Goal: Task Accomplishment & Management: Manage account settings

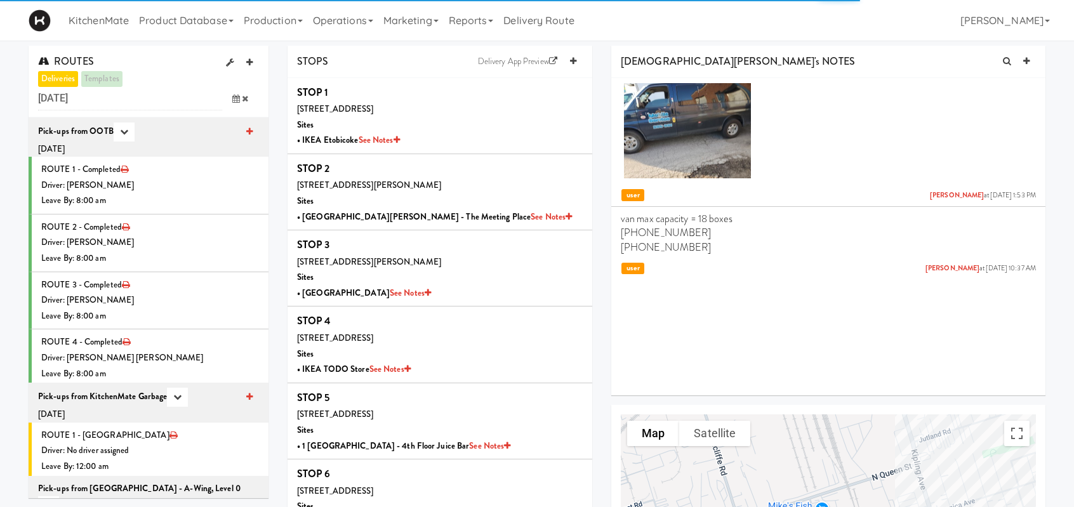
click at [237, 97] on icon at bounding box center [236, 99] width 8 height 8
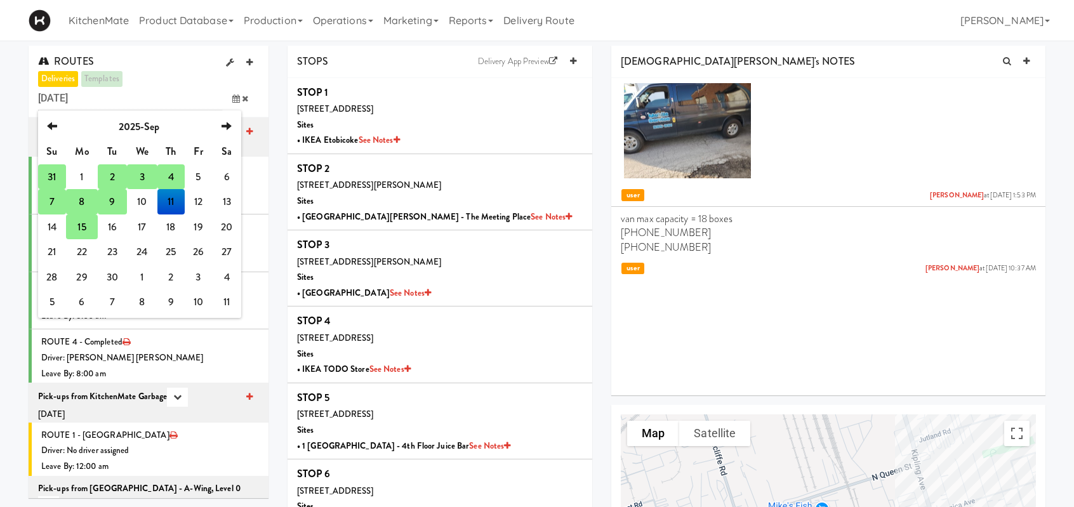
click at [53, 203] on td "7" at bounding box center [52, 201] width 28 height 25
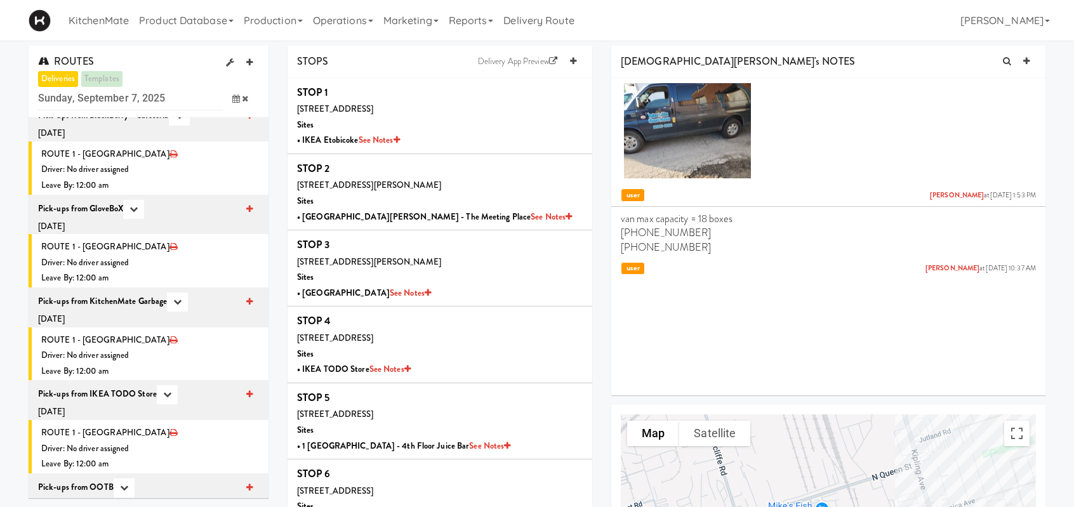
scroll to position [1677, 0]
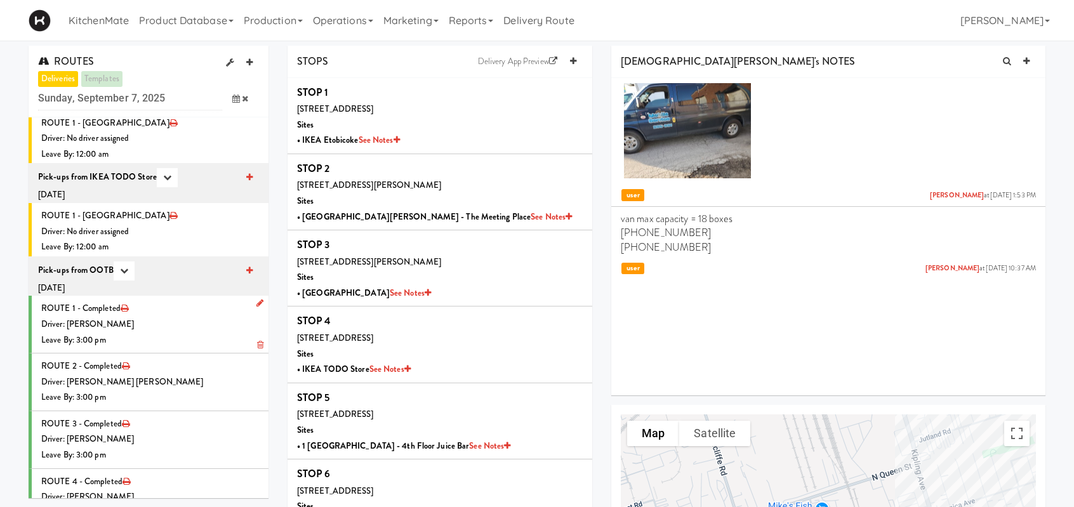
click at [202, 317] on div "Driver: [PERSON_NAME]" at bounding box center [150, 325] width 218 height 16
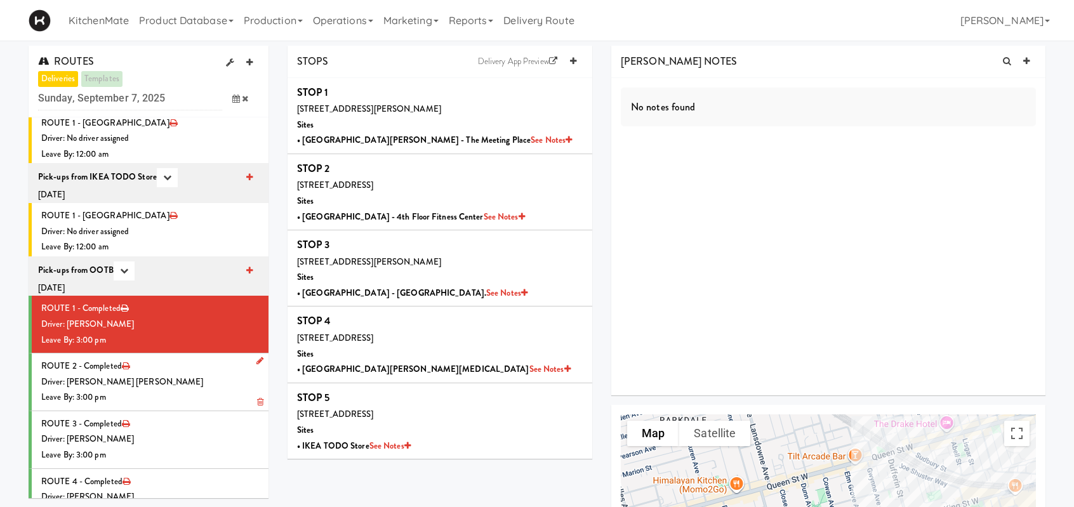
click at [171, 375] on div "Driver: [PERSON_NAME] [PERSON_NAME]" at bounding box center [150, 383] width 218 height 16
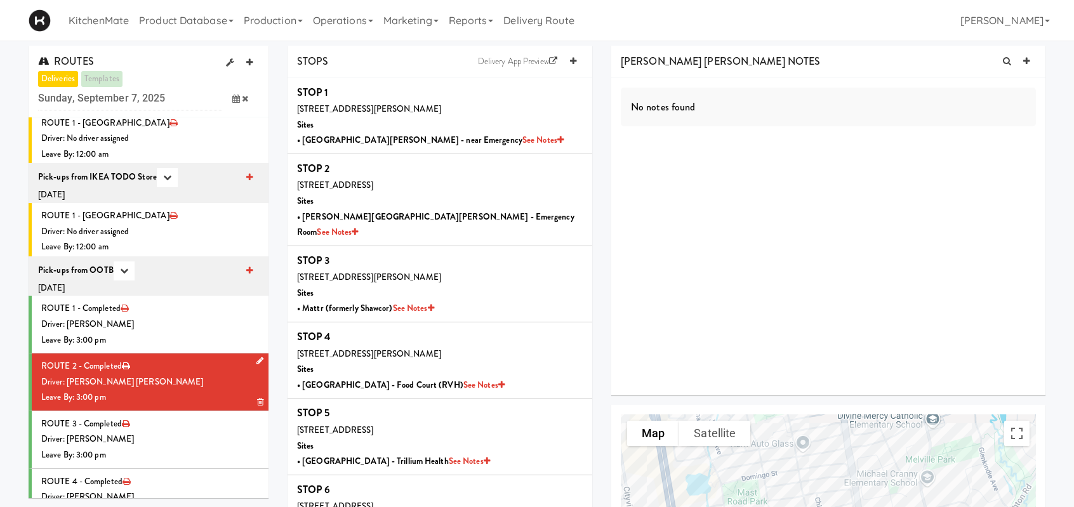
click at [215, 375] on div "Driver: [PERSON_NAME] [PERSON_NAME]" at bounding box center [150, 383] width 218 height 16
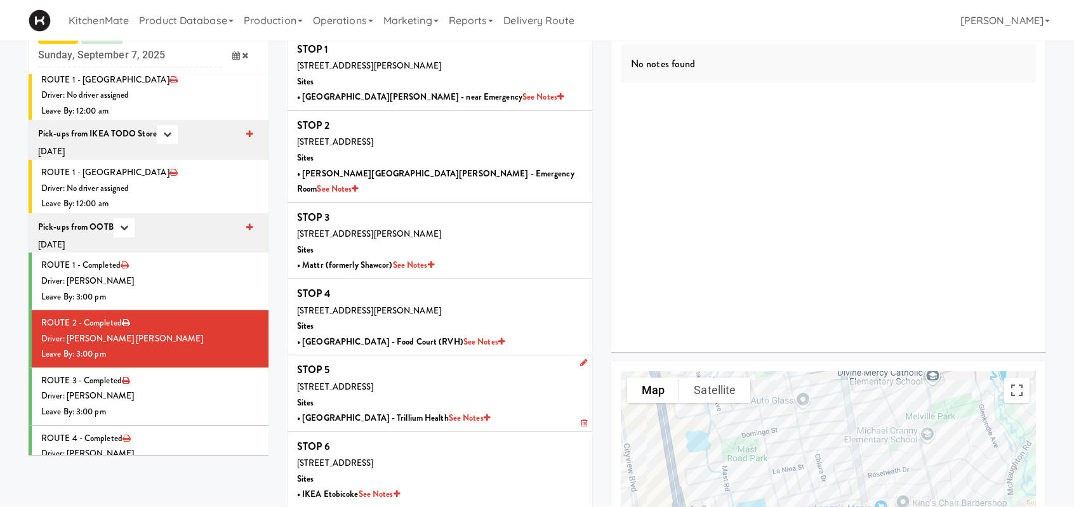
scroll to position [63, 0]
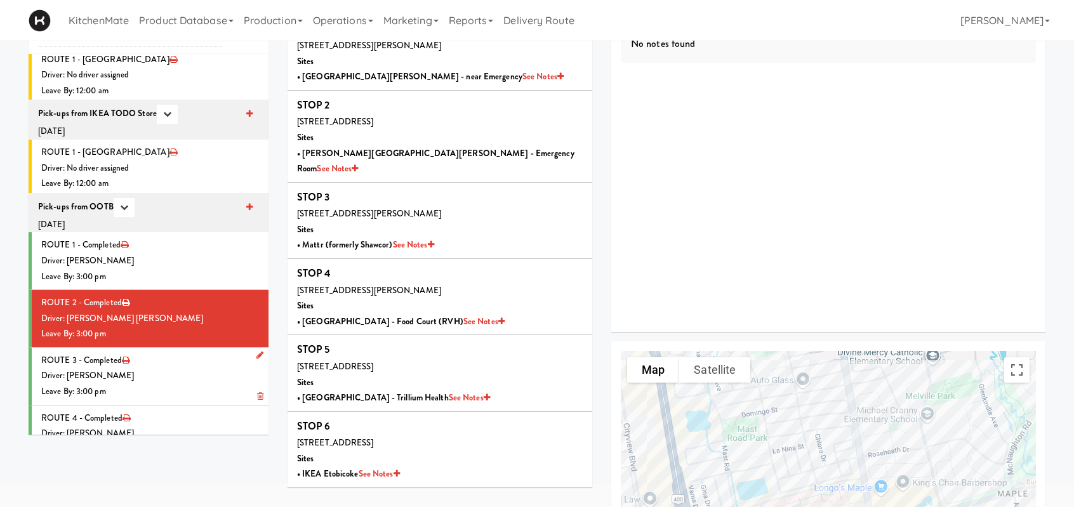
click at [155, 368] on div "Driver: [PERSON_NAME]" at bounding box center [150, 376] width 218 height 16
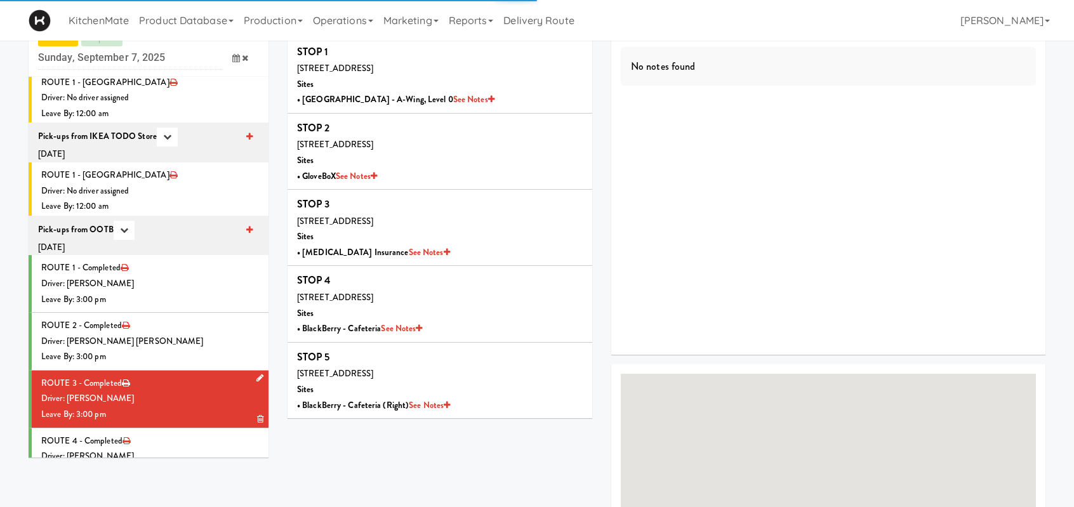
scroll to position [63, 0]
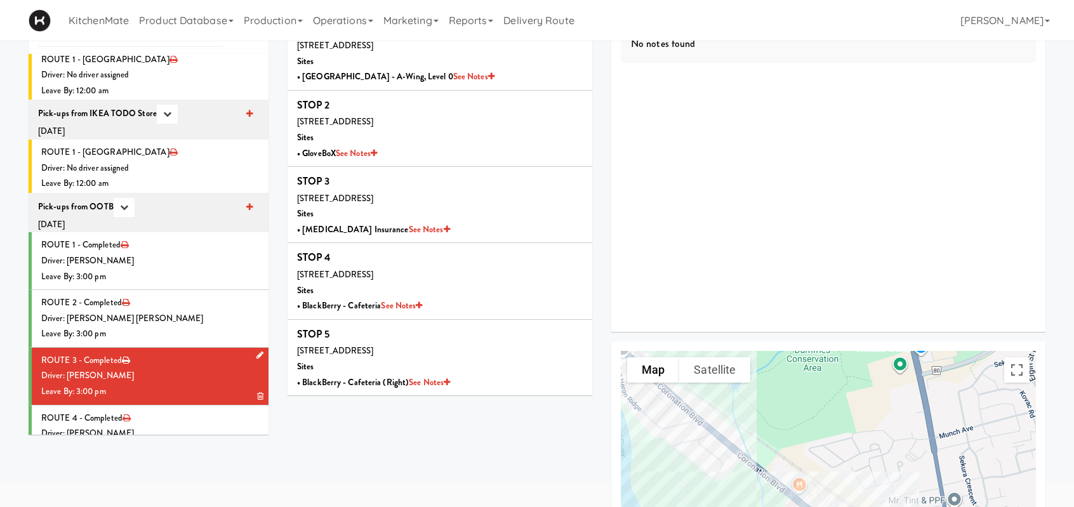
click at [207, 368] on div "Driver: [PERSON_NAME]" at bounding box center [150, 376] width 218 height 16
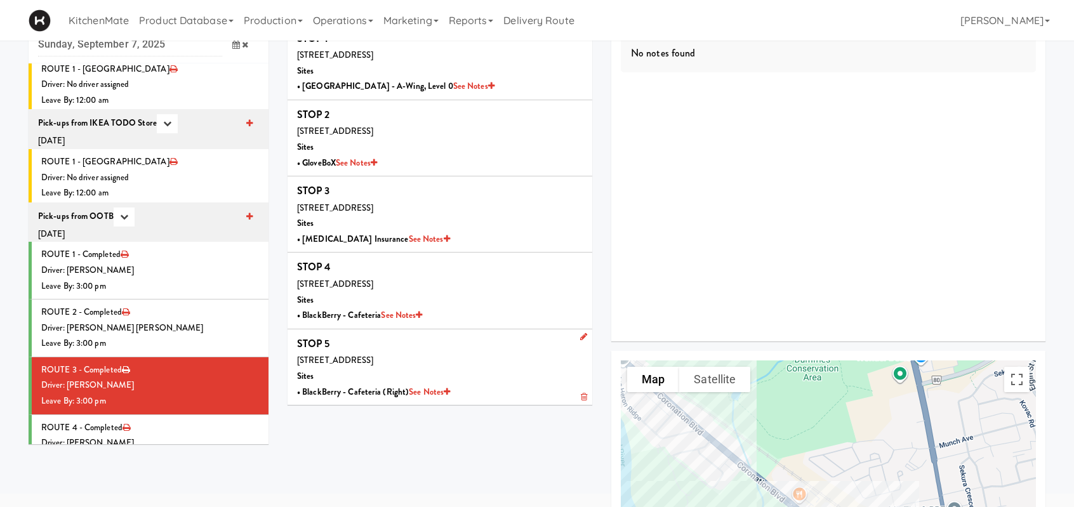
scroll to position [0, 0]
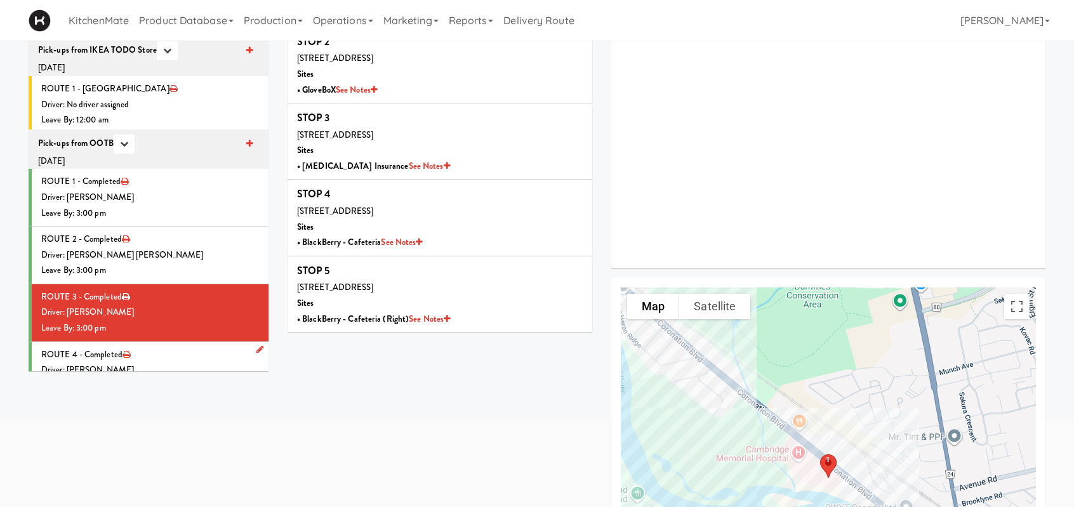
click at [161, 363] on div "Driver: [PERSON_NAME]" at bounding box center [150, 371] width 218 height 16
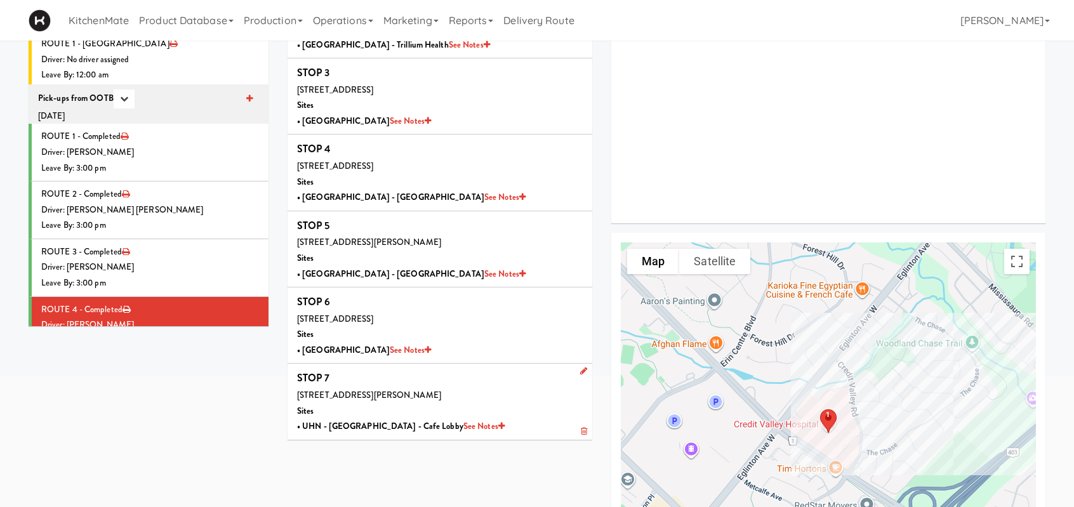
scroll to position [254, 0]
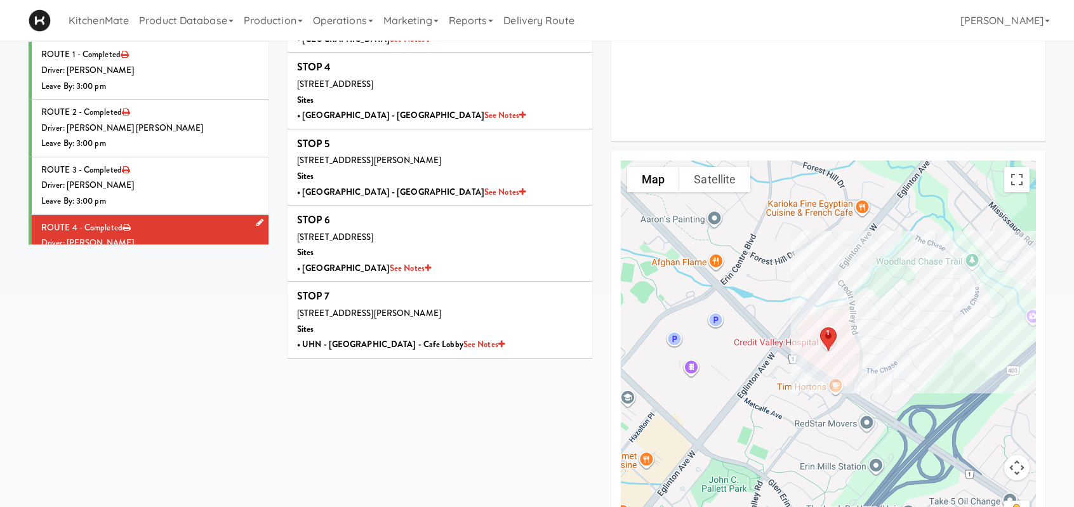
click at [192, 251] on div "Leave By: 3:00 pm" at bounding box center [150, 259] width 218 height 16
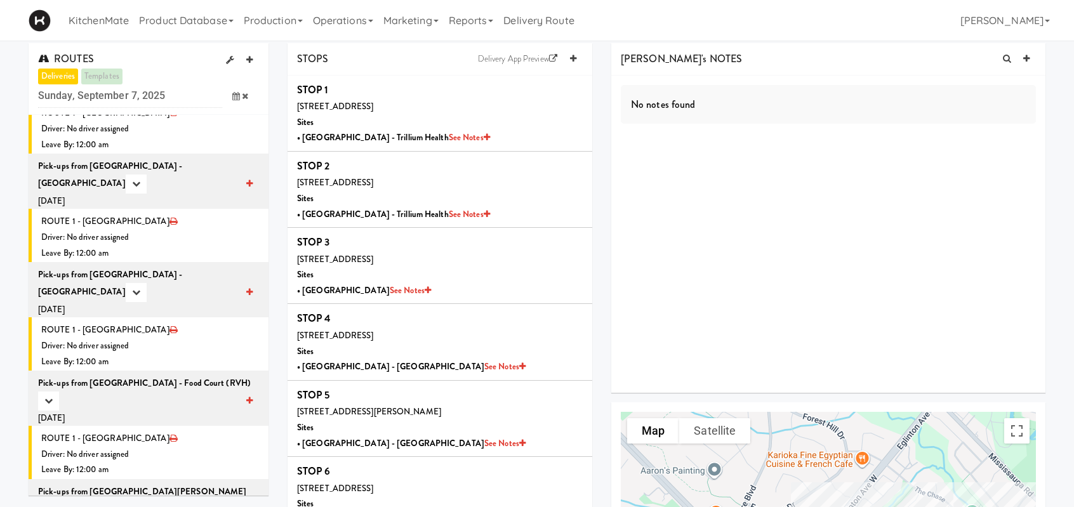
scroll to position [0, 0]
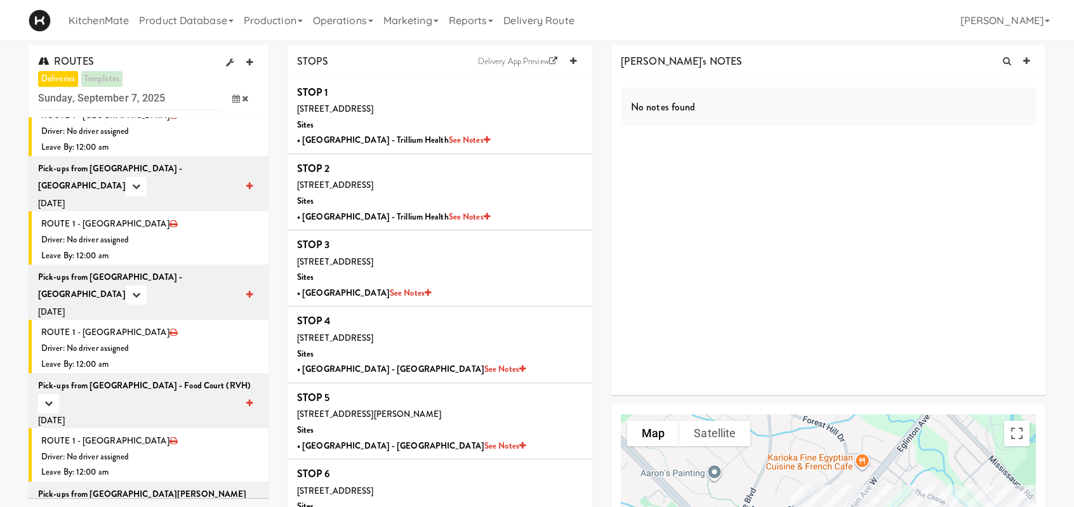
click at [232, 97] on icon at bounding box center [236, 99] width 8 height 8
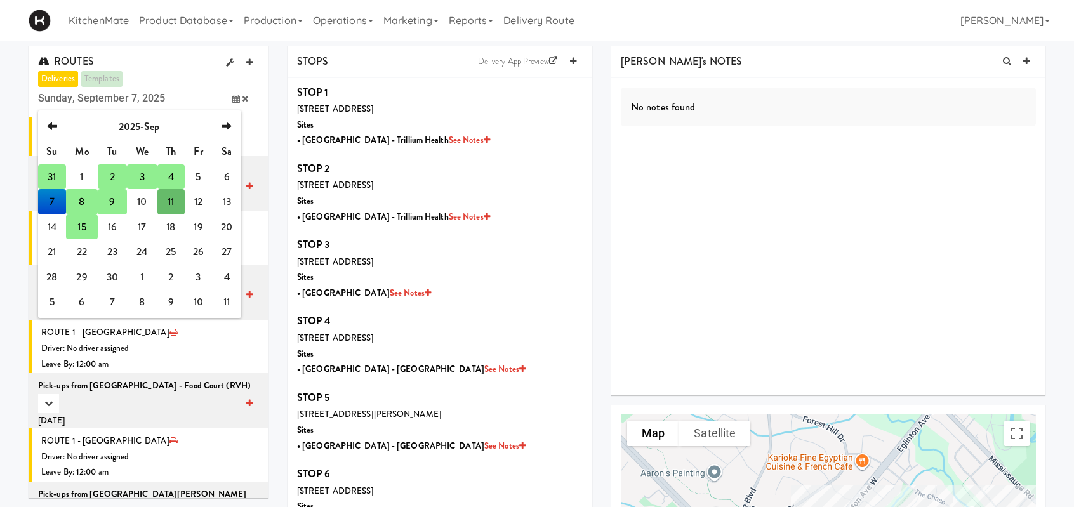
click at [77, 200] on td "8" at bounding box center [82, 201] width 32 height 25
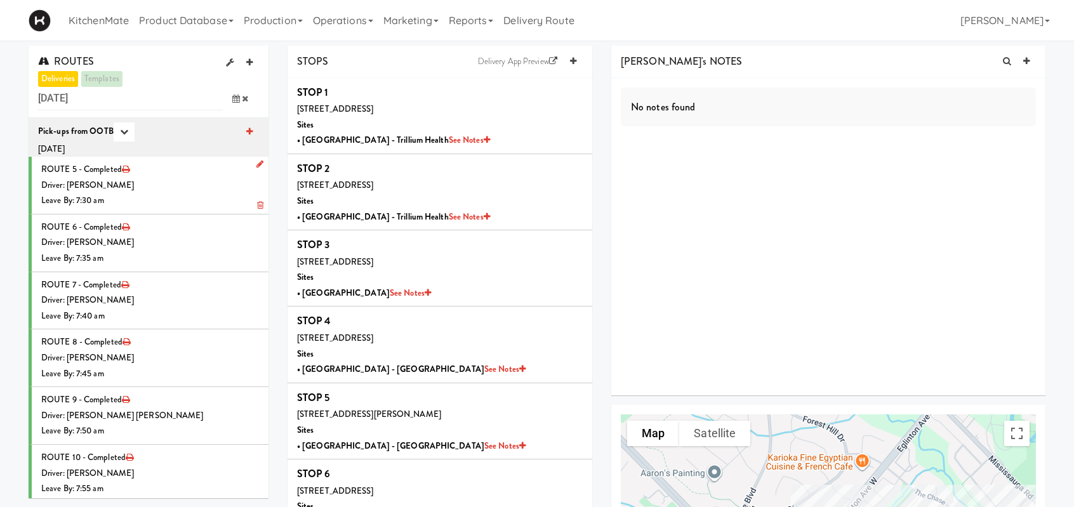
click at [174, 180] on div "Driver: [PERSON_NAME]" at bounding box center [150, 186] width 218 height 16
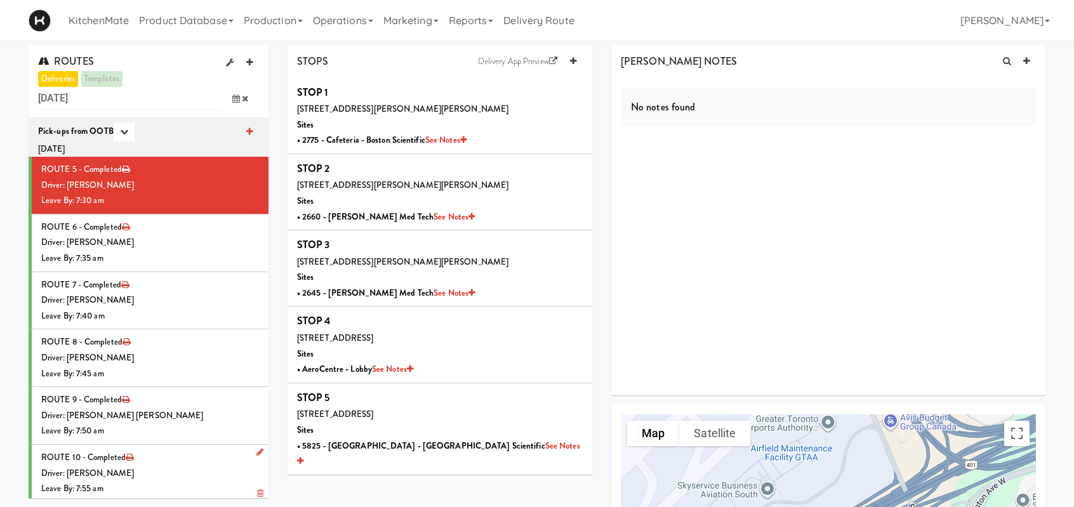
click at [168, 474] on div "Driver: [PERSON_NAME]" at bounding box center [150, 474] width 218 height 16
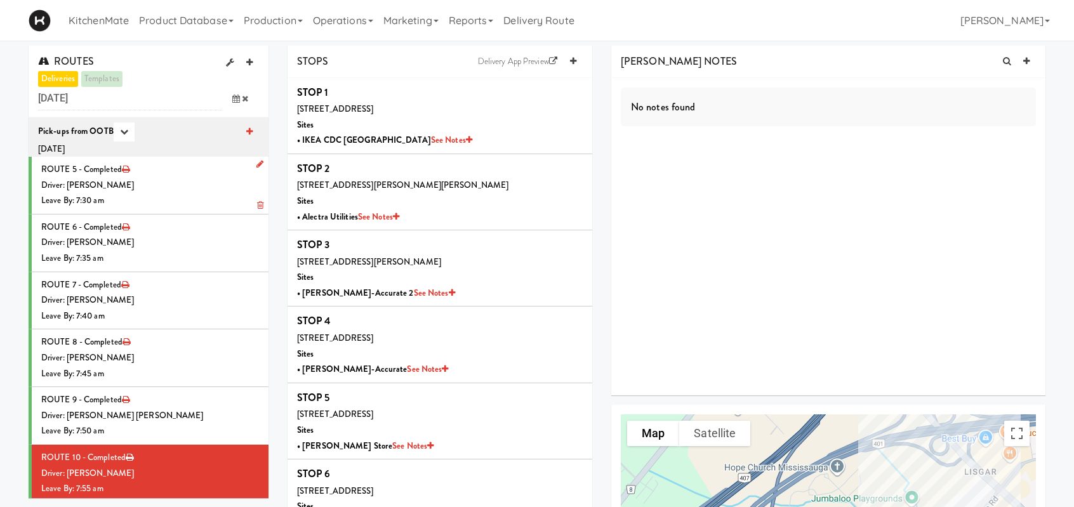
click at [171, 193] on div "Leave By: 7:30 am" at bounding box center [150, 201] width 218 height 16
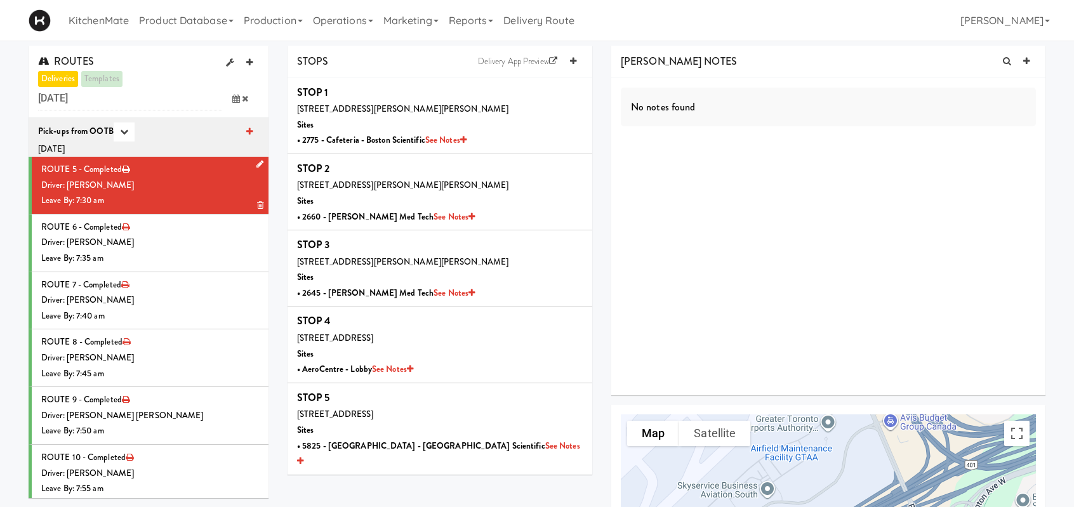
click at [164, 182] on div "Driver: [PERSON_NAME]" at bounding box center [150, 186] width 218 height 16
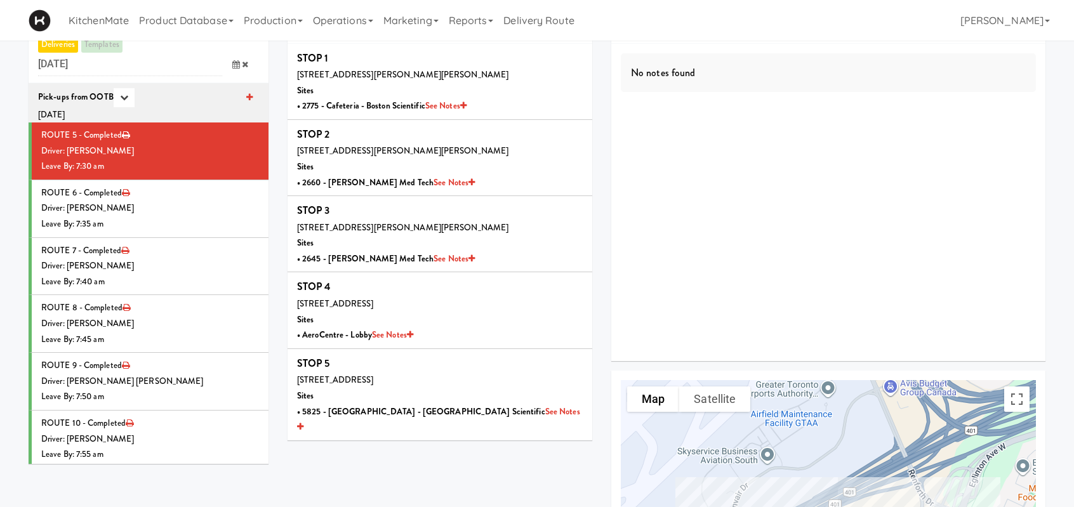
scroll to position [63, 0]
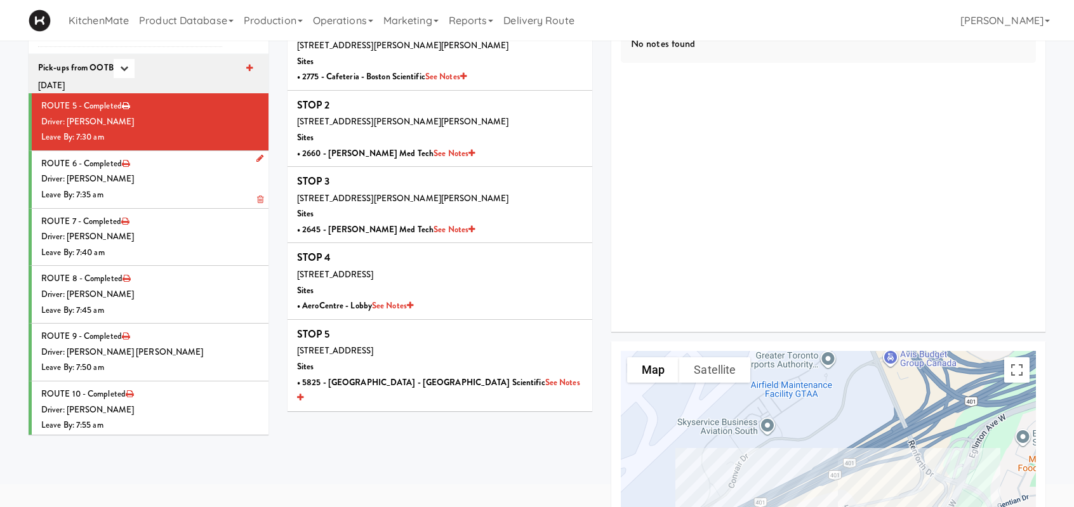
click at [169, 172] on div "Driver: [PERSON_NAME]" at bounding box center [150, 179] width 218 height 16
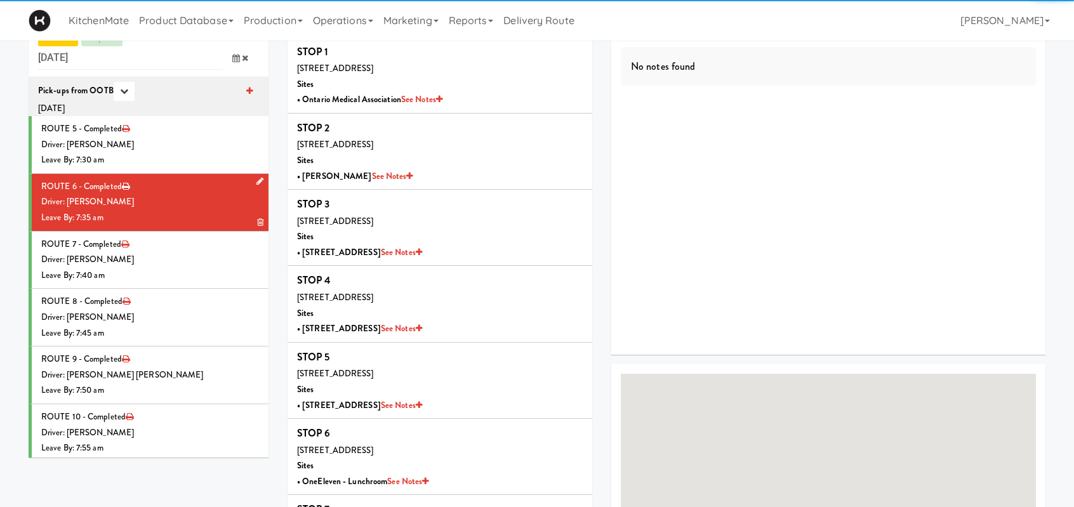
scroll to position [63, 0]
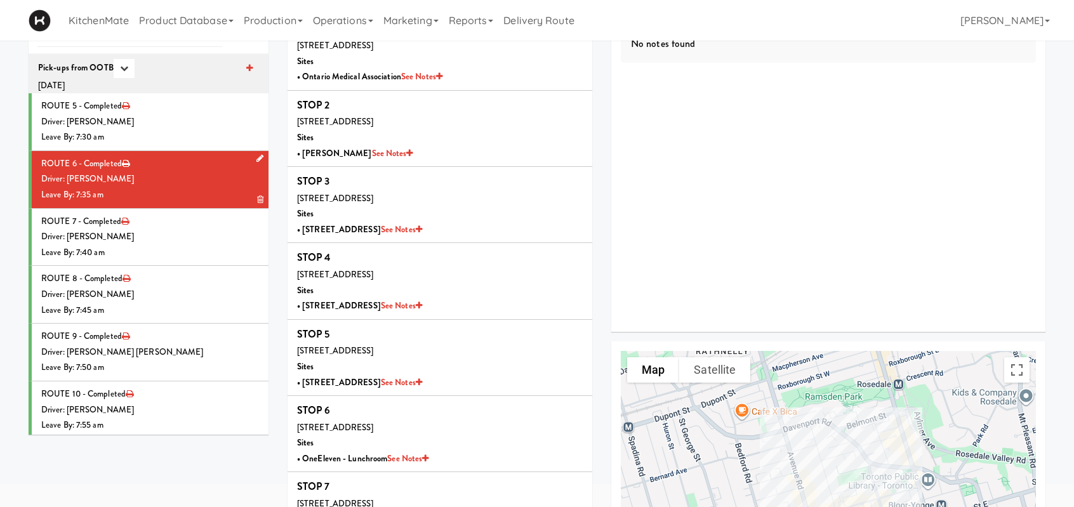
click at [173, 182] on div "Driver: [PERSON_NAME]" at bounding box center [150, 179] width 218 height 16
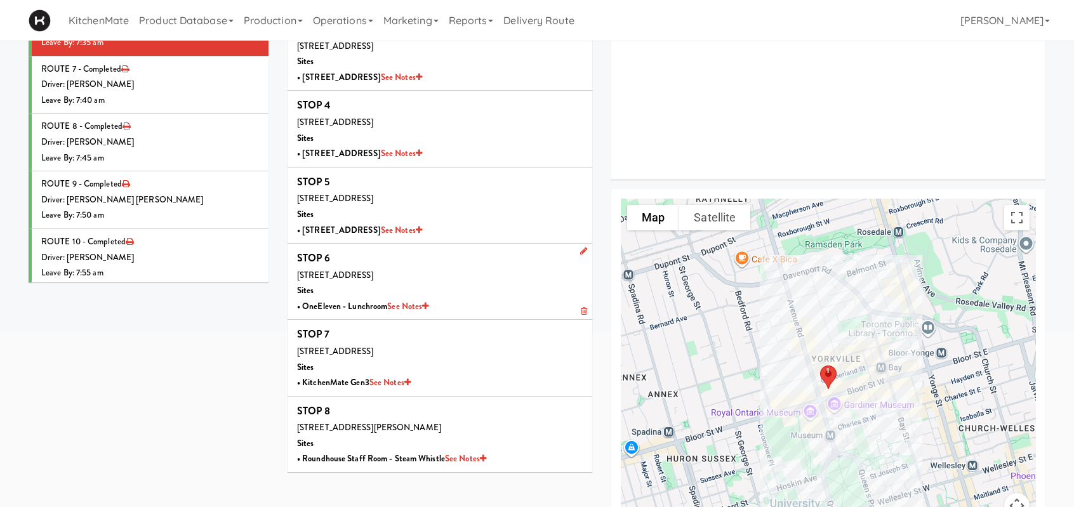
scroll to position [306, 0]
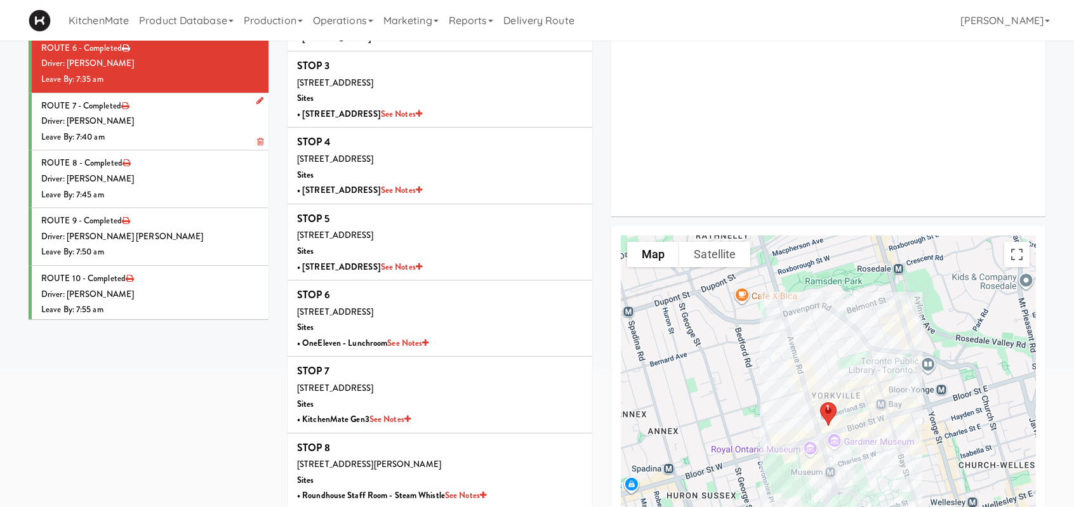
click at [150, 121] on div "Driver: [PERSON_NAME]" at bounding box center [150, 122] width 218 height 16
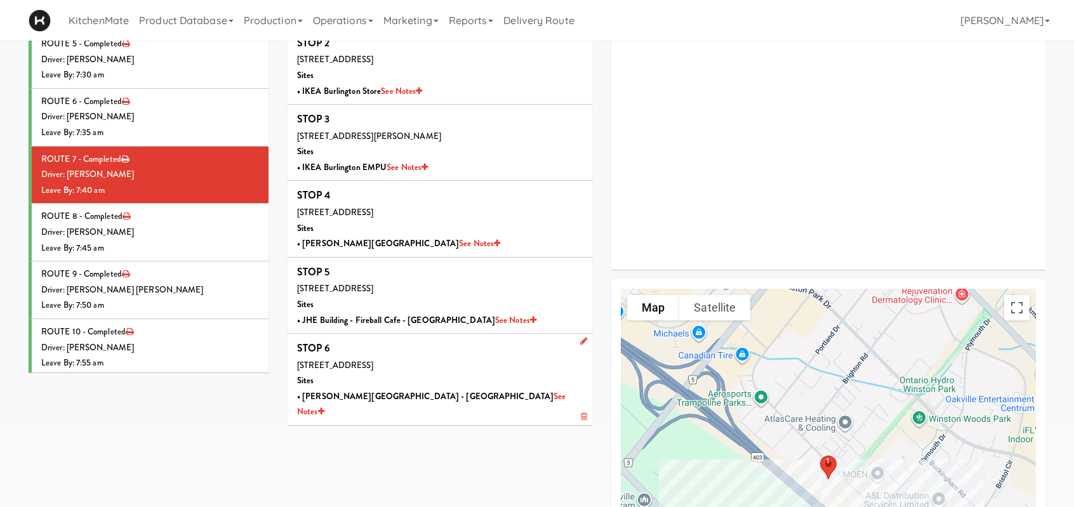
scroll to position [127, 0]
click at [178, 237] on div "Driver: [PERSON_NAME]" at bounding box center [150, 231] width 218 height 16
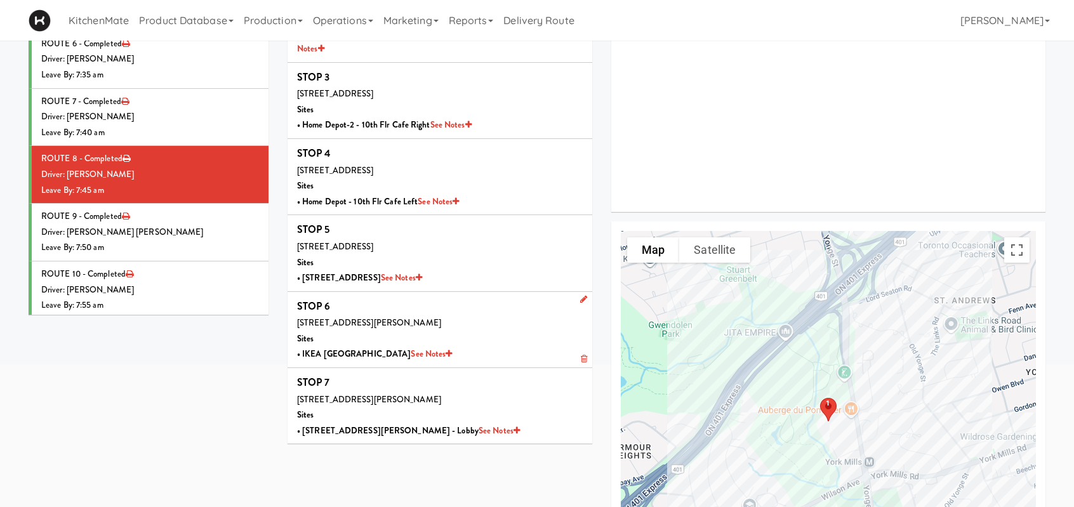
scroll to position [254, 0]
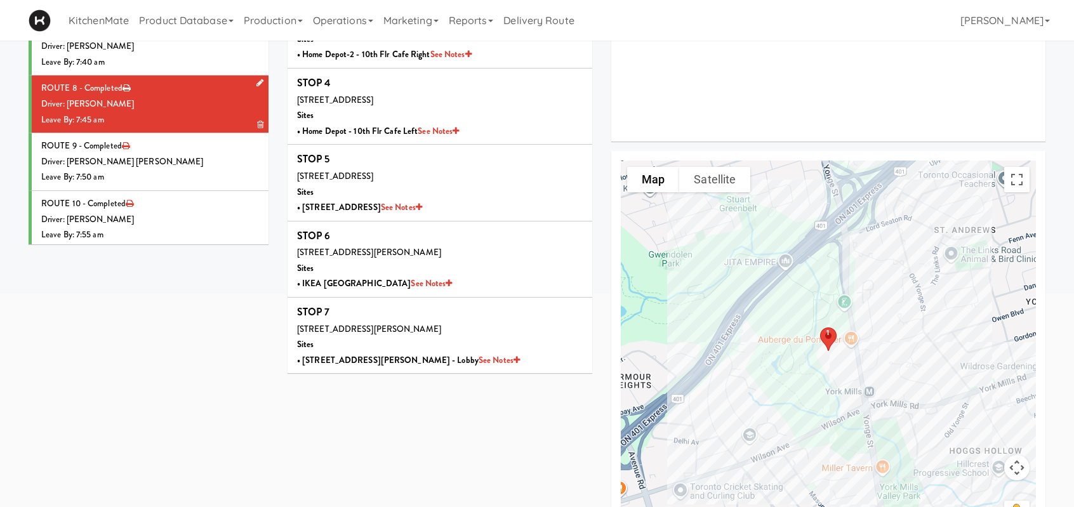
click at [223, 110] on div "Driver: [PERSON_NAME]" at bounding box center [150, 105] width 218 height 16
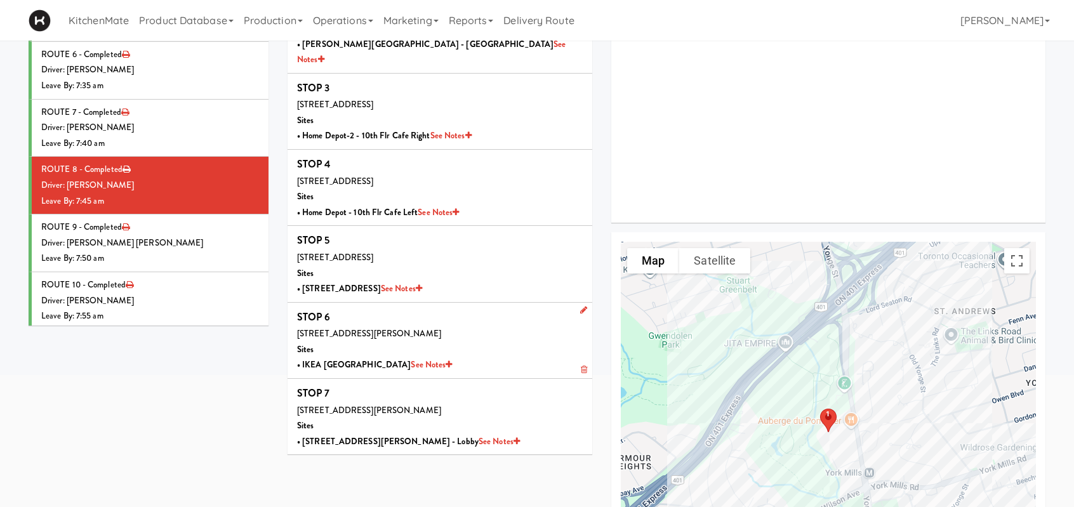
scroll to position [190, 0]
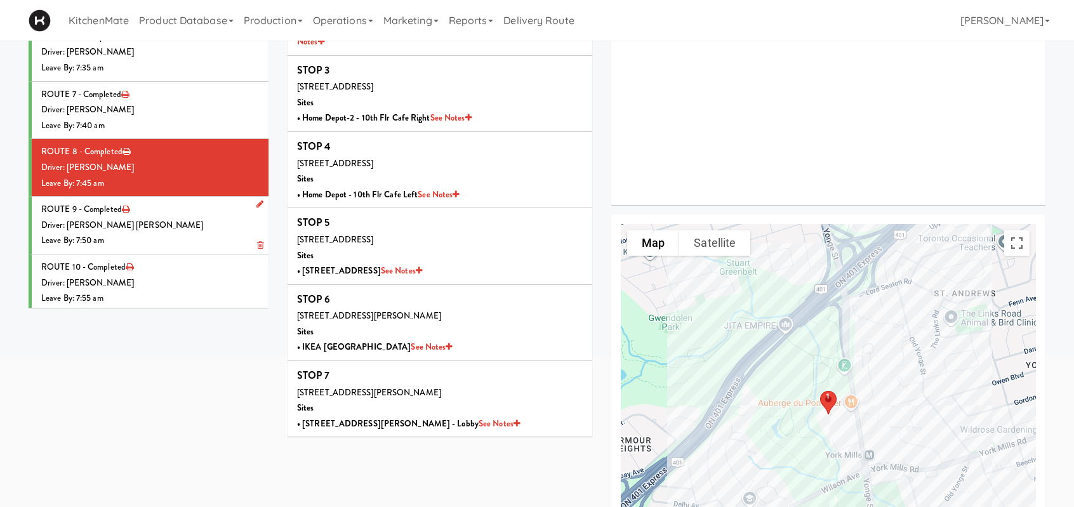
click at [166, 218] on div "Driver: [PERSON_NAME] [PERSON_NAME]" at bounding box center [150, 226] width 218 height 16
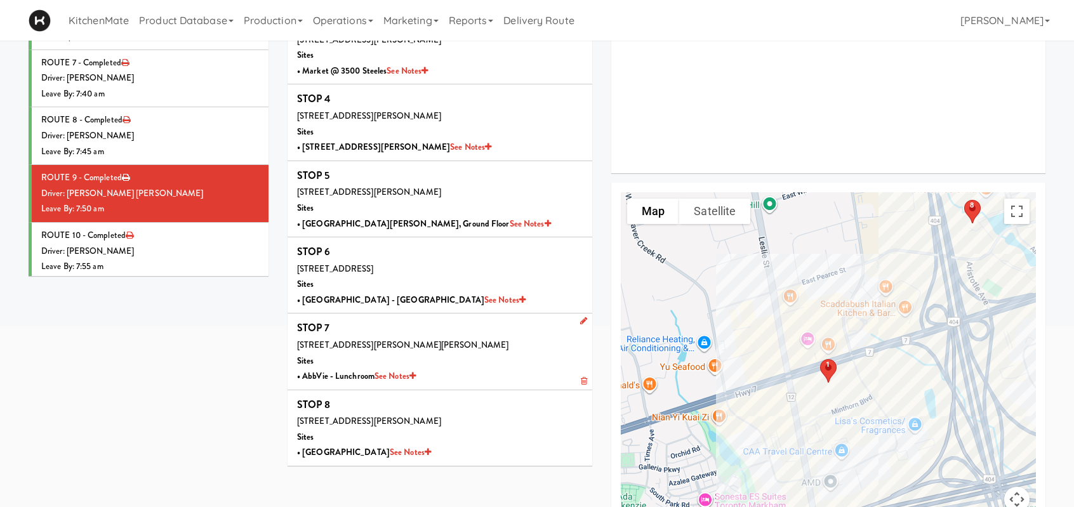
scroll to position [254, 0]
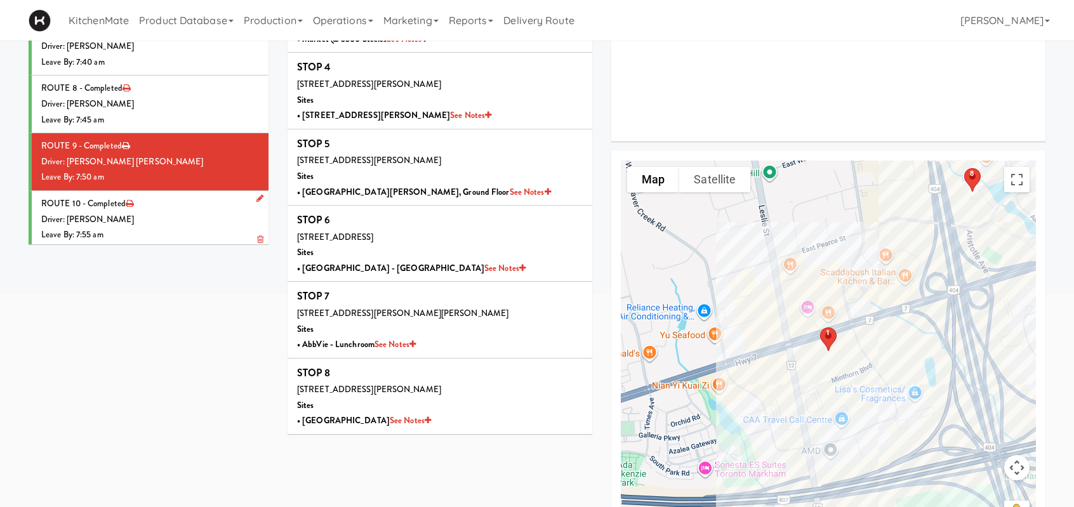
click at [175, 212] on div "Driver: [PERSON_NAME]" at bounding box center [150, 220] width 218 height 16
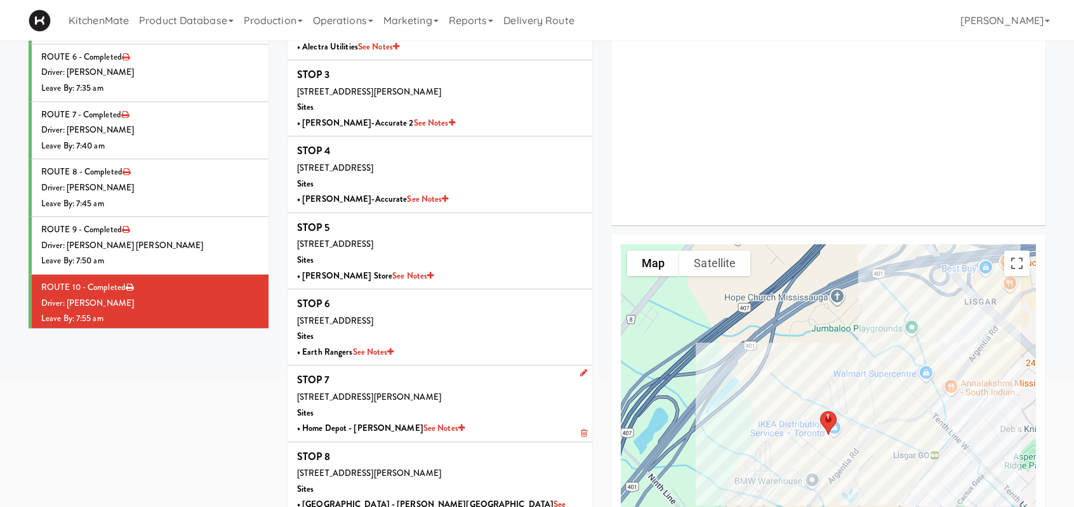
scroll to position [190, 0]
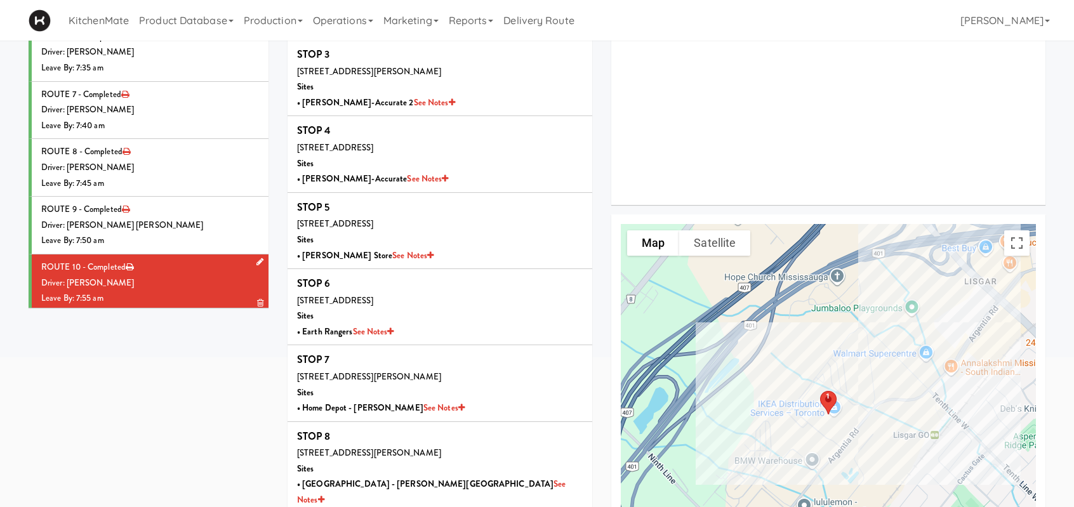
click at [170, 296] on div "Leave By: 7:55 am" at bounding box center [150, 299] width 218 height 16
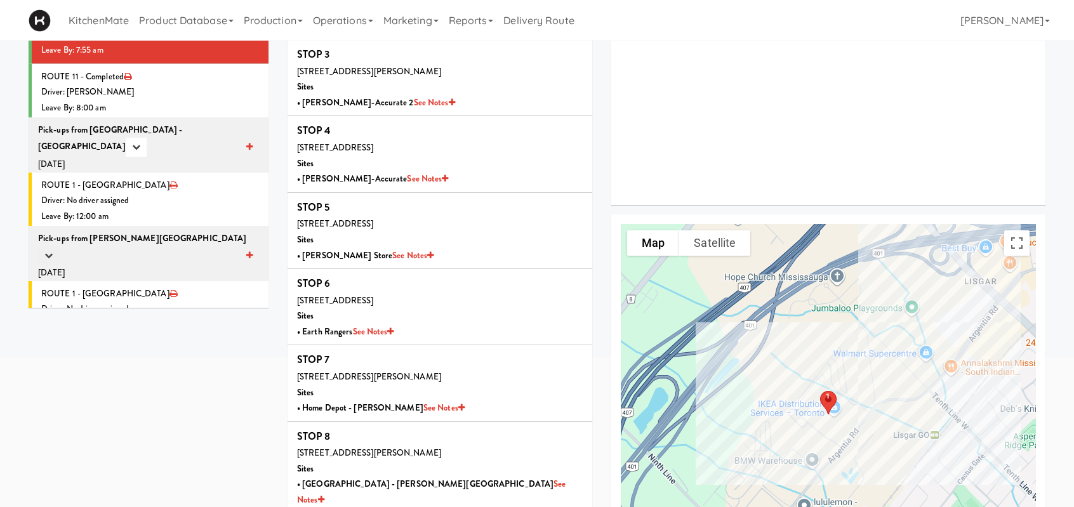
scroll to position [254, 0]
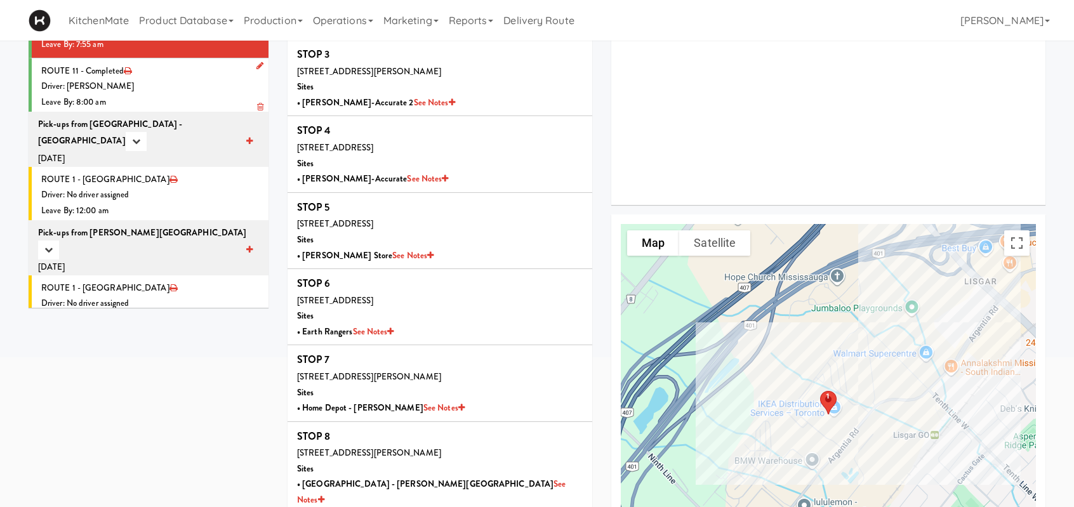
click at [169, 86] on div "Driver: [PERSON_NAME]" at bounding box center [150, 87] width 218 height 16
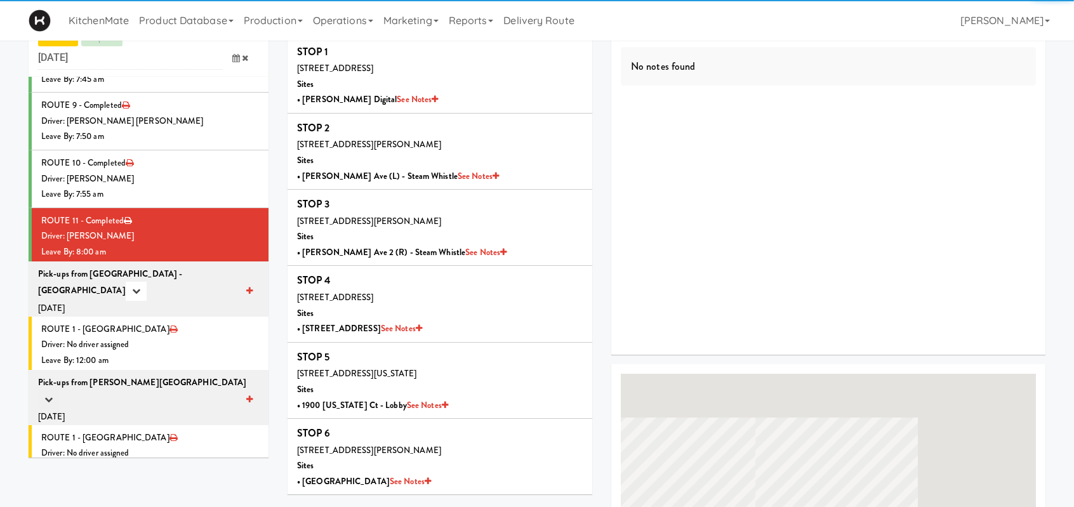
scroll to position [190, 0]
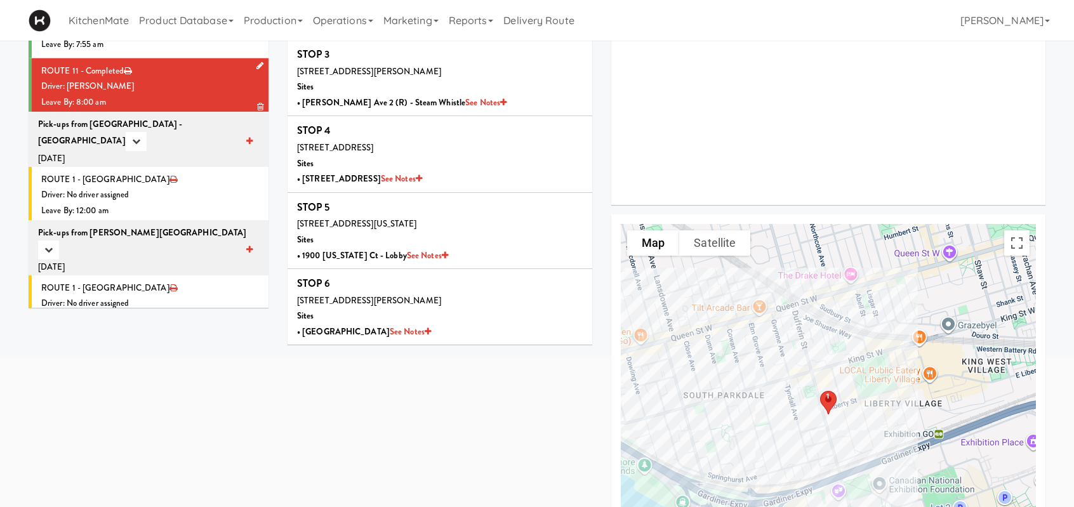
click at [193, 79] on div "Driver: [PERSON_NAME]" at bounding box center [150, 87] width 218 height 16
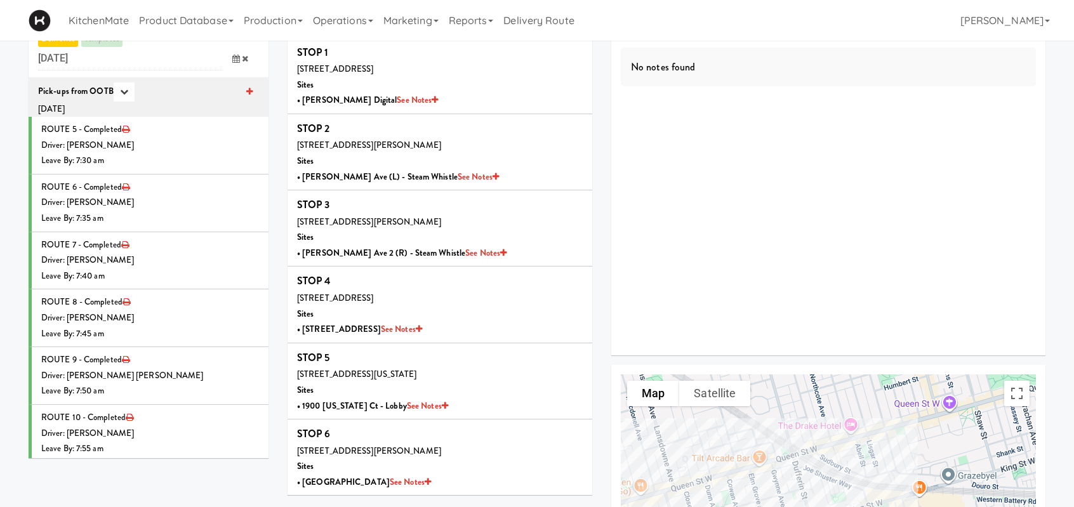
scroll to position [0, 0]
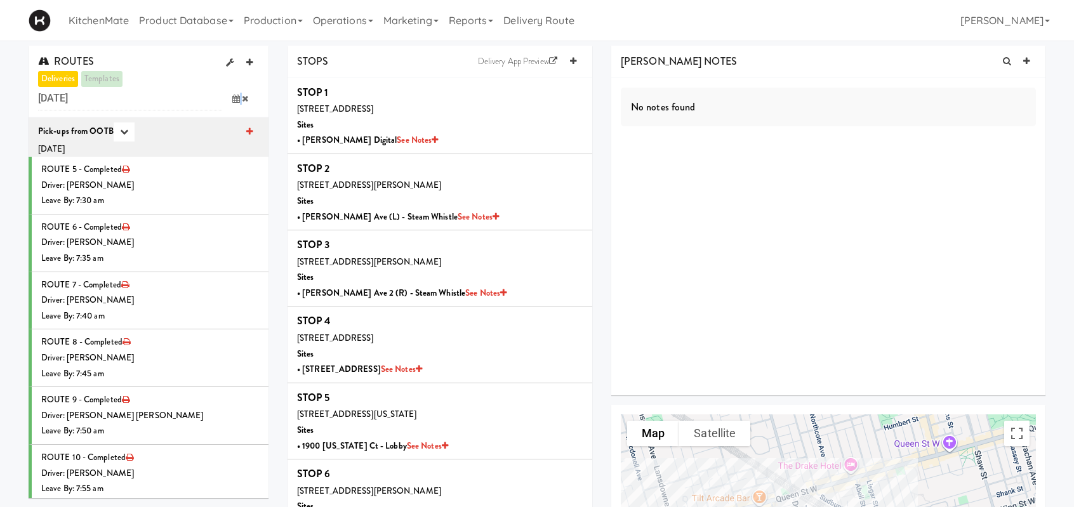
drag, startPoint x: 242, startPoint y: 96, endPoint x: 232, endPoint y: 96, distance: 9.5
click at [232, 96] on span at bounding box center [240, 98] width 37 height 23
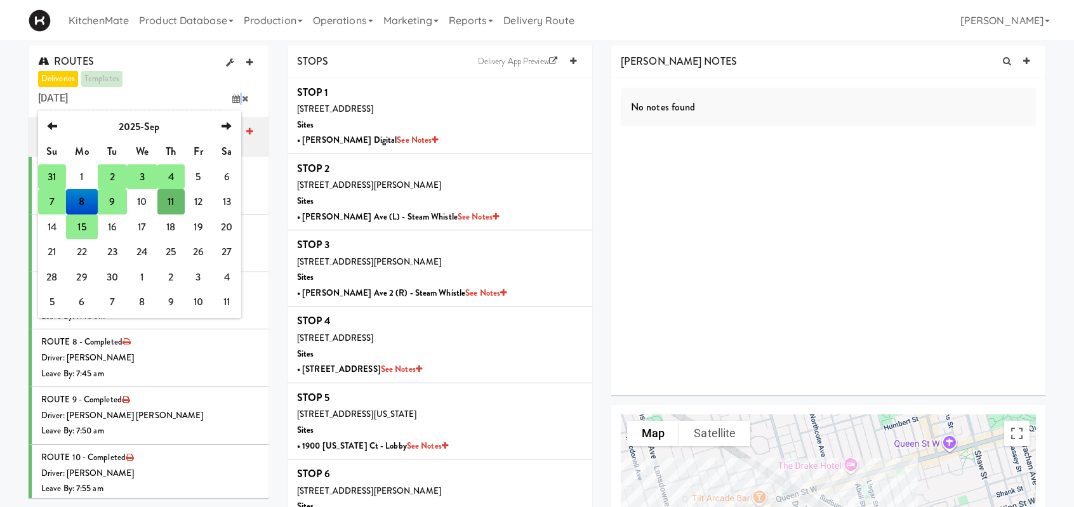
click at [50, 170] on td "31" at bounding box center [52, 176] width 28 height 25
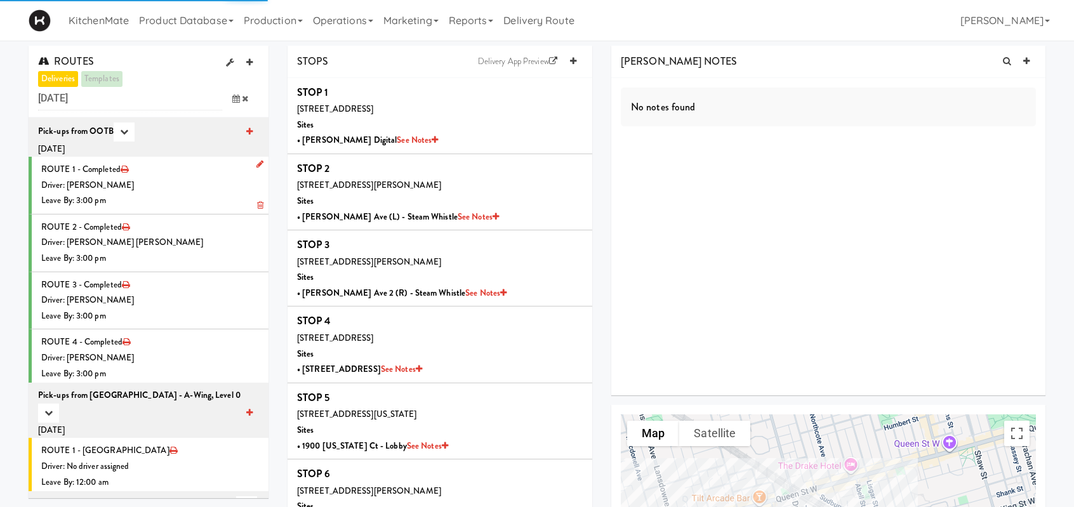
click at [177, 185] on div "Driver: [PERSON_NAME]" at bounding box center [150, 186] width 218 height 16
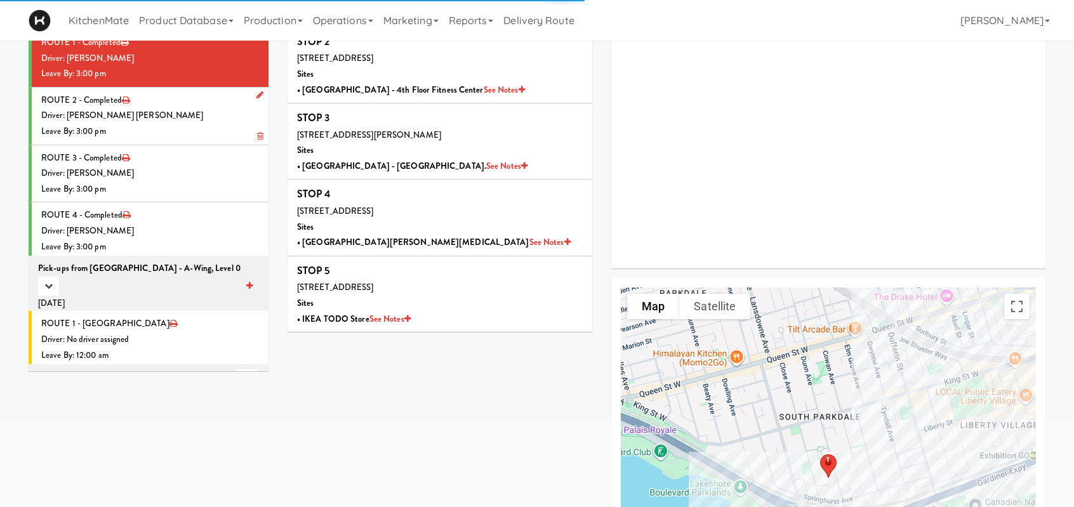
click at [185, 118] on div "Driver: [PERSON_NAME] [PERSON_NAME]" at bounding box center [150, 116] width 218 height 16
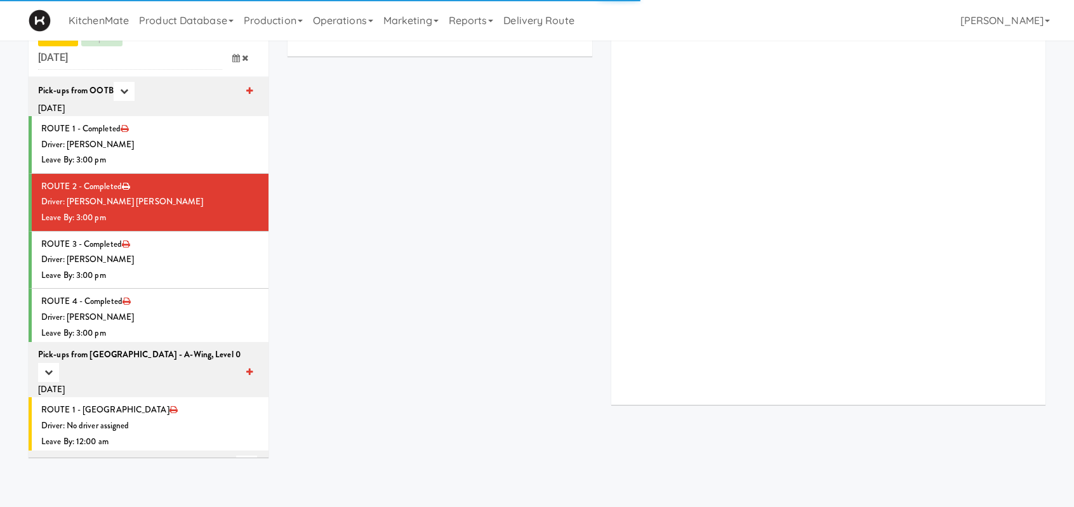
scroll to position [127, 0]
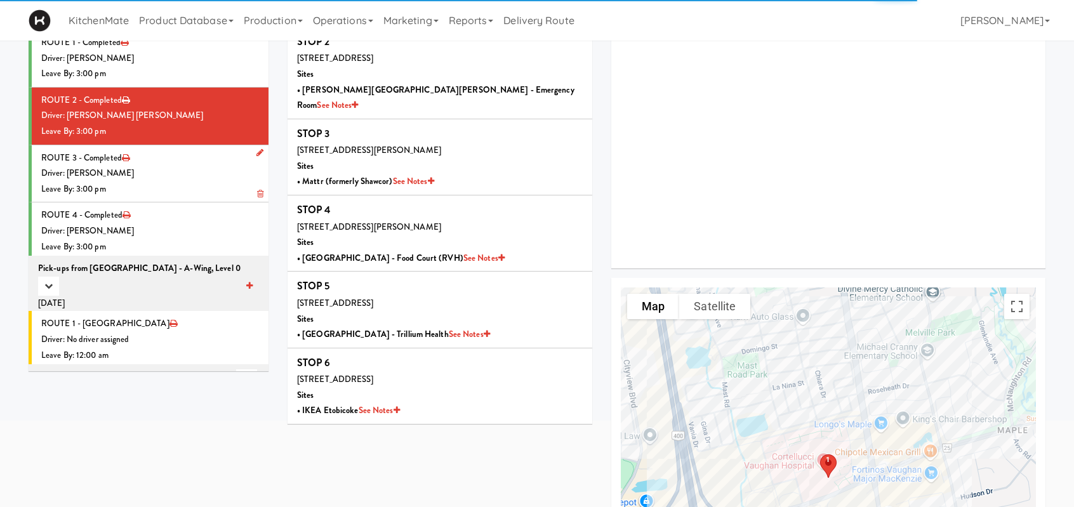
click at [198, 172] on div "Driver: [PERSON_NAME]" at bounding box center [150, 174] width 218 height 16
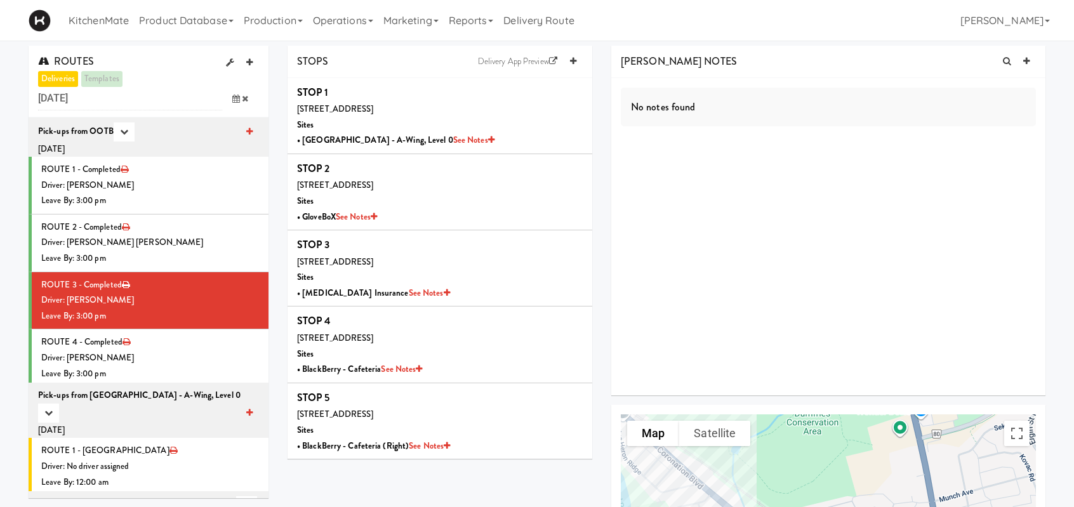
click at [233, 97] on icon at bounding box center [236, 99] width 8 height 8
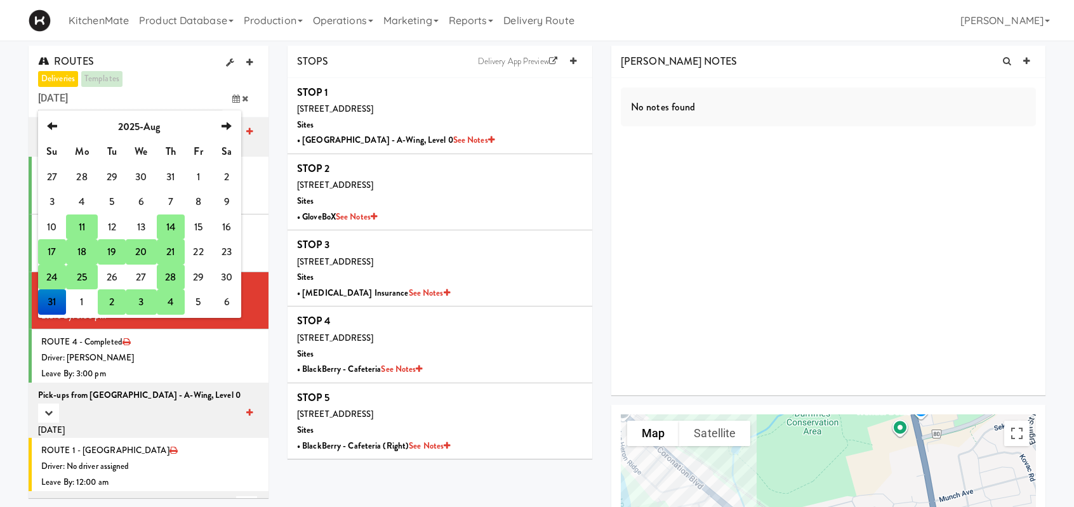
click at [83, 274] on td "25" at bounding box center [82, 277] width 32 height 25
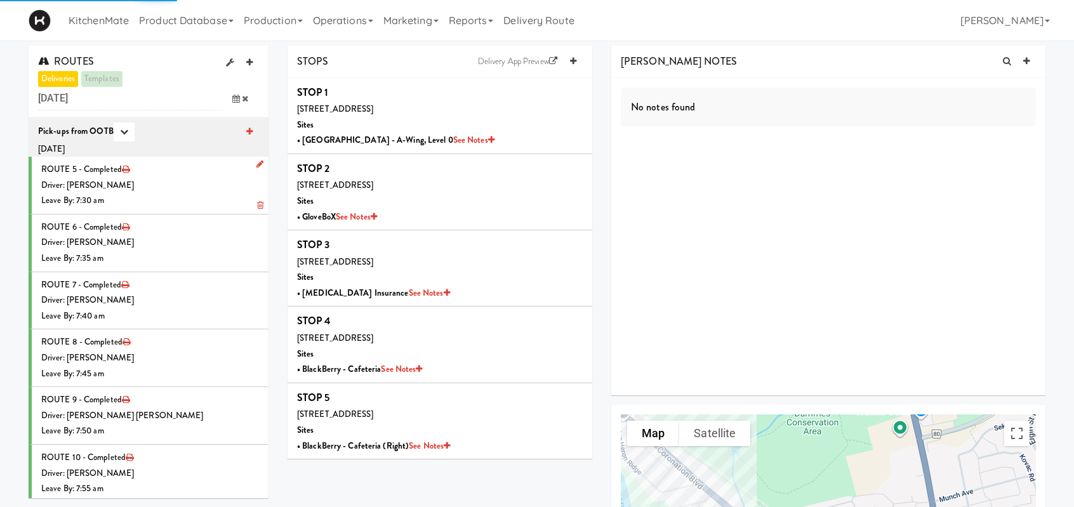
click at [166, 189] on div "Driver: [PERSON_NAME]" at bounding box center [150, 186] width 218 height 16
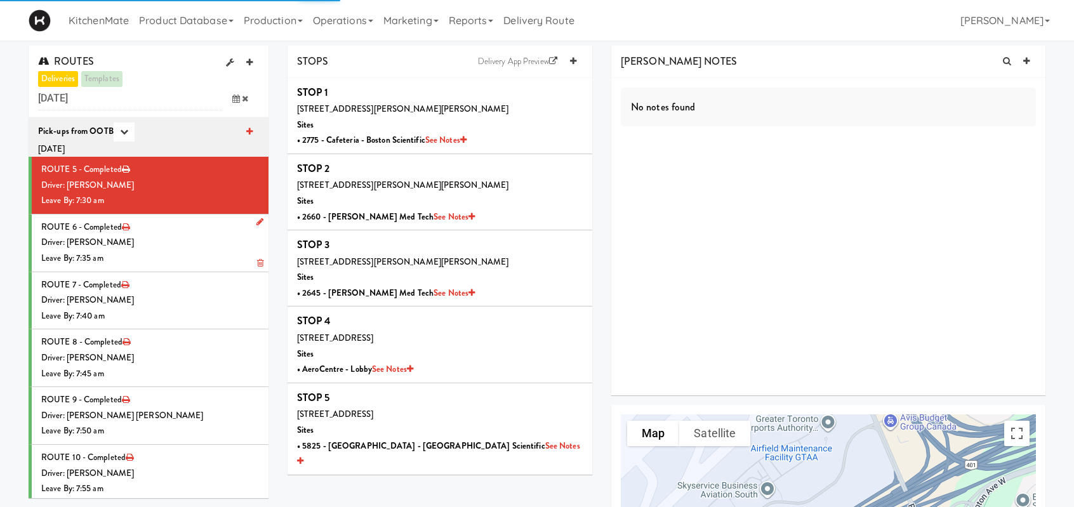
click at [208, 246] on div "Driver: [PERSON_NAME]" at bounding box center [150, 243] width 218 height 16
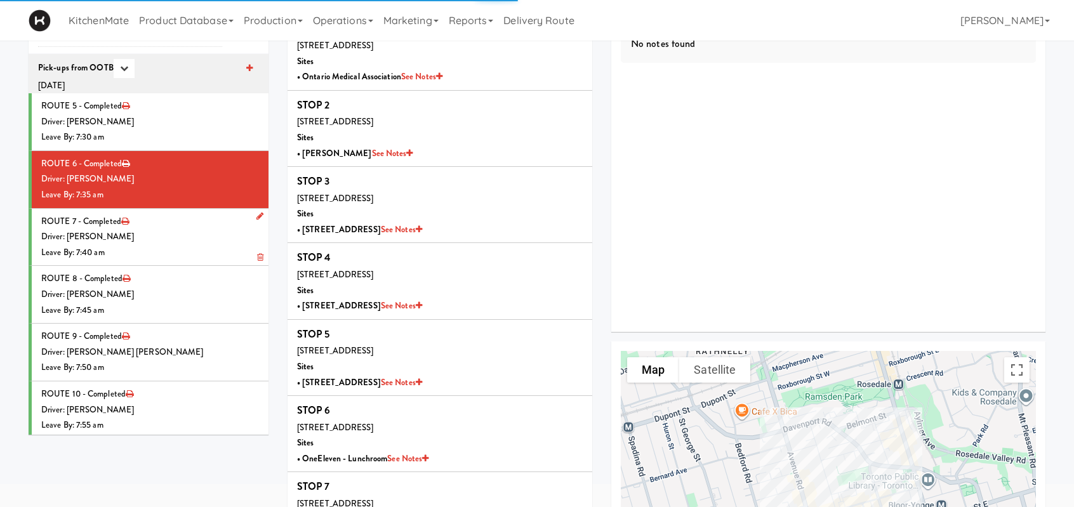
click at [187, 243] on div "Driver: [PERSON_NAME]" at bounding box center [150, 237] width 218 height 16
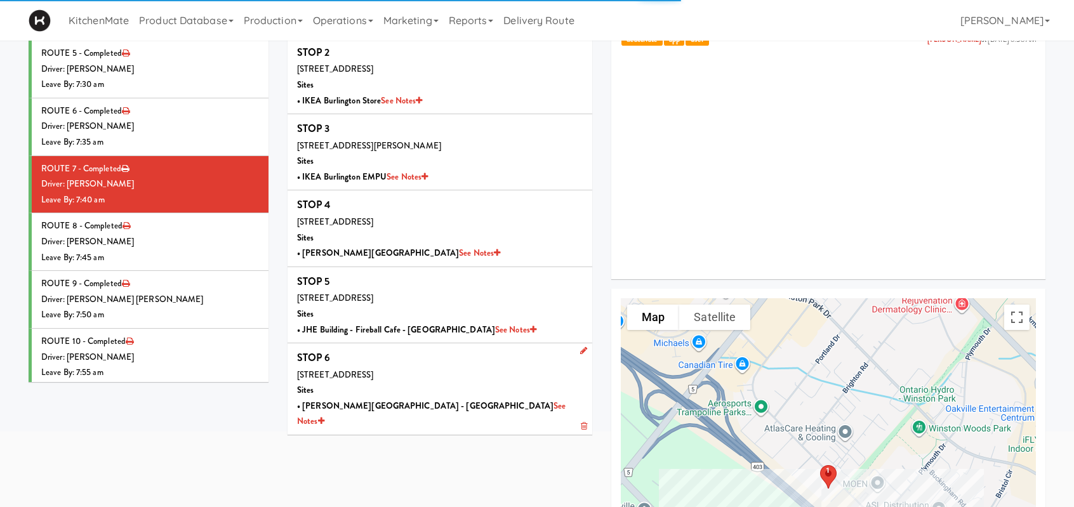
scroll to position [190, 0]
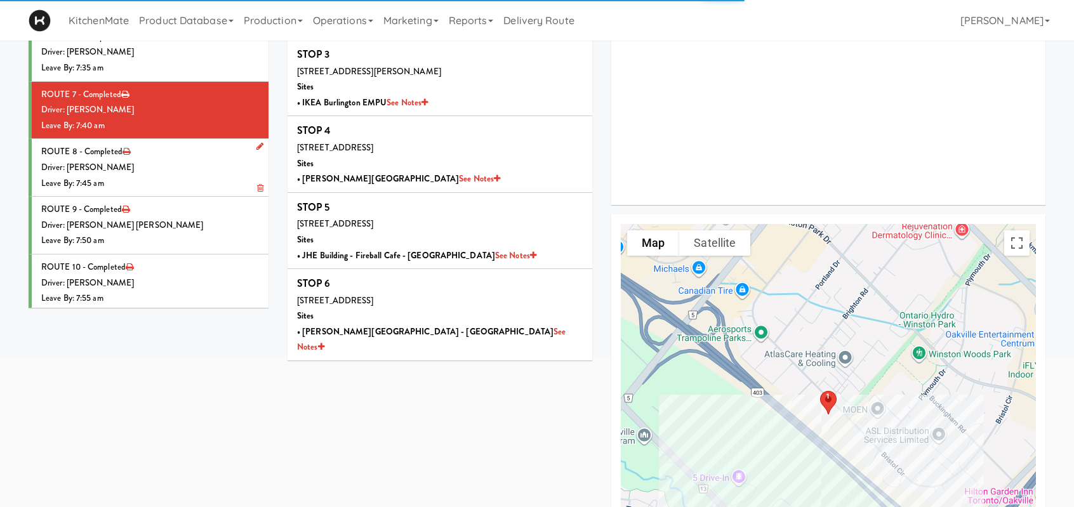
click at [173, 157] on li "ROUTE 8 - Completed Driver: Hanaie Alshabat Leave By: 7:45 am" at bounding box center [149, 168] width 240 height 58
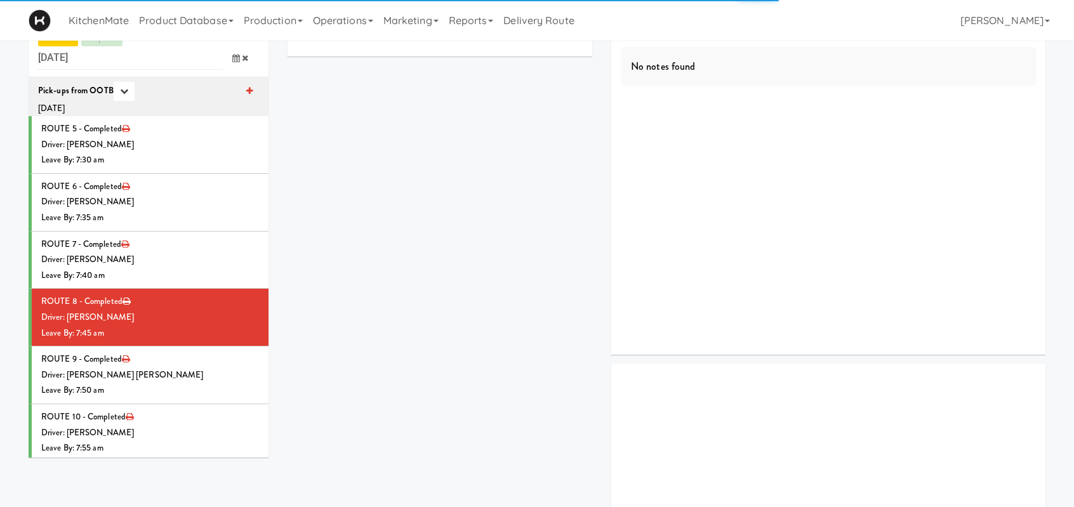
scroll to position [190, 0]
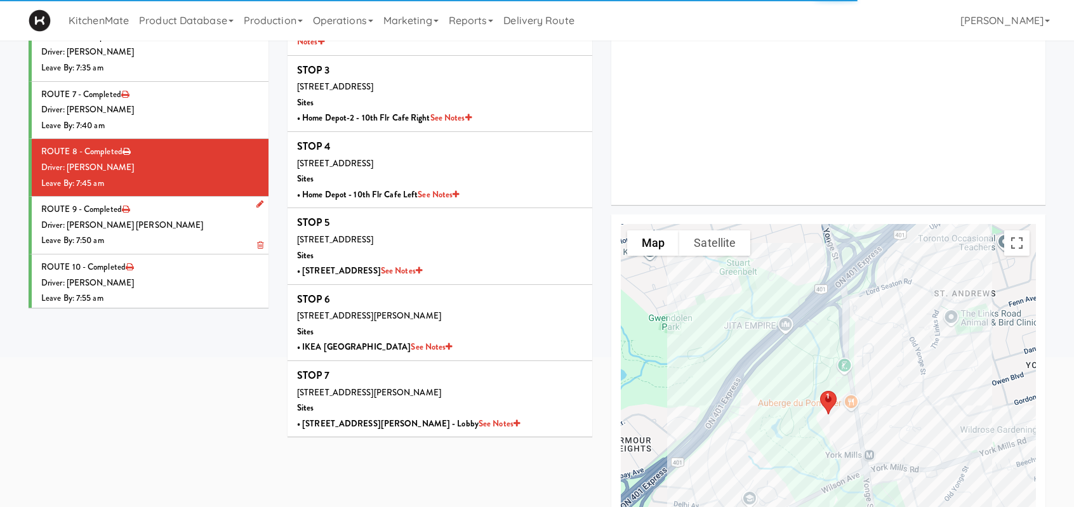
click at [230, 237] on div "Leave By: 7:50 am" at bounding box center [150, 241] width 218 height 16
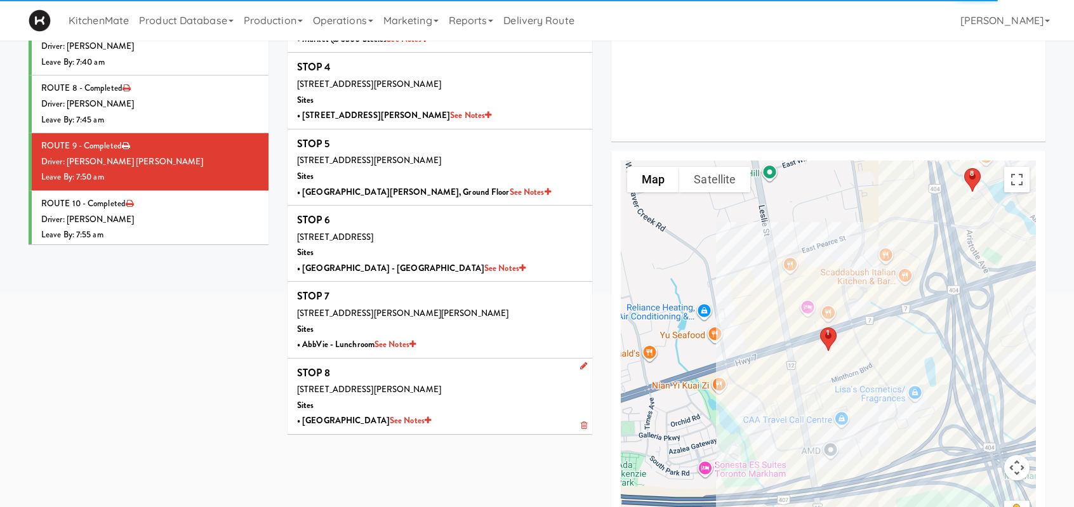
scroll to position [306, 0]
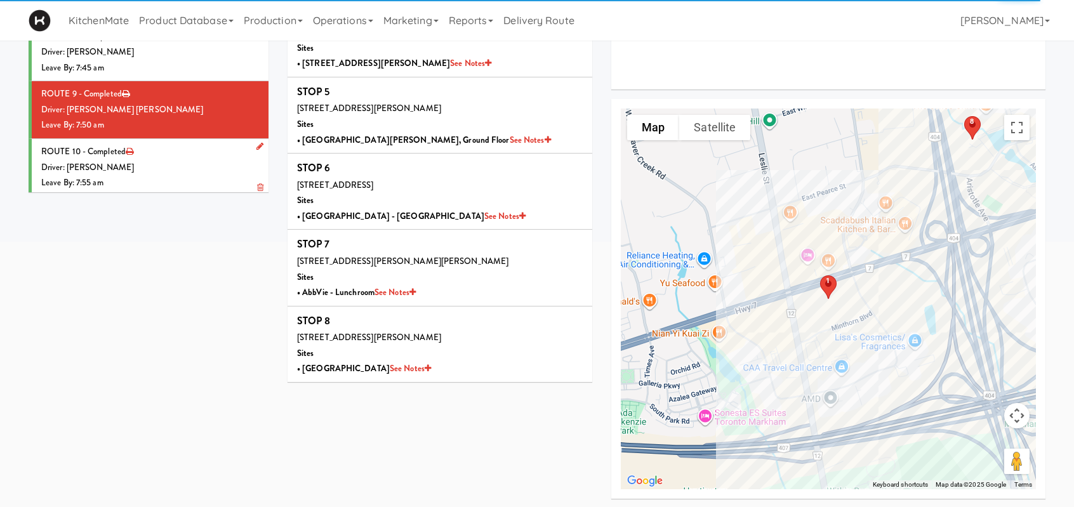
click at [202, 168] on div "Driver: [PERSON_NAME]" at bounding box center [150, 168] width 218 height 16
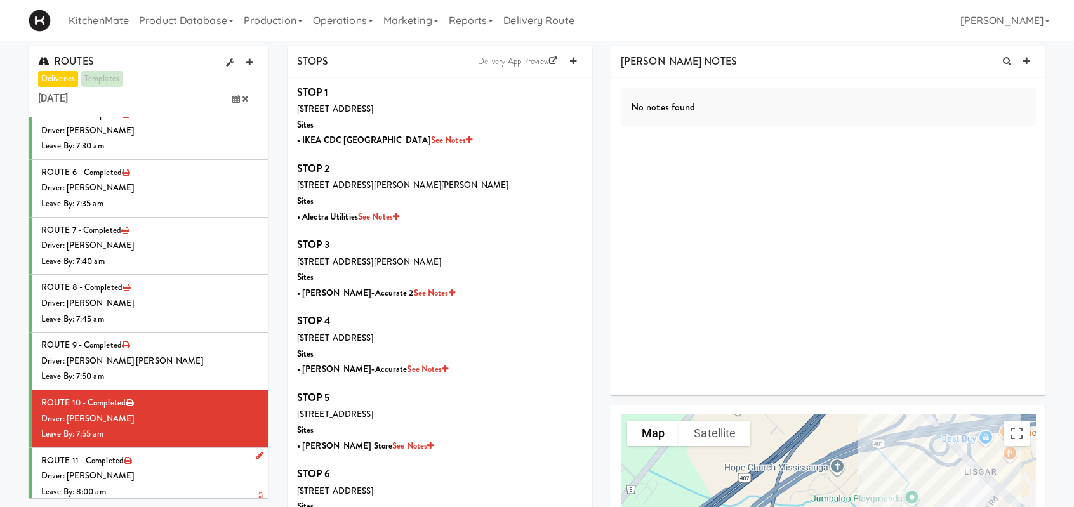
scroll to position [127, 0]
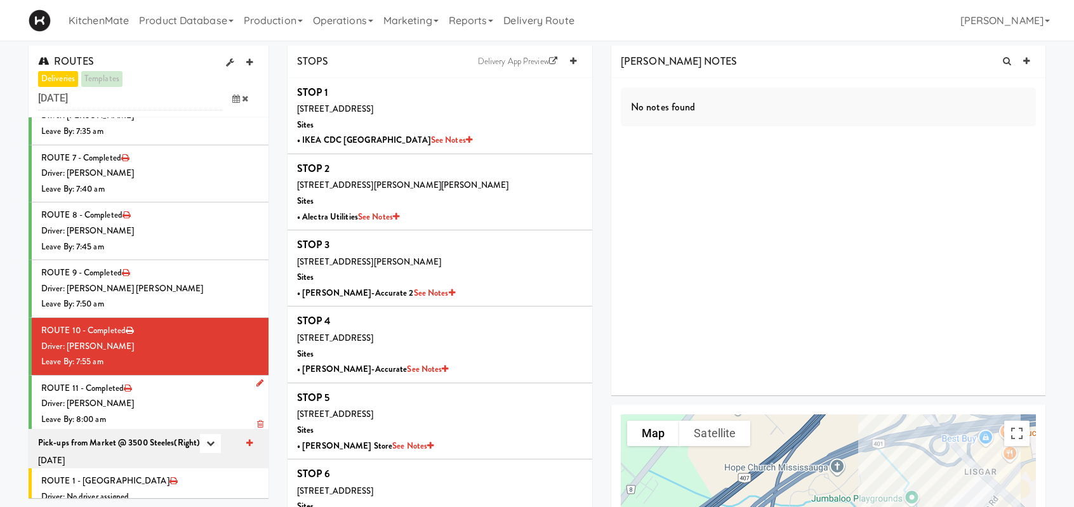
click at [170, 392] on li "ROUTE 11 - Completed Driver: Ross Daly Leave By: 8:00 am" at bounding box center [149, 404] width 240 height 57
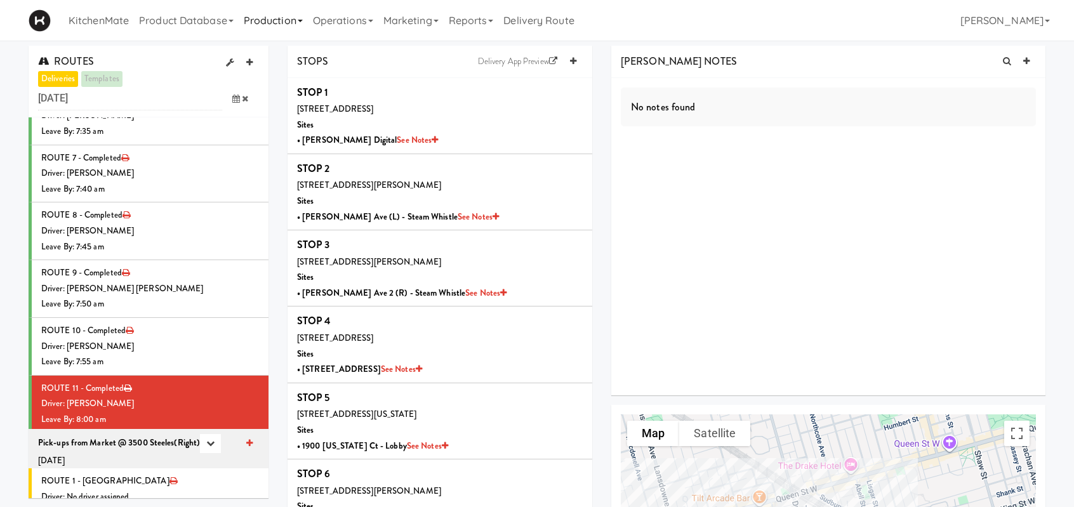
click at [293, 21] on link "Production" at bounding box center [273, 20] width 69 height 41
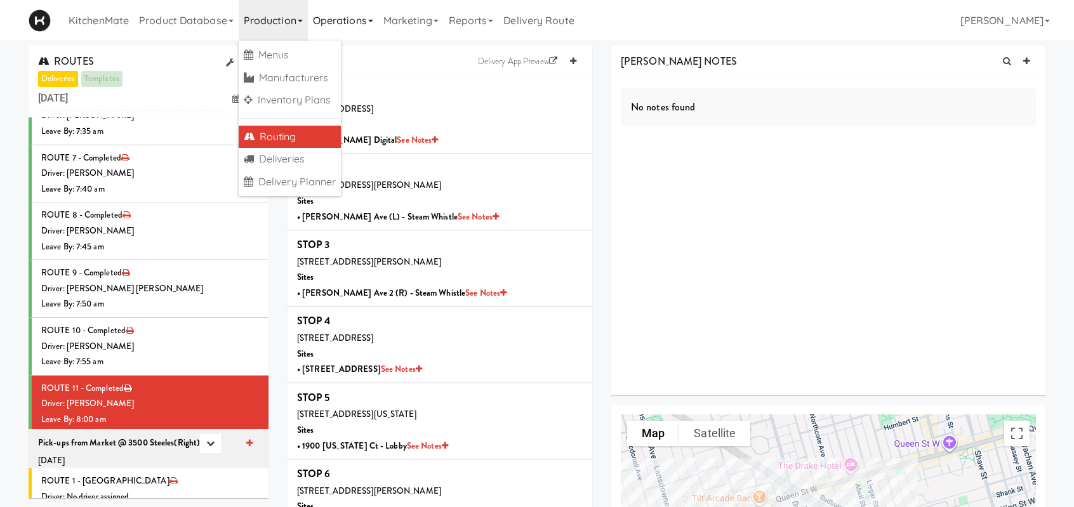
click at [342, 17] on link "Operations" at bounding box center [343, 20] width 70 height 41
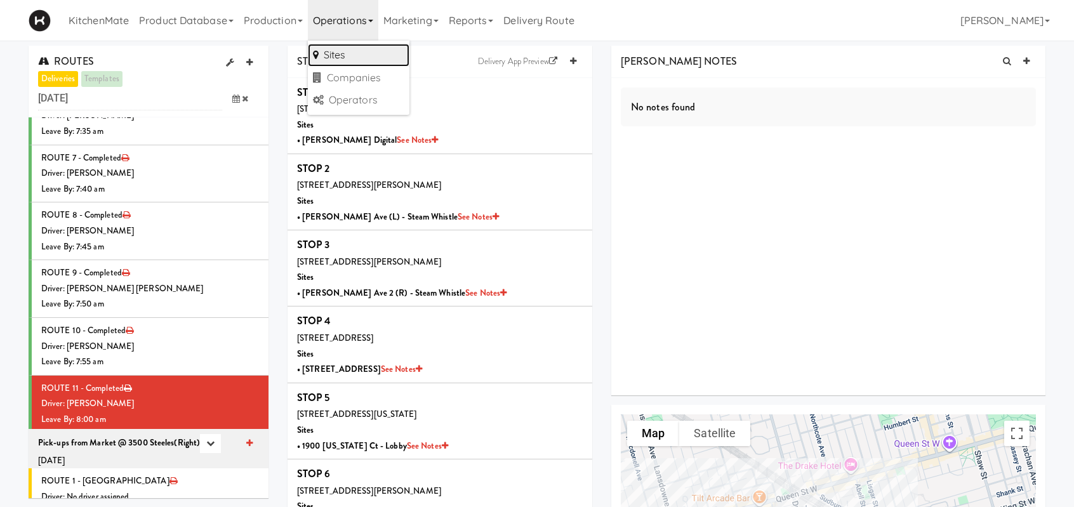
click at [339, 51] on link "Sites" at bounding box center [359, 55] width 102 height 23
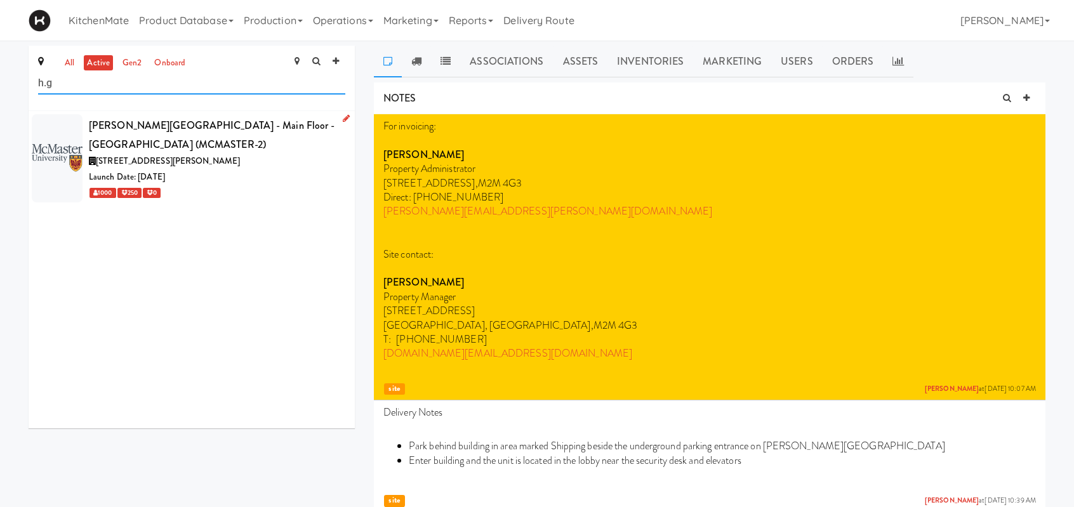
type input "h.g"
click at [170, 135] on div "H.G. Thode Library - Main Floor - McMaster University (MCMASTER-2)" at bounding box center [217, 134] width 256 height 37
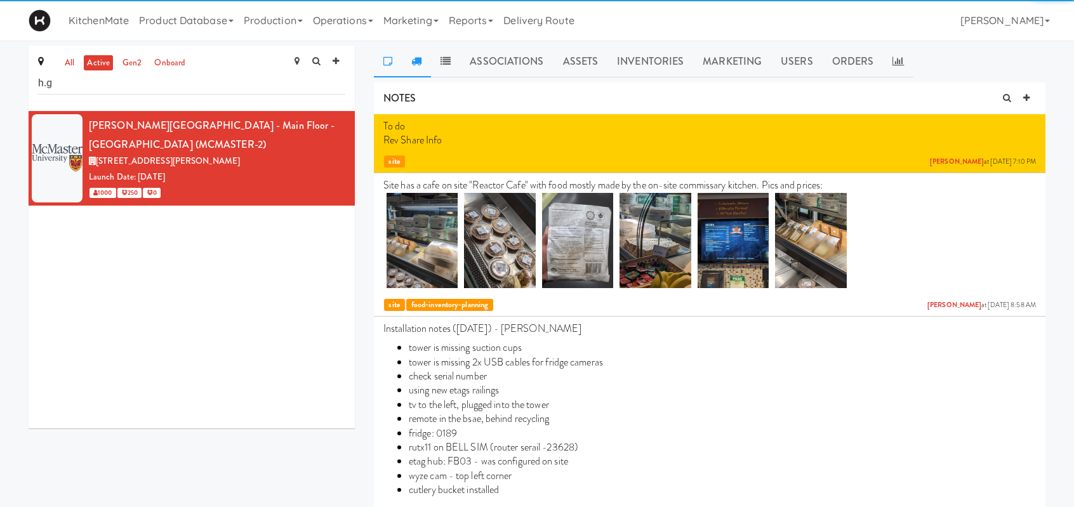
click at [423, 63] on link at bounding box center [416, 62] width 29 height 32
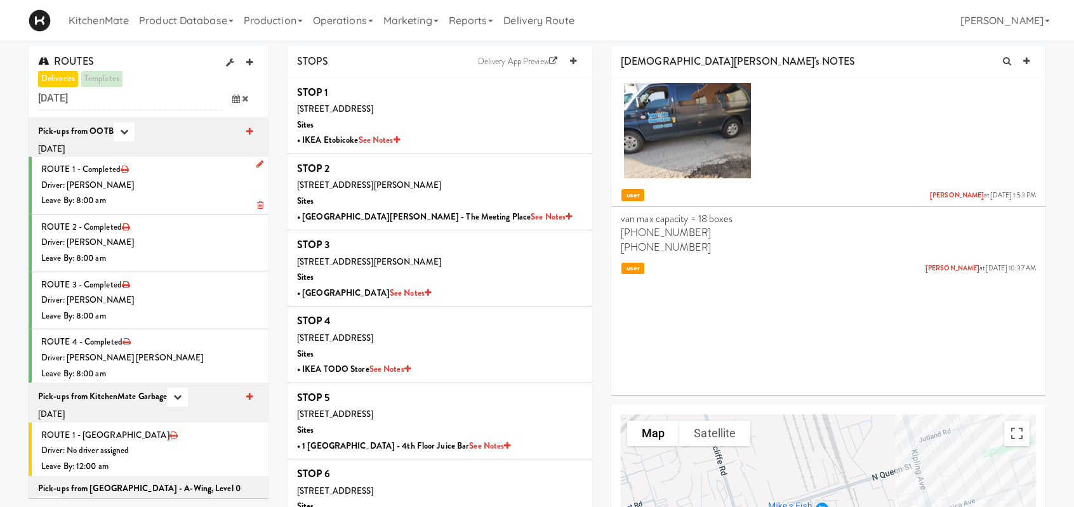
click at [134, 191] on div "Driver: [PERSON_NAME]" at bounding box center [150, 186] width 218 height 16
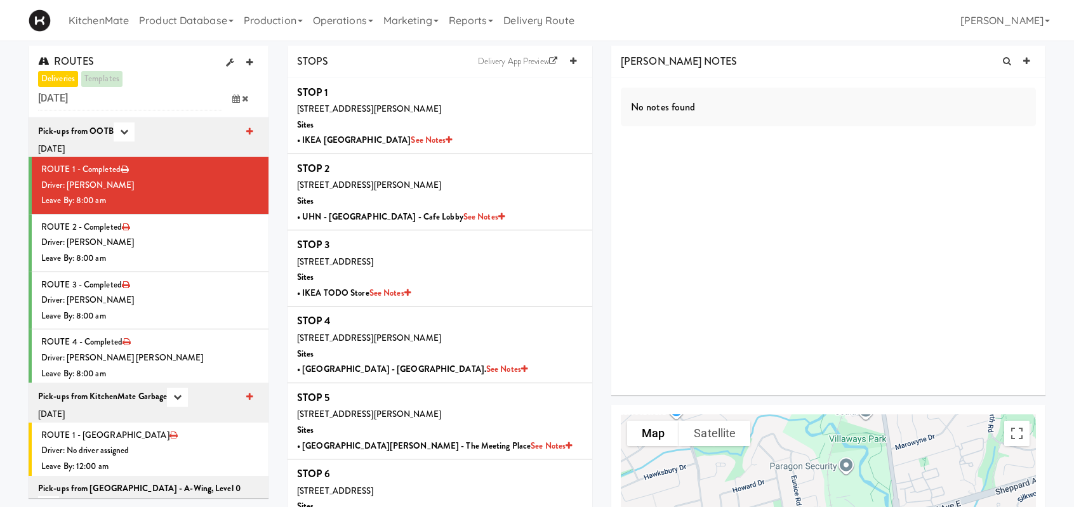
click at [237, 102] on span at bounding box center [240, 98] width 37 height 23
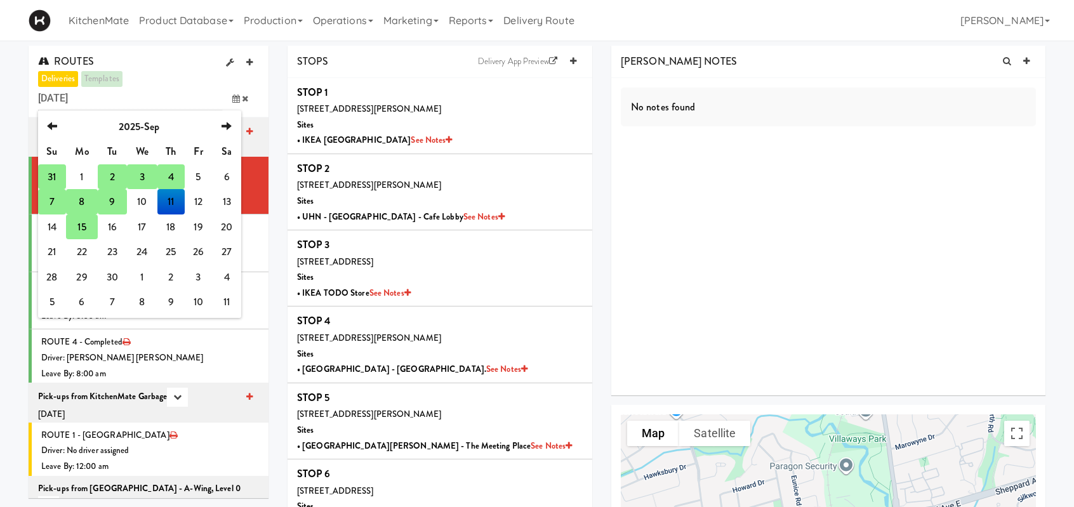
click at [81, 230] on td "15" at bounding box center [82, 227] width 32 height 25
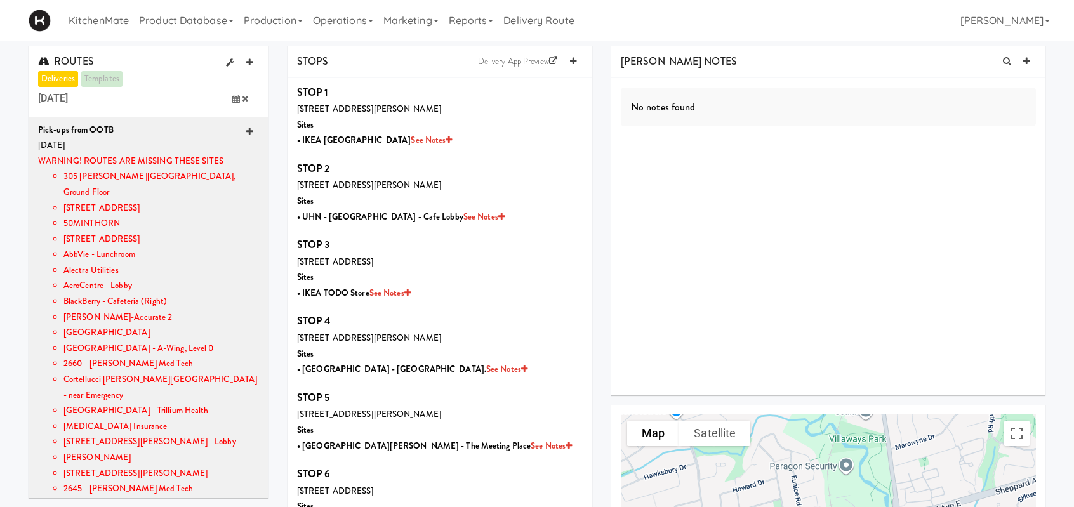
click at [246, 131] on icon at bounding box center [249, 132] width 6 height 8
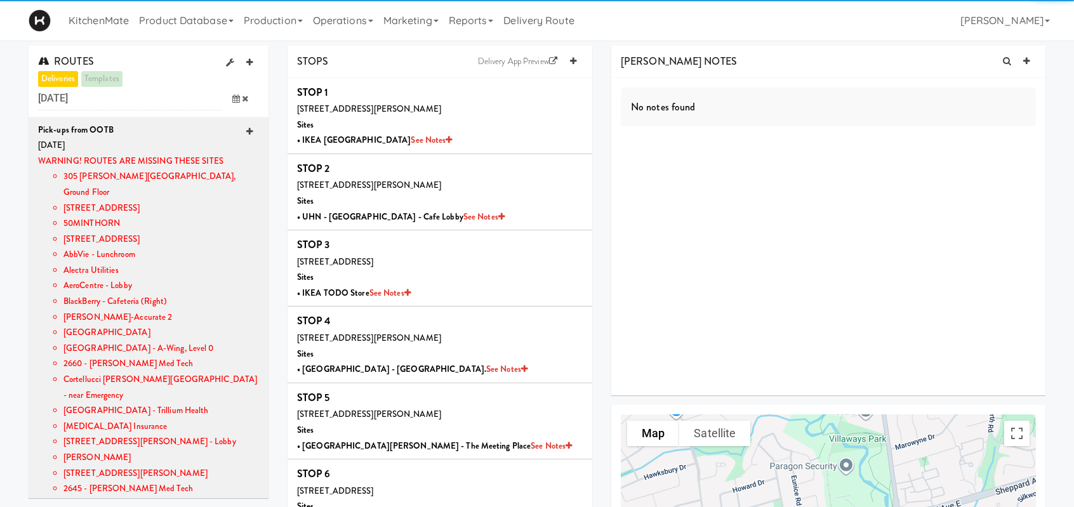
click at [243, 131] on link at bounding box center [249, 132] width 19 height 19
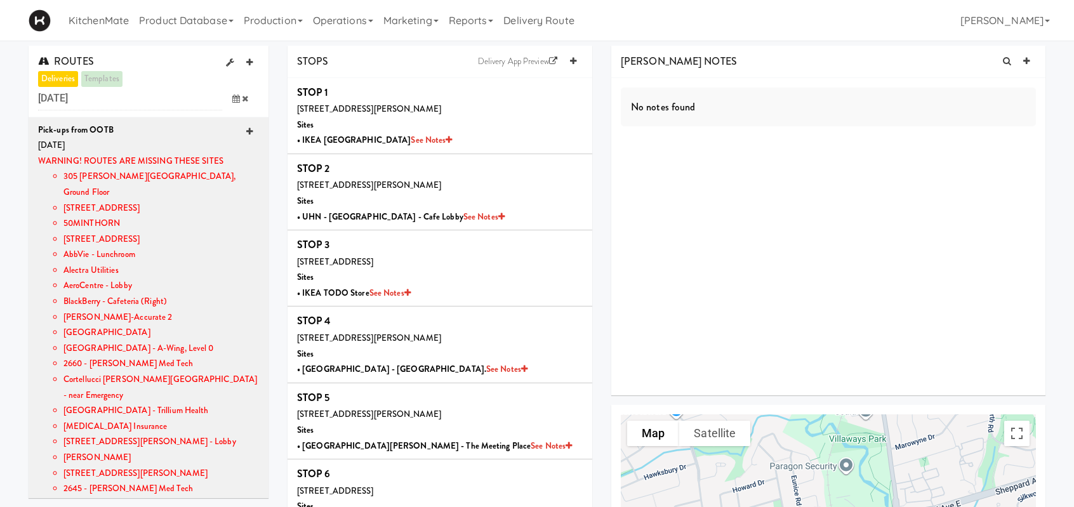
click at [243, 131] on link at bounding box center [249, 132] width 19 height 19
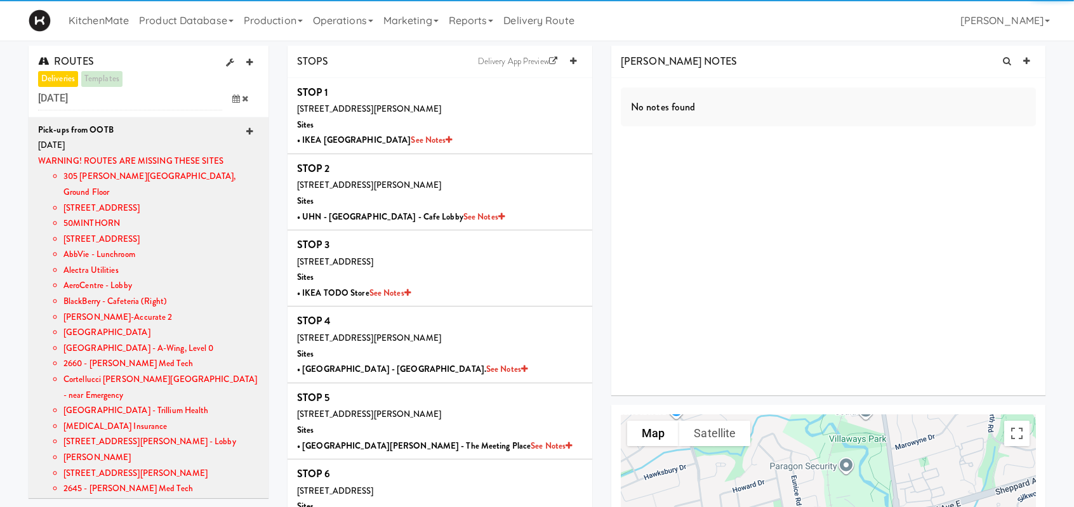
click at [243, 131] on link at bounding box center [249, 132] width 19 height 19
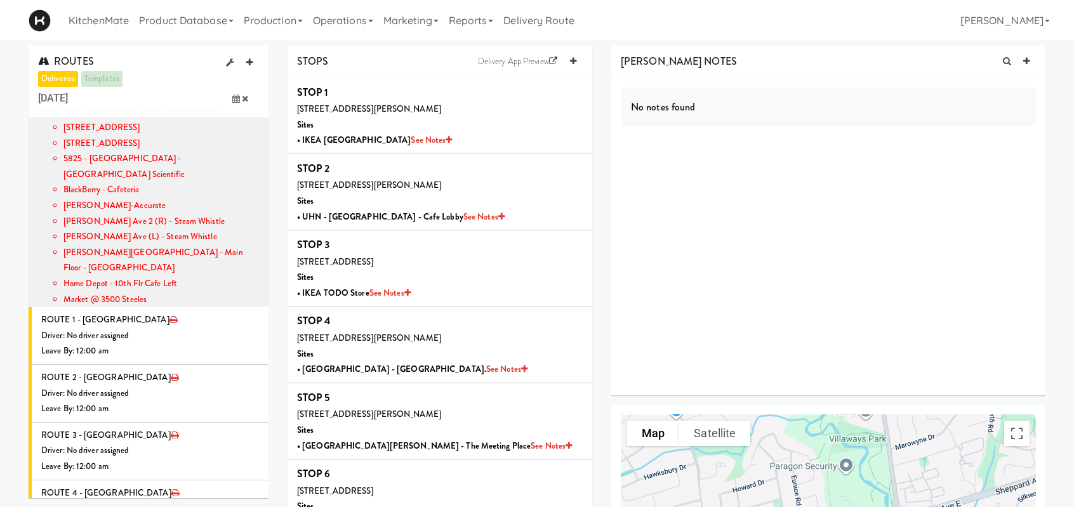
scroll to position [1236, 0]
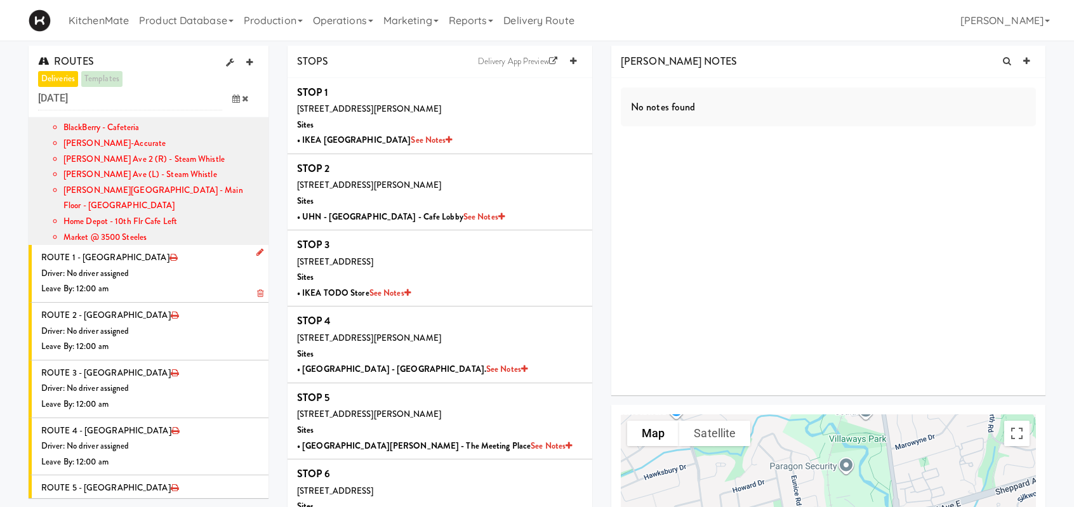
click at [256, 248] on icon at bounding box center [259, 252] width 7 height 8
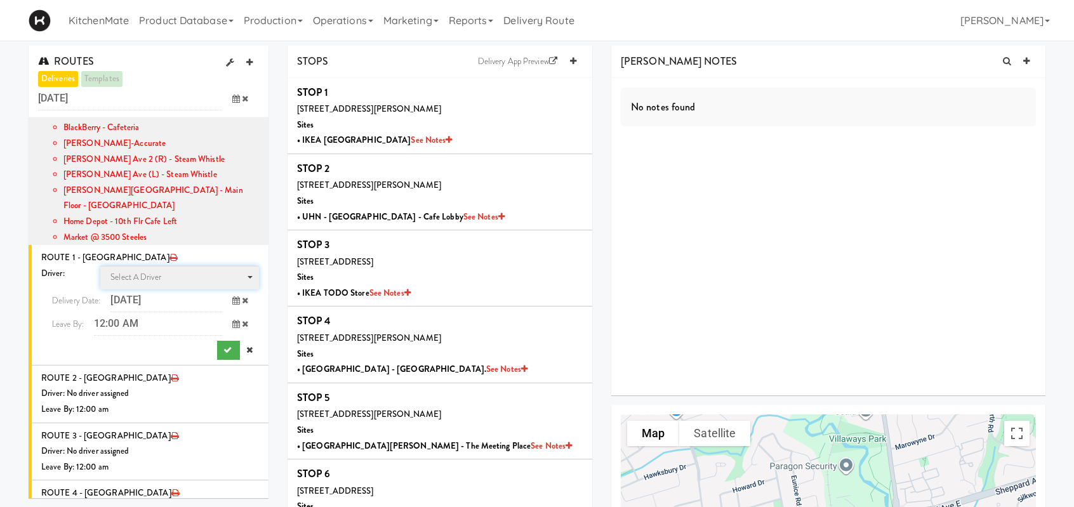
click at [147, 266] on span "Select a driver Select a driver" at bounding box center [179, 277] width 159 height 23
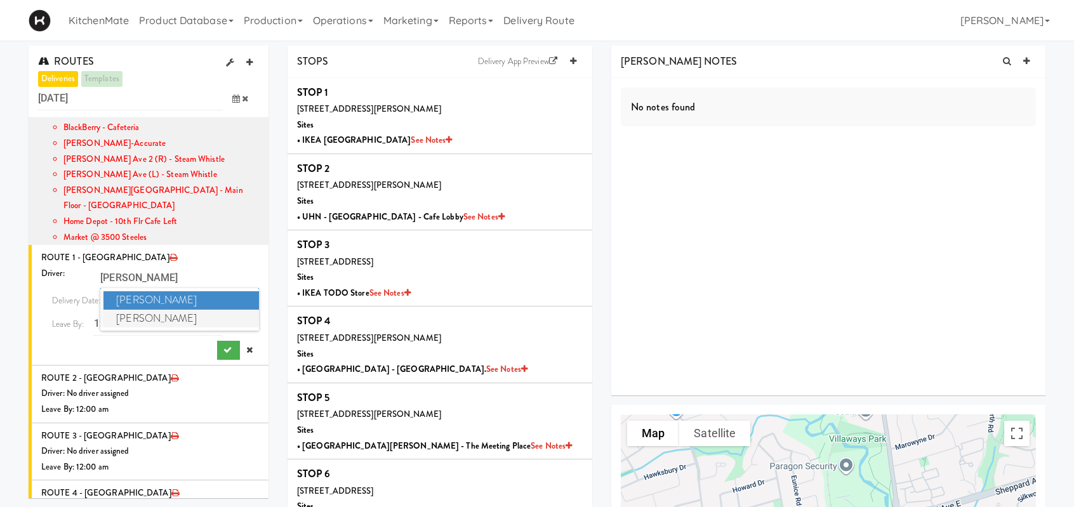
type input "chris"
click at [203, 310] on span "Christopher Solomon" at bounding box center [181, 319] width 156 height 18
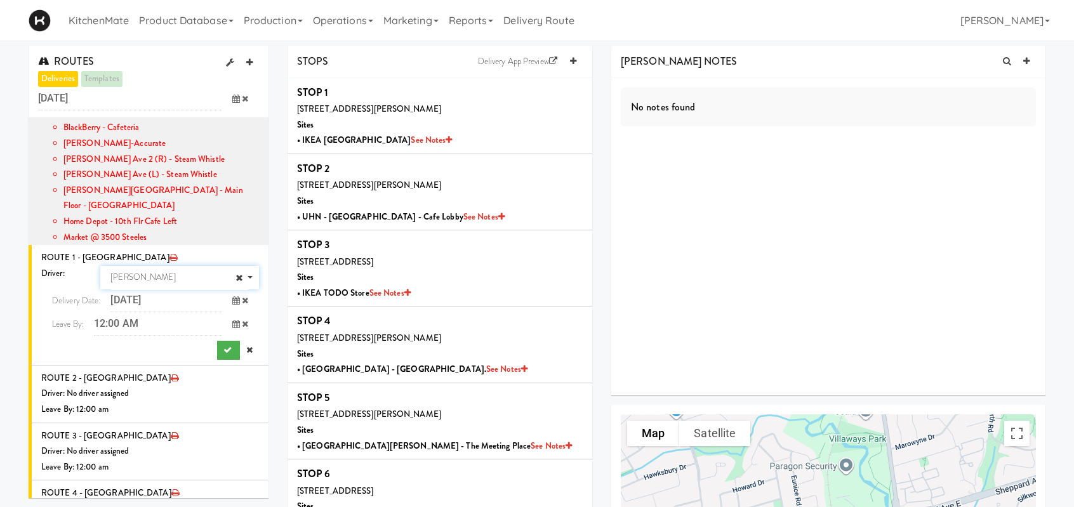
click at [232, 320] on icon at bounding box center [236, 324] width 8 height 8
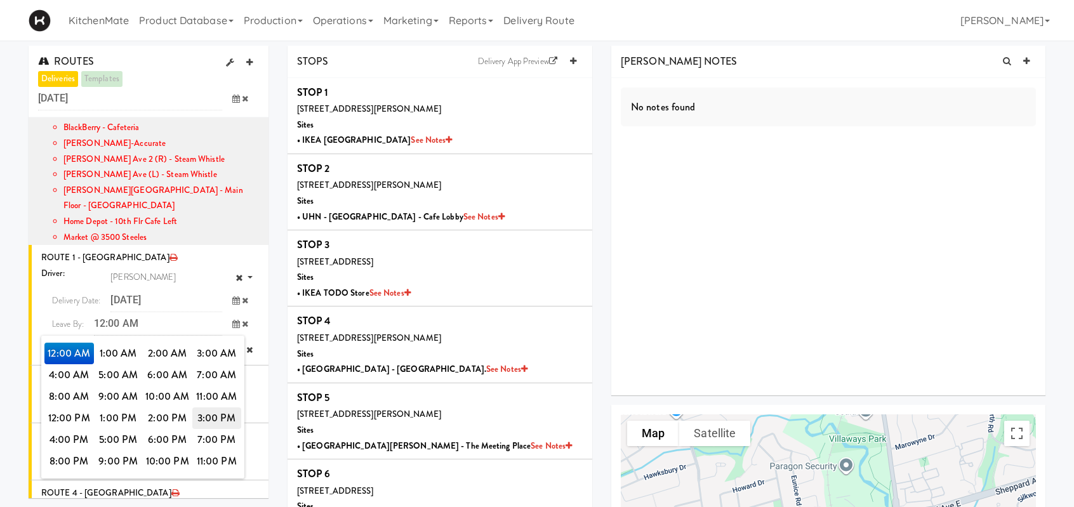
click at [219, 408] on span "3:00 PM" at bounding box center [217, 419] width 50 height 22
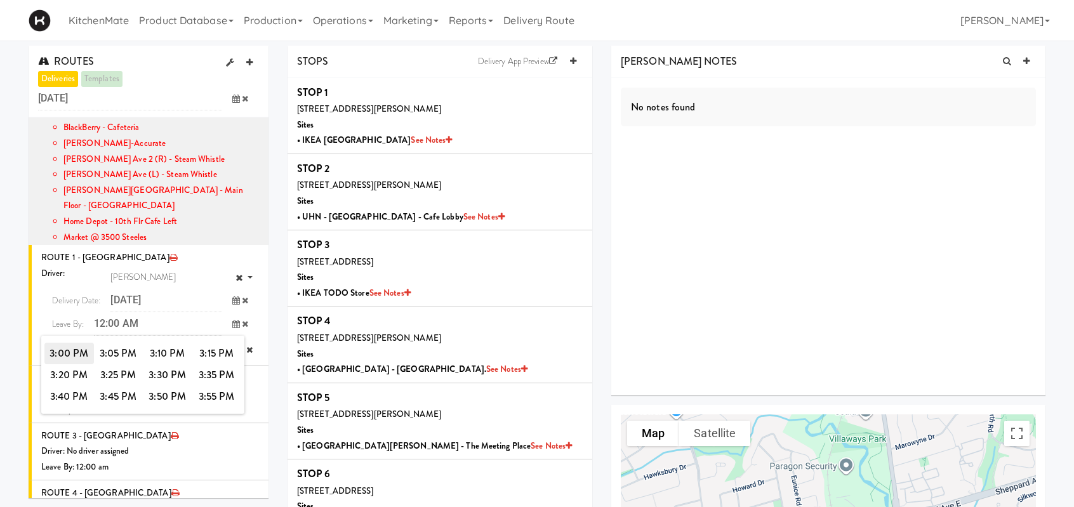
click at [60, 343] on span "3:00 PM" at bounding box center [69, 354] width 50 height 22
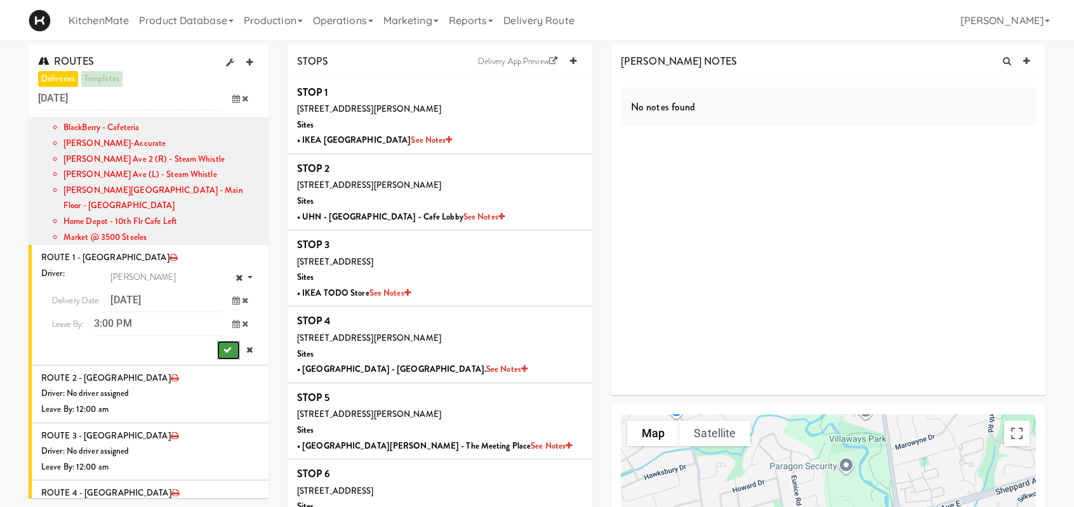
click at [223, 346] on icon "submit" at bounding box center [227, 350] width 8 height 8
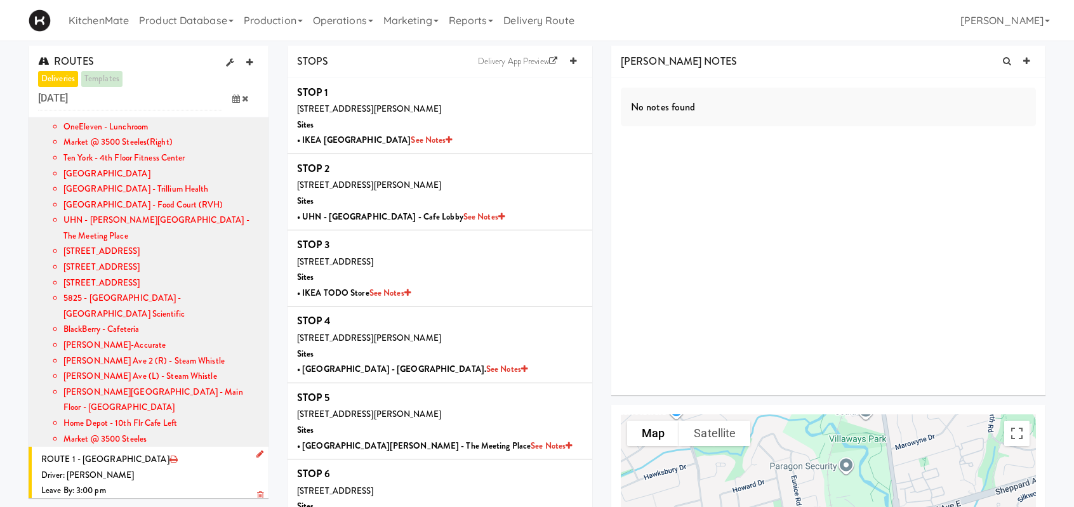
scroll to position [1045, 0]
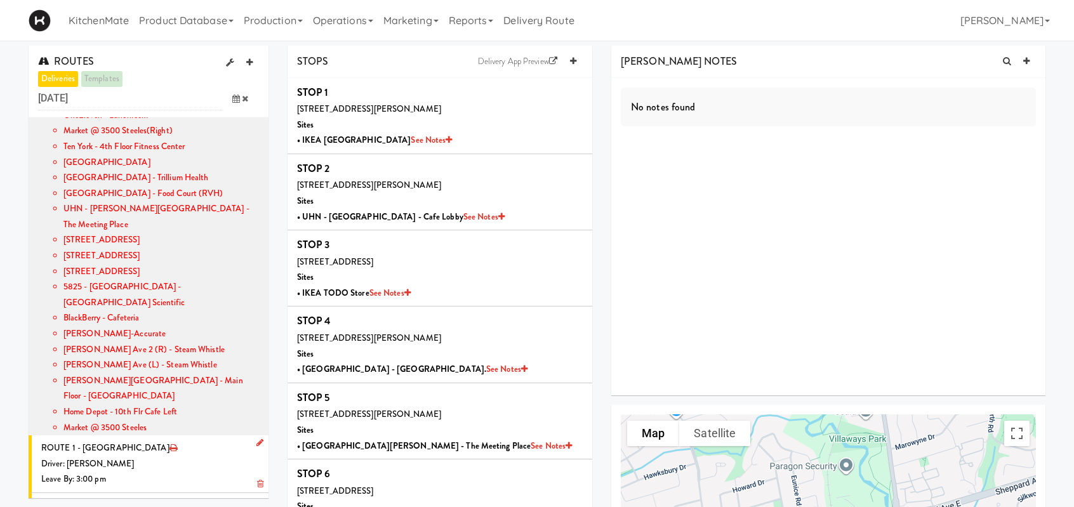
click at [199, 436] on li "ROUTE 1 - Idle Driver: Christopher Solomon Leave By: 3:00 pm" at bounding box center [149, 465] width 240 height 58
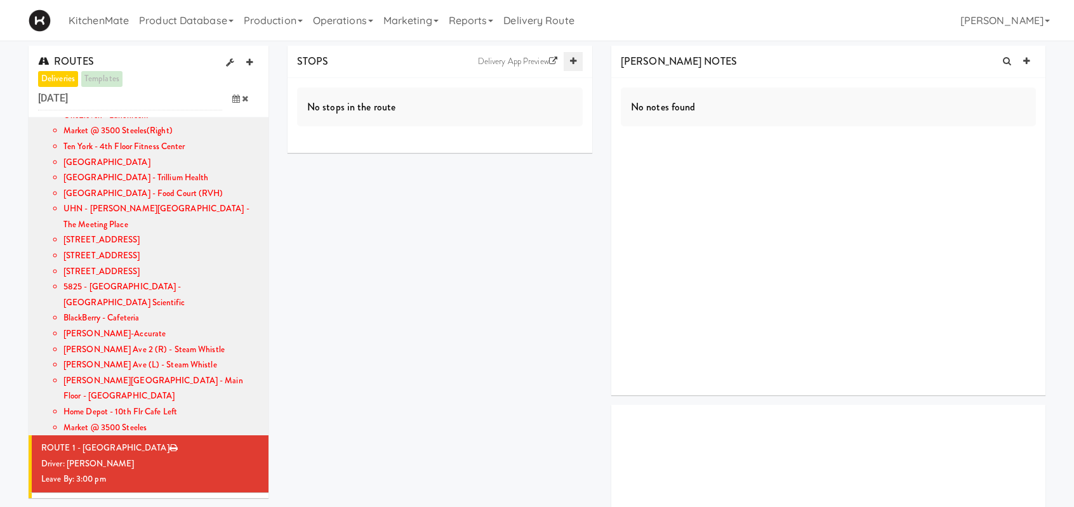
click at [577, 62] on link at bounding box center [573, 61] width 19 height 19
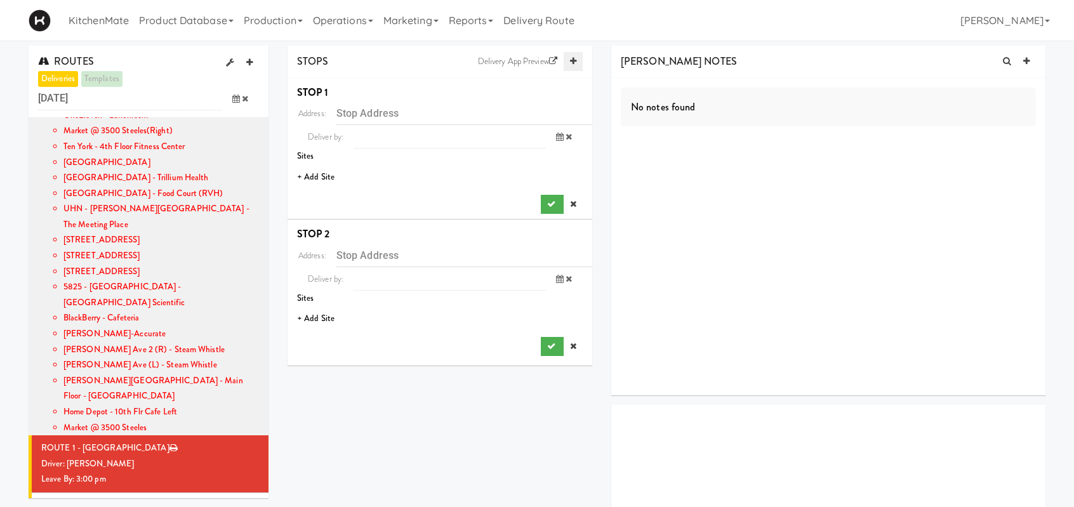
click at [577, 62] on link at bounding box center [573, 61] width 19 height 19
click at [317, 173] on li "+ Add Site" at bounding box center [440, 177] width 305 height 26
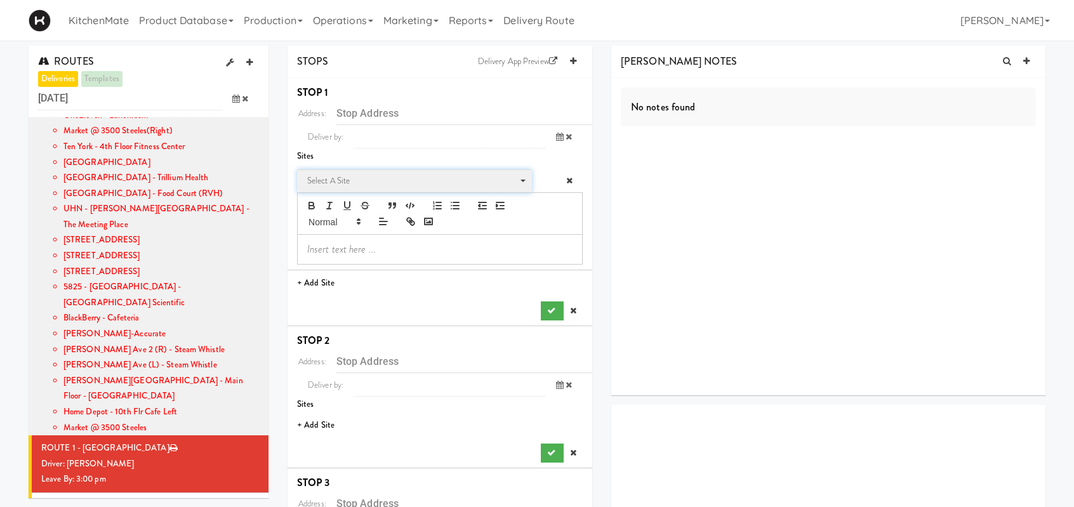
click at [323, 180] on span "Select a site" at bounding box center [410, 180] width 206 height 15
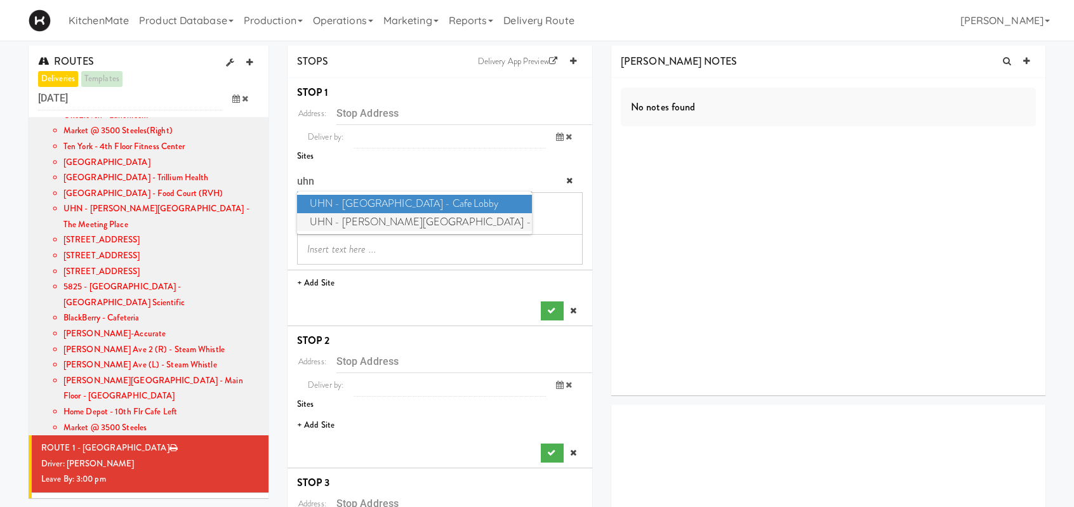
type input "uhn"
click at [330, 220] on span "UHN - Bickle Center - The Meeting Place" at bounding box center [414, 222] width 235 height 18
type input "130 Dunn Ave, Toronto, ON, CA"
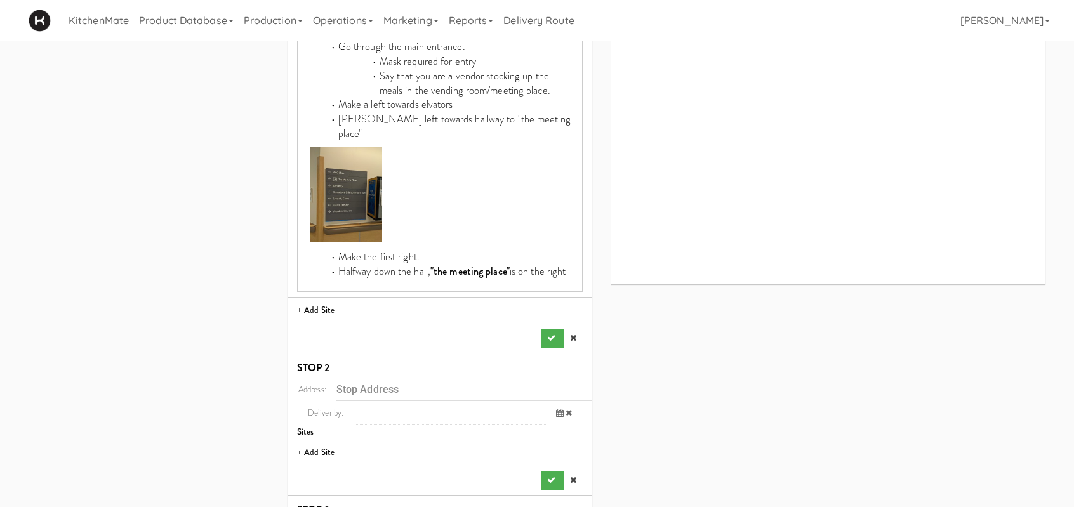
scroll to position [571, 0]
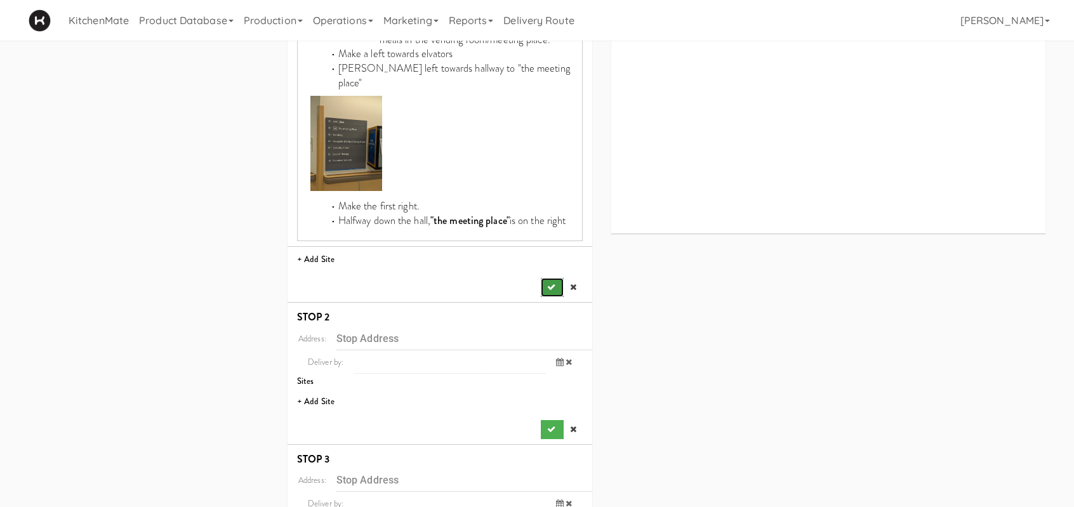
click at [549, 278] on button "submit" at bounding box center [552, 287] width 23 height 19
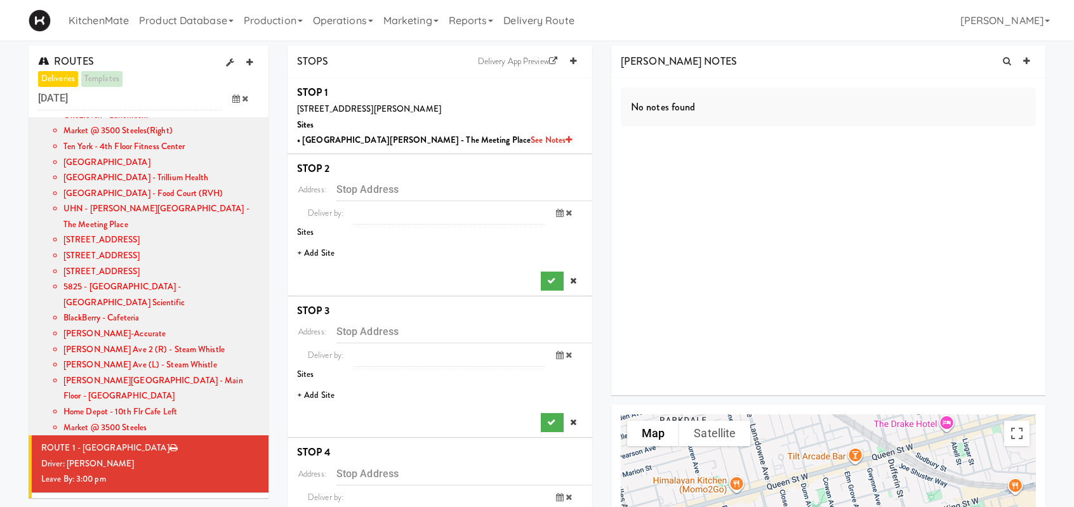
click at [320, 250] on li "+ Add Site" at bounding box center [440, 254] width 305 height 26
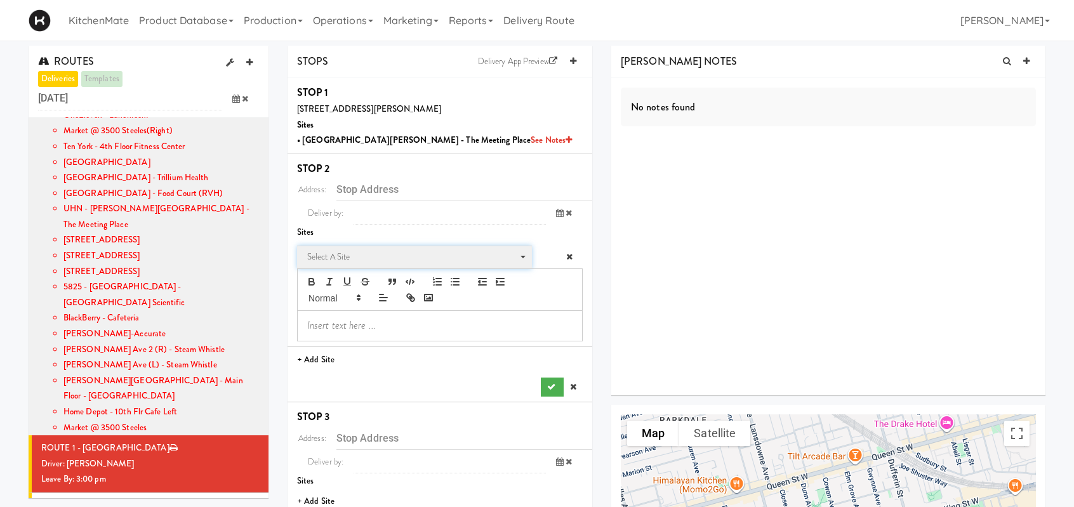
click at [343, 255] on span "Select a site" at bounding box center [410, 257] width 206 height 15
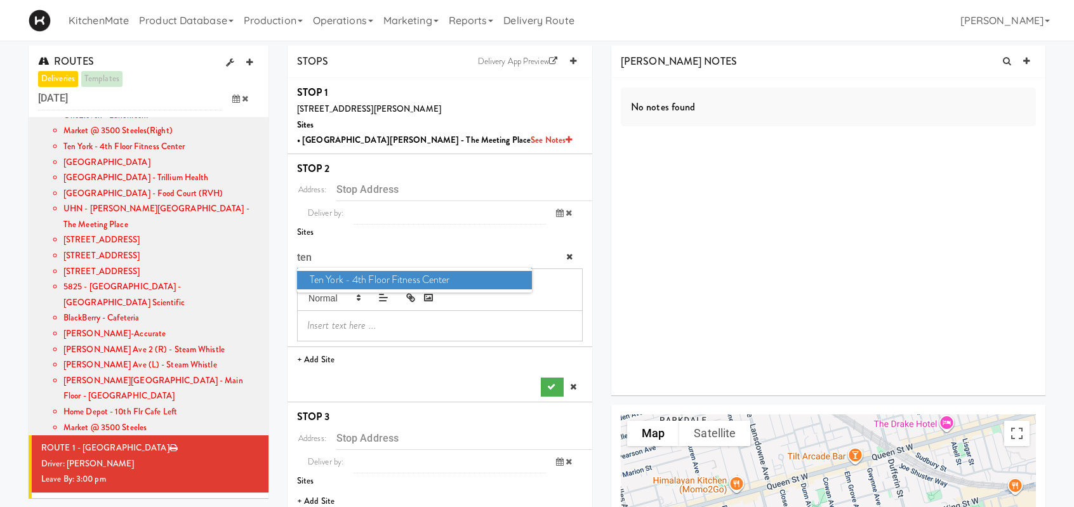
type input "ten"
click at [391, 274] on span "Ten York - 4th Floor Fitness Center" at bounding box center [414, 280] width 235 height 18
type input "10 York St, Toronto, ON, CA"
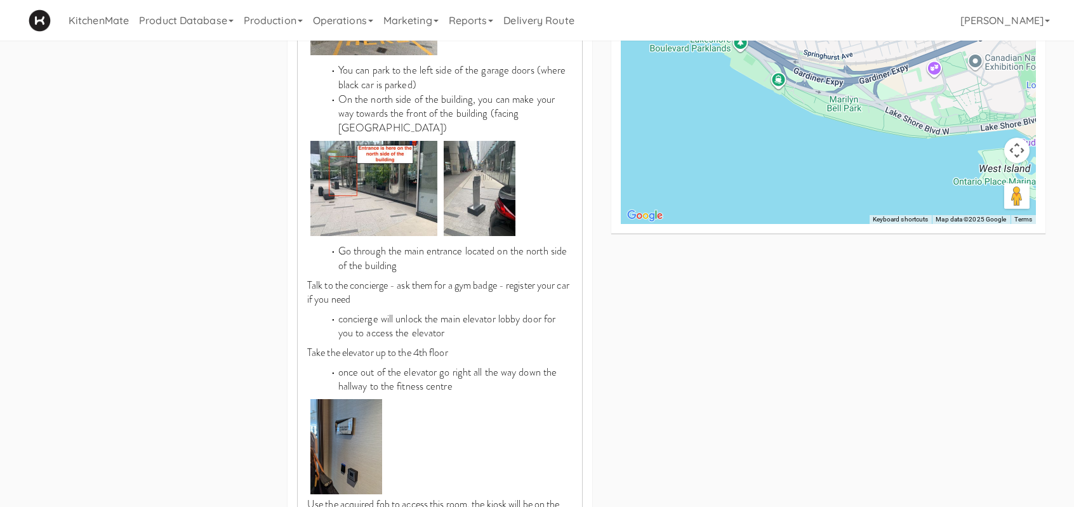
scroll to position [762, 0]
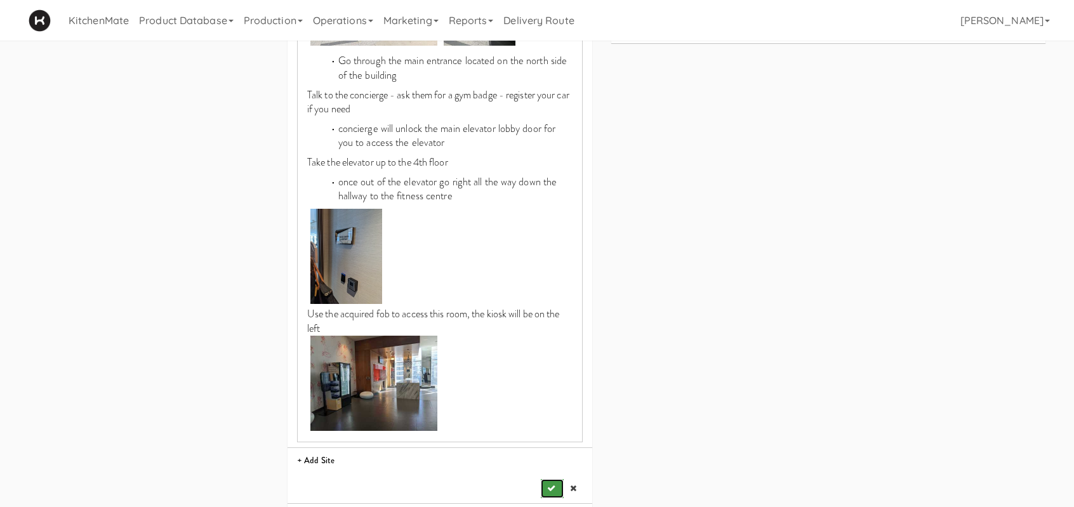
click at [554, 479] on button "submit" at bounding box center [552, 488] width 23 height 19
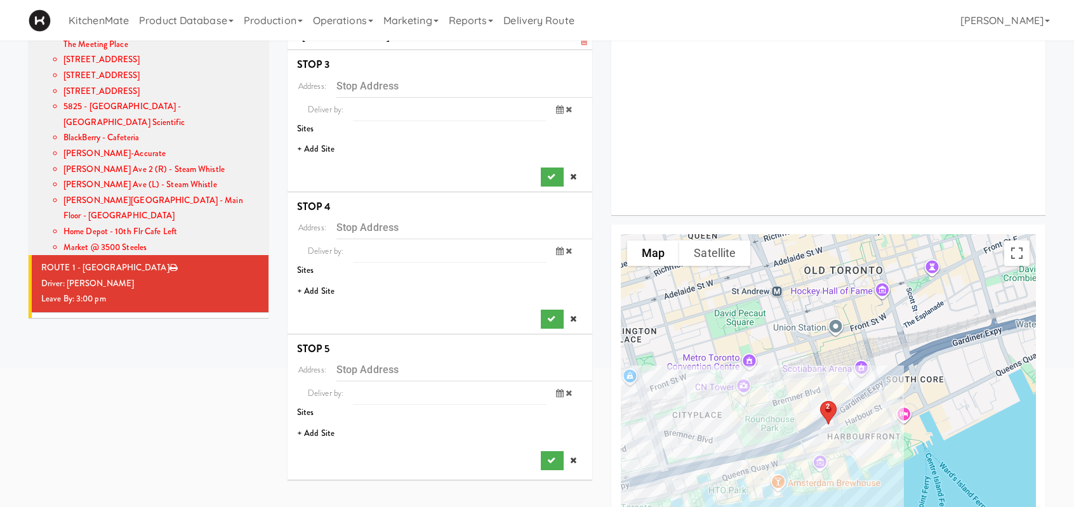
scroll to position [179, 0]
click at [315, 154] on li "+ Add Site" at bounding box center [440, 151] width 305 height 26
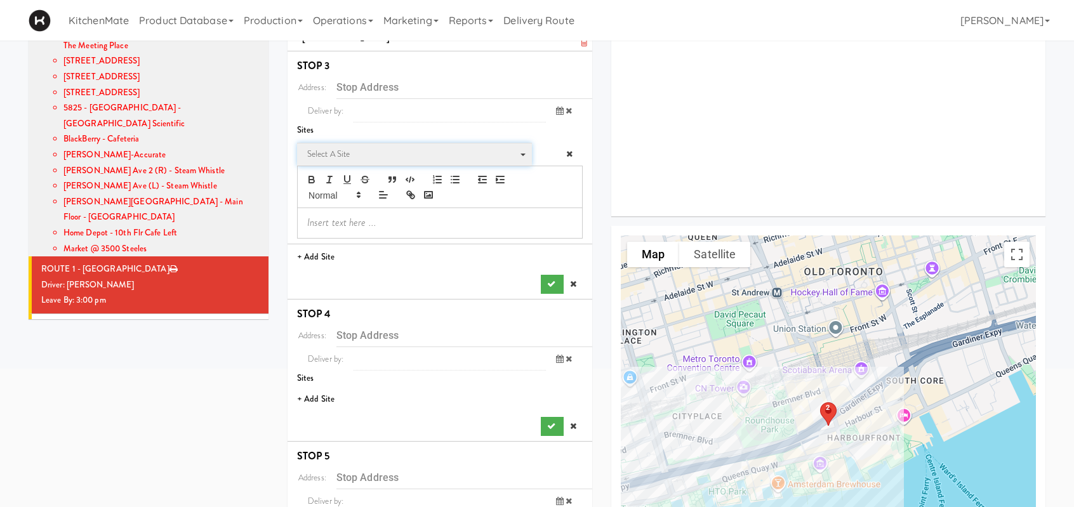
click at [339, 160] on span "Select a site" at bounding box center [410, 154] width 206 height 15
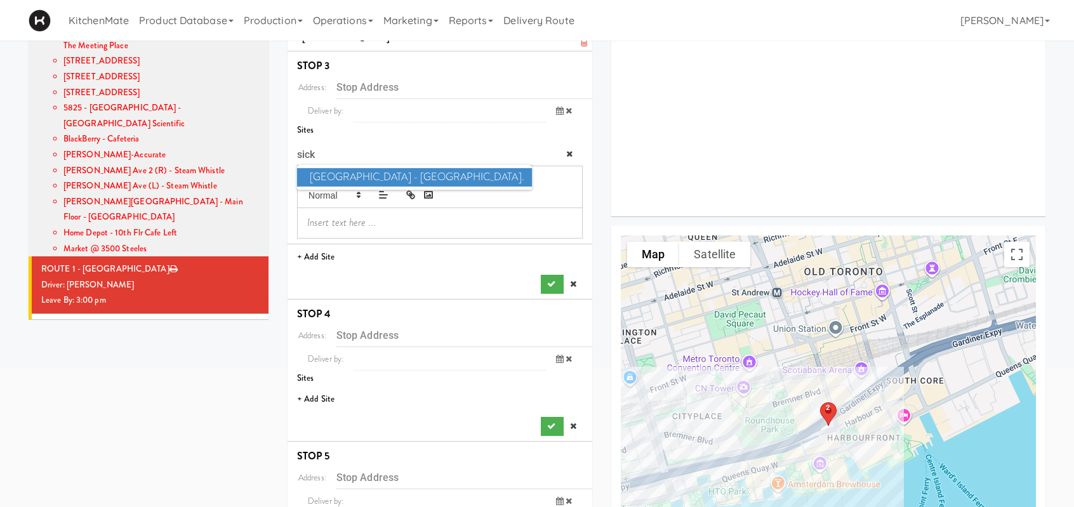
type input "sick"
click at [347, 176] on span "SickKids Hospital - Main St." at bounding box center [414, 177] width 235 height 18
type input "170 Elizabeth St, Toronto, ON, CA"
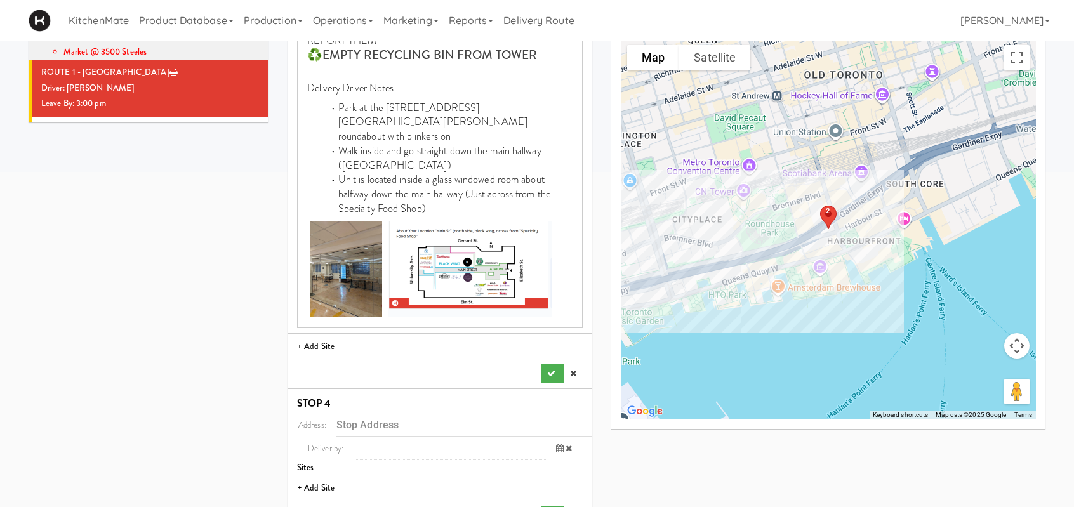
scroll to position [433, 0]
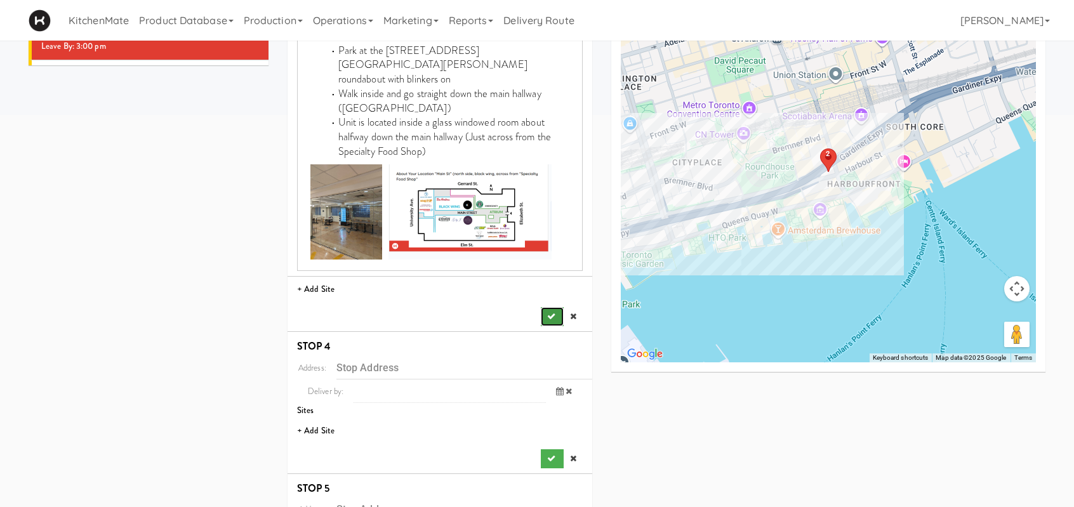
click at [545, 307] on button "submit" at bounding box center [552, 316] width 23 height 19
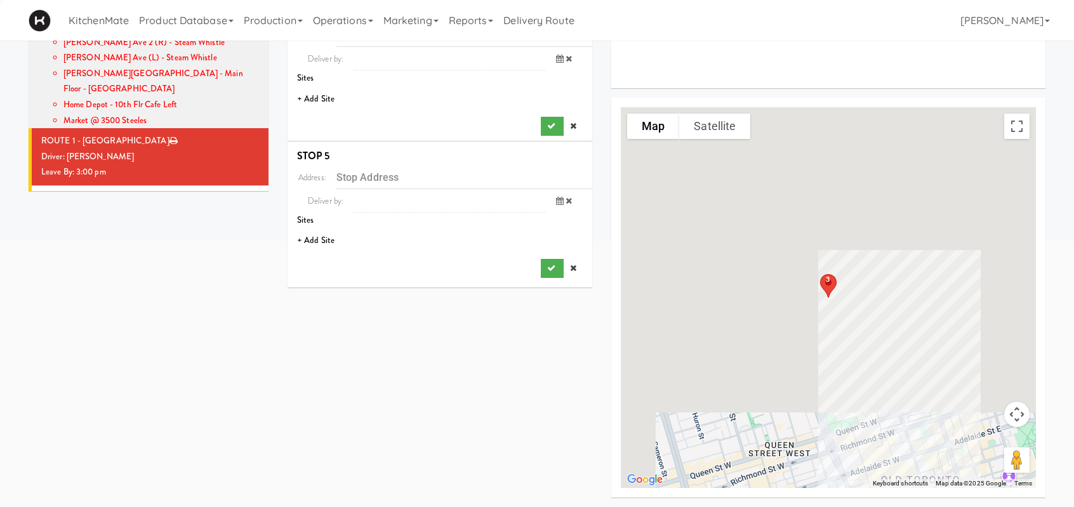
scroll to position [306, 0]
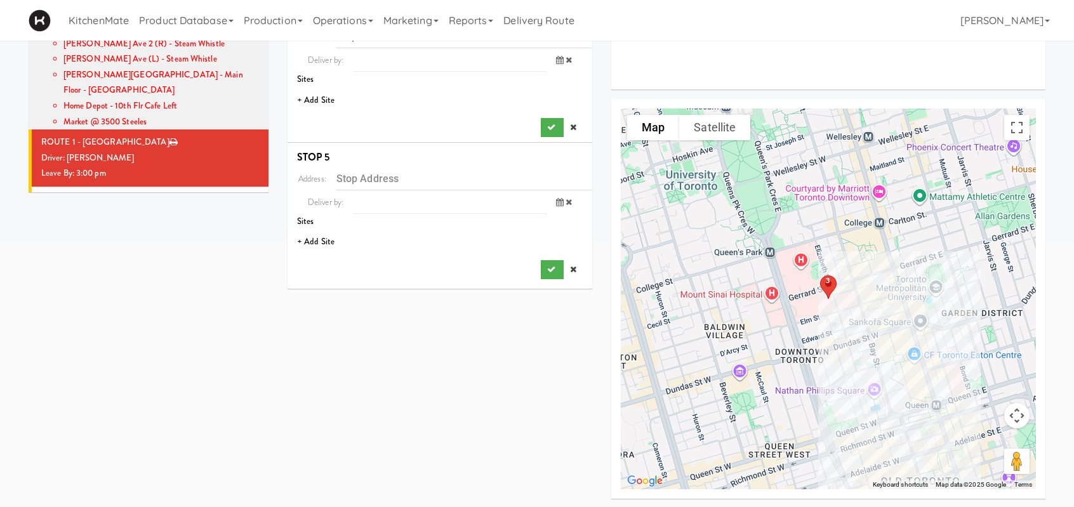
click at [325, 96] on li "+ Add Site" at bounding box center [440, 101] width 305 height 26
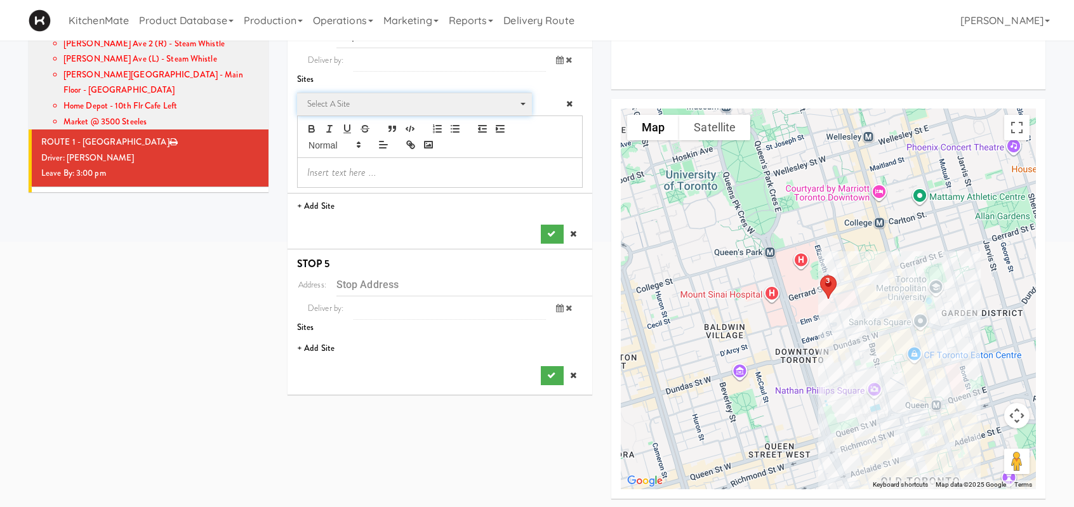
click at [349, 98] on span "Select a site" at bounding box center [410, 104] width 206 height 15
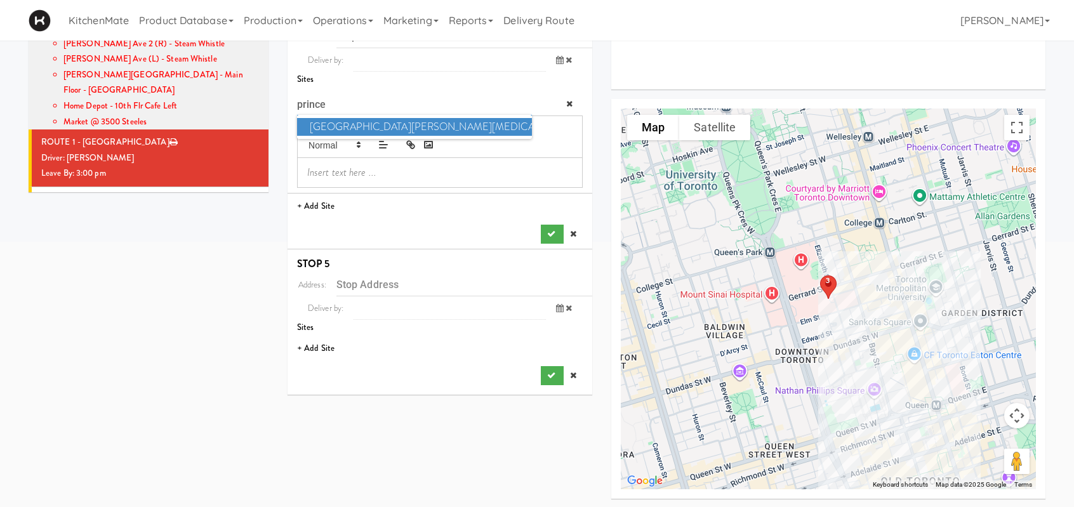
type input "prince"
click at [385, 120] on span "Princess Margaret Cancer Centre" at bounding box center [414, 127] width 235 height 18
type input "610 University Ave, Toronto, ON, CA"
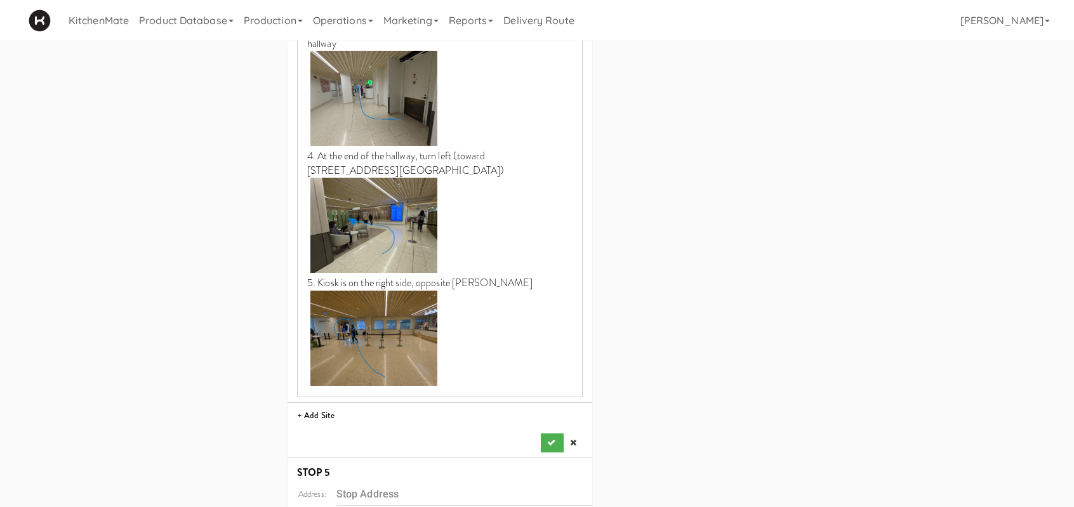
scroll to position [1449, 0]
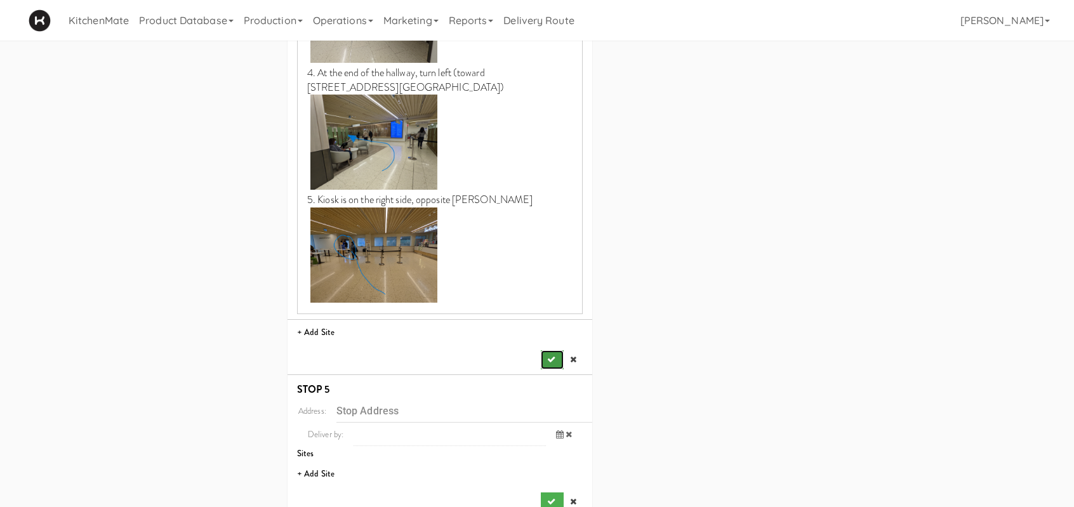
click at [545, 356] on button "submit" at bounding box center [552, 359] width 23 height 19
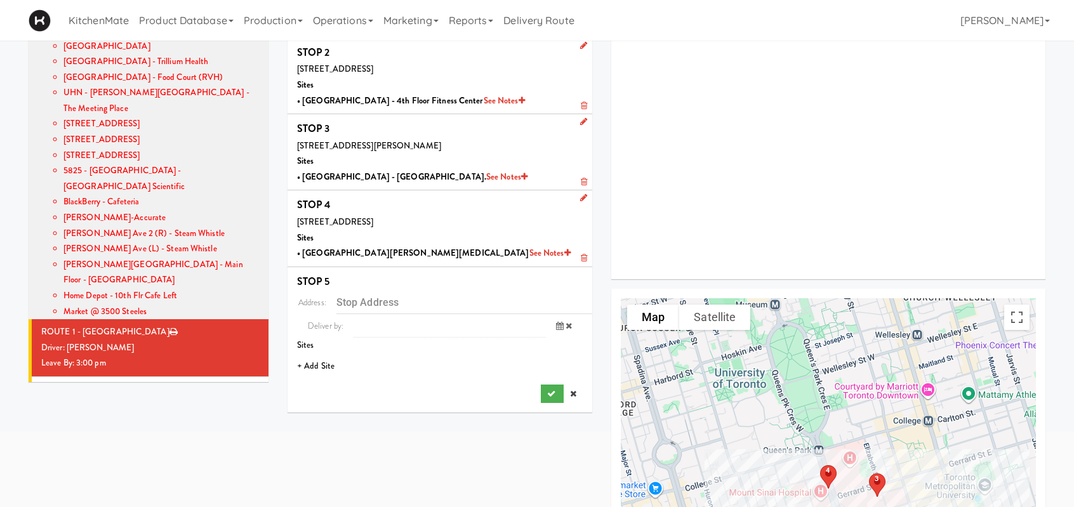
scroll to position [116, 0]
click at [317, 368] on li "+ Add Site" at bounding box center [440, 367] width 305 height 26
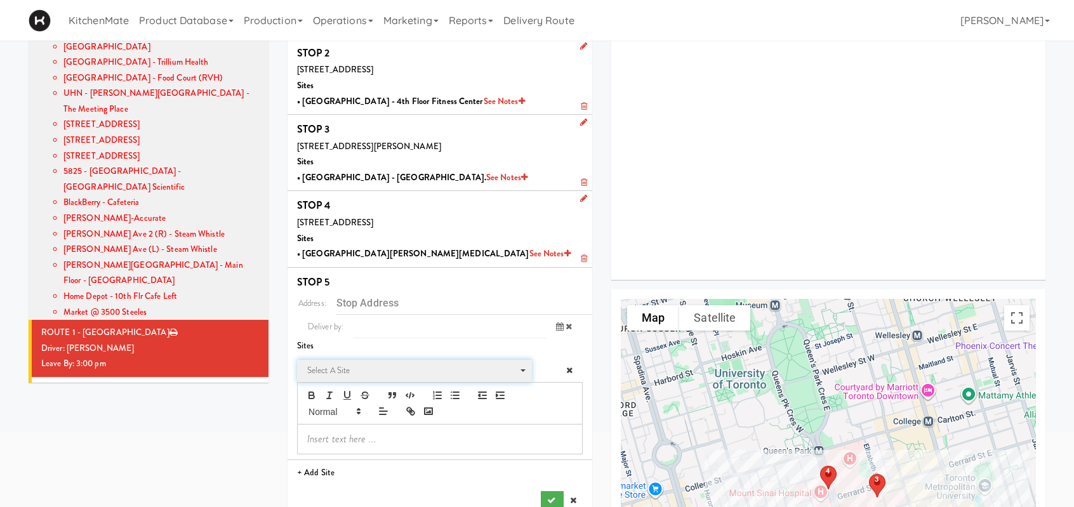
click at [358, 373] on span "Select a site" at bounding box center [410, 370] width 206 height 15
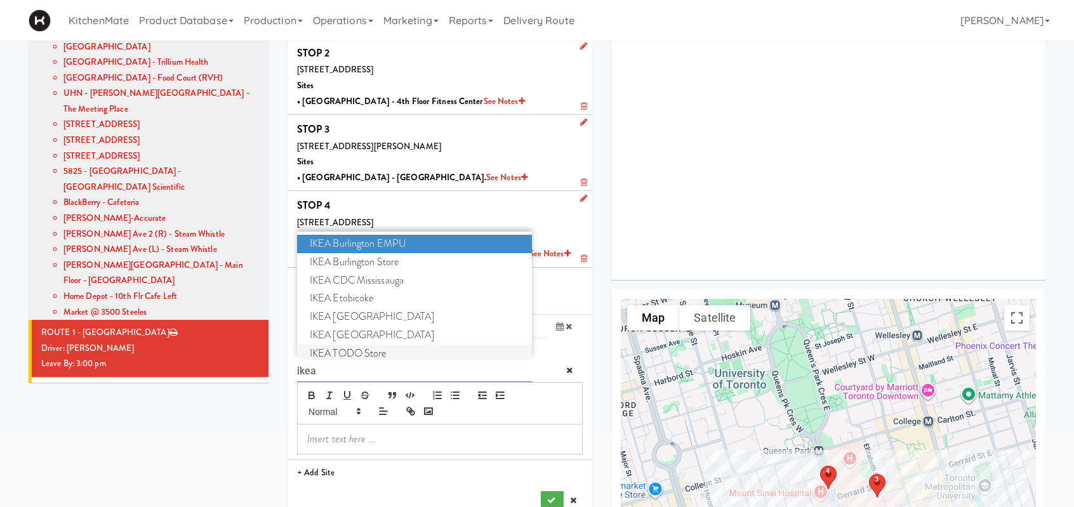
type input "ikea"
click at [376, 351] on span "IKEA TODO Store" at bounding box center [414, 354] width 235 height 18
type input "382 Yonge St, Toronto, ON, CA"
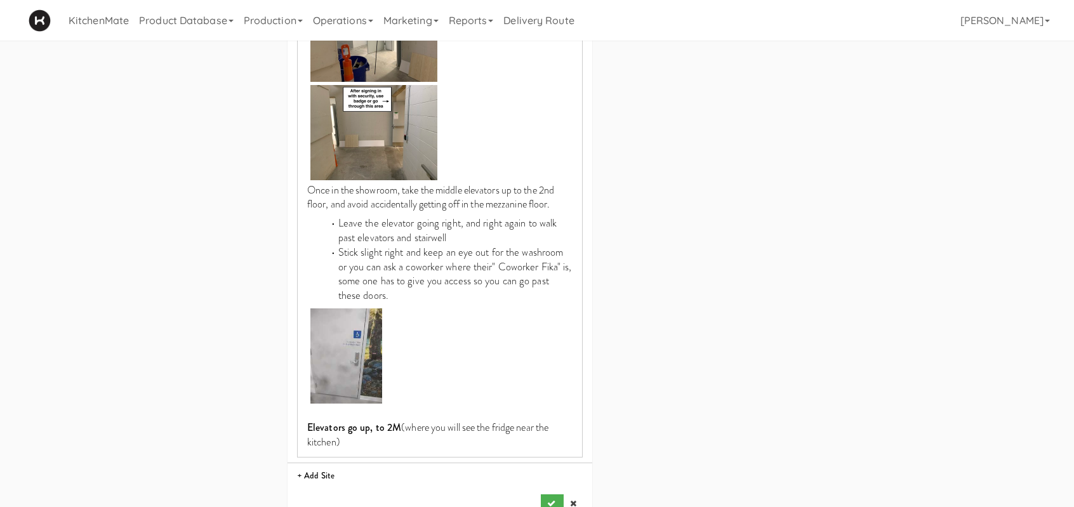
scroll to position [1836, 0]
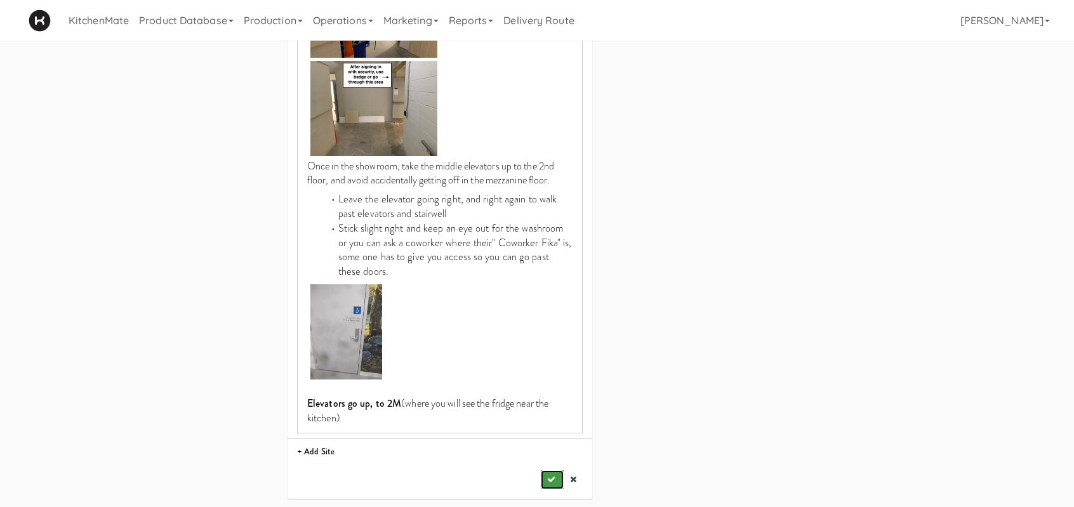
click at [553, 474] on button "submit" at bounding box center [552, 479] width 23 height 19
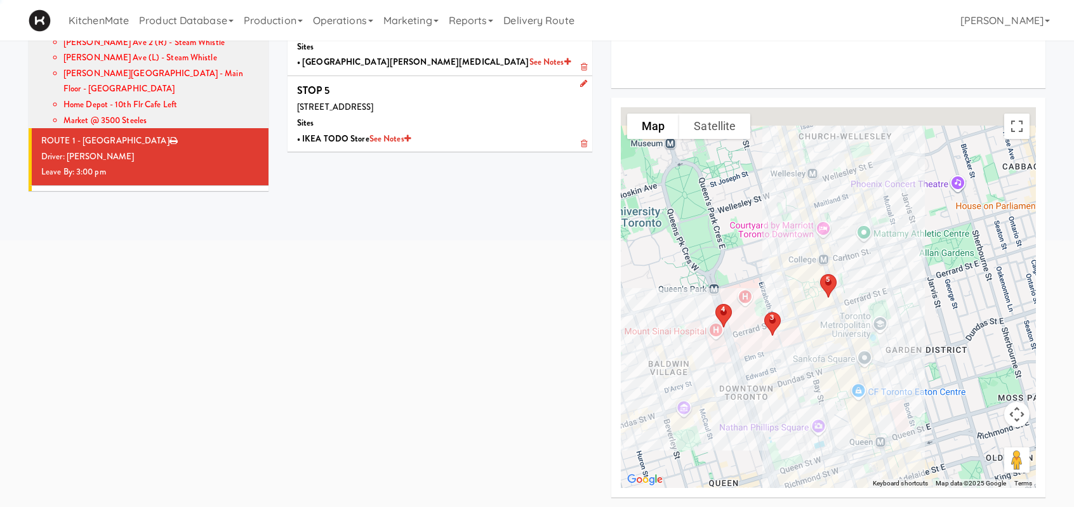
scroll to position [306, 0]
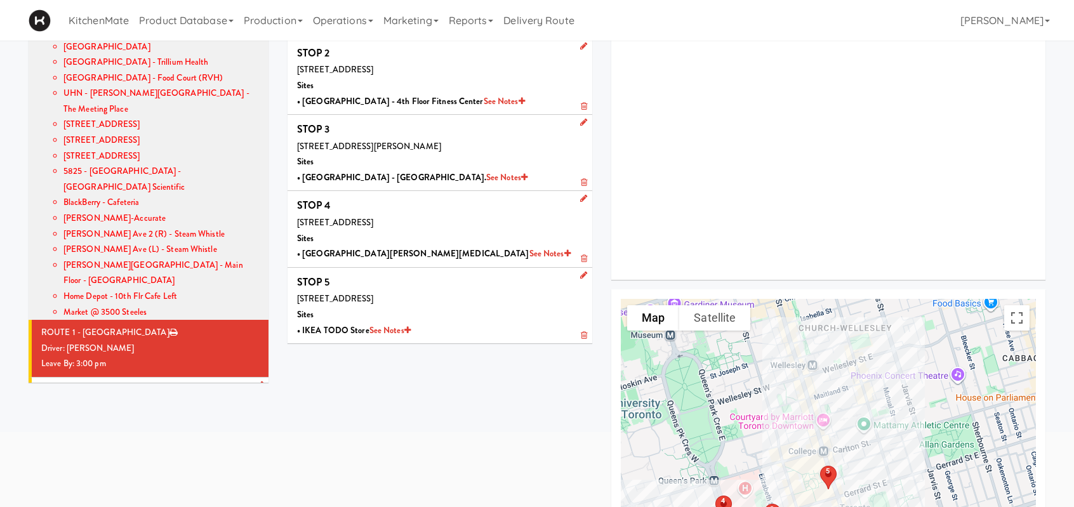
click at [164, 399] on div "Driver: No driver assigned" at bounding box center [150, 407] width 218 height 16
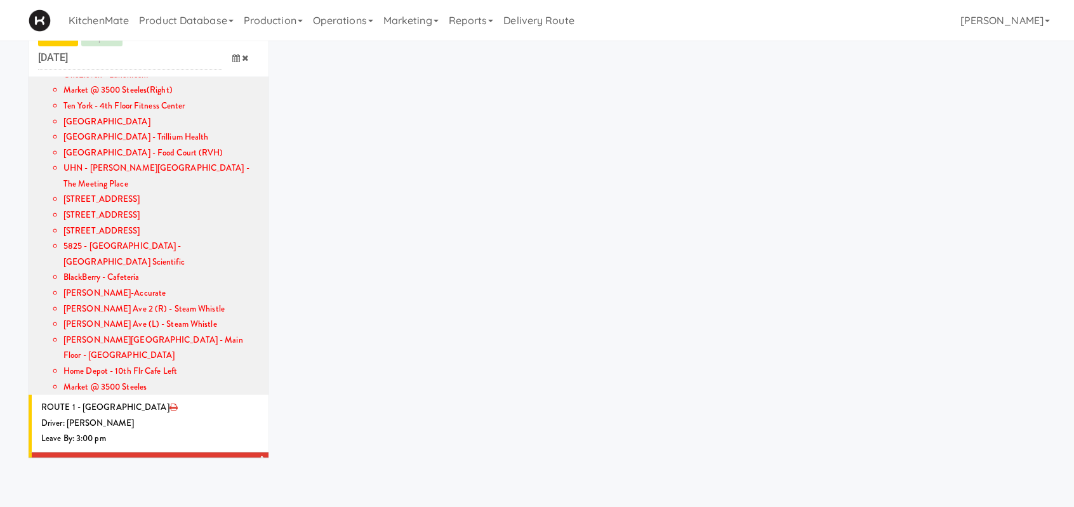
scroll to position [41, 0]
click at [256, 456] on icon at bounding box center [259, 460] width 7 height 8
click at [164, 474] on span "Select a driver Select a driver" at bounding box center [179, 485] width 159 height 23
type input "kha"
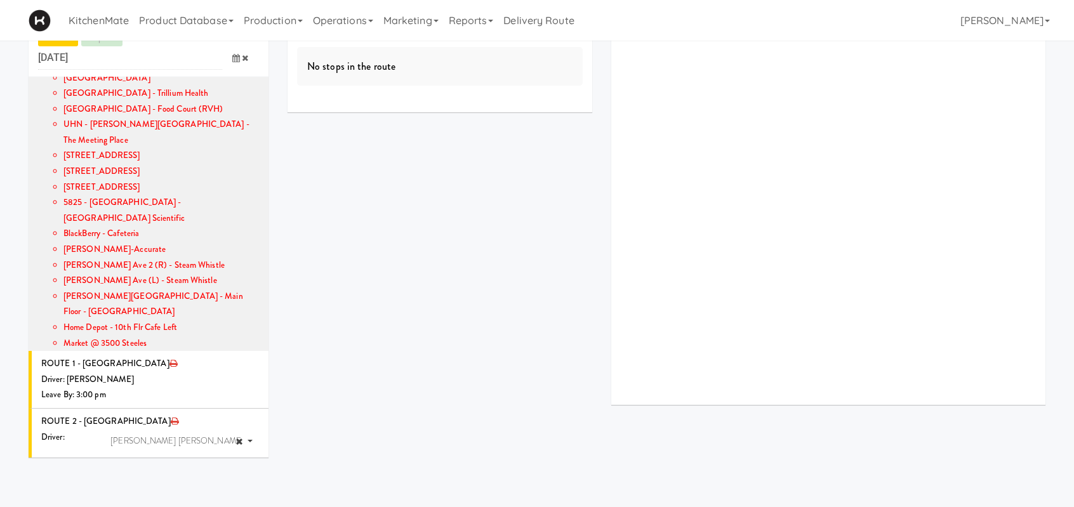
scroll to position [1109, 0]
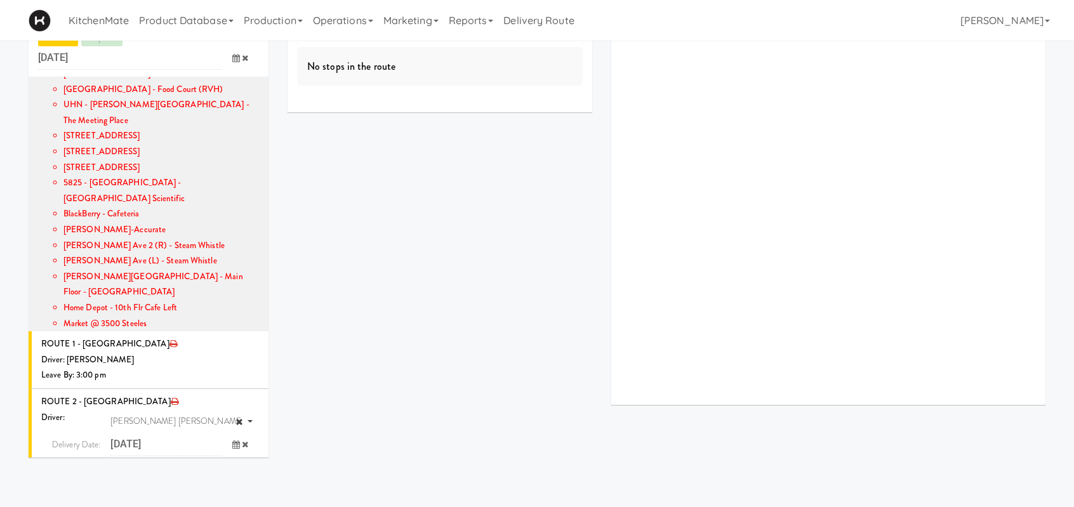
click at [63, 487] on span "3:00 PM" at bounding box center [69, 498] width 50 height 22
click at [221, 485] on button "submit" at bounding box center [228, 494] width 23 height 19
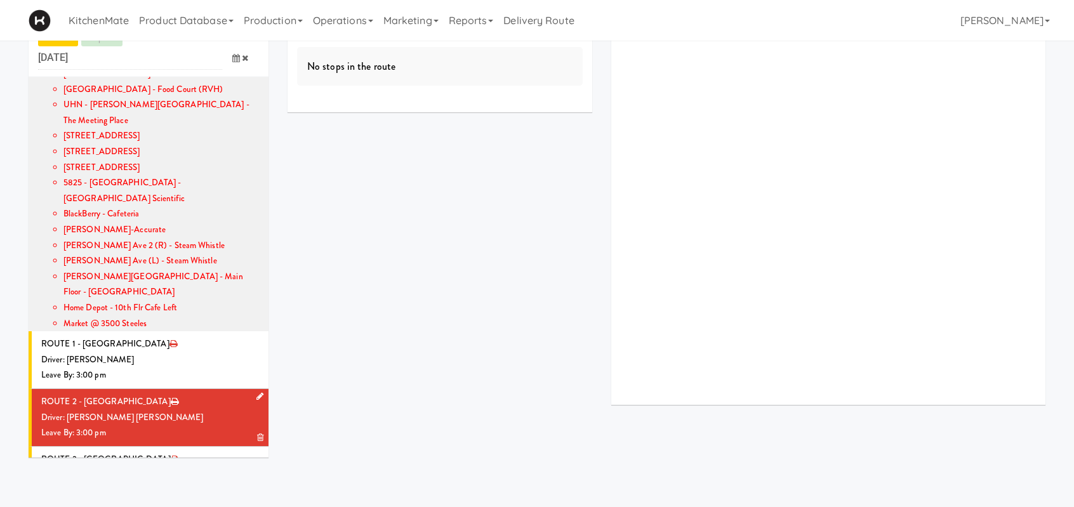
click at [172, 410] on div "Driver: [PERSON_NAME] [PERSON_NAME]" at bounding box center [150, 418] width 218 height 16
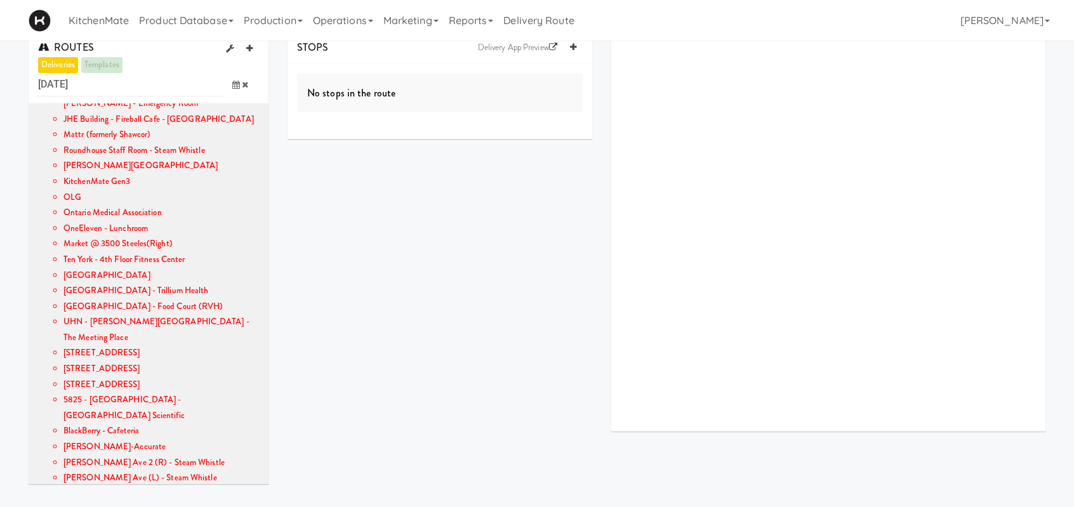
scroll to position [0, 0]
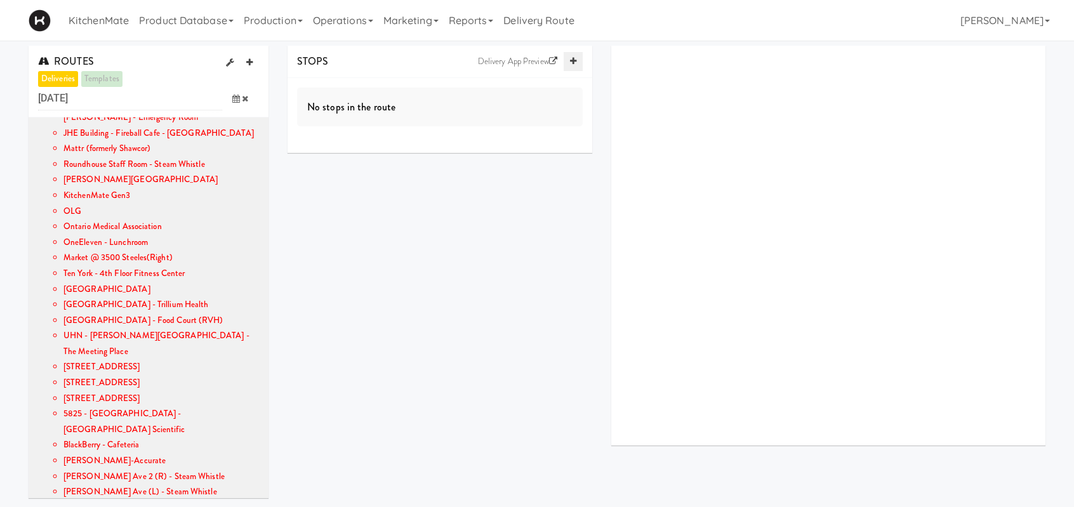
click at [571, 57] on icon at bounding box center [573, 61] width 6 height 8
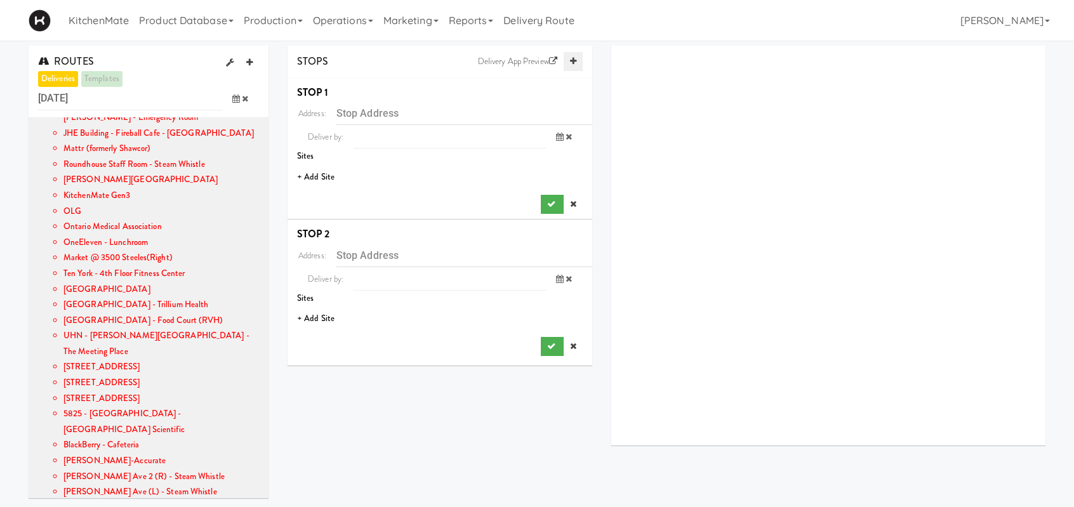
click at [571, 57] on icon at bounding box center [573, 61] width 6 height 8
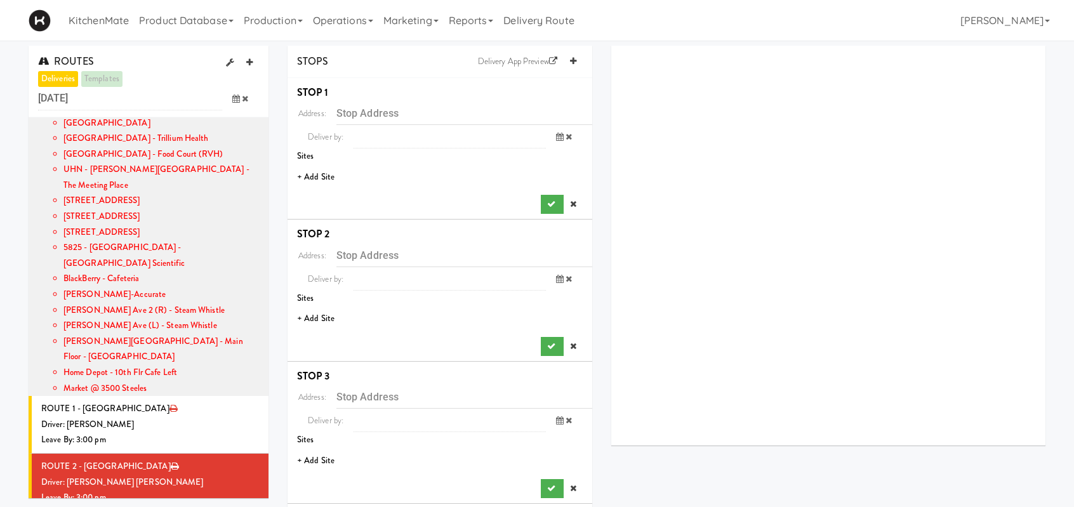
scroll to position [1109, 0]
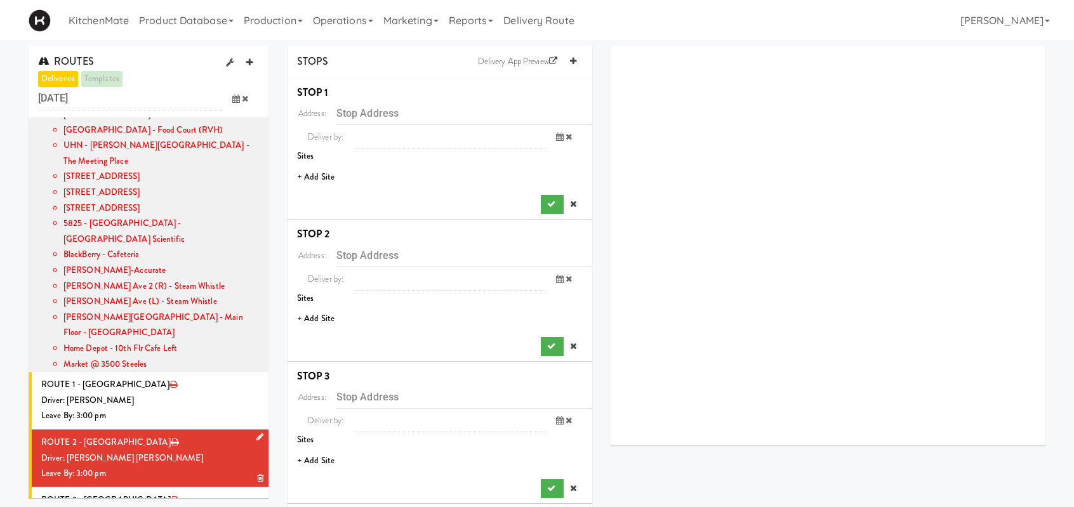
click at [159, 466] on div "Leave By: 3:00 pm" at bounding box center [150, 474] width 218 height 16
click at [318, 176] on li "+ Add Site" at bounding box center [440, 177] width 305 height 26
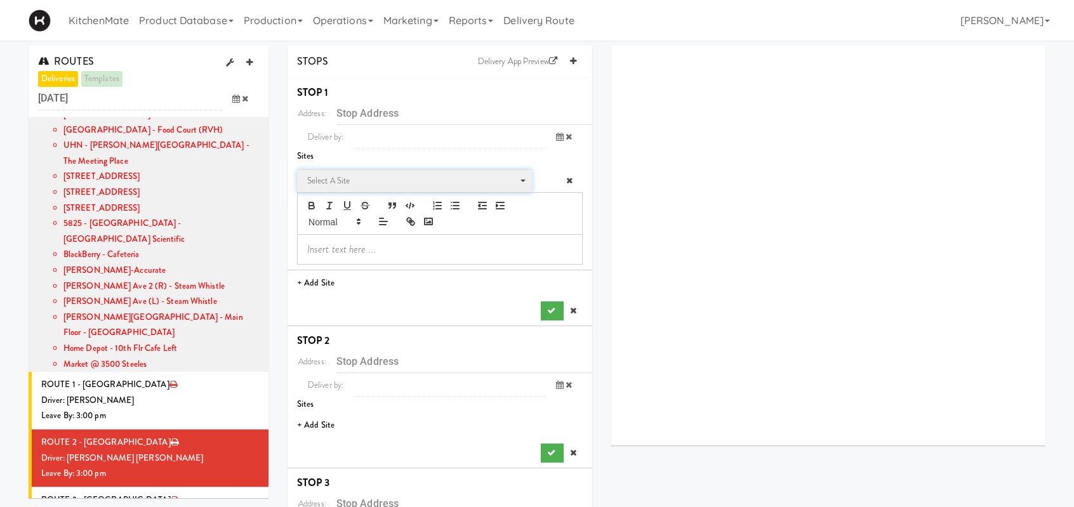
click at [326, 187] on span "Select a site" at bounding box center [410, 180] width 206 height 15
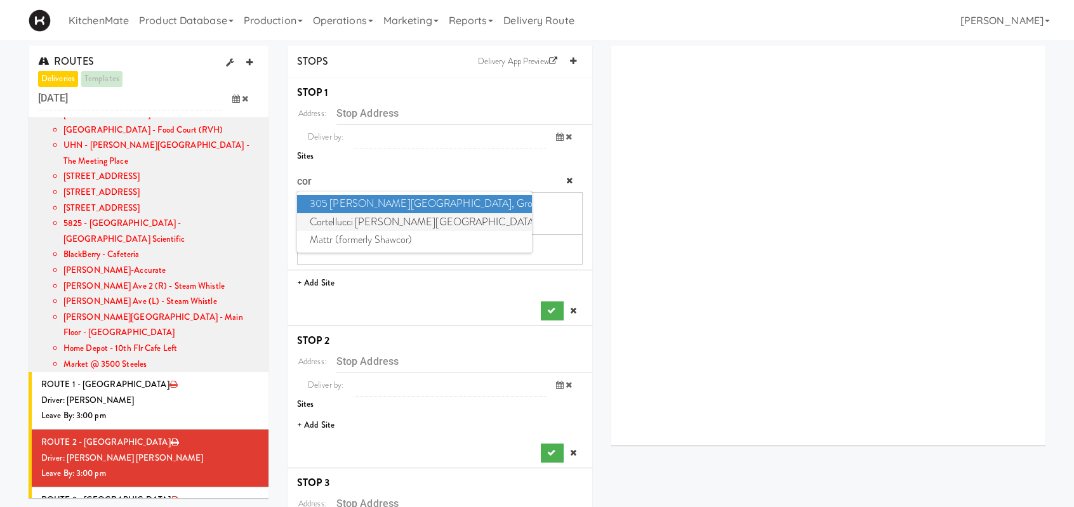
type input "cor"
click at [348, 224] on span "Cortellucci Vaughan Hospital - near Emergency" at bounding box center [414, 222] width 235 height 18
type input "3200 Major MacKenzie Dr W, Vaughan, ON, CA"
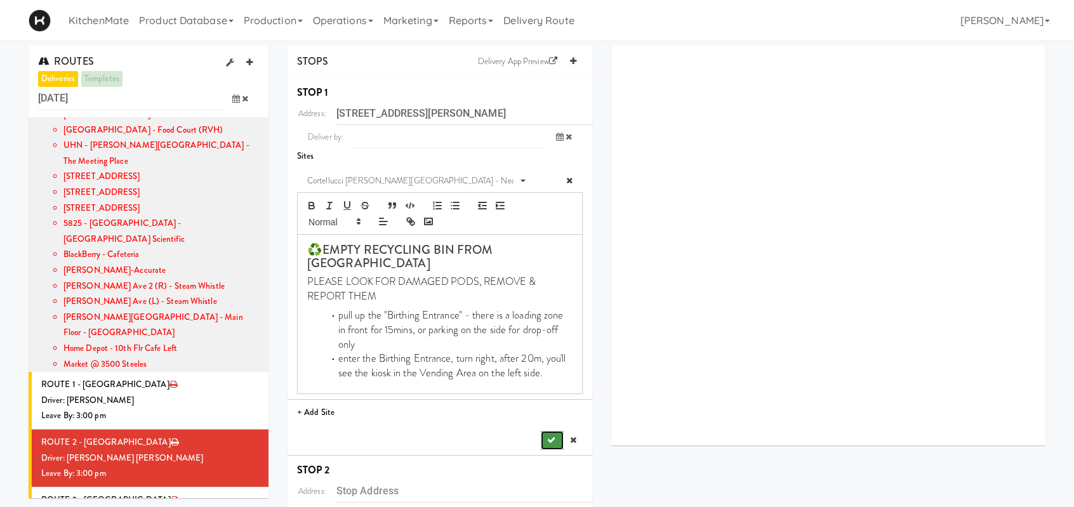
click at [547, 436] on icon "submit" at bounding box center [551, 440] width 8 height 8
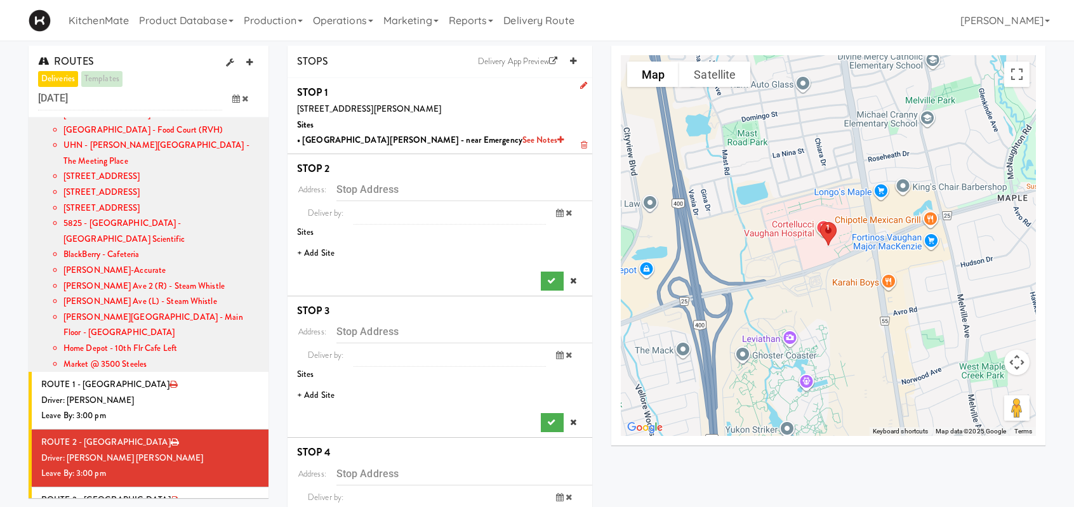
click at [320, 248] on li "+ Add Site" at bounding box center [440, 254] width 305 height 26
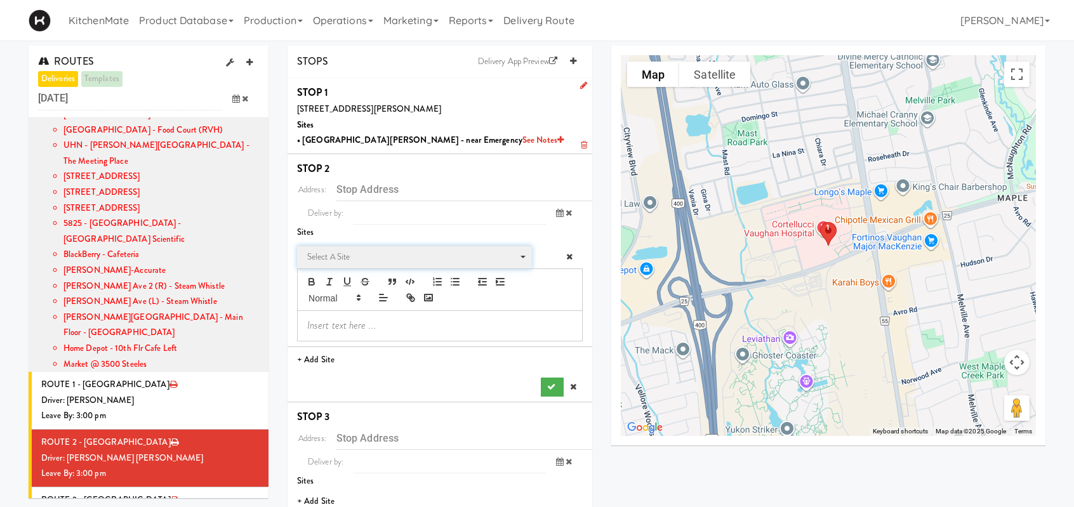
click at [343, 257] on span "Select a site" at bounding box center [410, 257] width 206 height 15
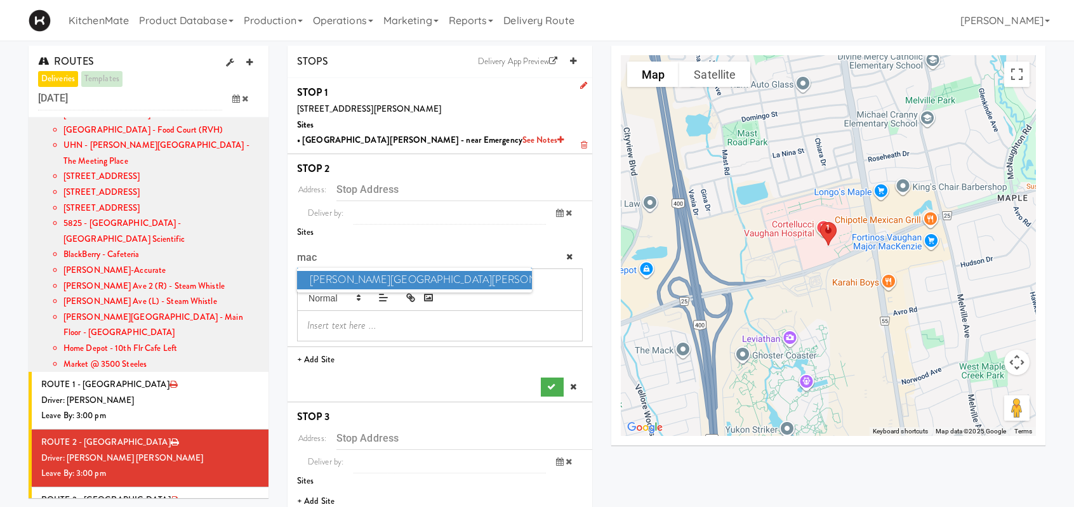
type input "mac"
click at [366, 277] on span "Mackenzie Richmond Hill Hospital - Emergency Room" at bounding box center [414, 280] width 235 height 18
type input "10 Trench St, Richmond Hill, ON, CA"
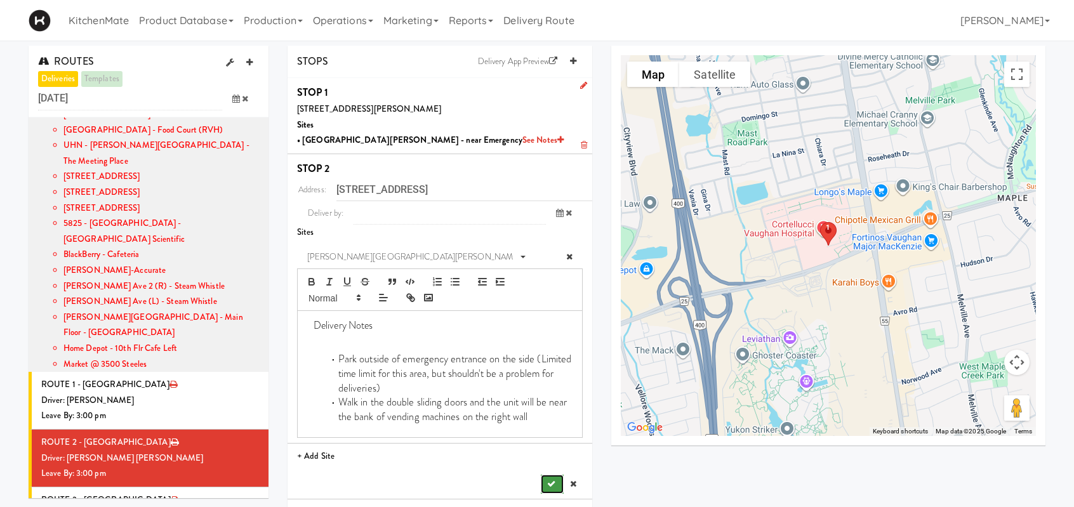
click at [542, 483] on button "submit" at bounding box center [552, 484] width 23 height 19
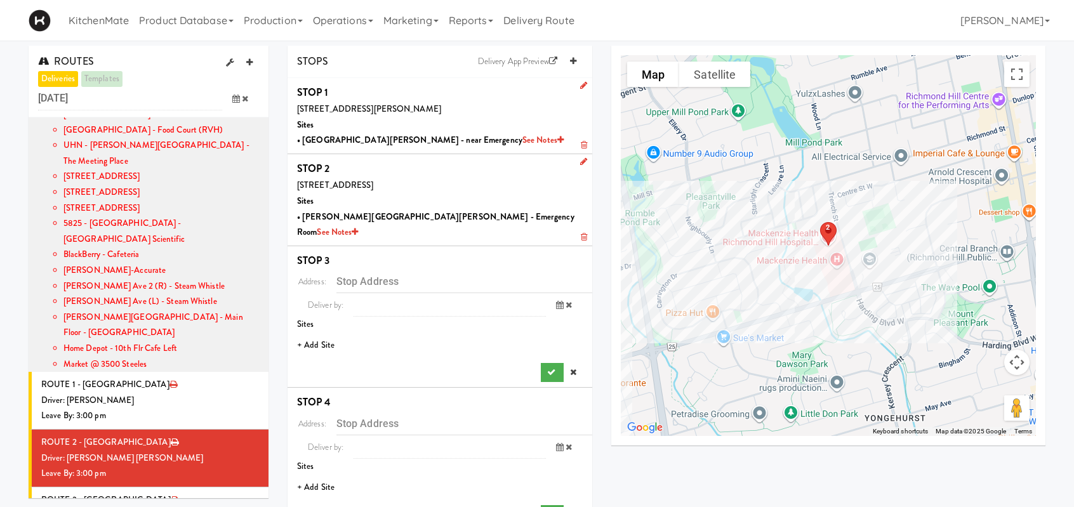
click at [324, 333] on li "+ Add Site" at bounding box center [440, 346] width 305 height 26
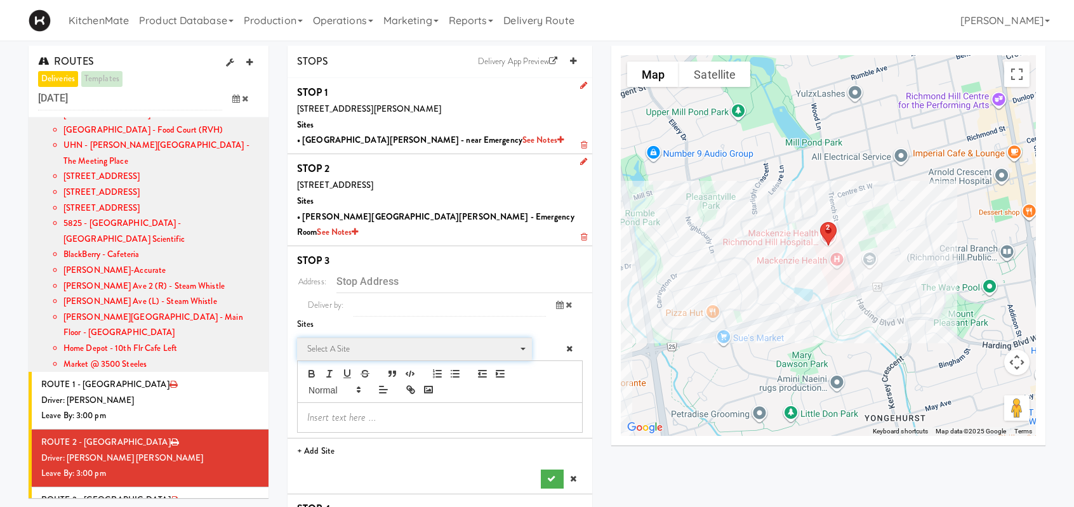
click at [358, 342] on span "Select a site" at bounding box center [410, 349] width 206 height 15
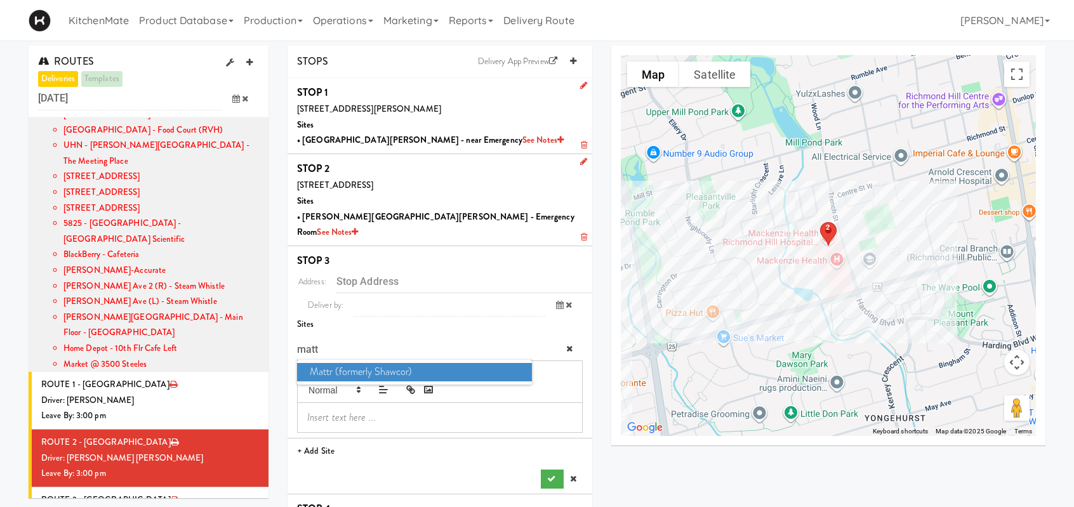
type input "matt"
click at [380, 363] on span "Mattr (formerly Shawcor)" at bounding box center [414, 372] width 235 height 18
type input "336 Courtland Ave, Vaughan, ON, CA"
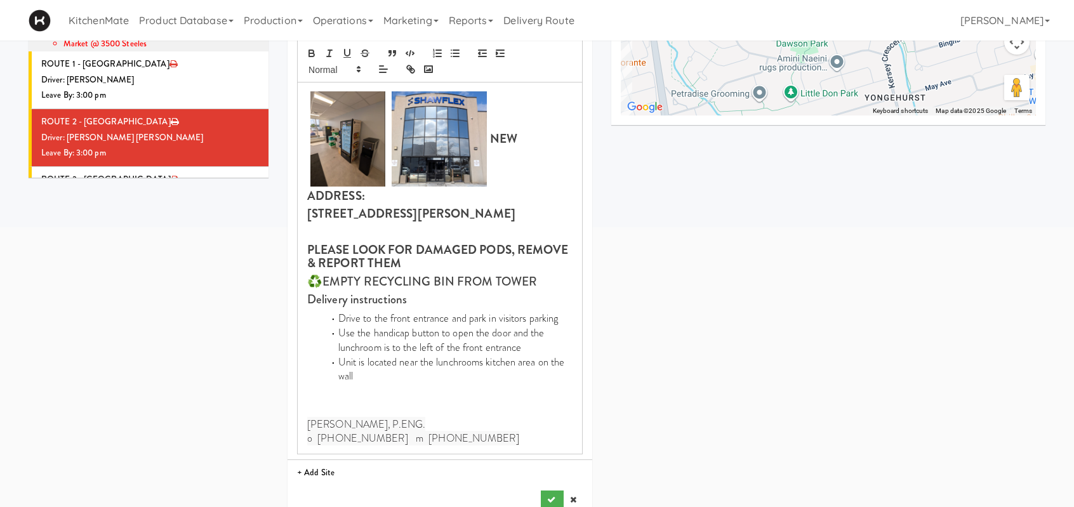
scroll to position [444, 0]
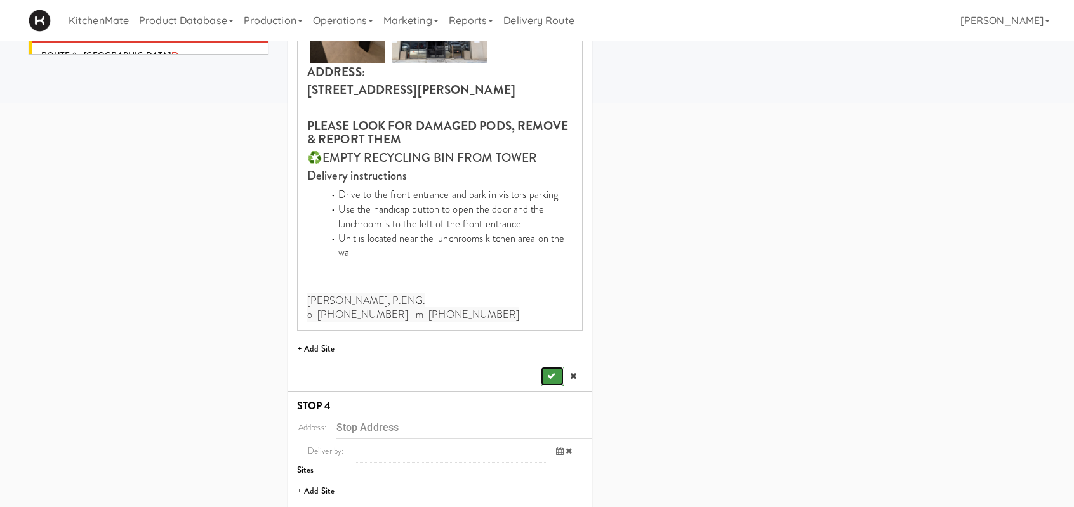
click at [556, 367] on button "submit" at bounding box center [552, 376] width 23 height 19
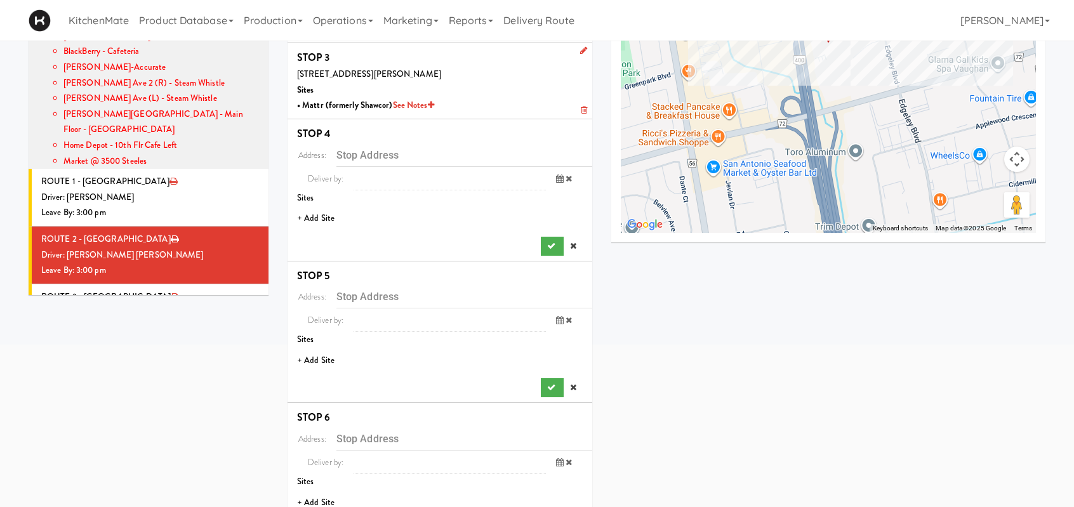
scroll to position [174, 0]
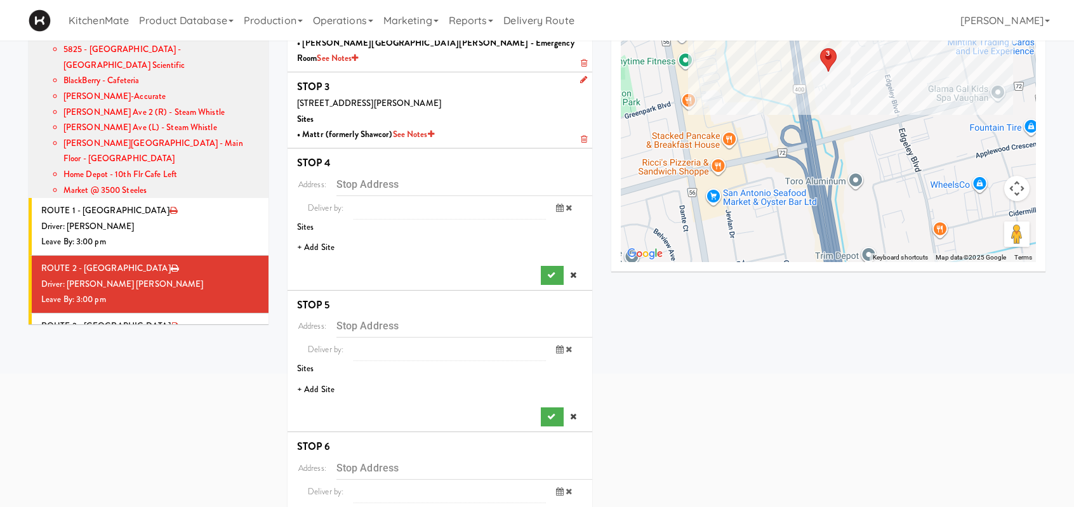
click at [324, 235] on li "+ Add Site" at bounding box center [440, 248] width 305 height 26
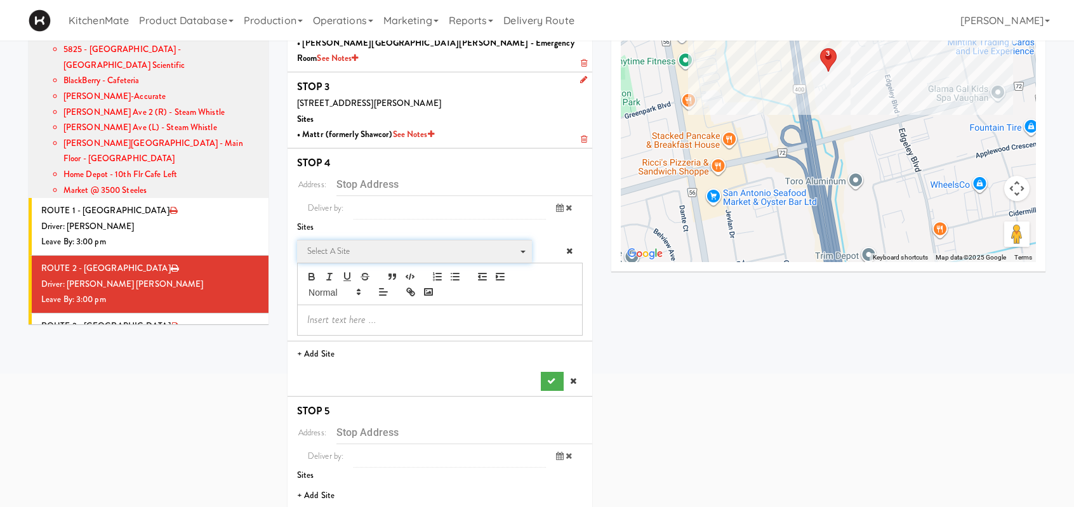
click at [371, 244] on span "Select a site" at bounding box center [410, 251] width 206 height 15
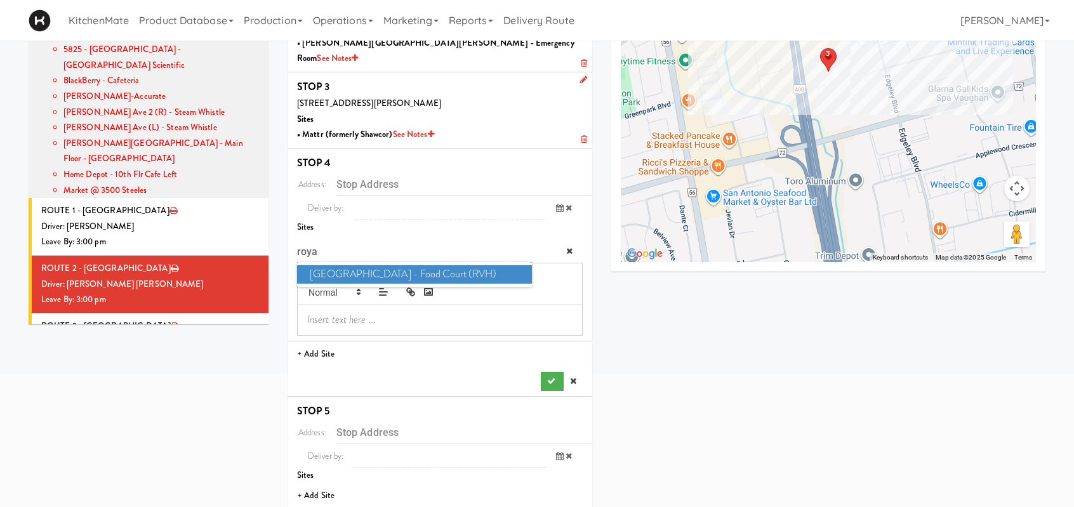
type input "roya"
click at [379, 265] on span "Royal Victoria Regional Health Centre - Food Court (RVH)" at bounding box center [414, 274] width 235 height 18
type input "201 Georgian Dr, Barrie, ON, CA"
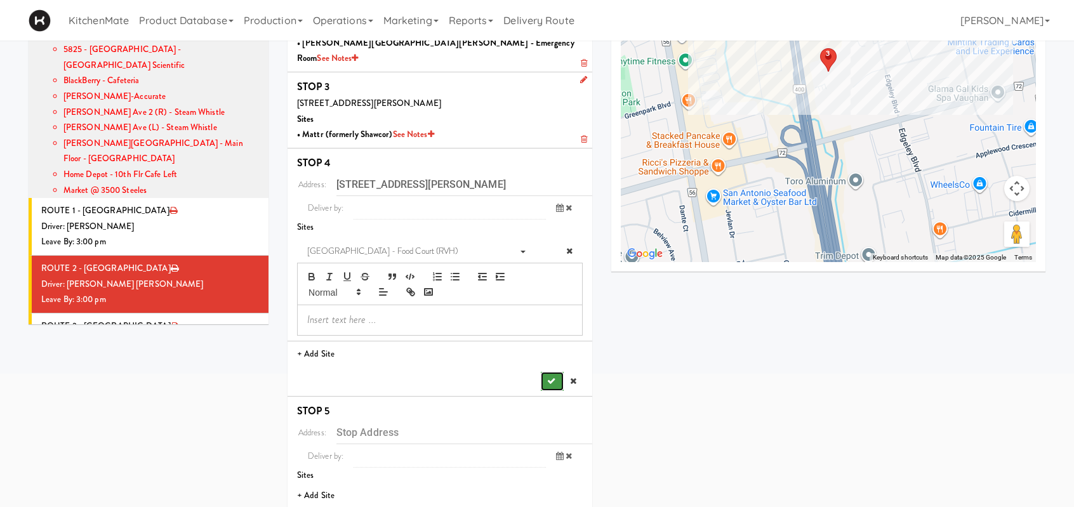
click at [543, 372] on button "submit" at bounding box center [552, 381] width 23 height 19
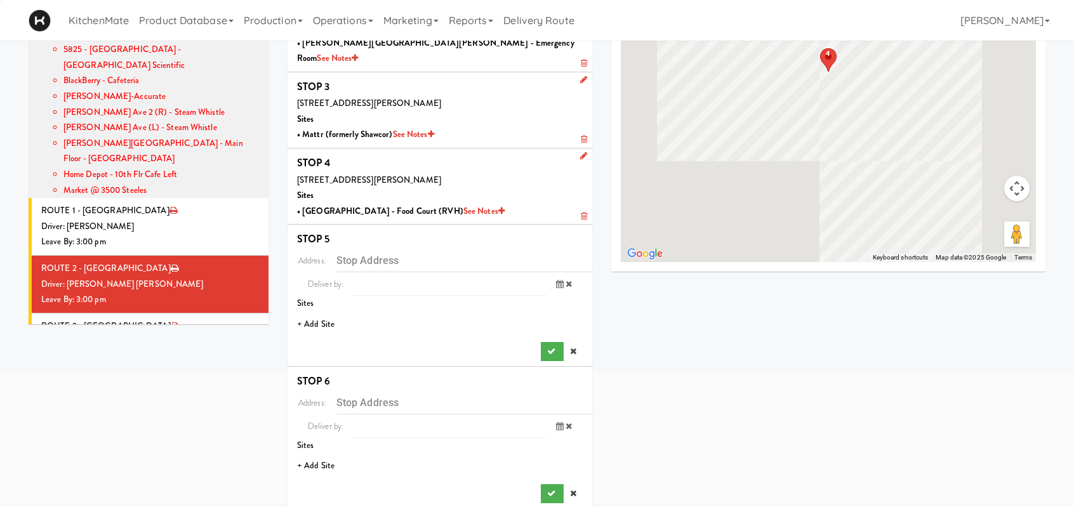
scroll to position [172, 0]
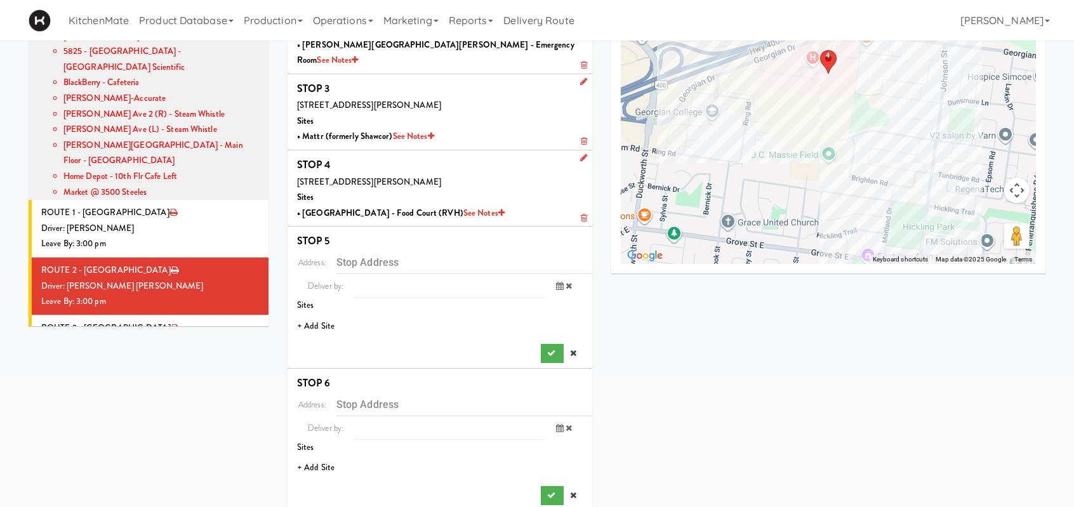
click at [324, 314] on li "+ Add Site" at bounding box center [440, 327] width 305 height 26
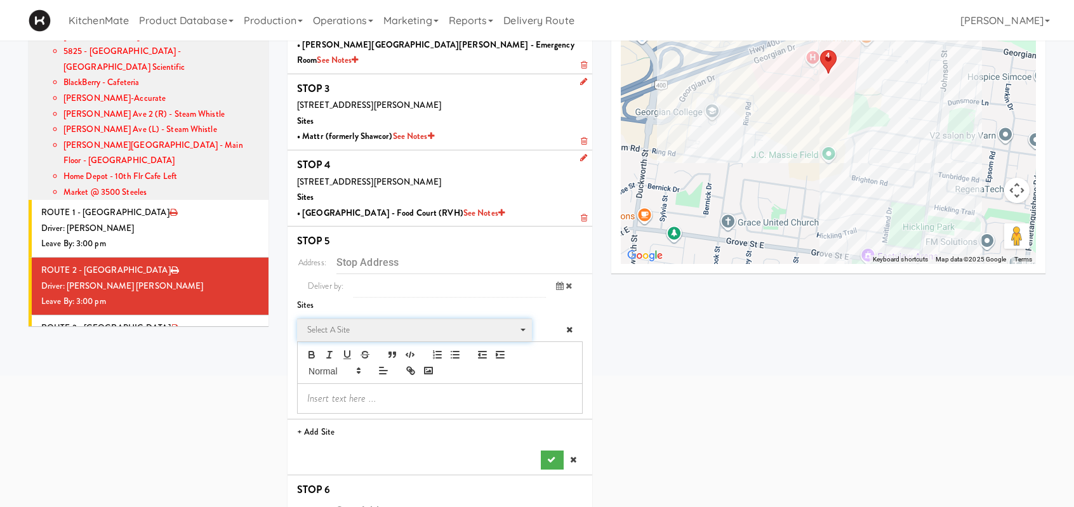
click at [351, 323] on span "Select a site" at bounding box center [410, 330] width 206 height 15
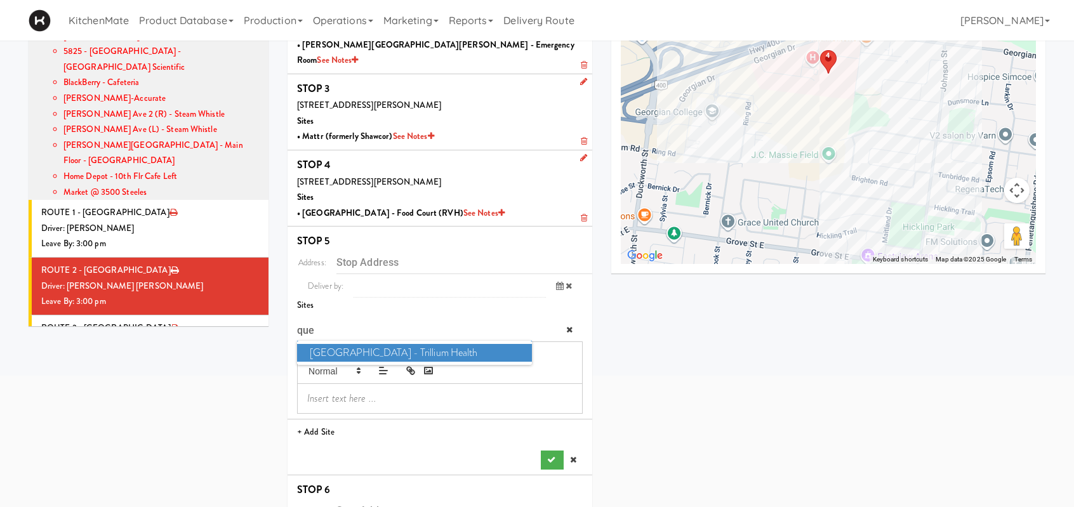
type input "quee"
click at [423, 344] on span "Queensway Health Centre - Trillium Health" at bounding box center [414, 353] width 235 height 18
type input "150 Sherway Dr, Toronto, ON, CA"
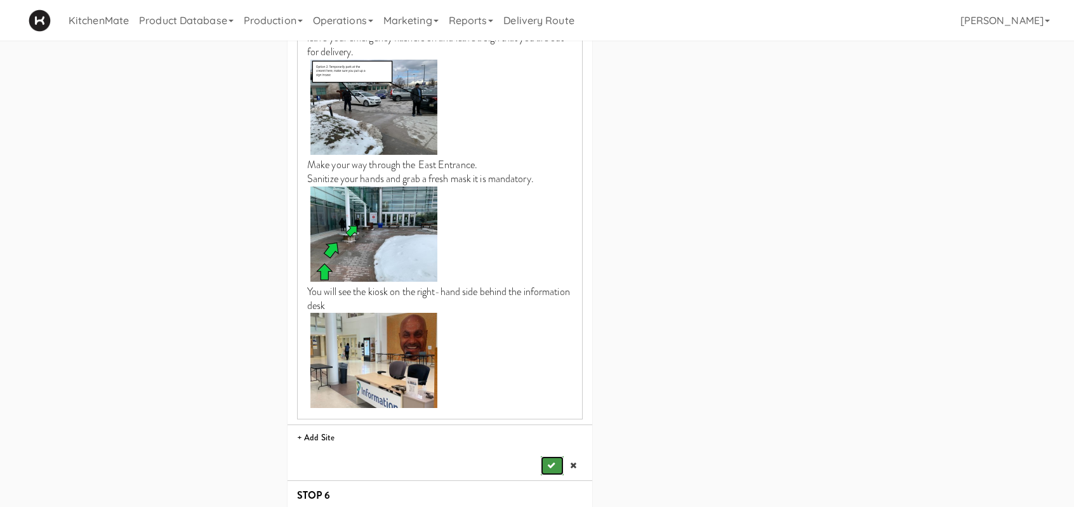
click at [547, 462] on icon "submit" at bounding box center [551, 466] width 8 height 8
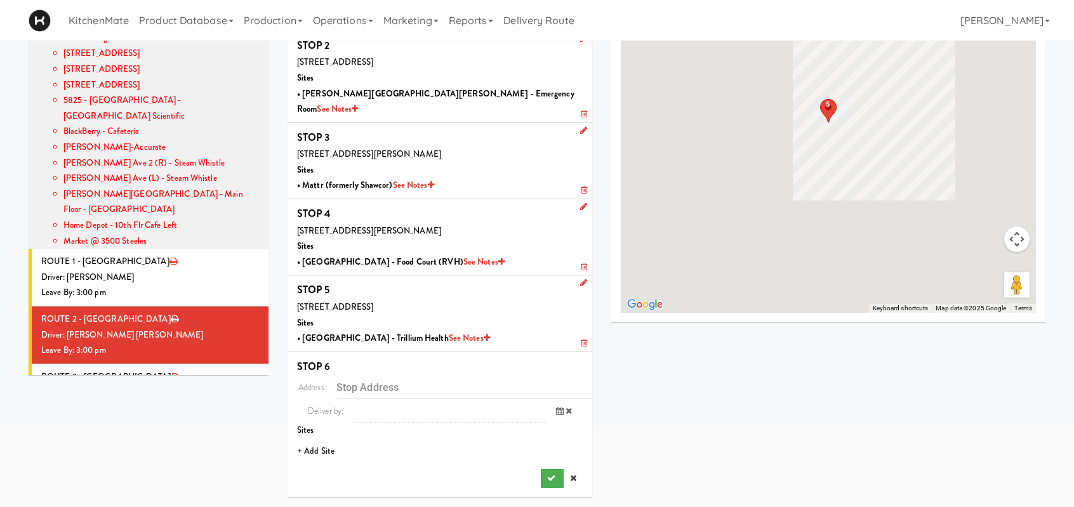
scroll to position [106, 0]
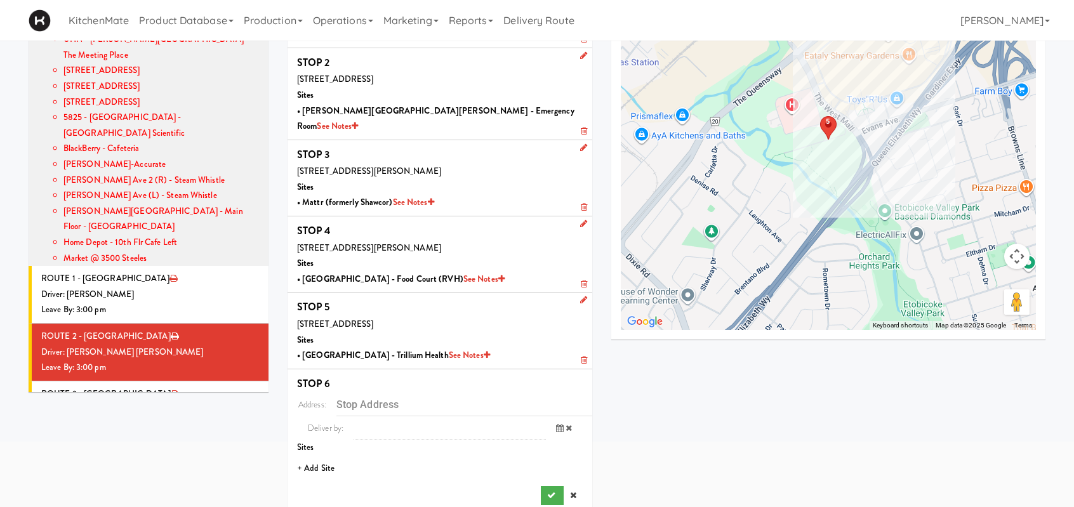
click at [333, 456] on li "+ Add Site" at bounding box center [440, 469] width 305 height 26
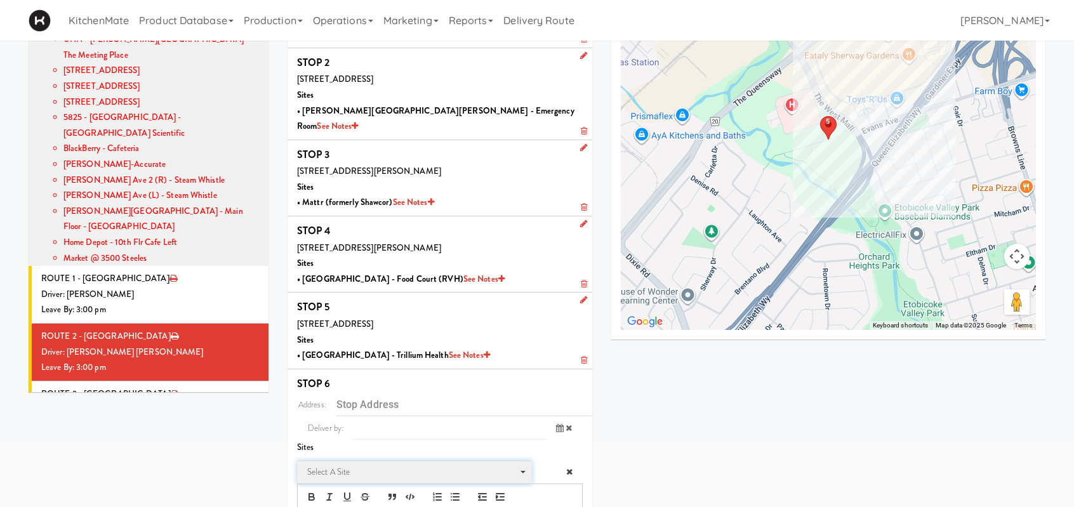
click at [380, 465] on span "Select a site" at bounding box center [410, 472] width 206 height 15
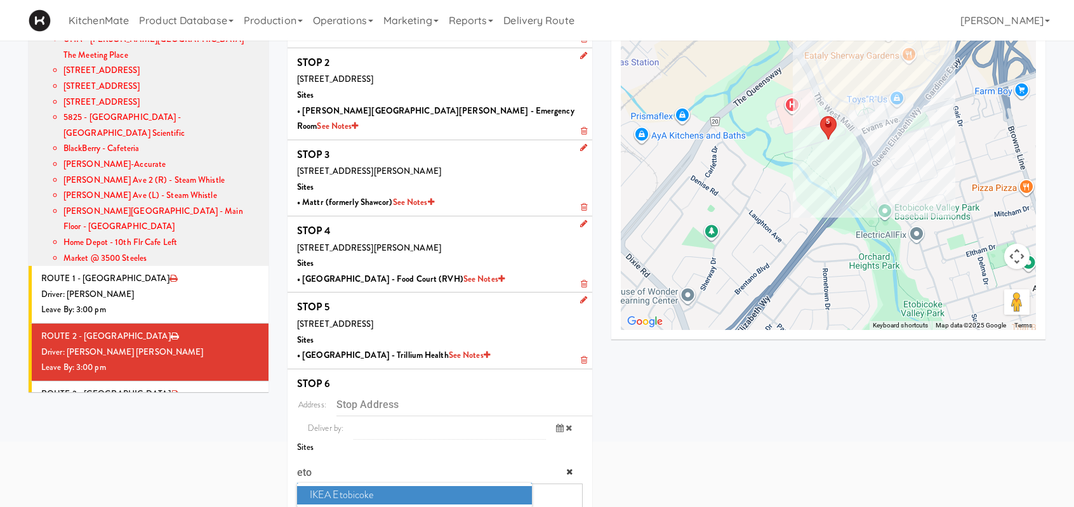
type input "eto"
click at [345, 486] on span "IKEA Etobicoke" at bounding box center [414, 495] width 235 height 18
type input "1475 The Queensway, Toronto, ON, CA"
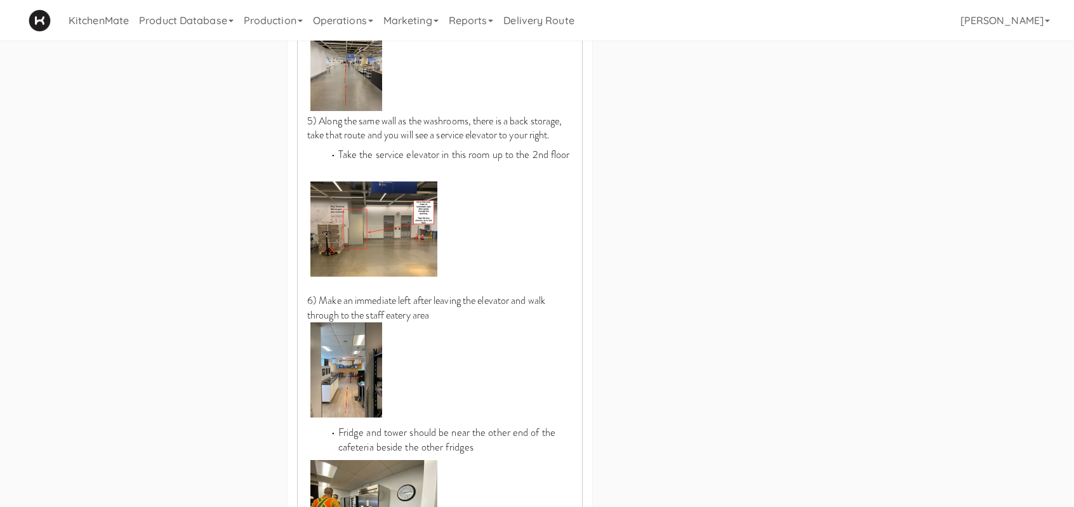
scroll to position [1327, 0]
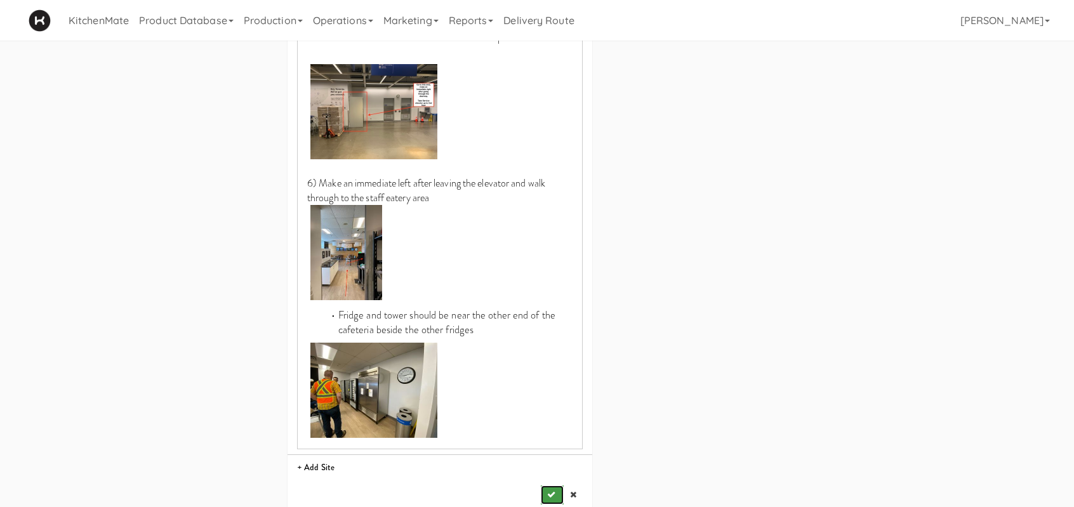
click at [542, 486] on button "submit" at bounding box center [552, 495] width 23 height 19
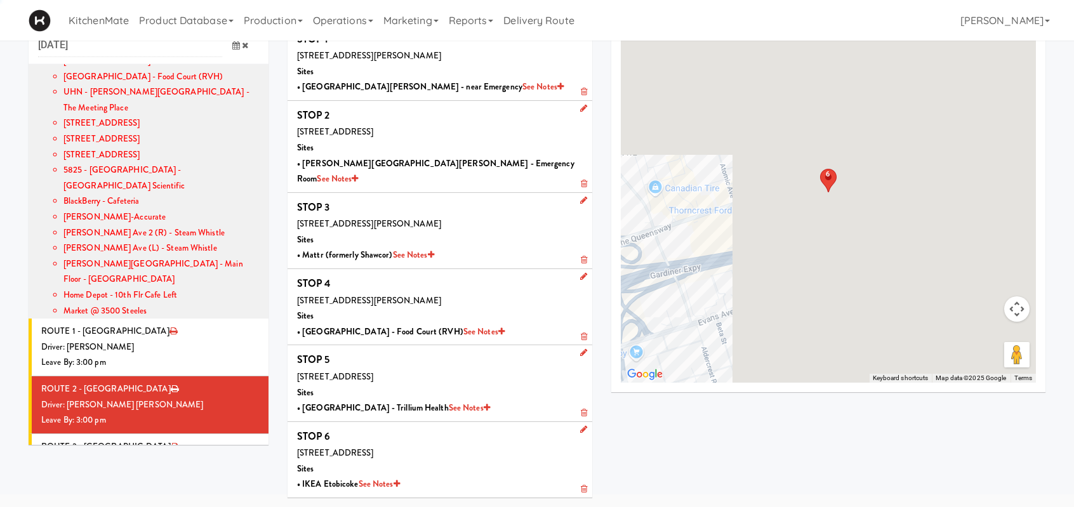
scroll to position [41, 0]
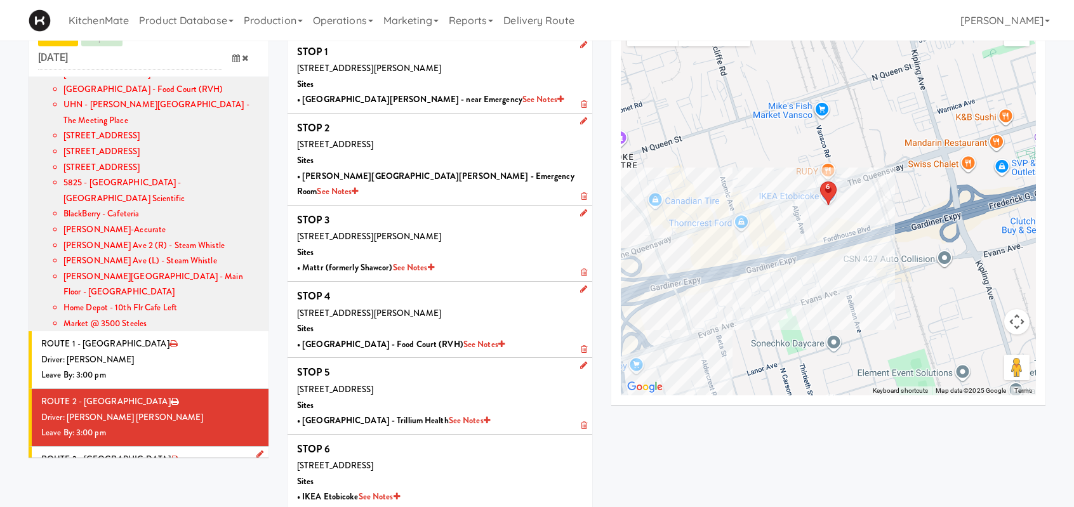
click at [170, 467] on div "Driver: No driver assigned" at bounding box center [150, 475] width 218 height 16
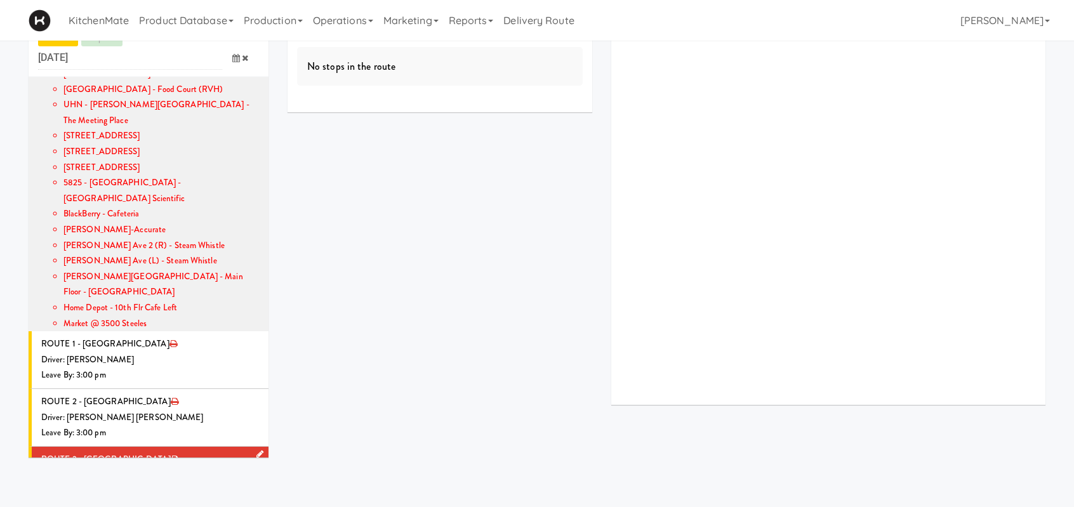
click at [256, 450] on icon at bounding box center [259, 454] width 7 height 8
click at [174, 467] on span "Select a driver Select a driver" at bounding box center [179, 478] width 159 height 23
type input "ped"
click at [178, 493] on span "Pedro Herrera" at bounding box center [181, 502] width 156 height 18
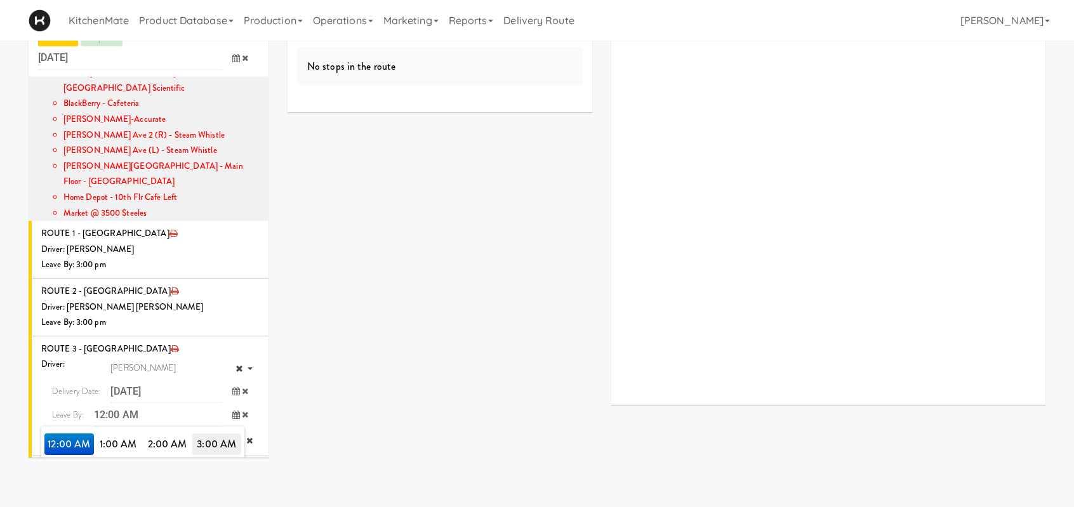
scroll to position [1236, 0]
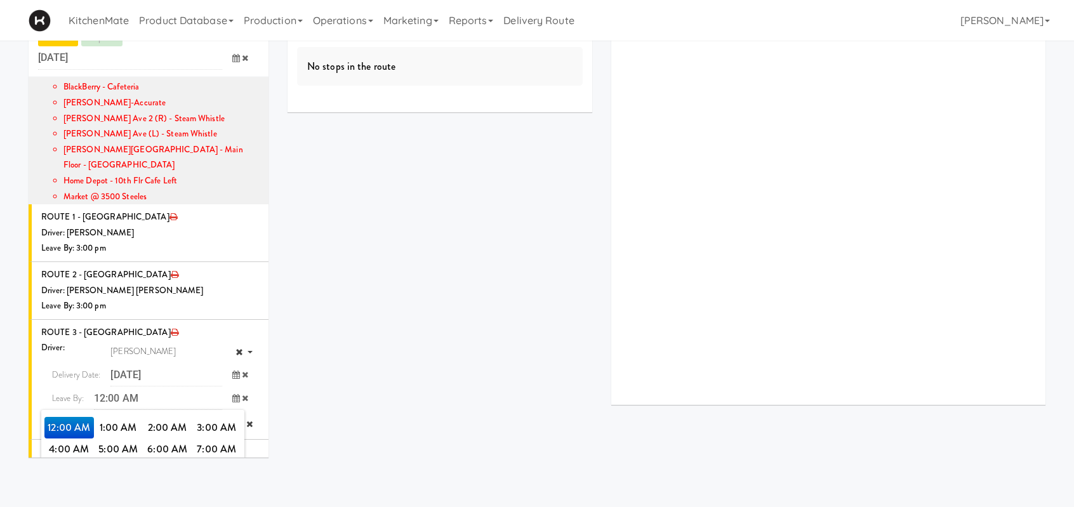
click at [211, 482] on span "3:00 PM" at bounding box center [217, 493] width 50 height 22
click at [64, 417] on span "3:00 PM" at bounding box center [69, 428] width 50 height 22
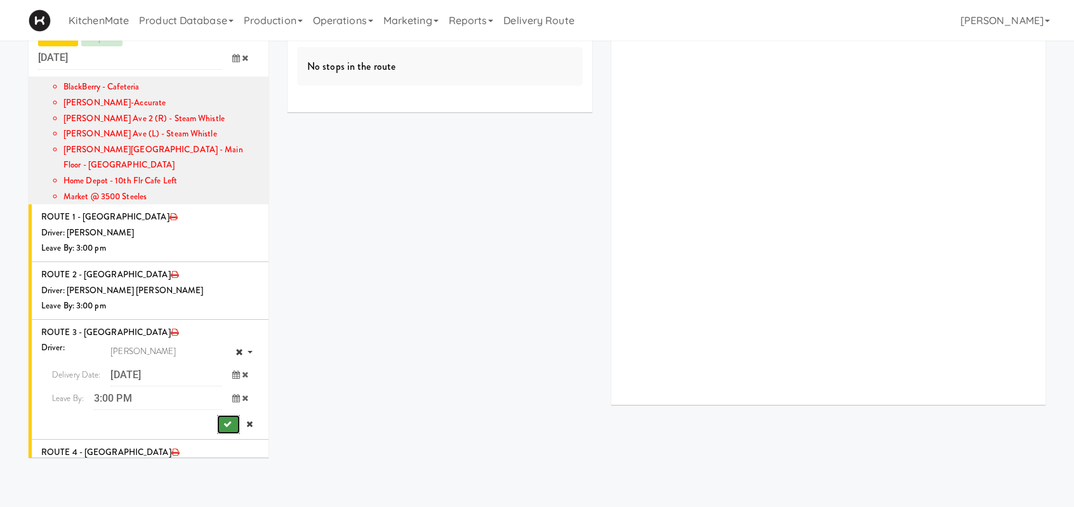
click at [223, 420] on icon "submit" at bounding box center [227, 424] width 8 height 8
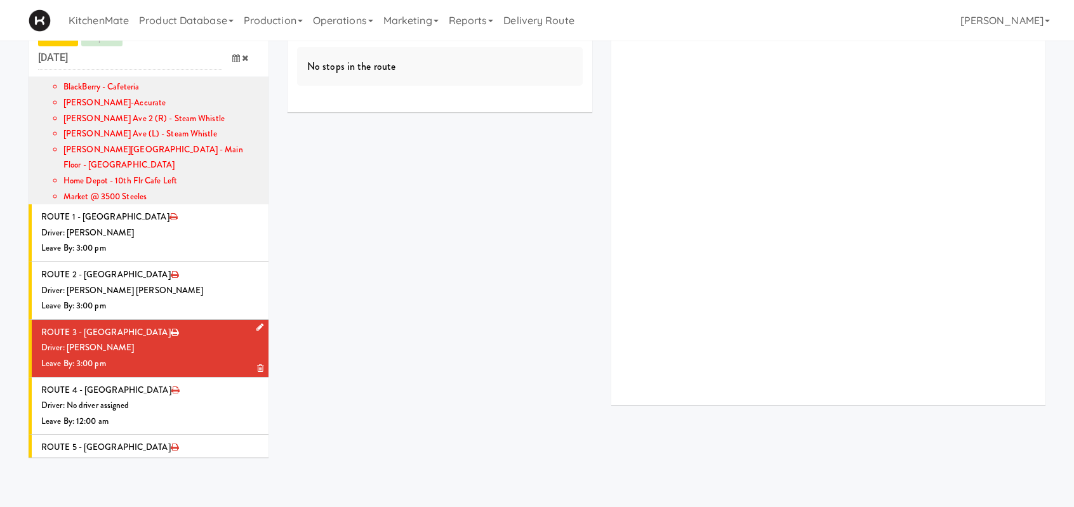
click at [178, 320] on li "ROUTE 3 - Idle Driver: Pedro Herrera Leave By: 3:00 pm" at bounding box center [149, 349] width 240 height 58
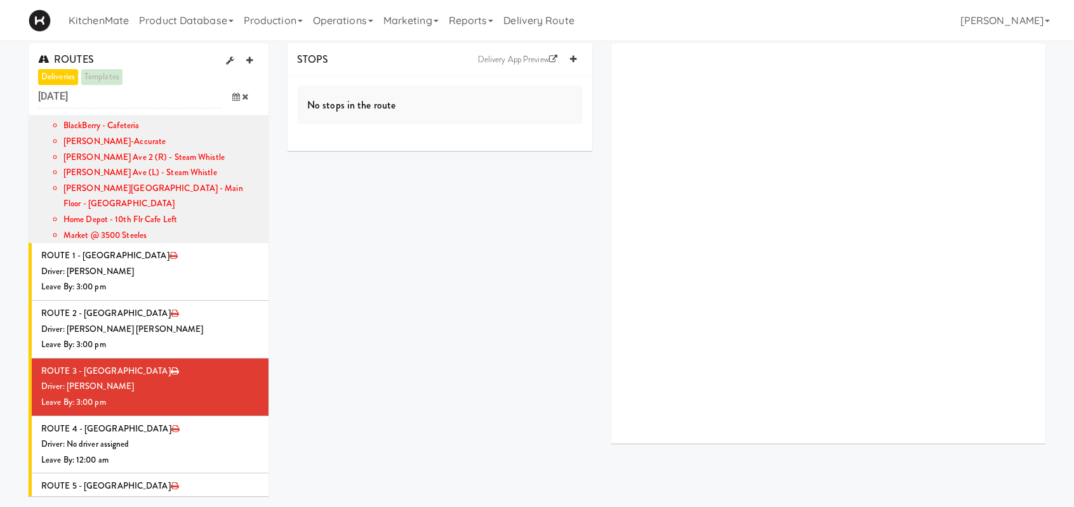
scroll to position [0, 0]
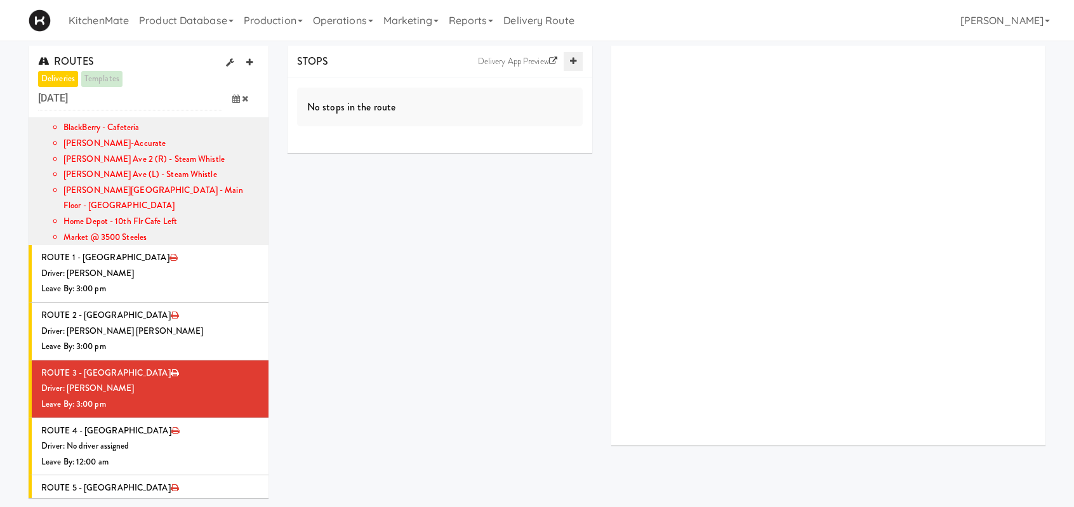
click at [573, 56] on link at bounding box center [573, 61] width 19 height 19
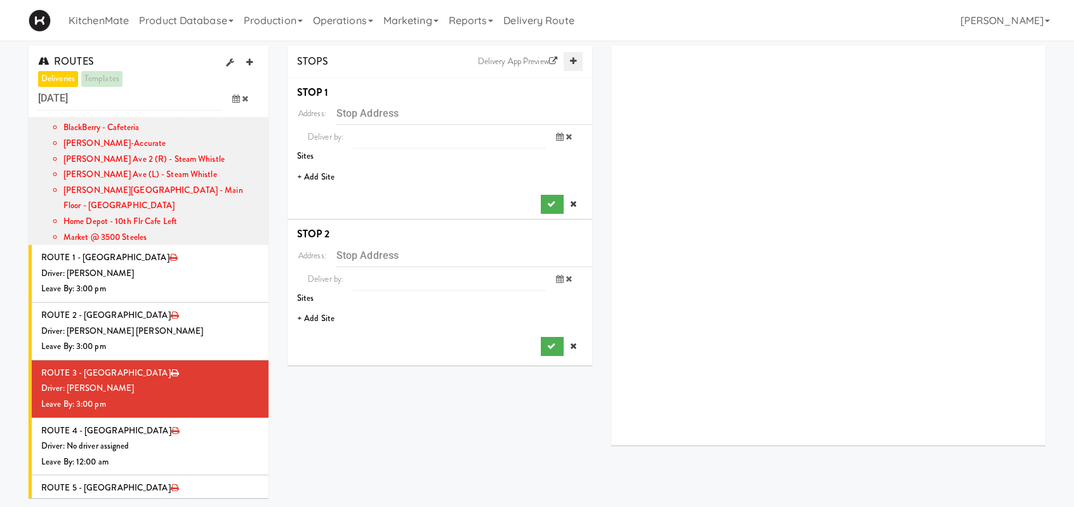
click at [573, 56] on link at bounding box center [573, 61] width 19 height 19
click at [328, 177] on li "+ Add Site" at bounding box center [440, 177] width 305 height 26
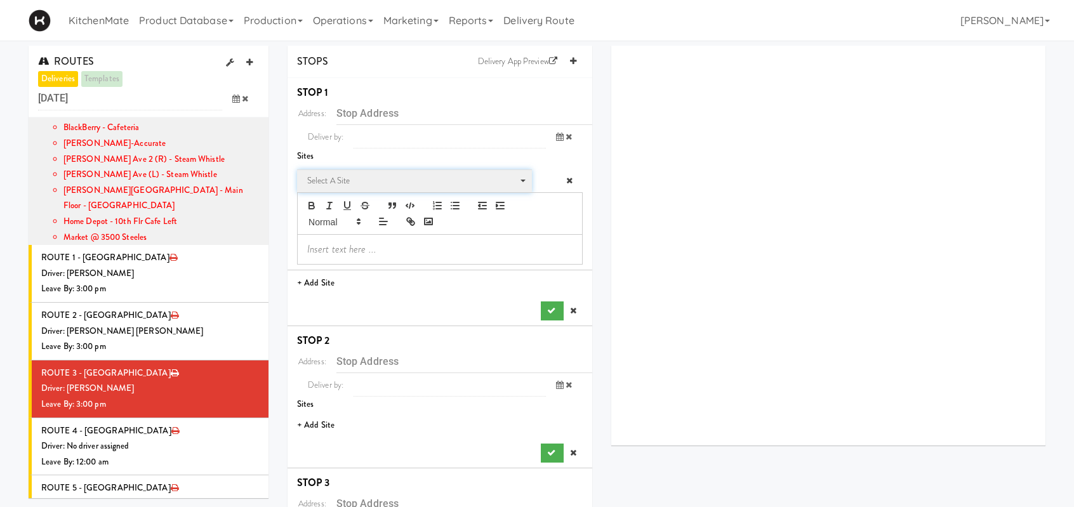
click at [334, 177] on span "Select a site" at bounding box center [410, 180] width 206 height 15
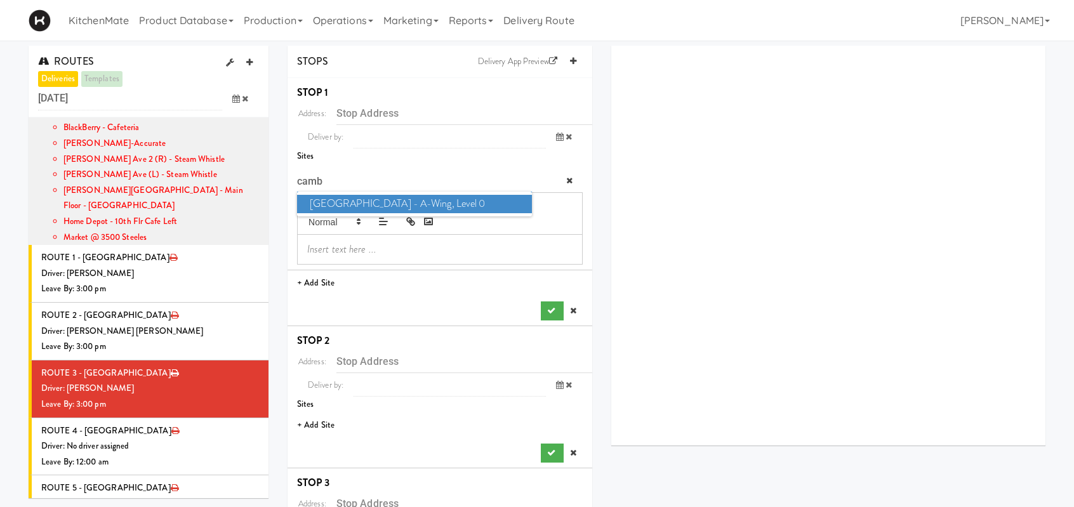
type input "camb"
click at [454, 197] on span "Cambridge Memorial Hospital - A-Wing, Level 0" at bounding box center [414, 204] width 235 height 18
type input "700 Coronation Blvd, Cambridge, ON, CA"
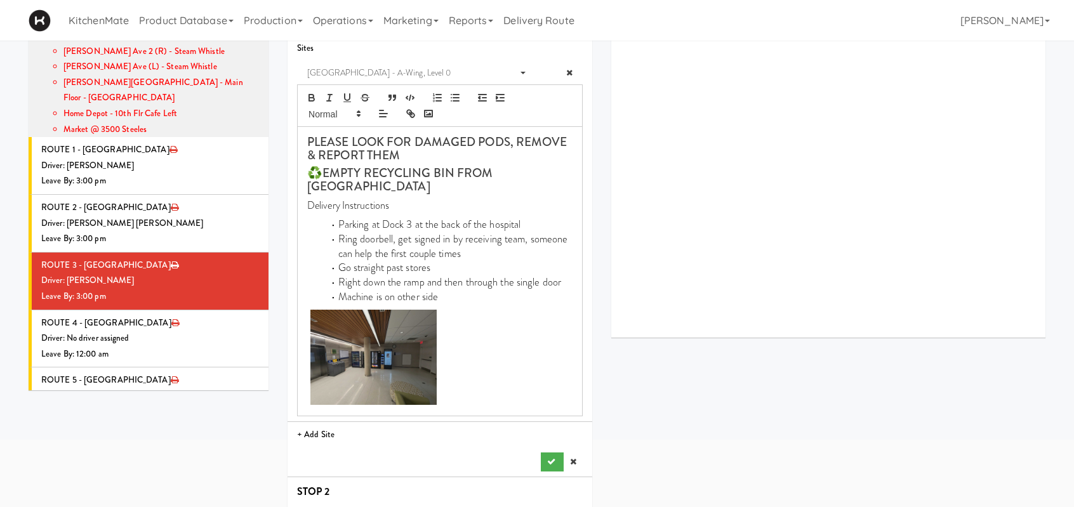
scroll to position [190, 0]
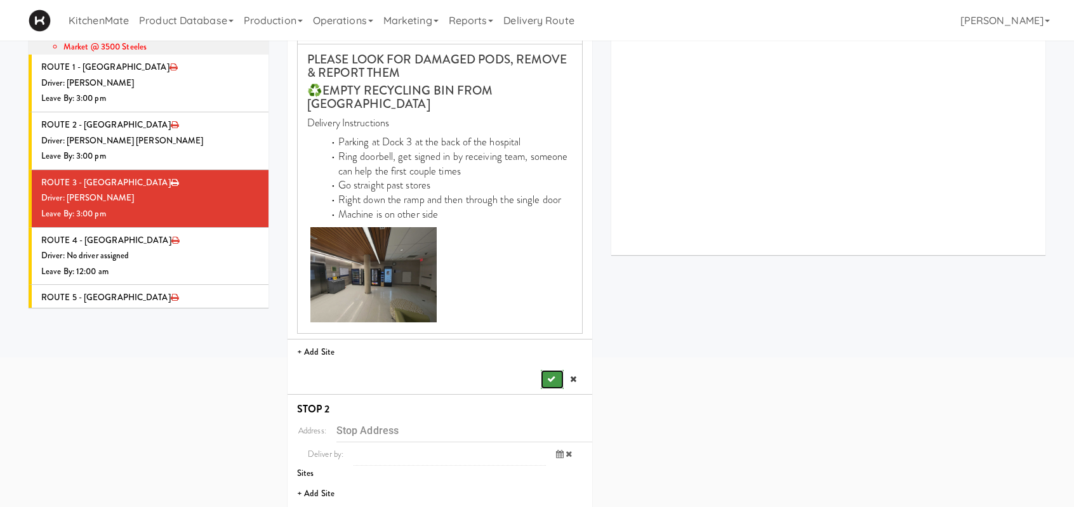
click at [549, 383] on icon "submit" at bounding box center [551, 379] width 8 height 8
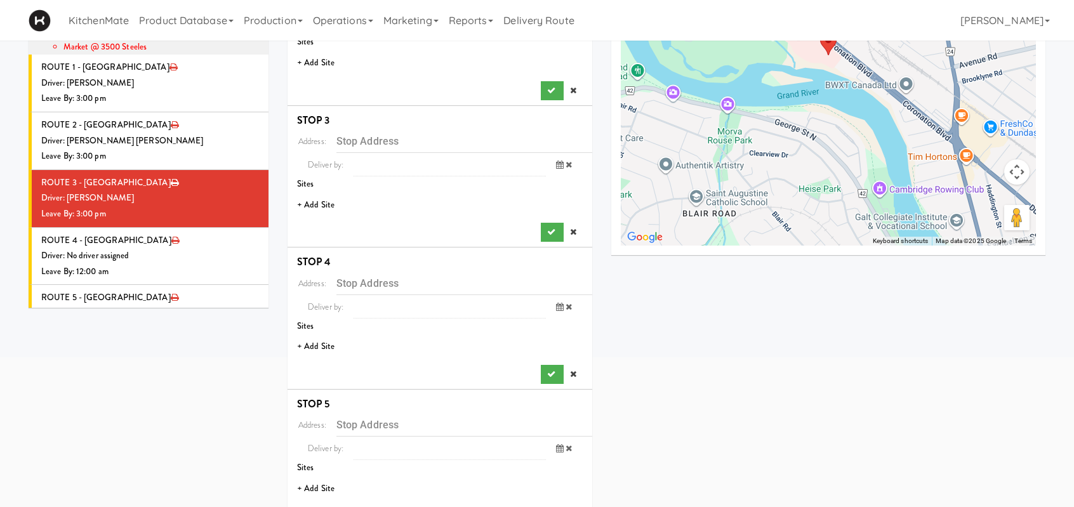
scroll to position [127, 0]
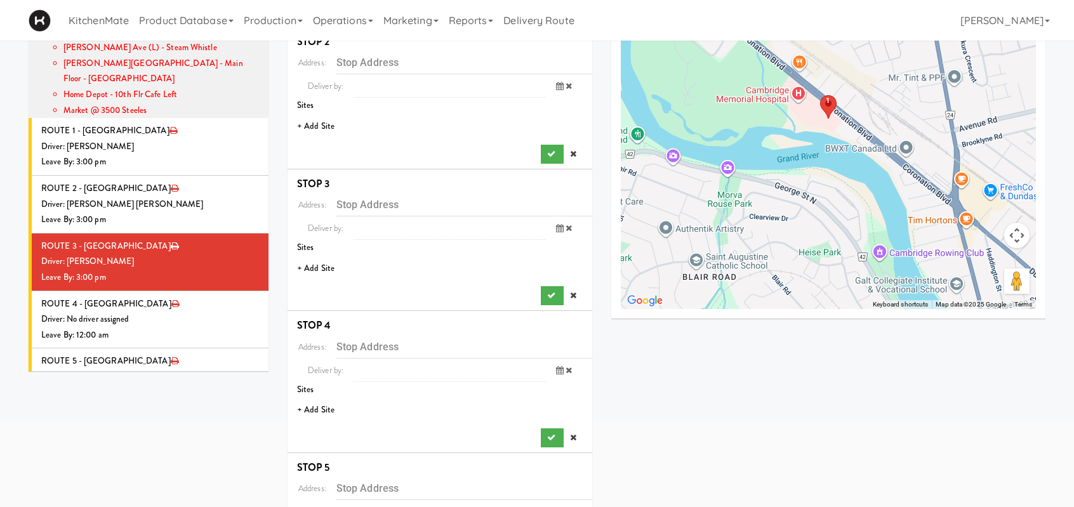
click at [307, 124] on li "+ Add Site" at bounding box center [440, 127] width 305 height 26
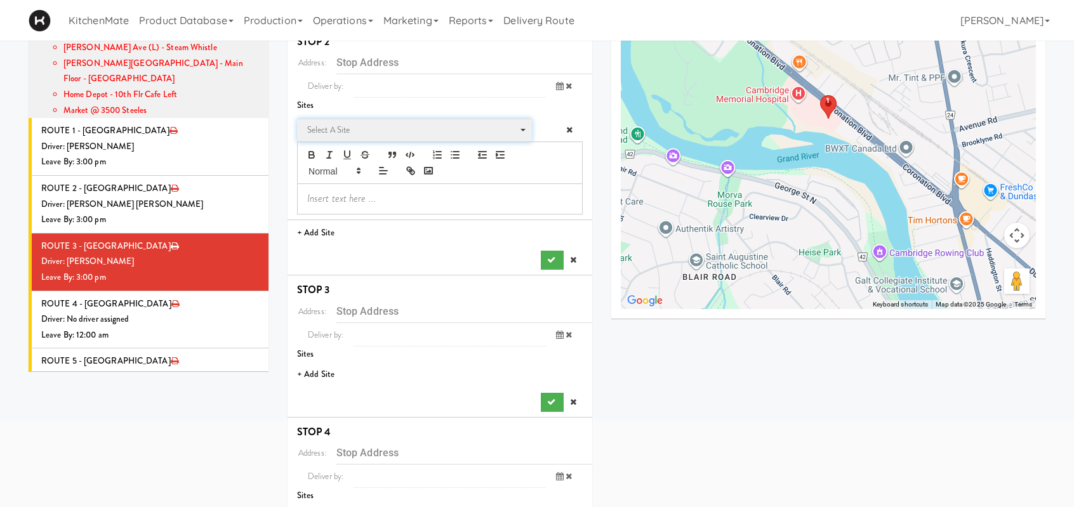
click at [432, 133] on span "Select a site" at bounding box center [410, 130] width 206 height 15
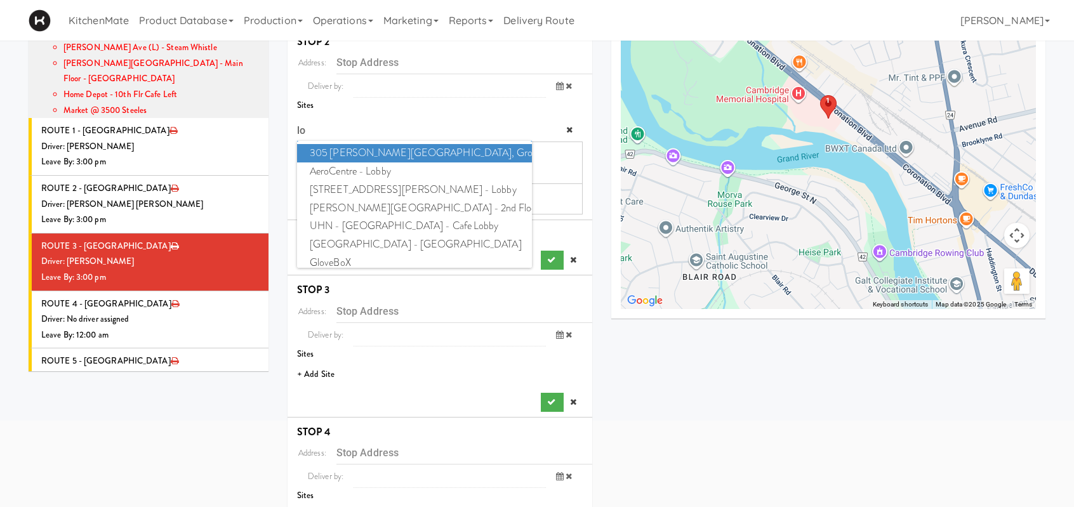
type input "l"
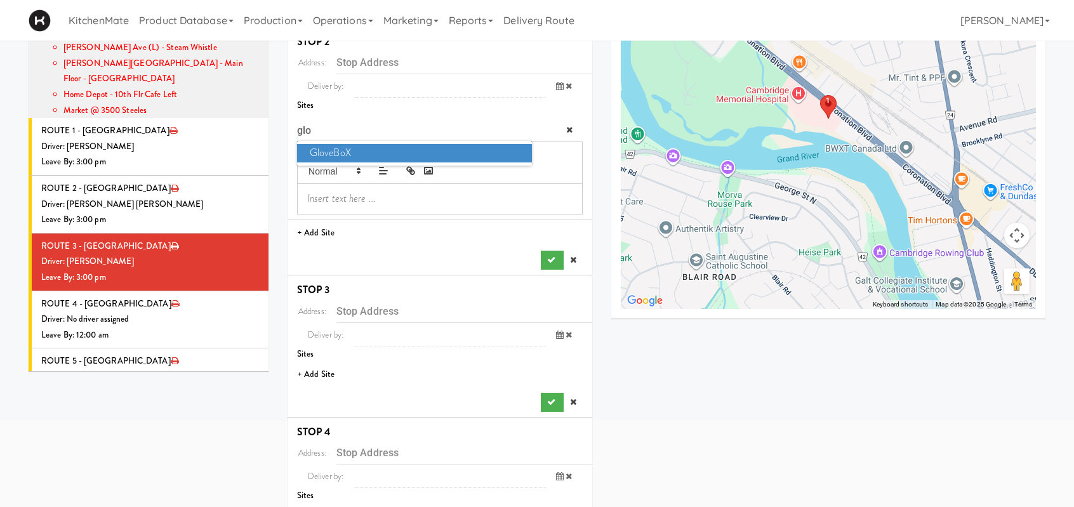
type input "glo"
click at [435, 144] on span "GloveBoX" at bounding box center [414, 153] width 235 height 18
type input "120 Victoria St S, Kitchener, ON, CA"
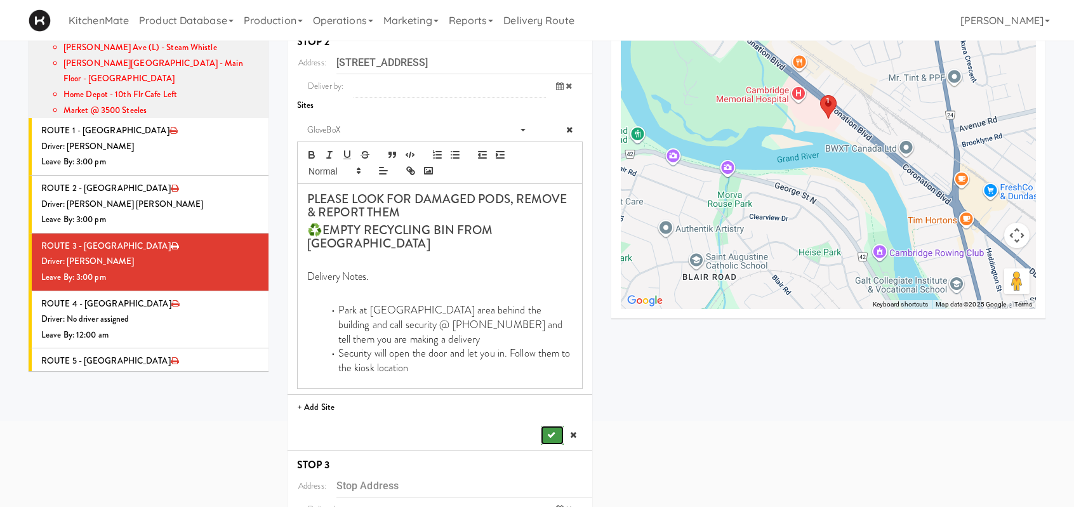
click at [550, 430] on button "submit" at bounding box center [552, 435] width 23 height 19
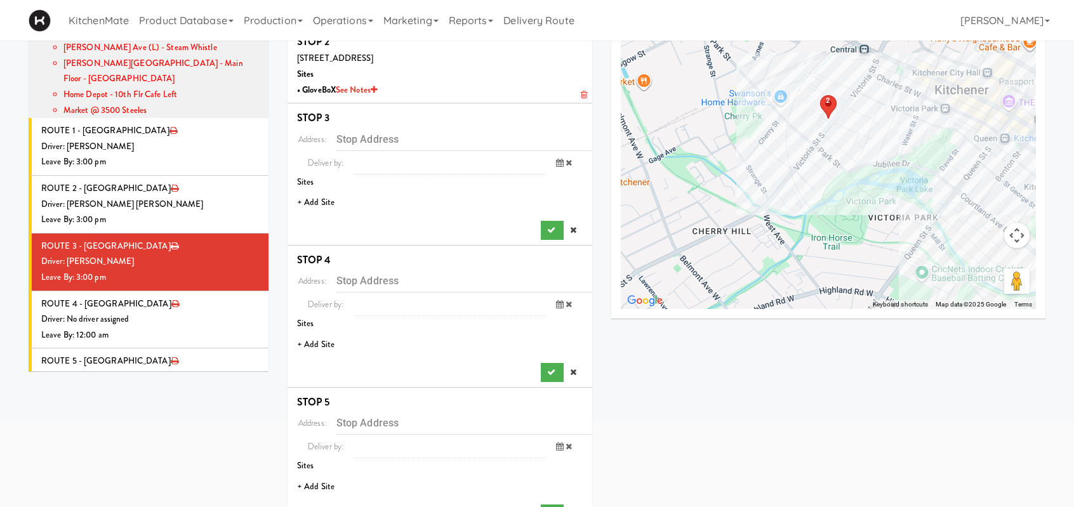
click at [323, 208] on li "+ Add Site" at bounding box center [440, 203] width 305 height 26
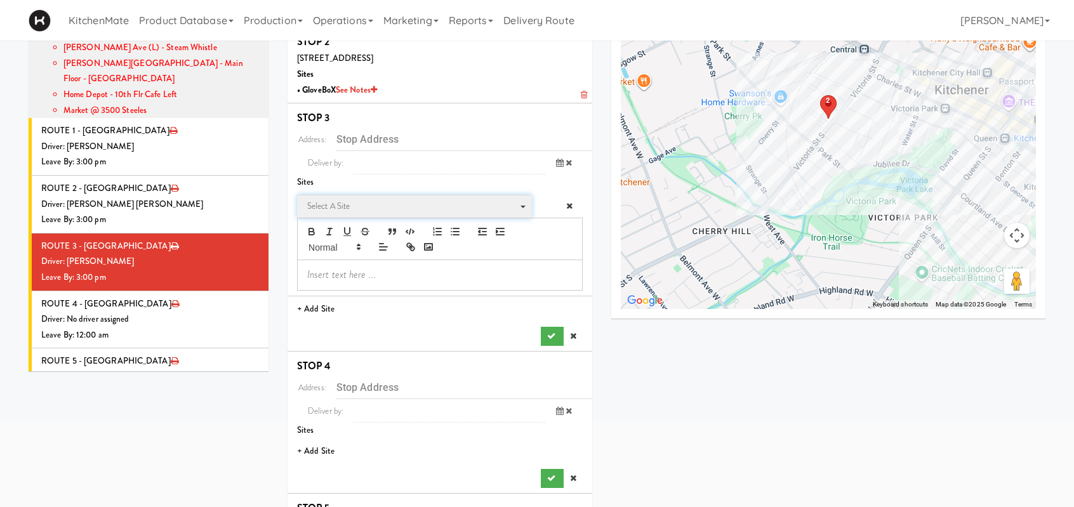
click at [323, 205] on span "Select a site" at bounding box center [410, 206] width 206 height 15
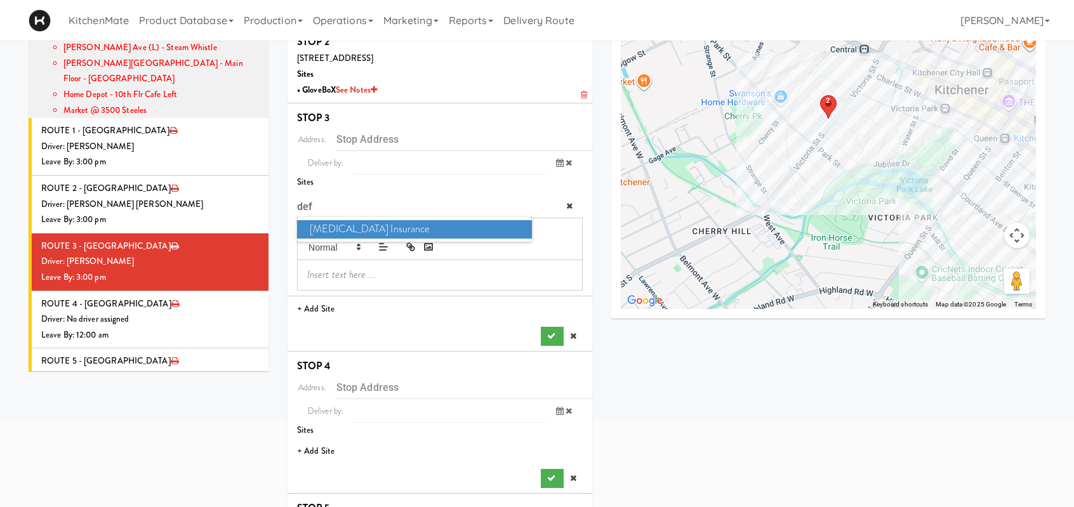
type input "defi"
click at [346, 231] on span "Definity Insurance" at bounding box center [414, 229] width 235 height 18
type input "111 Westmount Rd S, Waterloo, ON, CA"
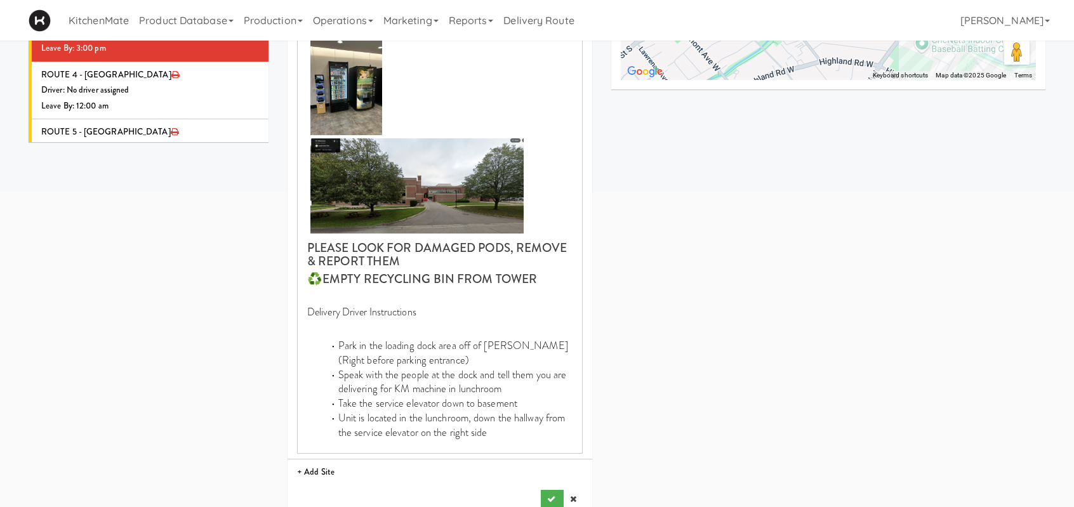
scroll to position [444, 0]
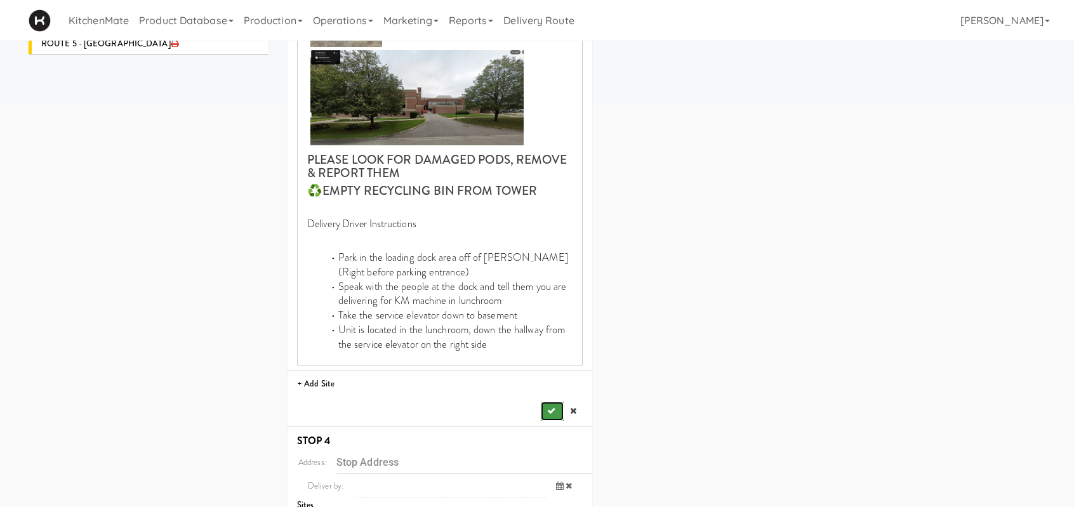
click at [556, 407] on button "submit" at bounding box center [552, 411] width 23 height 19
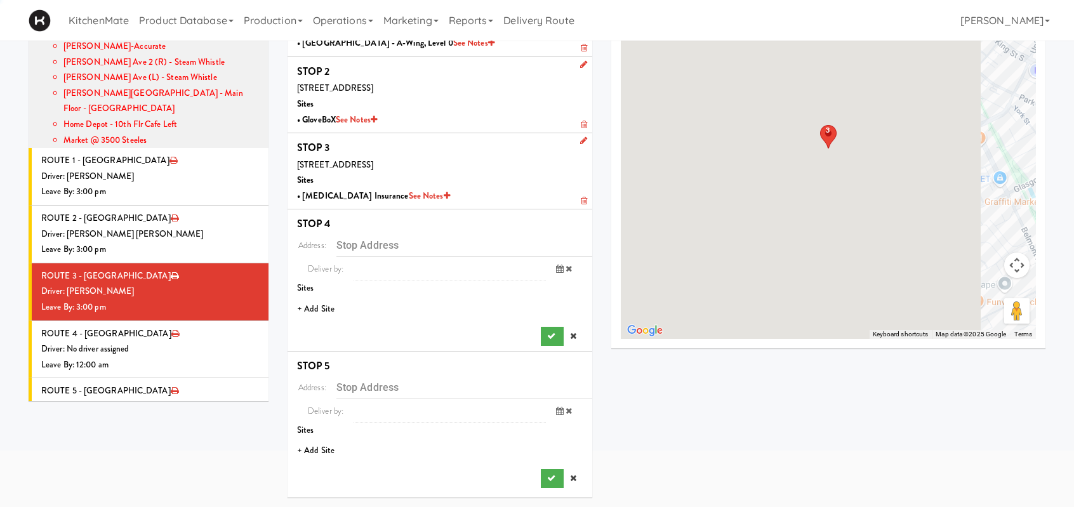
scroll to position [96, 0]
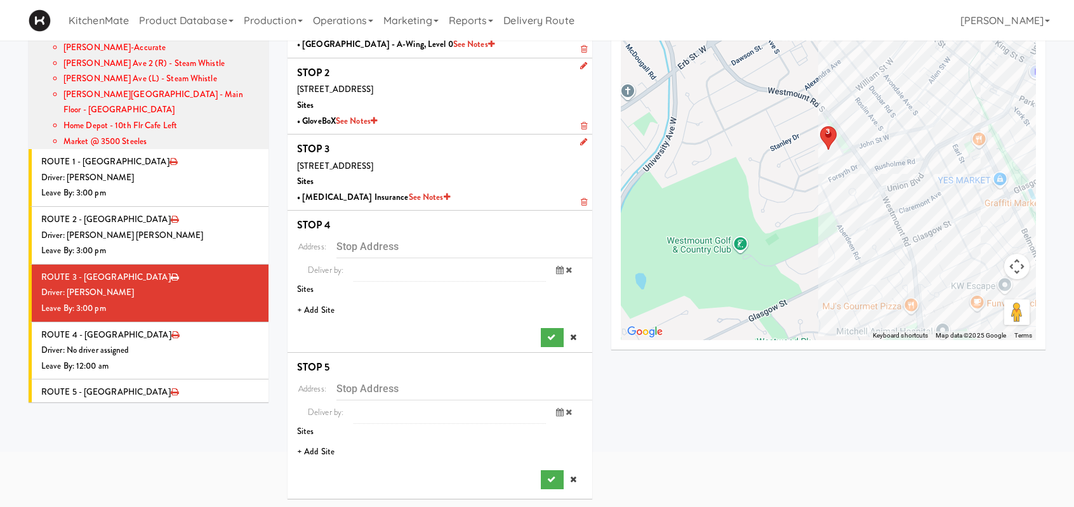
click at [317, 308] on li "+ Add Site" at bounding box center [440, 311] width 305 height 26
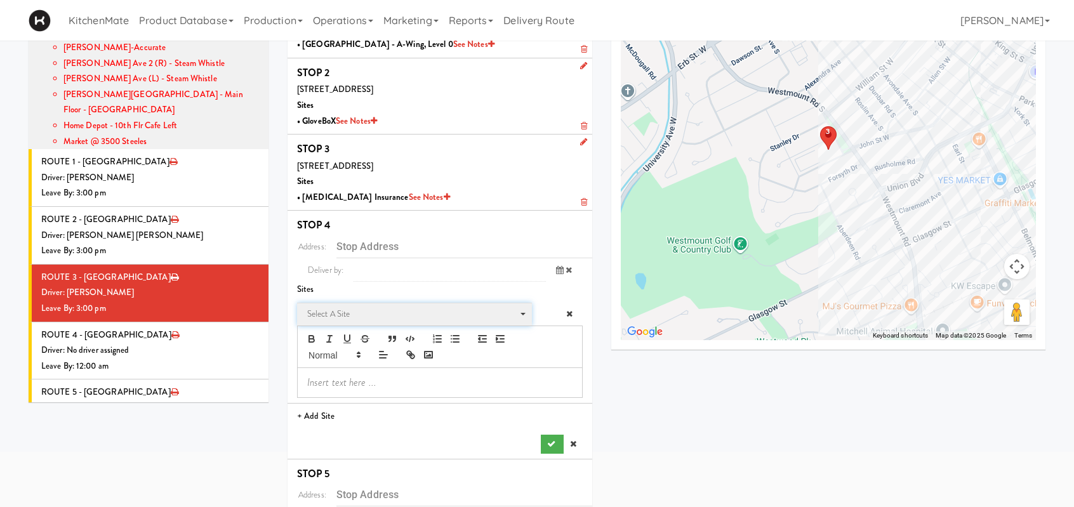
click at [320, 308] on span "Select a site" at bounding box center [410, 314] width 206 height 15
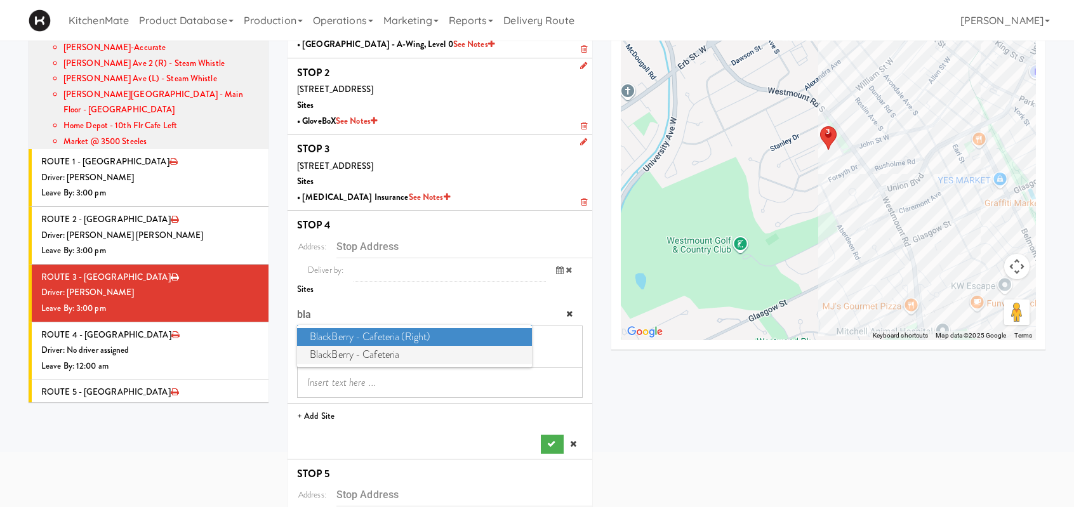
type input "bla"
click at [382, 356] on span "BlackBerry - Cafeteria" at bounding box center [414, 355] width 235 height 18
type input "2200 University Ave E, Waterloo, ON, CA"
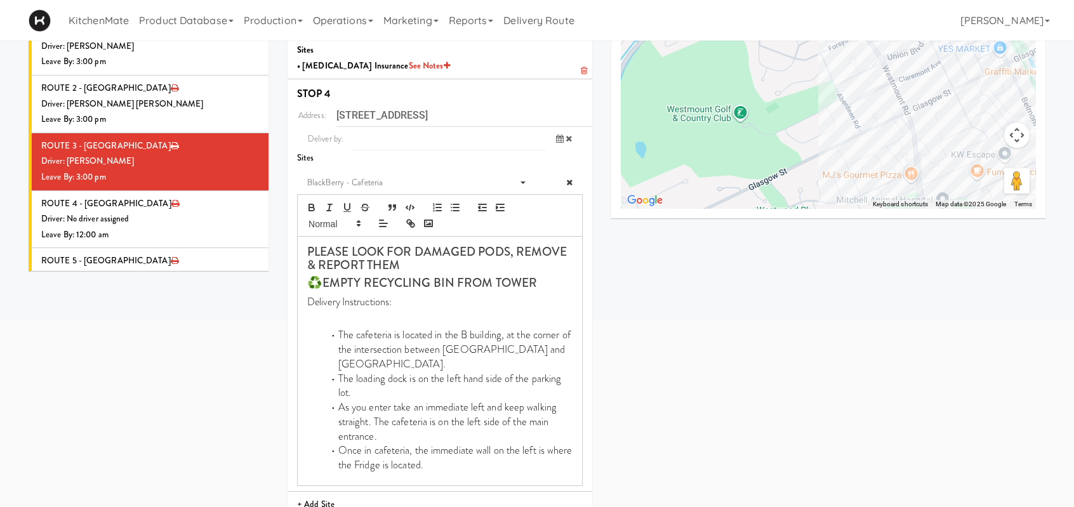
scroll to position [392, 0]
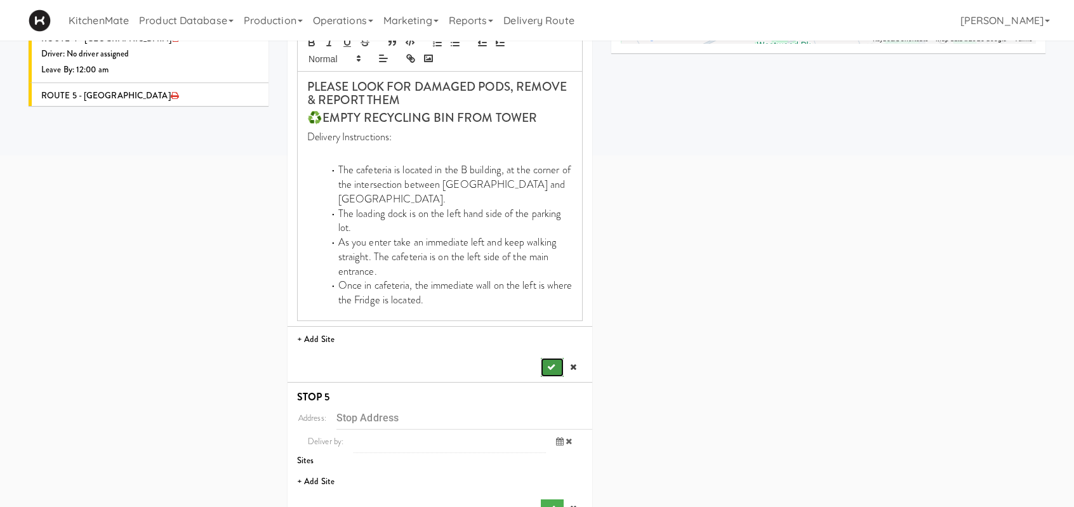
click at [555, 358] on button "submit" at bounding box center [552, 367] width 23 height 19
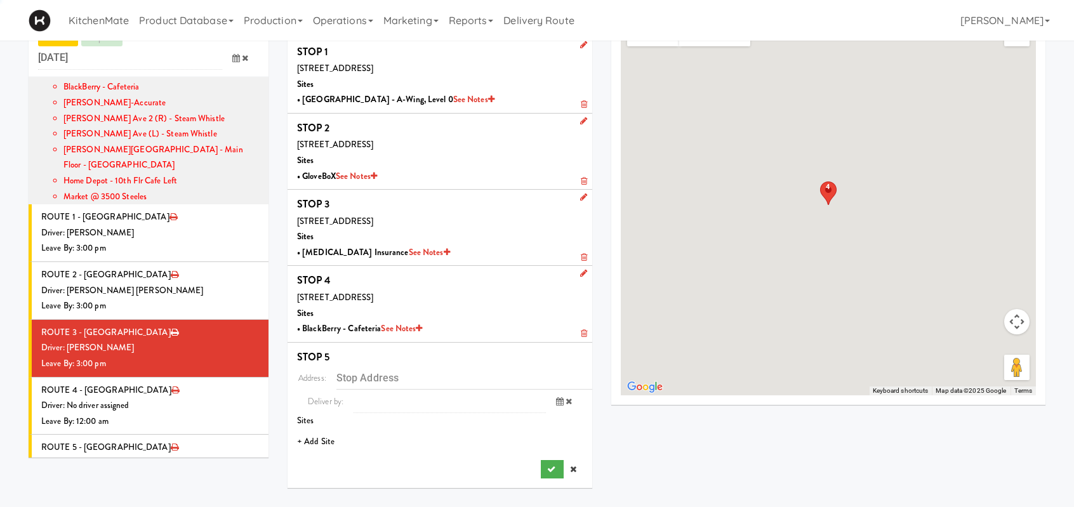
scroll to position [41, 0]
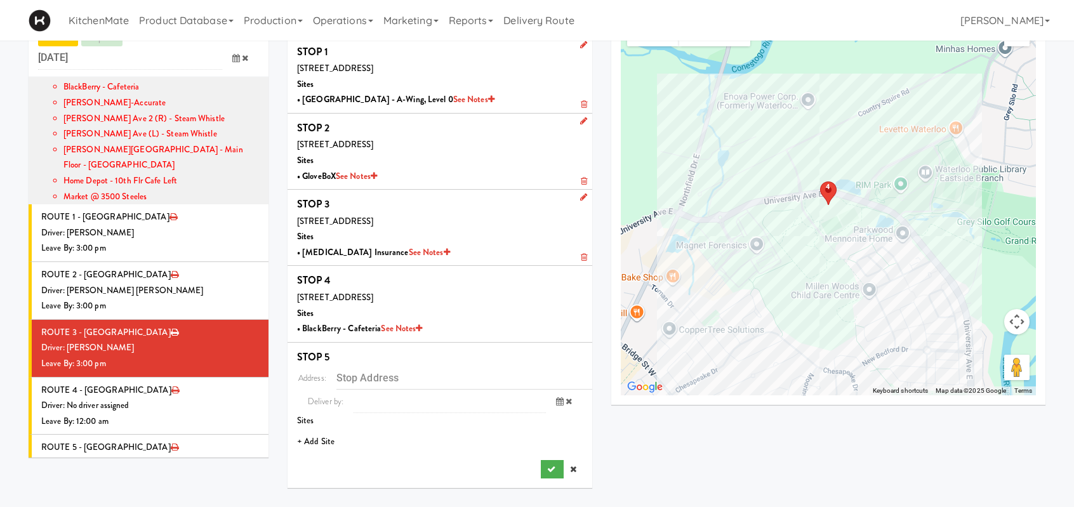
click at [326, 440] on li "+ Add Site" at bounding box center [440, 442] width 305 height 26
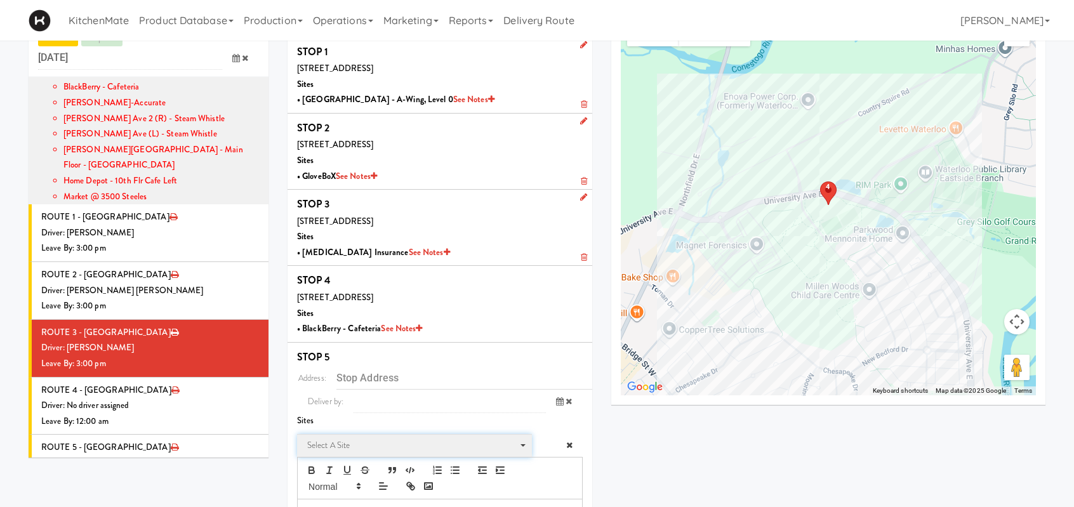
click at [336, 443] on span "Select a site" at bounding box center [410, 445] width 206 height 15
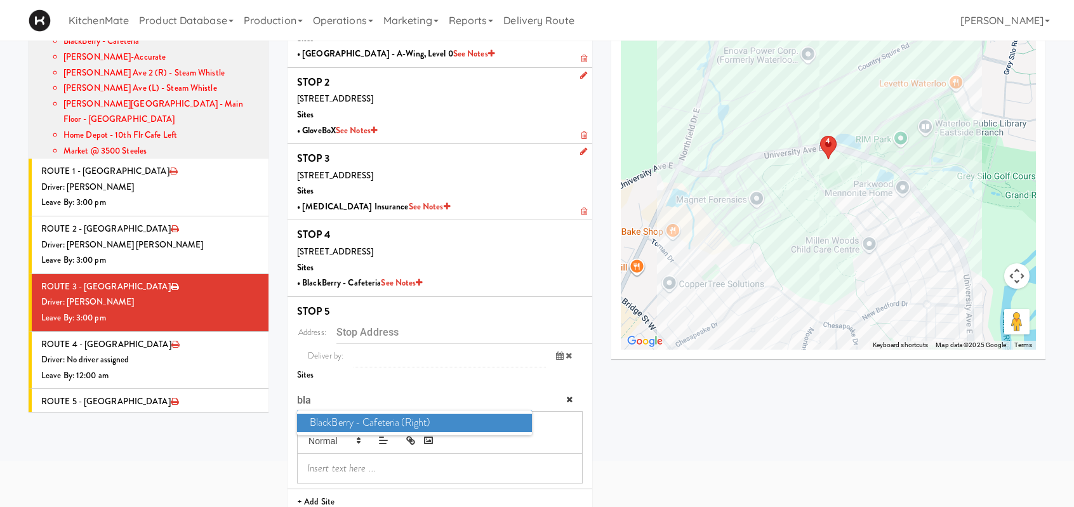
scroll to position [104, 0]
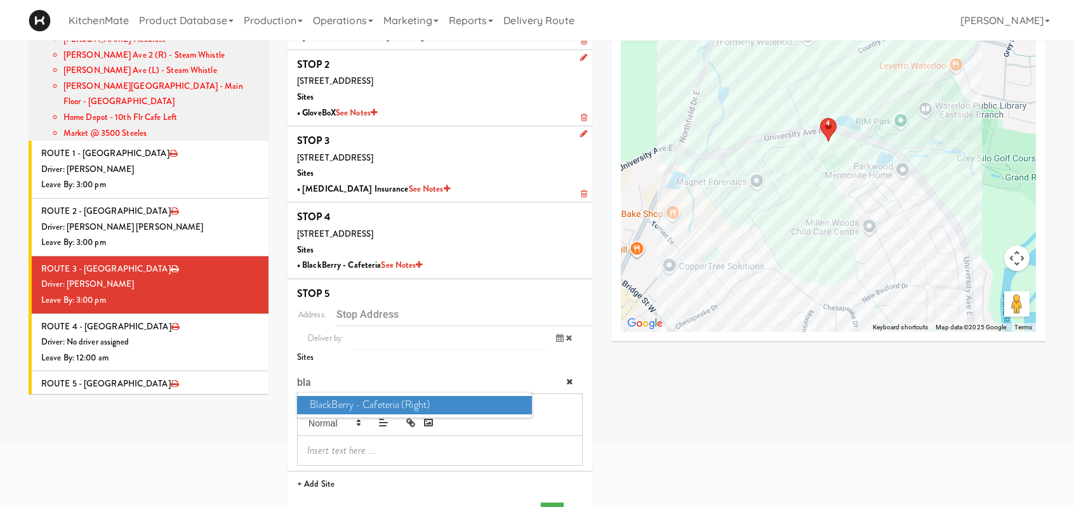
type input "bla"
click at [349, 398] on span "BlackBerry - Cafeteria (Right)" at bounding box center [414, 405] width 235 height 18
type input "2200 University Ave E, Waterloo, ON, CA"
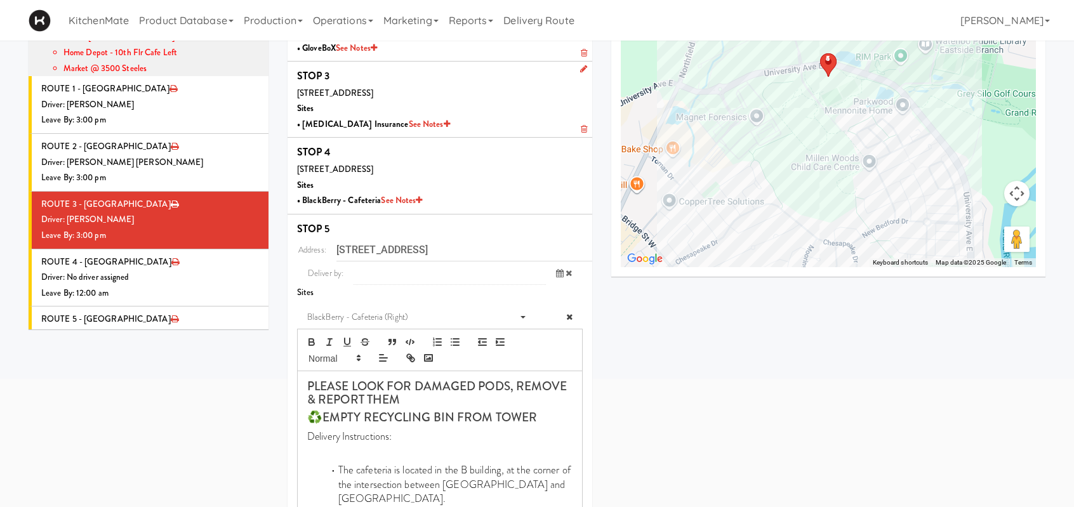
scroll to position [327, 0]
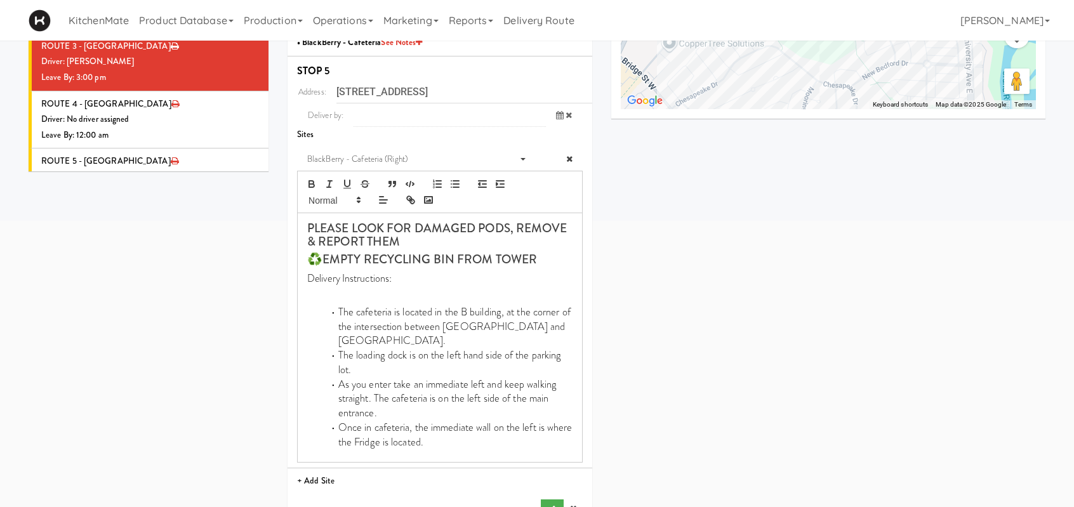
click at [552, 467] on div "Address: 2200 University Ave E, Waterloo, ON, CA Deliver by: previous Sep 11, 2…" at bounding box center [440, 299] width 286 height 439
click at [547, 500] on button "submit" at bounding box center [552, 509] width 23 height 19
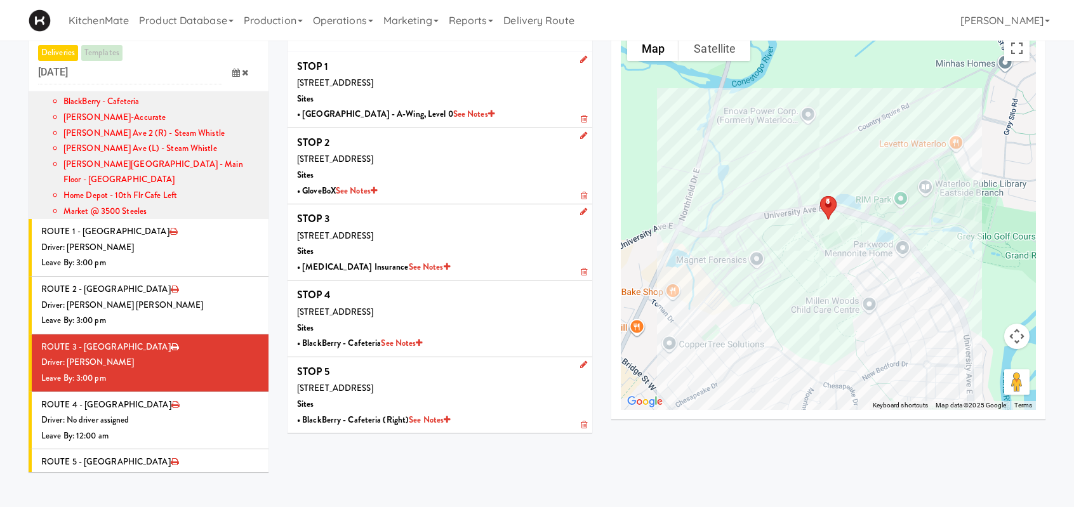
scroll to position [41, 0]
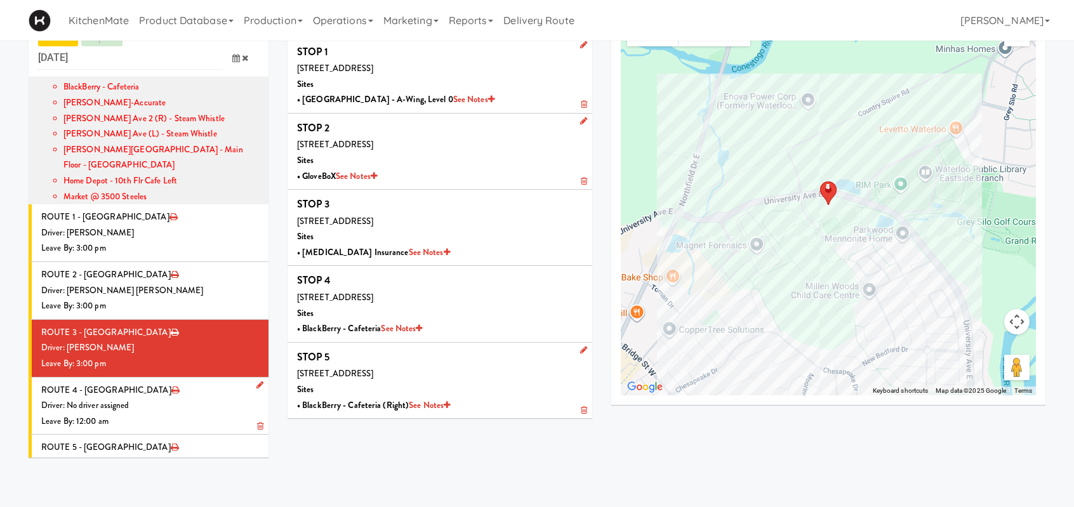
click at [146, 398] on div "Driver: No driver assigned" at bounding box center [150, 406] width 218 height 16
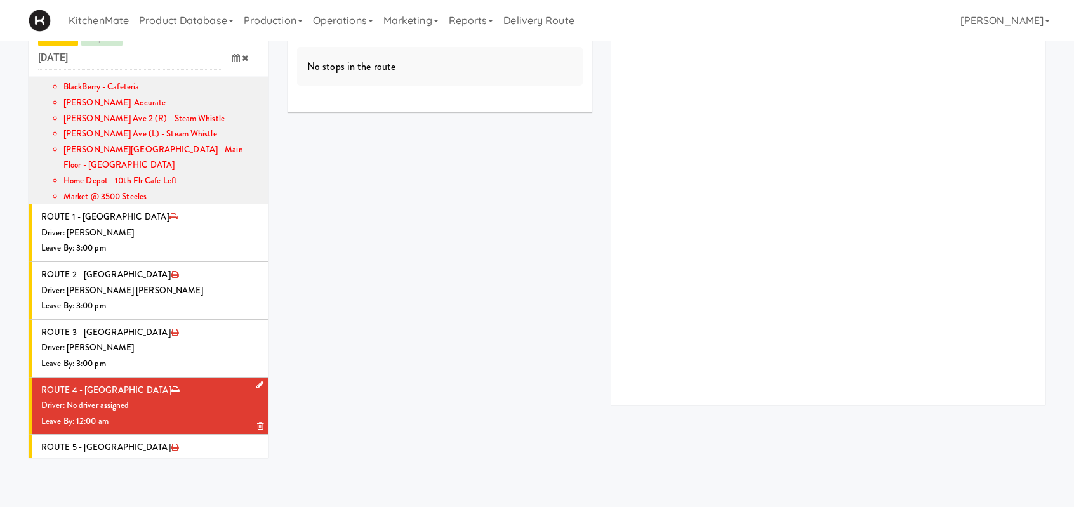
click at [177, 414] on div "Leave By: 12:00 am" at bounding box center [150, 422] width 218 height 16
click at [256, 381] on icon at bounding box center [259, 385] width 7 height 8
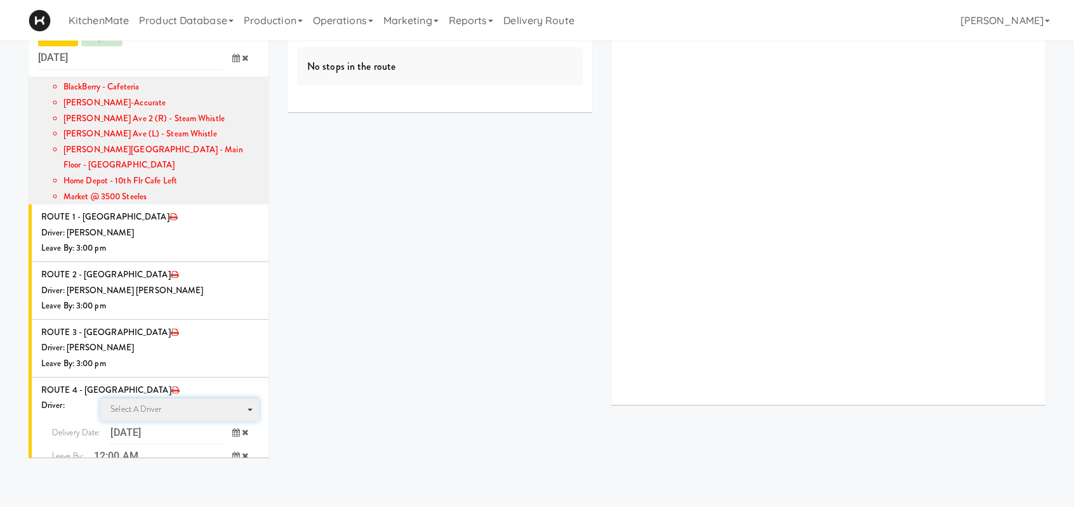
click at [220, 398] on span "Select a driver Select a driver" at bounding box center [179, 409] width 159 height 23
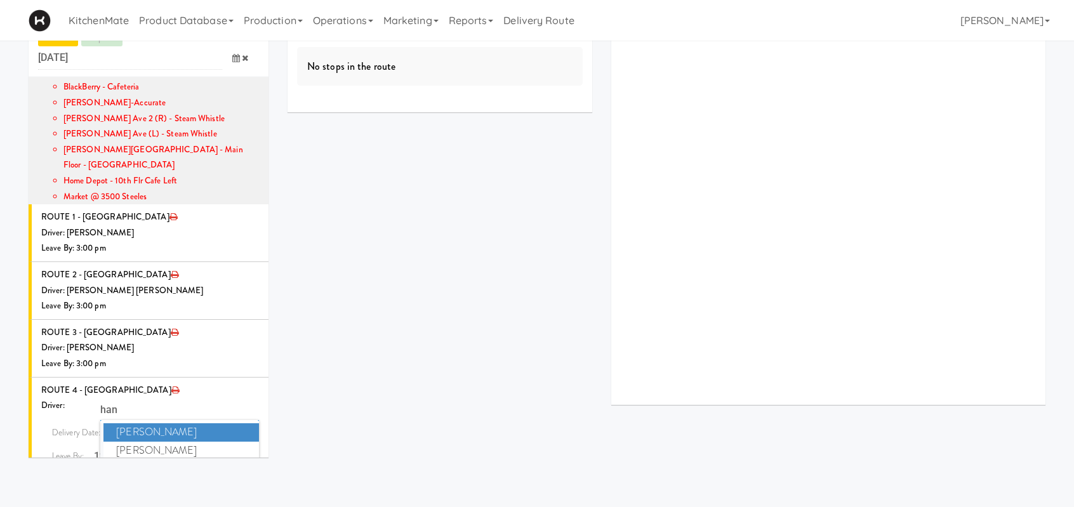
type input "hana"
click at [173, 423] on span "Hanaie Alshabat" at bounding box center [181, 432] width 156 height 18
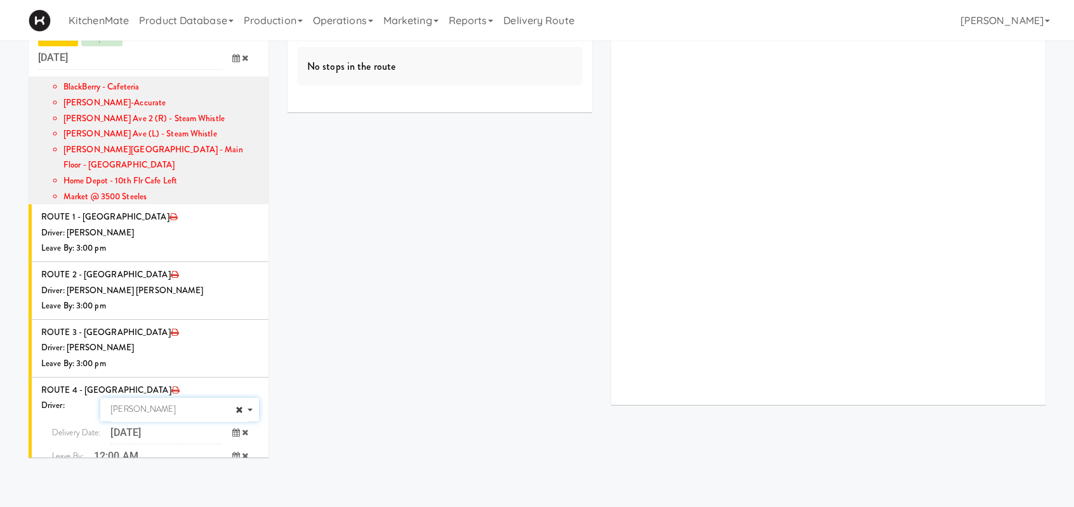
click at [232, 452] on icon at bounding box center [236, 456] width 8 height 8
click at [75, 475] on span "3:00 PM" at bounding box center [69, 486] width 50 height 22
click at [218, 473] on button "submit" at bounding box center [228, 482] width 23 height 19
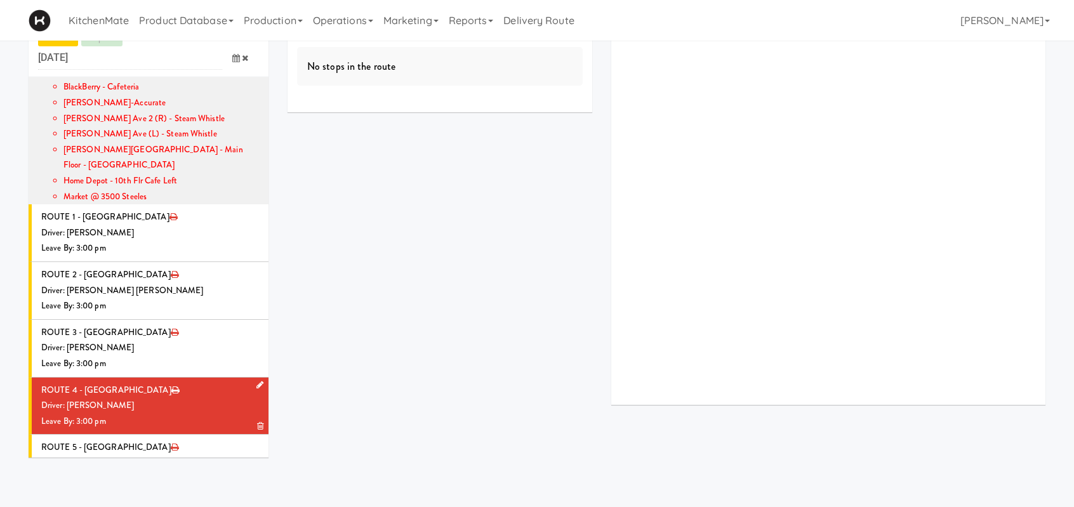
click at [154, 398] on div "Driver: [PERSON_NAME]" at bounding box center [150, 406] width 218 height 16
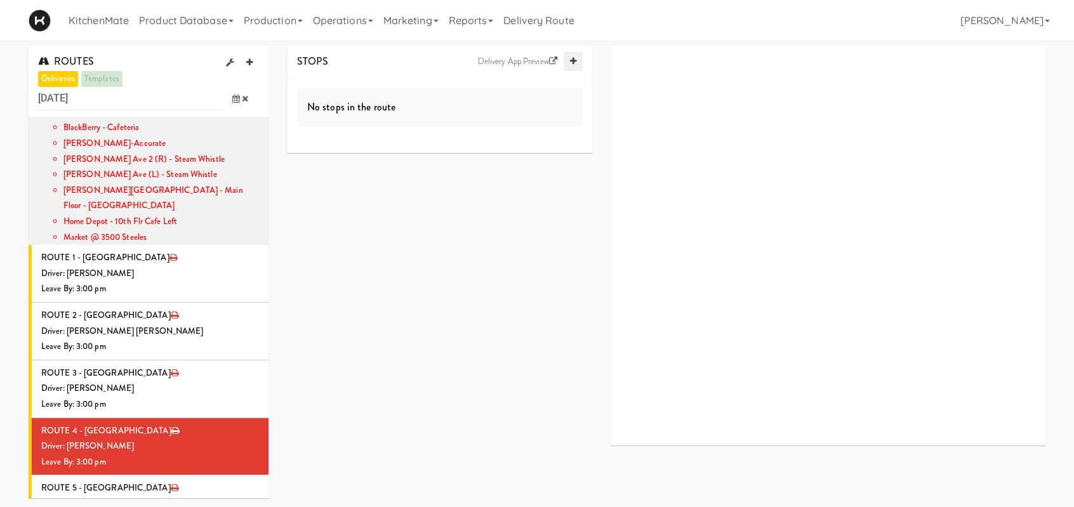
click at [571, 59] on icon at bounding box center [573, 61] width 6 height 8
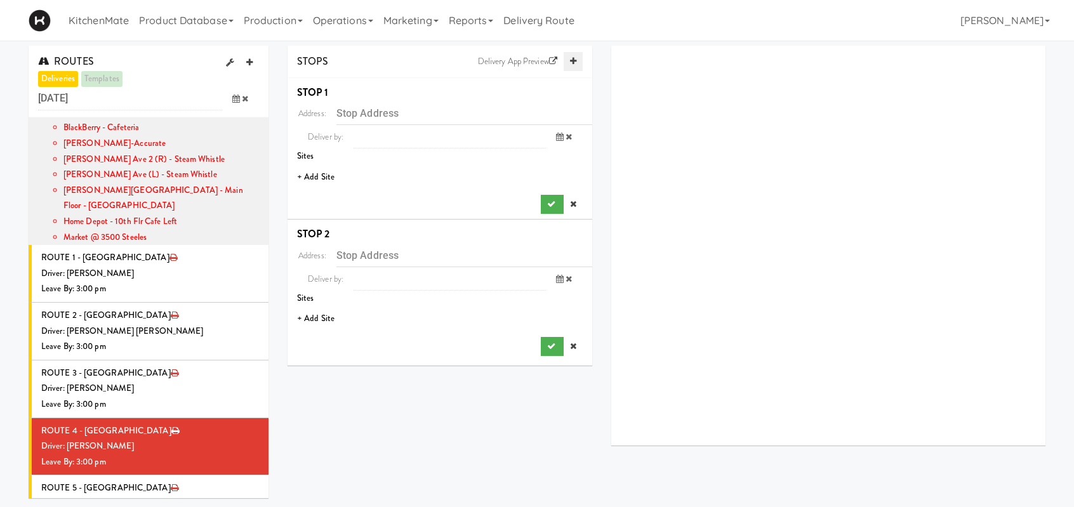
click at [571, 59] on icon at bounding box center [573, 61] width 6 height 8
click at [330, 176] on li "+ Add Site" at bounding box center [440, 177] width 305 height 26
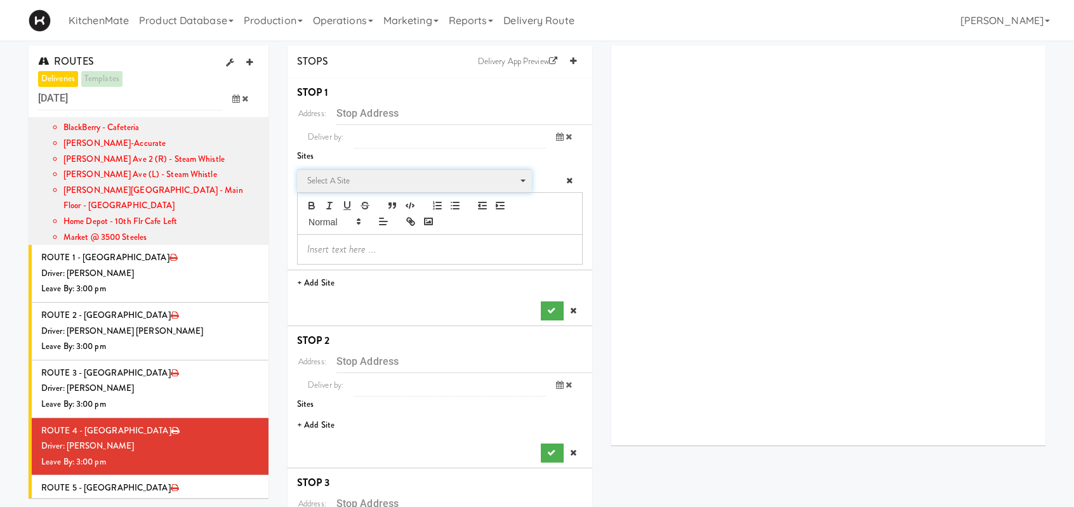
click at [334, 180] on span "Select a site" at bounding box center [410, 180] width 206 height 15
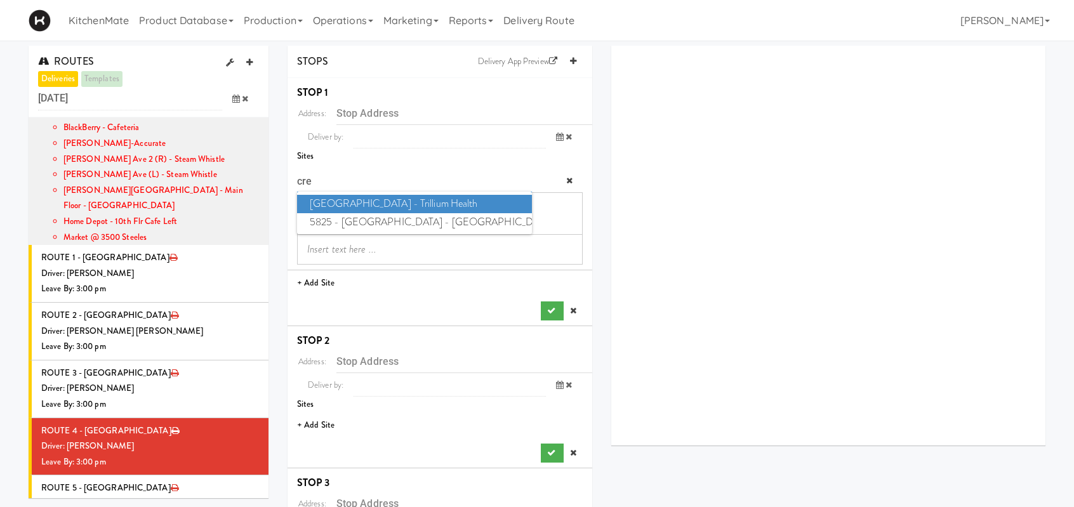
type input "cred"
click at [361, 204] on span "Credit Valley Hospital - Trillium Health" at bounding box center [414, 204] width 235 height 18
type input "2200 Eglinton Ave W, Mississauga, ON, CA"
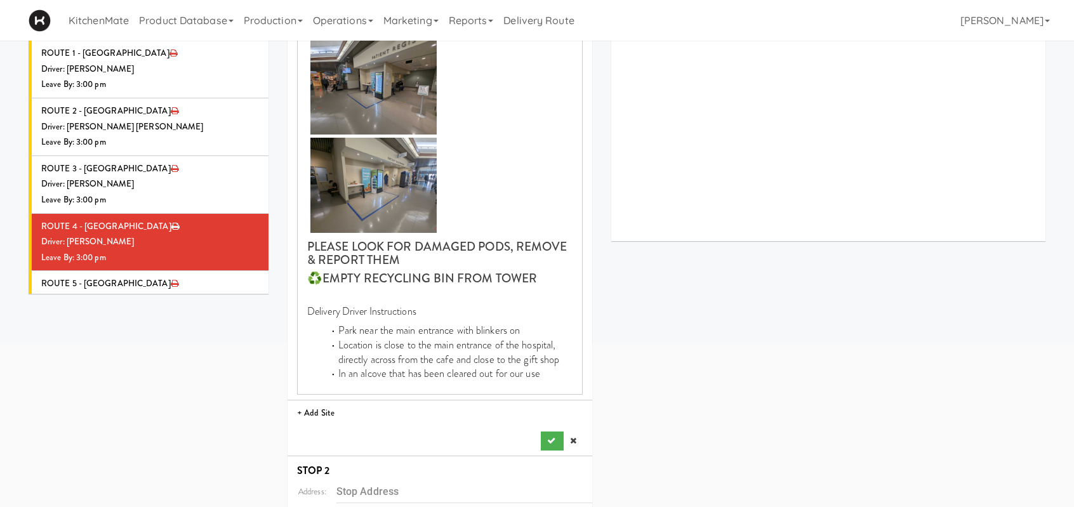
scroll to position [317, 0]
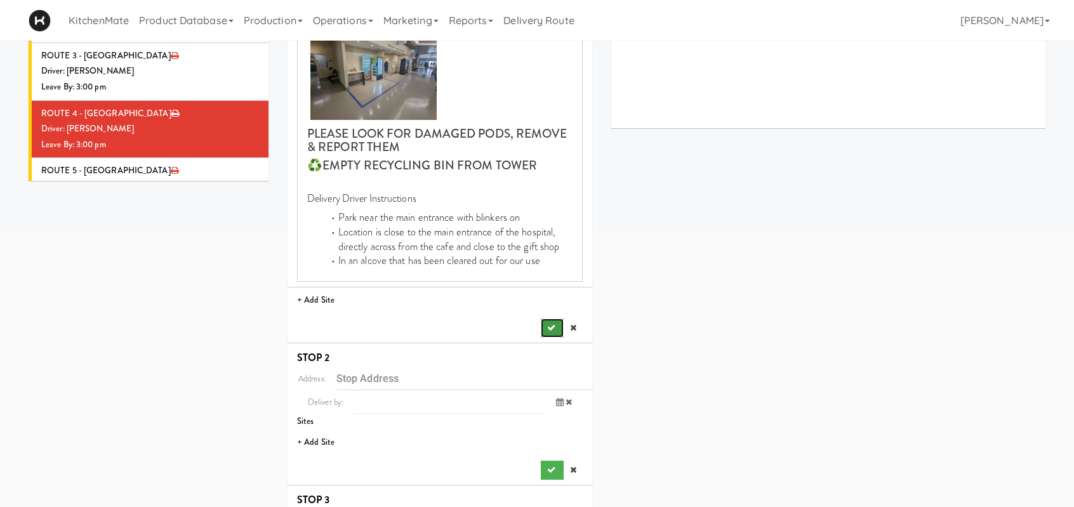
click at [547, 324] on icon "submit" at bounding box center [551, 328] width 8 height 8
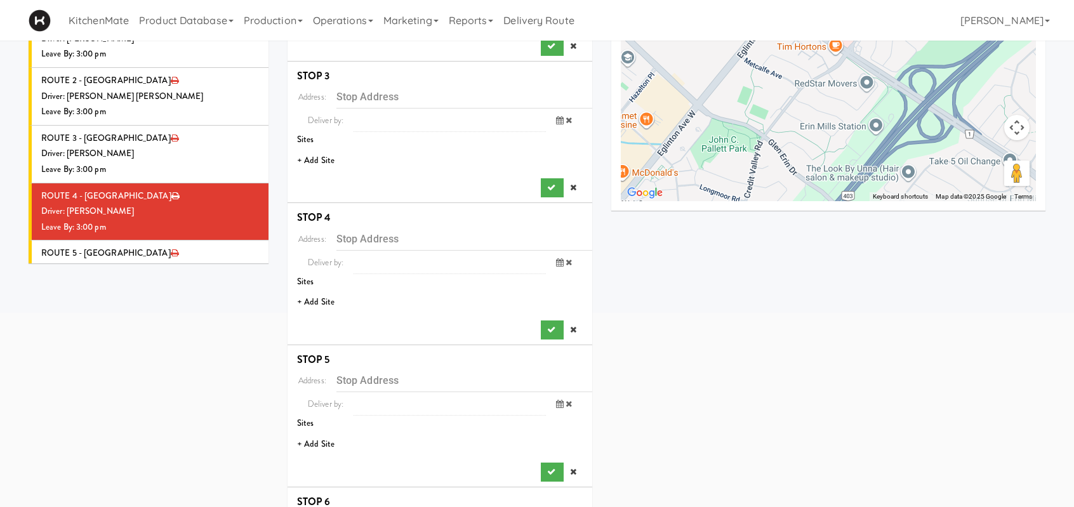
scroll to position [190, 0]
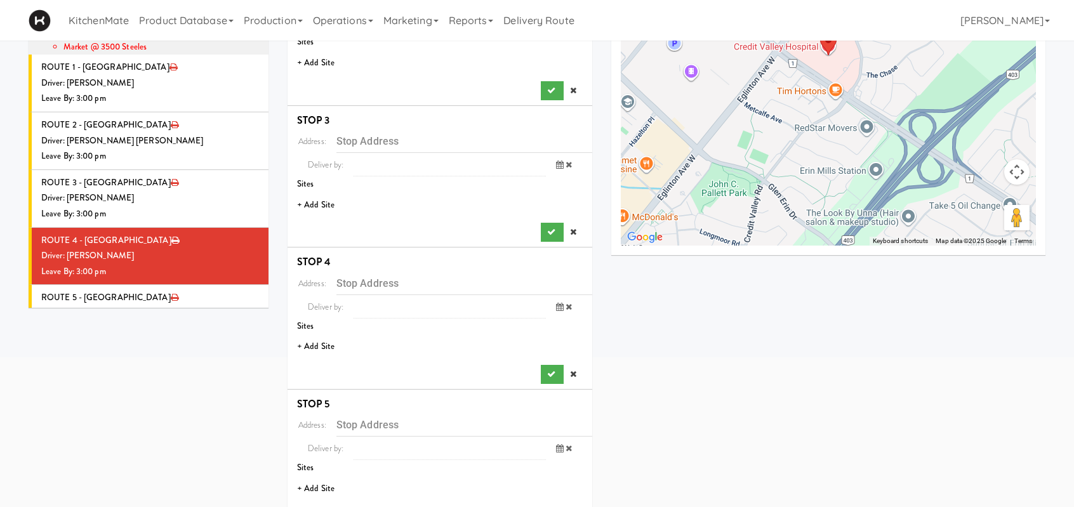
click at [326, 67] on li "+ Add Site" at bounding box center [440, 63] width 305 height 26
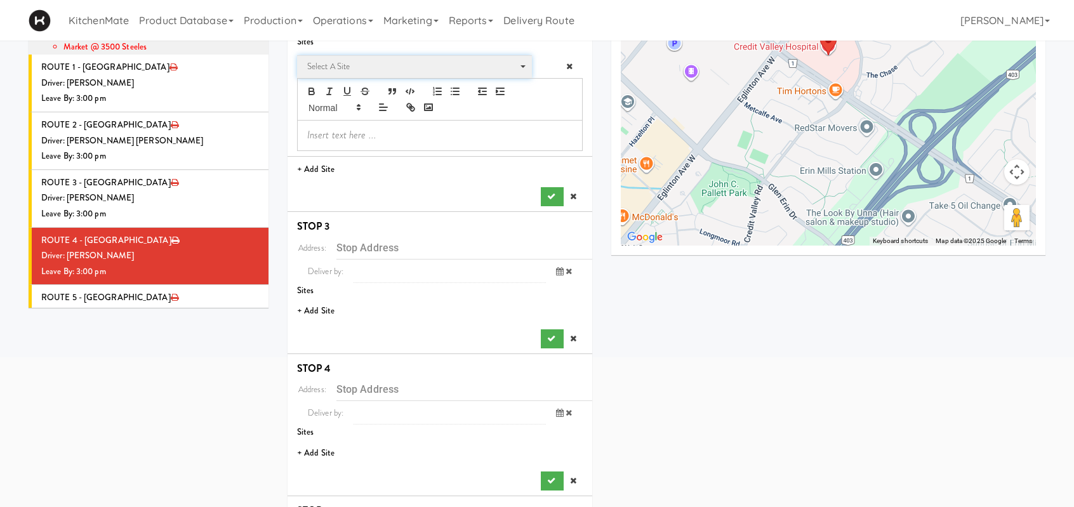
click at [326, 70] on span "Select a site" at bounding box center [410, 66] width 206 height 15
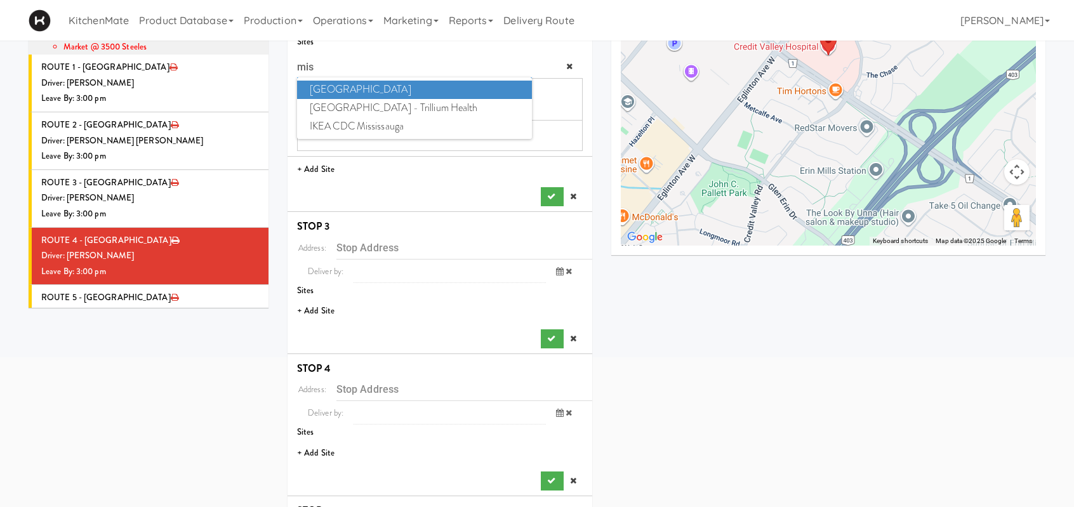
type input "miss"
click at [372, 107] on span "Mississauga Hospital - Trillium Health" at bounding box center [414, 108] width 235 height 18
type input "100 Queensway W, Mississauga, ON, CA"
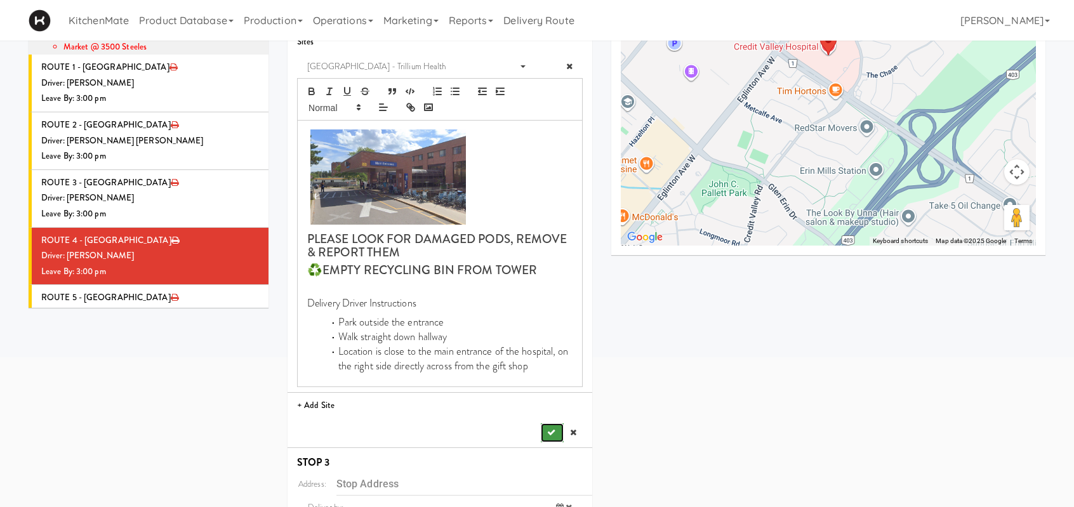
click at [557, 430] on button "submit" at bounding box center [552, 432] width 23 height 19
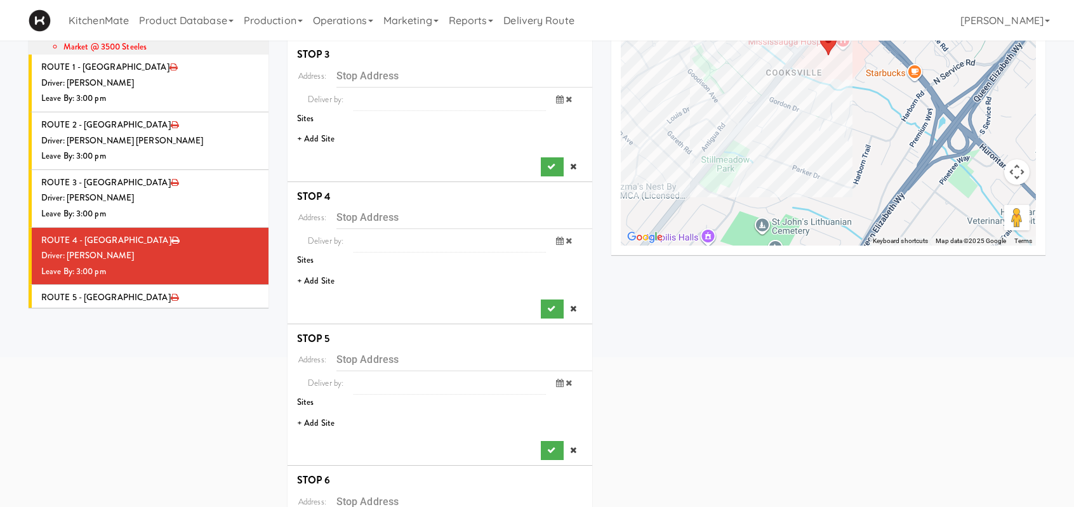
click at [316, 140] on li "+ Add Site" at bounding box center [440, 139] width 305 height 26
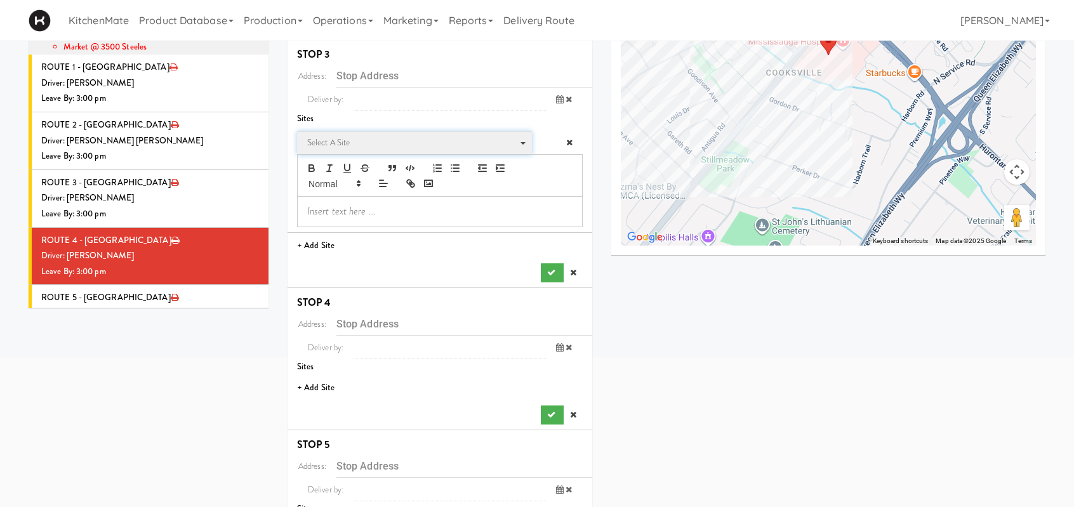
click at [362, 145] on span "Select a site" at bounding box center [410, 142] width 206 height 15
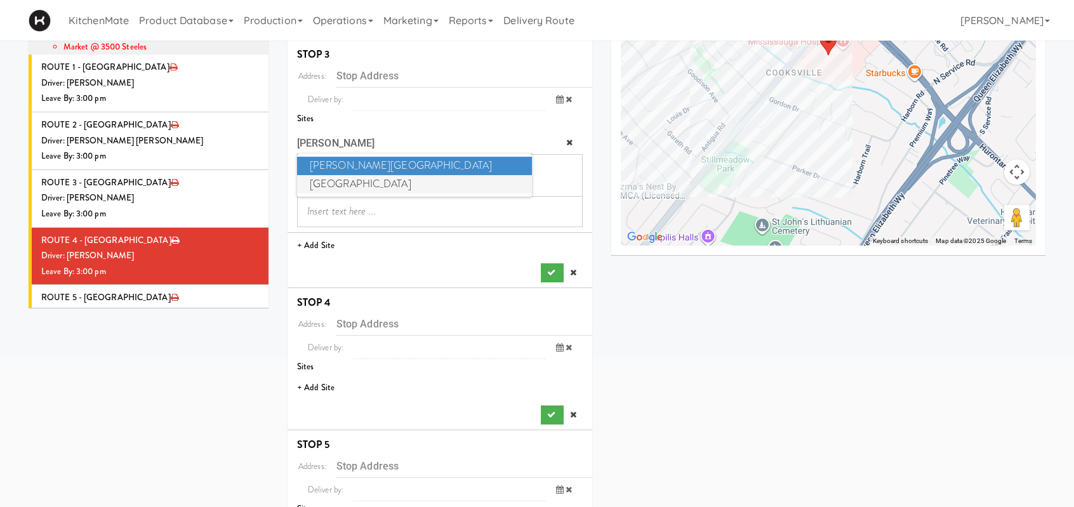
type input "jose"
click at [364, 178] on span "St. Joseph's Health Centre" at bounding box center [414, 184] width 235 height 18
type input "30 The Queensway, Toronto, ON, CA"
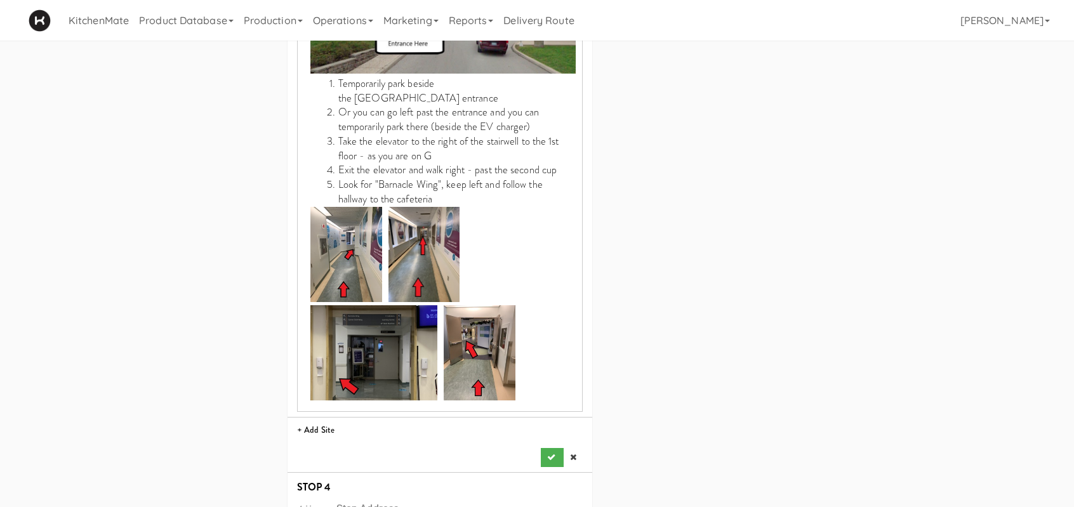
scroll to position [698, 0]
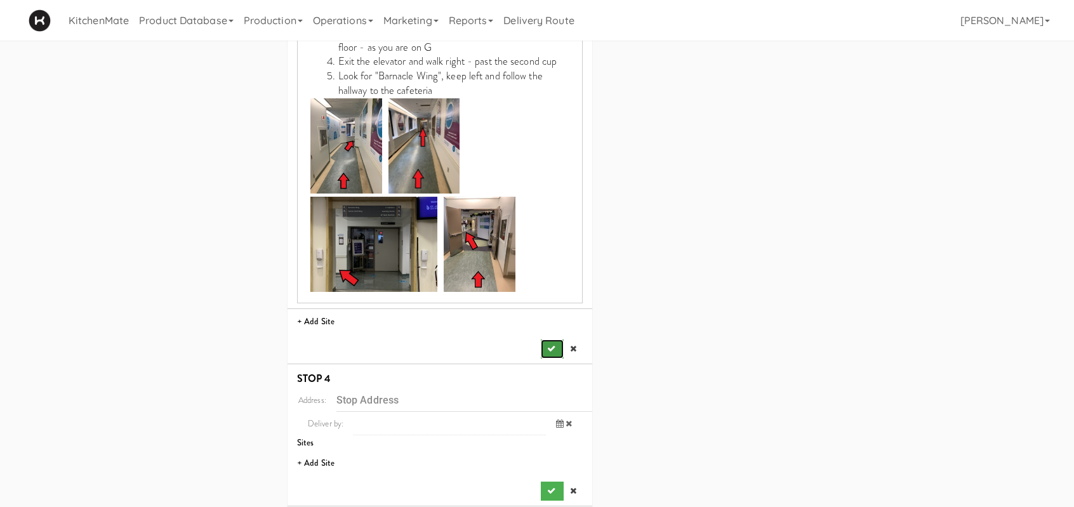
click at [554, 345] on icon "submit" at bounding box center [551, 349] width 8 height 8
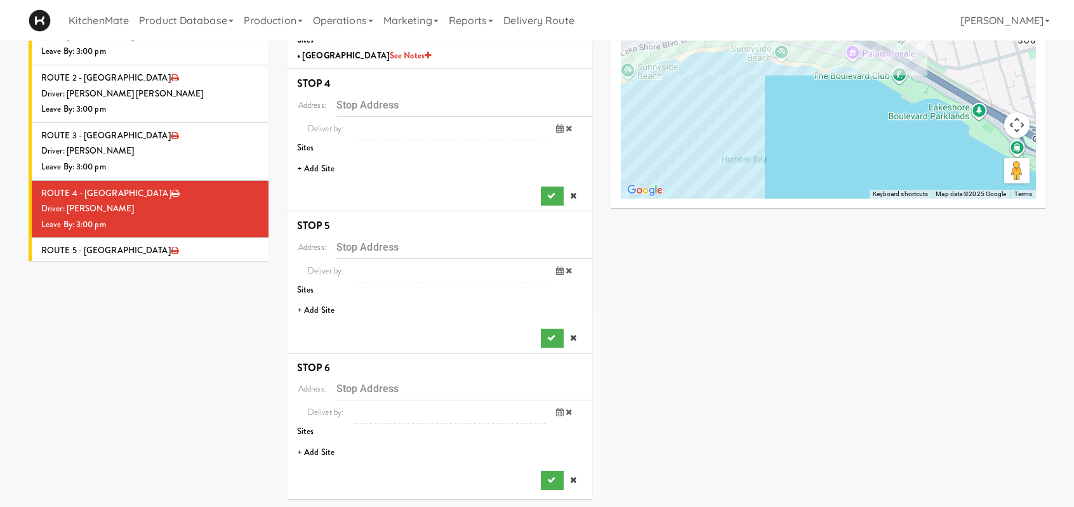
click at [314, 170] on li "+ Add Site" at bounding box center [440, 169] width 305 height 26
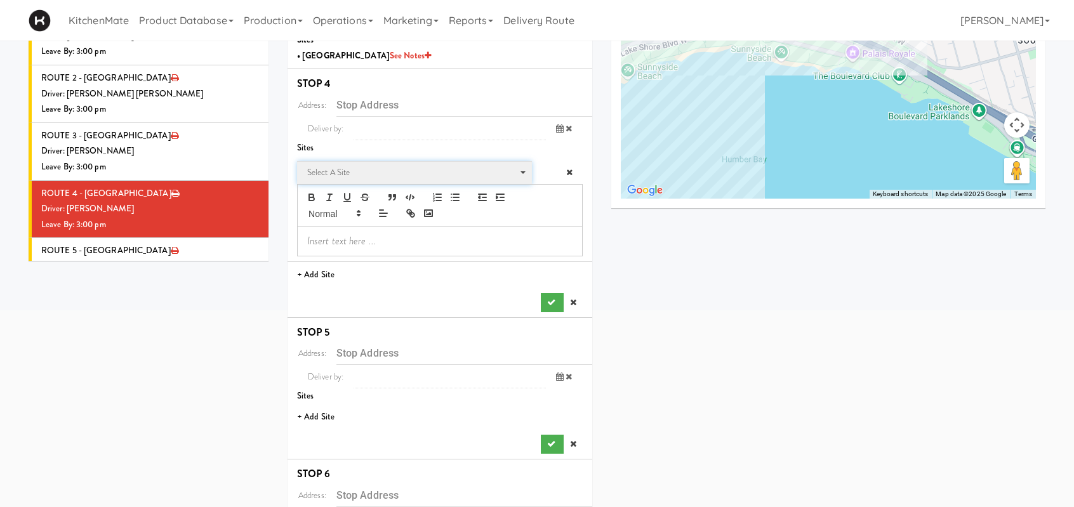
click at [356, 171] on span "Select a site" at bounding box center [410, 172] width 206 height 15
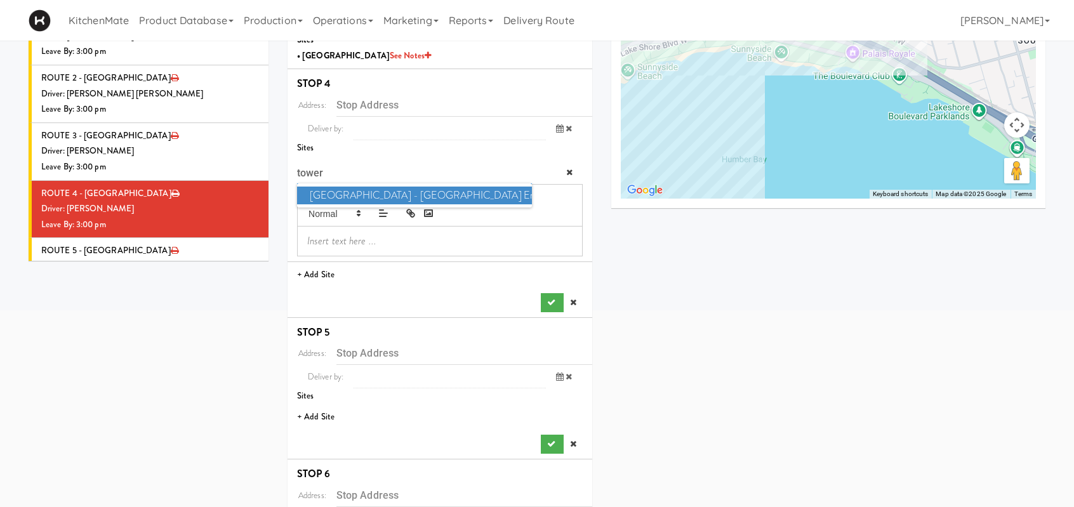
type input "tower"
click at [446, 195] on span "Scarborough General Hospital - Tower Wing Entrance" at bounding box center [414, 196] width 235 height 18
type input "3050 Lawrence Ave E, Toronto, ON, CA"
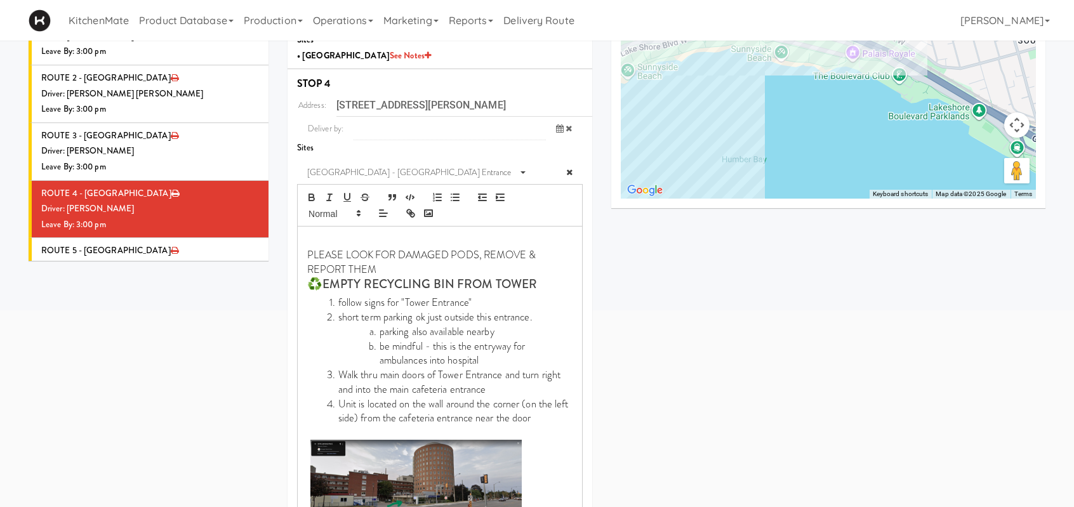
scroll to position [618, 0]
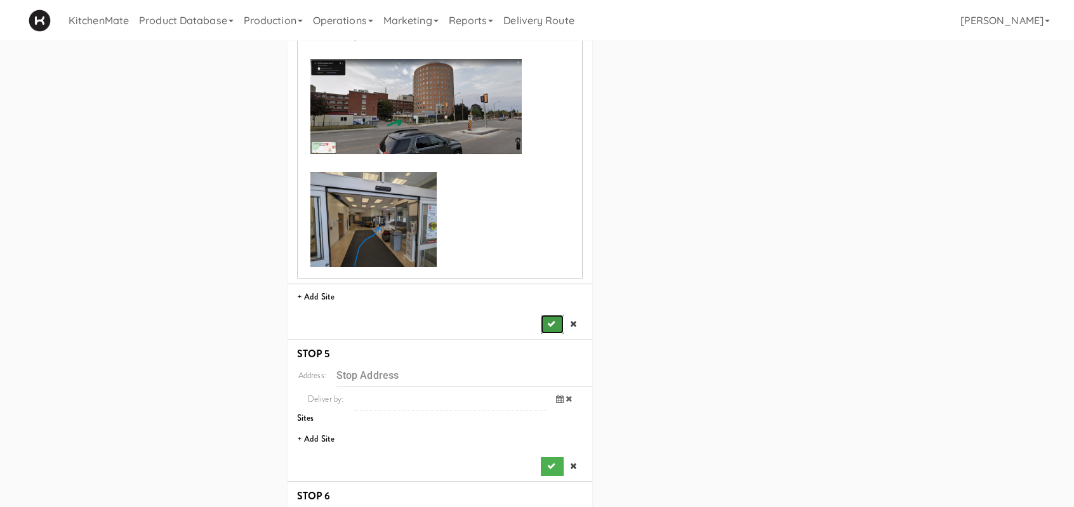
click at [546, 315] on button "submit" at bounding box center [552, 324] width 23 height 19
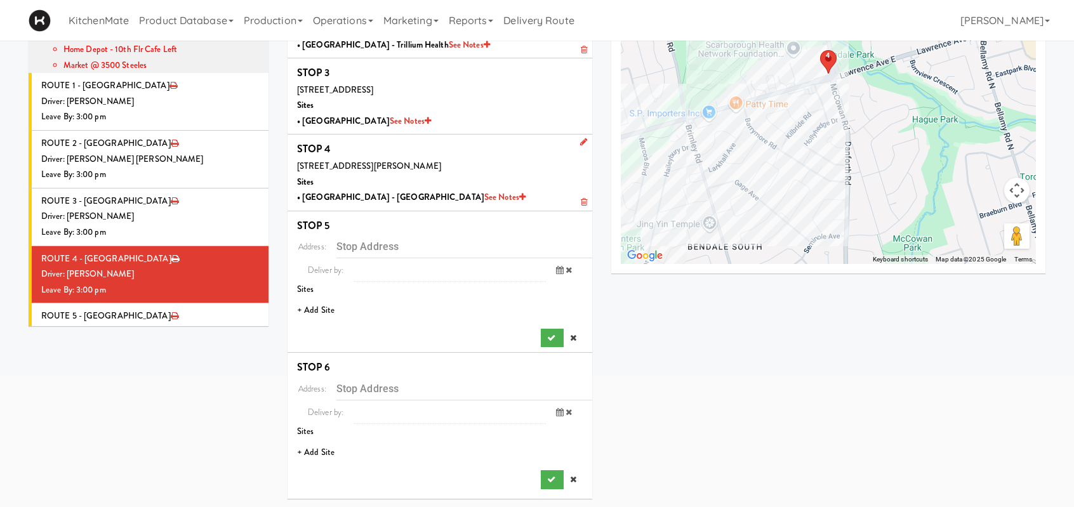
click at [312, 309] on li "+ Add Site" at bounding box center [440, 311] width 305 height 26
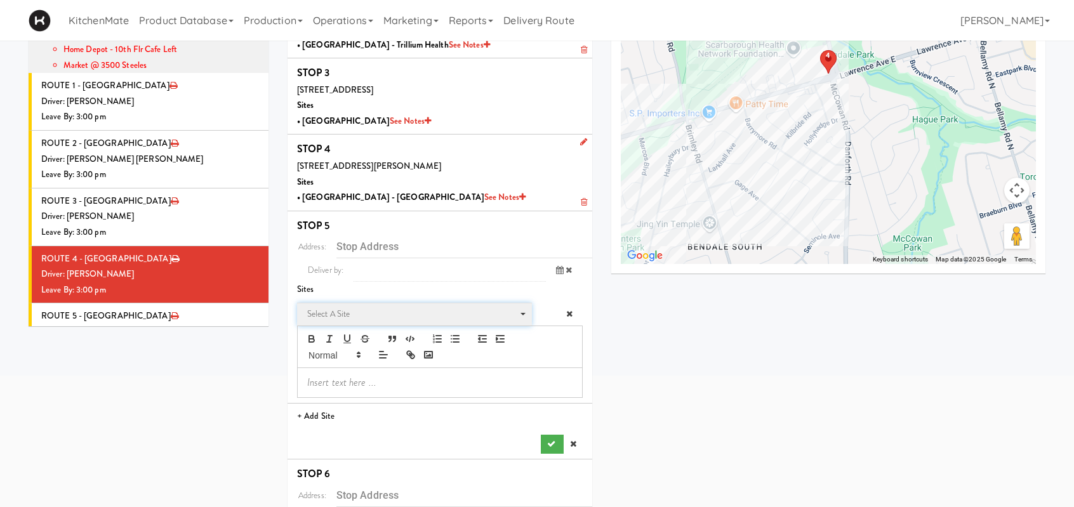
click at [363, 303] on span "Select a site Select a site" at bounding box center [414, 314] width 235 height 23
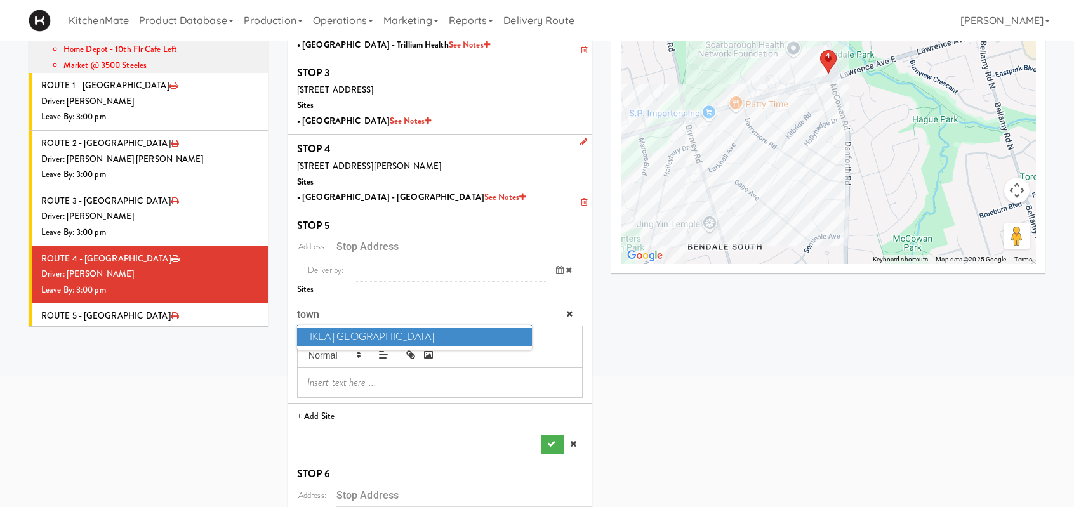
type input "town"
click at [411, 336] on span "IKEA Scarborough Town Center" at bounding box center [414, 337] width 235 height 18
type input "300 Borough Dr, Toronto, ON, CA"
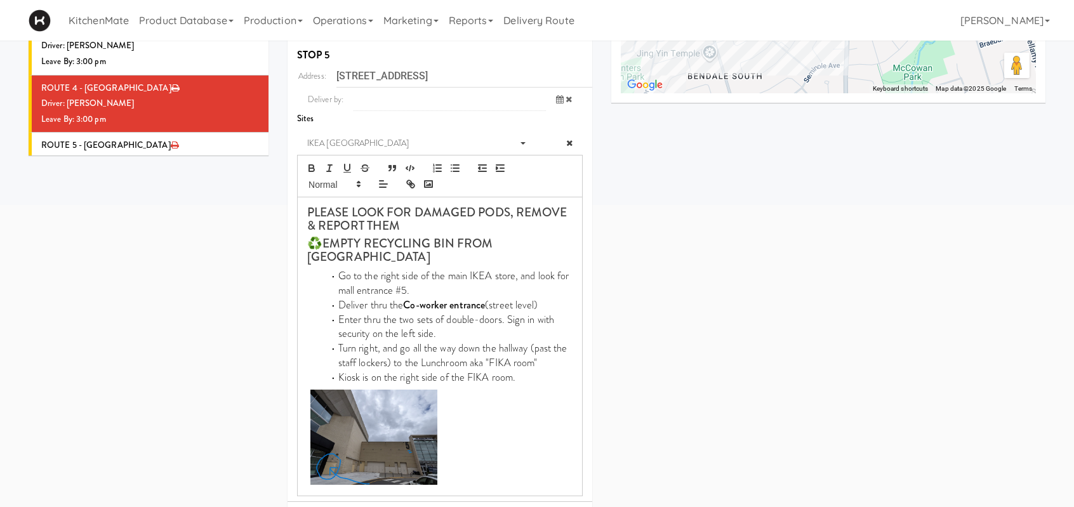
scroll to position [547, 0]
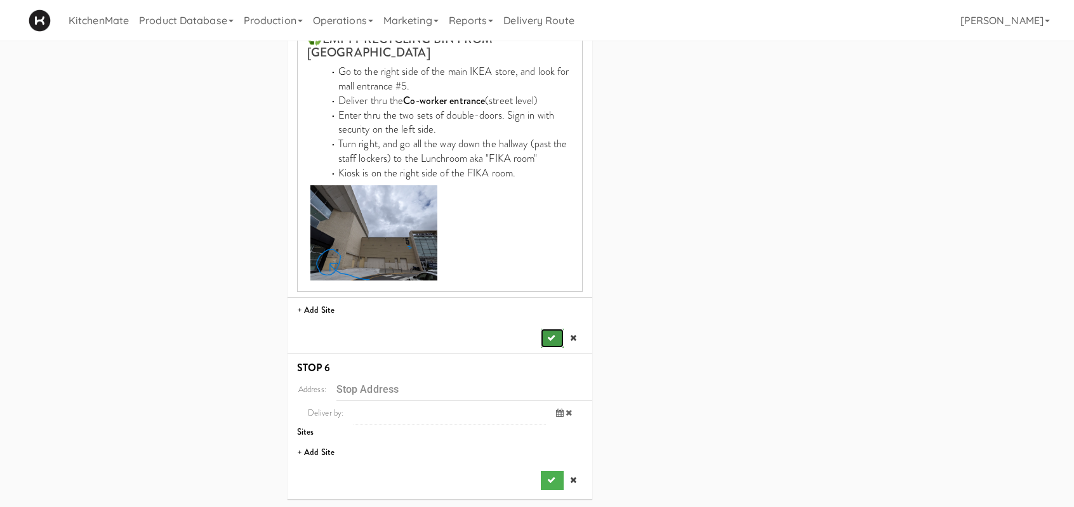
click at [547, 336] on icon "submit" at bounding box center [551, 338] width 8 height 8
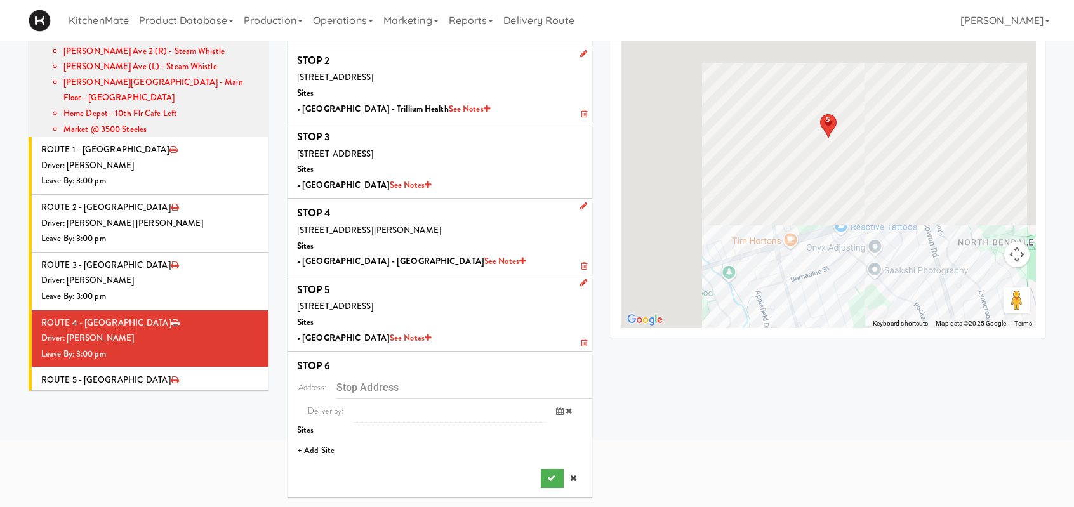
scroll to position [106, 0]
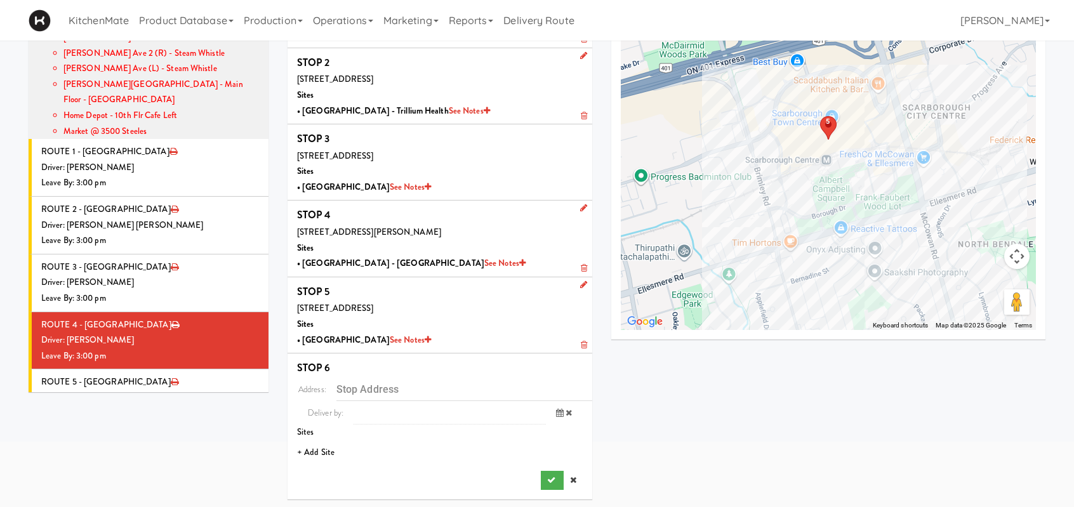
click at [319, 456] on li "+ Add Site" at bounding box center [440, 453] width 305 height 26
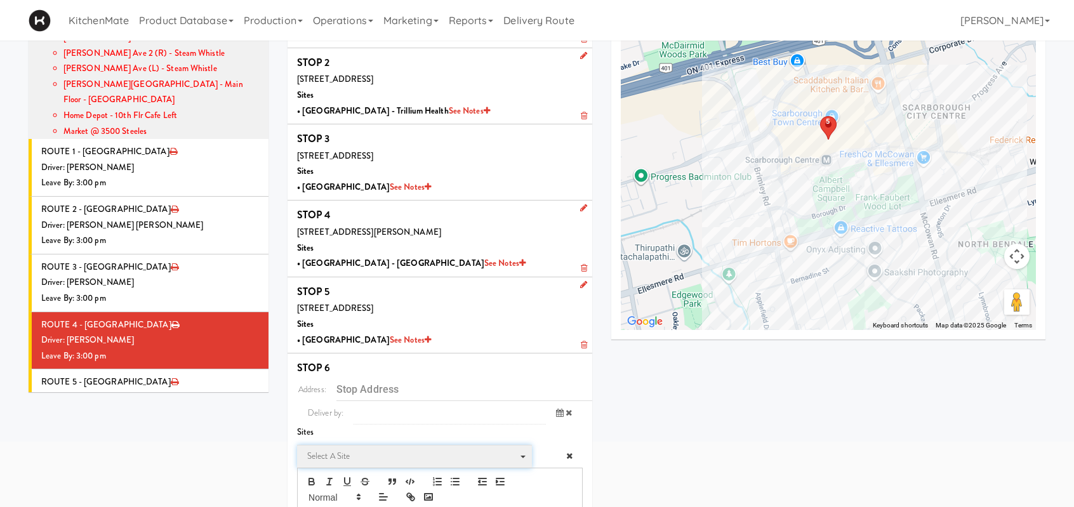
click at [349, 450] on span "Select a site" at bounding box center [410, 456] width 206 height 15
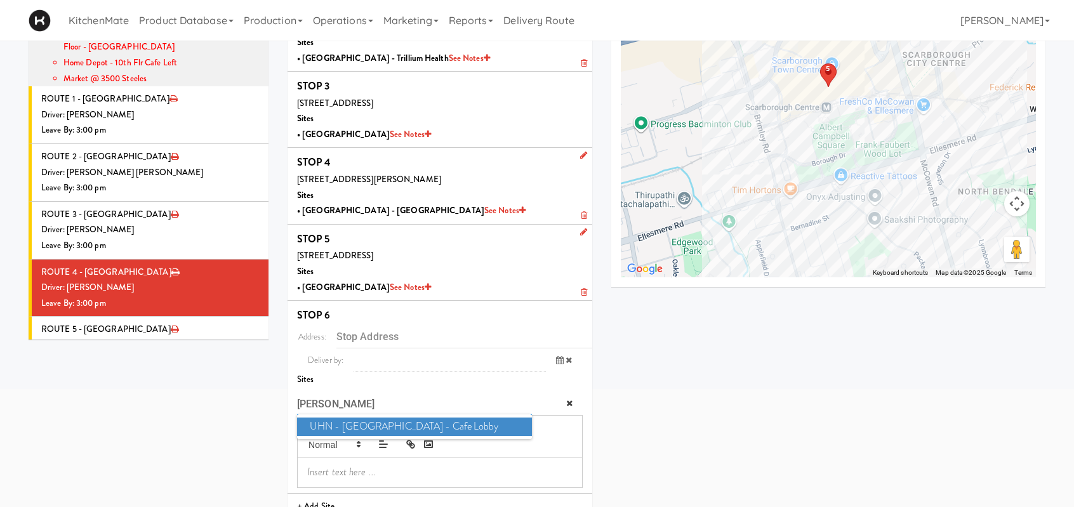
scroll to position [213, 0]
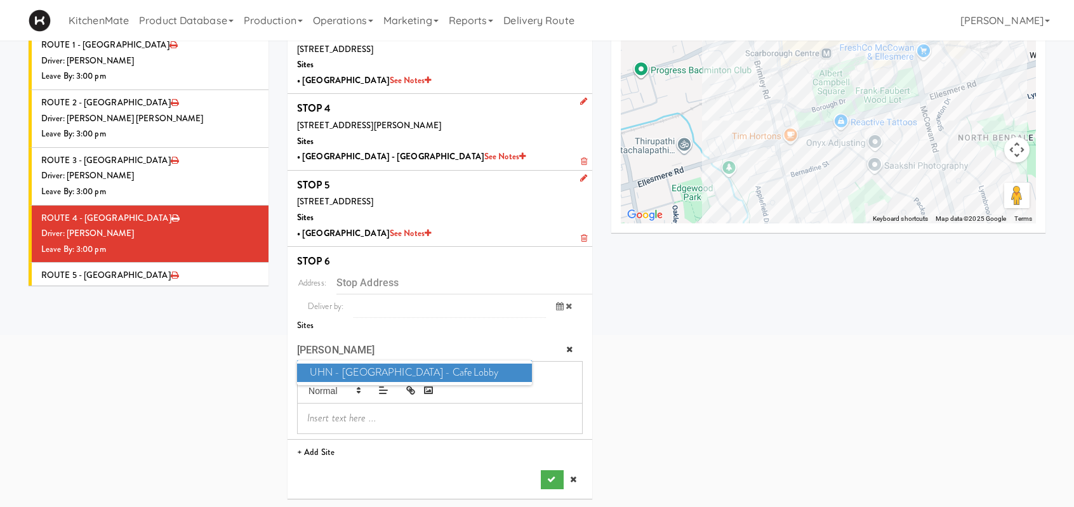
type input "lynd"
click at [386, 370] on span "UHN - Lyndhurst Centre - Cafe Lobby" at bounding box center [414, 373] width 235 height 18
type input "520 Sutherland Dr, Toronto, ON, CA"
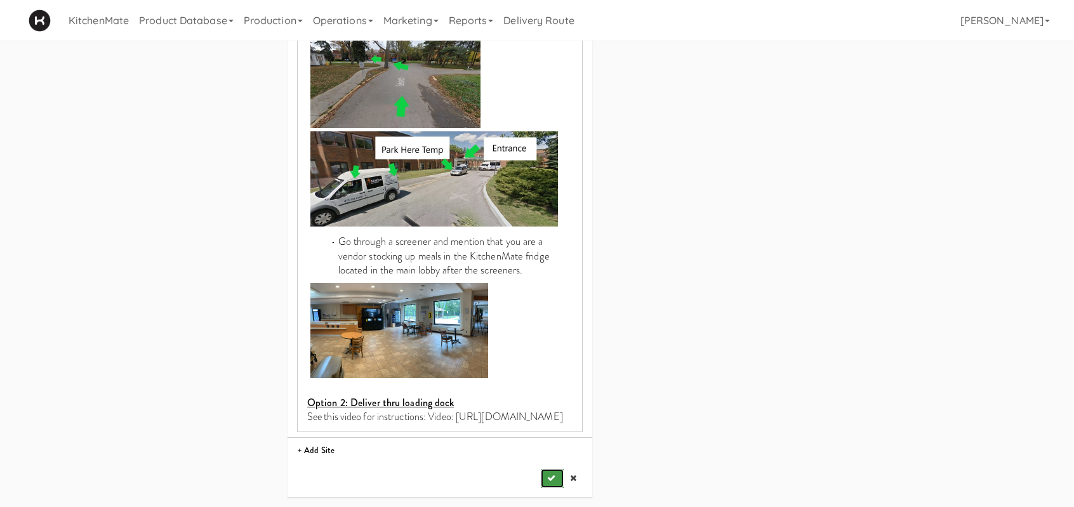
click at [549, 477] on icon "submit" at bounding box center [551, 478] width 8 height 8
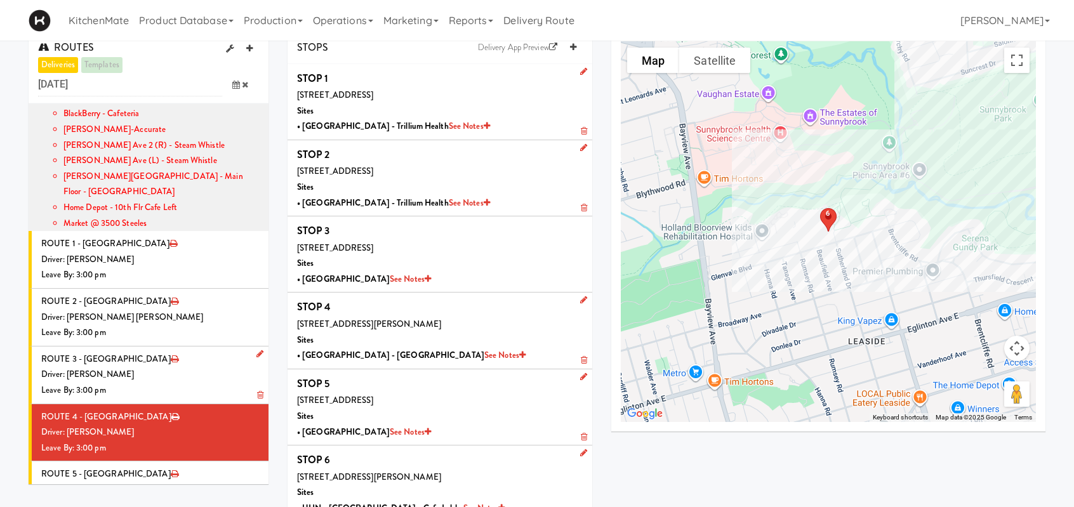
scroll to position [0, 0]
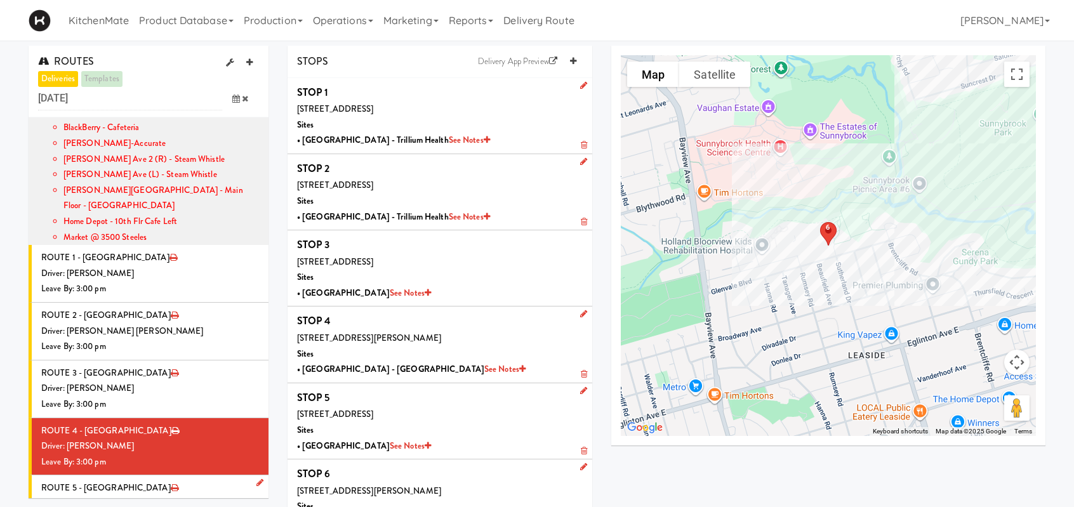
click at [149, 476] on li "ROUTE 5 - Idle Driver: No driver assigned Leave By: 12:00 am" at bounding box center [149, 505] width 240 height 58
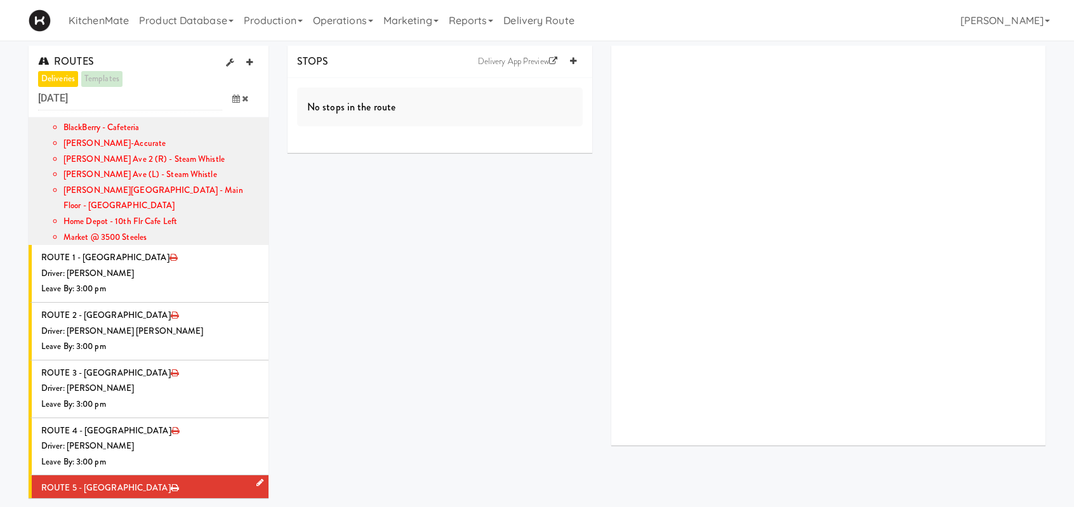
click at [256, 479] on icon at bounding box center [259, 483] width 7 height 8
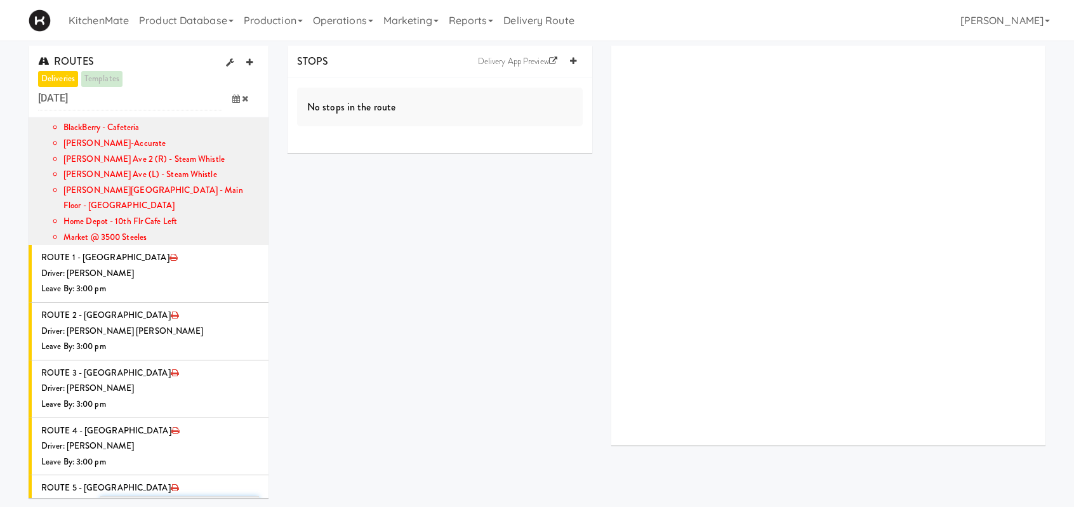
click at [161, 496] on span "Select a driver Select a driver" at bounding box center [179, 507] width 159 height 23
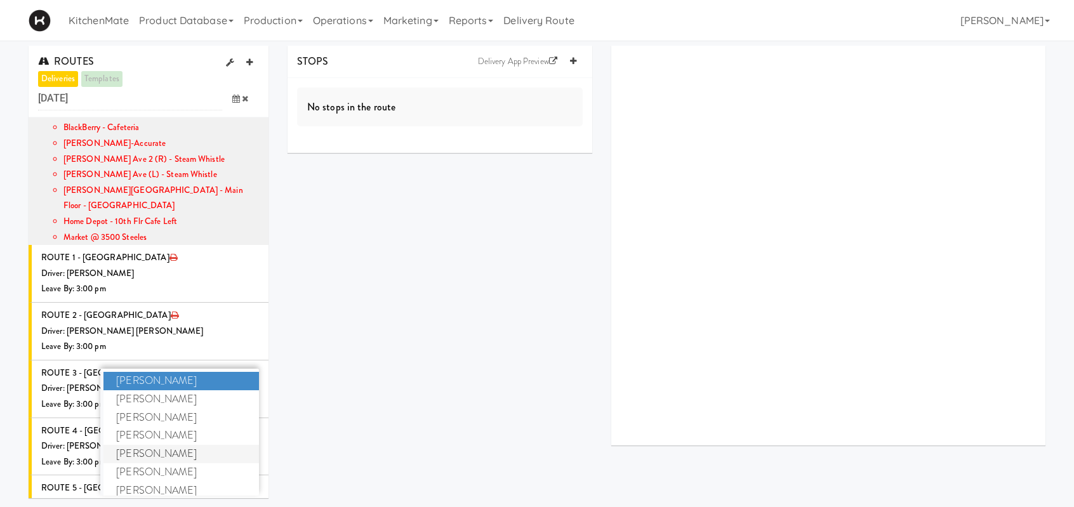
type input "leh"
click at [159, 445] on span "Lehnard Solomon" at bounding box center [181, 454] width 156 height 18
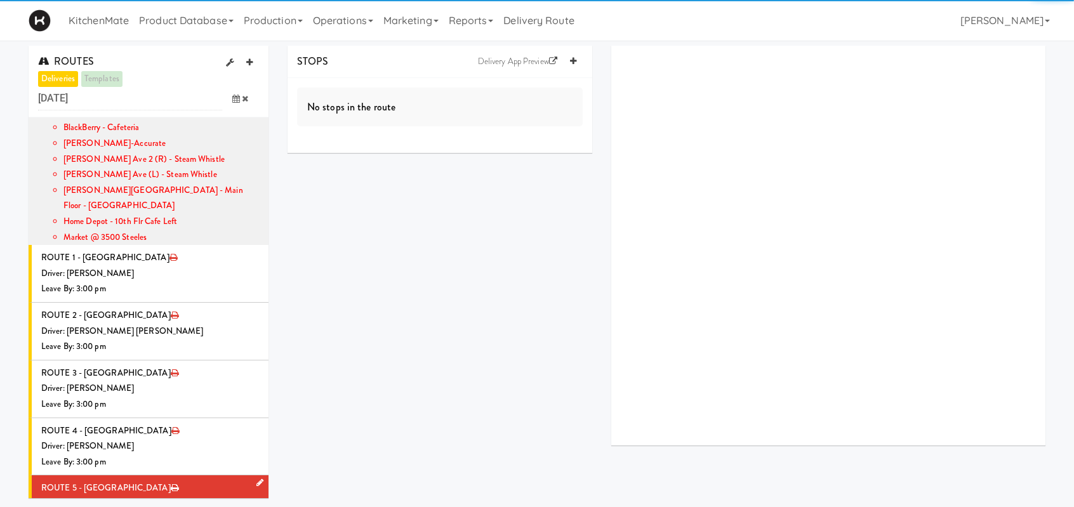
click at [161, 496] on div "Driver: [PERSON_NAME]" at bounding box center [150, 504] width 218 height 16
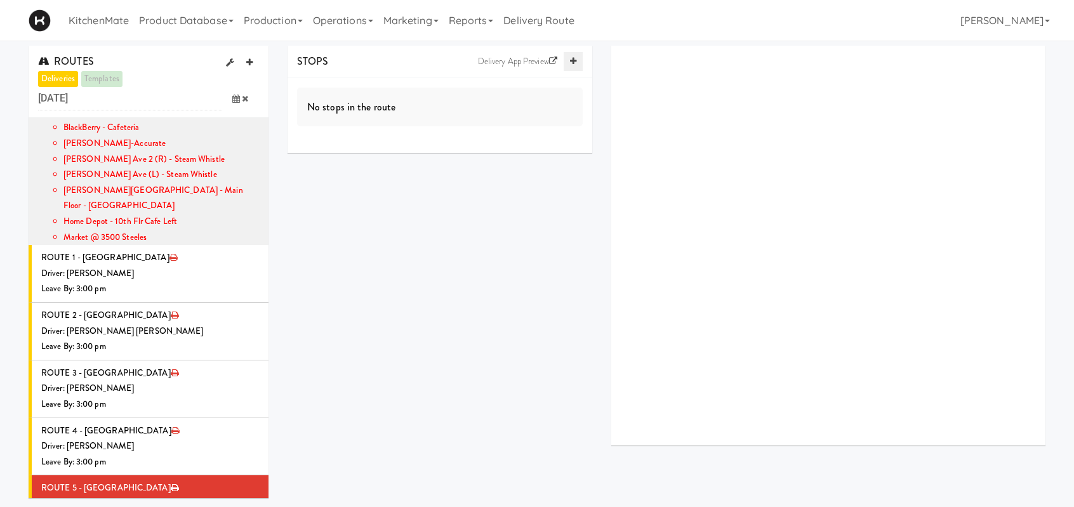
click at [577, 63] on link at bounding box center [573, 61] width 19 height 19
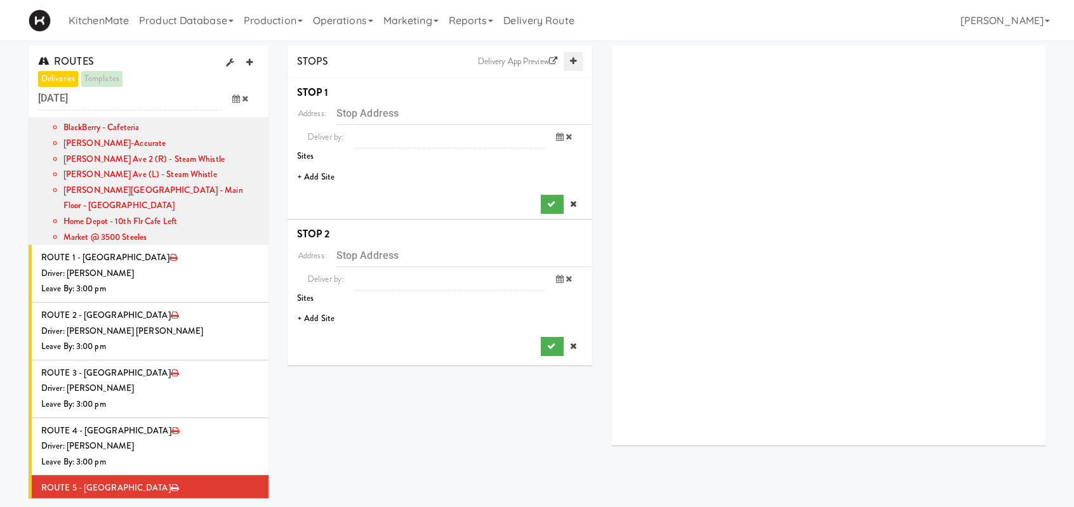
click at [577, 63] on link at bounding box center [573, 61] width 19 height 19
click at [333, 180] on li "+ Add Site" at bounding box center [440, 177] width 305 height 26
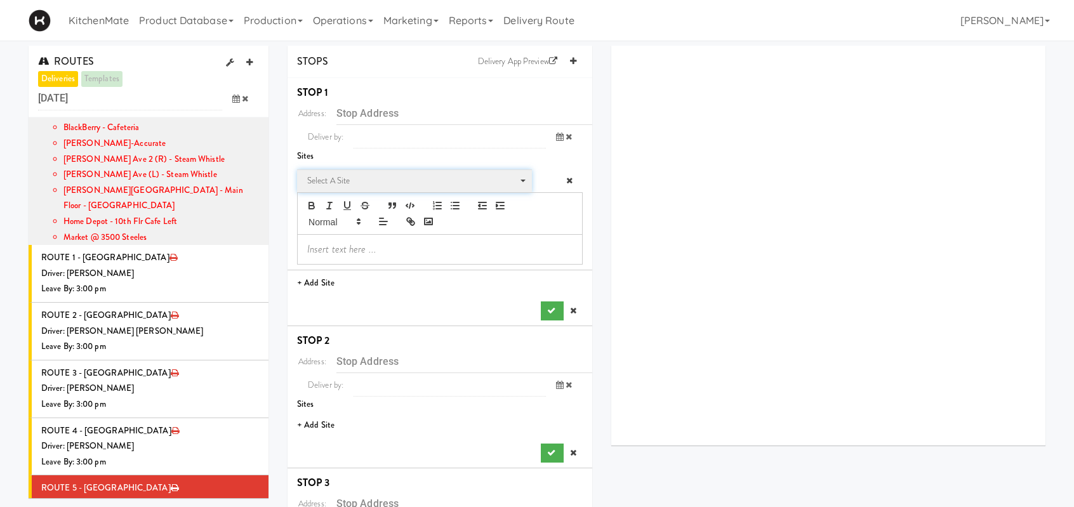
click at [329, 183] on span "Select a site" at bounding box center [410, 180] width 206 height 15
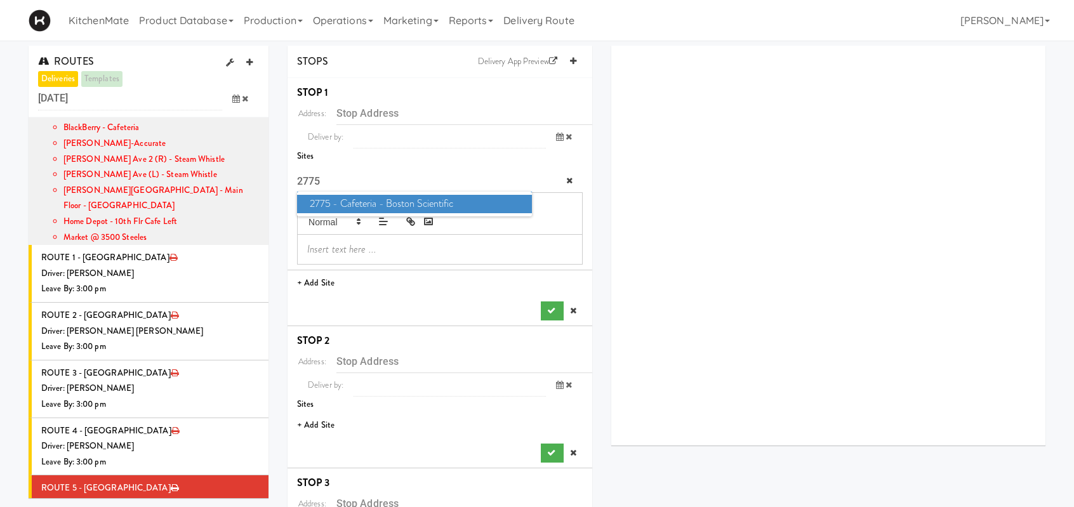
click at [361, 190] on input "2775" at bounding box center [414, 181] width 235 height 23
type input "2775"
click at [359, 196] on span "2775 - Cafeteria - Boston Scientific" at bounding box center [414, 204] width 235 height 18
type input "2775 Matheson Blvd E, Mississauga, ON, CA"
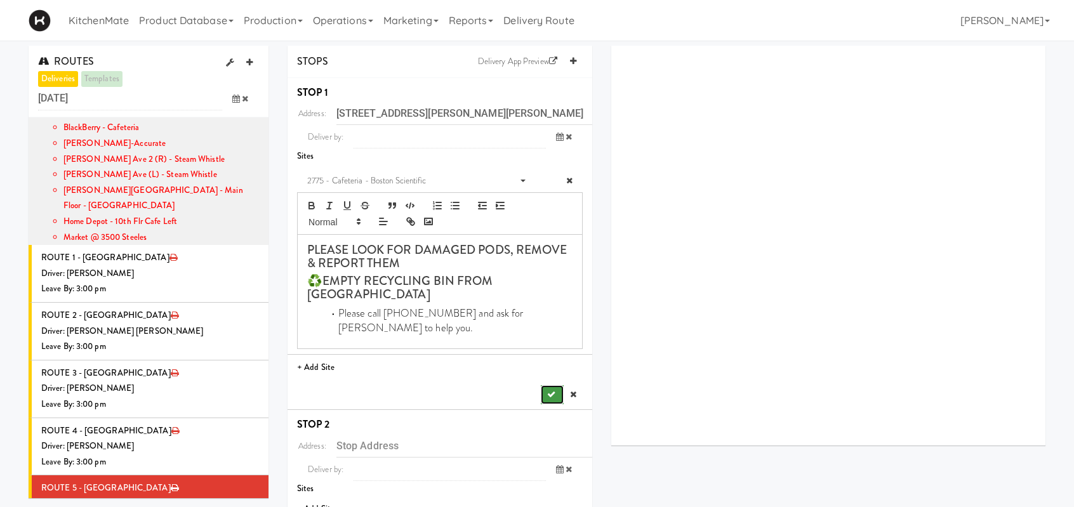
click at [554, 390] on icon "submit" at bounding box center [551, 394] width 8 height 8
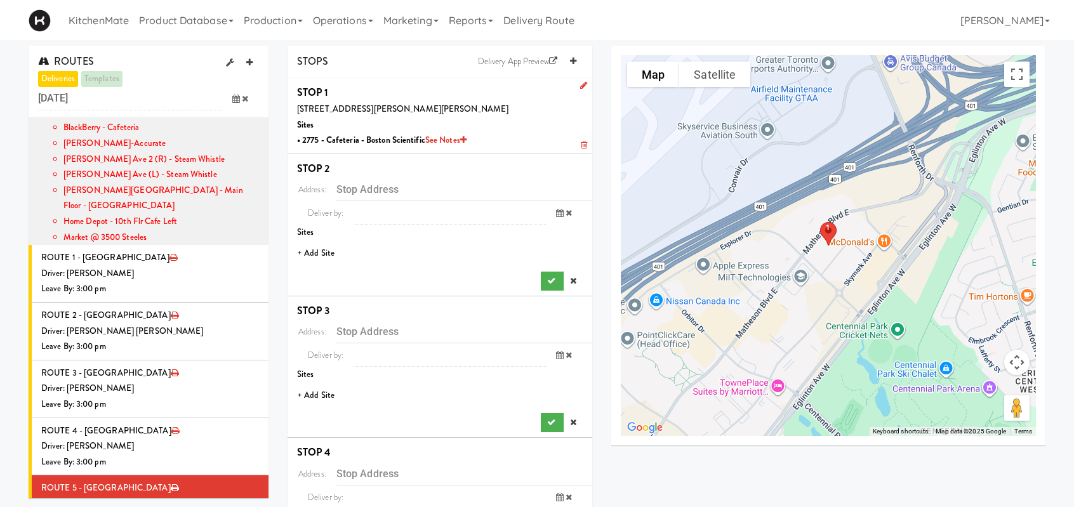
click at [321, 256] on li "+ Add Site" at bounding box center [440, 254] width 305 height 26
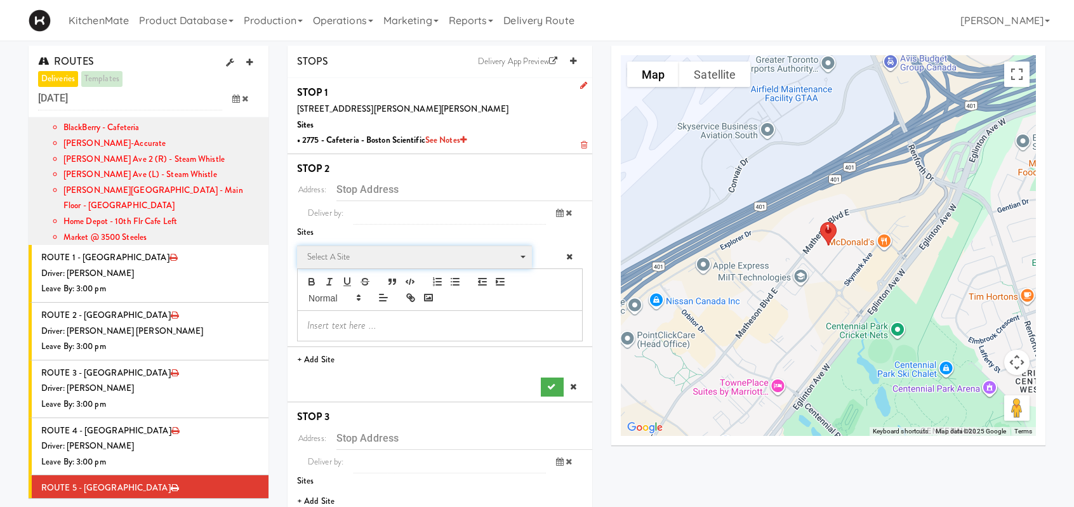
click at [335, 258] on span "Select a site" at bounding box center [410, 257] width 206 height 15
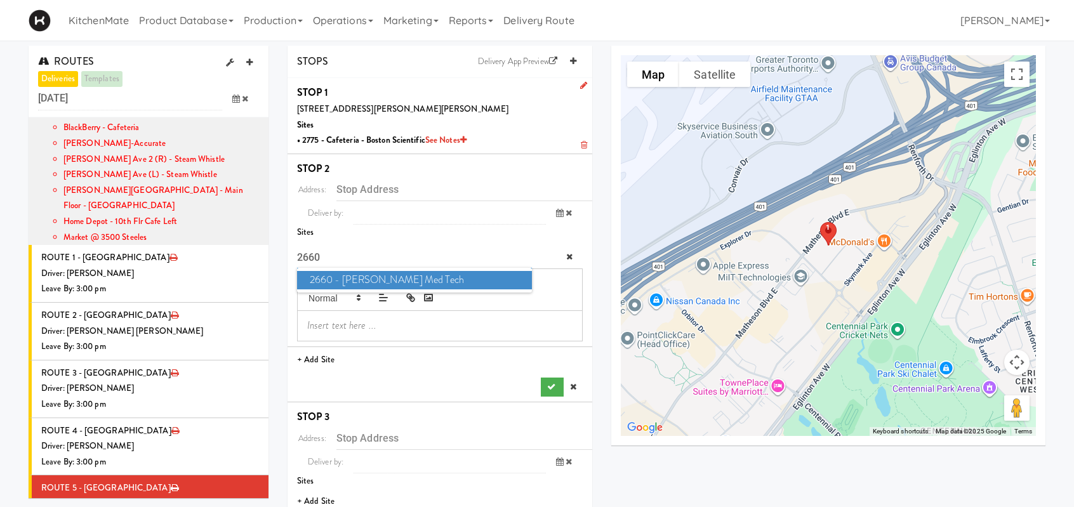
type input "2660"
click at [342, 276] on span "2660 - Baylis Med Tech" at bounding box center [414, 280] width 235 height 18
type input "2660 Matheson Blvd E, Mississauga, ON, CA"
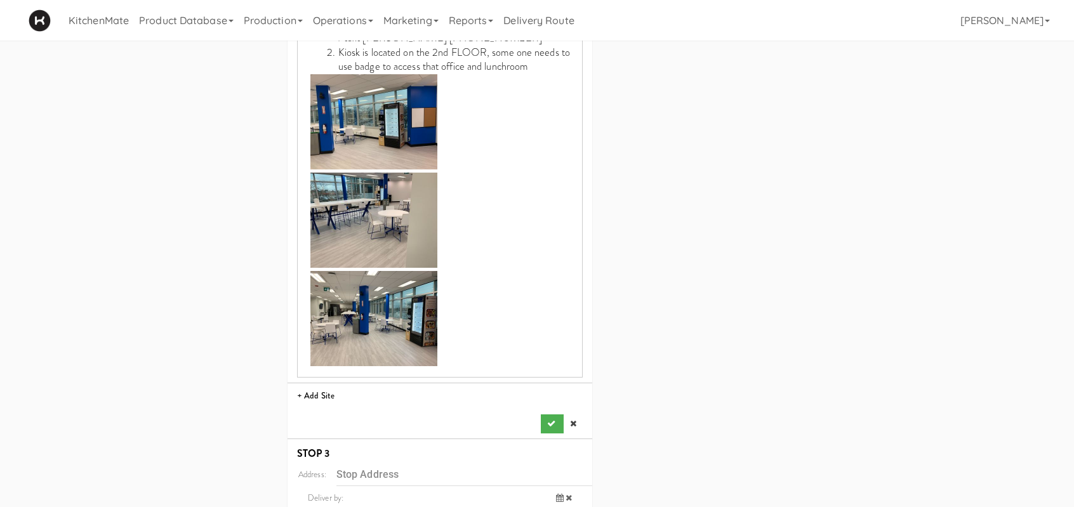
scroll to position [571, 0]
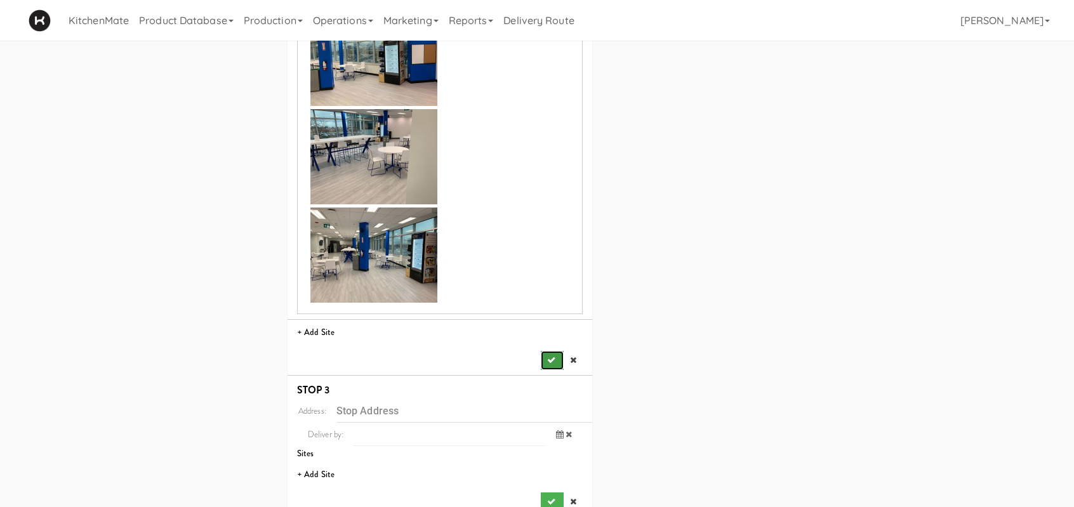
click at [552, 365] on button "submit" at bounding box center [552, 360] width 23 height 19
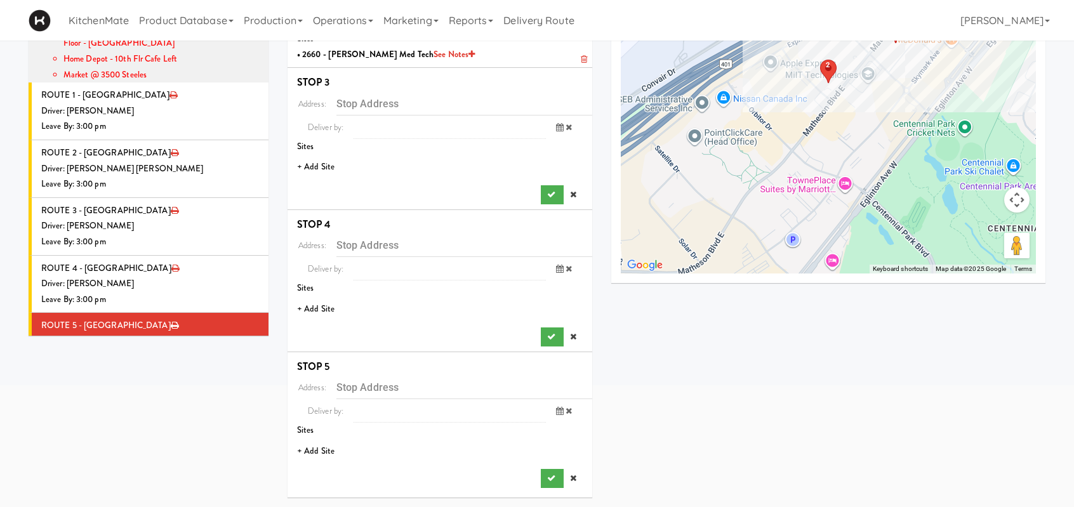
scroll to position [161, 0]
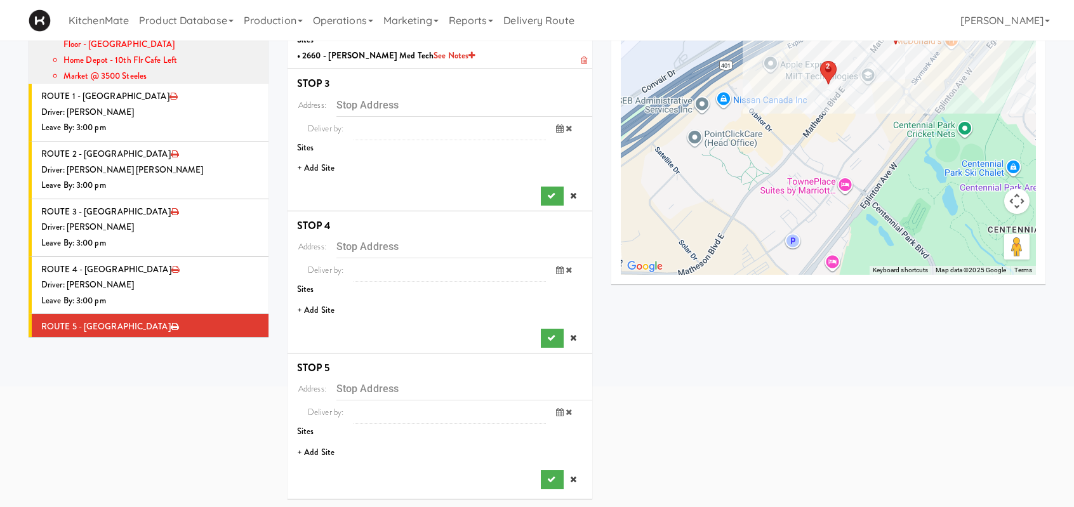
click at [312, 171] on li "+ Add Site" at bounding box center [440, 169] width 305 height 26
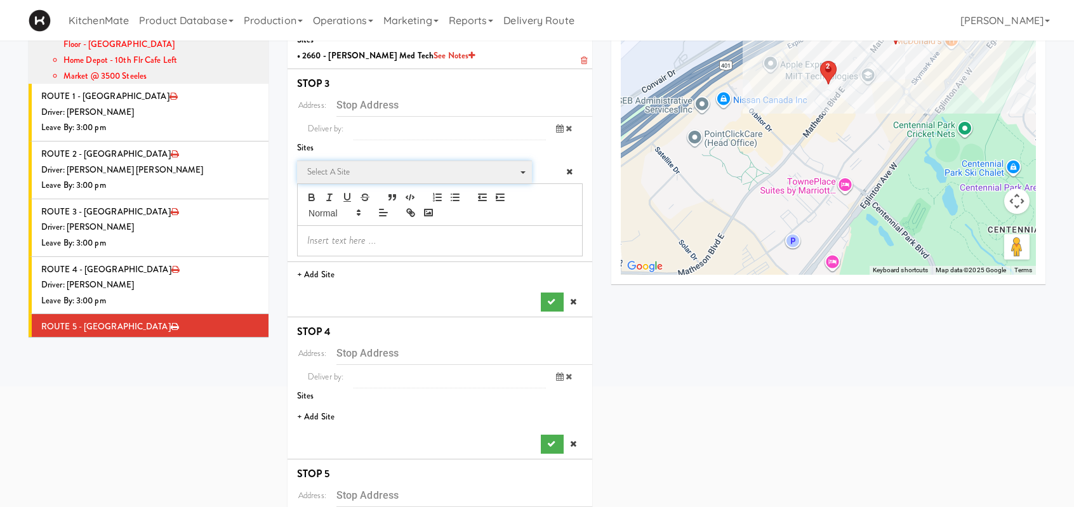
click at [318, 175] on span "Select a site" at bounding box center [410, 171] width 206 height 15
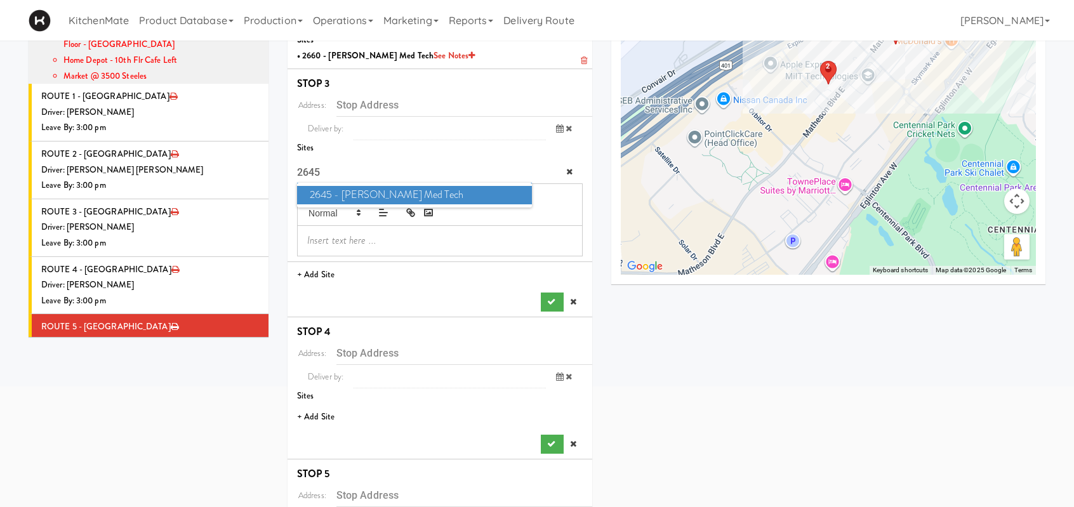
type input "2645"
click at [373, 194] on span "2645 - Baylis Med Tech" at bounding box center [414, 195] width 235 height 18
type input "2645 Matheson Blvd E, Mississauga, ON, CA"
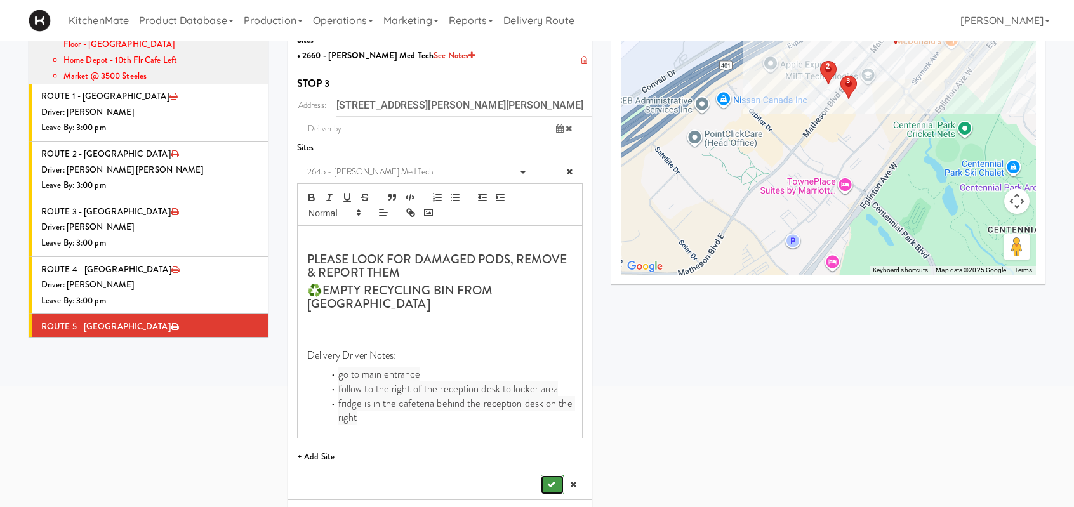
click at [543, 484] on button "submit" at bounding box center [552, 485] width 23 height 19
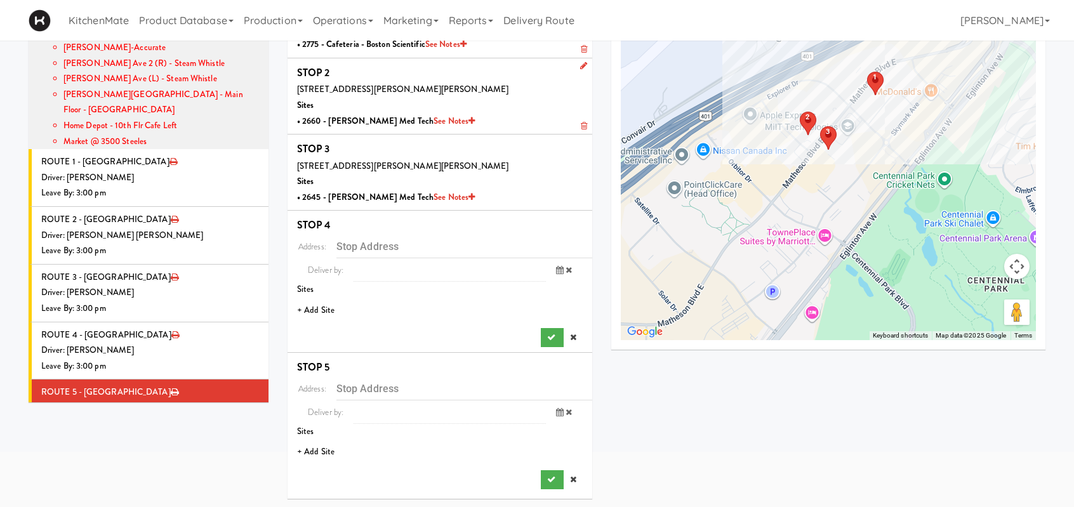
click at [336, 309] on li "+ Add Site" at bounding box center [440, 311] width 305 height 26
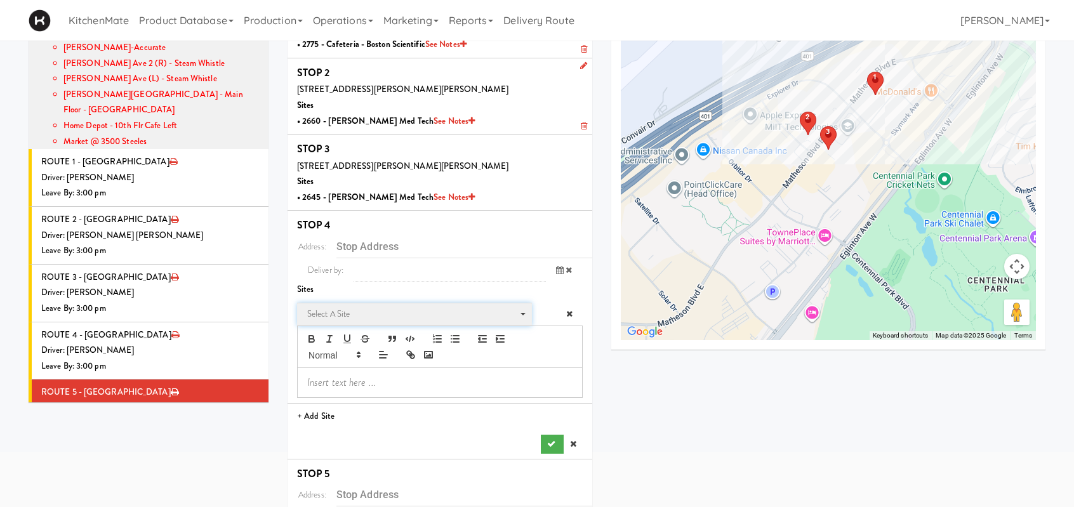
click at [354, 315] on span "Select a site" at bounding box center [410, 314] width 206 height 15
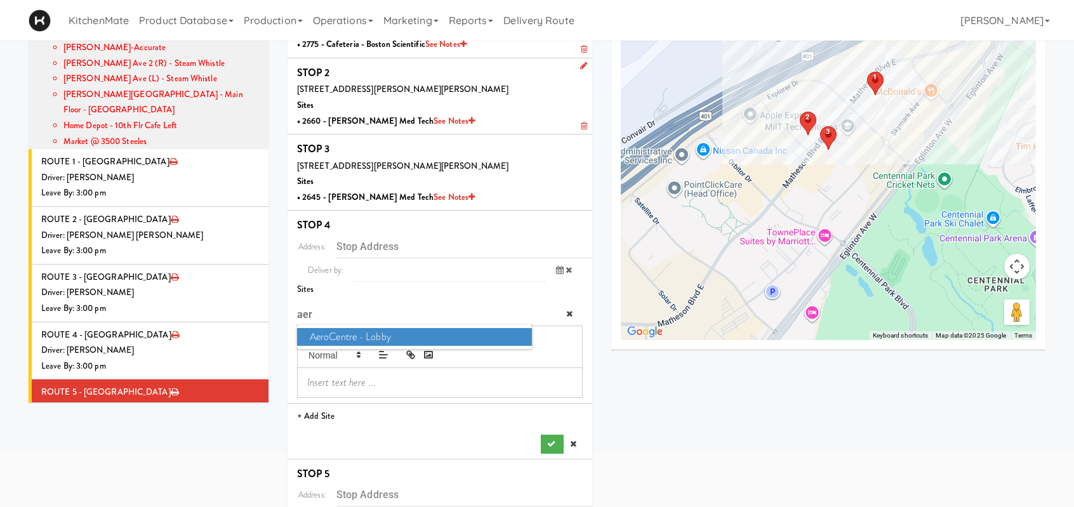
type input "aer"
click at [357, 330] on span "AeroCentre - Lobby" at bounding box center [414, 337] width 235 height 18
type input "5580 Explorer Dr, Mississauga, ON, CA"
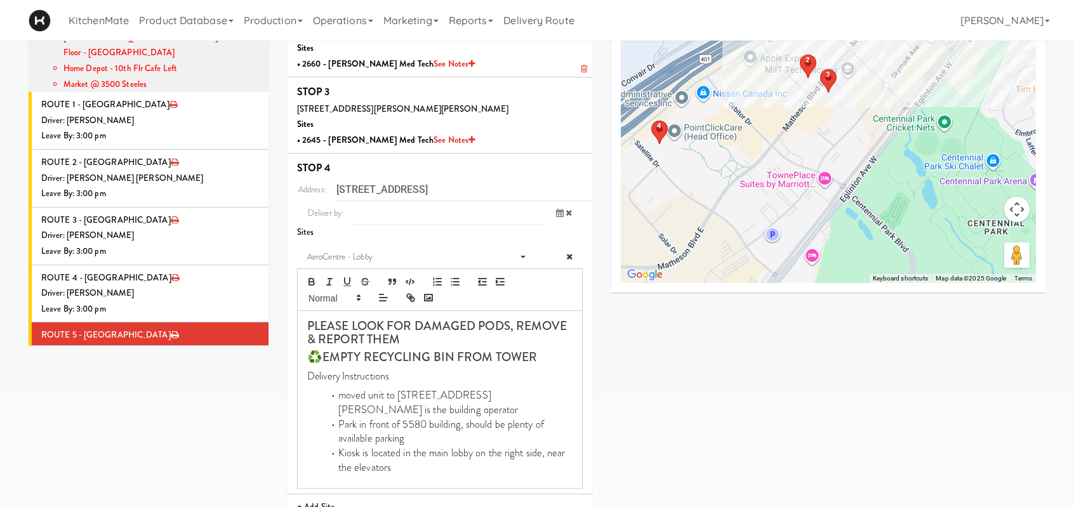
scroll to position [350, 0]
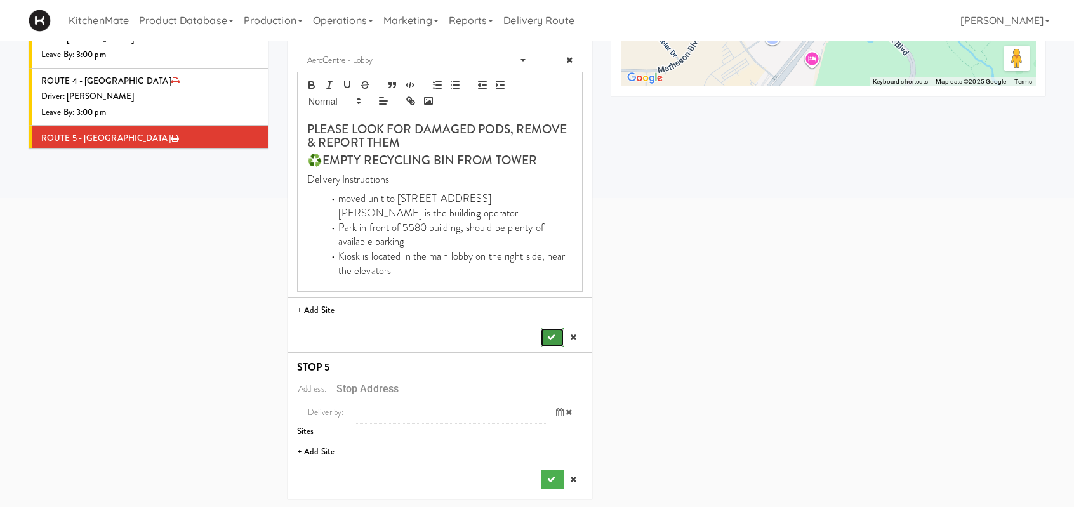
drag, startPoint x: 547, startPoint y: 342, endPoint x: 538, endPoint y: 338, distance: 9.1
click at [549, 345] on button "submit" at bounding box center [552, 337] width 23 height 19
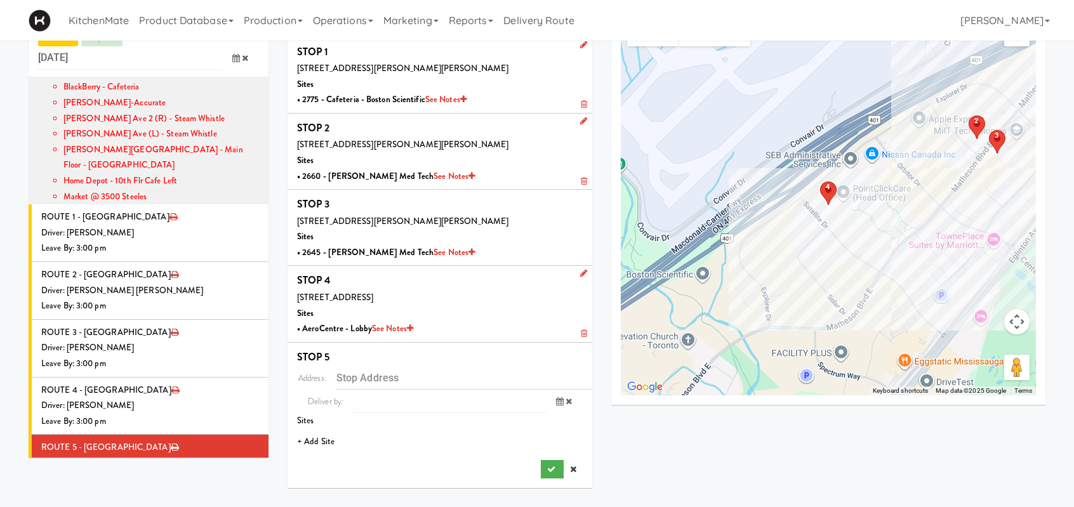
click at [328, 441] on li "+ Add Site" at bounding box center [440, 442] width 305 height 26
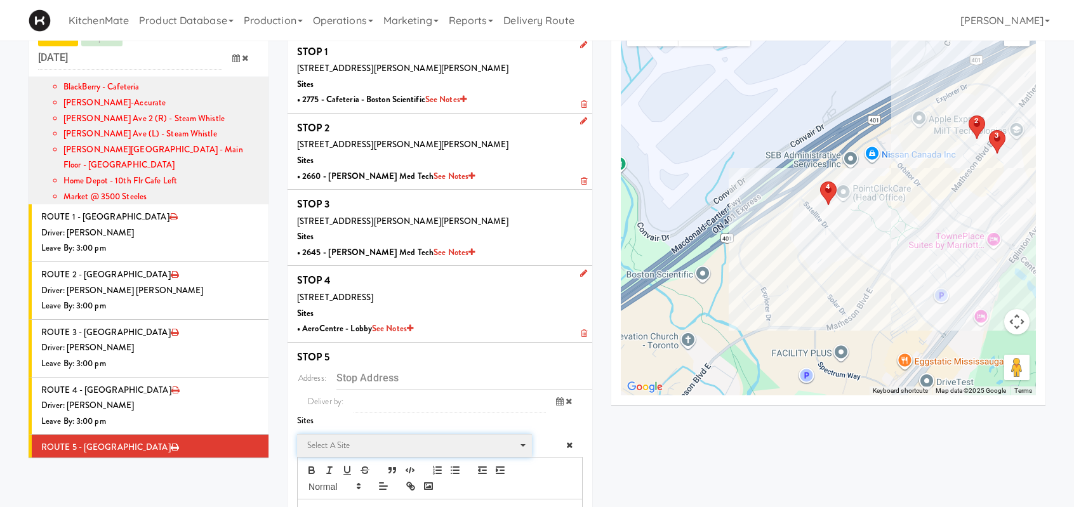
click at [331, 441] on span "Select a site" at bounding box center [410, 445] width 206 height 15
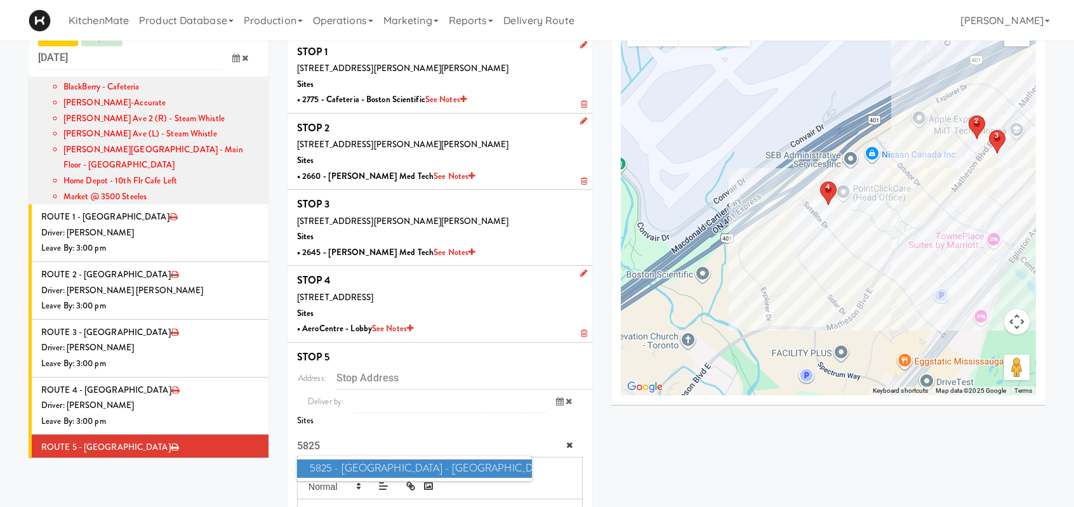
type input "5825"
click at [354, 467] on span "5825 - Creekside Commons - Boston Scientific" at bounding box center [414, 469] width 235 height 18
type input "5825 Explorer Dr, Mississauga, ON, CA"
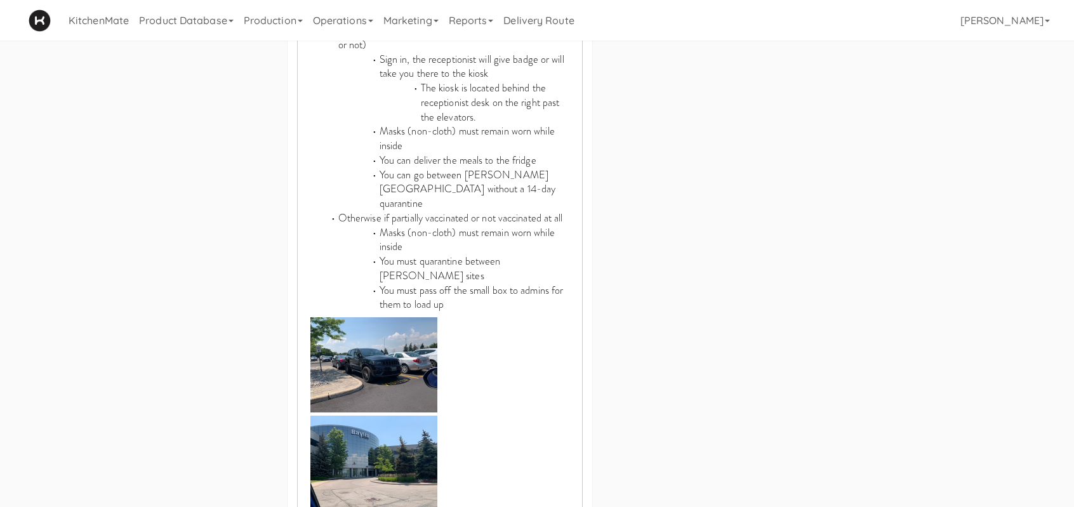
scroll to position [996, 0]
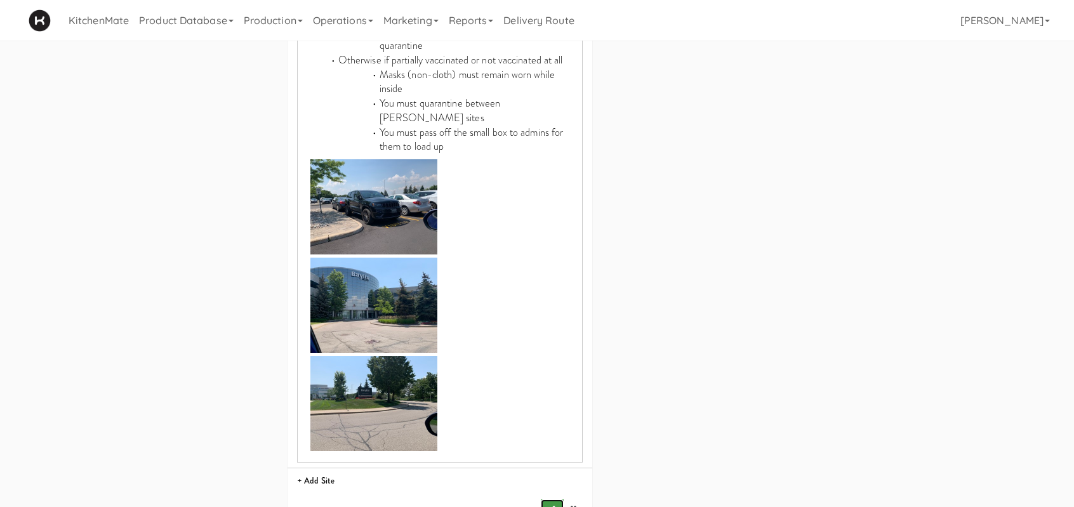
click at [551, 505] on icon "submit" at bounding box center [551, 509] width 8 height 8
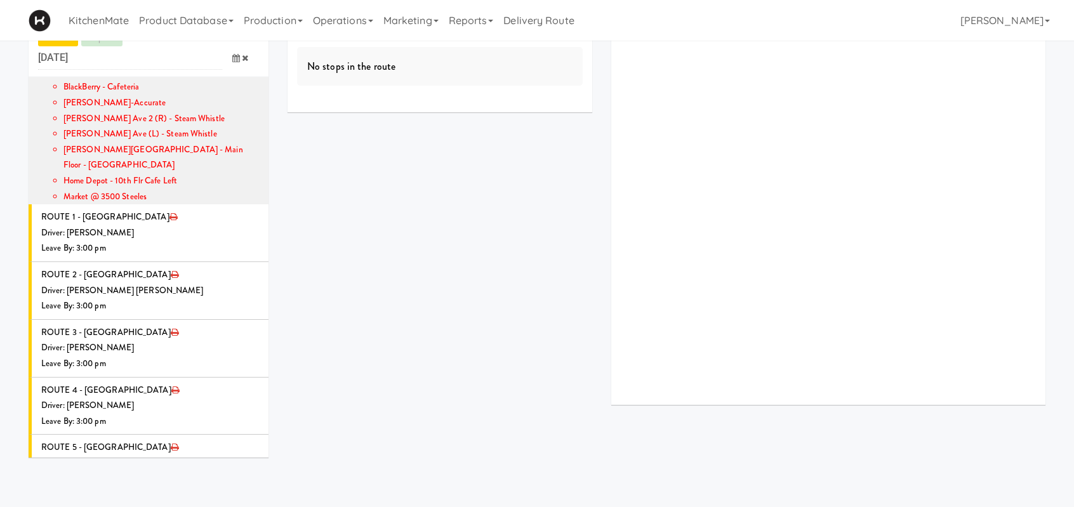
click at [256, 496] on icon at bounding box center [259, 500] width 7 height 8
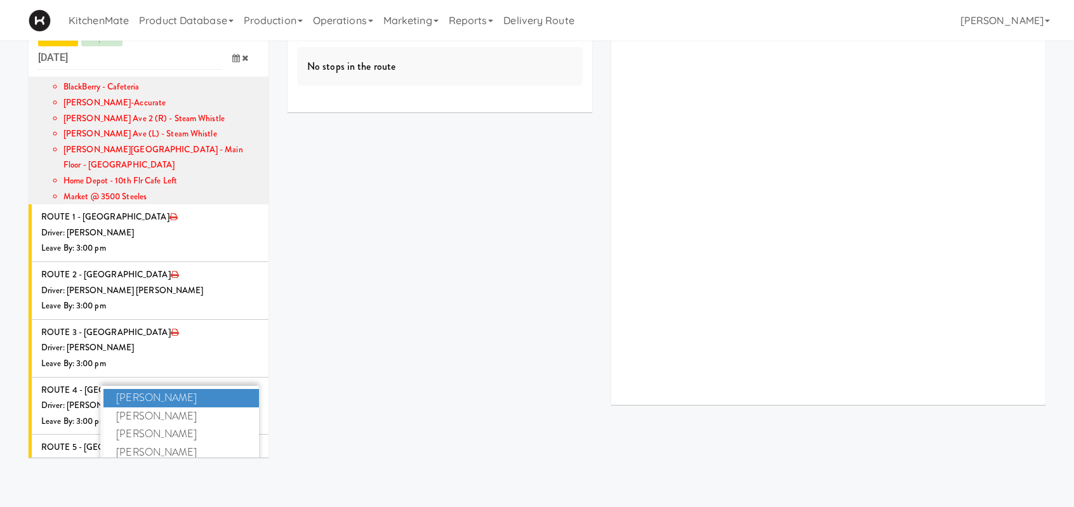
type input "chr"
click at [177, 481] on span "Christopher Solomon" at bounding box center [181, 490] width 156 height 18
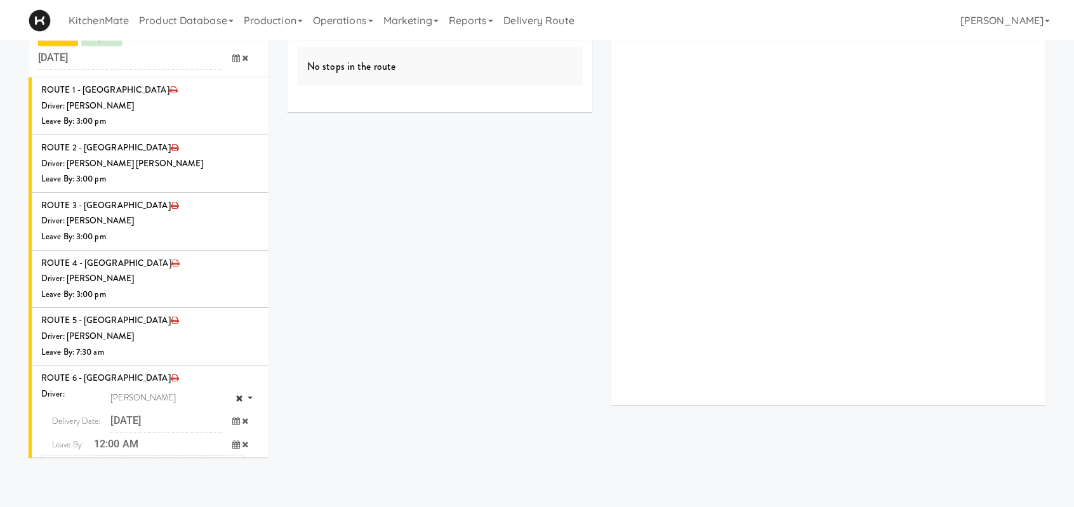
click at [212, 485] on span "7:00 AM" at bounding box center [217, 496] width 50 height 22
click at [211, 485] on span "7:35 AM" at bounding box center [217, 496] width 50 height 22
click at [223, 467] on icon "submit" at bounding box center [227, 471] width 8 height 8
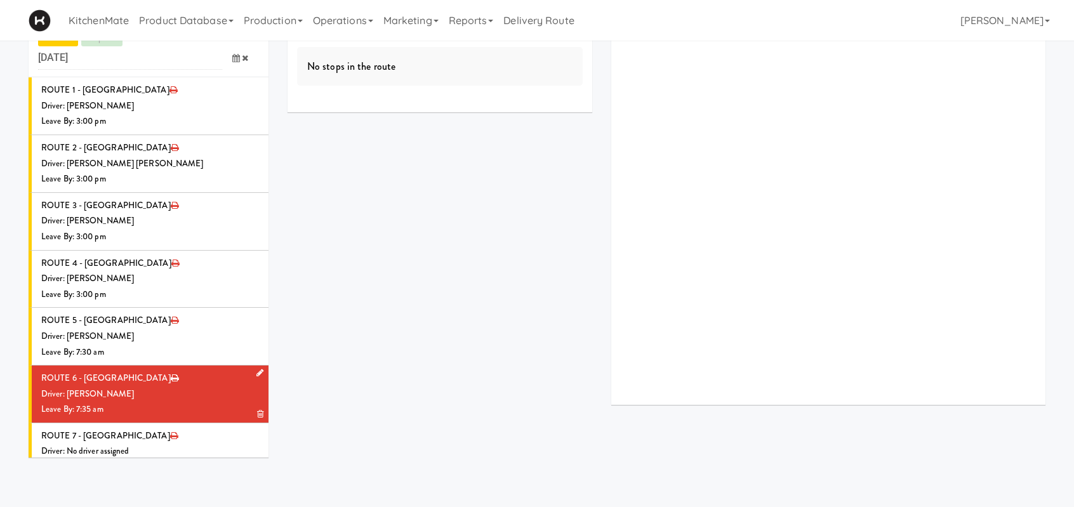
click at [164, 387] on div "Driver: [PERSON_NAME]" at bounding box center [150, 395] width 218 height 16
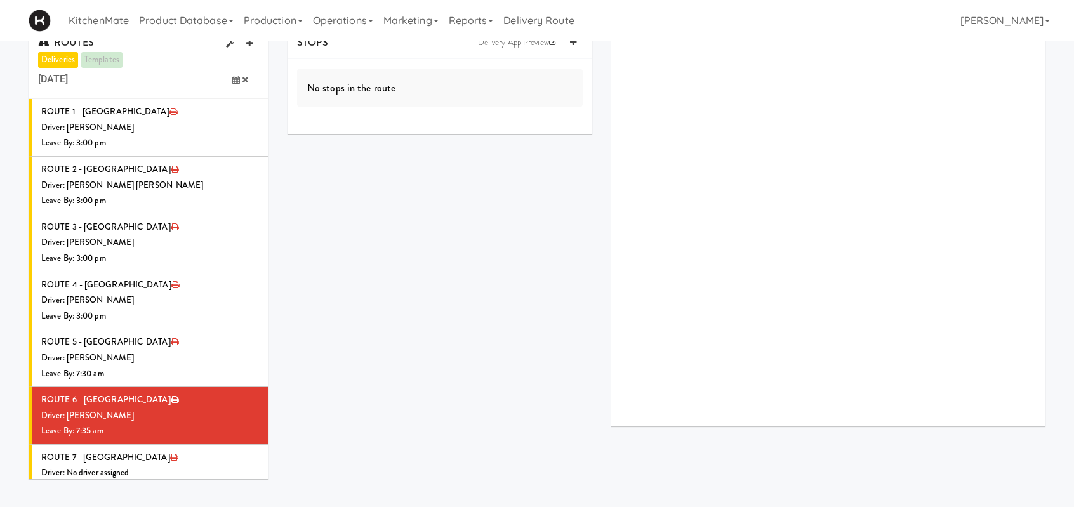
scroll to position [0, 0]
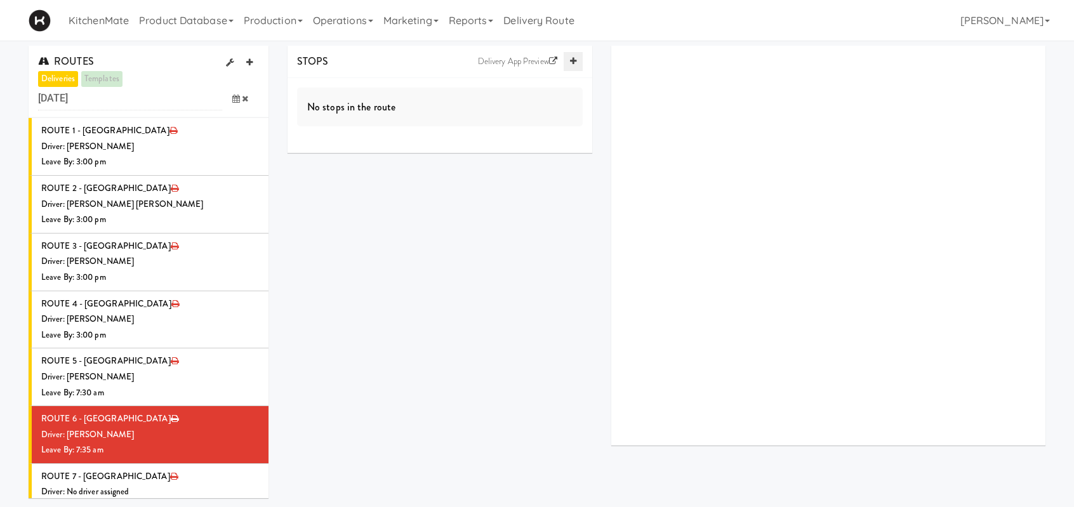
click at [571, 60] on icon at bounding box center [573, 61] width 6 height 8
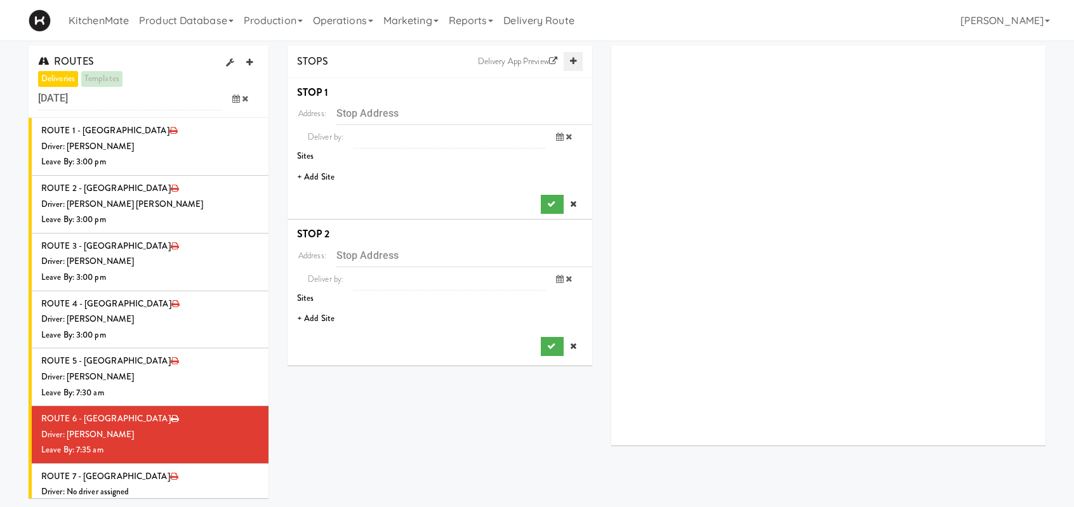
click at [571, 60] on icon at bounding box center [573, 61] width 6 height 8
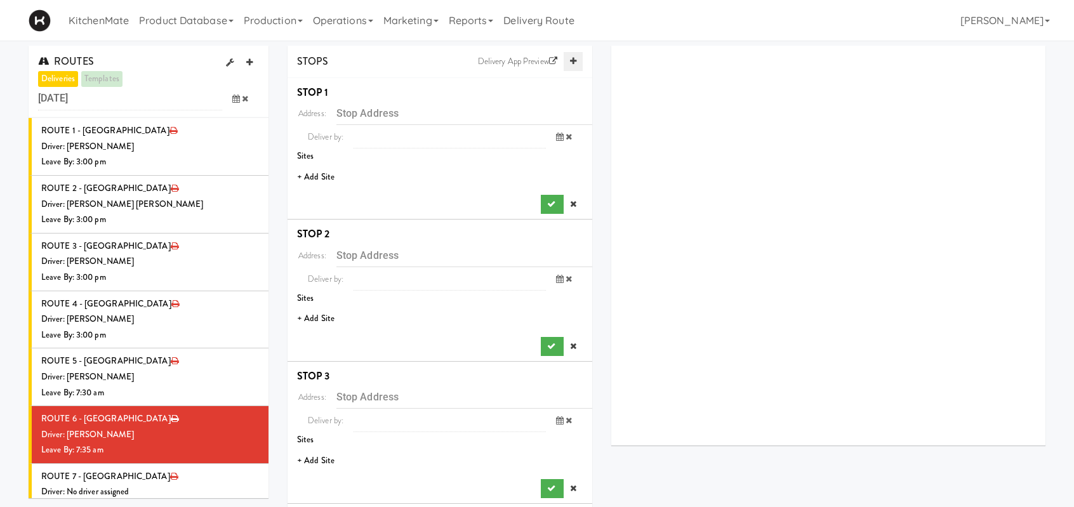
click at [571, 60] on icon at bounding box center [573, 61] width 6 height 8
click at [329, 178] on li "+ Add Site" at bounding box center [440, 177] width 305 height 26
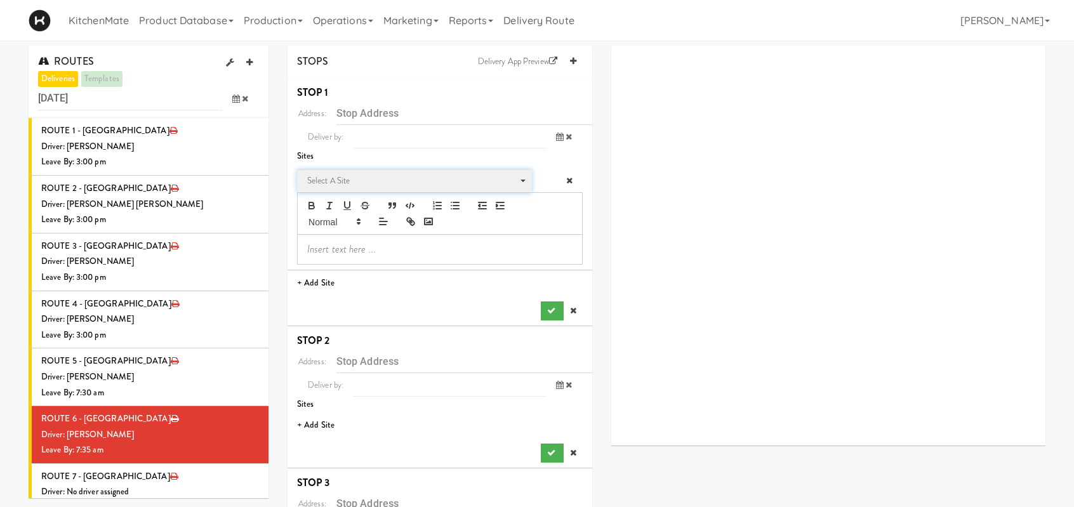
click at [342, 183] on span "Select a site" at bounding box center [410, 180] width 206 height 15
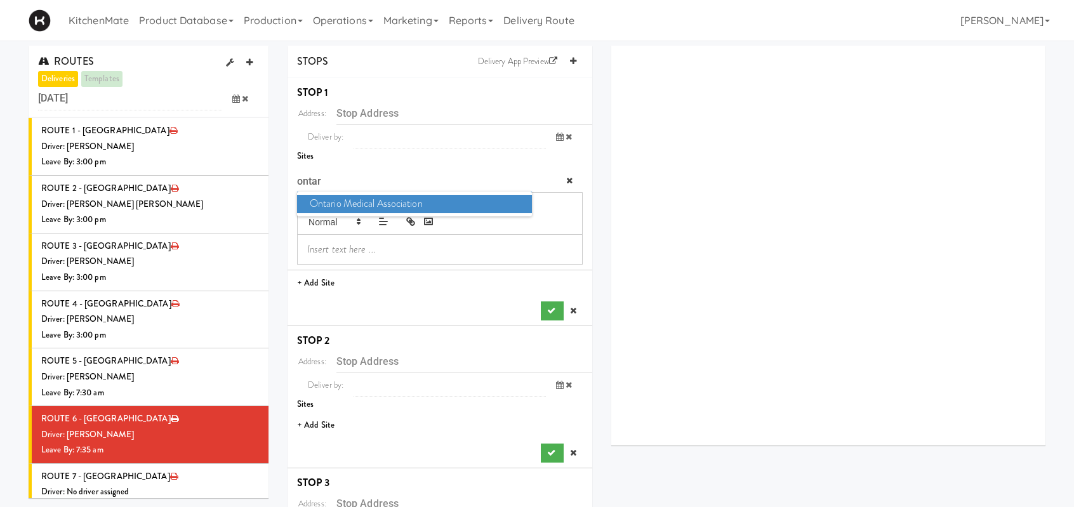
type input "ontar"
click at [346, 208] on span "Ontario Medical Association" at bounding box center [414, 204] width 235 height 18
type input "150 Bloor Street West, Toronto, Ontario, CA"
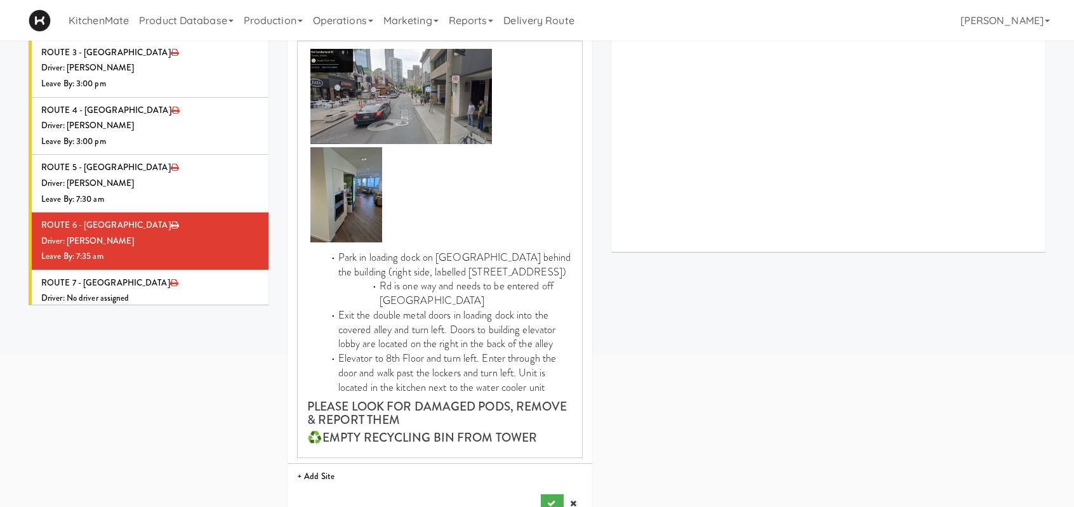
scroll to position [317, 0]
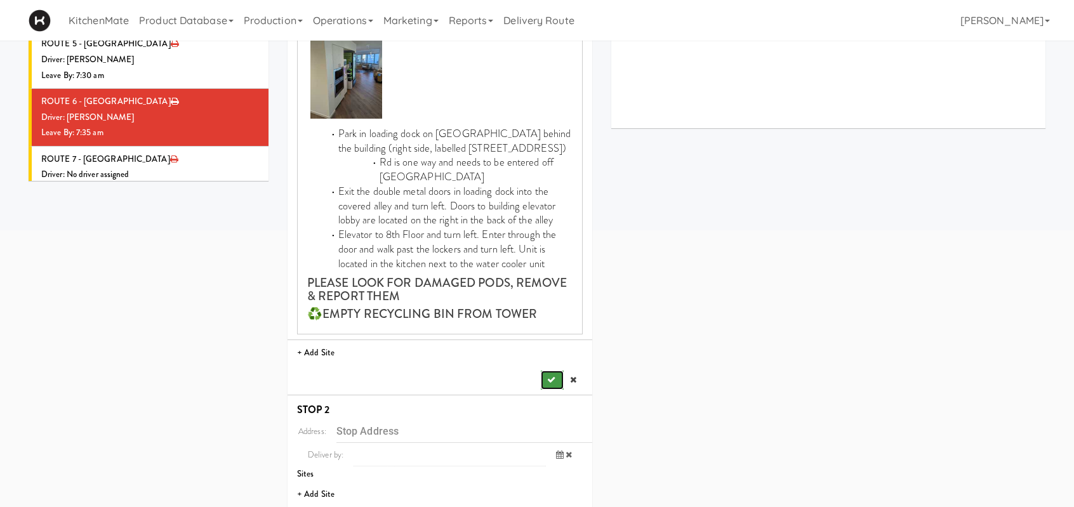
click at [559, 378] on button "submit" at bounding box center [552, 380] width 23 height 19
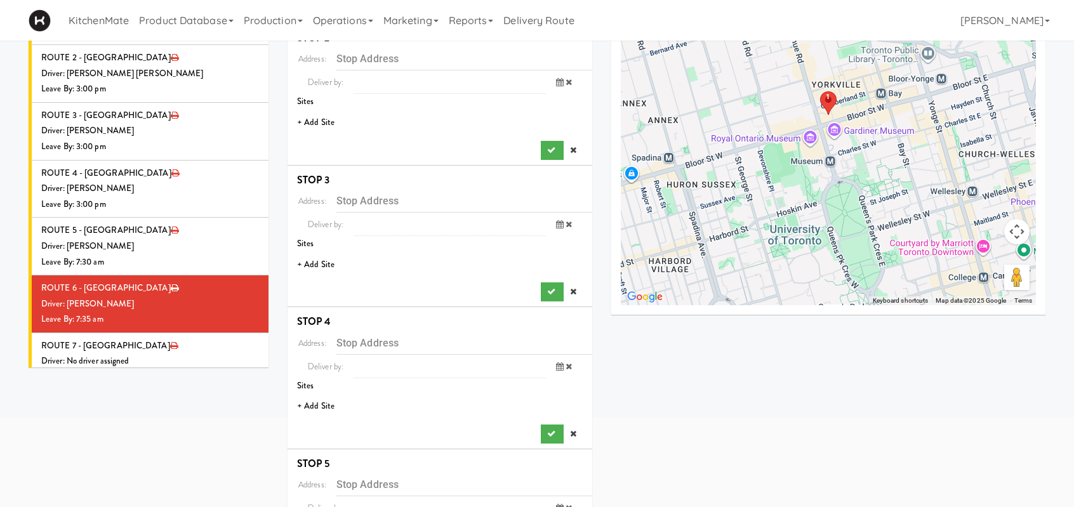
scroll to position [127, 0]
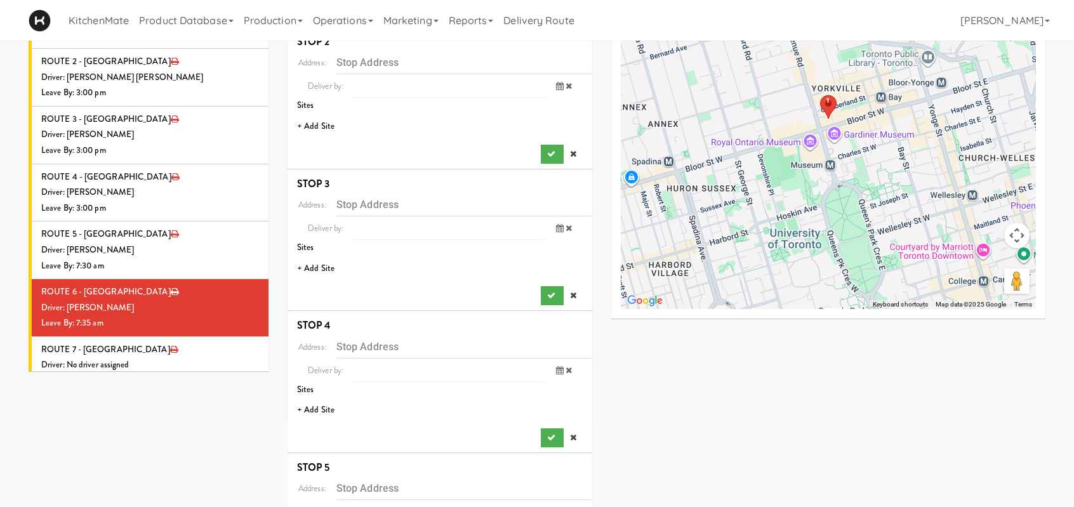
click at [325, 125] on li "+ Add Site" at bounding box center [440, 127] width 305 height 26
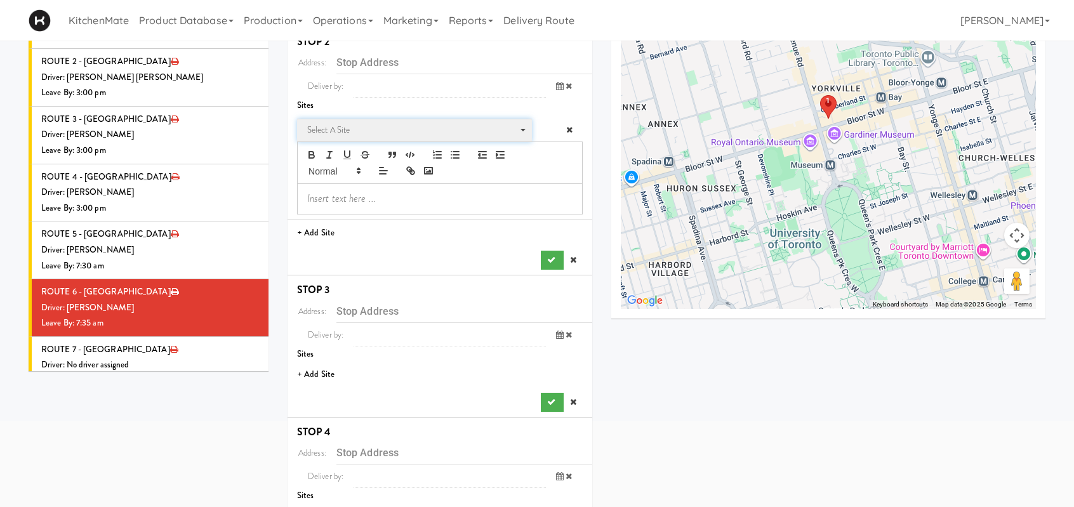
click at [352, 134] on span "Select a site" at bounding box center [410, 130] width 206 height 15
type input "j"
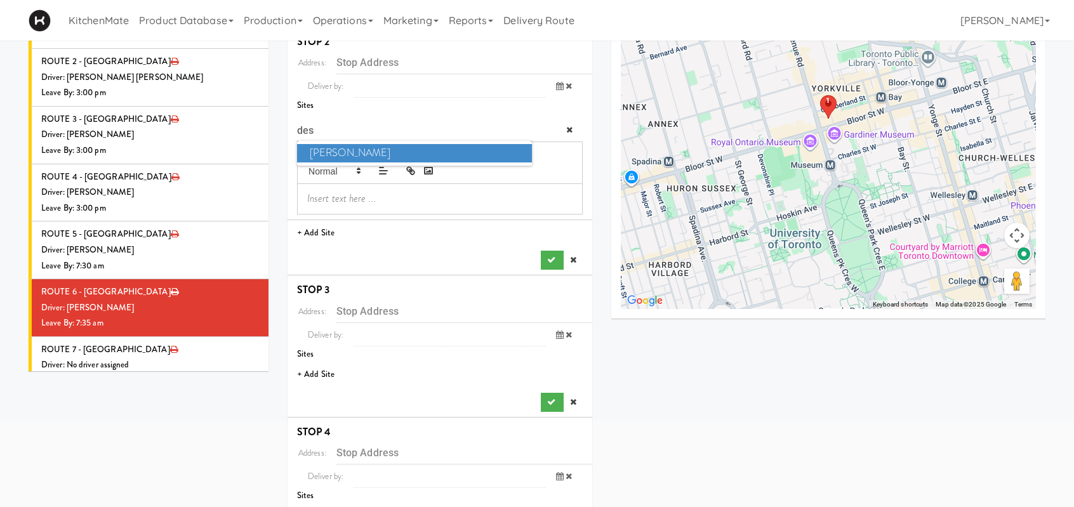
type input "des"
click at [357, 150] on span "Desjardins" at bounding box center [414, 153] width 235 height 18
type input "25 York St, Toronto, ON, CA"
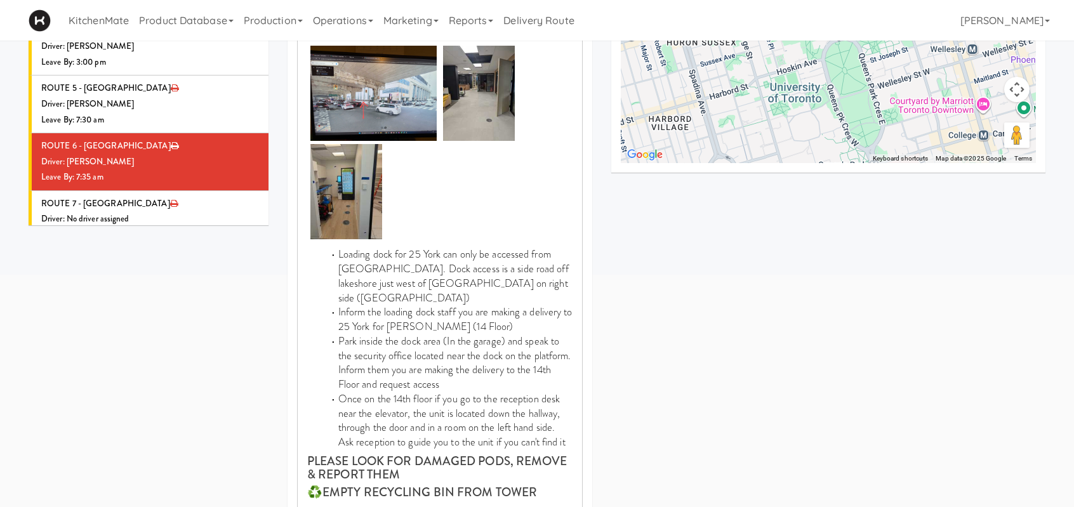
scroll to position [444, 0]
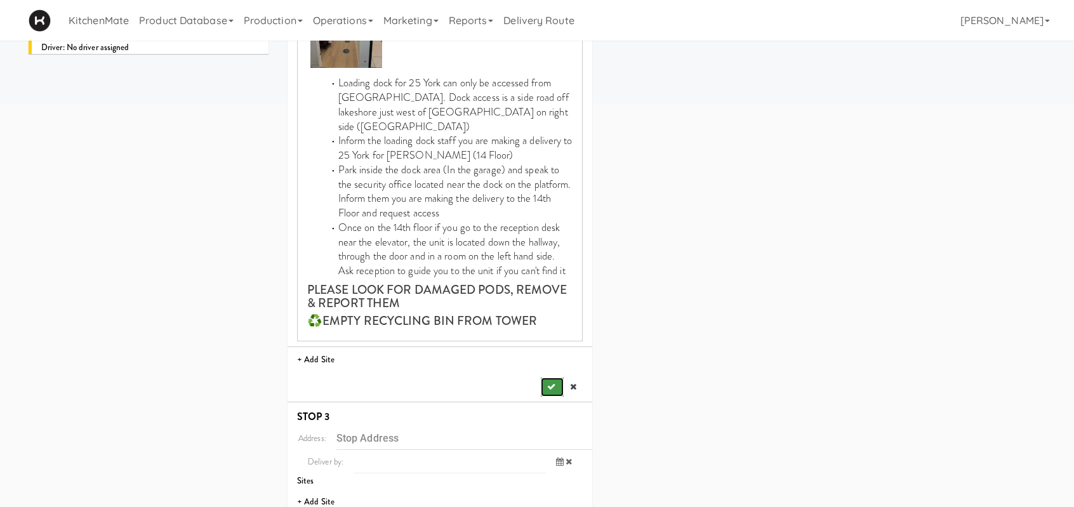
click at [542, 385] on button "submit" at bounding box center [552, 387] width 23 height 19
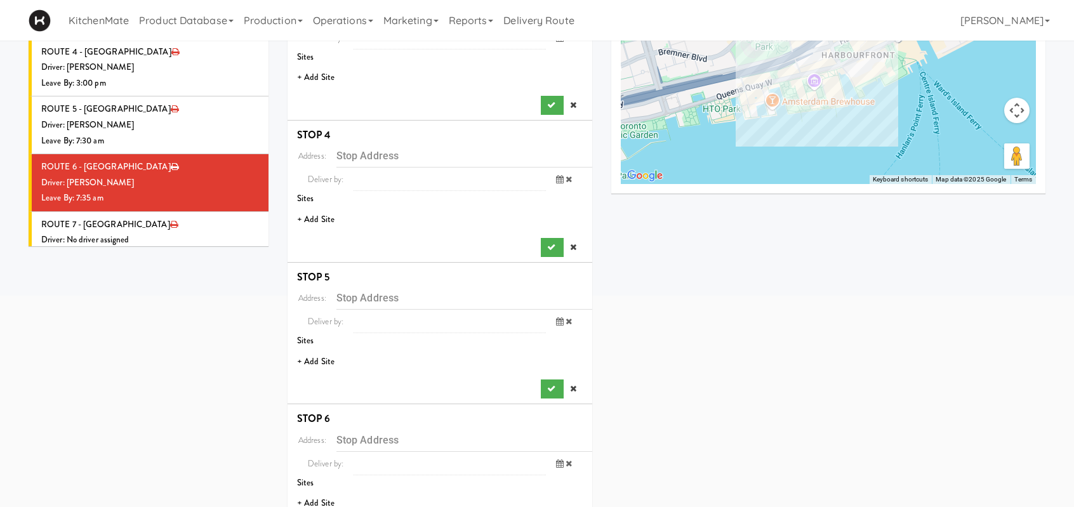
scroll to position [190, 0]
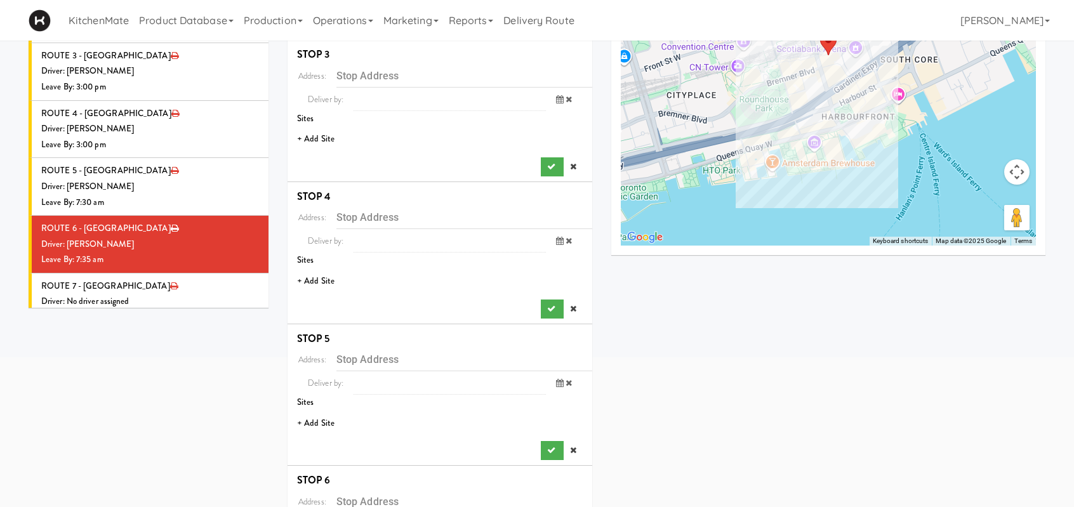
click at [312, 139] on li "+ Add Site" at bounding box center [440, 139] width 305 height 26
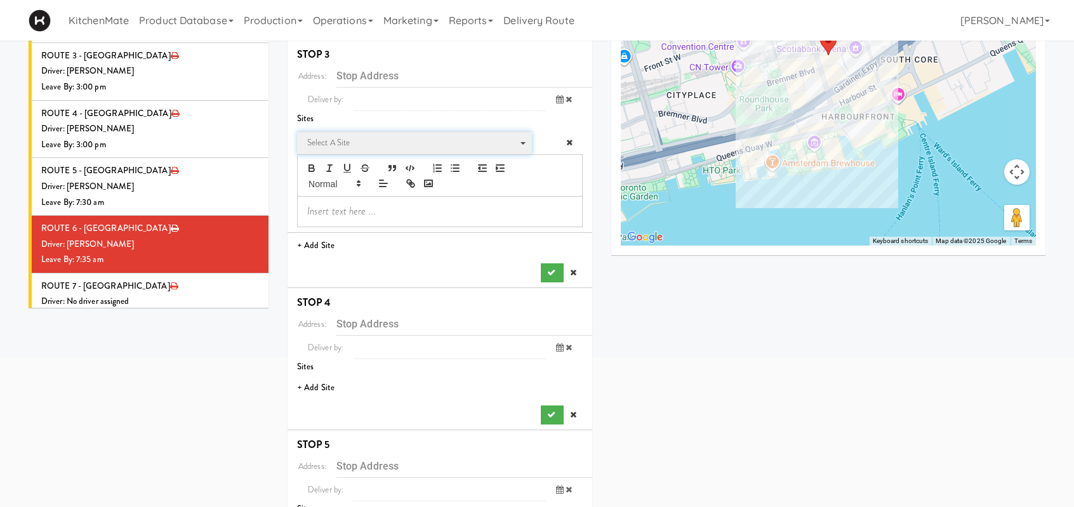
click at [345, 147] on span "Select a site" at bounding box center [410, 142] width 206 height 15
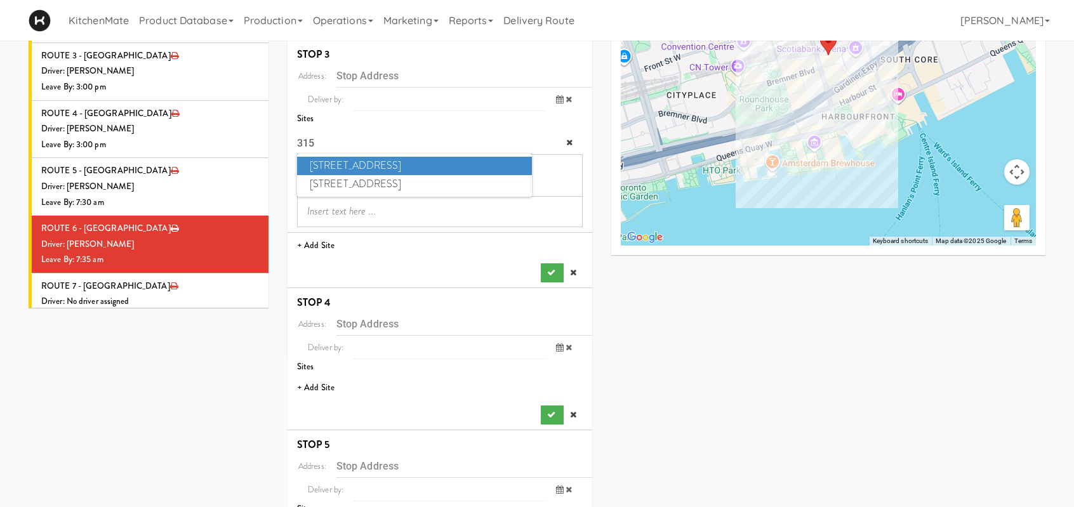
type input "315"
click at [365, 169] on span "315 Front St - Fridge" at bounding box center [414, 166] width 235 height 18
type input "315 Front St W, Toronto, ON, CA"
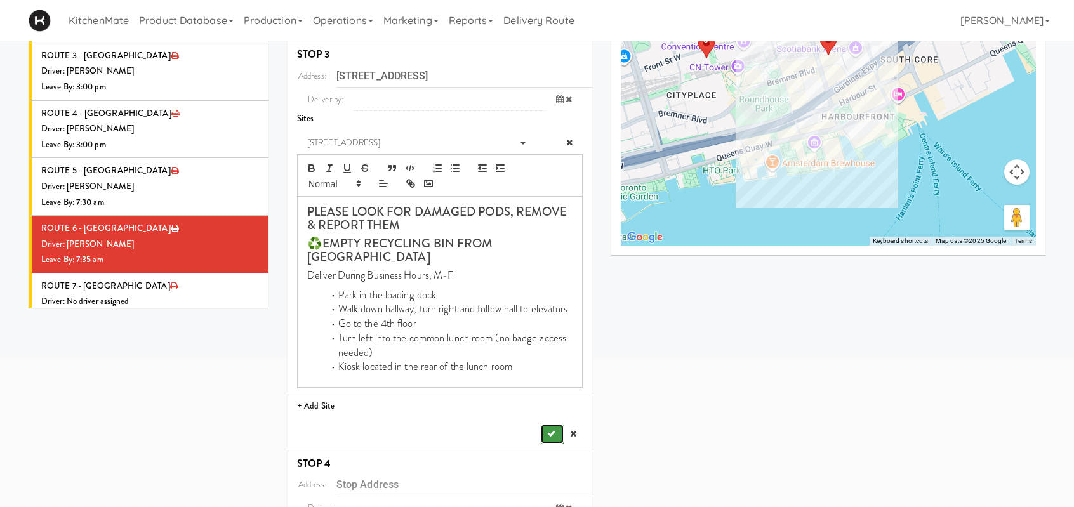
click at [547, 426] on button "submit" at bounding box center [552, 434] width 23 height 19
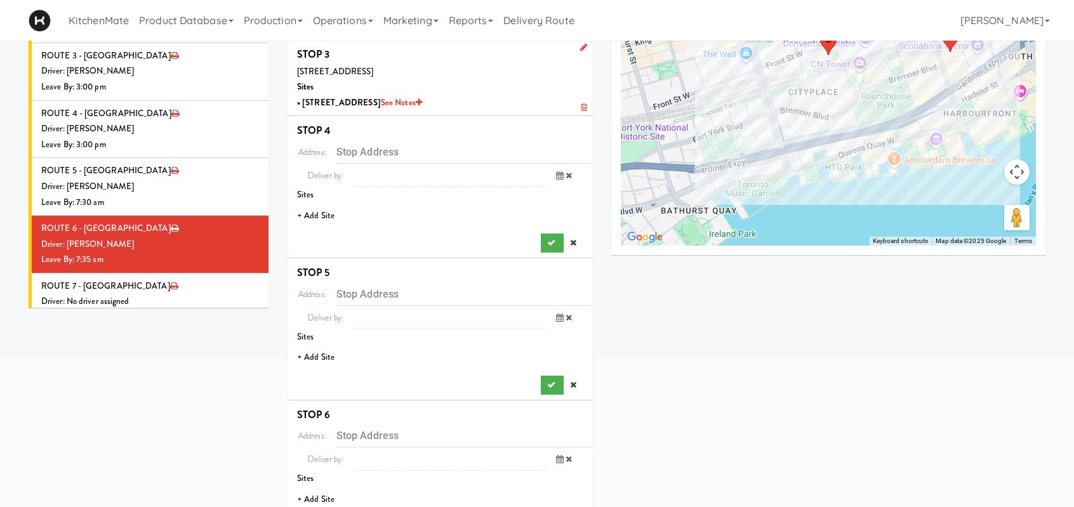
click at [325, 222] on li "+ Add Site" at bounding box center [440, 216] width 305 height 26
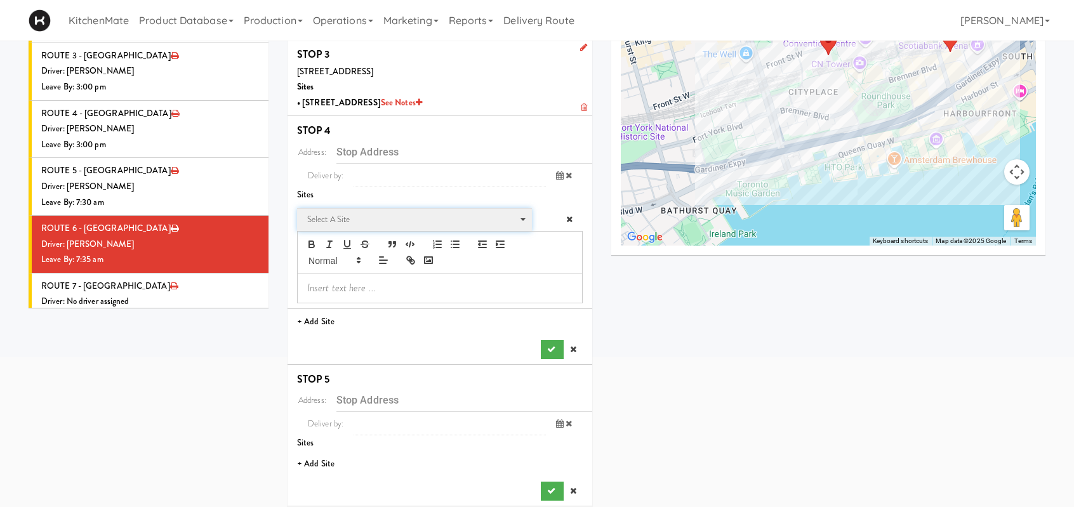
click at [348, 219] on span "Select a site" at bounding box center [410, 219] width 206 height 15
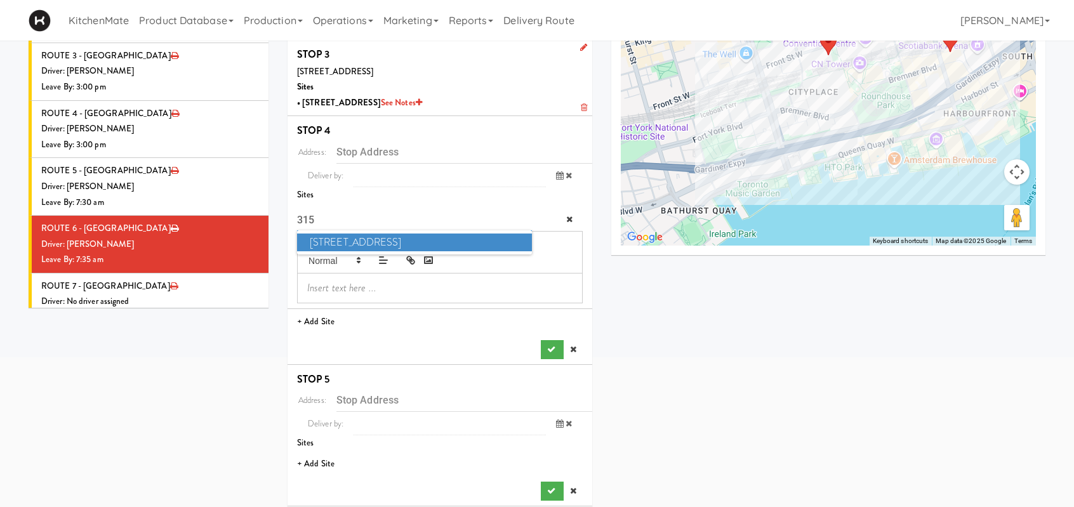
type input "315"
click at [351, 241] on span "315 Front St - Pantry" at bounding box center [414, 243] width 235 height 18
type input "315 Front St W, Toronto, ON, CA"
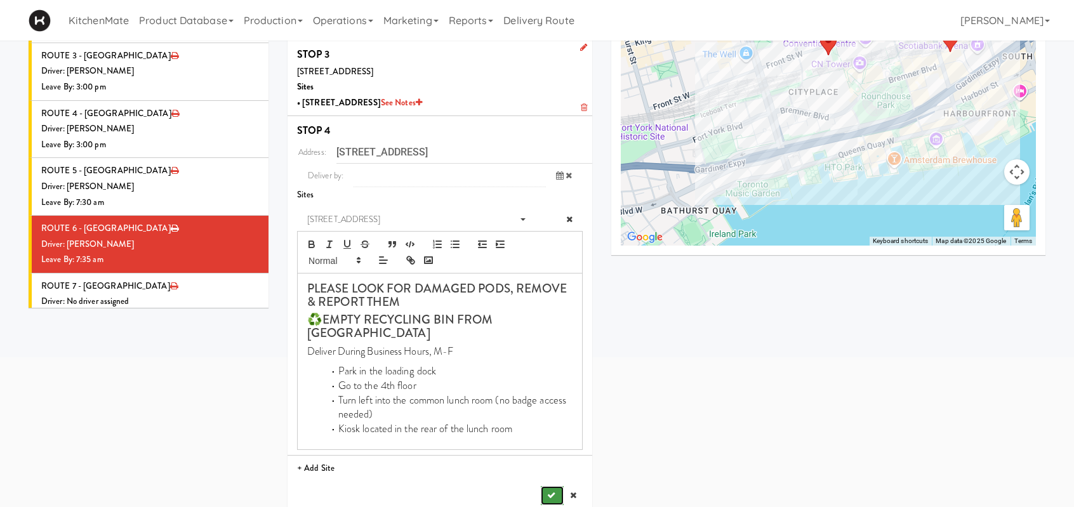
click at [549, 492] on icon "submit" at bounding box center [551, 495] width 8 height 8
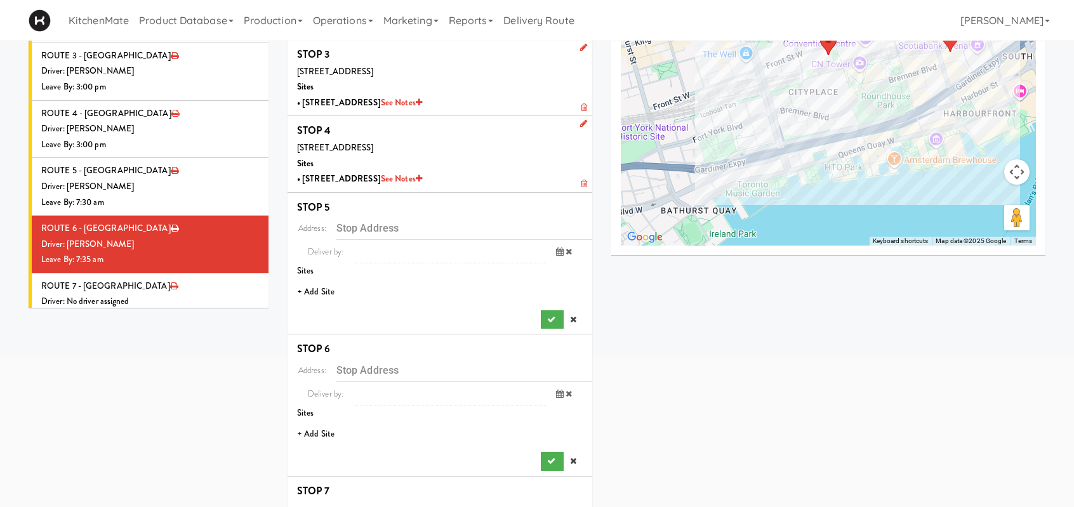
click at [327, 294] on li "+ Add Site" at bounding box center [440, 292] width 305 height 26
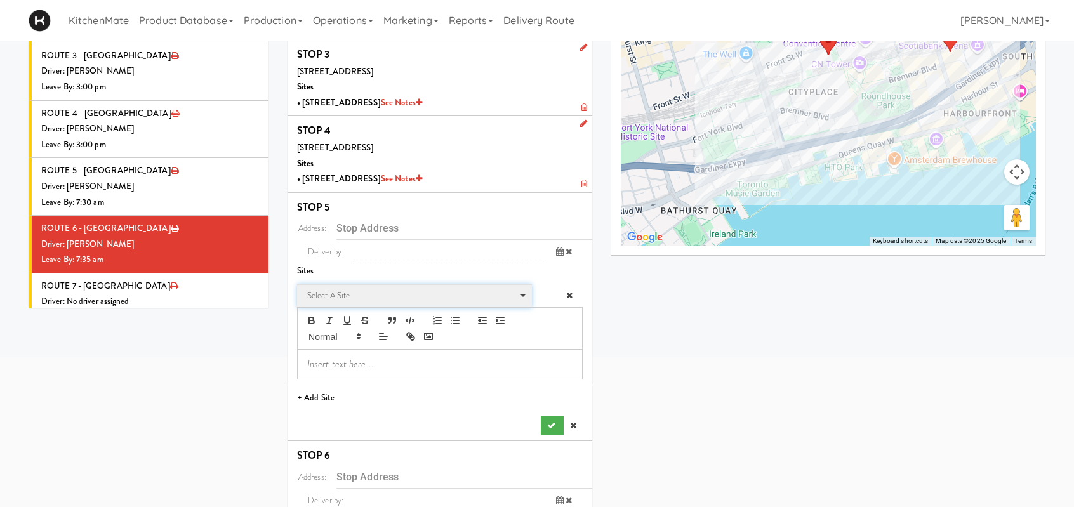
click at [357, 296] on span "Select a site" at bounding box center [410, 295] width 206 height 15
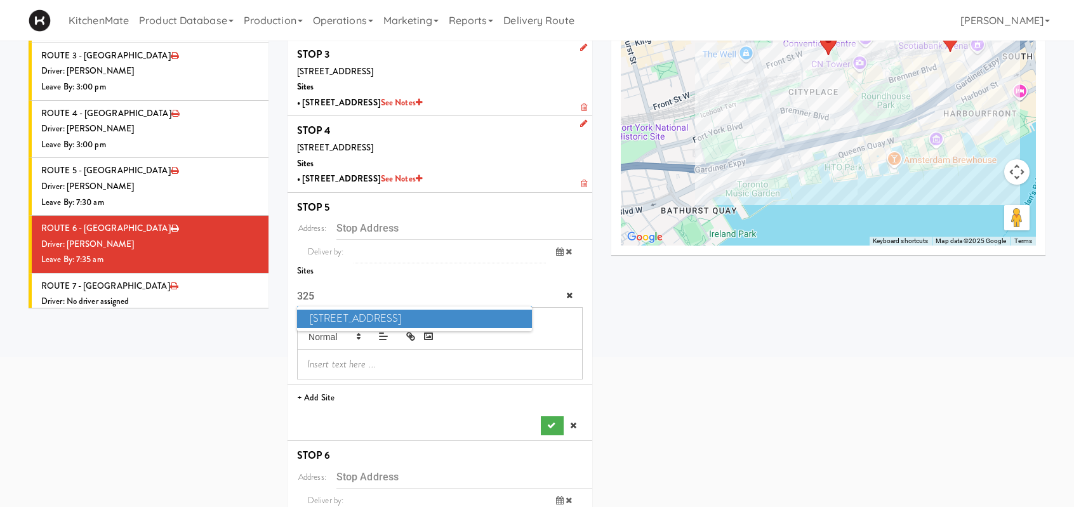
type input "325"
click at [367, 315] on span "325 Front St - Lobby" at bounding box center [414, 319] width 235 height 18
type input "325 Front St W, Toronto, ON, CA"
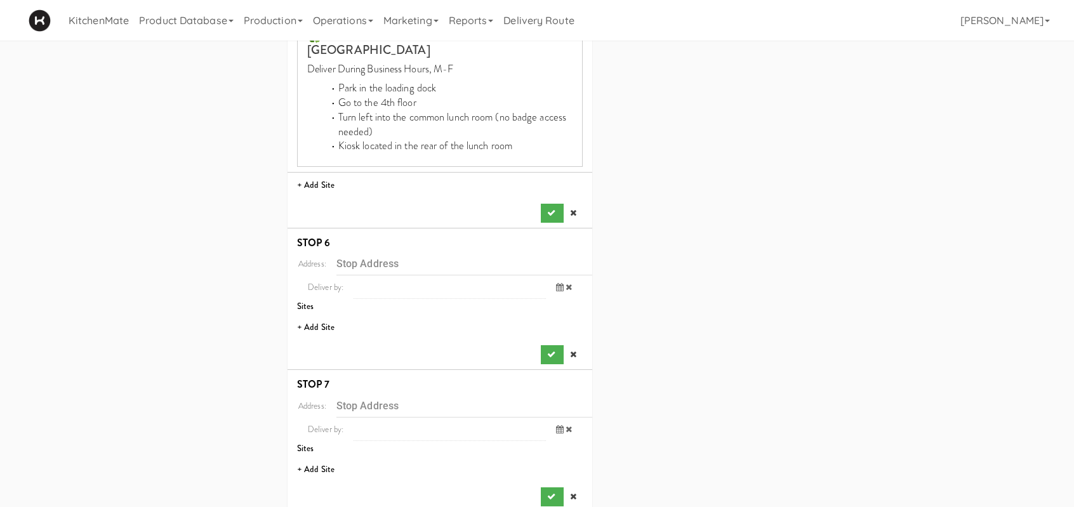
scroll to position [571, 0]
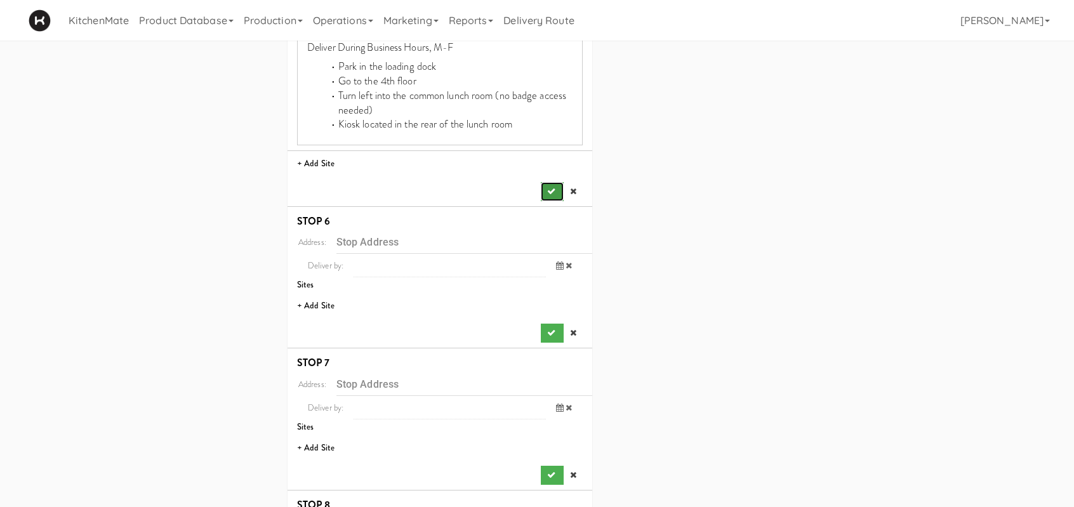
click at [550, 190] on icon "submit" at bounding box center [551, 191] width 8 height 8
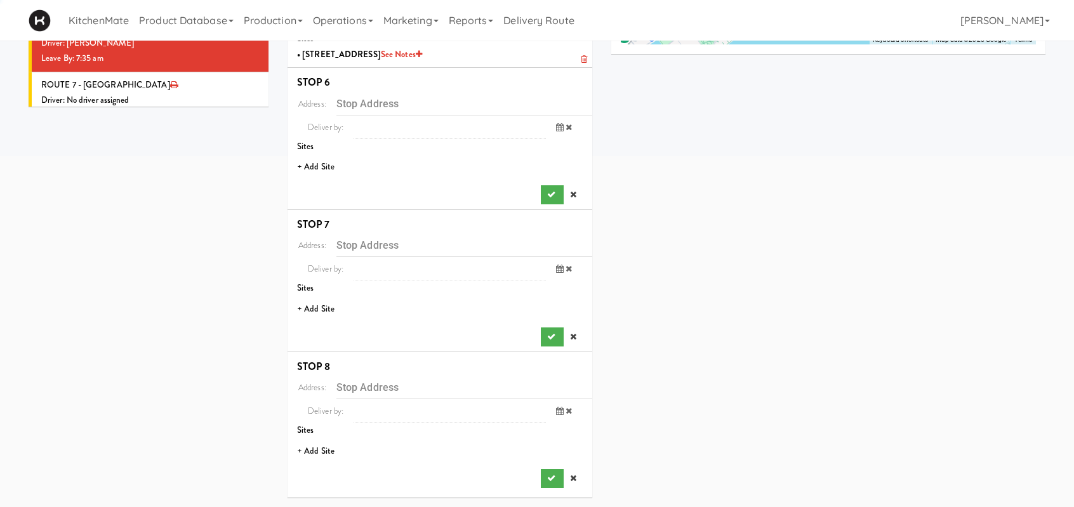
scroll to position [390, 0]
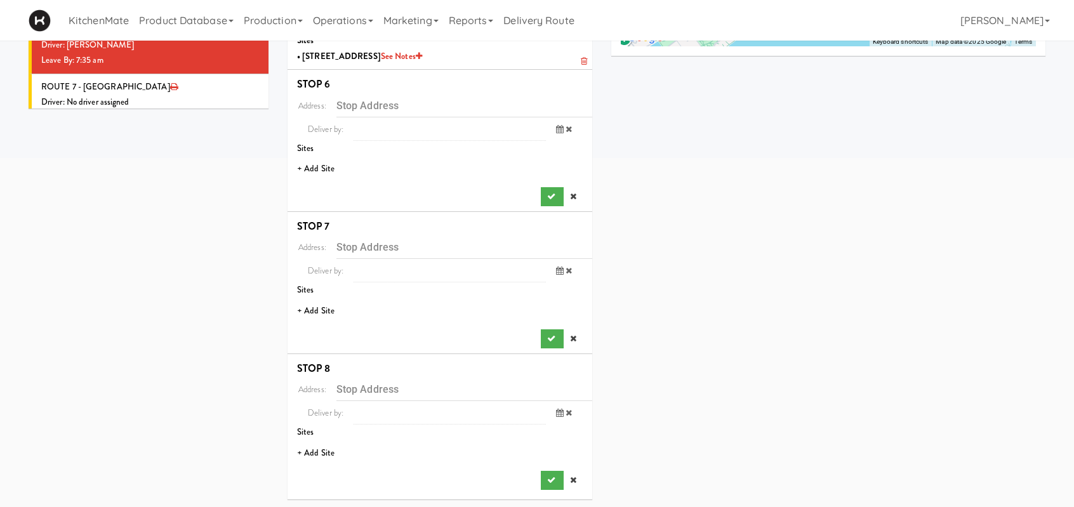
click at [321, 170] on li "+ Add Site" at bounding box center [440, 169] width 305 height 26
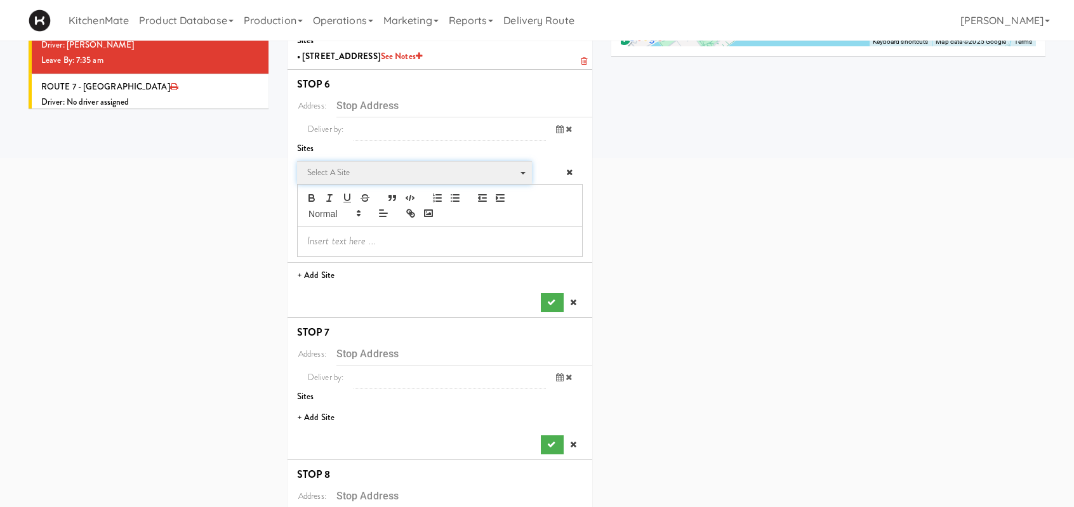
click at [361, 172] on span "Select a site" at bounding box center [410, 172] width 206 height 15
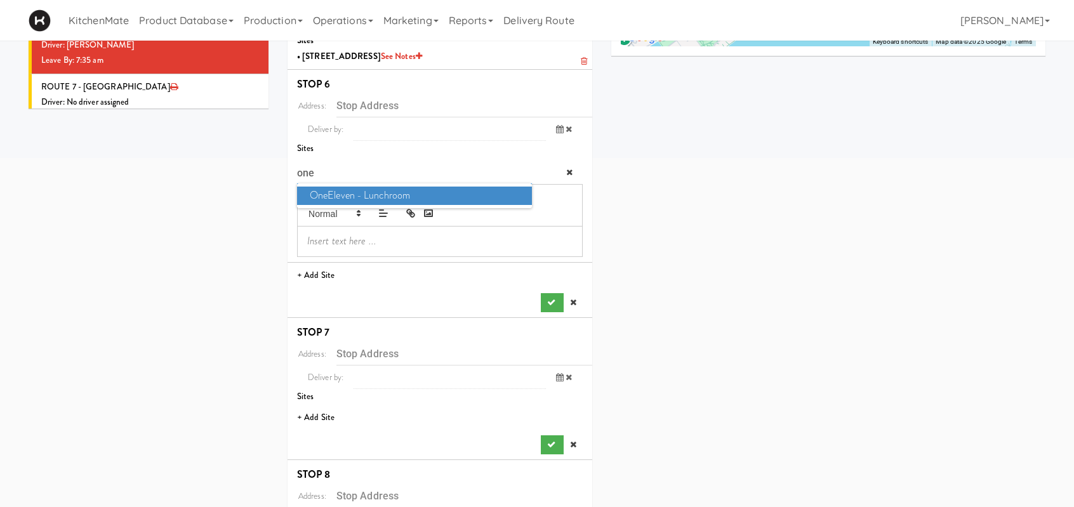
type input "one"
click at [373, 195] on span "OneEleven - Lunchroom" at bounding box center [414, 196] width 235 height 18
type input "325 Front St W, Toronto, ON, CA"
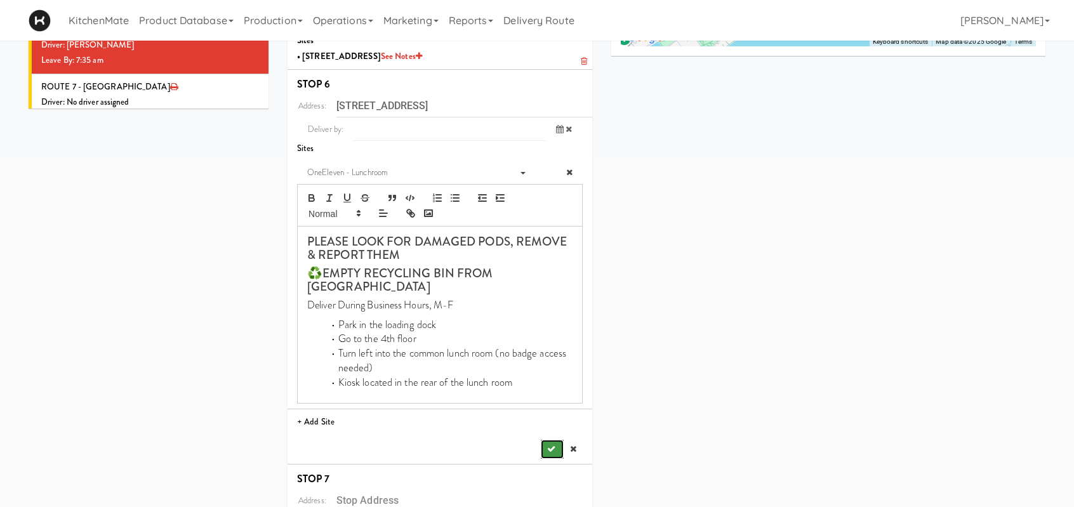
click at [551, 446] on icon "submit" at bounding box center [551, 449] width 8 height 8
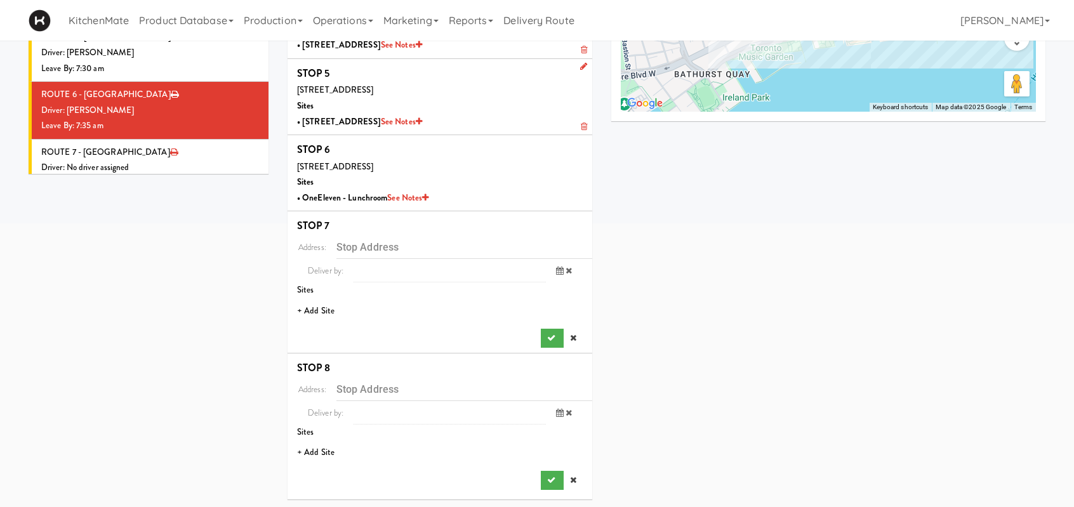
click at [328, 312] on li "+ Add Site" at bounding box center [440, 311] width 305 height 26
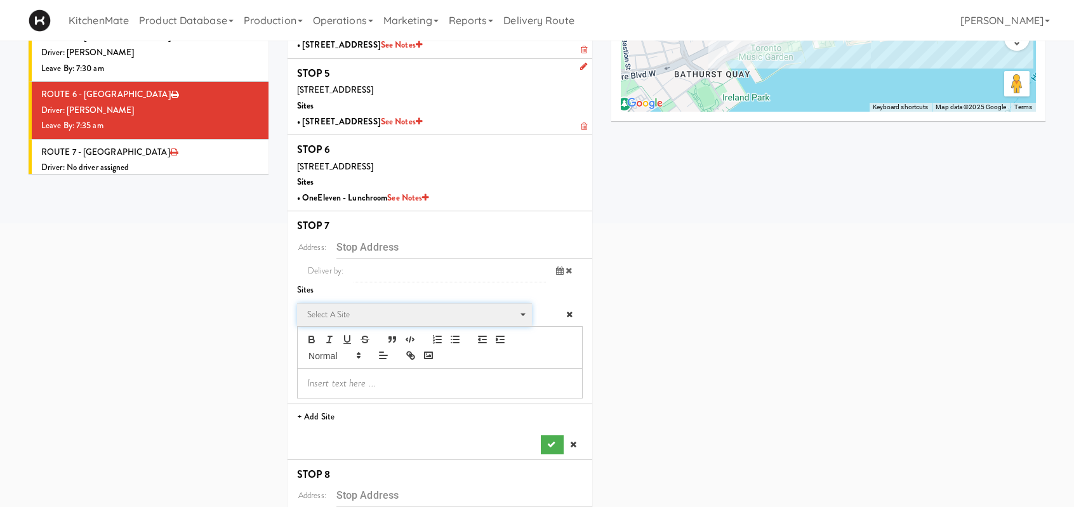
click at [379, 310] on span "Select a site" at bounding box center [410, 314] width 206 height 15
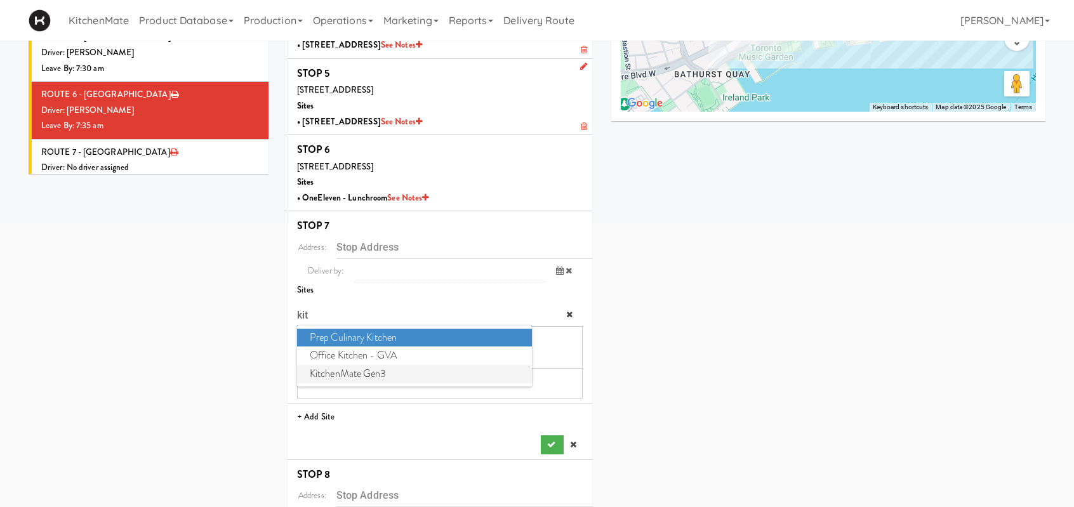
type input "kit"
click at [359, 373] on span "KitchenMate Gen3" at bounding box center [414, 374] width 235 height 18
type input "325 Front St W, Toronto, ON, CA"
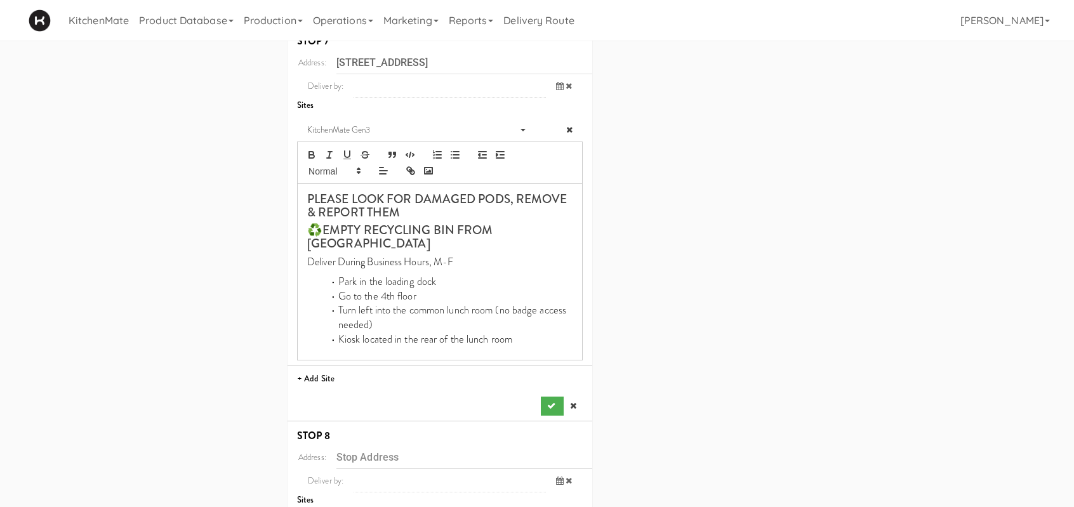
scroll to position [577, 0]
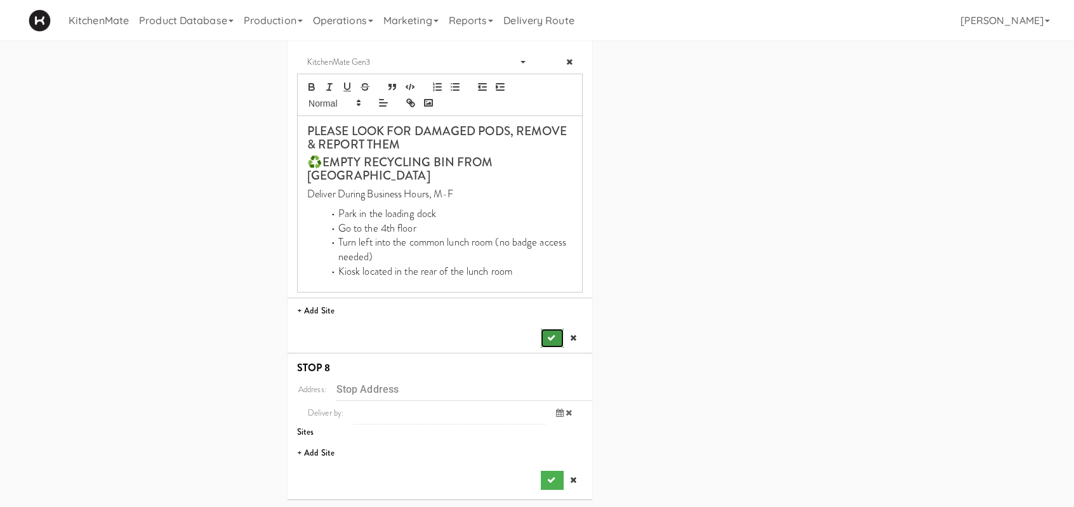
click at [549, 342] on button "submit" at bounding box center [552, 338] width 23 height 19
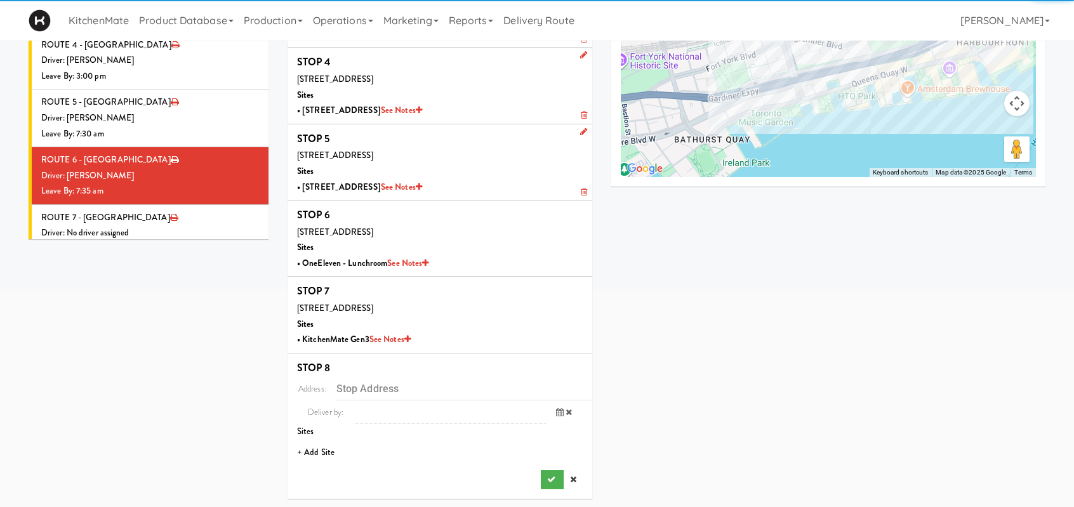
click at [319, 447] on li "+ Add Site" at bounding box center [440, 453] width 305 height 26
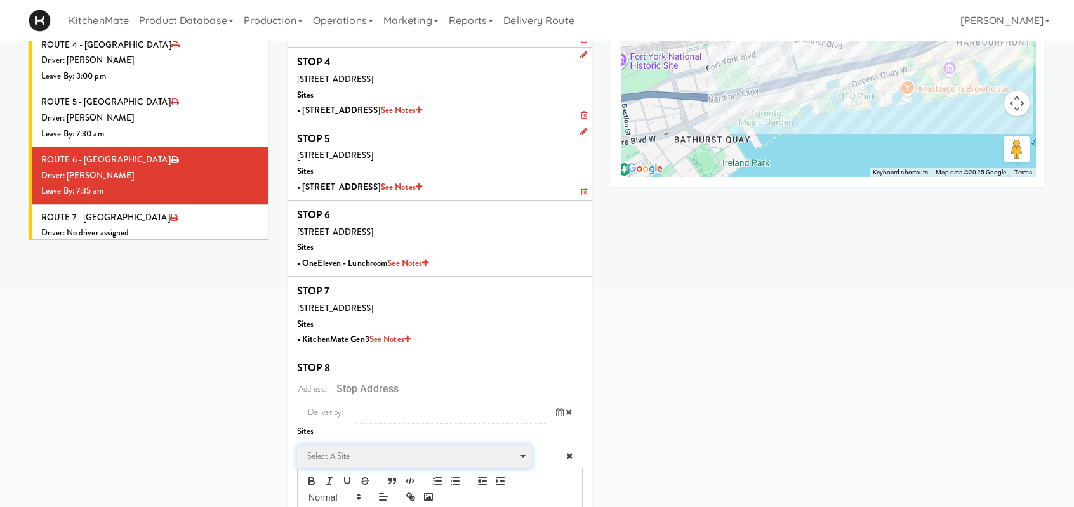
click at [339, 450] on span "Select a site" at bounding box center [410, 456] width 206 height 15
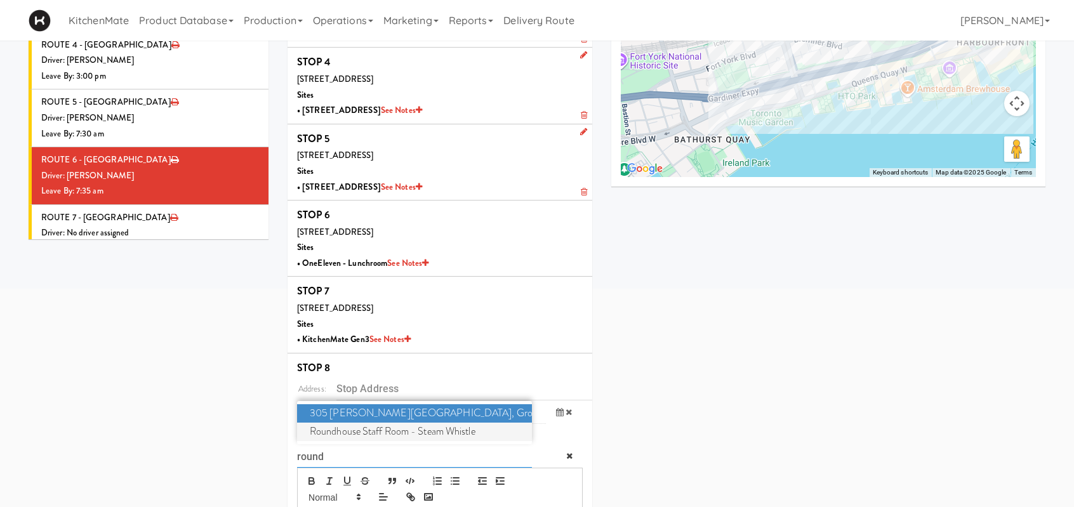
type input "round"
click at [350, 427] on span "Roundhouse Staff Room - Steam Whistle" at bounding box center [414, 432] width 235 height 18
type input "255 Bremner Blvd, Toronto, ON, CA"
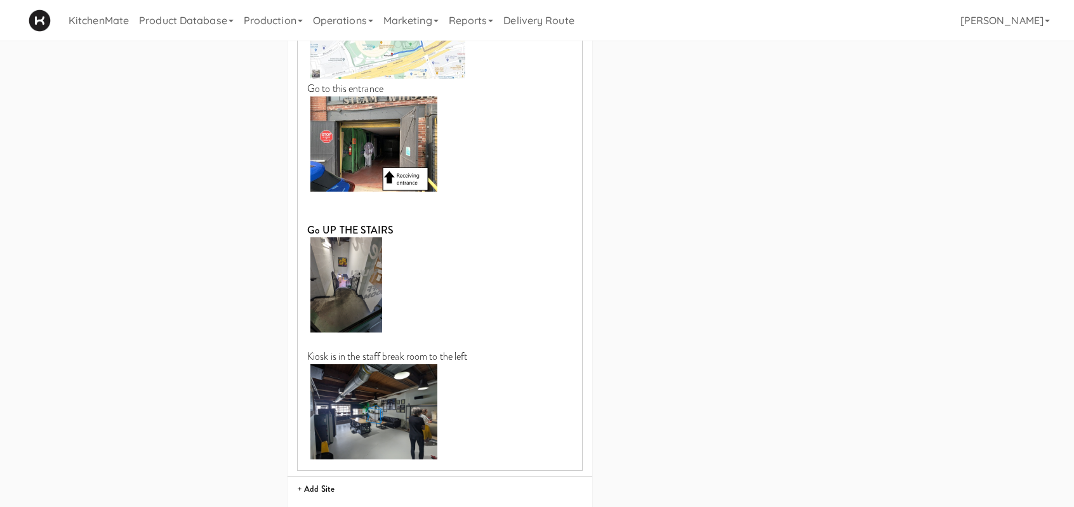
scroll to position [942, 0]
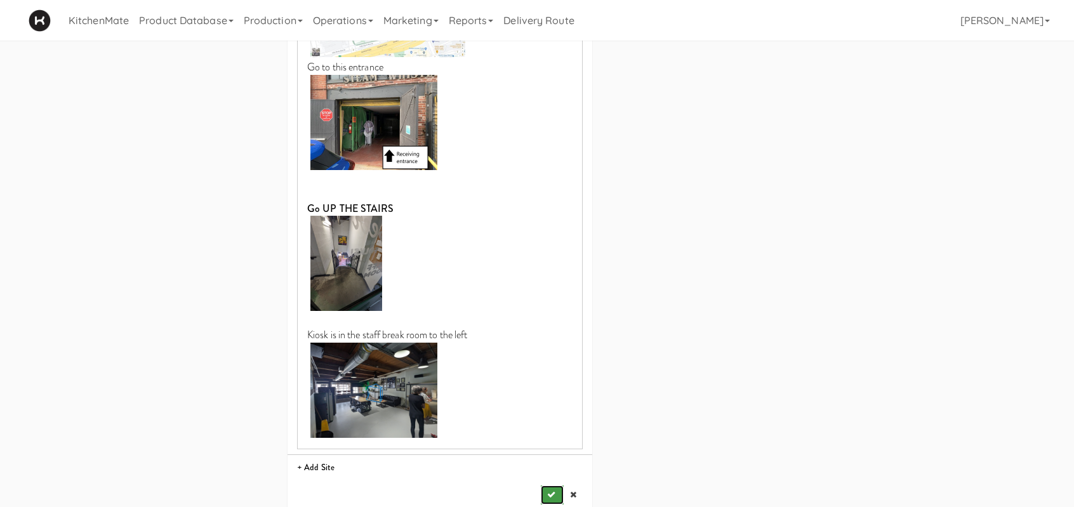
click at [548, 491] on icon "submit" at bounding box center [551, 495] width 8 height 8
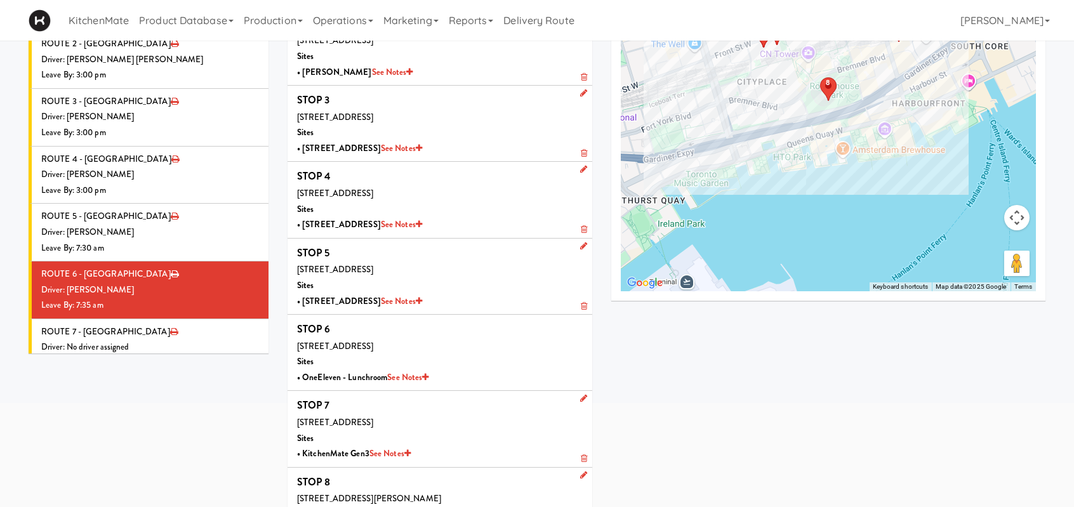
scroll to position [125, 0]
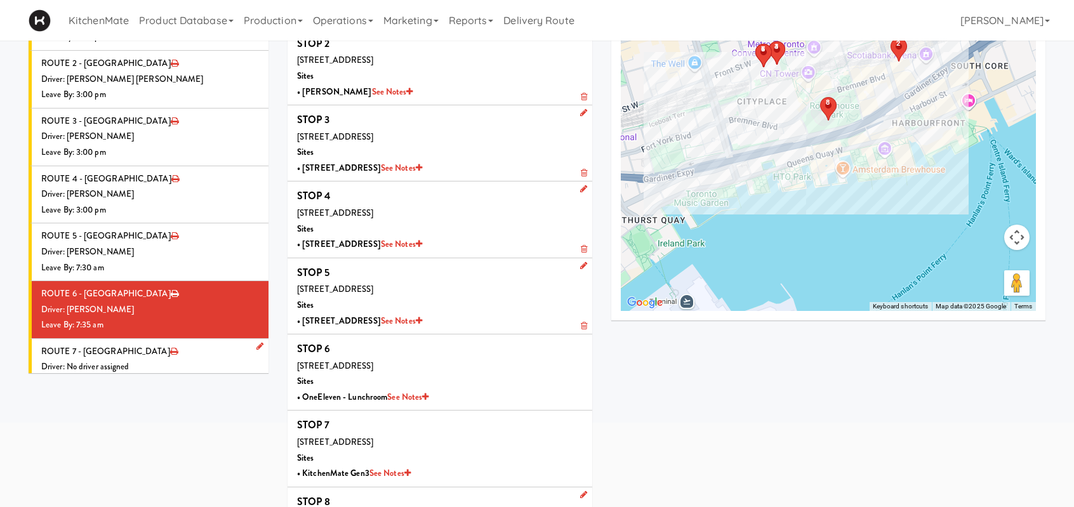
click at [143, 339] on li "ROUTE 7 - Idle Driver: No driver assigned Leave By: 12:00 am" at bounding box center [149, 368] width 240 height 58
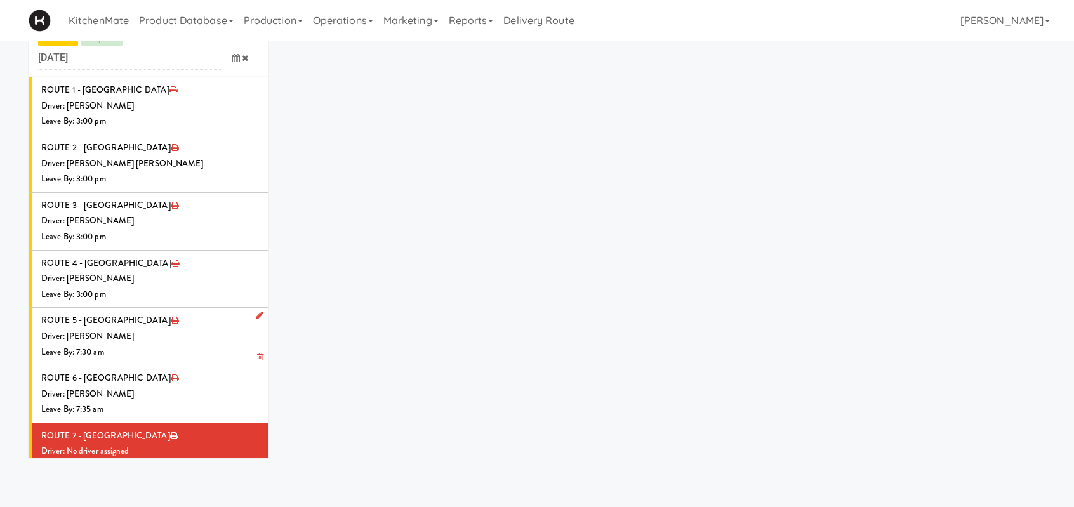
scroll to position [41, 0]
click at [256, 427] on icon at bounding box center [259, 431] width 7 height 8
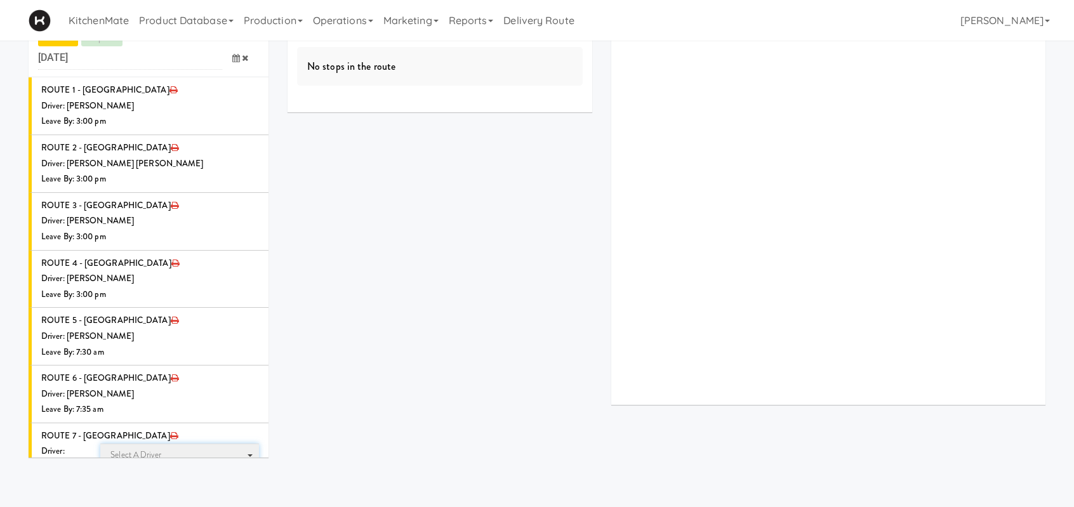
click at [157, 449] on span "Select a driver" at bounding box center [135, 455] width 51 height 12
type input "wali"
click at [165, 469] on span "Walid Limam" at bounding box center [181, 478] width 156 height 18
click at [232, 498] on icon at bounding box center [236, 502] width 8 height 8
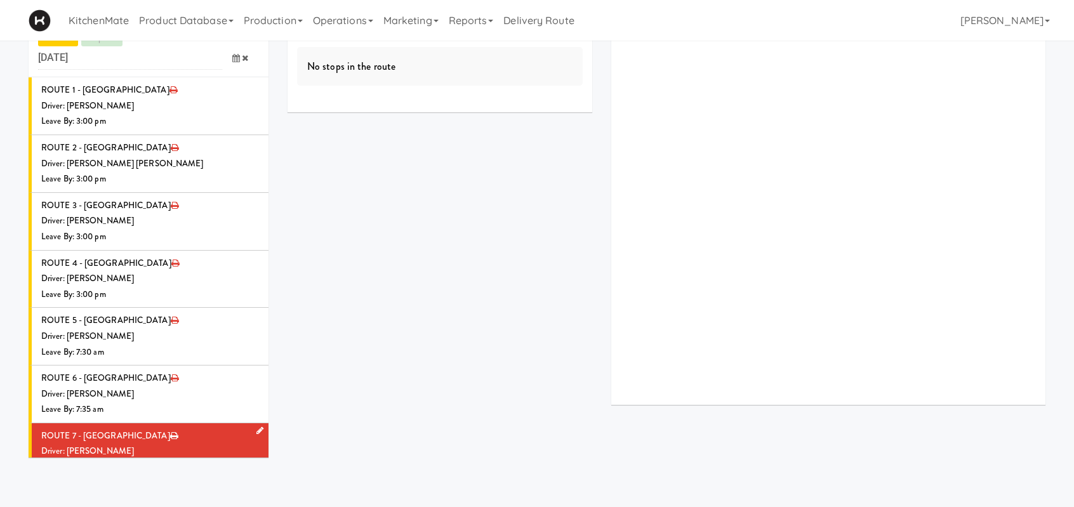
click at [185, 444] on div "Driver: [PERSON_NAME]" at bounding box center [150, 452] width 218 height 16
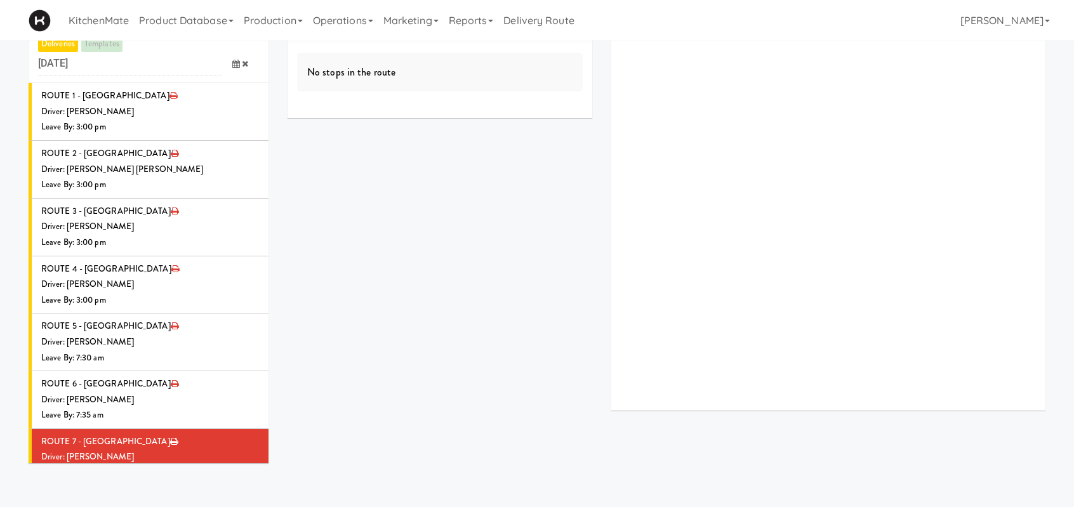
scroll to position [0, 0]
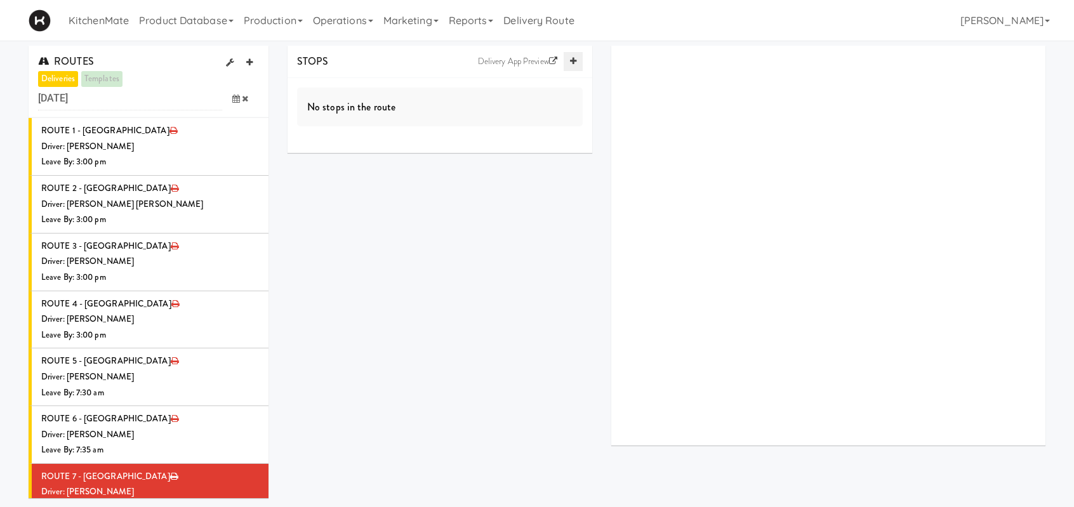
click at [573, 60] on icon at bounding box center [573, 61] width 6 height 8
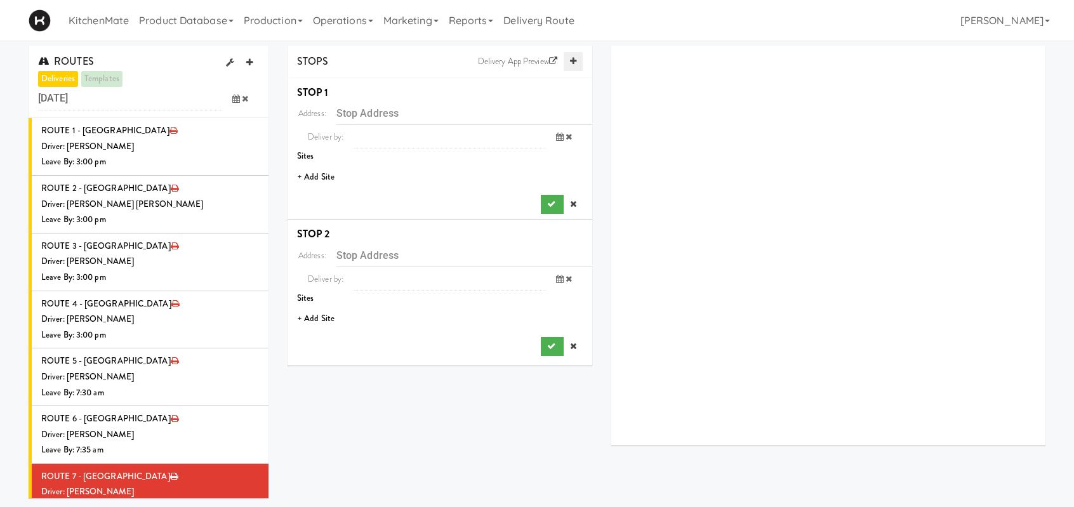
click at [573, 60] on icon at bounding box center [573, 61] width 6 height 8
click at [317, 177] on li "+ Add Site" at bounding box center [440, 177] width 305 height 26
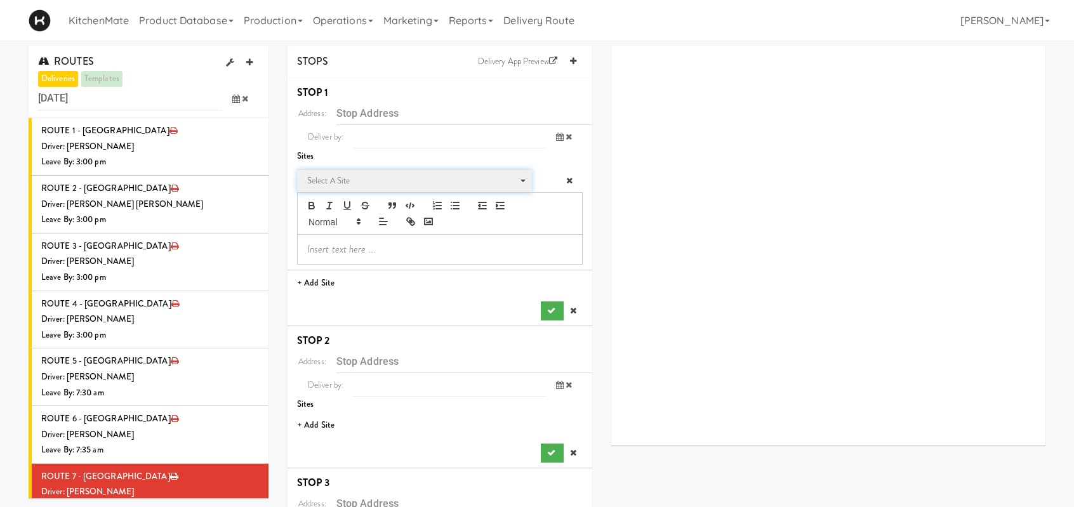
click at [330, 177] on span "Select a site" at bounding box center [410, 180] width 206 height 15
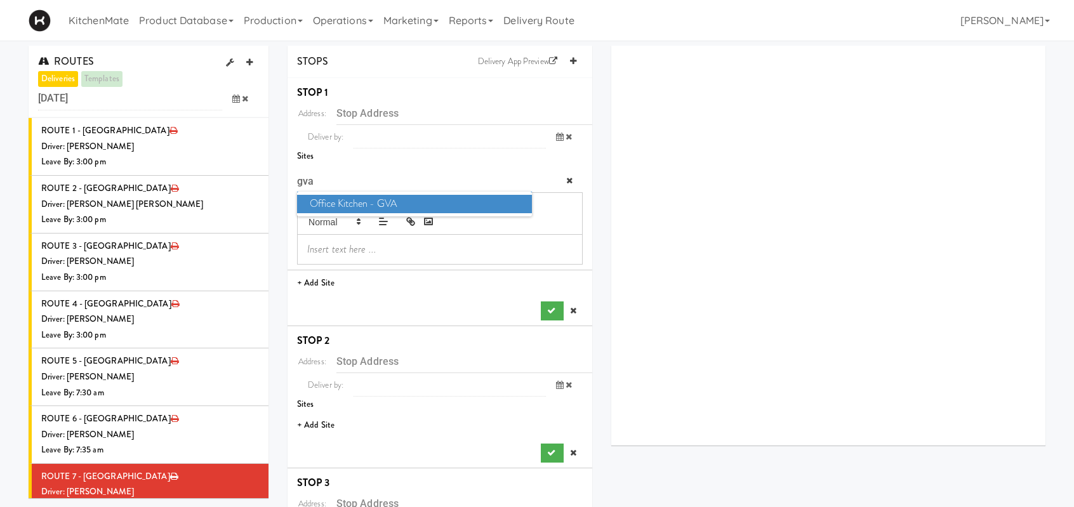
type input "gva"
click at [355, 202] on span "Office Kitchen - GVA" at bounding box center [414, 204] width 235 height 18
type input "[STREET_ADDRESS]"
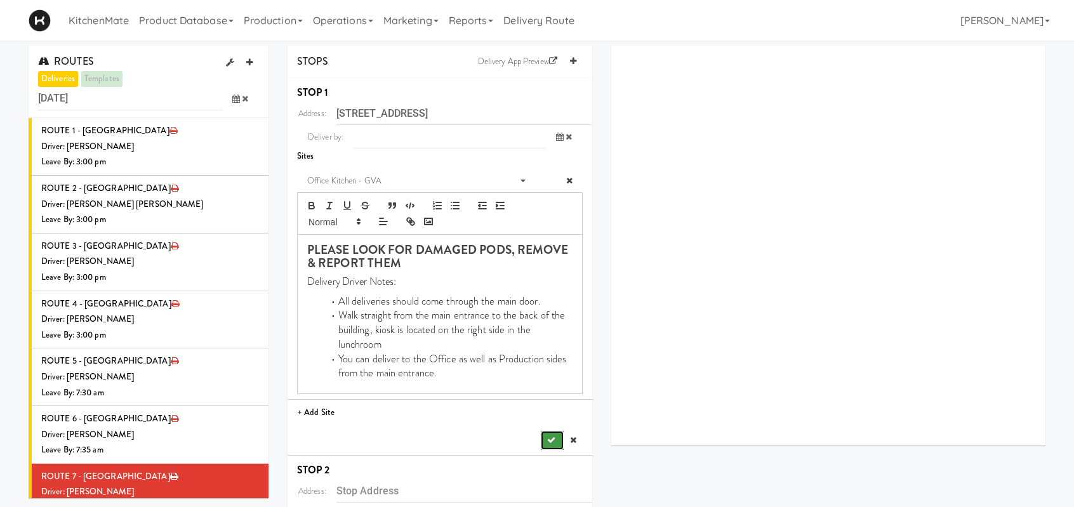
click at [545, 437] on button "submit" at bounding box center [552, 440] width 23 height 19
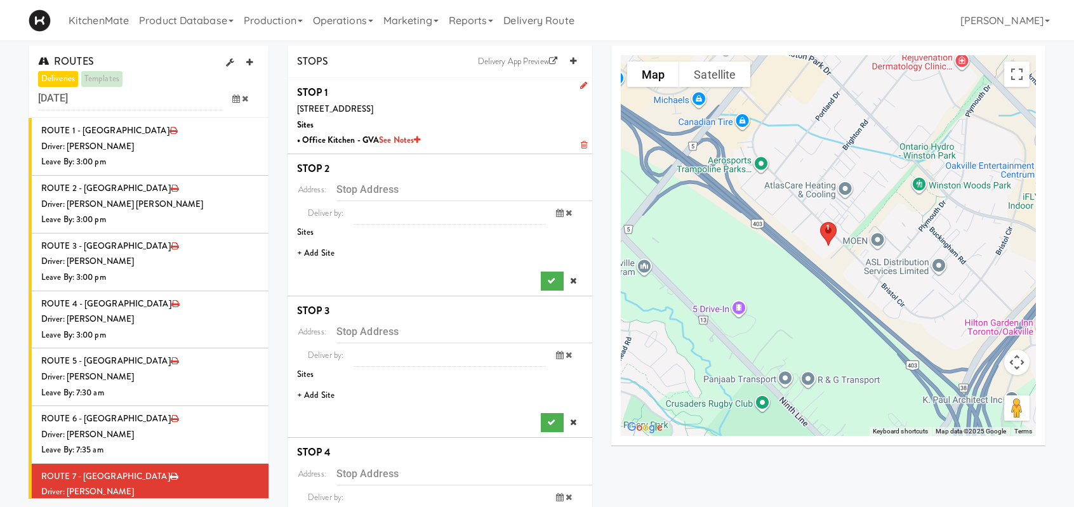
click at [333, 253] on li "+ Add Site" at bounding box center [440, 254] width 305 height 26
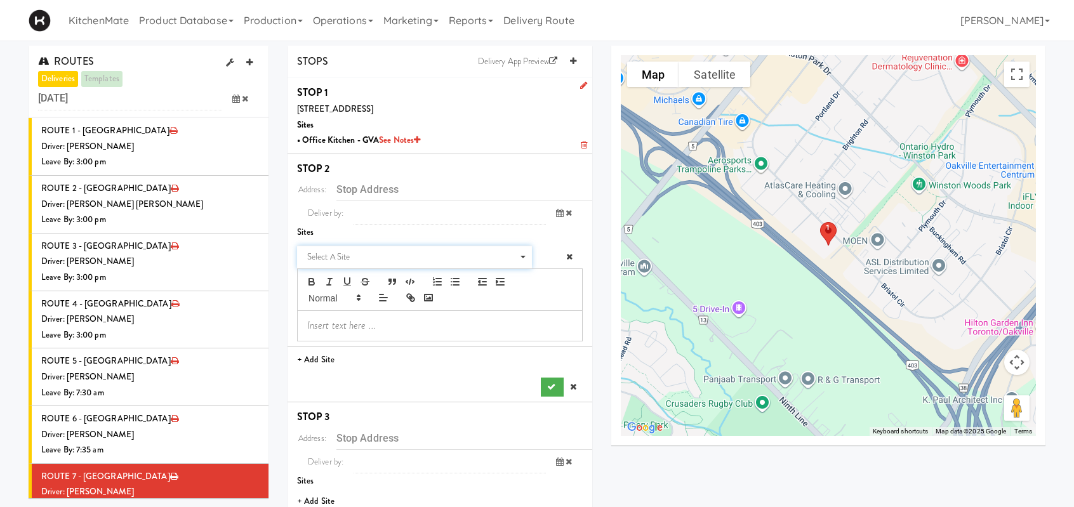
click at [340, 260] on span "Select a site" at bounding box center [410, 257] width 206 height 15
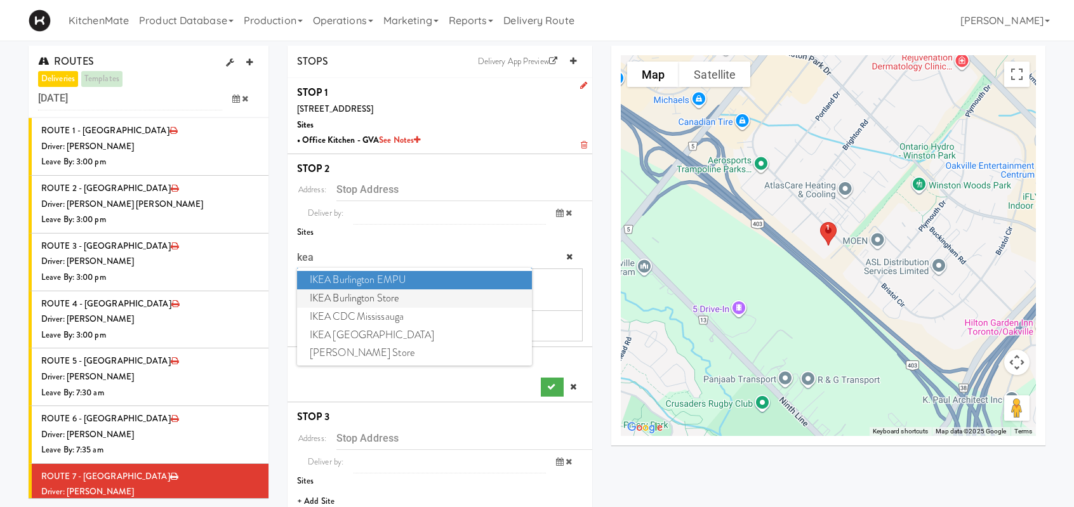
type input "kea"
click at [381, 292] on span "IKEA Burlington Store" at bounding box center [414, 299] width 235 height 18
type input "[STREET_ADDRESS]"
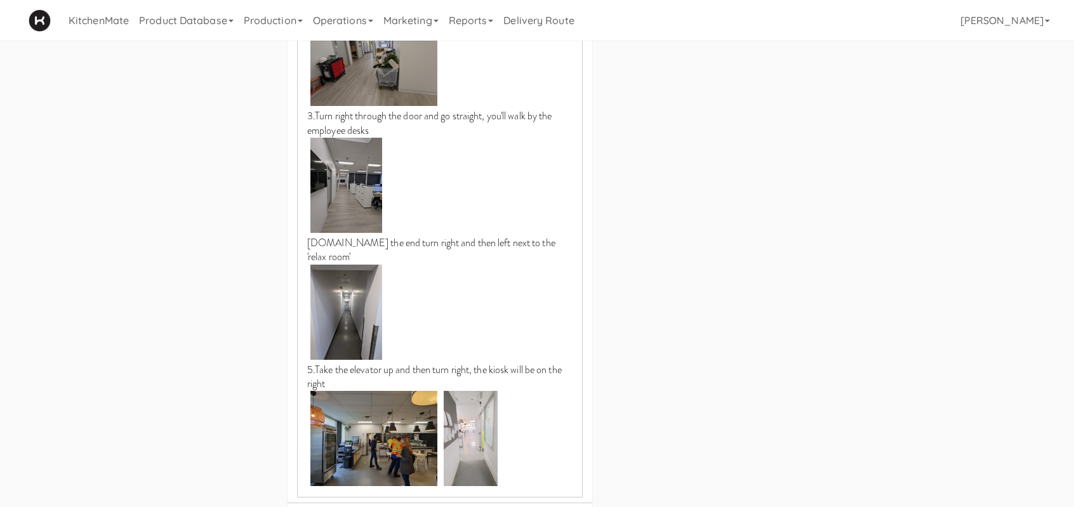
scroll to position [825, 0]
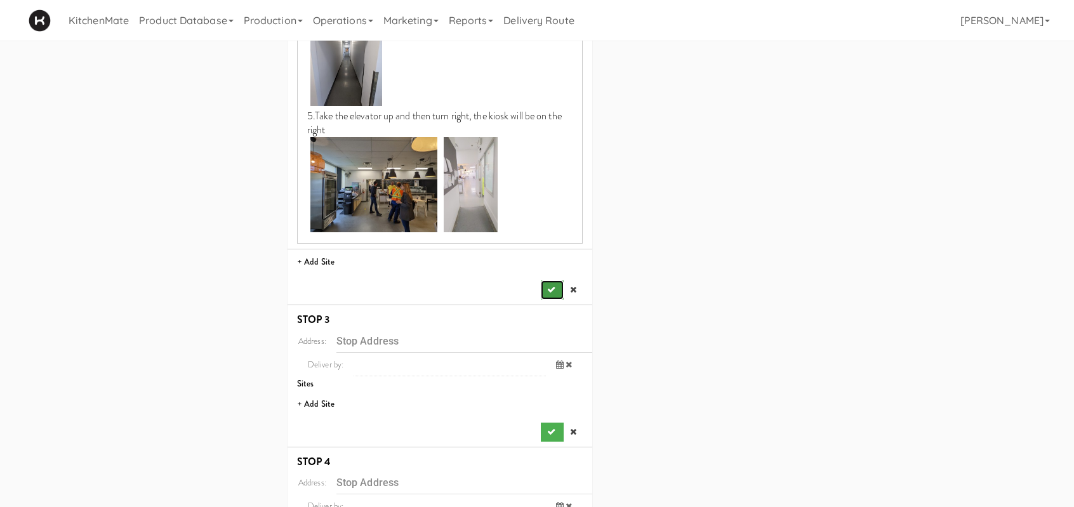
click at [554, 281] on button "submit" at bounding box center [552, 290] width 23 height 19
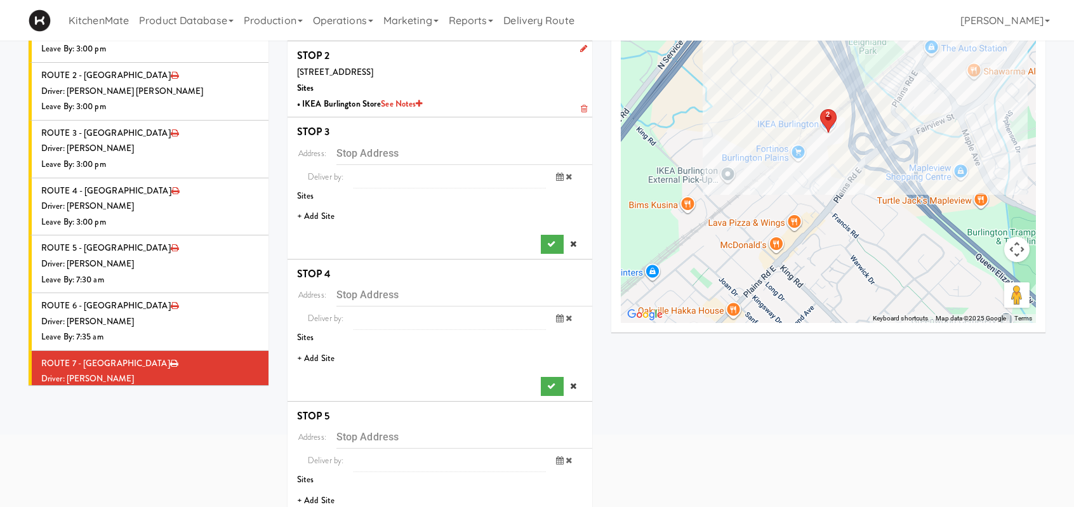
scroll to position [113, 0]
click at [321, 218] on li "+ Add Site" at bounding box center [440, 217] width 305 height 26
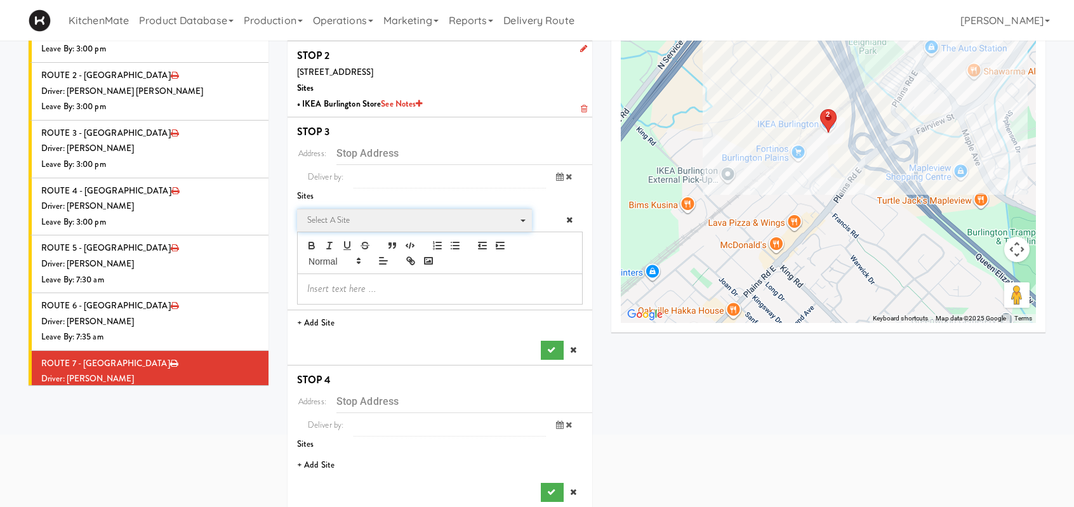
click at [356, 218] on span "Select a site" at bounding box center [410, 220] width 206 height 15
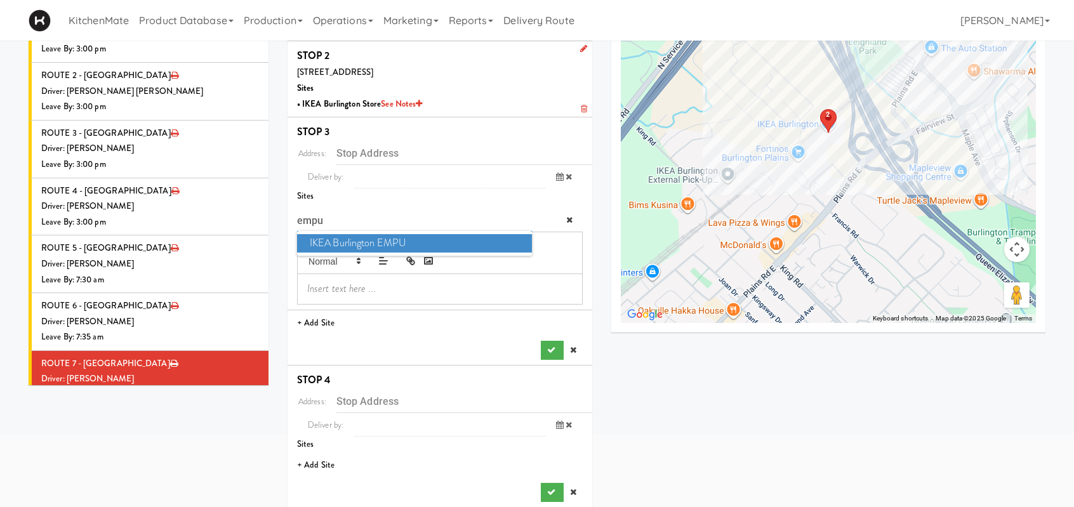
type input "empu"
click at [360, 236] on span "IKEA Burlington EMPU" at bounding box center [414, 243] width 235 height 18
type input "[STREET_ADDRESS][PERSON_NAME]"
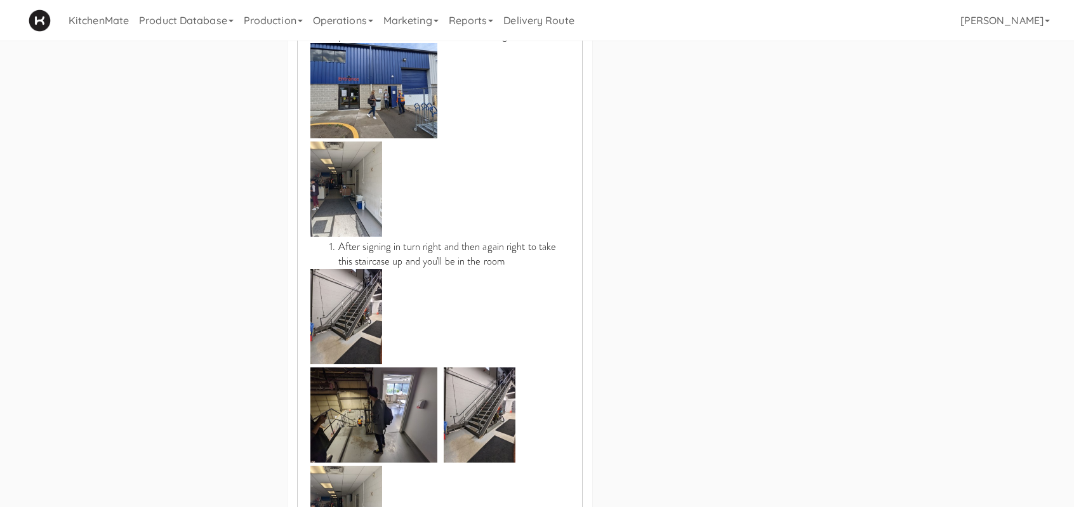
scroll to position [748, 0]
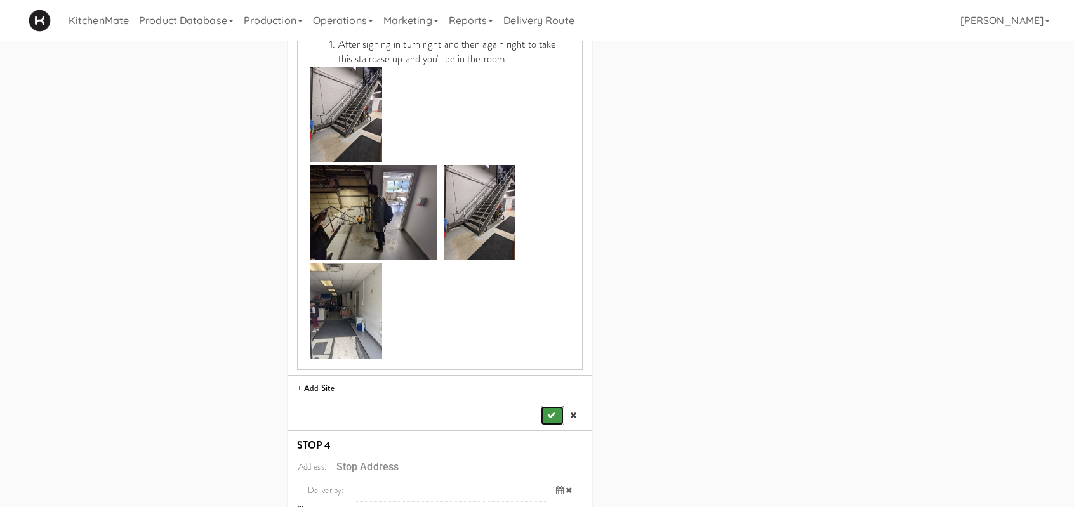
click at [547, 413] on icon "submit" at bounding box center [551, 415] width 8 height 8
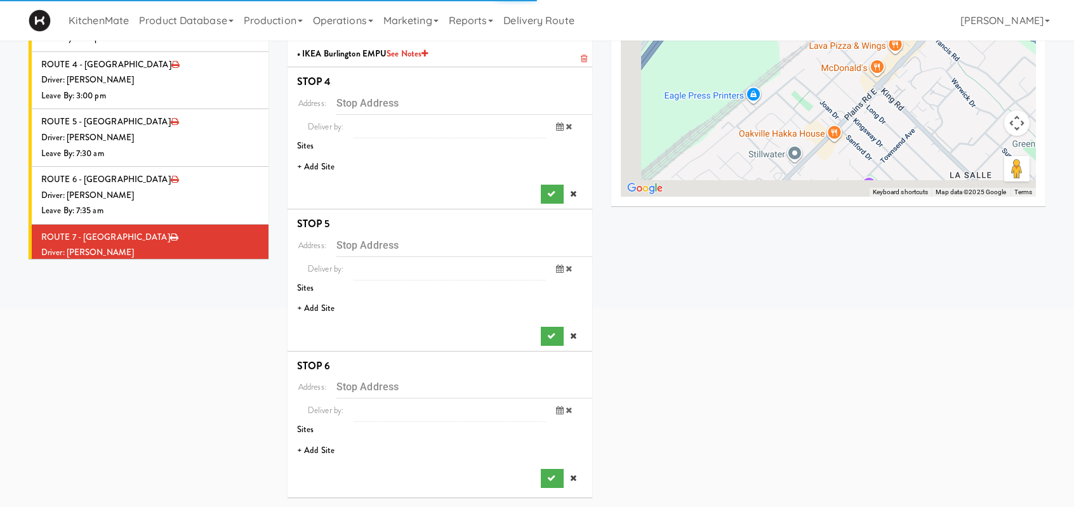
scroll to position [237, 0]
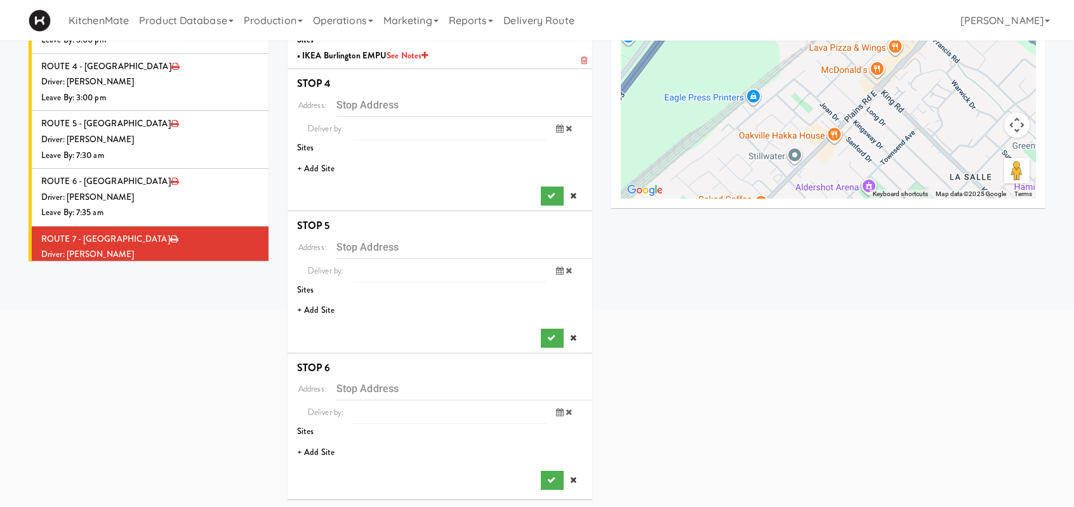
click at [317, 168] on li "+ Add Site" at bounding box center [440, 169] width 305 height 26
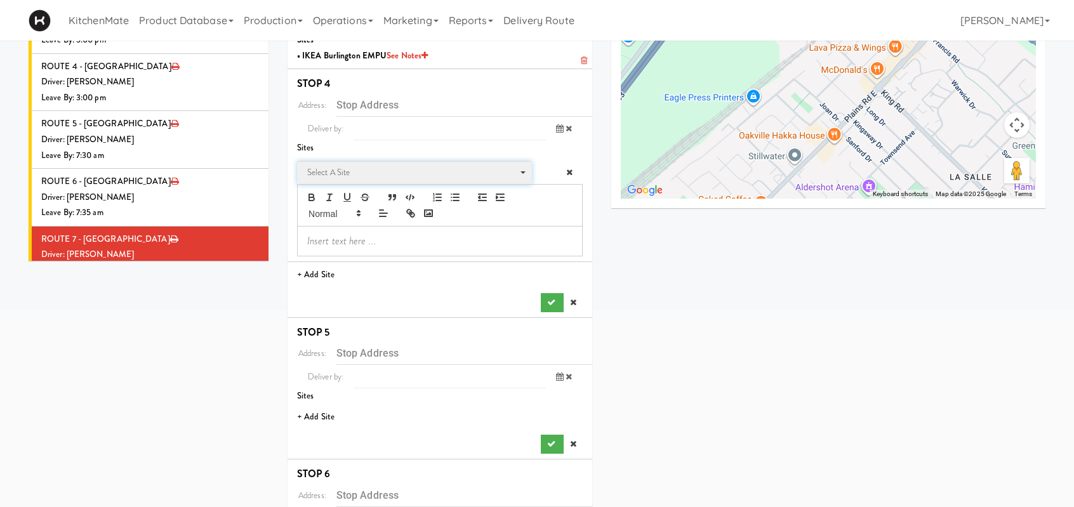
click at [347, 173] on span "Select a site" at bounding box center [410, 172] width 206 height 15
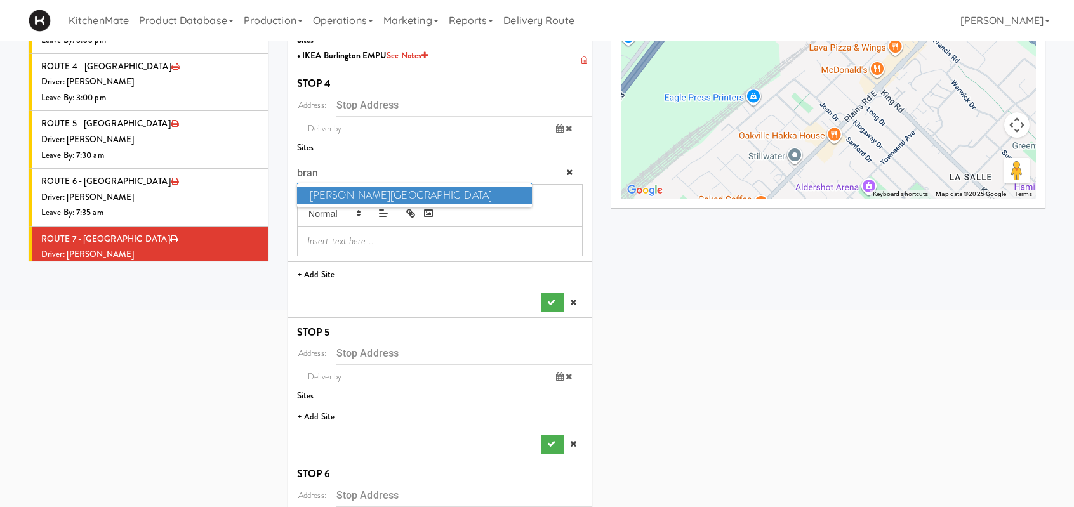
type input "bran"
click at [355, 196] on span "Joseph Brant Hospital" at bounding box center [414, 196] width 235 height 18
type input "[STREET_ADDRESS]"
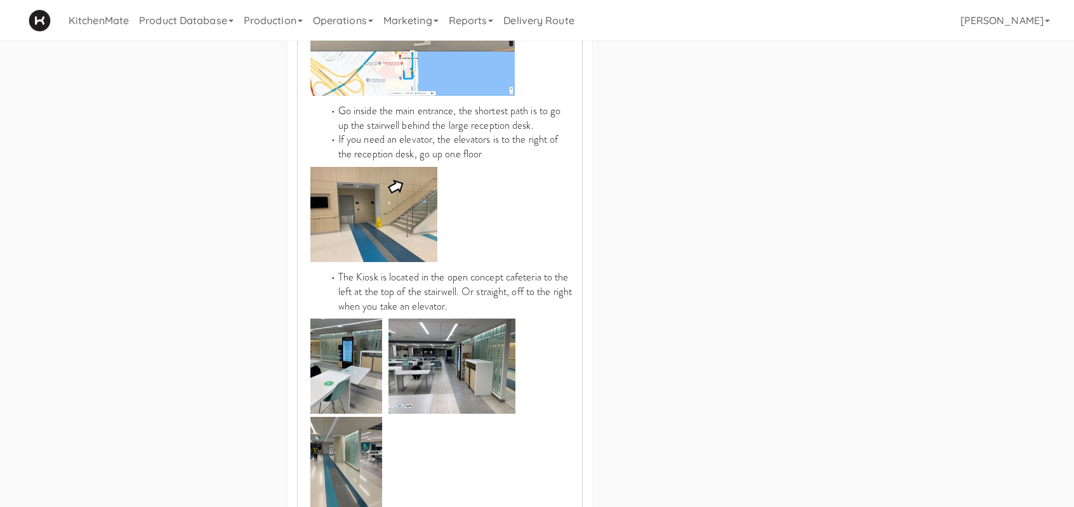
scroll to position [936, 0]
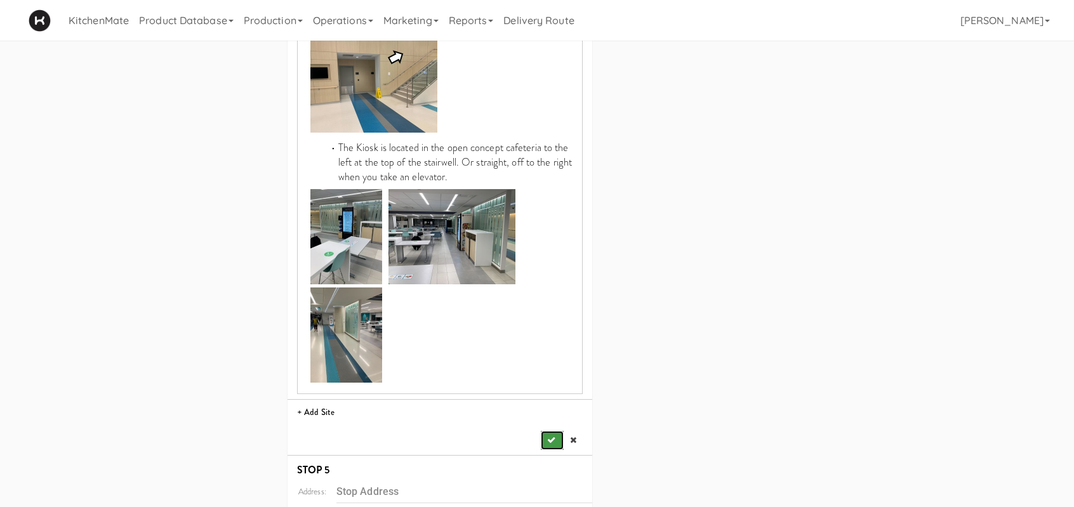
click at [552, 443] on icon "submit" at bounding box center [551, 440] width 8 height 8
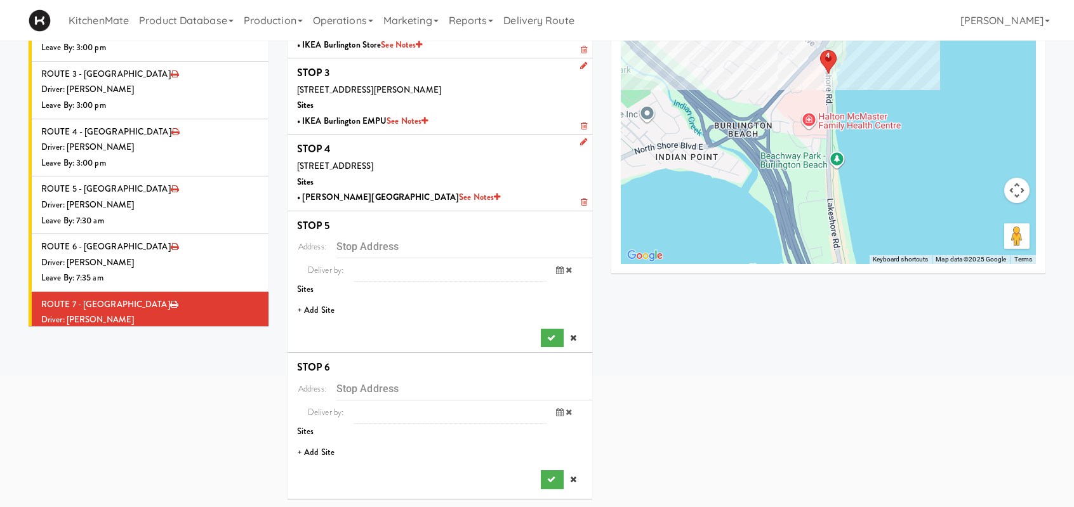
click at [329, 311] on li "+ Add Site" at bounding box center [440, 311] width 305 height 26
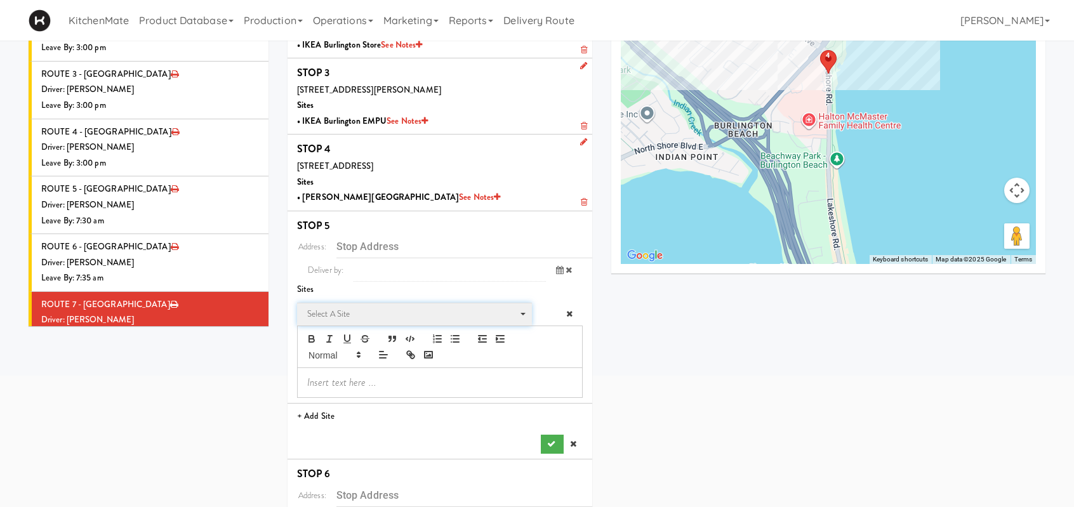
click at [350, 307] on span "Select a site" at bounding box center [410, 314] width 206 height 15
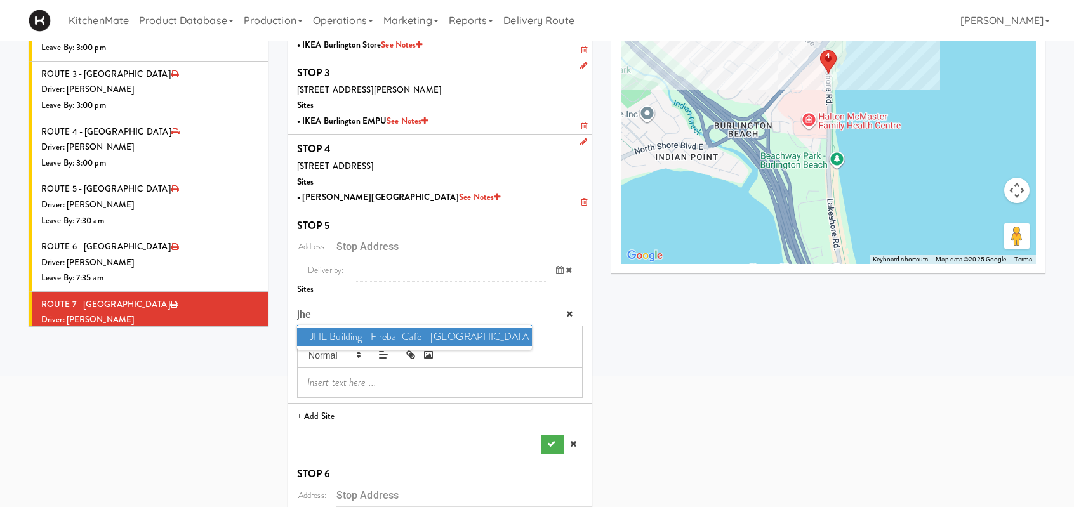
type input "jhe"
click at [369, 331] on span "JHE Building - Fireball Cafe - McMaster University" at bounding box center [414, 337] width 235 height 18
type input "[STREET_ADDRESS]"
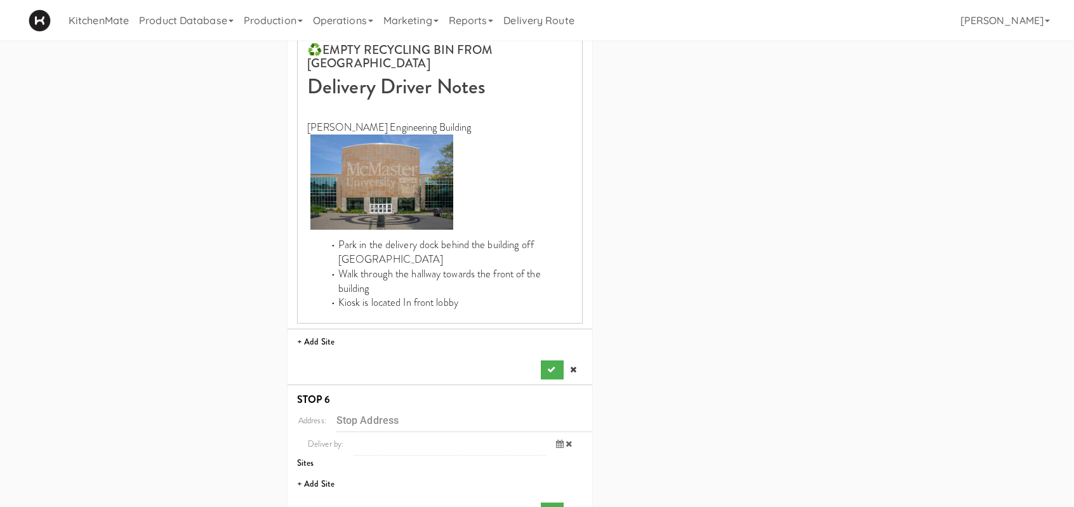
scroll to position [672, 0]
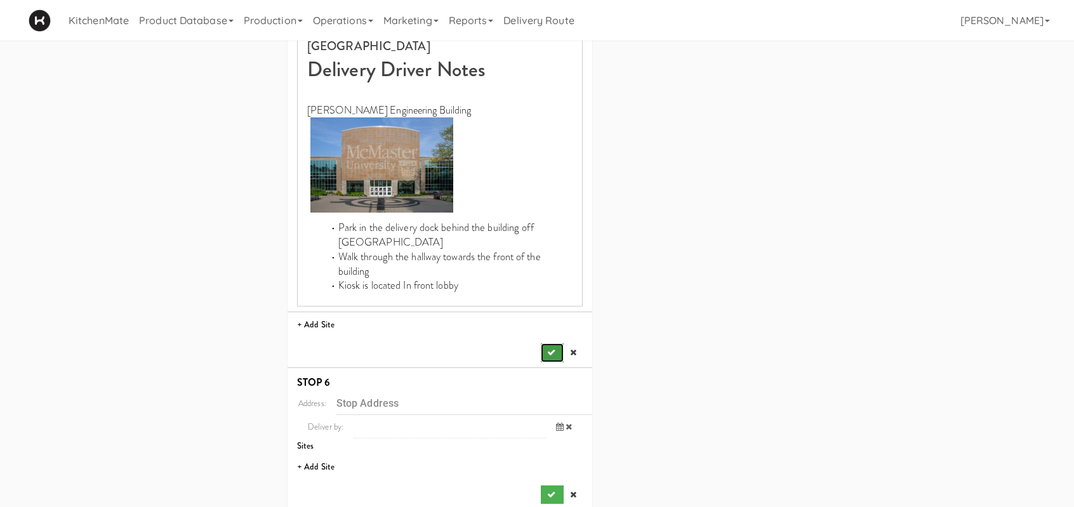
click at [561, 343] on button "submit" at bounding box center [552, 352] width 23 height 19
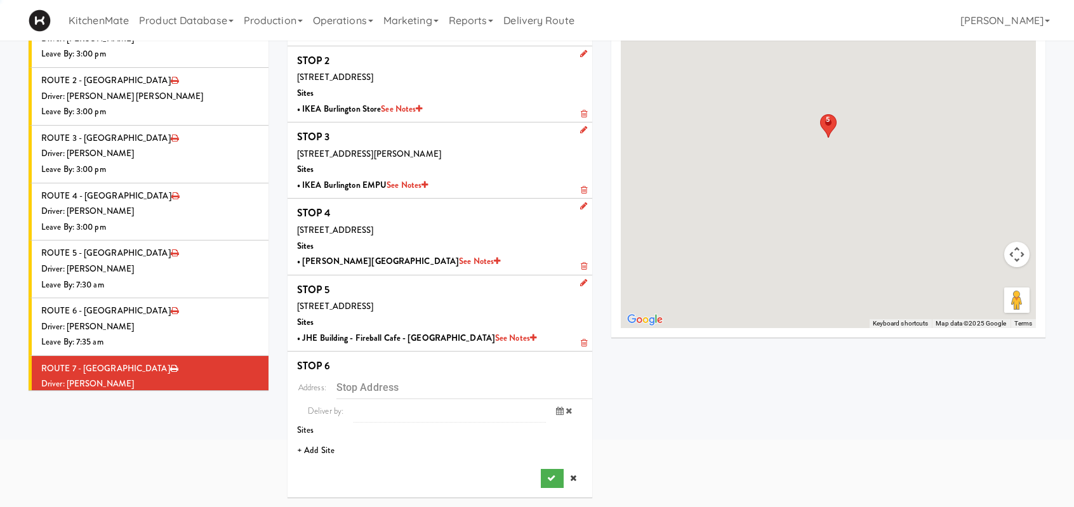
scroll to position [106, 0]
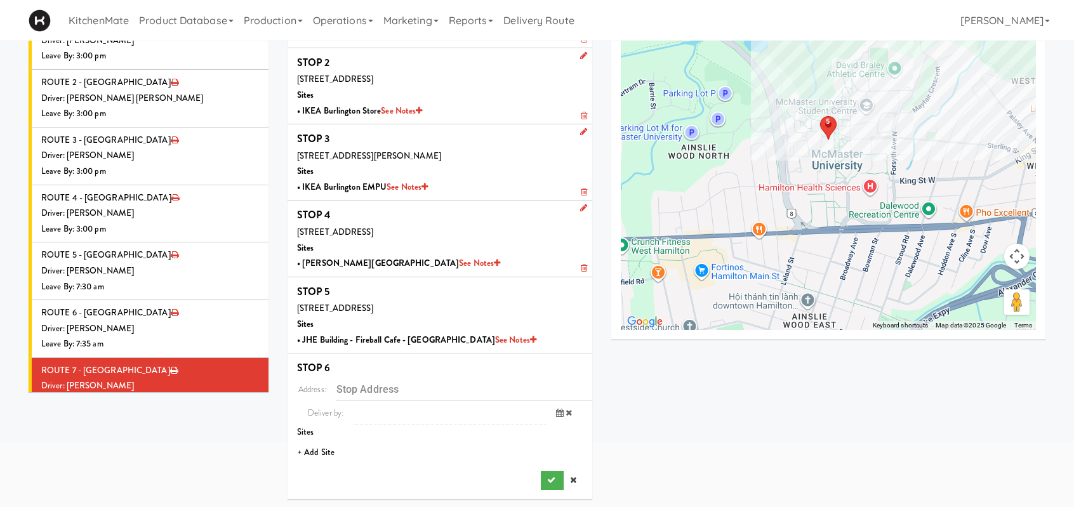
click at [330, 446] on li "+ Add Site" at bounding box center [440, 453] width 305 height 26
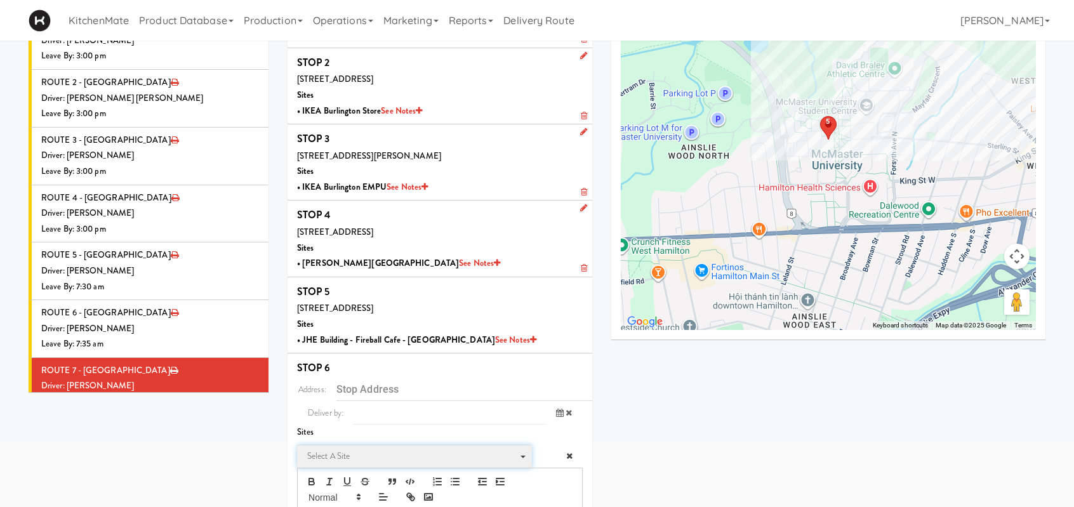
click at [389, 450] on span "Select a site" at bounding box center [410, 456] width 206 height 15
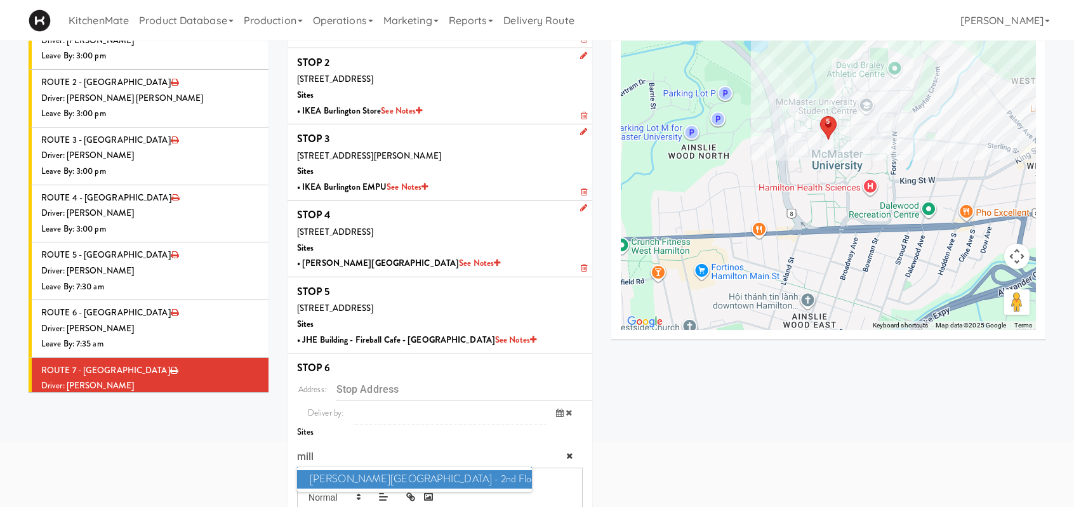
type input "mill"
click at [423, 483] on span "Mills Memorial Library - 2nd Floor - McMaster University" at bounding box center [414, 479] width 235 height 18
type input "[STREET_ADDRESS]"
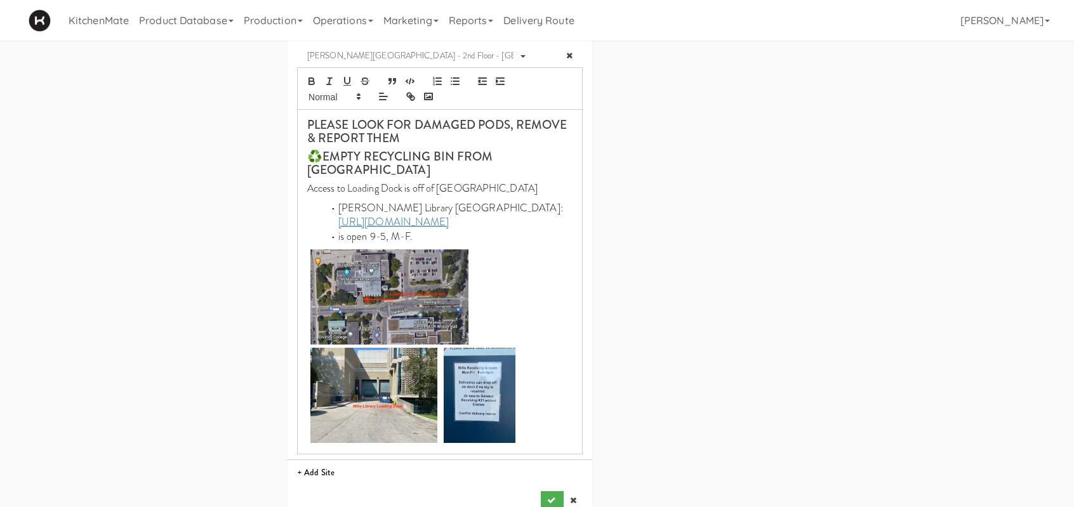
scroll to position [527, 0]
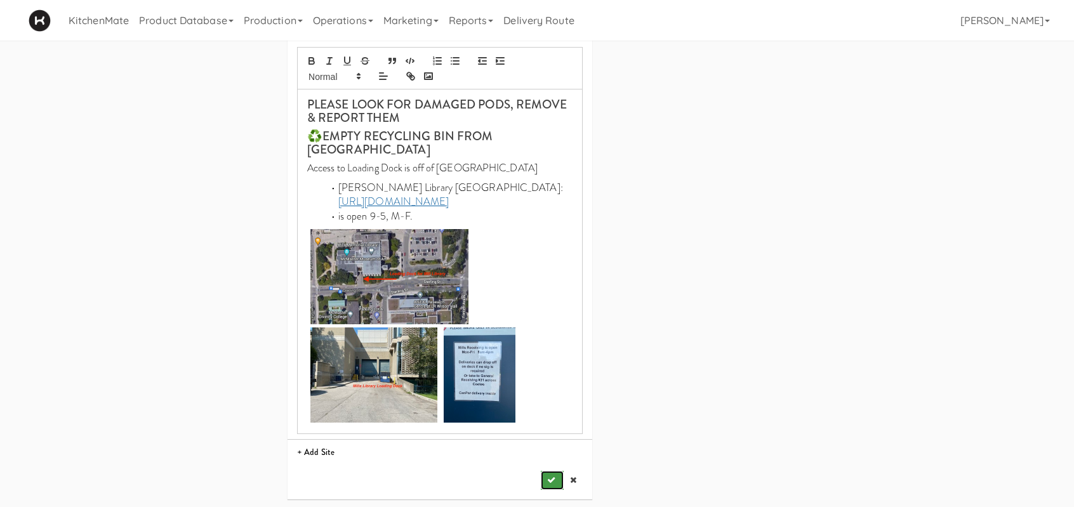
click at [550, 472] on button "submit" at bounding box center [552, 480] width 23 height 19
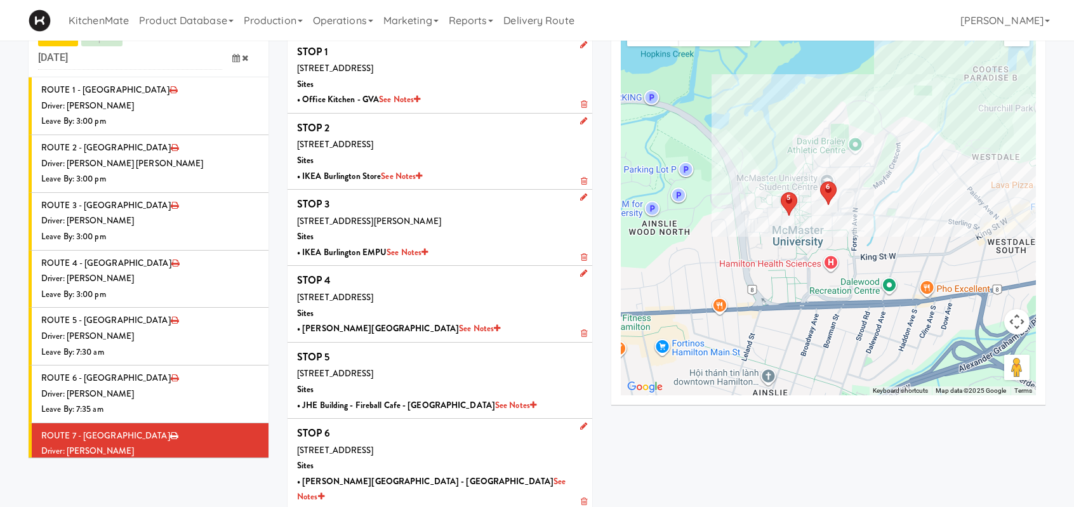
click at [177, 481] on li "ROUTE 8 - Idle Driver: No driver assigned Leave By: 12:00 am" at bounding box center [149, 510] width 240 height 58
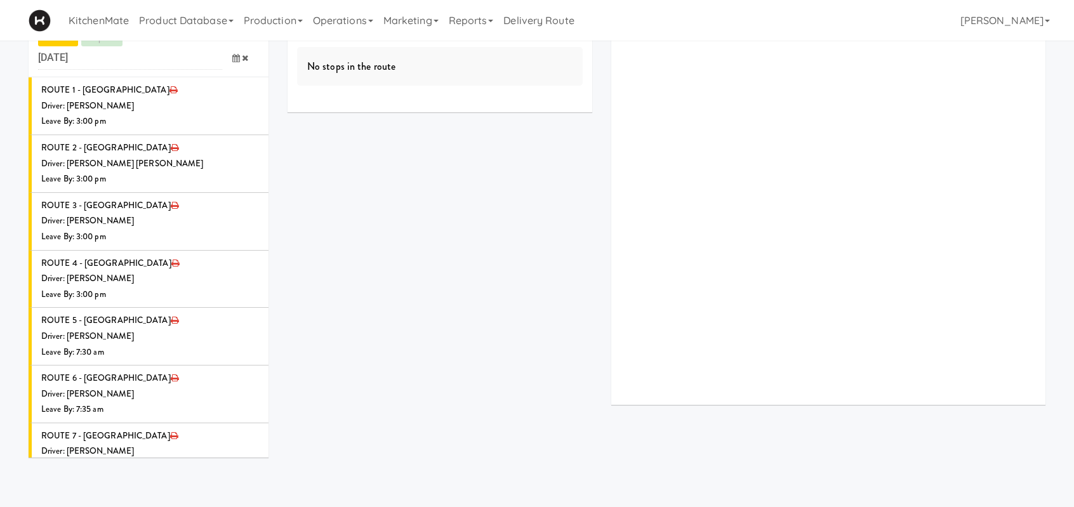
click at [256, 484] on icon at bounding box center [259, 488] width 7 height 8
click at [169, 502] on span "Select a driver Select a driver" at bounding box center [179, 513] width 159 height 23
type input "hana"
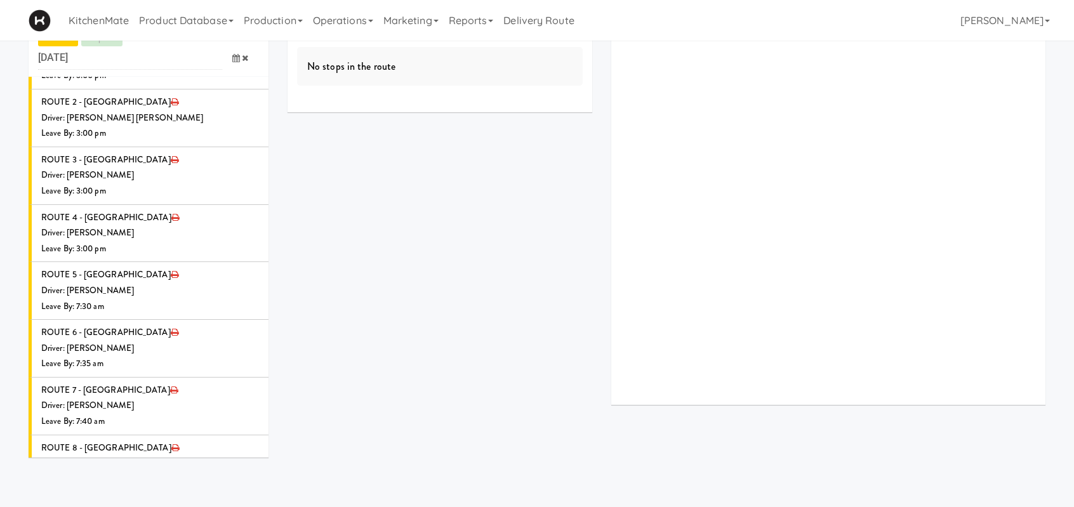
scroll to position [1426, 0]
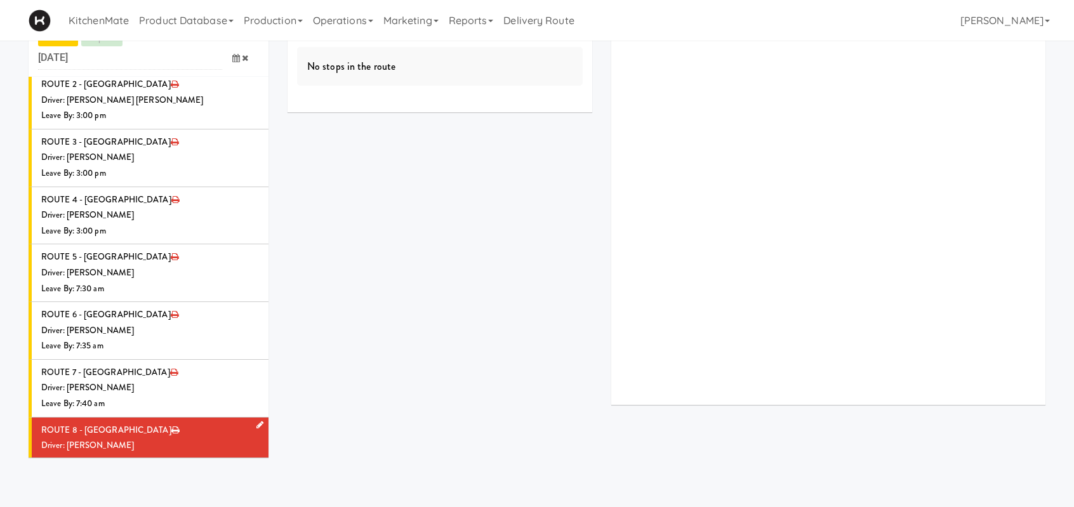
click at [211, 438] on div "Driver: [PERSON_NAME]" at bounding box center [150, 446] width 218 height 16
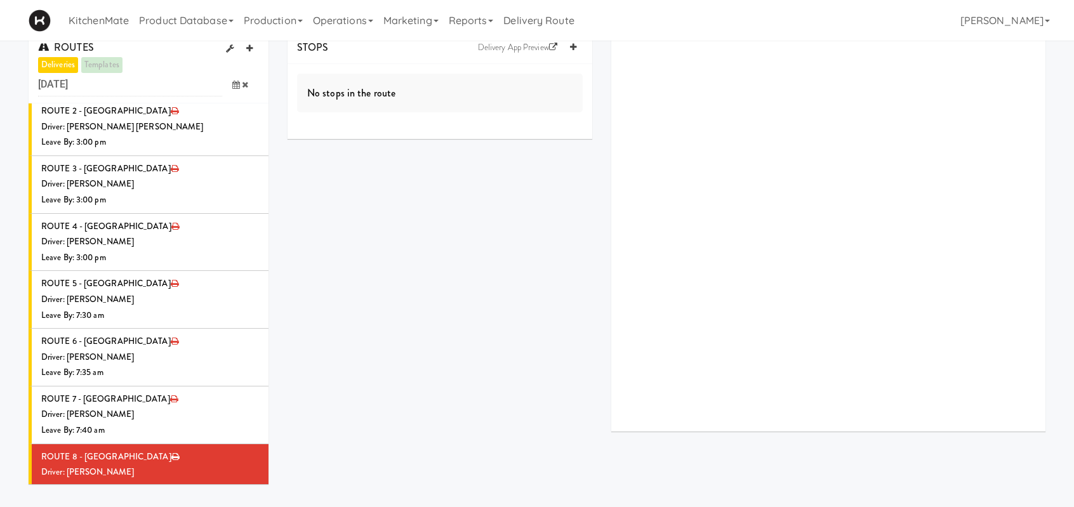
scroll to position [0, 0]
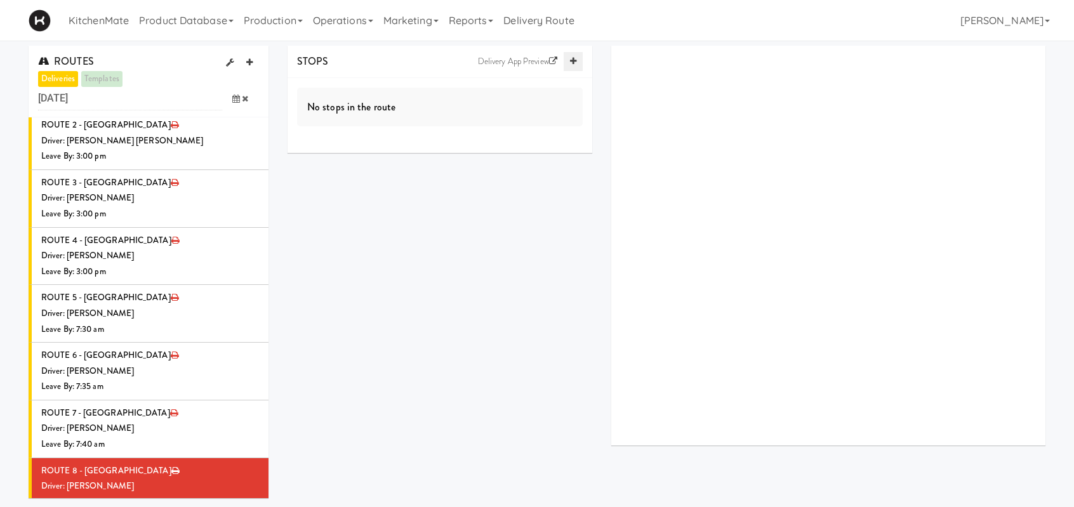
click at [573, 63] on icon at bounding box center [573, 61] width 6 height 8
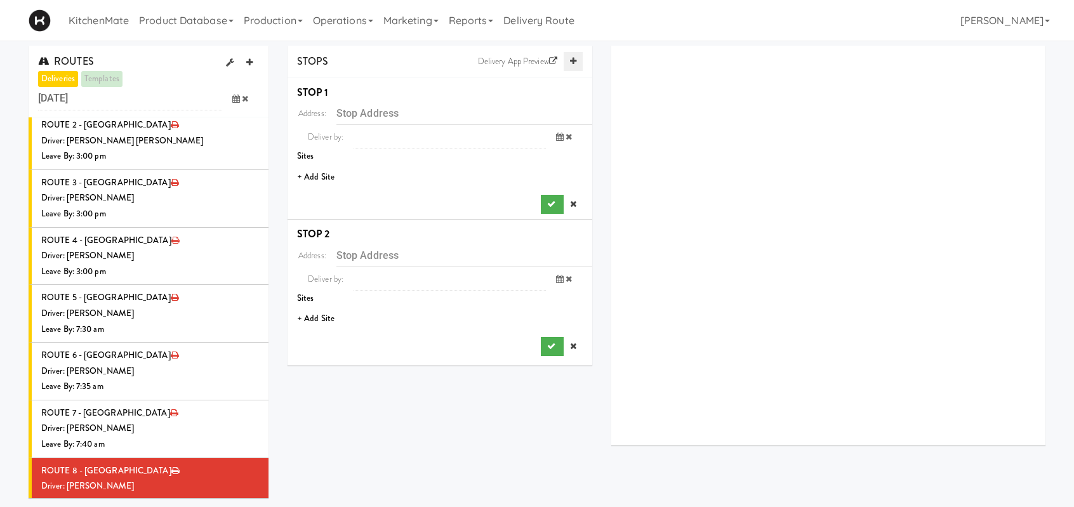
click at [573, 63] on icon at bounding box center [573, 61] width 6 height 8
click at [573, 62] on icon at bounding box center [573, 61] width 6 height 8
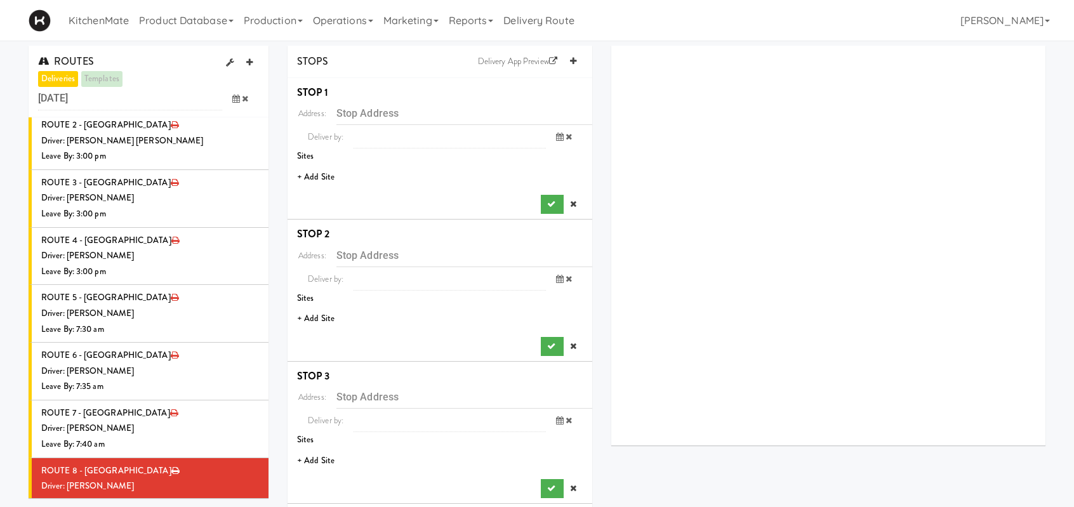
click at [327, 173] on li "+ Add Site" at bounding box center [440, 177] width 305 height 26
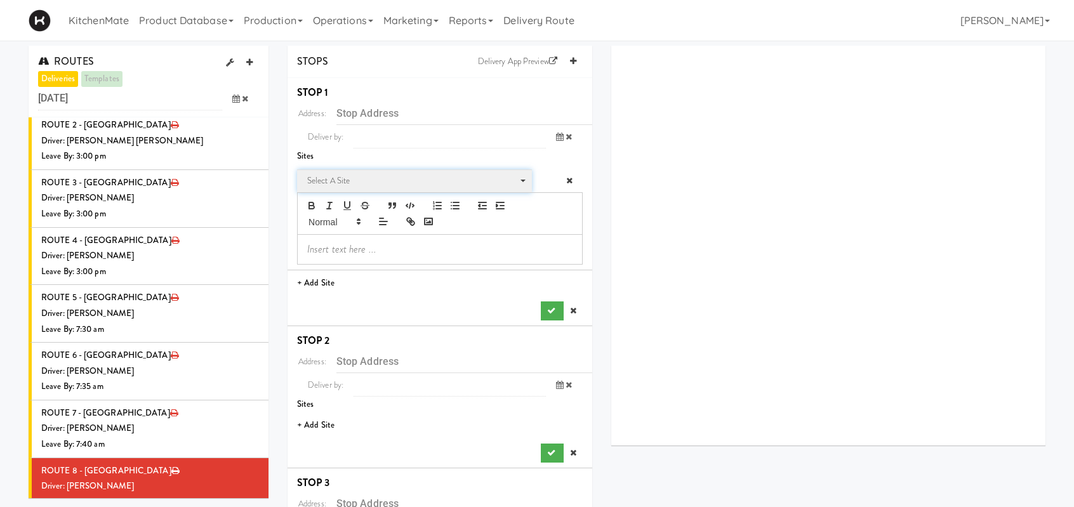
click at [334, 180] on span "Select a site" at bounding box center [410, 180] width 206 height 15
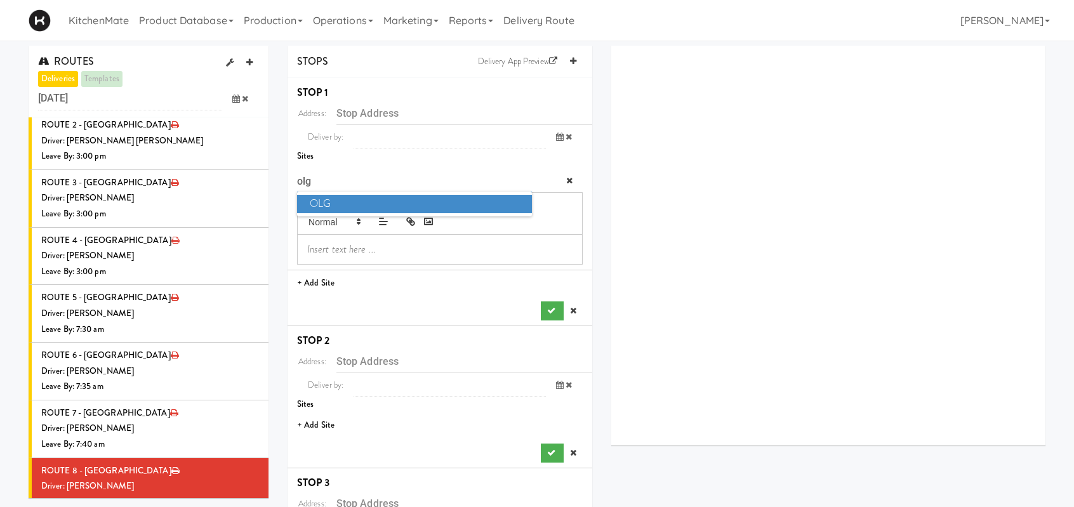
type input "olg"
click at [358, 196] on span "OLG" at bounding box center [414, 204] width 235 height 18
type input "4120 Yonge St, Toronto, ON, CA"
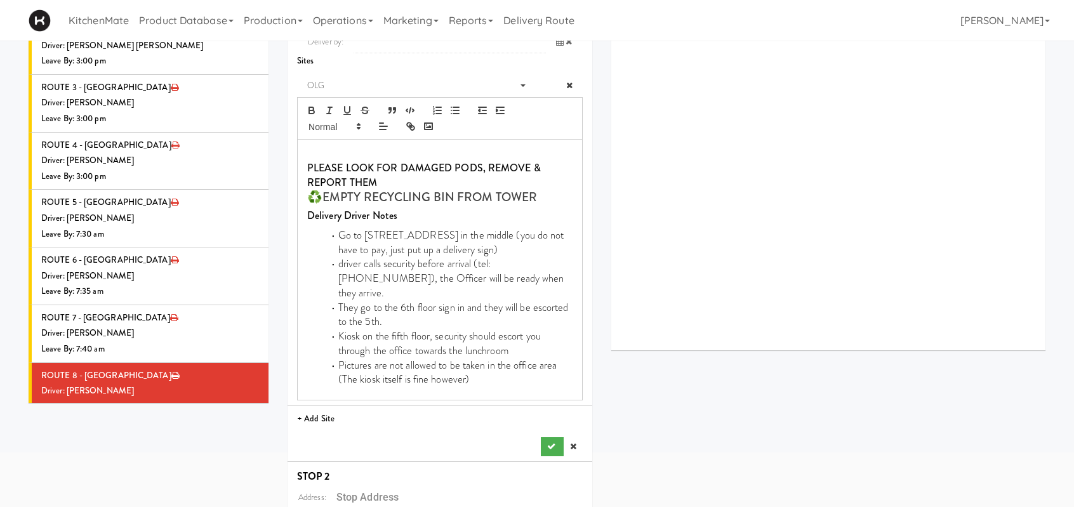
scroll to position [317, 0]
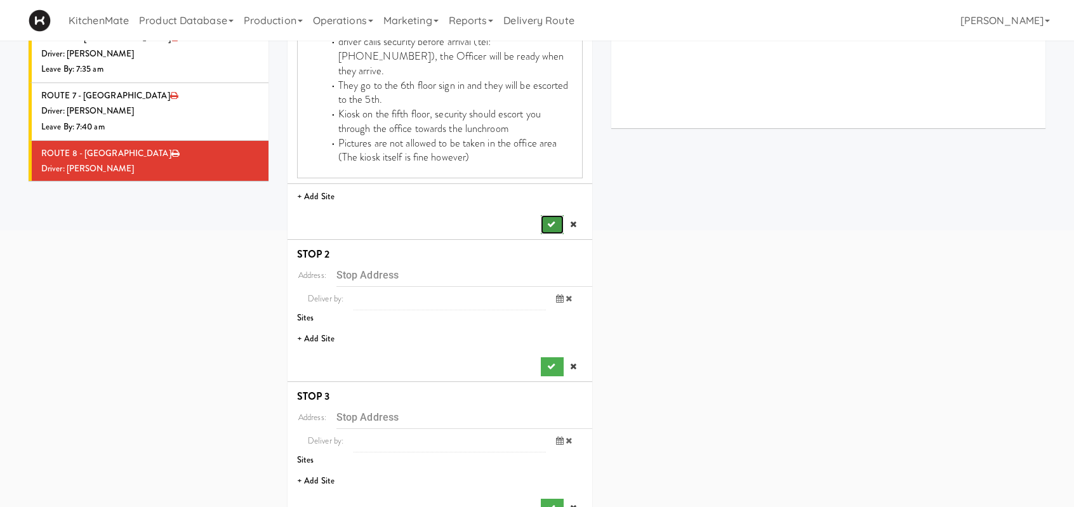
click at [547, 220] on icon "submit" at bounding box center [551, 224] width 8 height 8
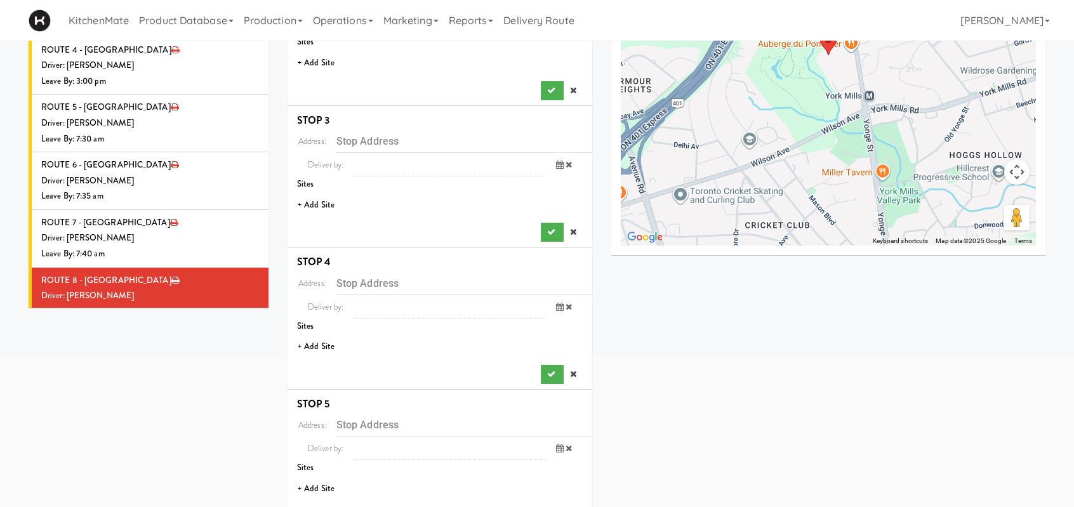
scroll to position [63, 0]
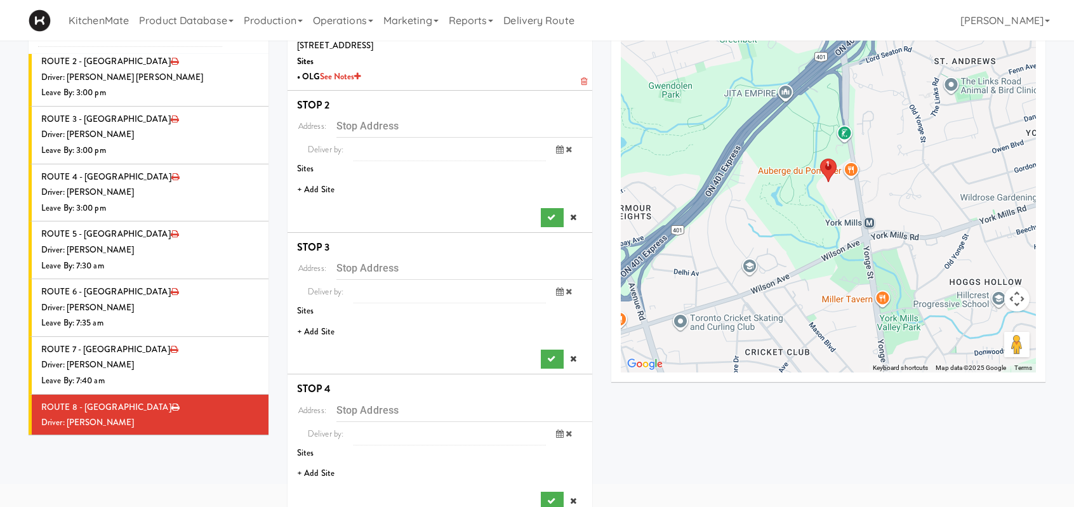
click at [328, 189] on li "+ Add Site" at bounding box center [440, 190] width 305 height 26
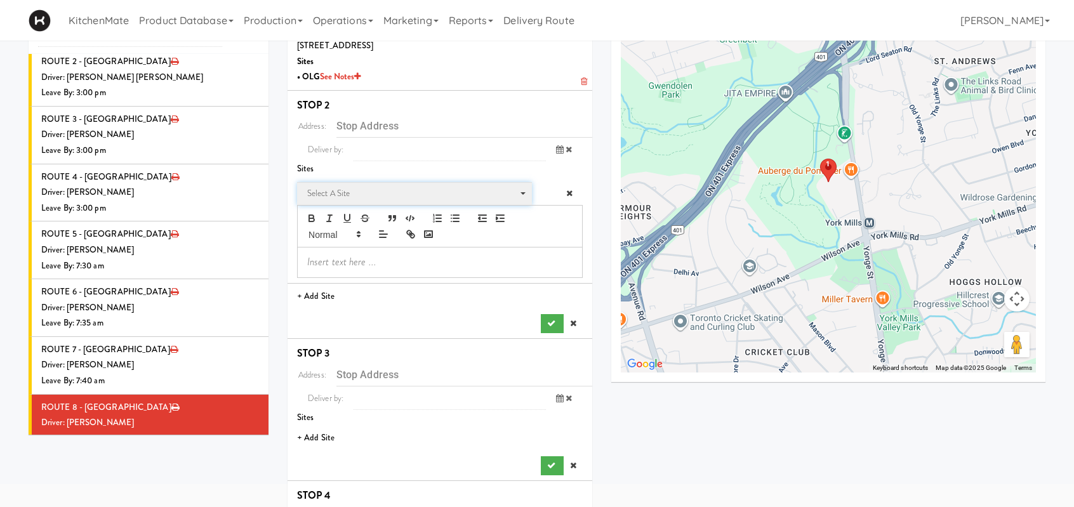
click at [358, 197] on span "Select a site" at bounding box center [410, 193] width 206 height 15
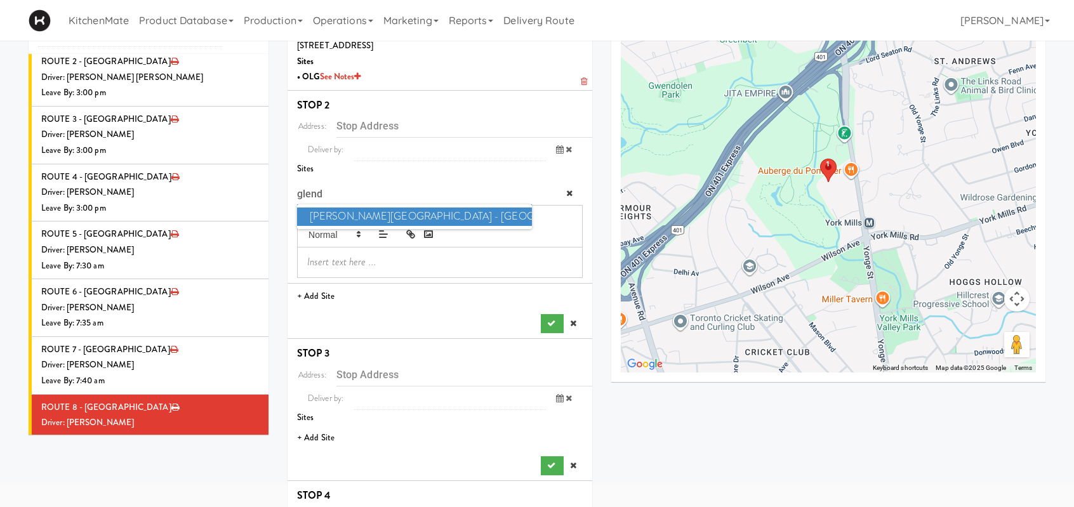
type input "glend"
click at [359, 215] on span "Glendon Campus - York University" at bounding box center [414, 217] width 235 height 18
type input "2275 Bayview Ave, Toronto, ON, CA"
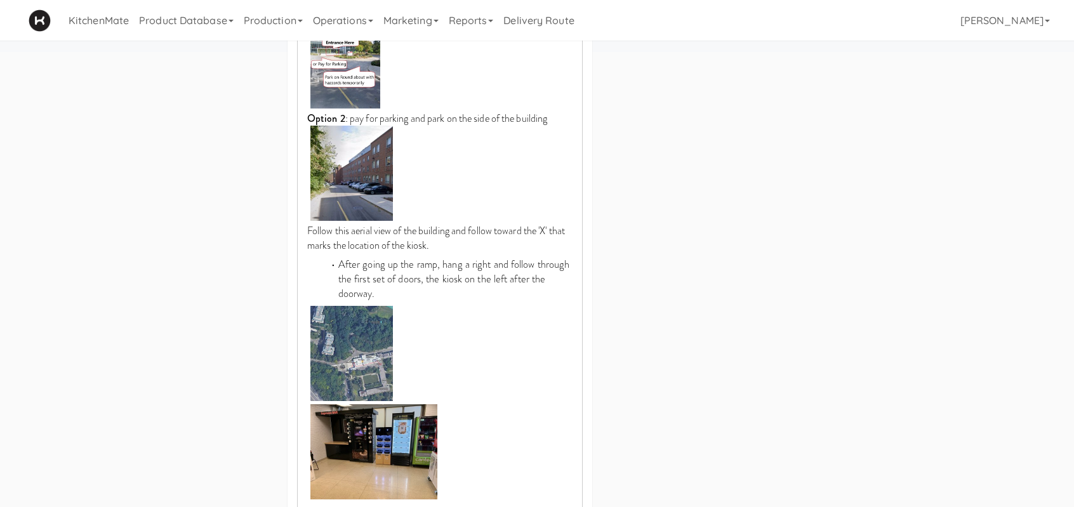
scroll to position [762, 0]
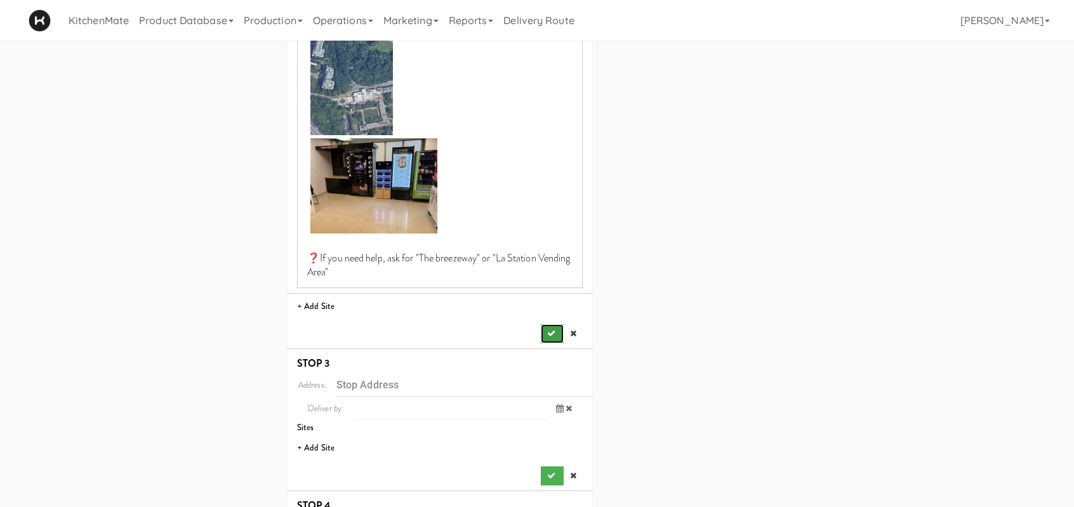
click at [544, 334] on button "submit" at bounding box center [552, 333] width 23 height 19
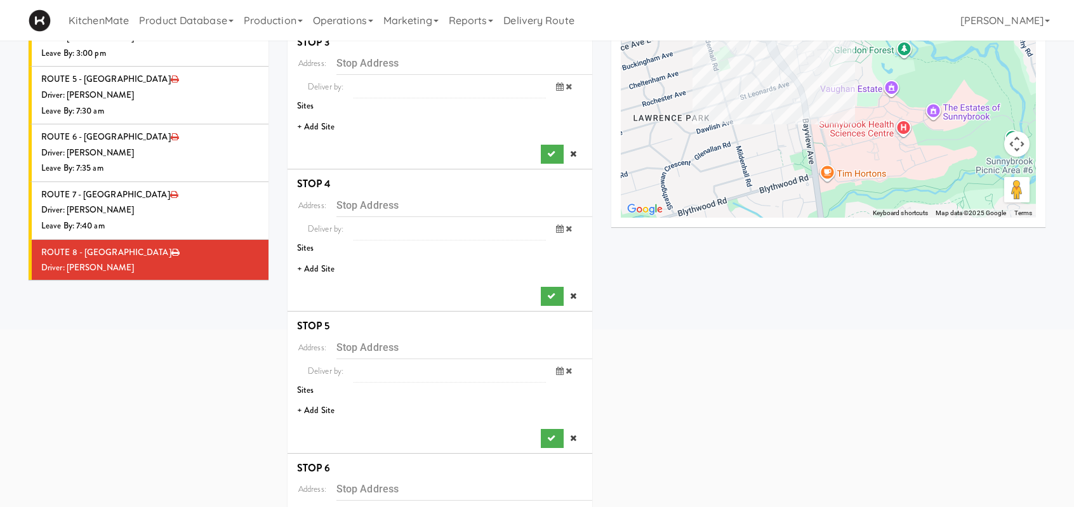
scroll to position [191, 0]
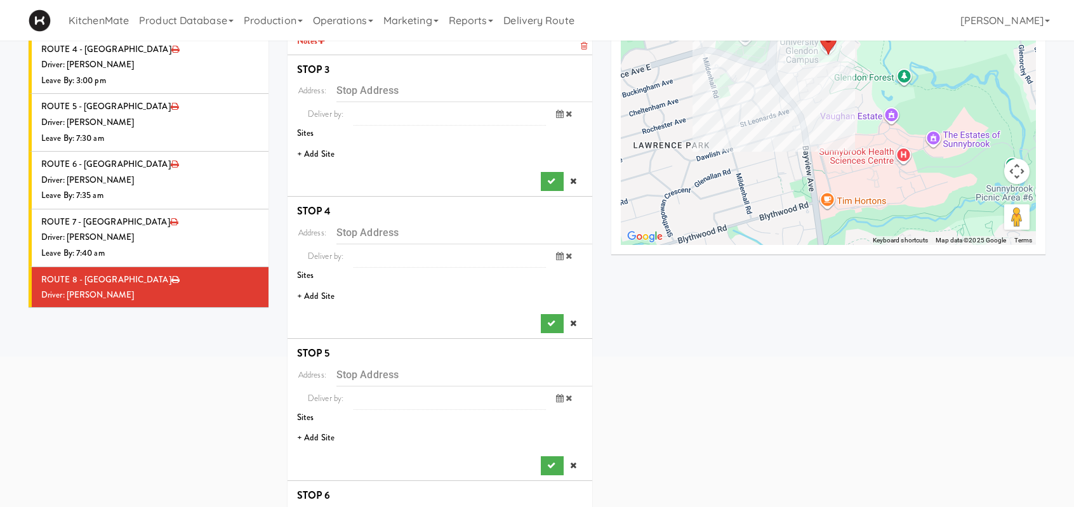
click at [314, 142] on li "+ Add Site" at bounding box center [440, 155] width 305 height 26
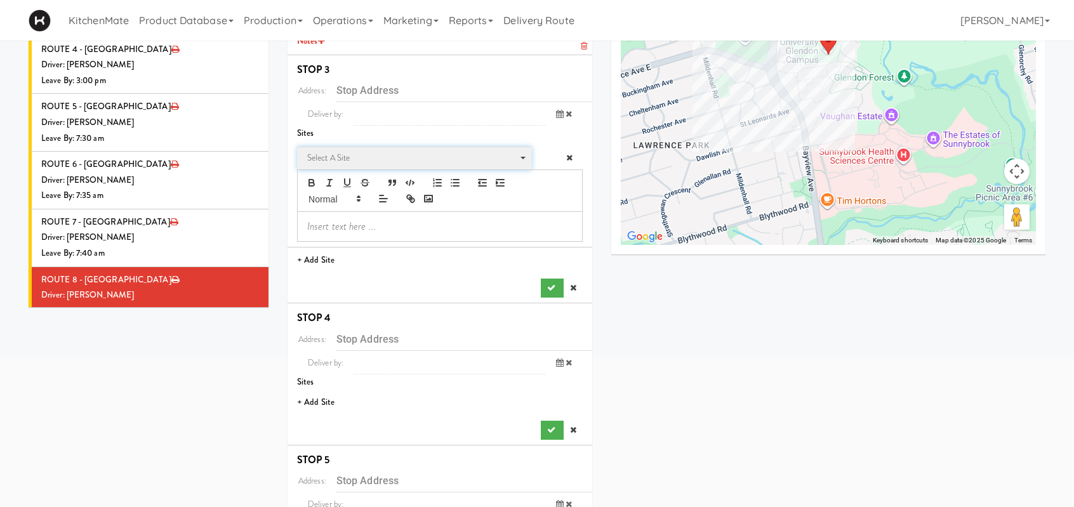
click at [368, 150] on span "Select a site" at bounding box center [410, 157] width 206 height 15
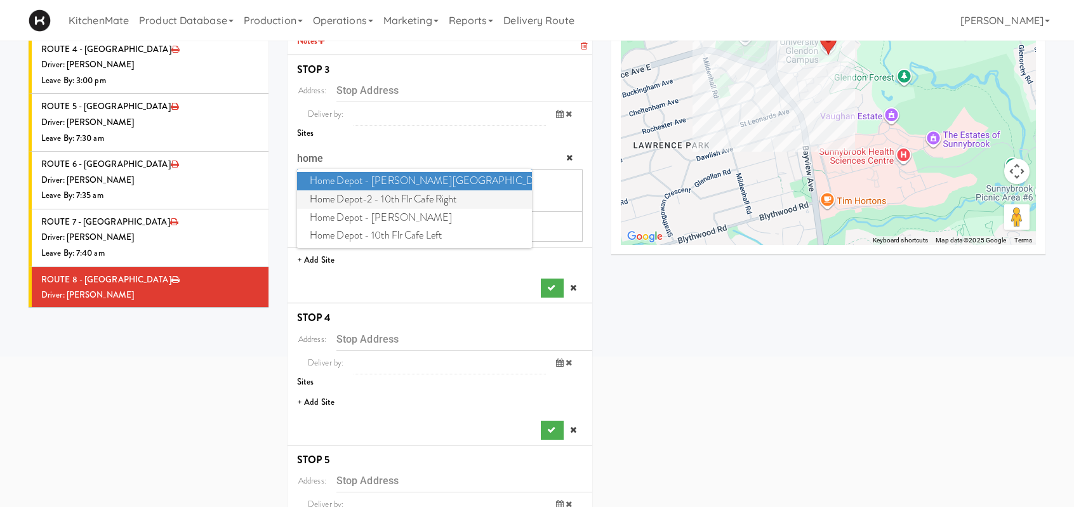
type input "home"
click at [405, 190] on span "Home Depot-2 - 10th Flr Cafe Right" at bounding box center [414, 199] width 235 height 18
type input "1 Concorde Gate, Toronto, ON, CA"
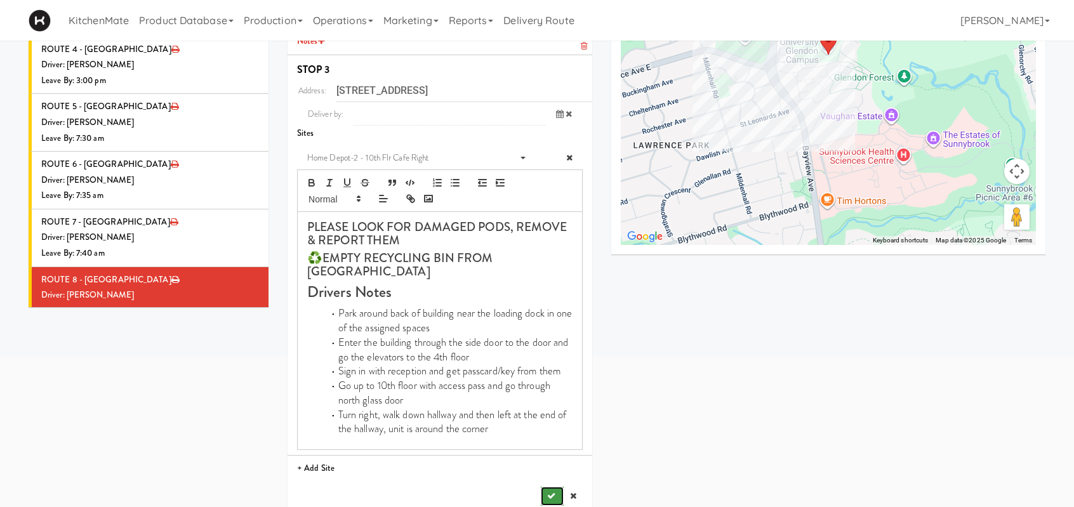
click at [550, 487] on button "submit" at bounding box center [552, 496] width 23 height 19
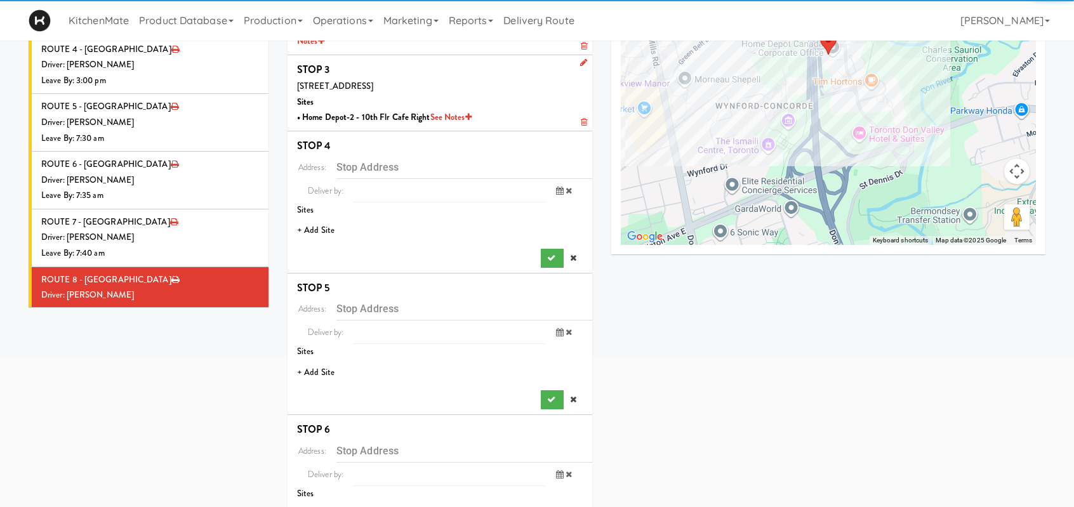
click at [328, 218] on li "+ Add Site" at bounding box center [440, 231] width 305 height 26
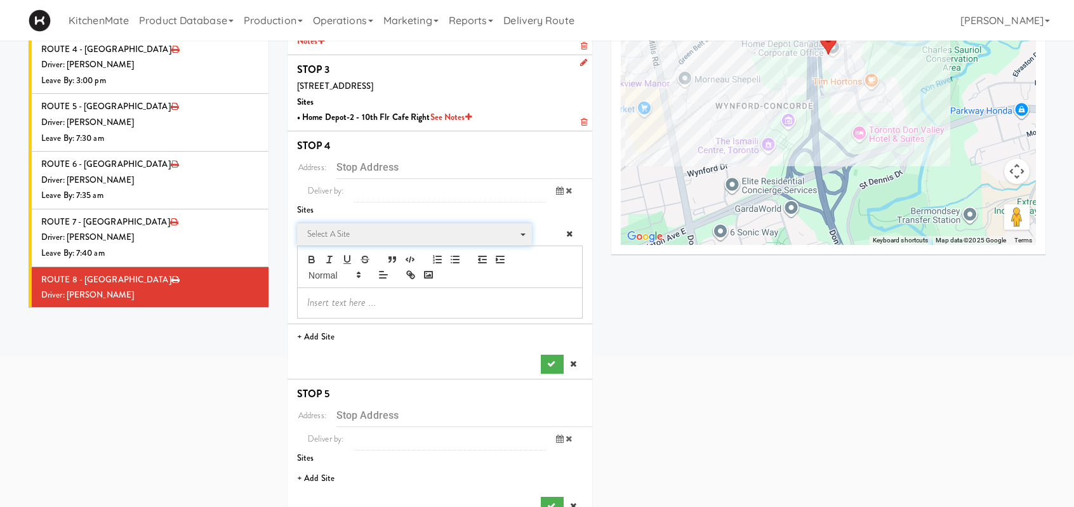
click at [350, 227] on span "Select a site" at bounding box center [410, 234] width 206 height 15
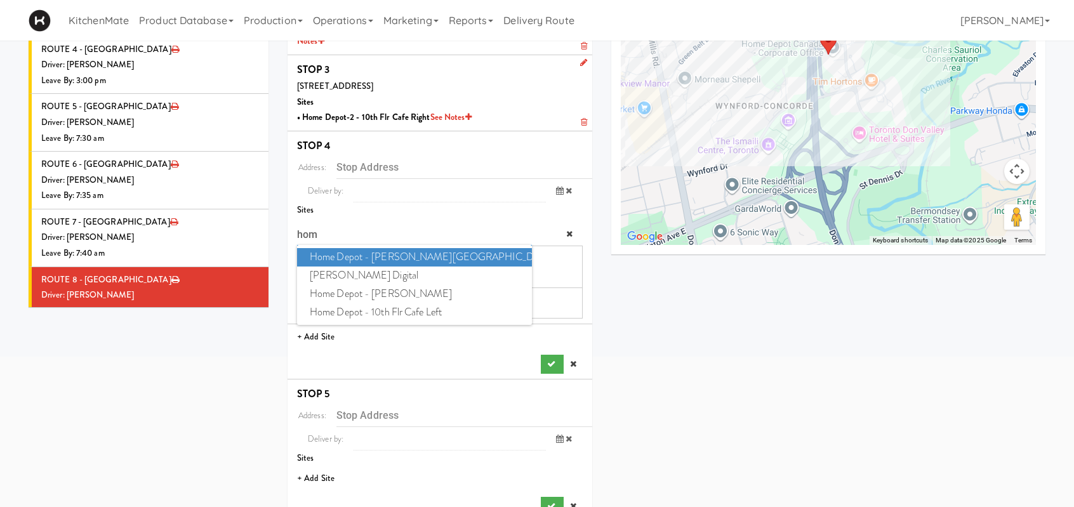
type input "home"
click at [370, 285] on span "Home Depot - 10th Flr Cafe Left" at bounding box center [414, 294] width 235 height 18
type input "1 Concorde Gate, Toronto, ON, CA"
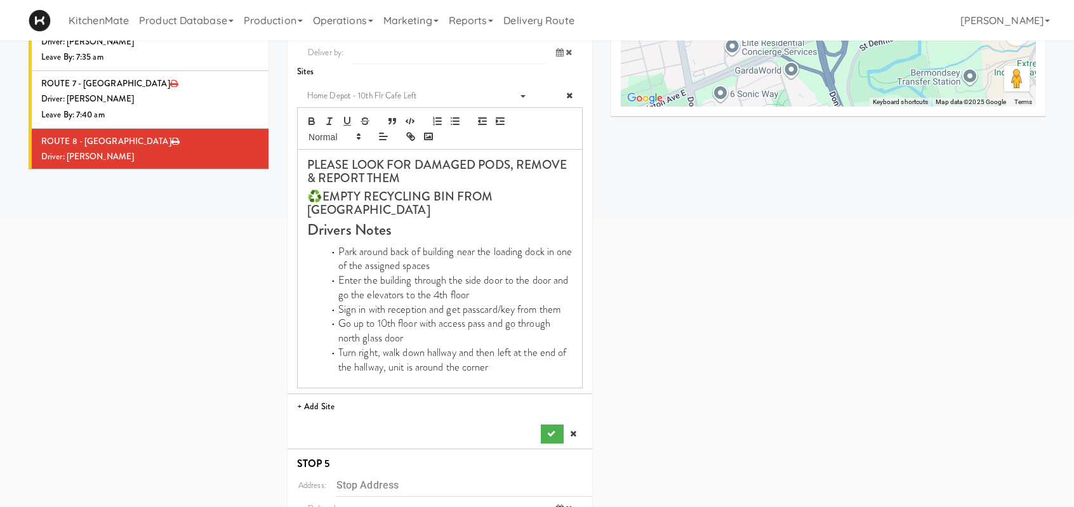
scroll to position [509, 0]
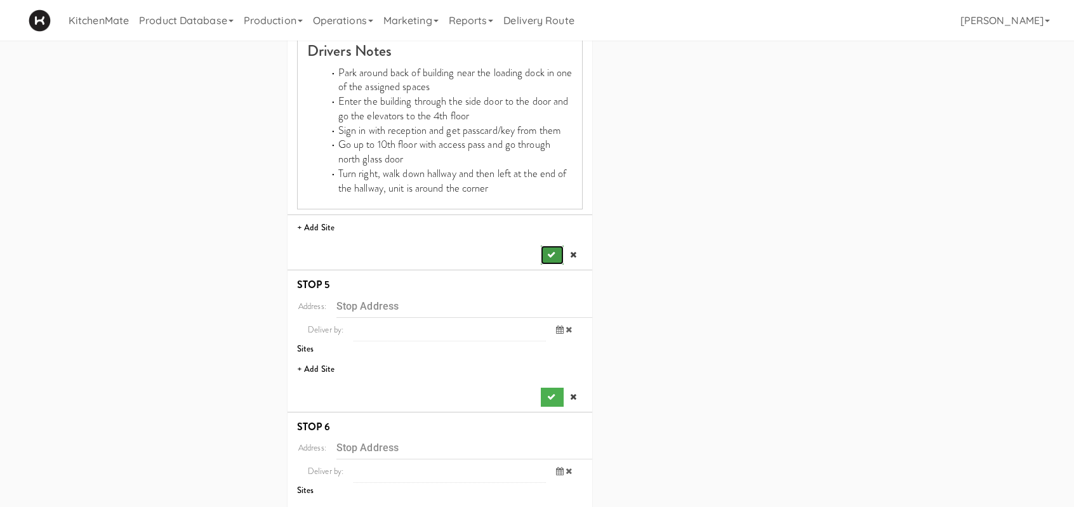
click at [557, 246] on button "submit" at bounding box center [552, 255] width 23 height 19
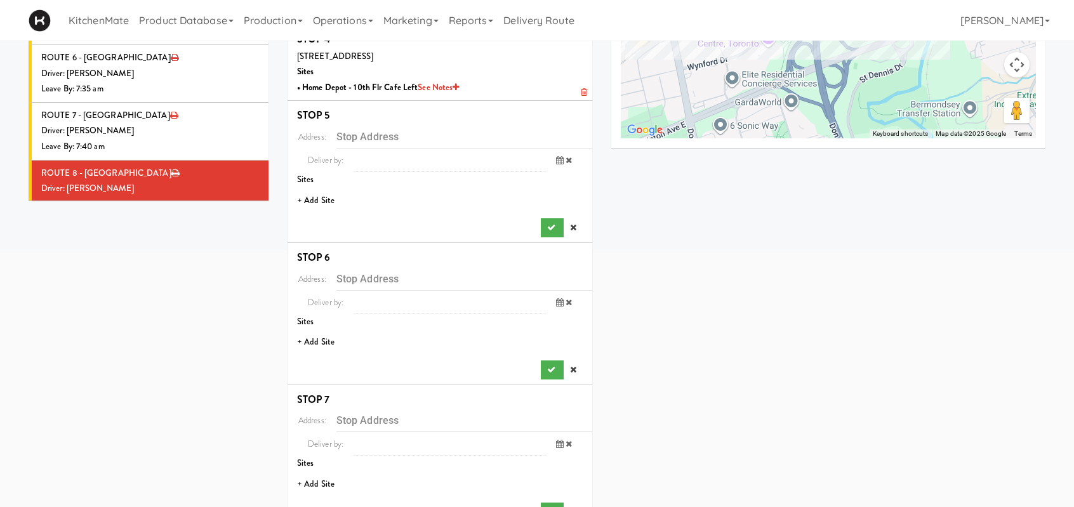
scroll to position [187, 0]
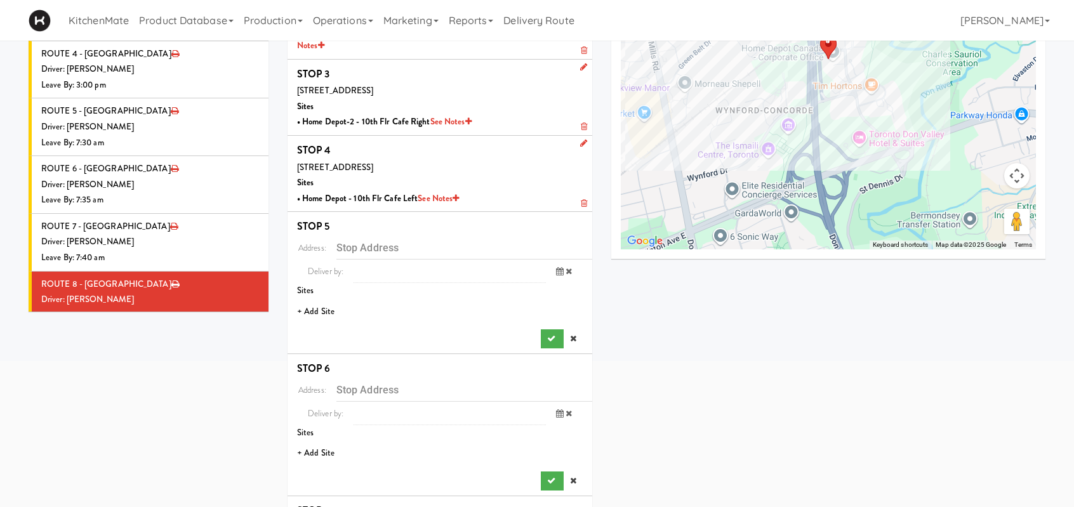
click at [334, 299] on li "+ Add Site" at bounding box center [440, 312] width 305 height 26
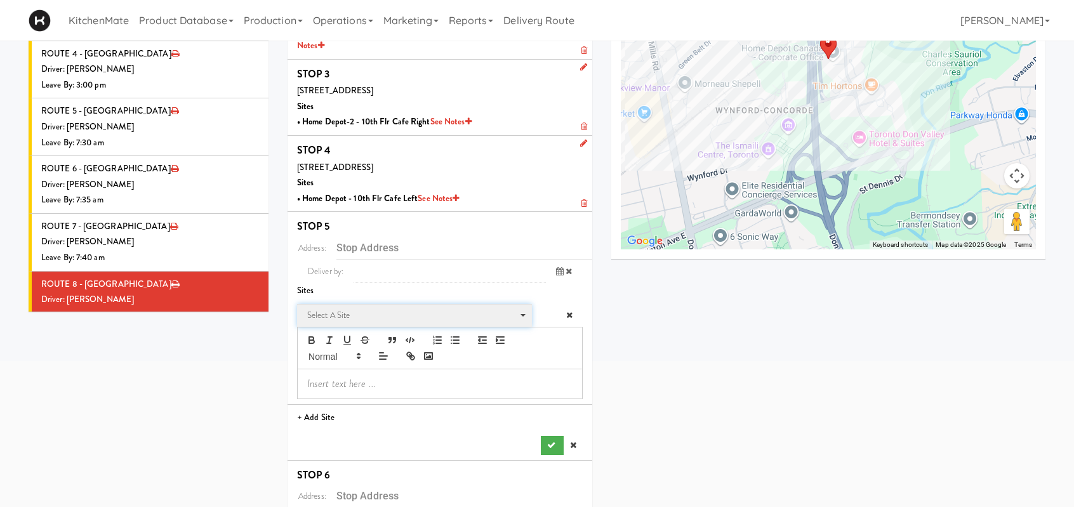
click at [368, 308] on span "Select a site" at bounding box center [410, 315] width 206 height 15
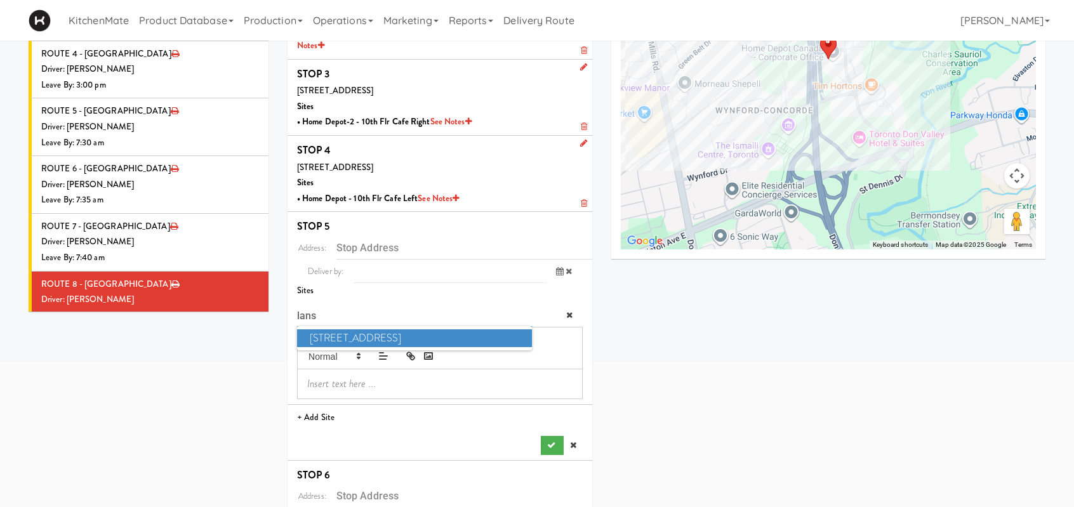
type input "lans"
click at [370, 330] on span "2 Lansing Square" at bounding box center [414, 339] width 235 height 18
type input "2 Lansing Square, Toronto, ON, CA"
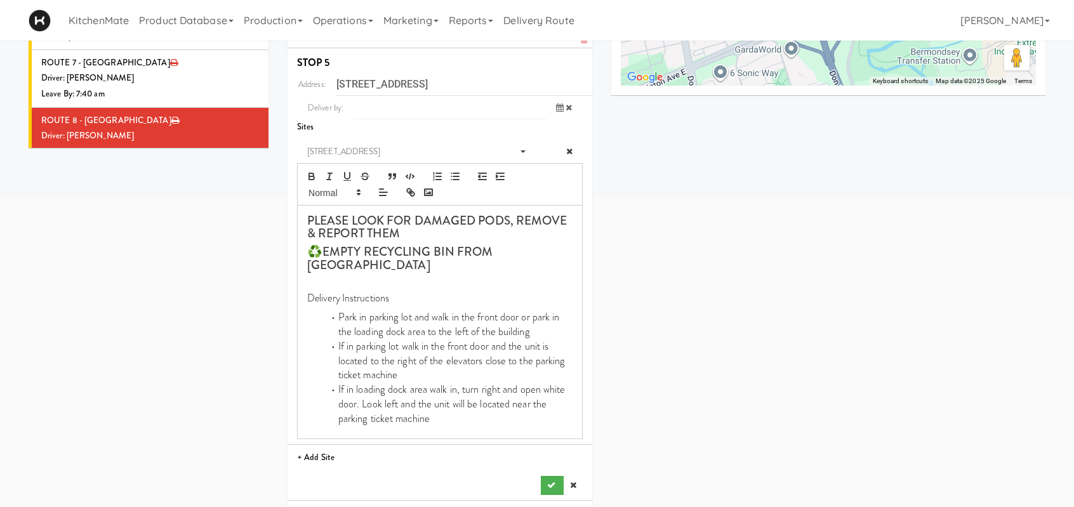
scroll to position [504, 0]
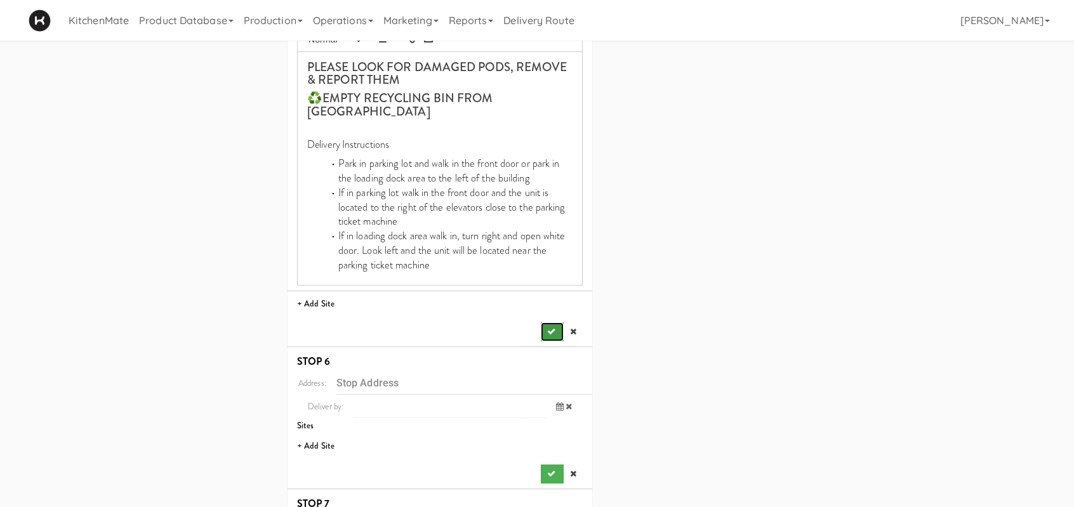
click at [543, 323] on button "submit" at bounding box center [552, 332] width 23 height 19
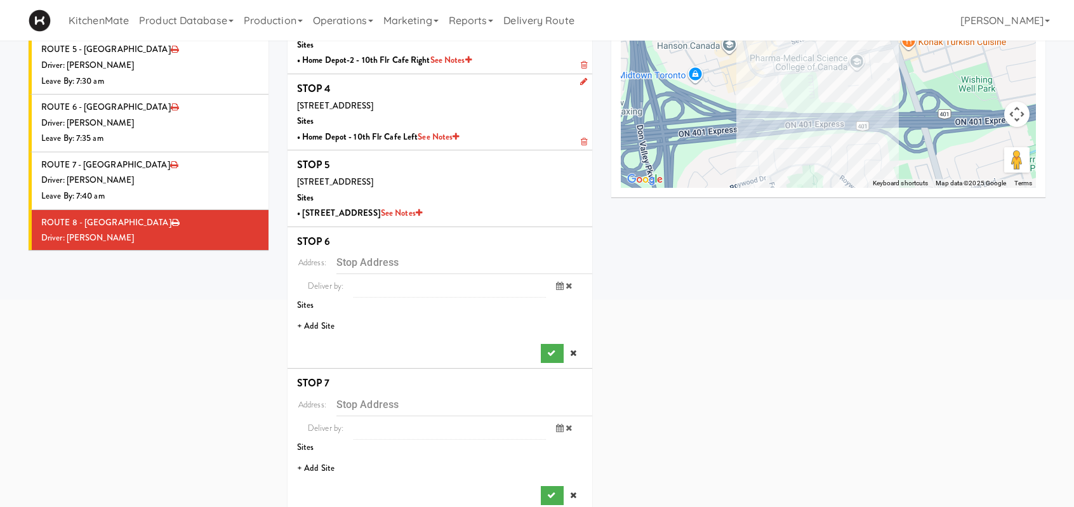
click at [322, 314] on li "+ Add Site" at bounding box center [440, 327] width 305 height 26
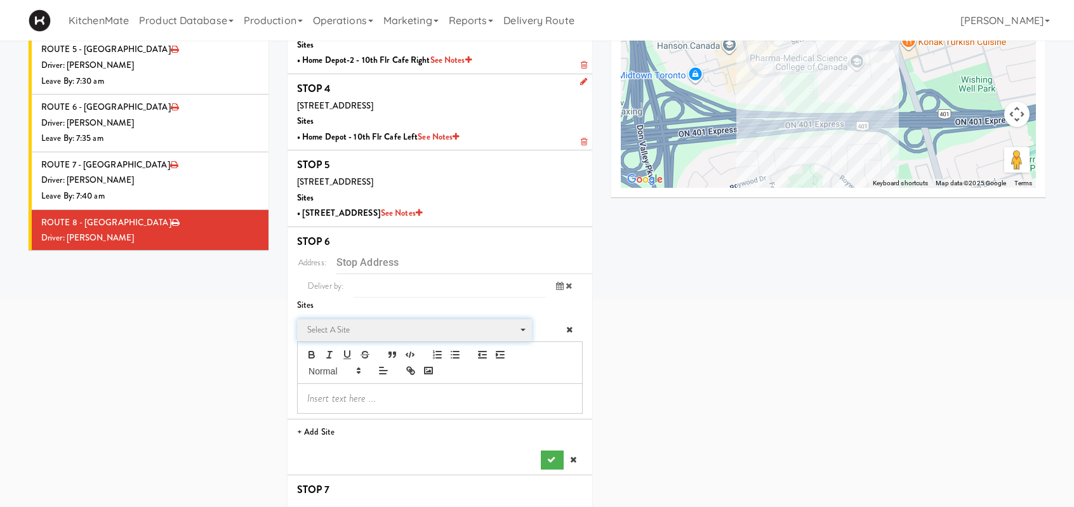
click at [338, 323] on span "Select a site" at bounding box center [410, 330] width 206 height 15
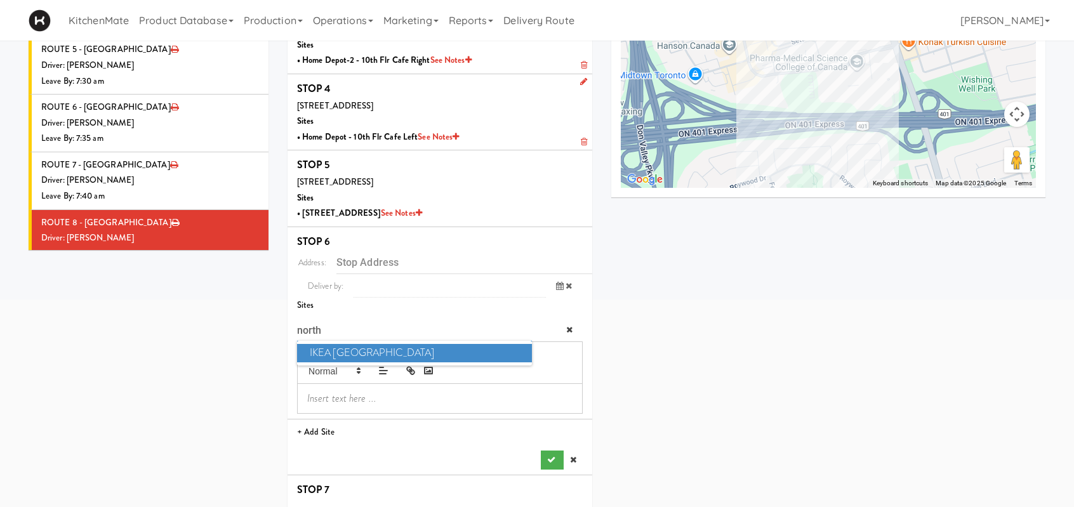
type input "north"
click at [345, 344] on span "IKEA North York Store" at bounding box center [414, 353] width 235 height 18
type input "15 Provost Dr, Toronto, ON, CA"
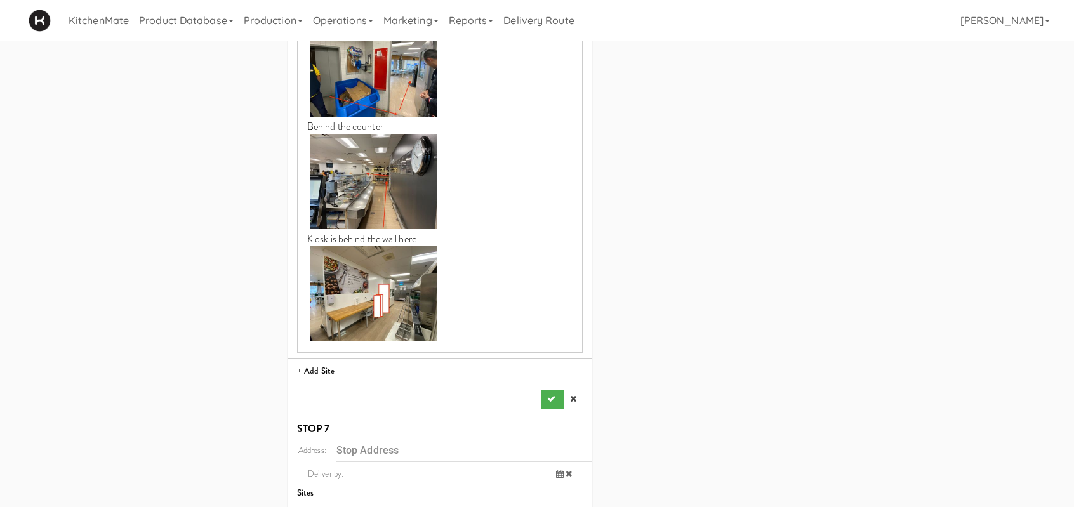
scroll to position [1391, 0]
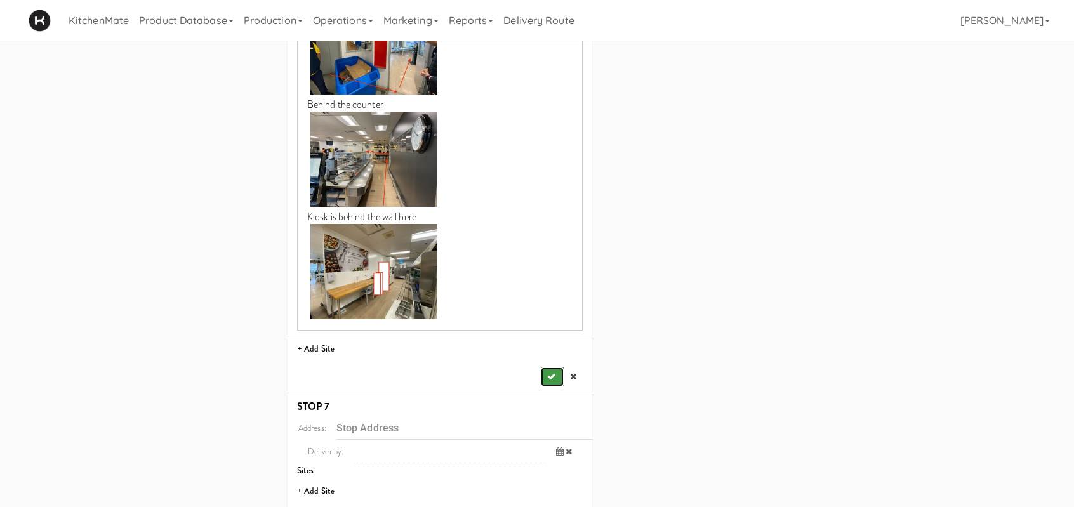
click at [552, 373] on icon "submit" at bounding box center [551, 377] width 8 height 8
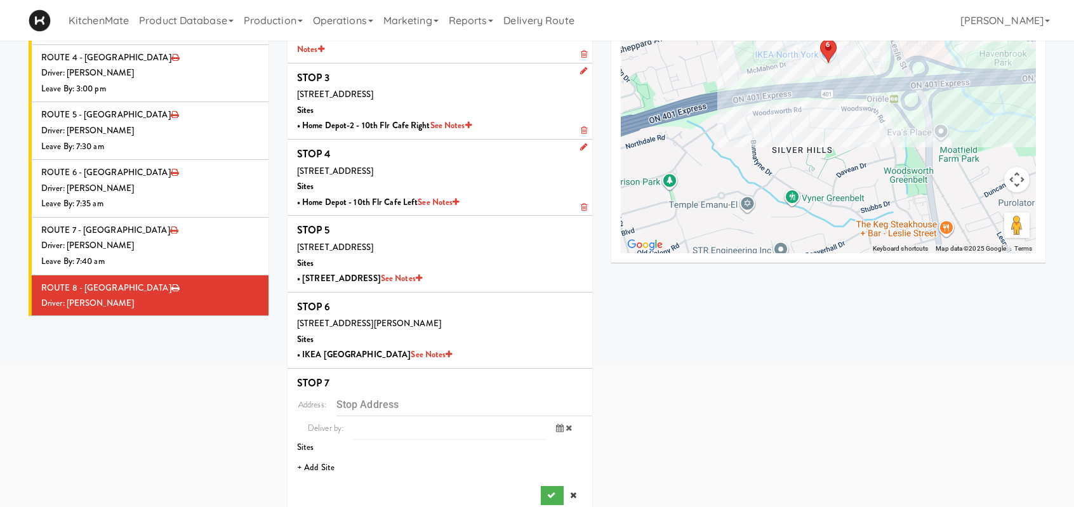
click at [325, 455] on li "+ Add Site" at bounding box center [440, 468] width 305 height 26
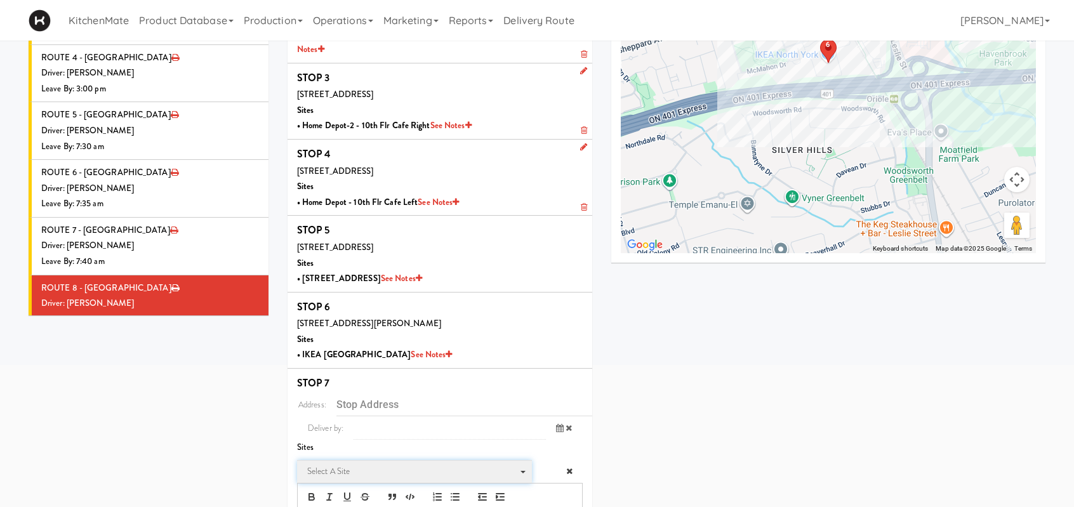
click at [368, 464] on span "Select a site" at bounding box center [410, 471] width 206 height 15
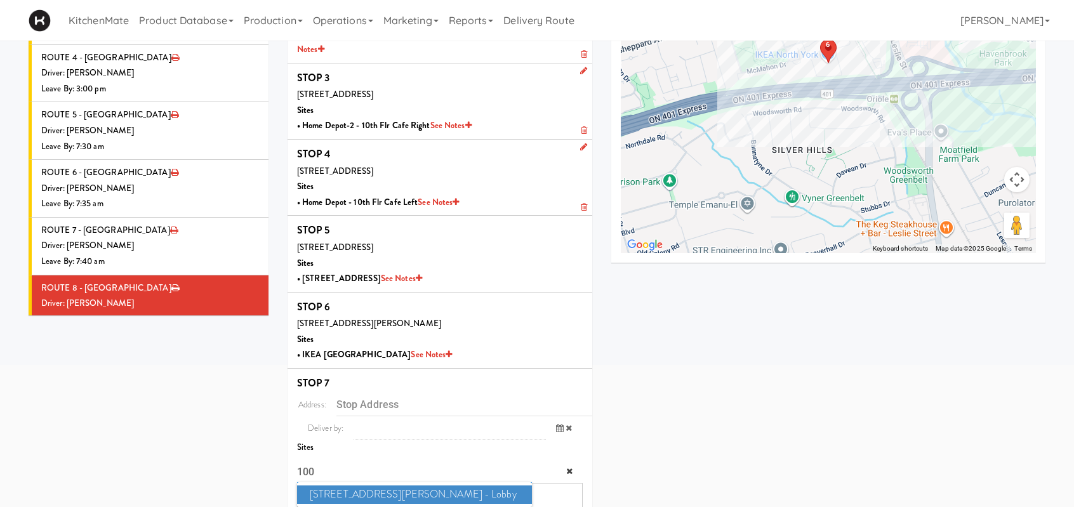
type input "100"
click at [368, 486] on span "100 Sheppard Ave - Lobby" at bounding box center [414, 495] width 235 height 18
type input "100 Sheppard Ave E, Toronto, ON, CA"
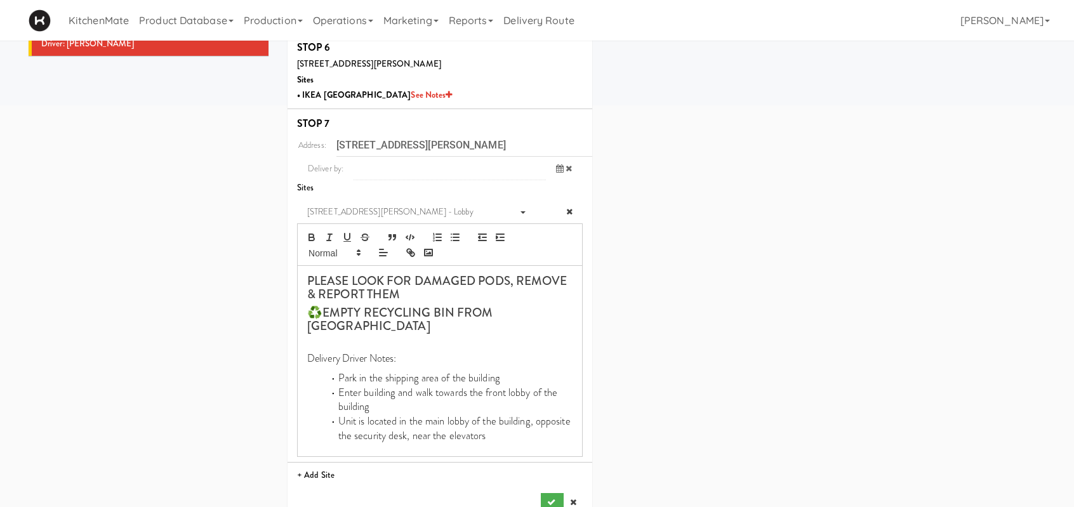
scroll to position [450, 0]
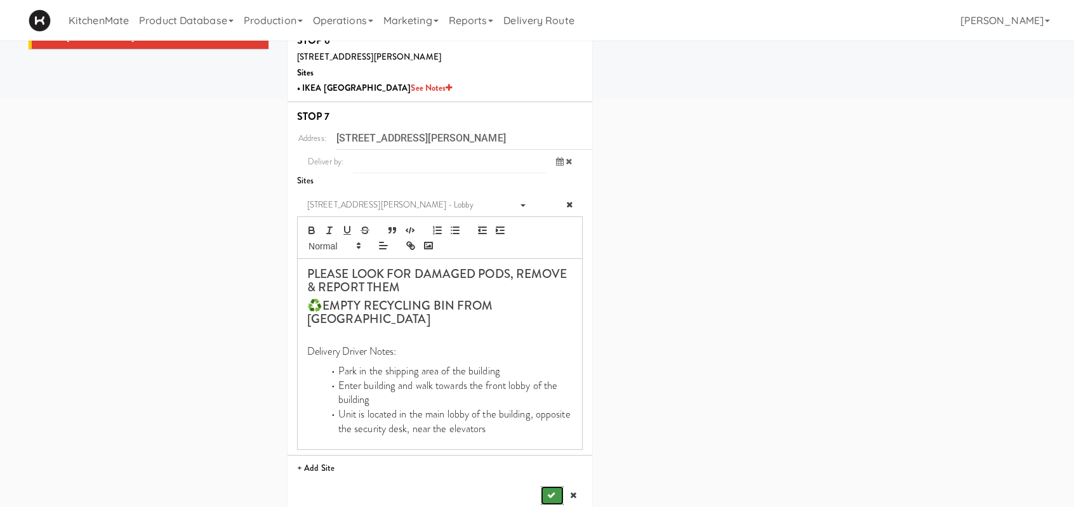
click at [547, 486] on button "submit" at bounding box center [552, 495] width 23 height 19
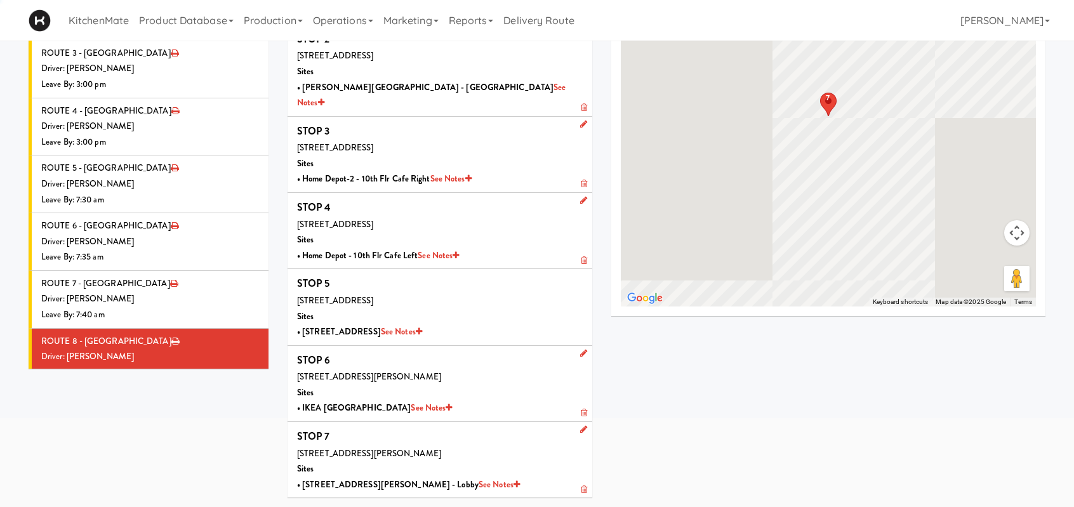
scroll to position [112, 0]
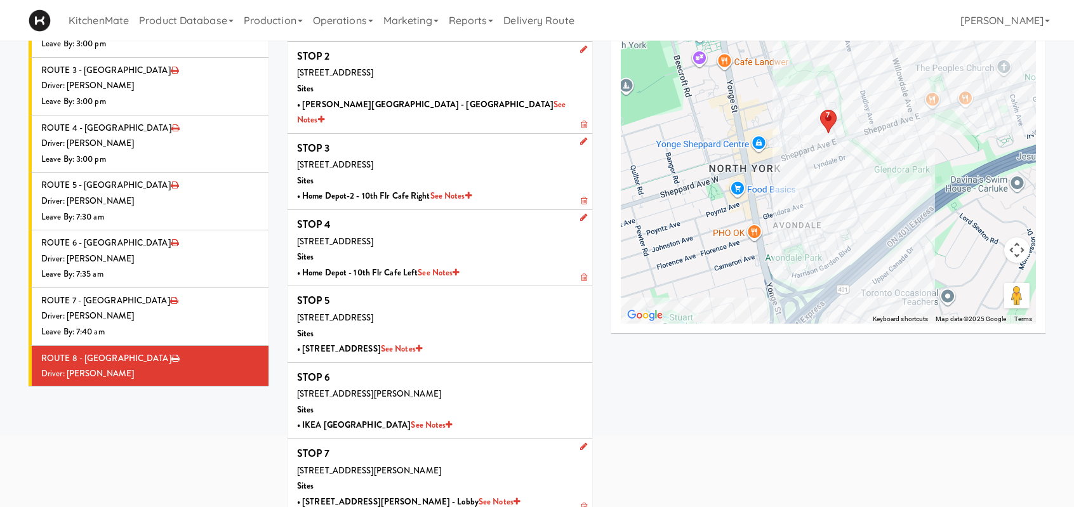
click at [166, 424] on div "Driver: No driver assigned" at bounding box center [150, 432] width 218 height 16
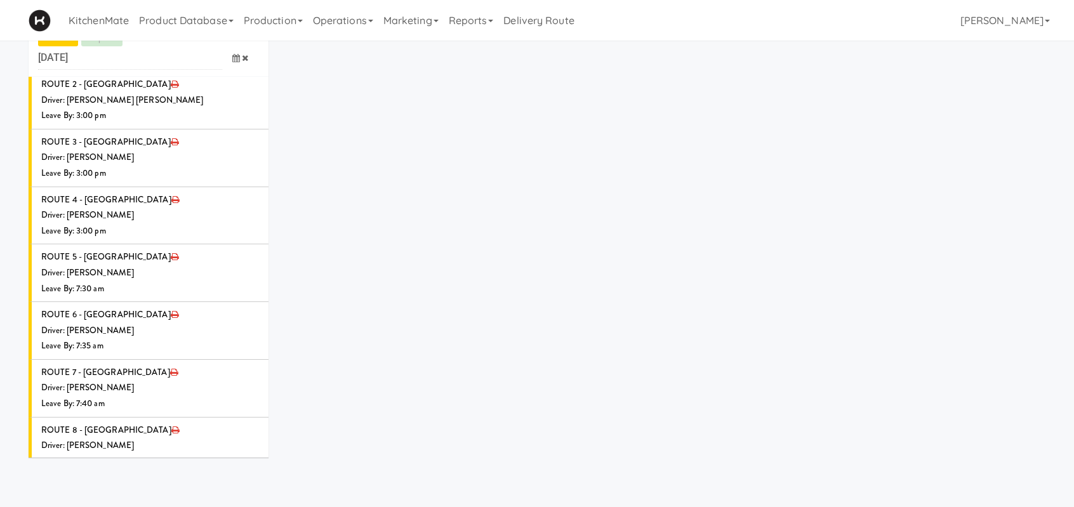
scroll to position [41, 0]
click at [256, 478] on icon at bounding box center [259, 482] width 7 height 8
click at [167, 496] on span "Select a driver Select a driver" at bounding box center [179, 507] width 159 height 23
type input "kha"
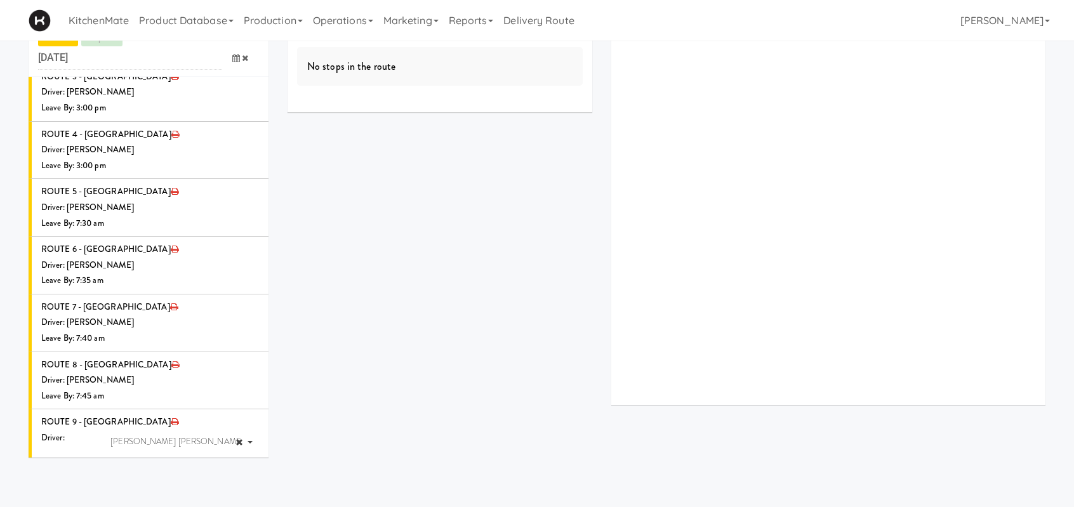
scroll to position [1552, 0]
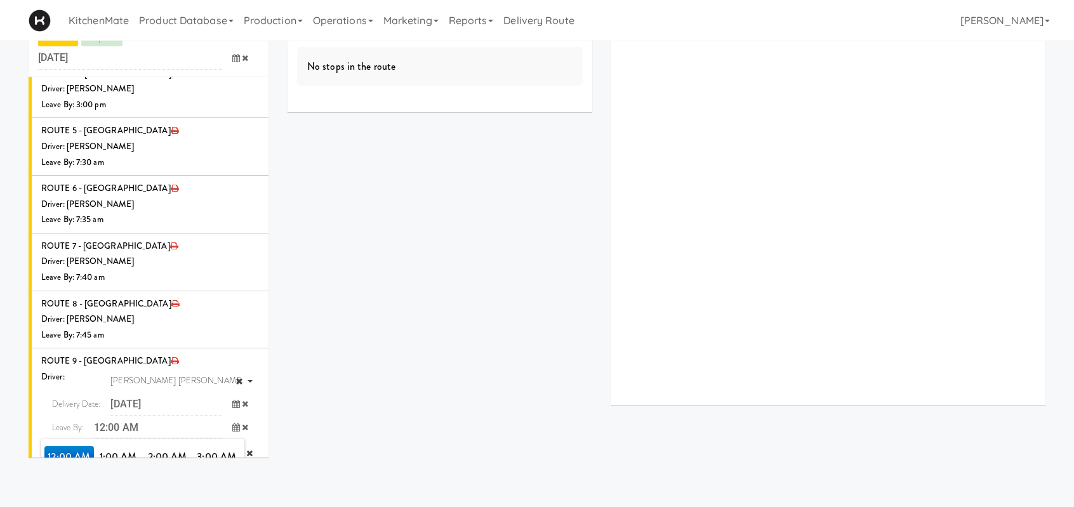
click at [215, 468] on span "7:00 AM" at bounding box center [217, 479] width 50 height 22
click at [173, 490] on span "7:50 AM" at bounding box center [168, 501] width 50 height 22
click at [223, 450] on icon "submit" at bounding box center [227, 454] width 8 height 8
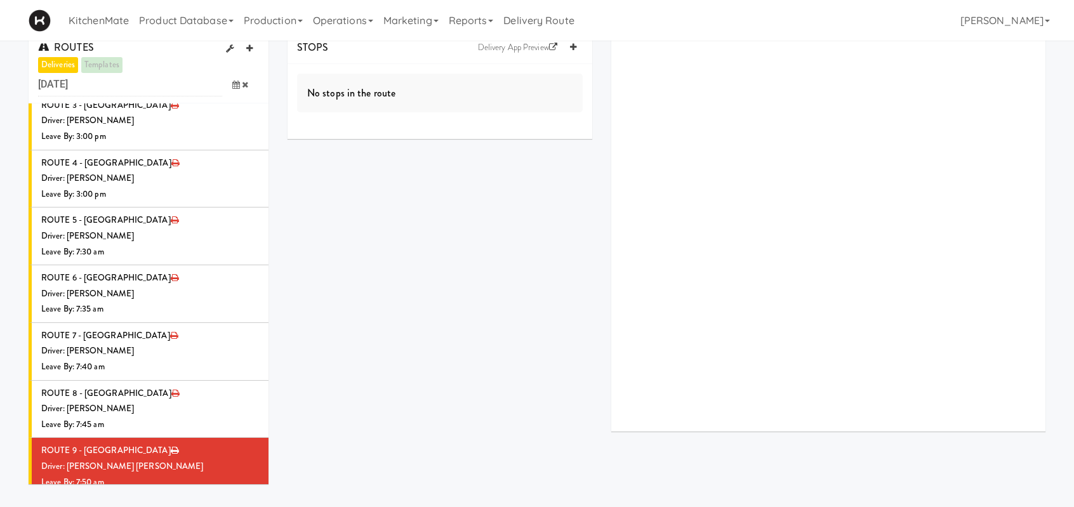
scroll to position [0, 0]
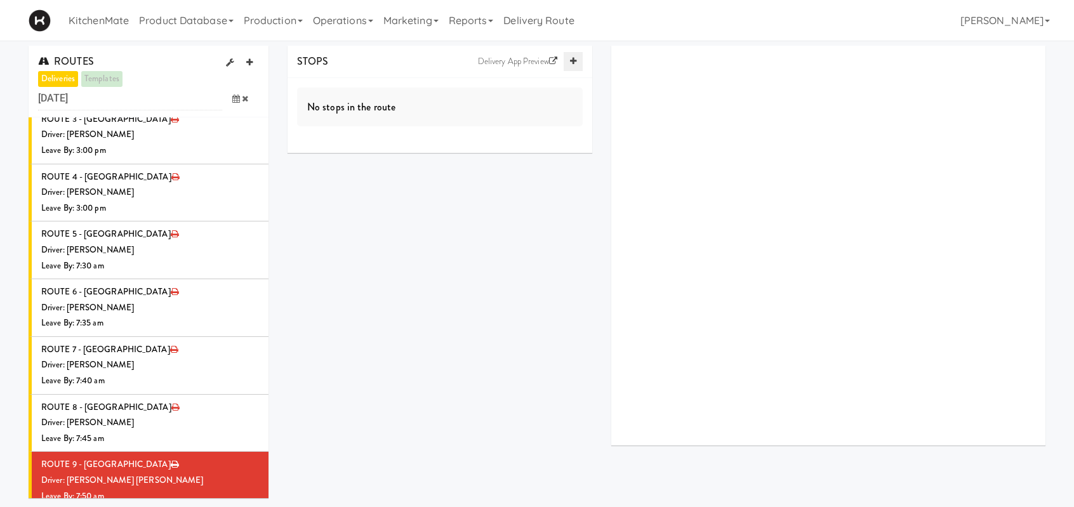
click at [575, 62] on icon at bounding box center [573, 61] width 6 height 8
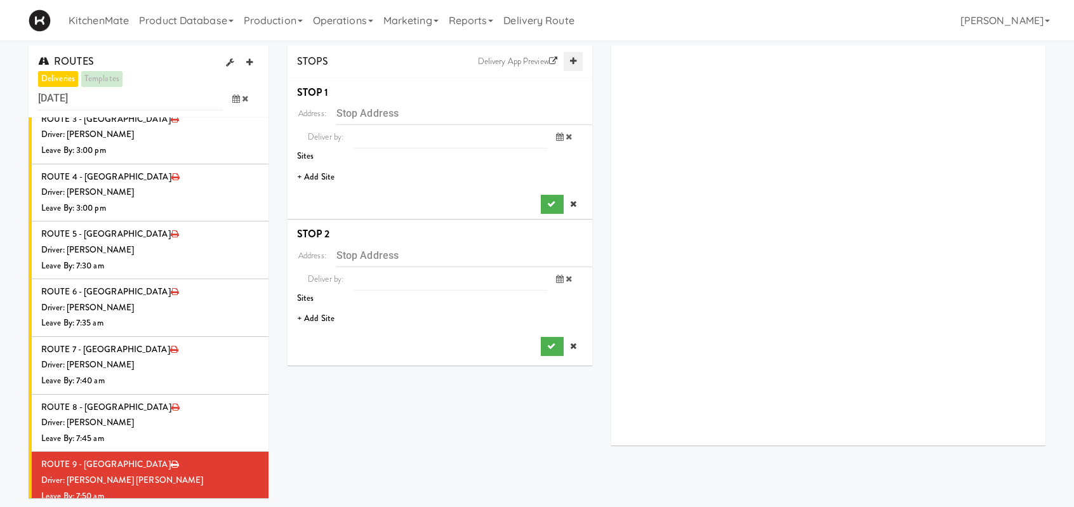
click at [575, 62] on icon at bounding box center [573, 61] width 6 height 8
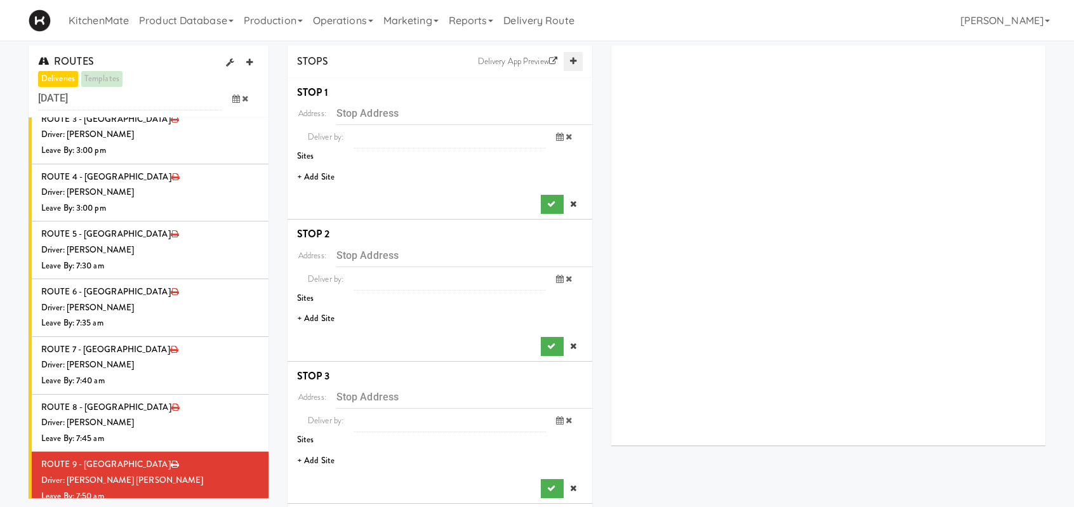
click at [575, 62] on icon at bounding box center [573, 61] width 6 height 8
click at [306, 175] on li "+ Add Site" at bounding box center [440, 177] width 305 height 26
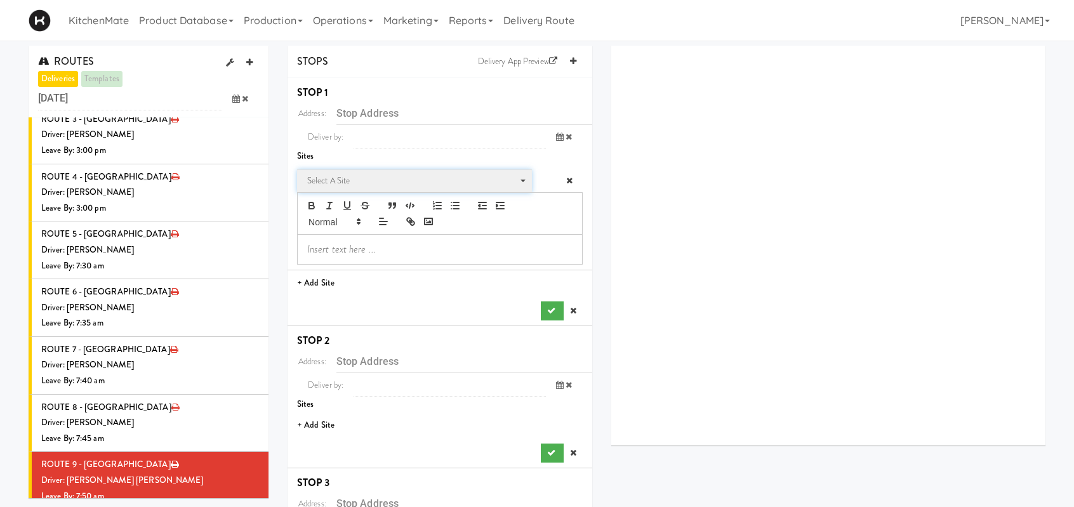
click at [336, 185] on span "Select a site" at bounding box center [410, 180] width 206 height 15
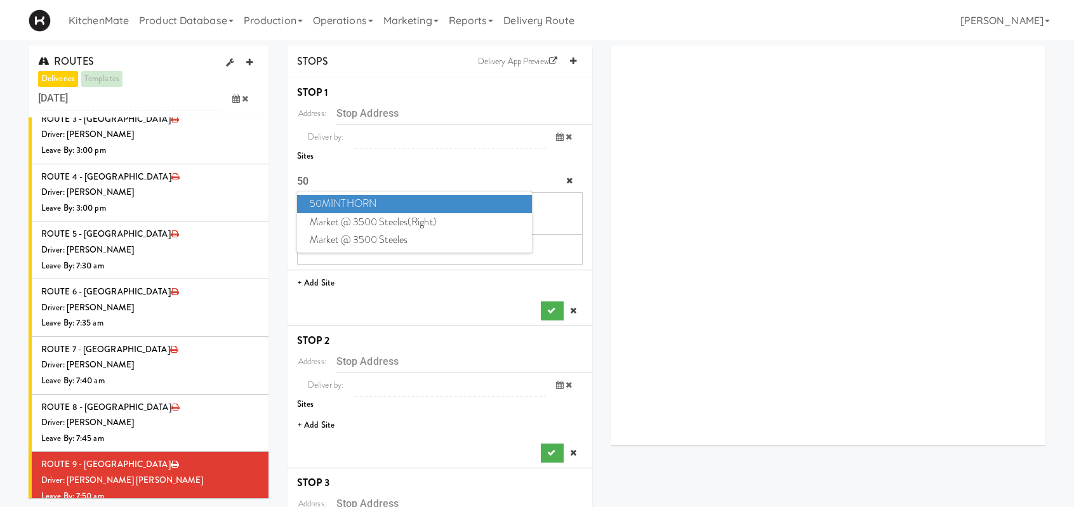
type input "50"
click at [397, 201] on span "50MINTHORN" at bounding box center [414, 204] width 235 height 18
type input "50 Minthorn Blvd, Richmond Hill, ON, CA"
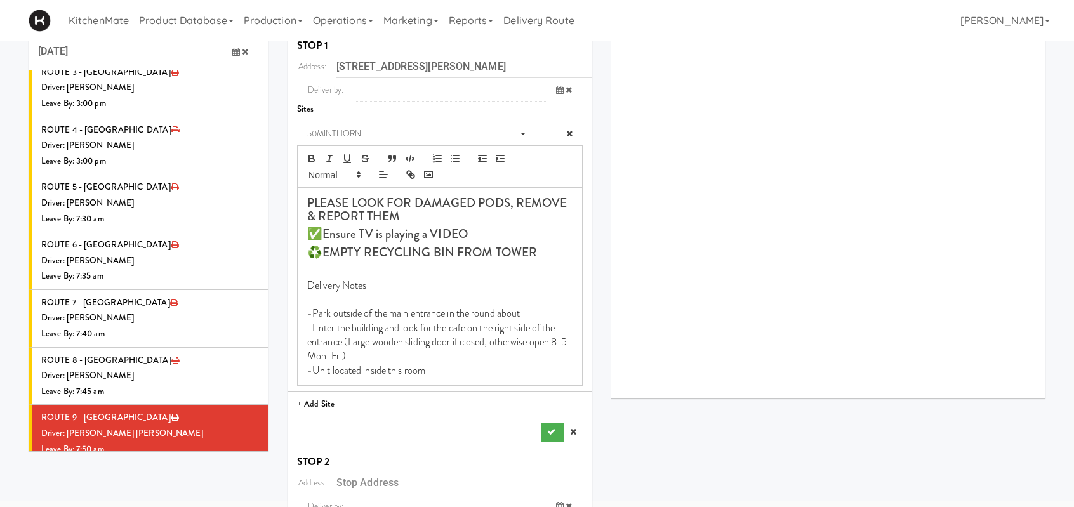
scroll to position [63, 0]
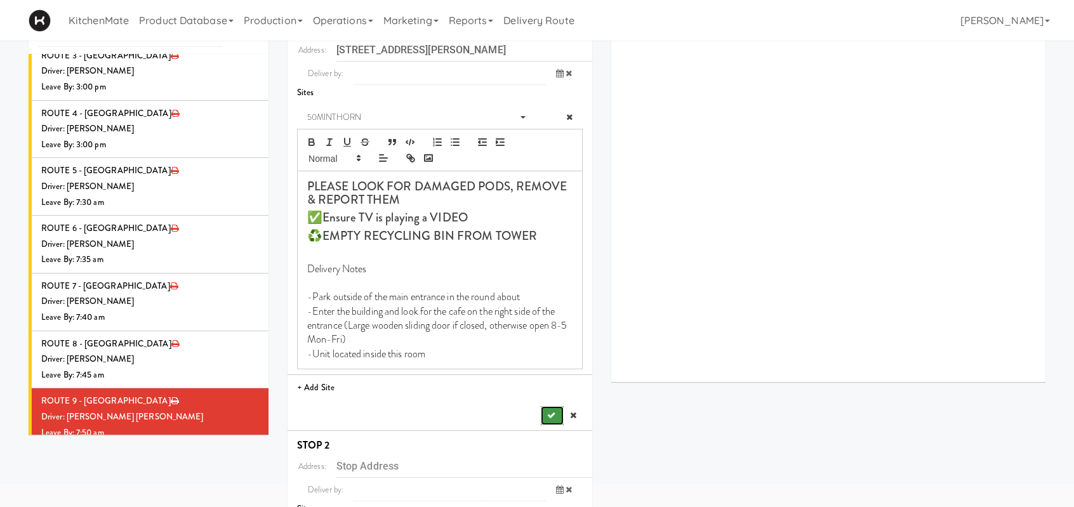
click at [547, 418] on icon "submit" at bounding box center [551, 415] width 8 height 8
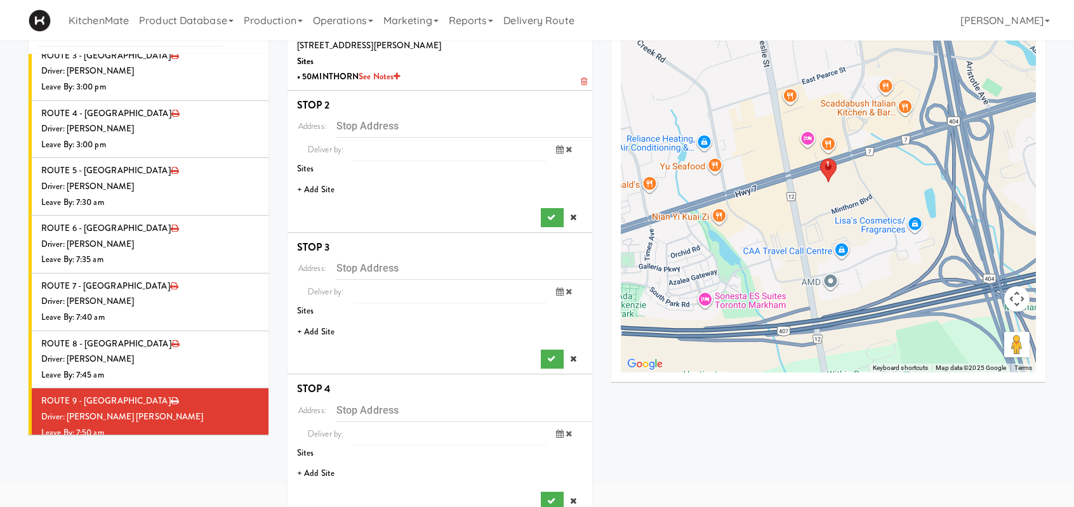
click at [324, 191] on li "+ Add Site" at bounding box center [440, 190] width 305 height 26
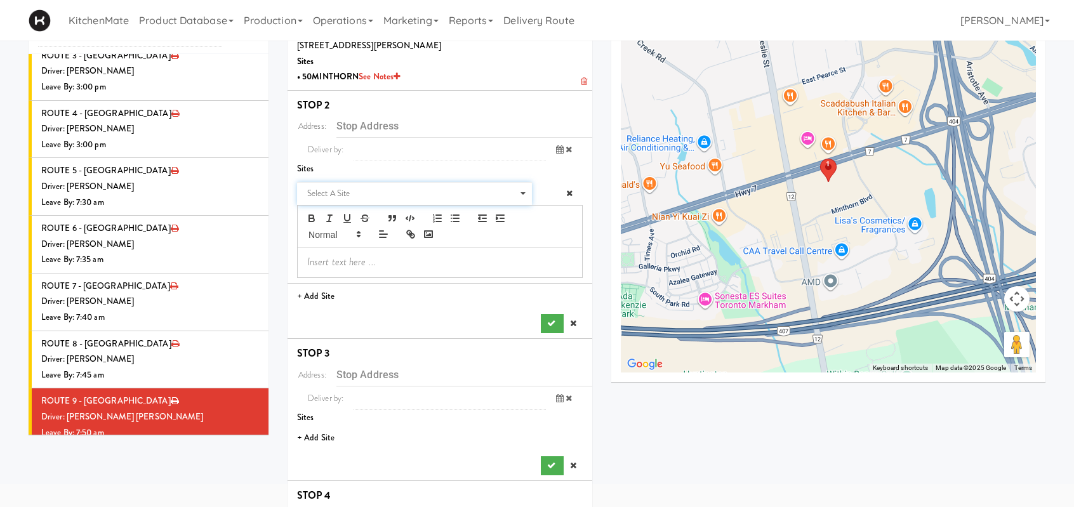
click at [324, 191] on span "Select a site" at bounding box center [410, 193] width 206 height 15
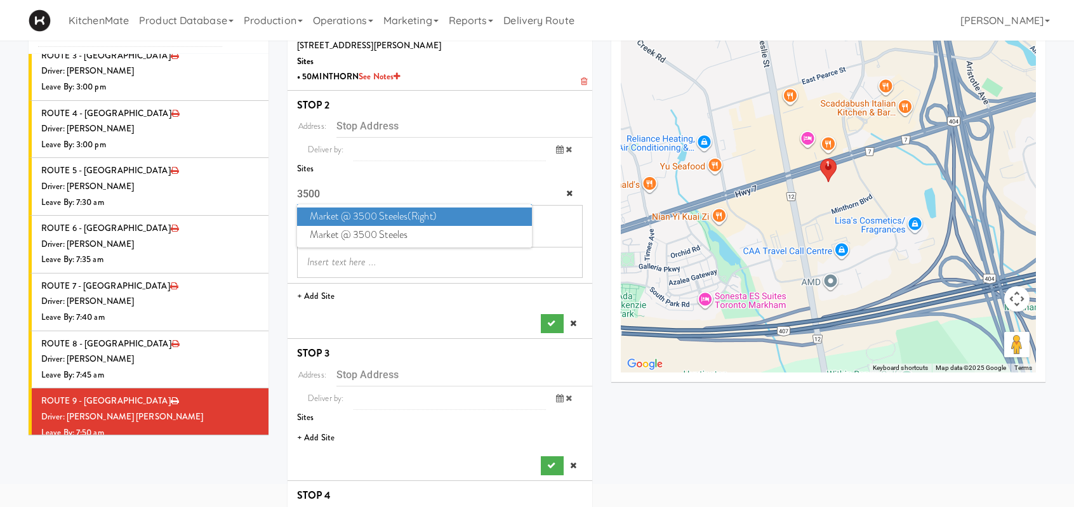
type input "3500"
click at [495, 222] on span "Market @ 3500 Steeles(Right)" at bounding box center [414, 217] width 235 height 18
type input "3500 Steeles Ave E, Markham, ON, CA"
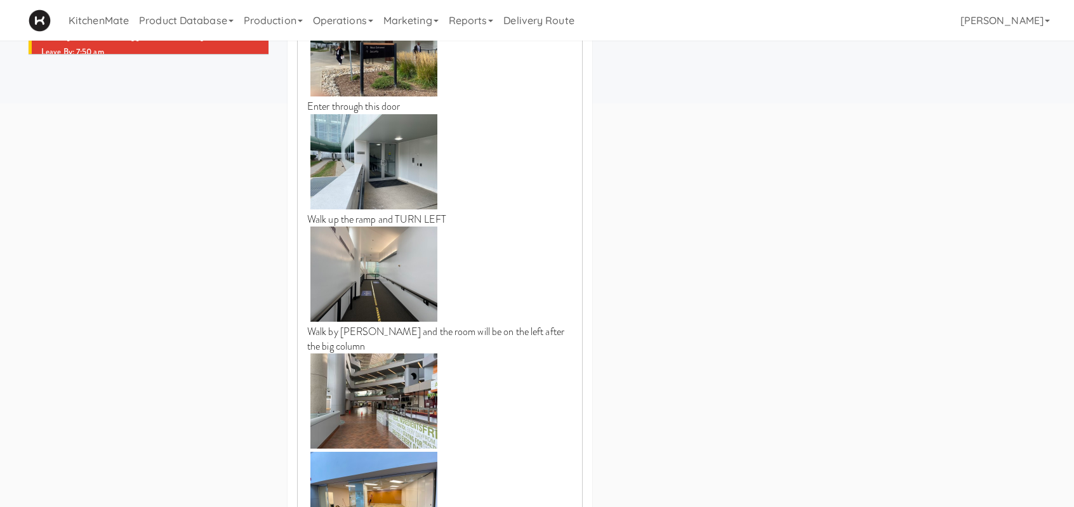
scroll to position [571, 0]
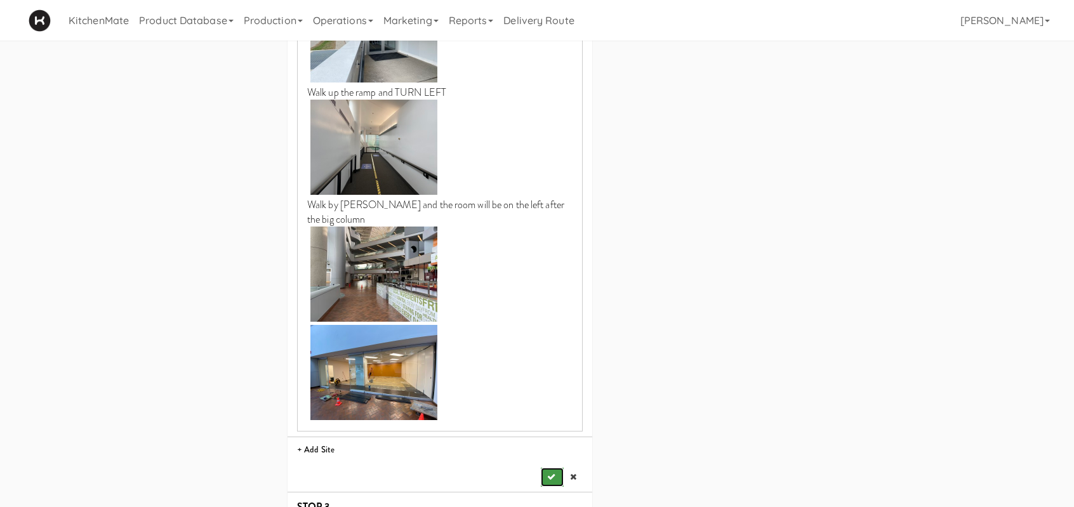
click at [541, 476] on button "submit" at bounding box center [552, 477] width 23 height 19
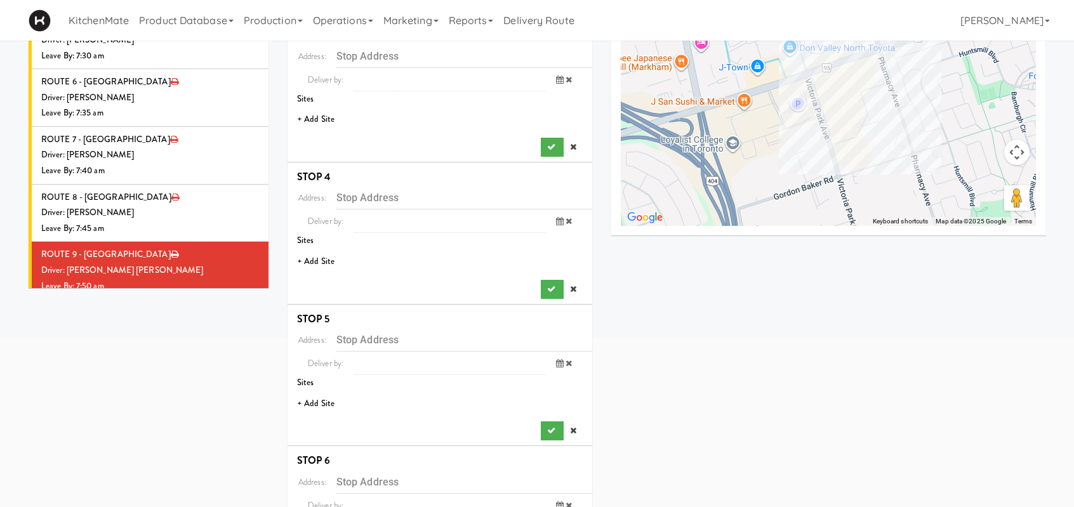
scroll to position [190, 0]
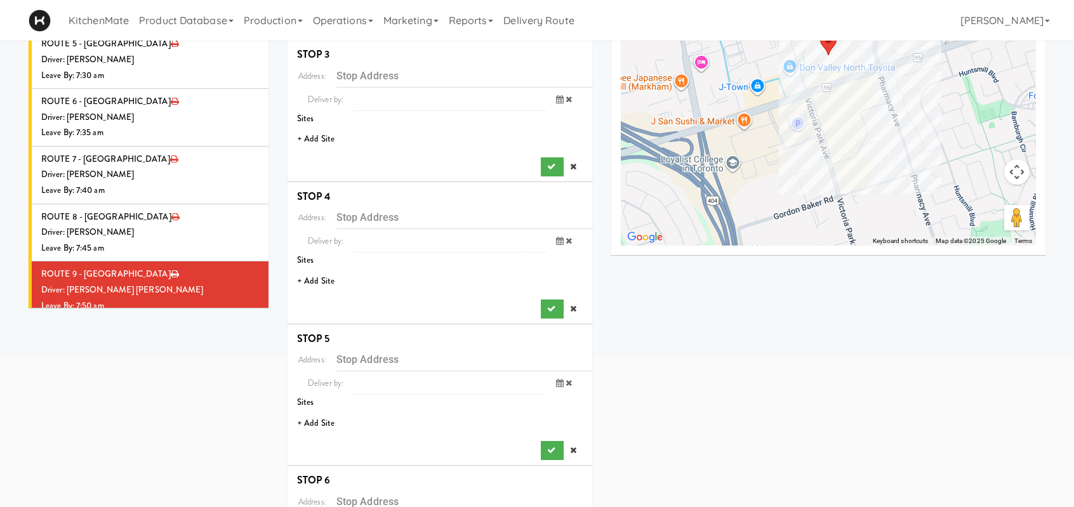
click at [317, 141] on li "+ Add Site" at bounding box center [440, 139] width 305 height 26
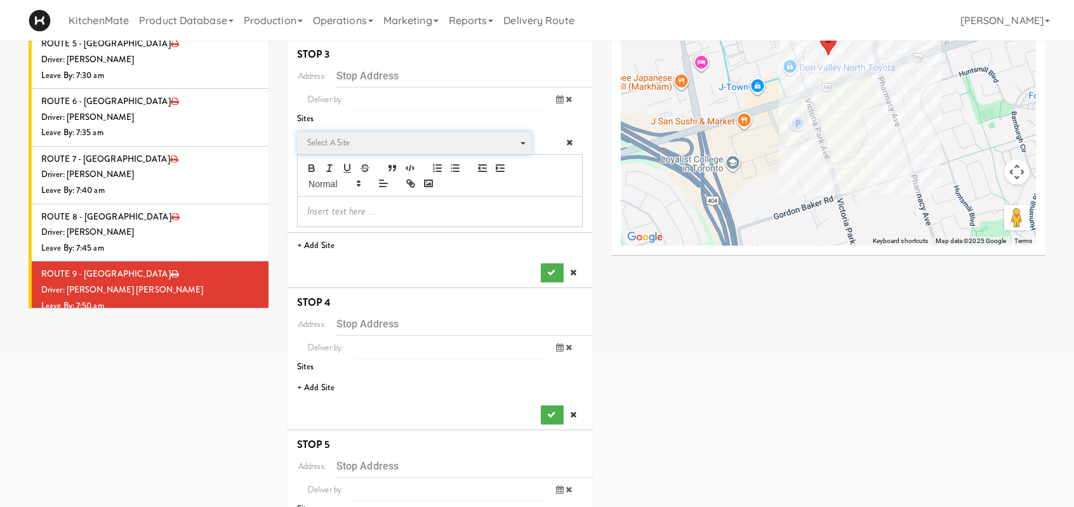
click at [392, 145] on span "Select a site" at bounding box center [410, 142] width 206 height 15
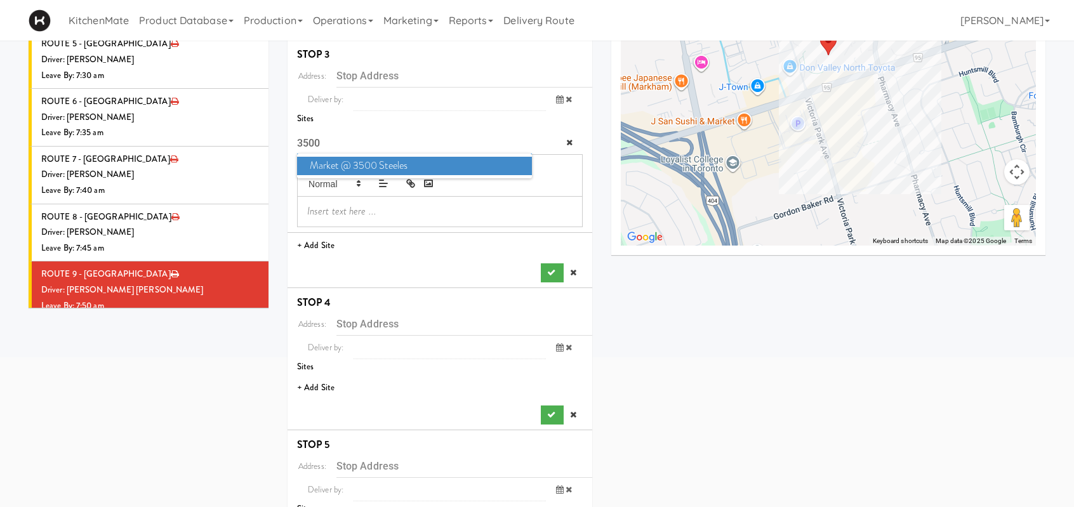
type input "3500"
click at [437, 166] on span "Market @ 3500 Steeles" at bounding box center [414, 166] width 235 height 18
type input "3500 Steeles Ave E, Markham, ON, CA"
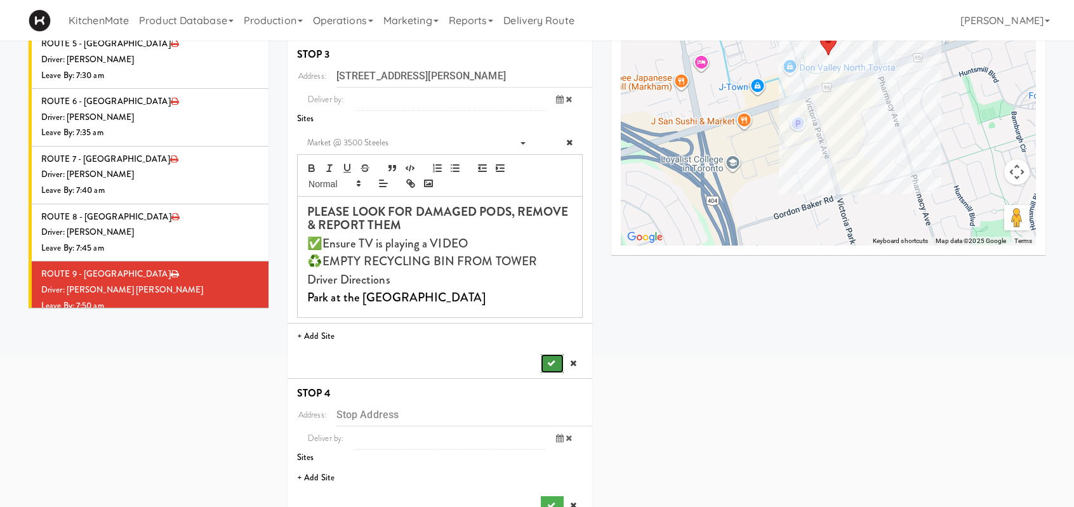
click at [555, 360] on button "submit" at bounding box center [552, 363] width 23 height 19
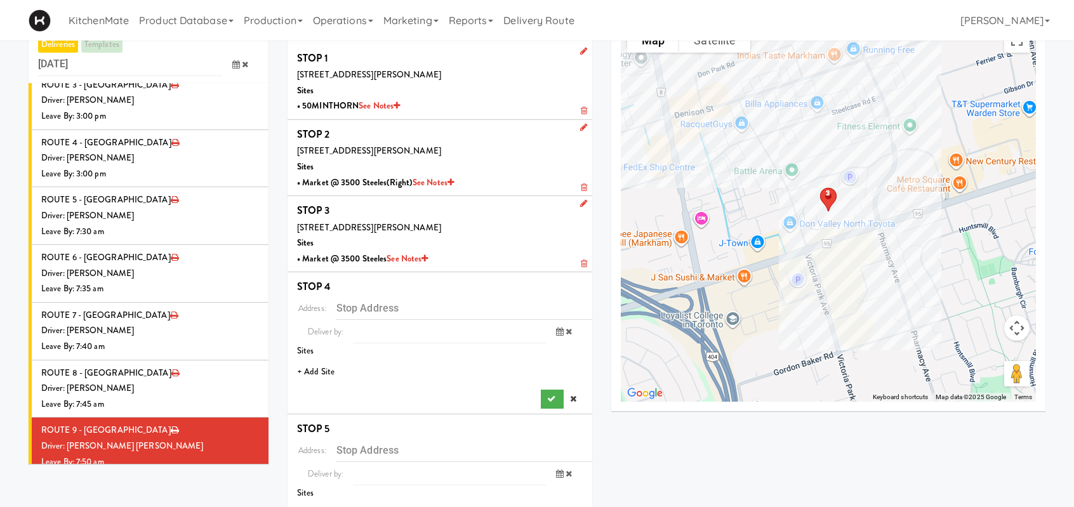
scroll to position [63, 0]
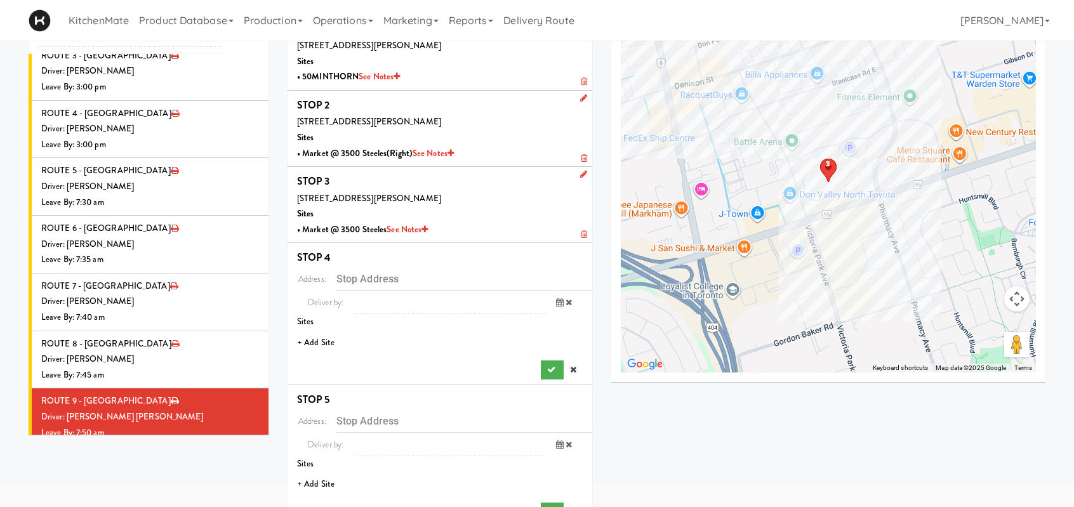
click at [316, 342] on li "+ Add Site" at bounding box center [440, 343] width 305 height 26
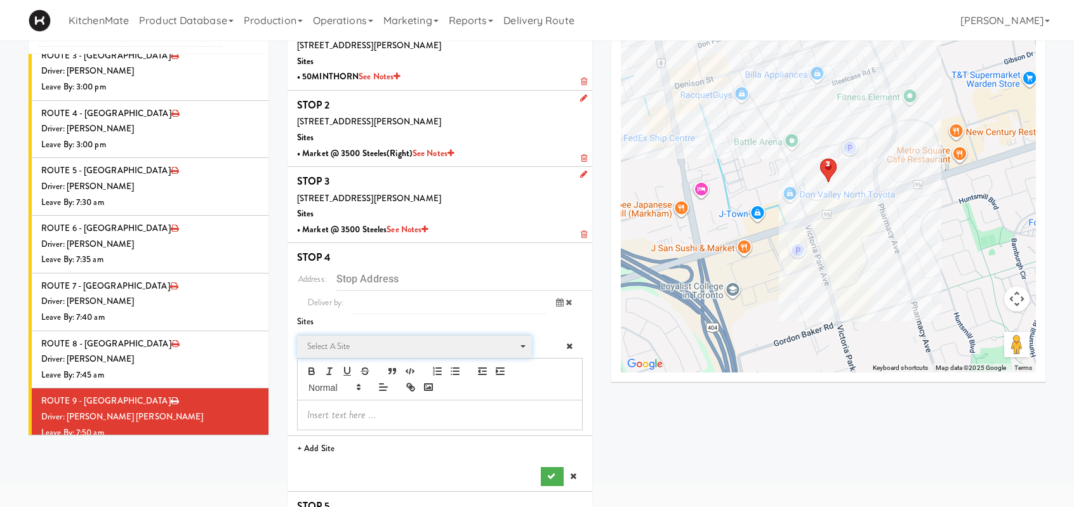
click at [345, 343] on span "Select a site" at bounding box center [410, 346] width 206 height 15
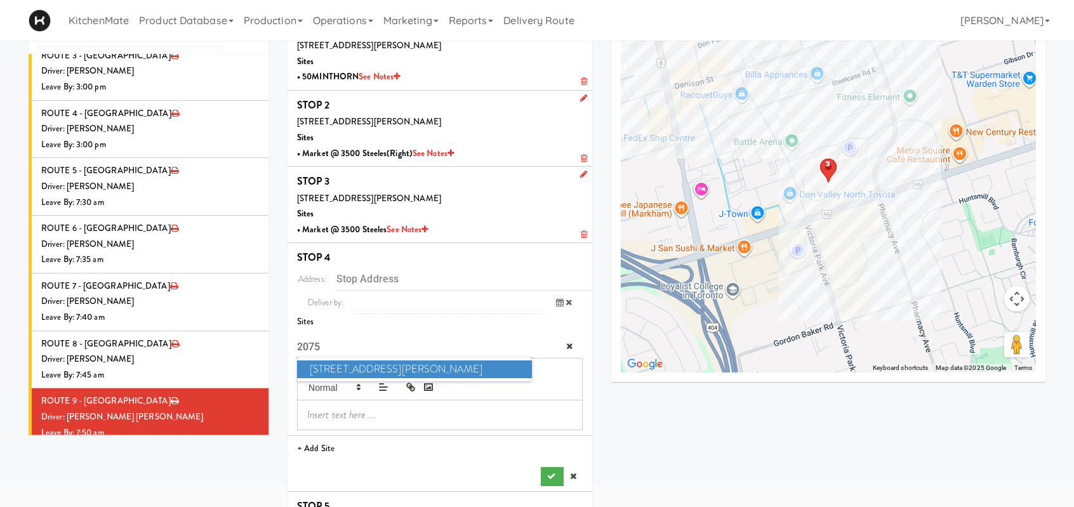
type input "2075"
click at [371, 373] on span "2075 - Kennedy Rd" at bounding box center [414, 370] width 235 height 18
type input "2075 Kennedy Rd, Toronto, ON, CA"
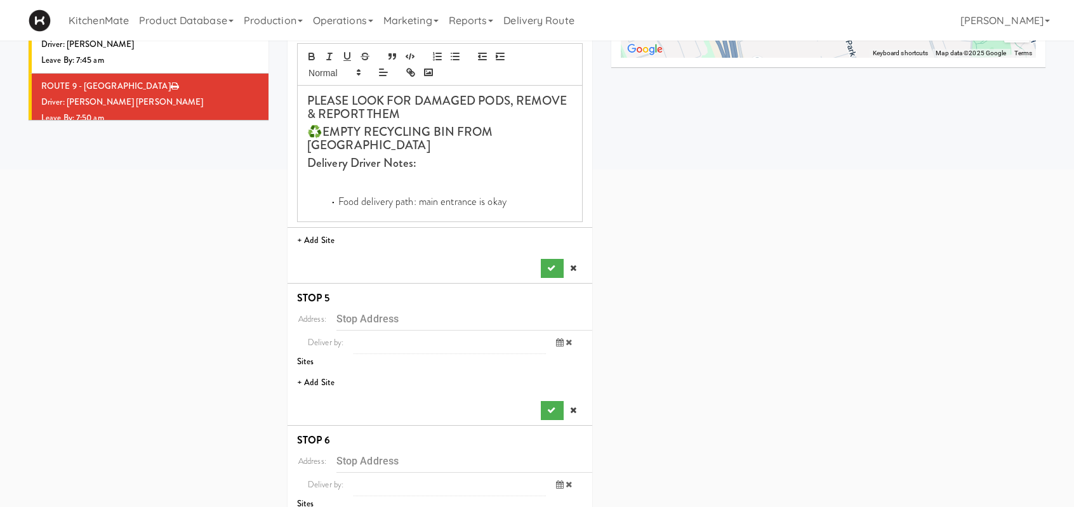
scroll to position [381, 0]
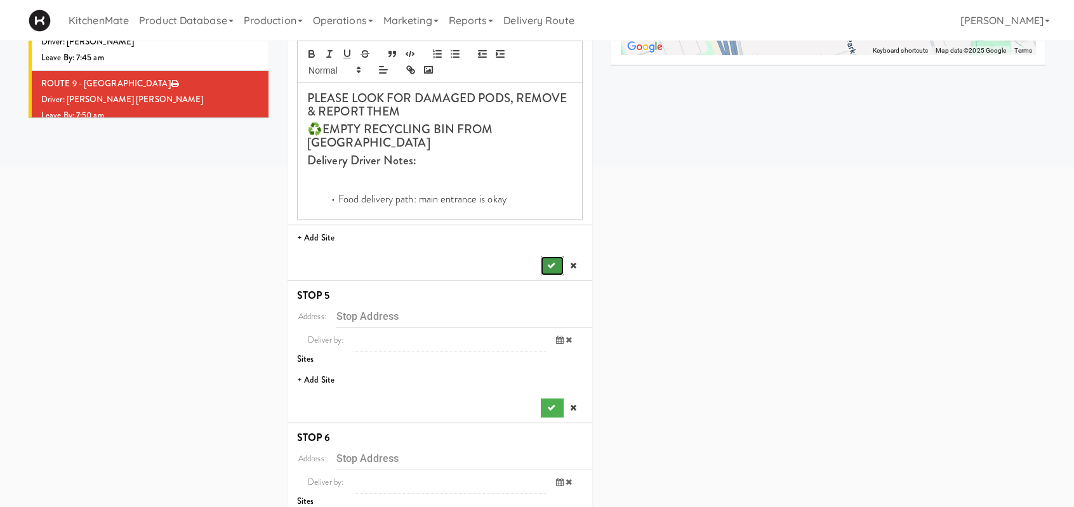
click at [551, 264] on icon "submit" at bounding box center [551, 266] width 8 height 8
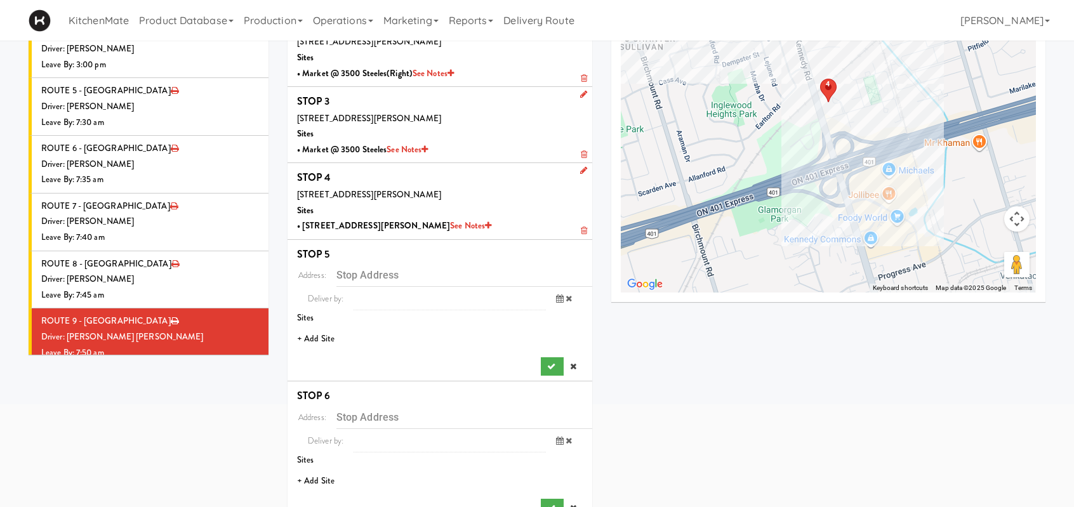
scroll to position [127, 0]
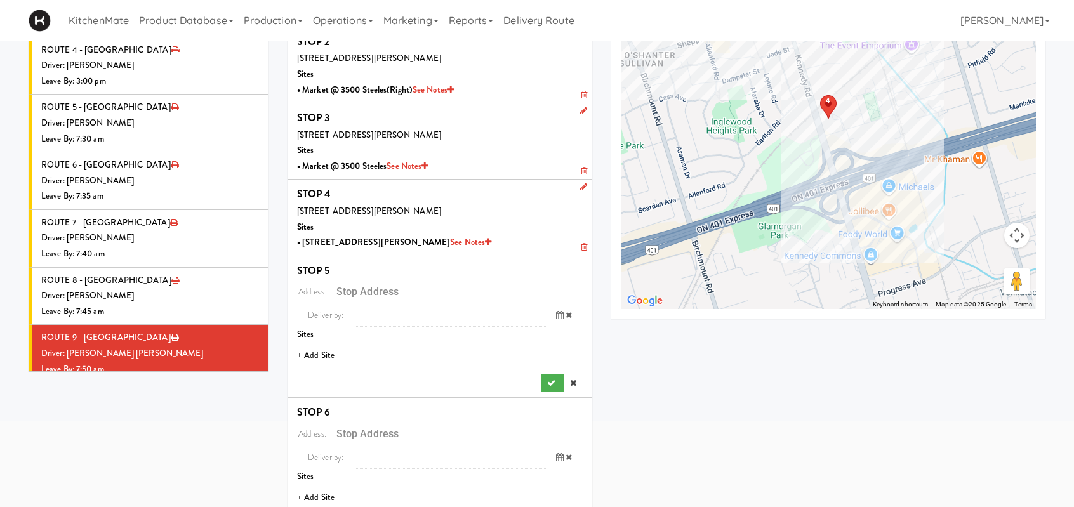
click at [323, 355] on li "+ Add Site" at bounding box center [440, 356] width 305 height 26
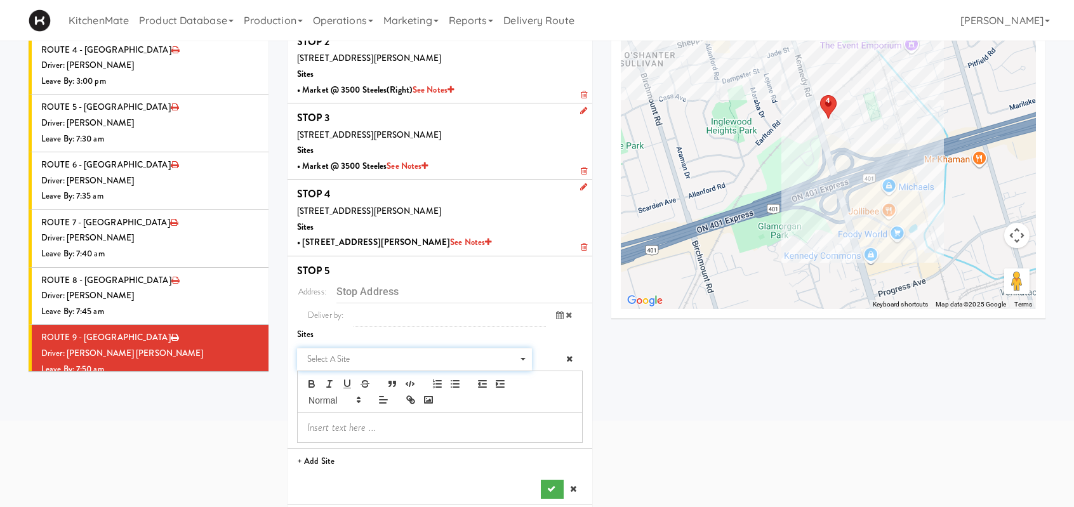
click at [366, 359] on span "Select a site" at bounding box center [410, 359] width 206 height 15
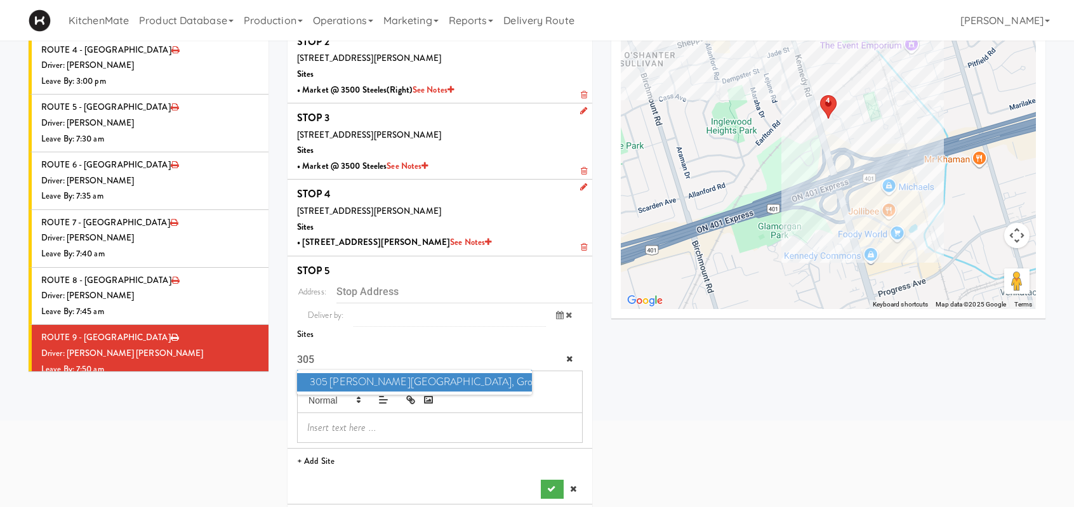
type input "305"
click at [364, 378] on span "305 Milner - West Corridor, Ground Floor" at bounding box center [414, 382] width 235 height 18
type input "305 Milner Ave, Toronto, ON, CA"
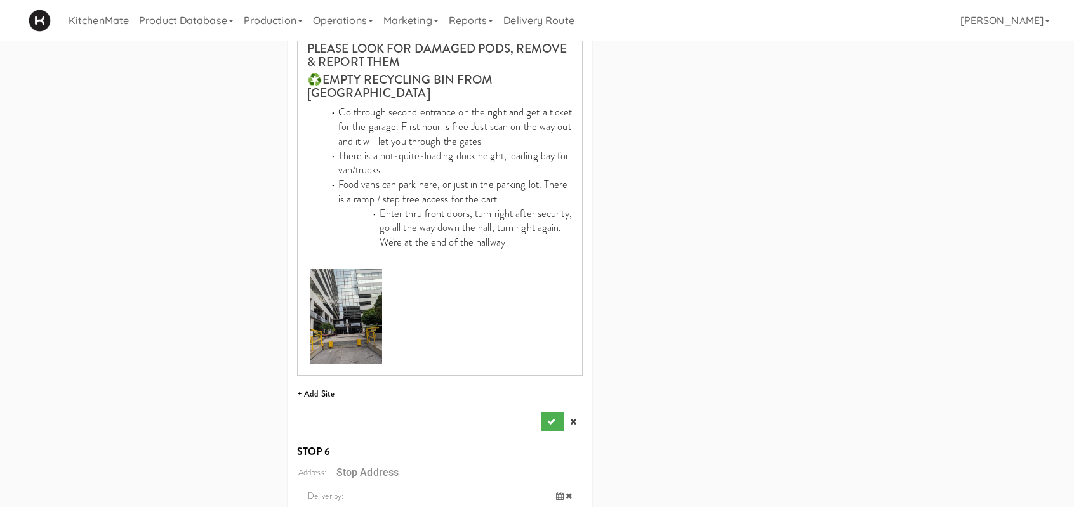
scroll to position [508, 0]
click at [551, 426] on button "submit" at bounding box center [552, 420] width 23 height 19
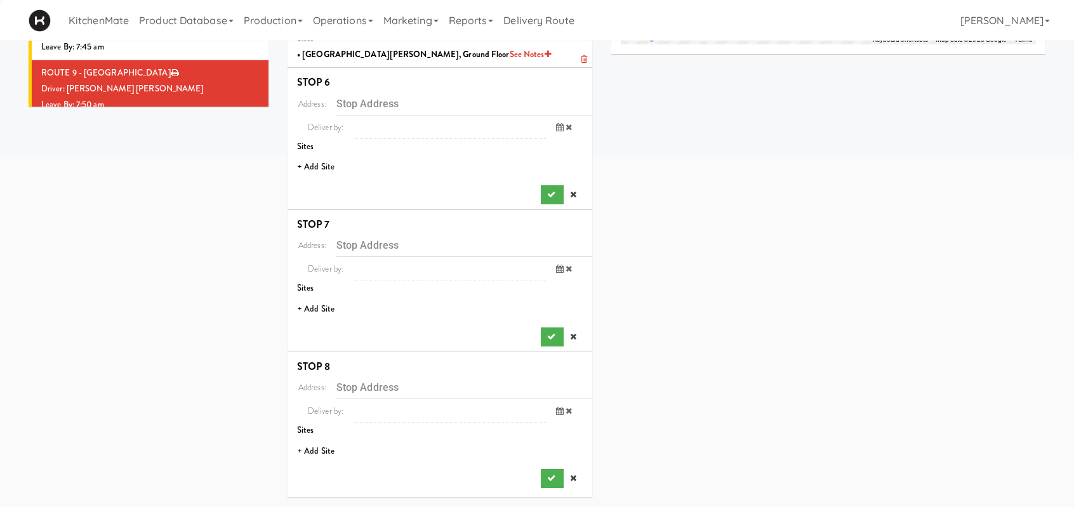
scroll to position [390, 0]
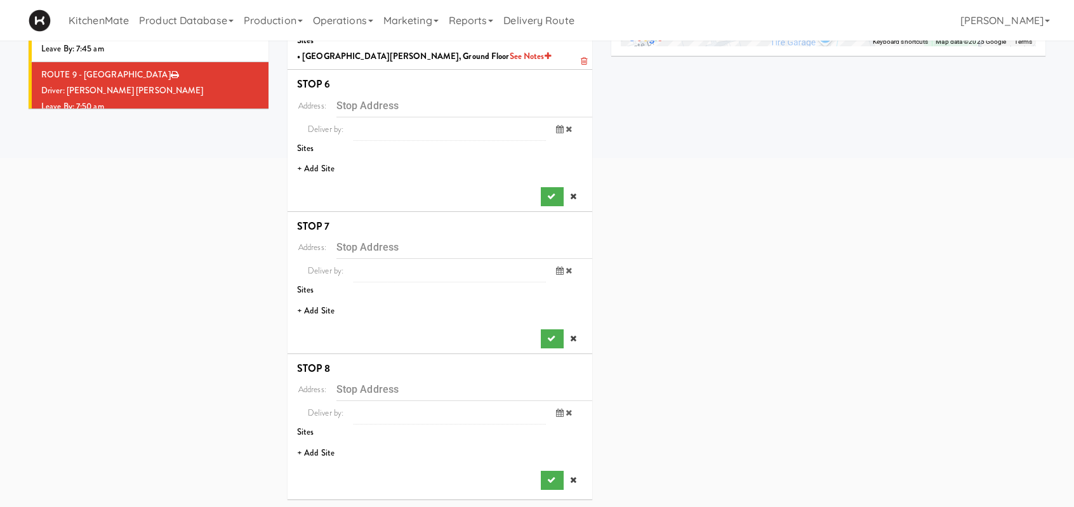
click at [319, 168] on li "+ Add Site" at bounding box center [440, 169] width 305 height 26
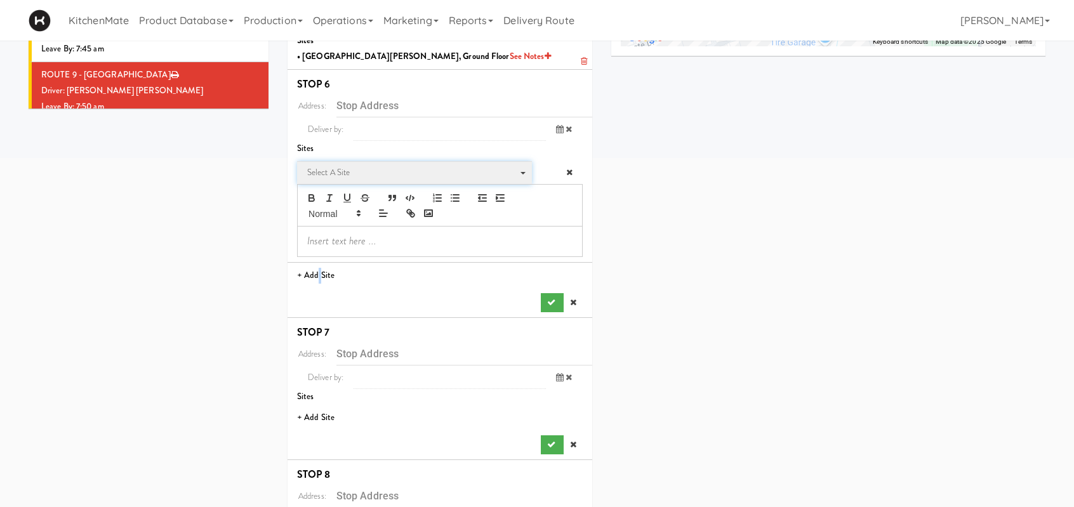
click at [339, 175] on span "Select a site" at bounding box center [410, 172] width 206 height 15
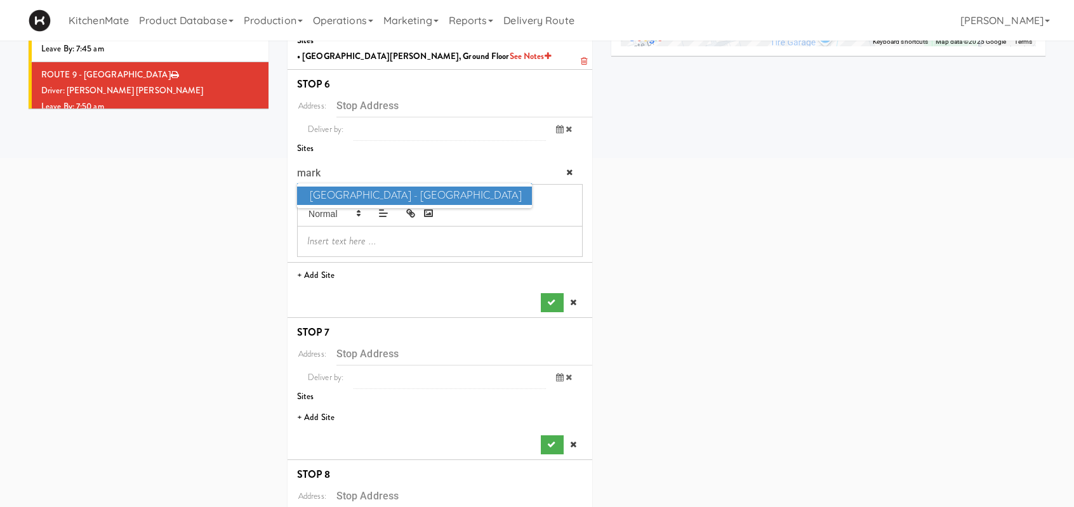
type input "mark"
click at [351, 192] on span "Markham Campus - York University" at bounding box center [414, 196] width 235 height 18
type input "1 University Blvd., Markham, ON, CA"
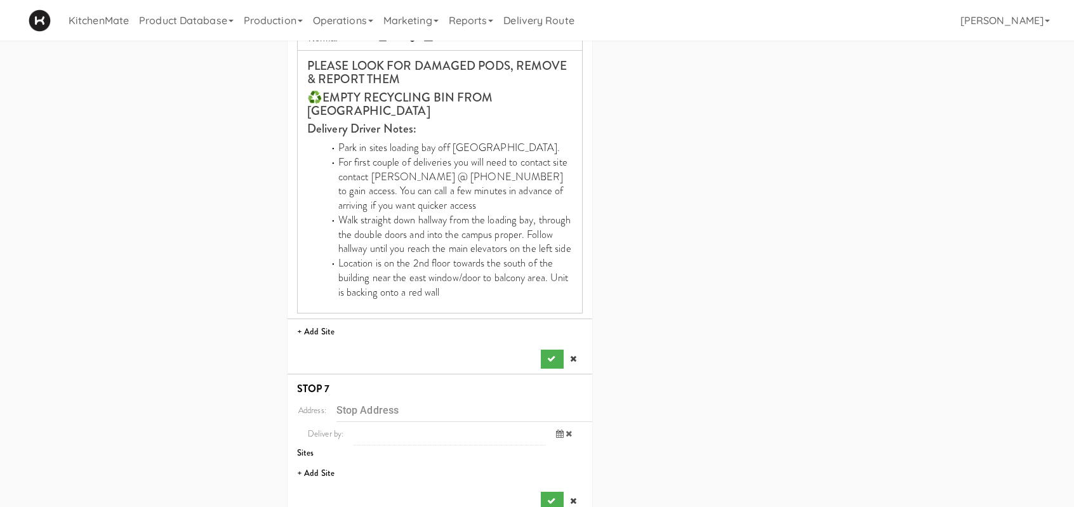
scroll to position [644, 0]
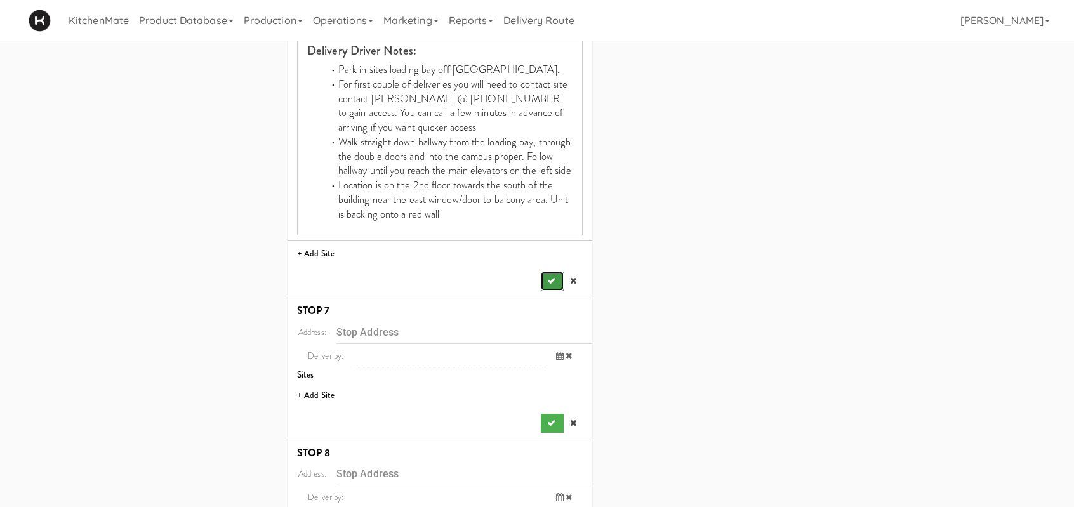
click at [545, 283] on button "submit" at bounding box center [552, 281] width 23 height 19
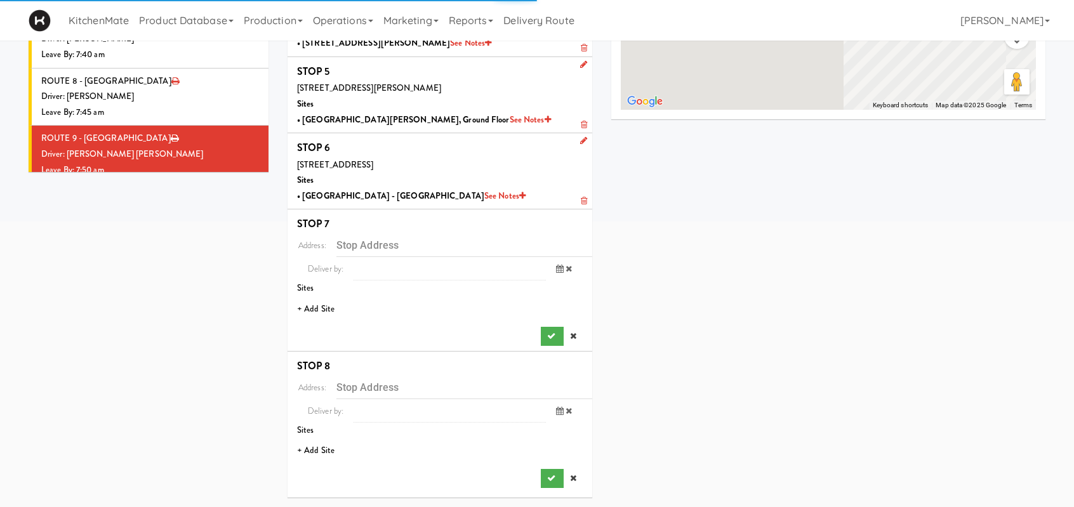
scroll to position [324, 0]
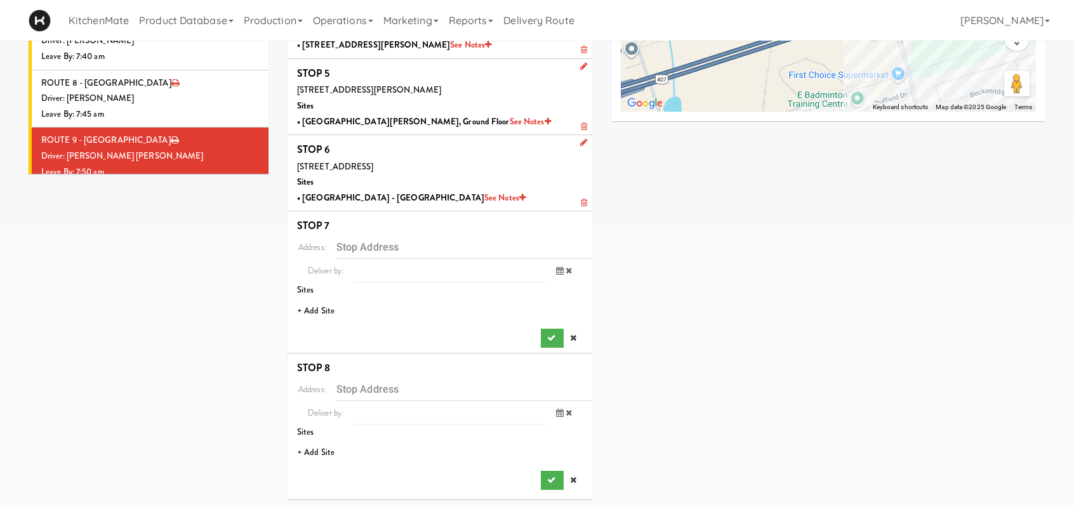
click at [322, 303] on li "+ Add Site" at bounding box center [440, 311] width 305 height 26
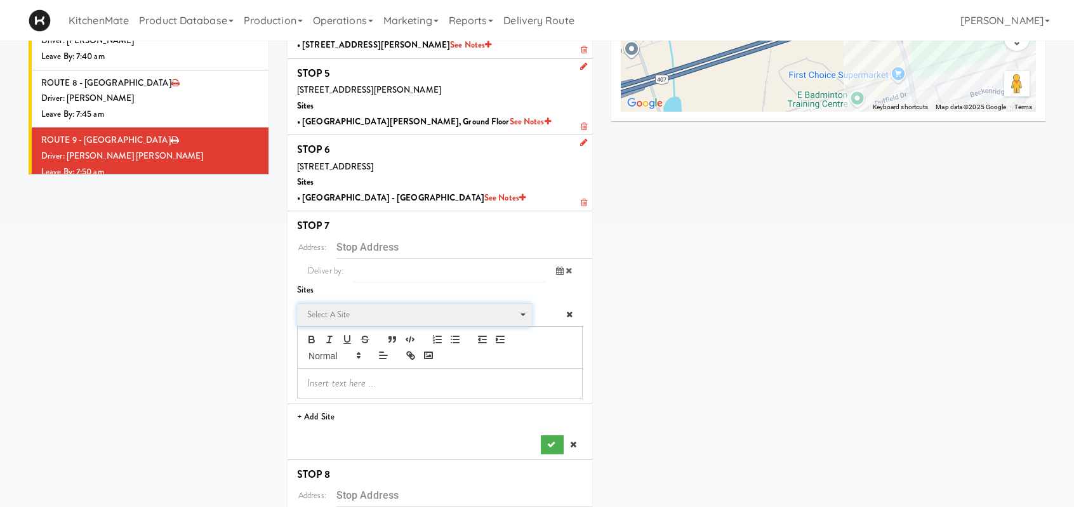
click at [338, 312] on span "Select a site" at bounding box center [410, 314] width 206 height 15
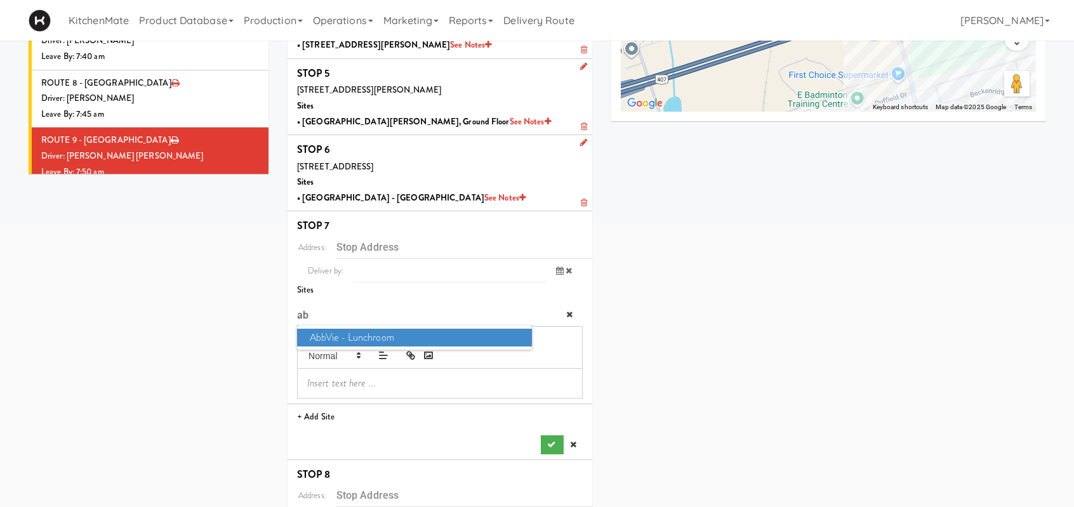
type input "ab"
click at [356, 336] on span "AbbVie - Lunchroom" at bounding box center [414, 338] width 235 height 18
type input "1380 Rodick Rd, Markham, ON, CA"
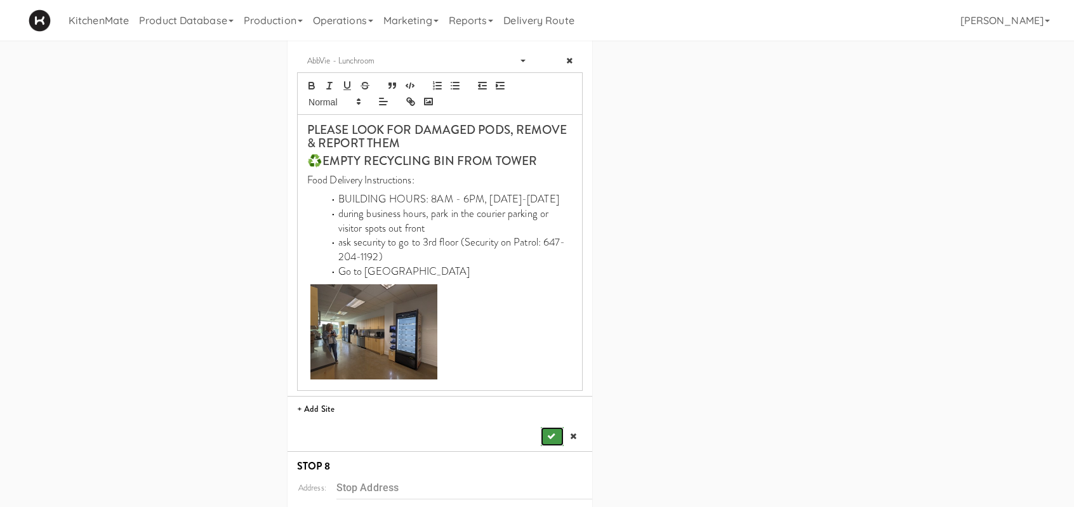
click at [547, 440] on button "submit" at bounding box center [552, 436] width 23 height 19
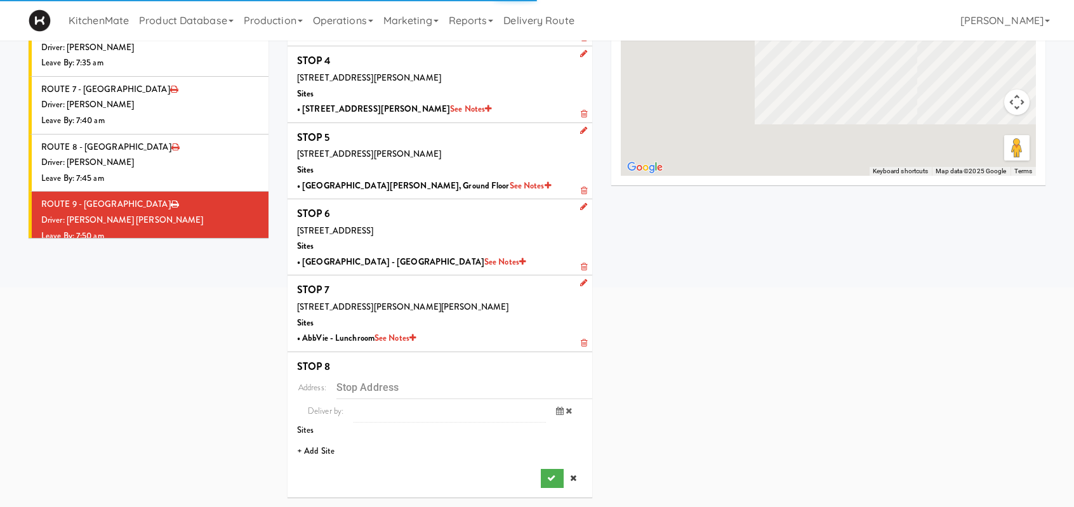
scroll to position [259, 0]
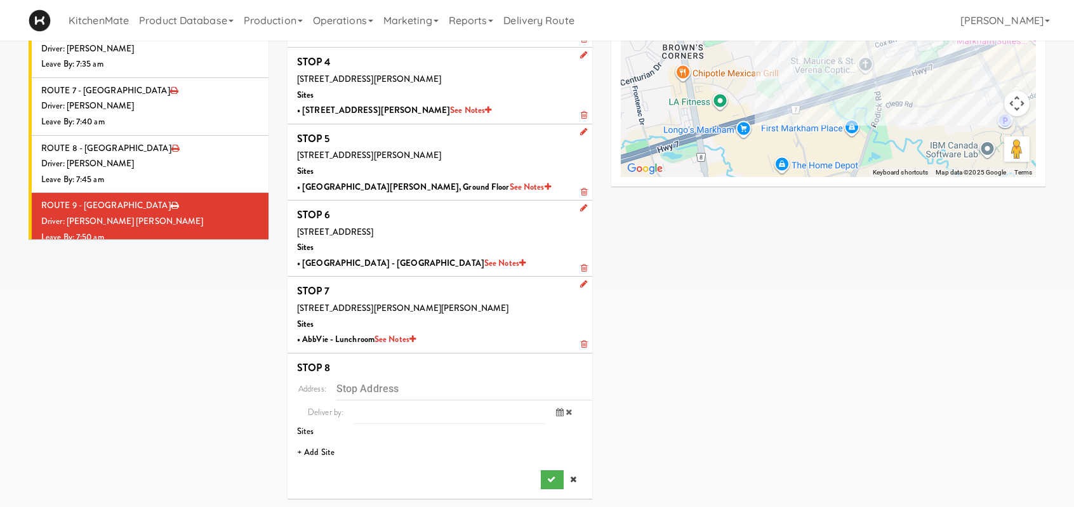
click at [316, 453] on li "+ Add Site" at bounding box center [440, 453] width 305 height 26
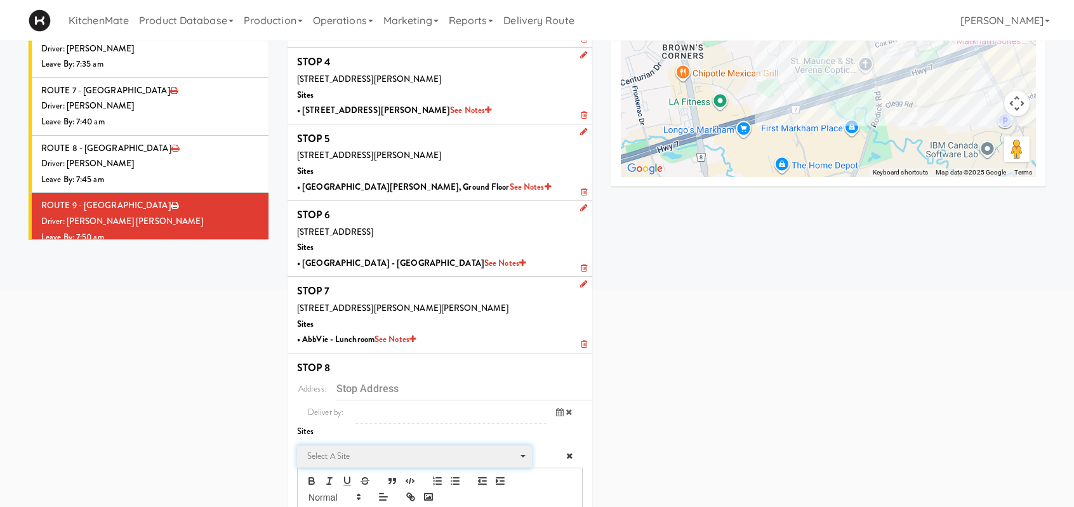
click at [347, 450] on span "Select a site" at bounding box center [410, 456] width 206 height 15
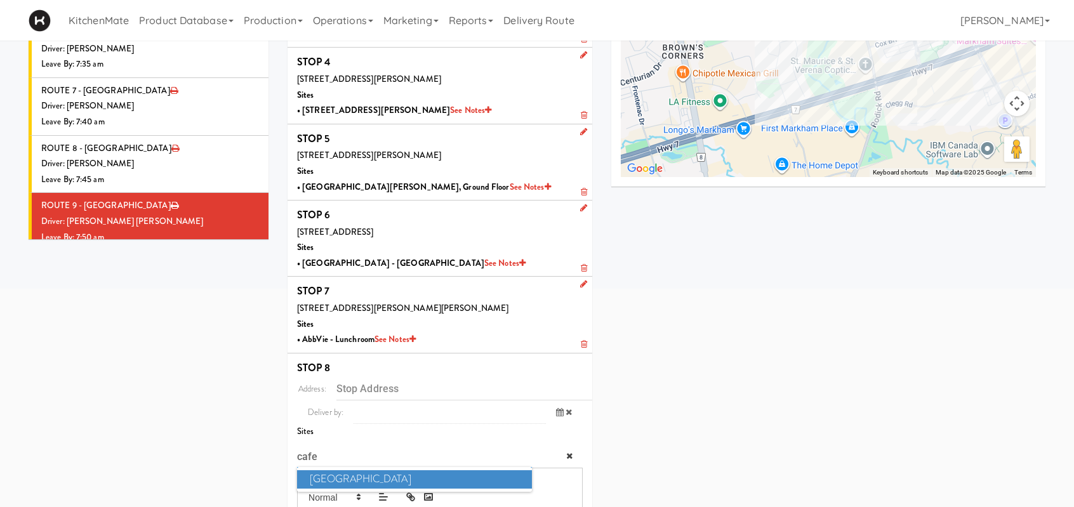
type input "cafe"
click at [349, 477] on span "Cafe Valleywood" at bounding box center [414, 479] width 235 height 18
type input "60 Columbia Way, Markham, ON, CA"
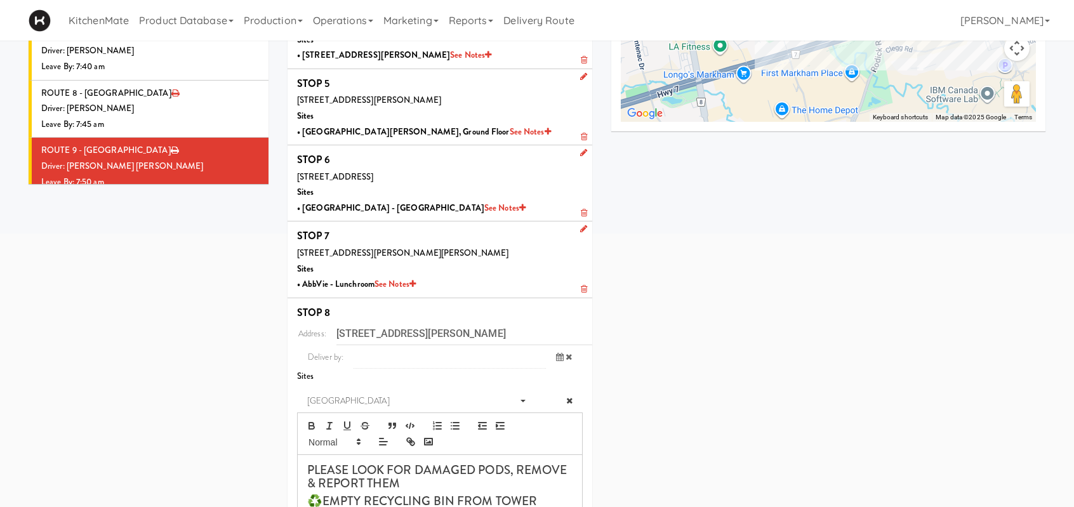
scroll to position [527, 0]
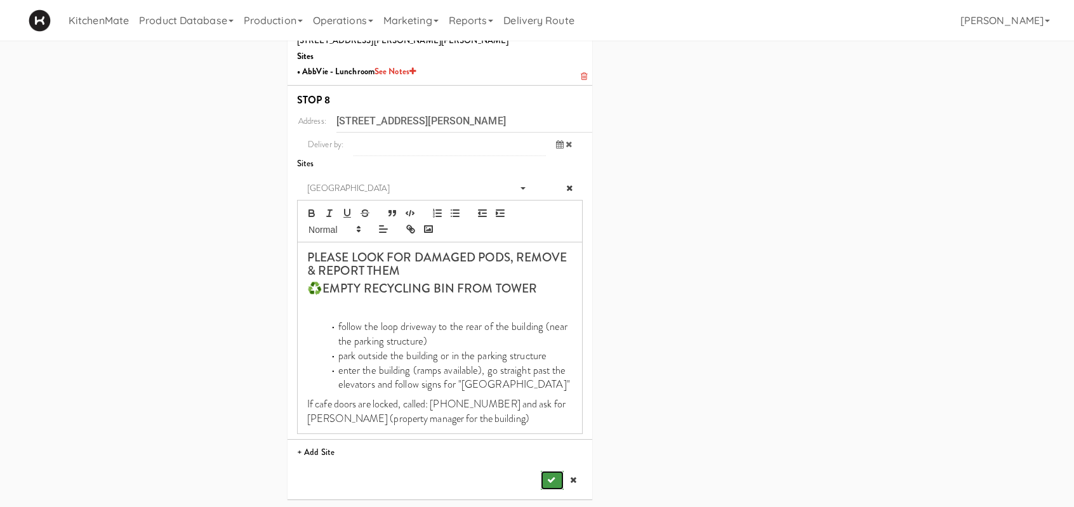
click at [547, 478] on icon "submit" at bounding box center [551, 480] width 8 height 8
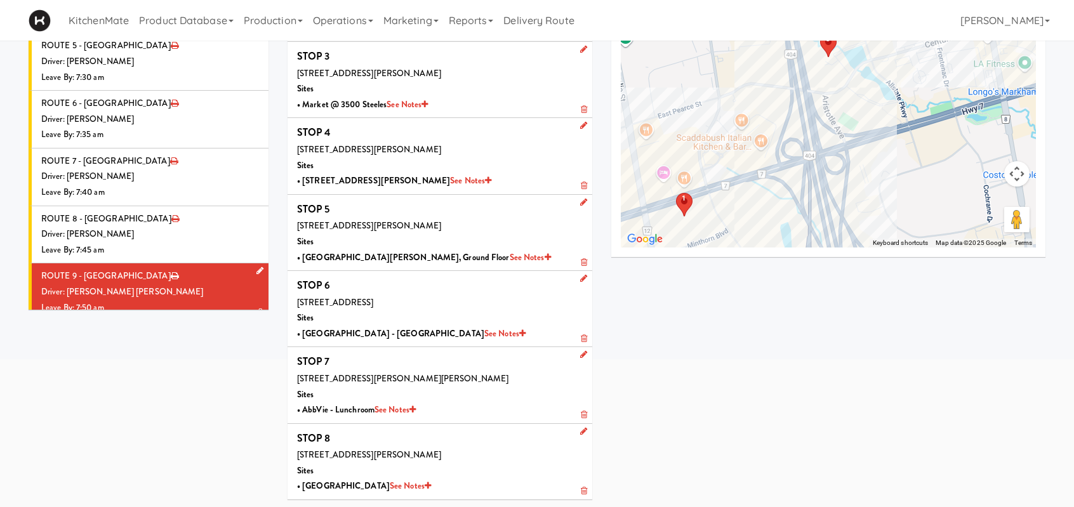
click at [172, 321] on li "ROUTE 10 - Idle Driver: No driver assigned Leave By: 12:00 am" at bounding box center [149, 350] width 240 height 58
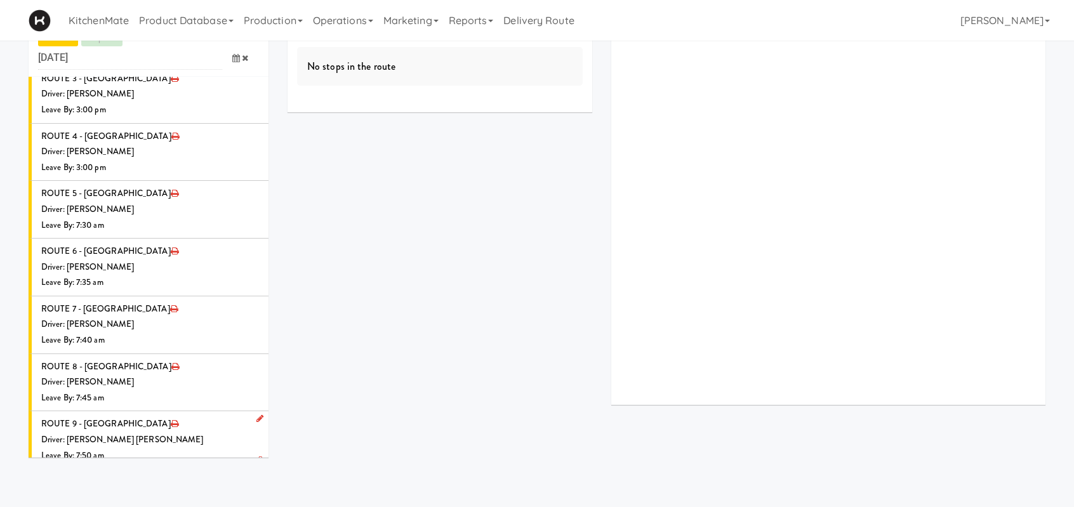
click at [251, 469] on link at bounding box center [257, 477] width 12 height 16
click at [159, 490] on span "Select a driver Select a driver" at bounding box center [179, 501] width 159 height 23
type input "pedro"
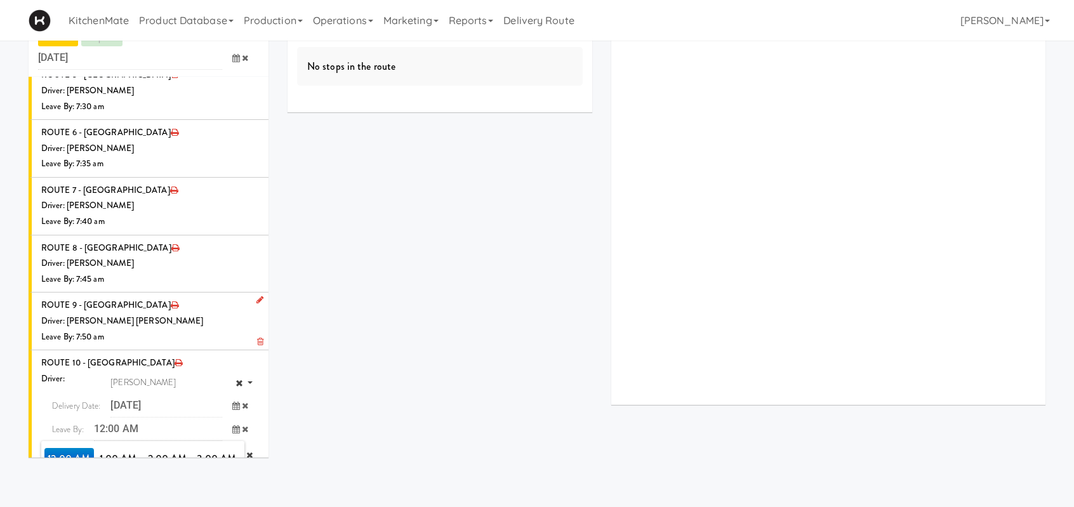
click at [214, 470] on span "7:00 AM" at bounding box center [217, 481] width 50 height 22
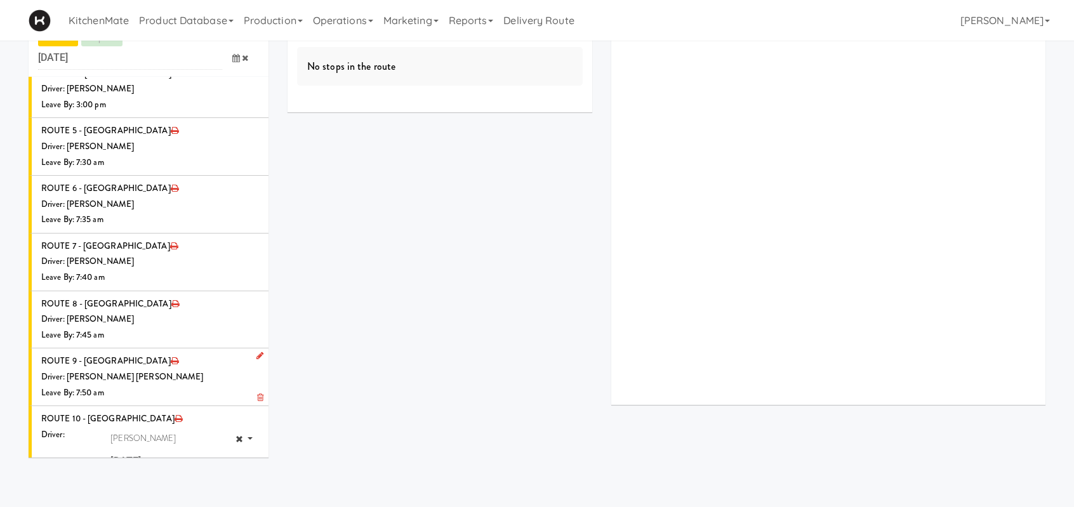
click at [217, 502] on button "submit" at bounding box center [228, 511] width 23 height 19
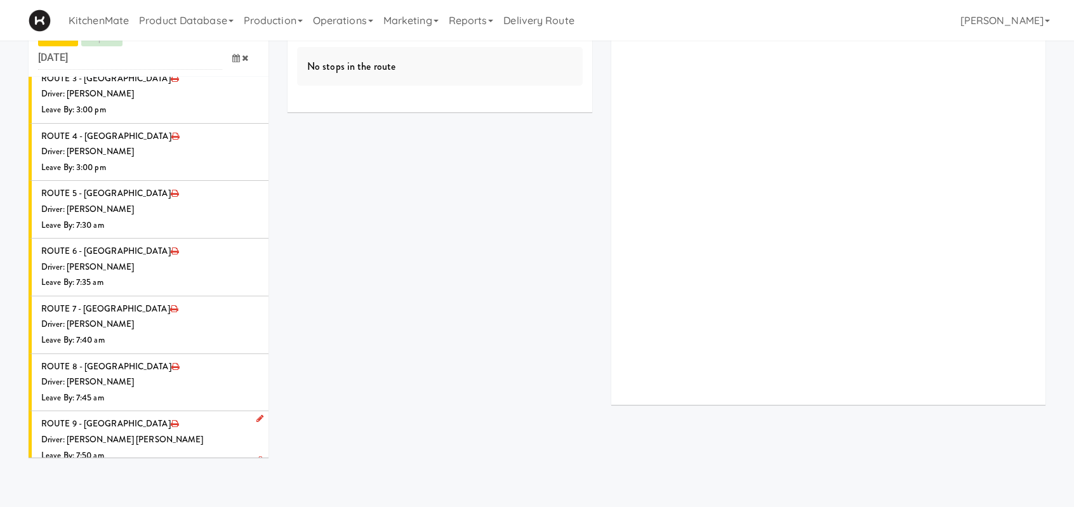
click at [161, 490] on div "Driver: [PERSON_NAME]" at bounding box center [150, 498] width 218 height 16
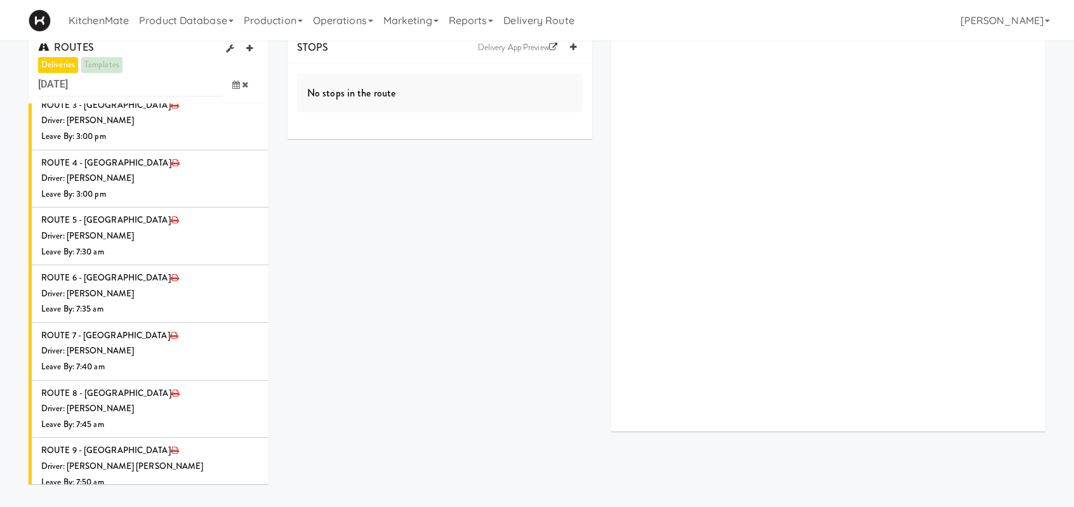
scroll to position [0, 0]
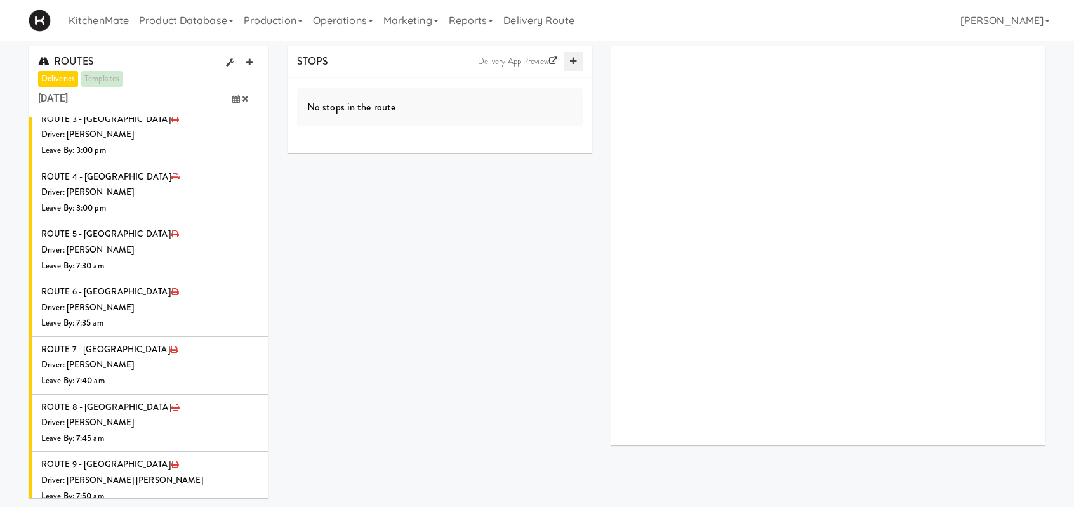
click at [576, 62] on link at bounding box center [573, 61] width 19 height 19
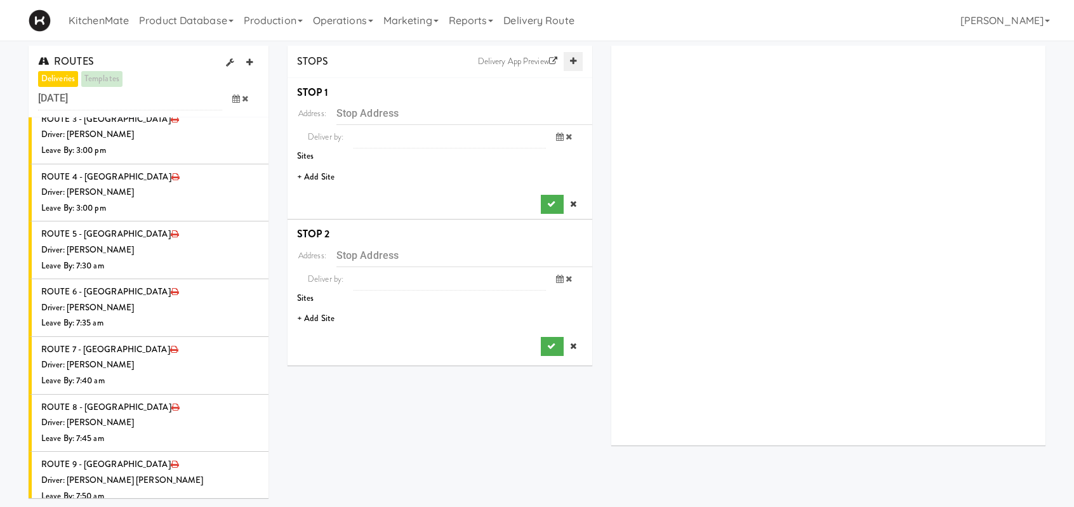
click at [576, 62] on link at bounding box center [573, 61] width 19 height 19
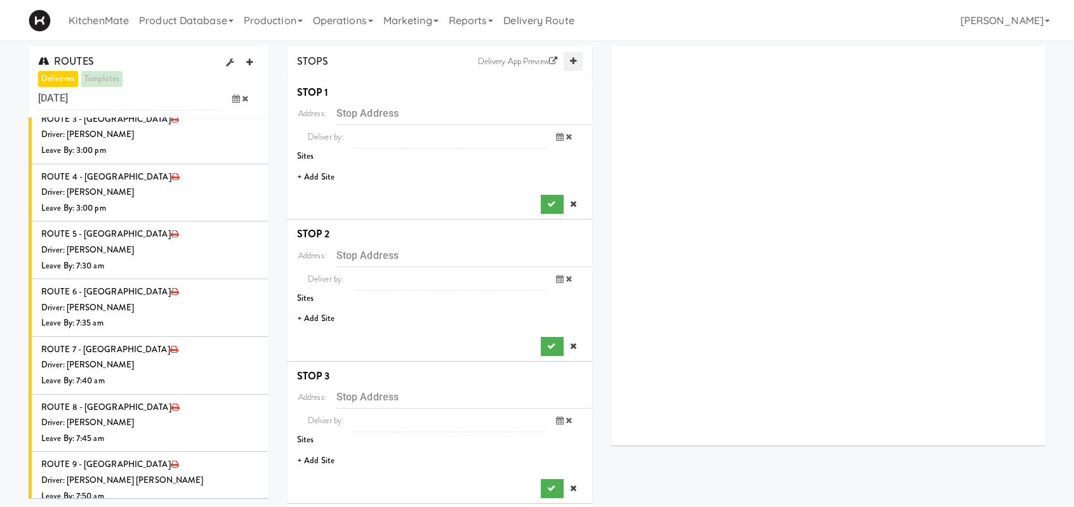
click at [576, 62] on link at bounding box center [573, 61] width 19 height 19
click at [322, 177] on li "+ Add Site" at bounding box center [440, 177] width 305 height 26
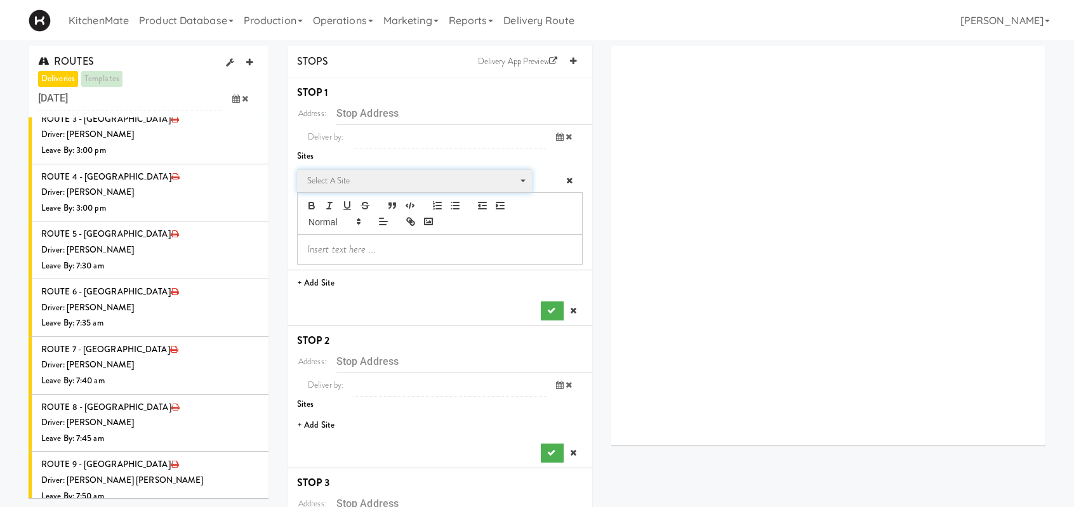
click at [354, 186] on span "Select a site" at bounding box center [410, 180] width 206 height 15
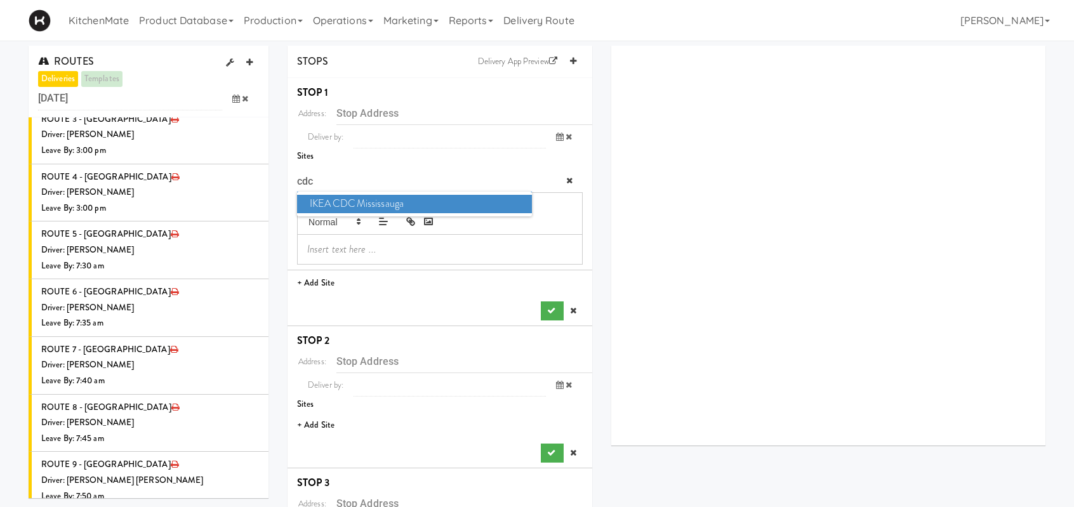
type input "cdc"
click at [357, 202] on span "IKEA CDC Mississauga" at bounding box center [414, 204] width 235 height 18
type input "3275 Argentia Rd, Mississauga, ON, CA"
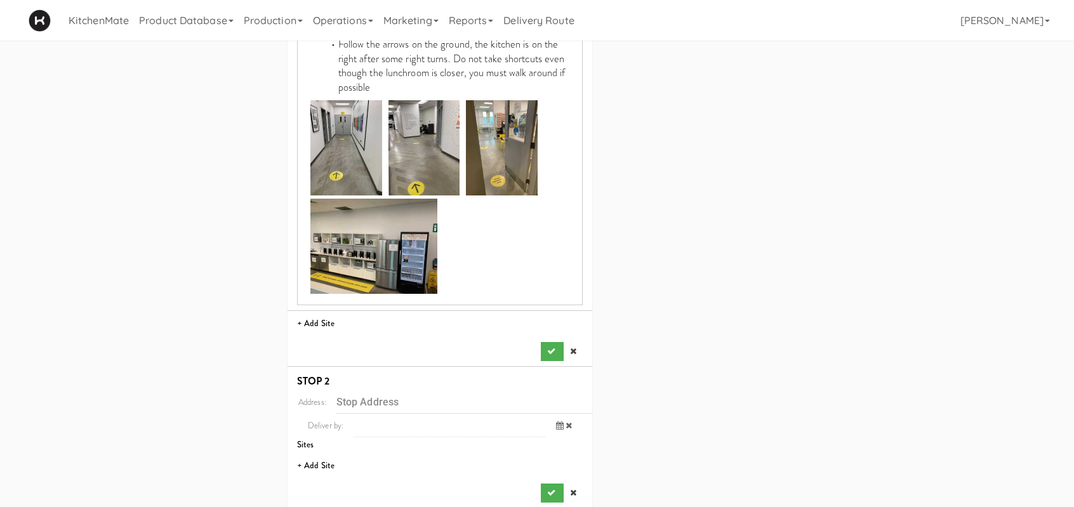
scroll to position [1143, 0]
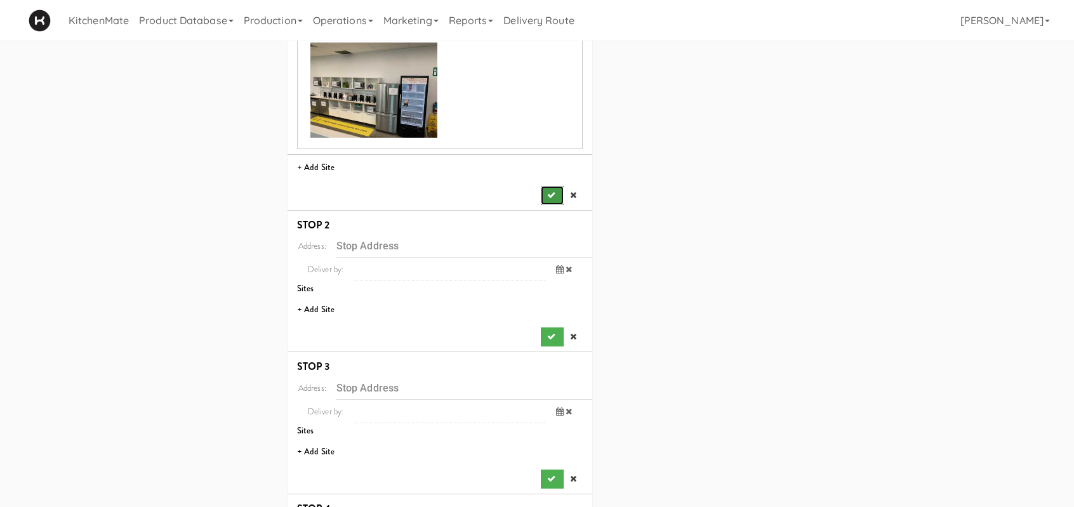
click at [550, 200] on button "submit" at bounding box center [552, 195] width 23 height 19
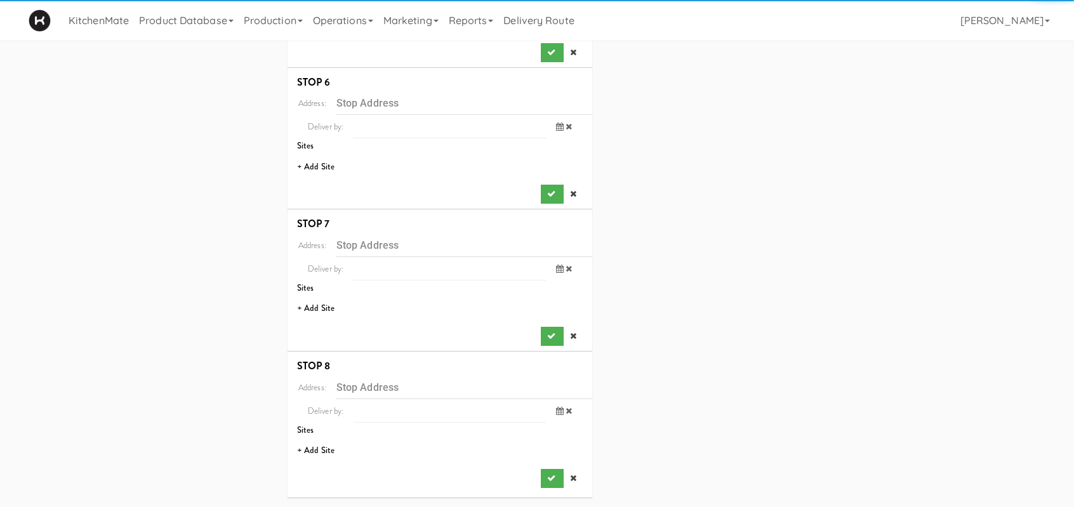
scroll to position [0, 0]
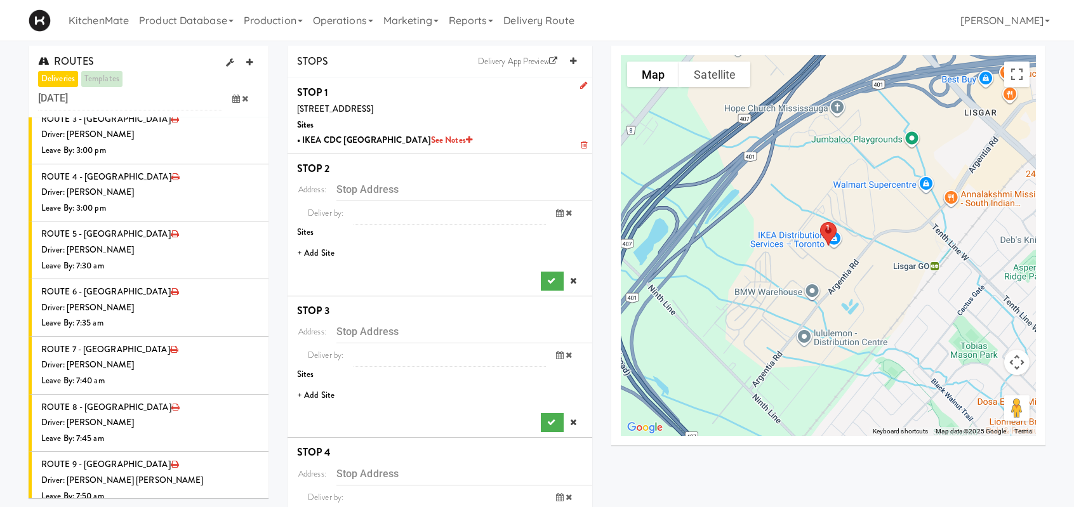
click at [328, 253] on li "+ Add Site" at bounding box center [440, 254] width 305 height 26
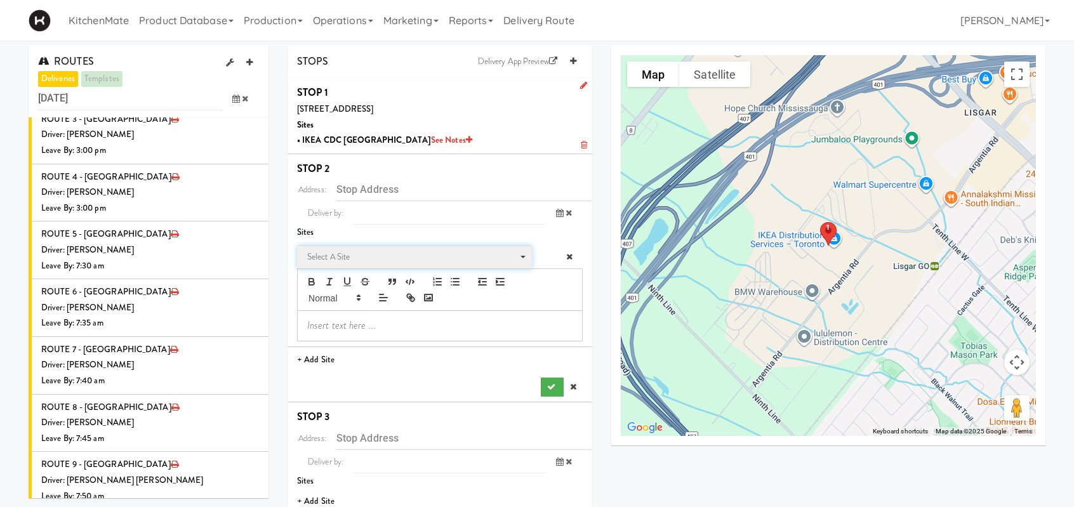
click at [356, 258] on span "Select a site" at bounding box center [410, 257] width 206 height 15
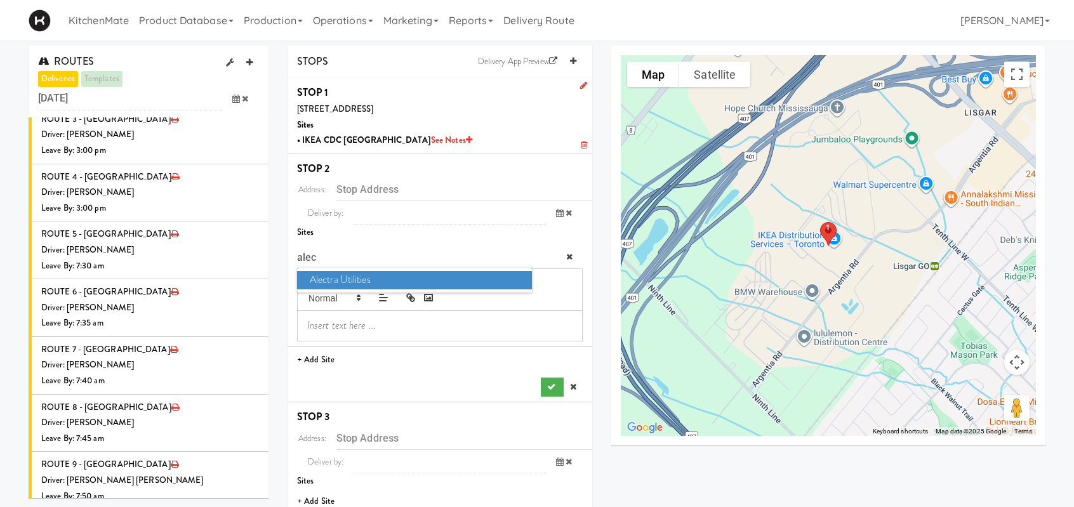
type input "alec"
click at [357, 272] on span "Alectra Utilities" at bounding box center [414, 280] width 235 height 18
type input "200 Kennedy Rd S, Brampton, ON, CA"
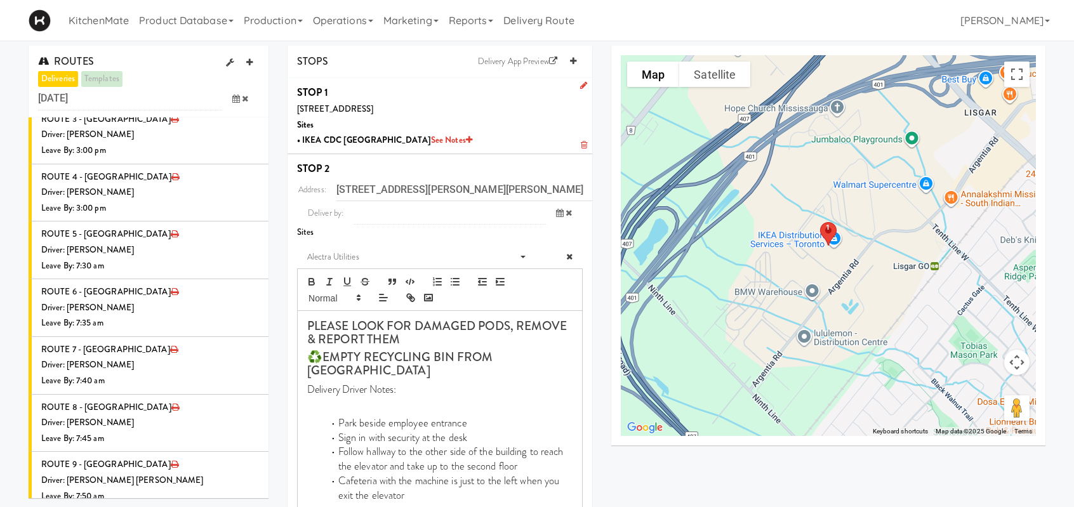
scroll to position [444, 0]
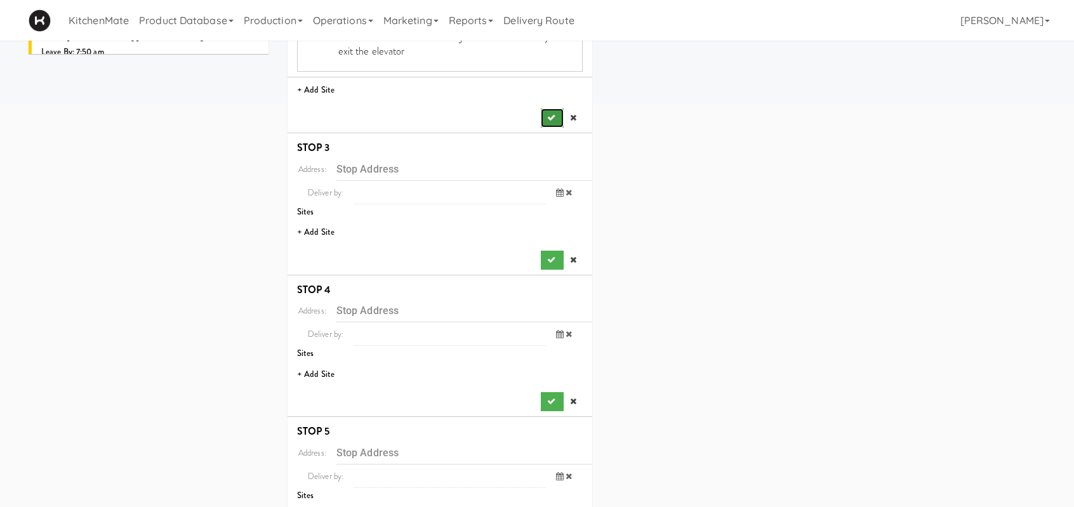
click at [550, 114] on icon "submit" at bounding box center [551, 118] width 8 height 8
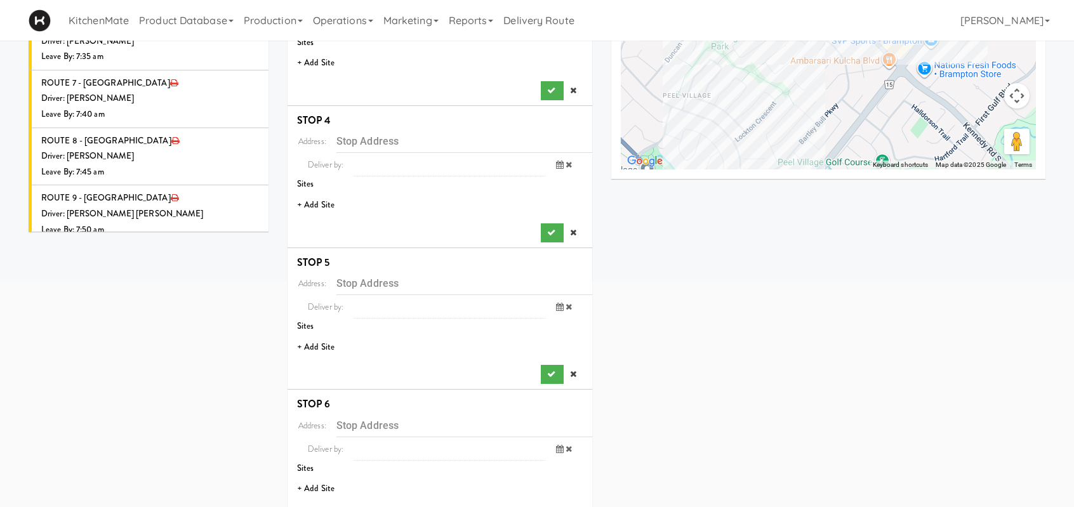
scroll to position [190, 0]
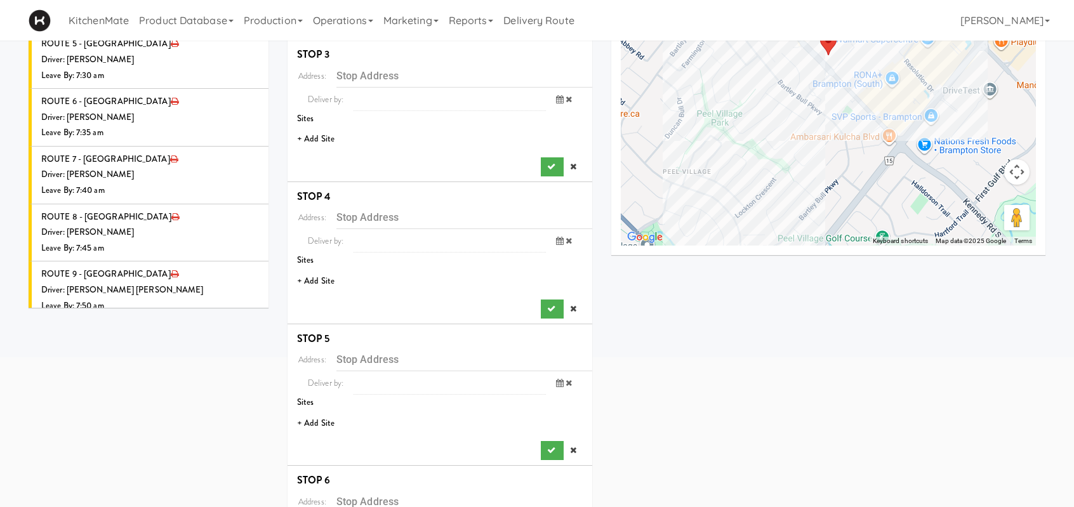
click at [321, 130] on li "+ Add Site" at bounding box center [440, 139] width 305 height 26
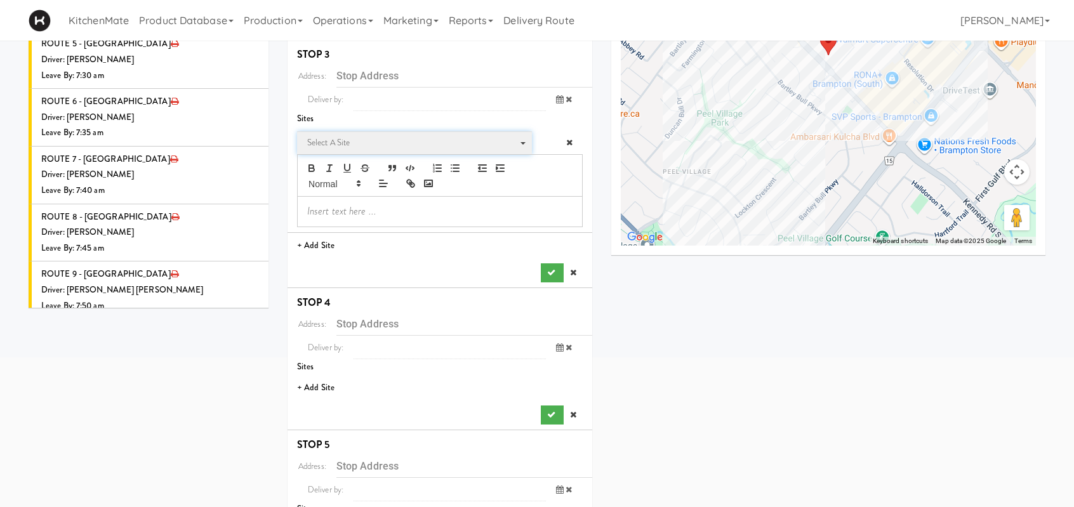
click at [354, 148] on span "Select a site" at bounding box center [410, 142] width 206 height 15
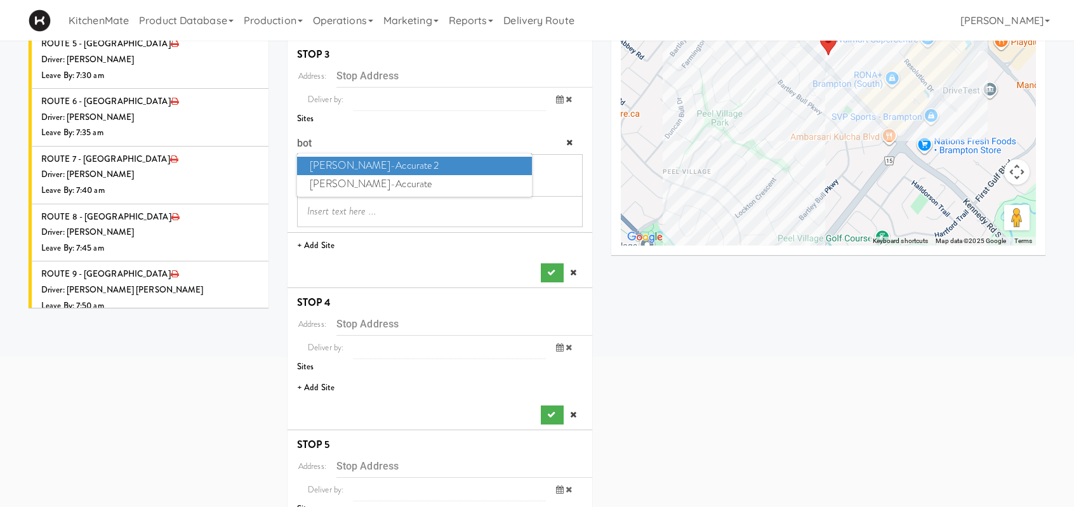
type input "bot"
click at [385, 162] on span "Bothwell-Accurate 2" at bounding box center [414, 166] width 235 height 18
type input "3965 Nashua Dr, Mississauga, ON, CA"
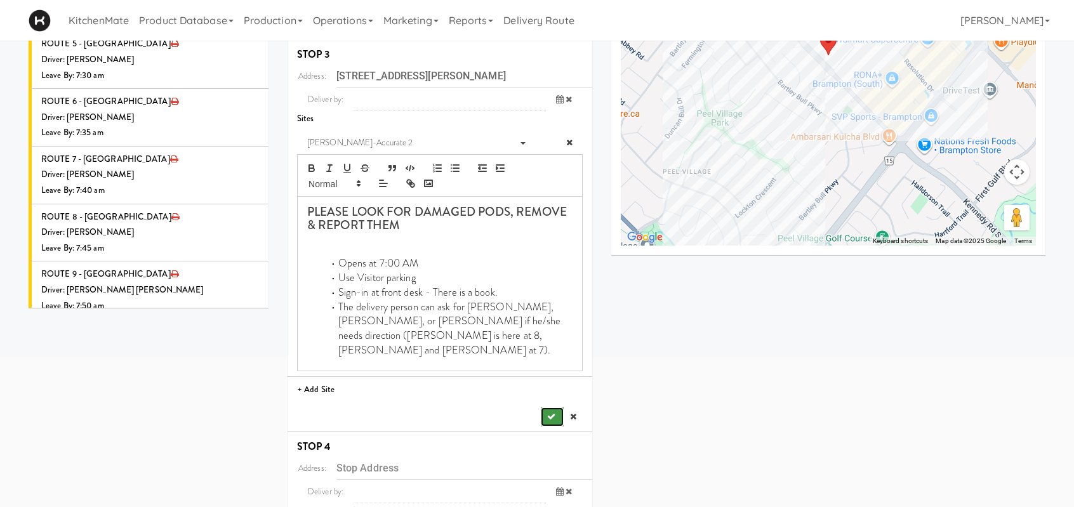
click at [547, 413] on icon "submit" at bounding box center [551, 417] width 8 height 8
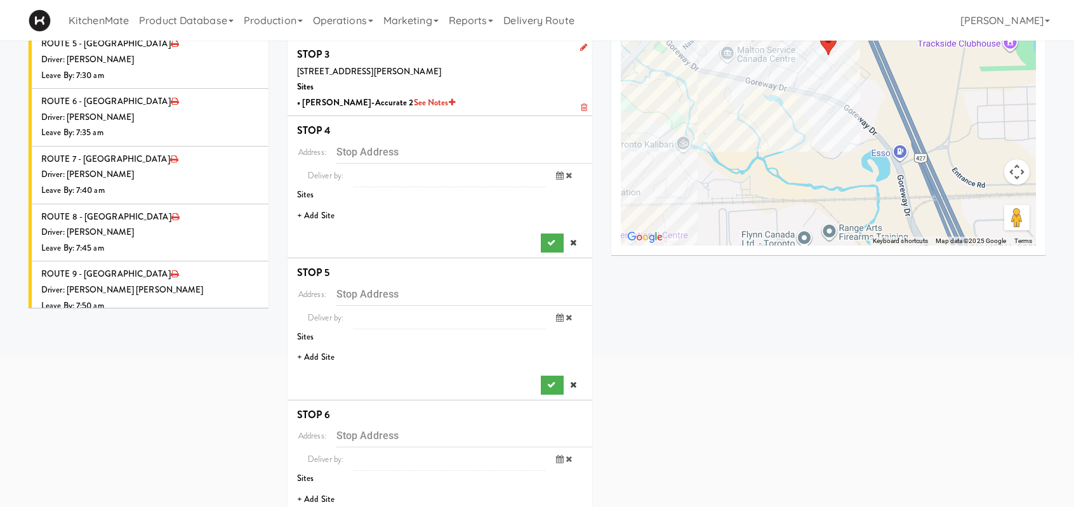
click at [317, 213] on li "+ Add Site" at bounding box center [440, 216] width 305 height 26
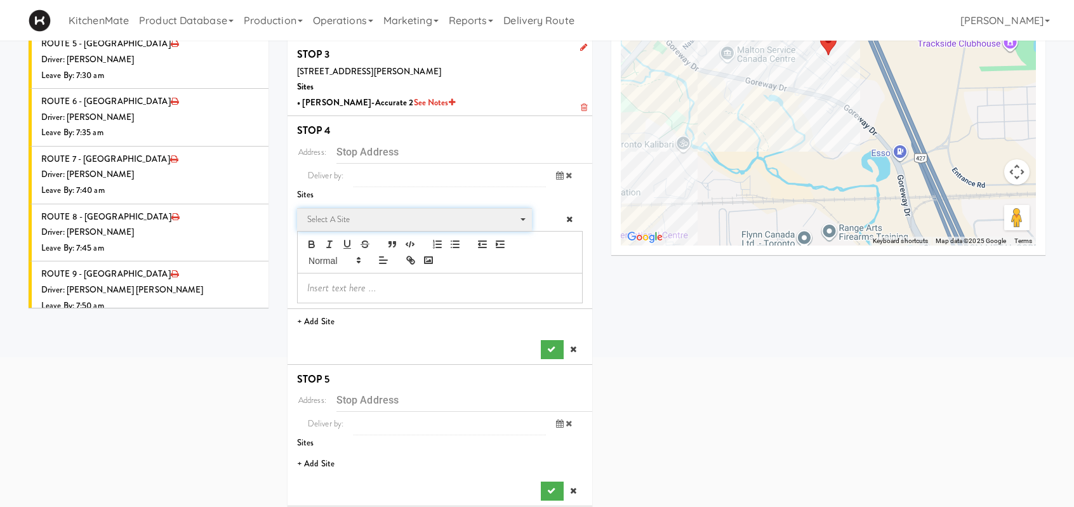
click at [364, 220] on span "Select a site" at bounding box center [410, 219] width 206 height 15
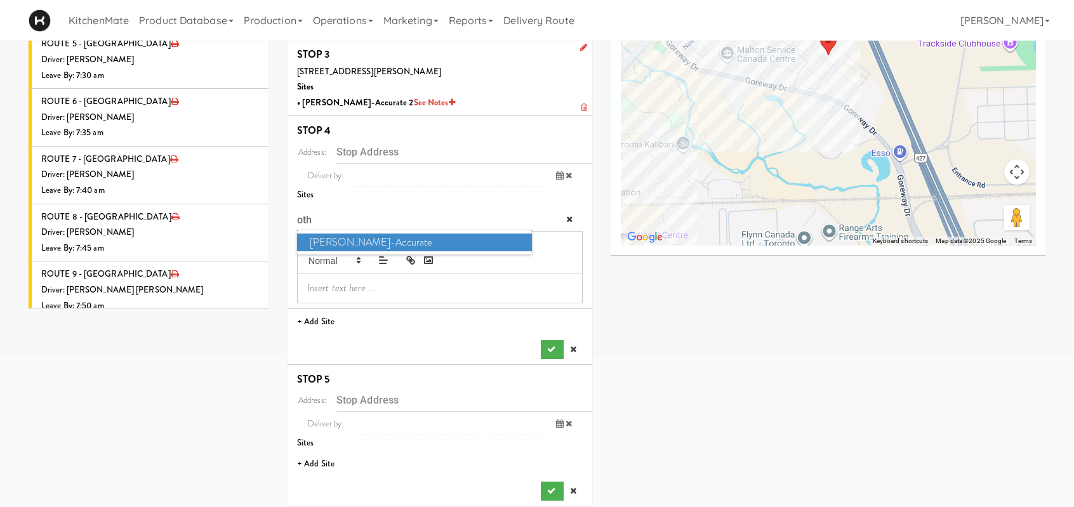
type input "oth"
click at [357, 238] on span "Bothwell-Accurate" at bounding box center [414, 243] width 235 height 18
type input "6675 Rexwood Rd, Mississauga, ON, CA"
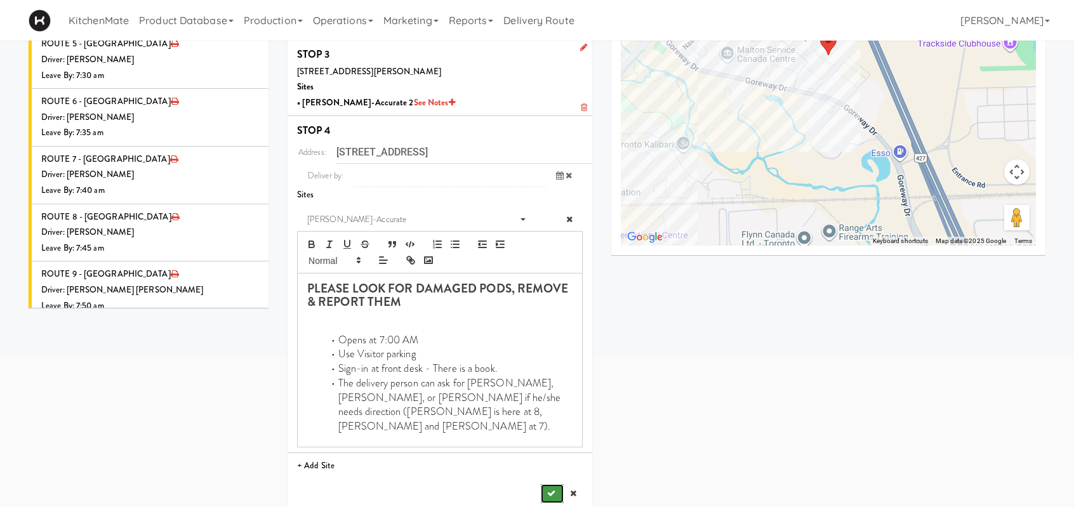
click at [549, 490] on icon "submit" at bounding box center [551, 494] width 8 height 8
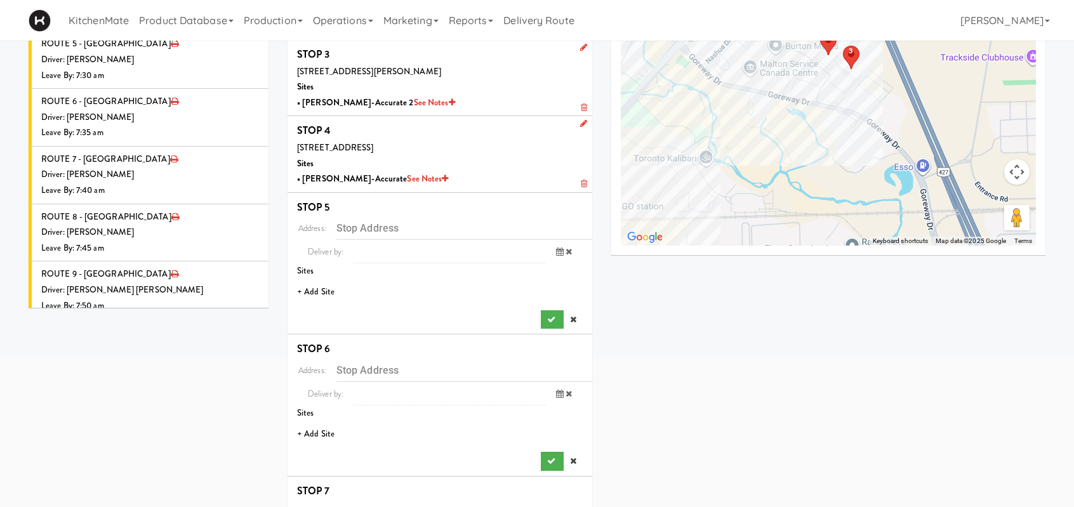
click at [312, 290] on li "+ Add Site" at bounding box center [440, 292] width 305 height 26
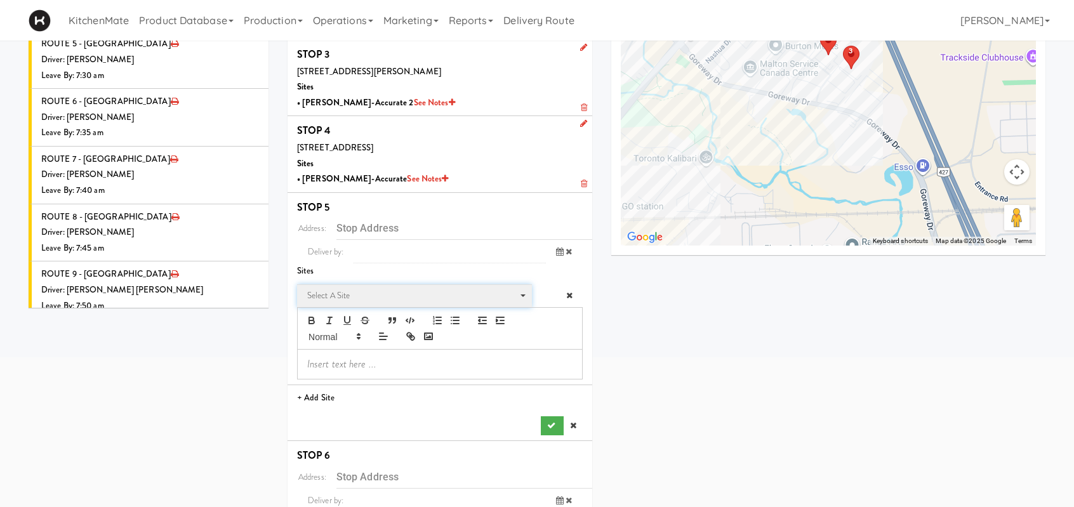
click at [354, 293] on span "Select a site" at bounding box center [410, 295] width 206 height 15
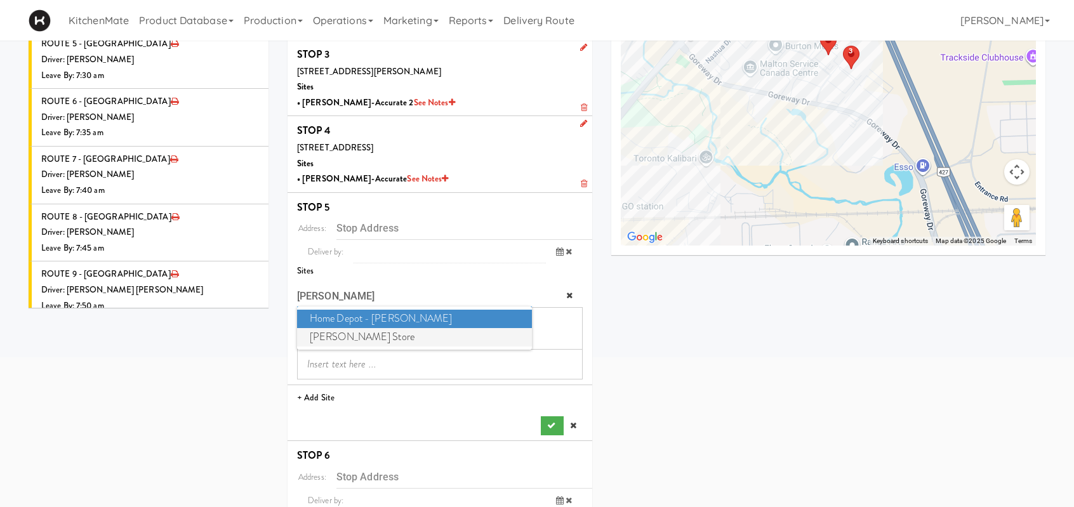
type input "vaugh"
click at [354, 332] on span "IKEA Vaughan Store" at bounding box center [414, 337] width 235 height 18
type input "200 Interchange Way, Vaughan, ON, CA"
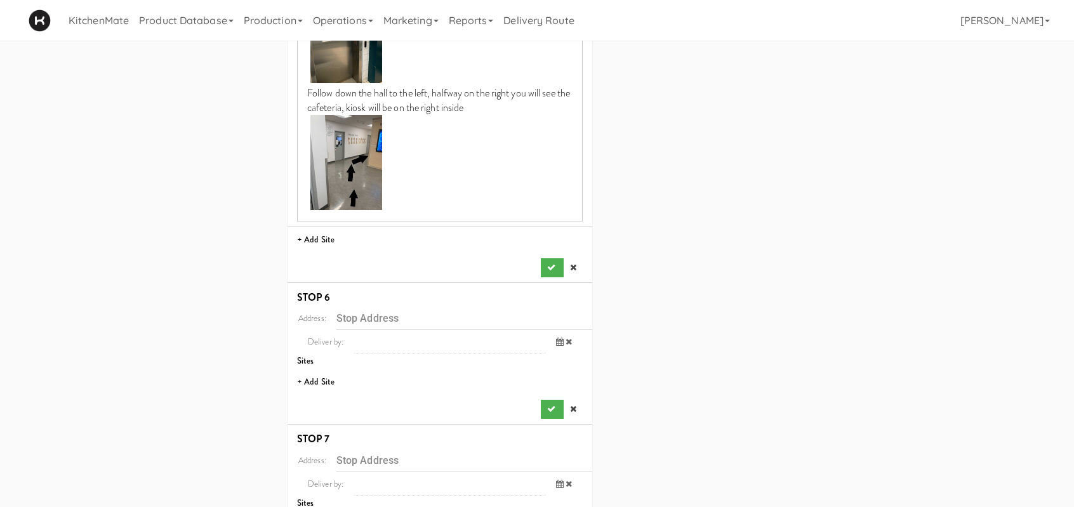
scroll to position [952, 0]
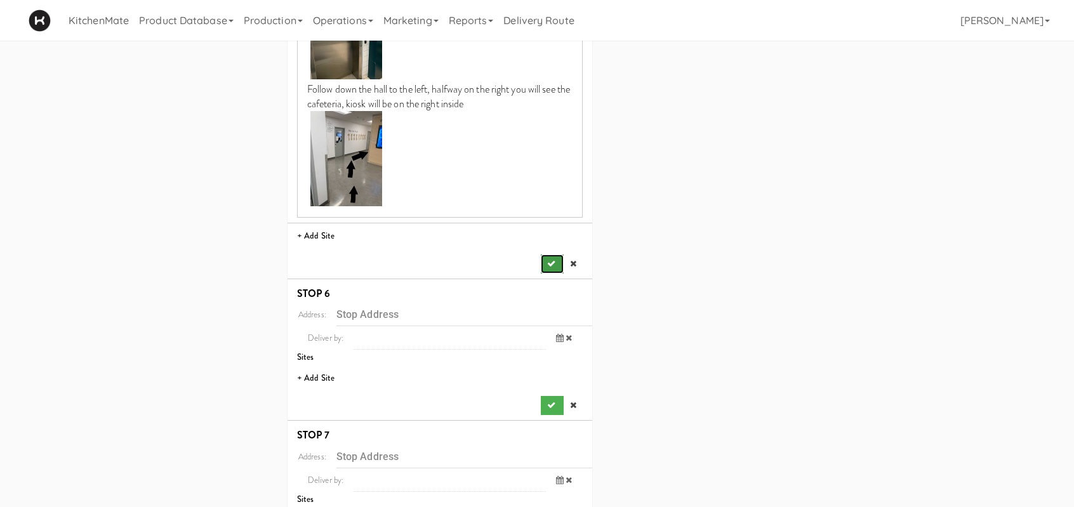
click at [545, 262] on button "submit" at bounding box center [552, 264] width 23 height 19
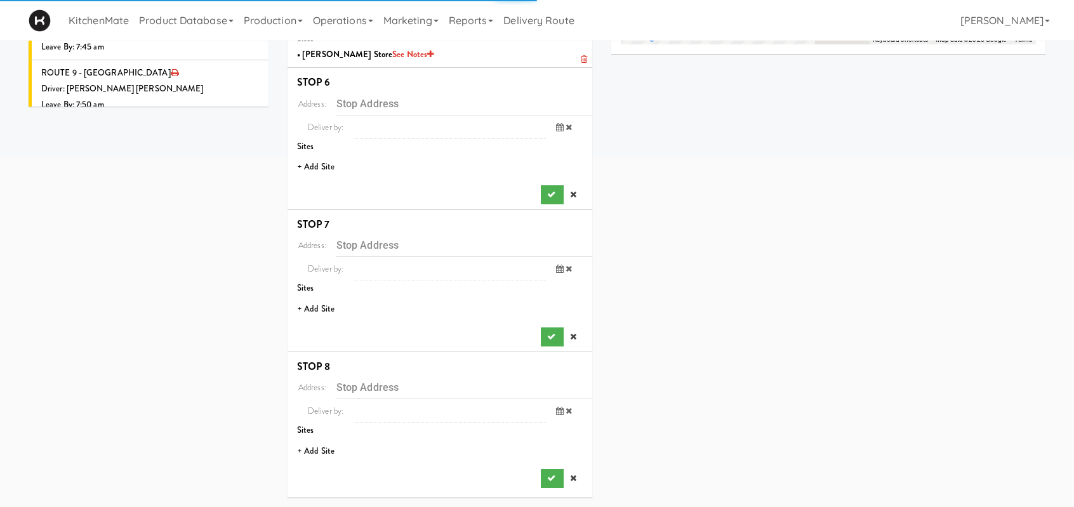
scroll to position [390, 0]
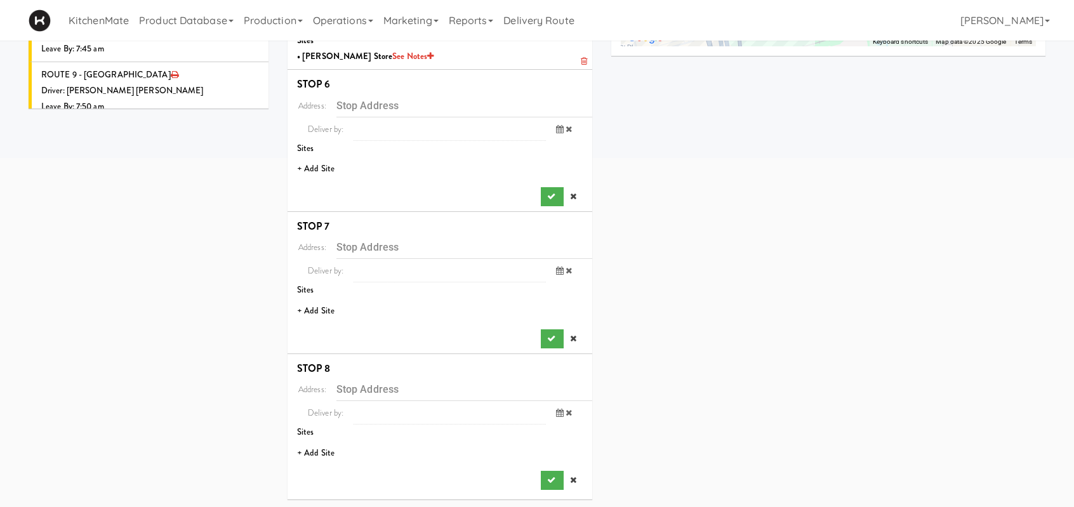
click at [321, 166] on li "+ Add Site" at bounding box center [440, 169] width 305 height 26
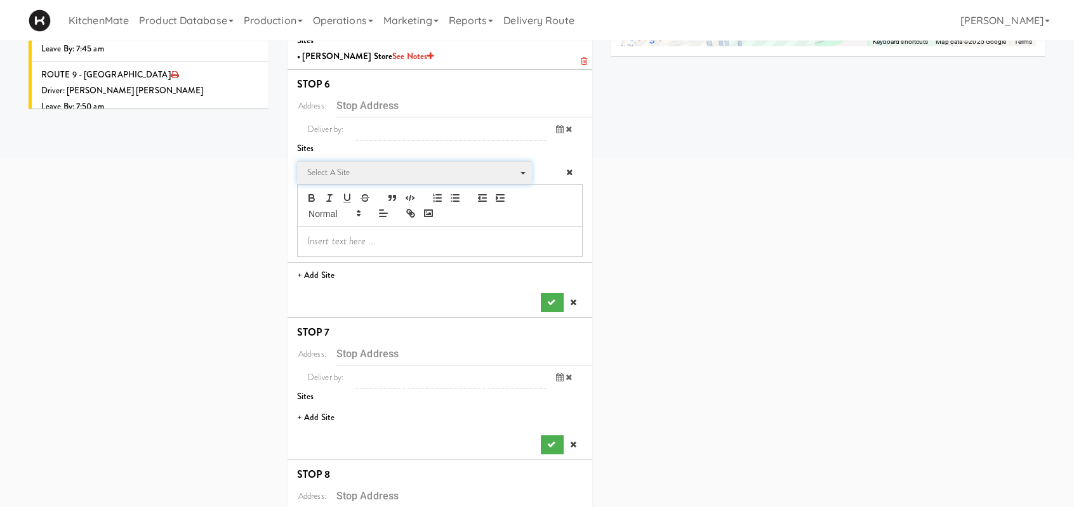
click at [370, 176] on span "Select a site" at bounding box center [410, 172] width 206 height 15
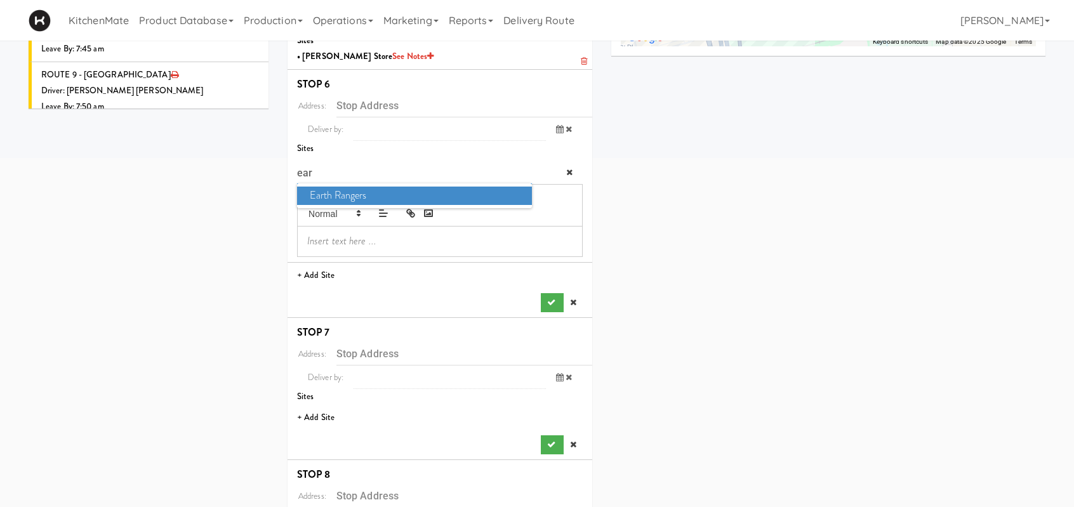
type input "ear"
click at [376, 189] on span "Earth Rangers" at bounding box center [414, 196] width 235 height 18
type input "9520 Pine Valley Dr, Vaughan, ON, CA"
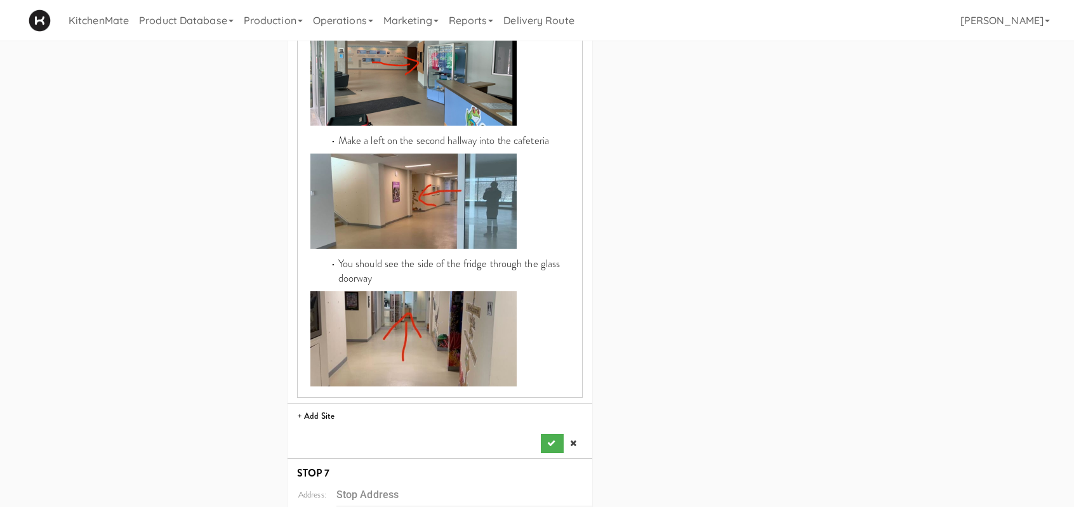
scroll to position [1215, 0]
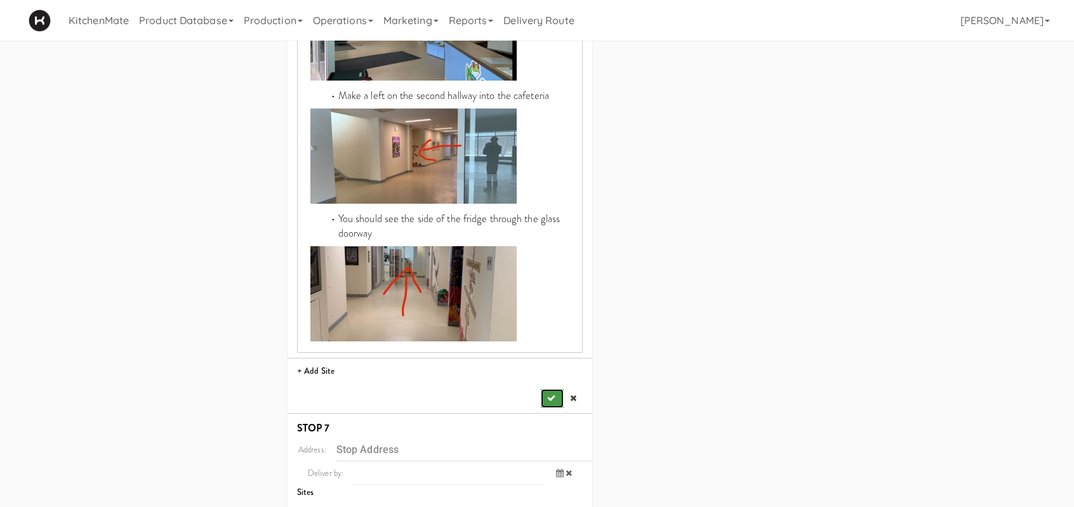
click at [543, 389] on button "submit" at bounding box center [552, 398] width 23 height 19
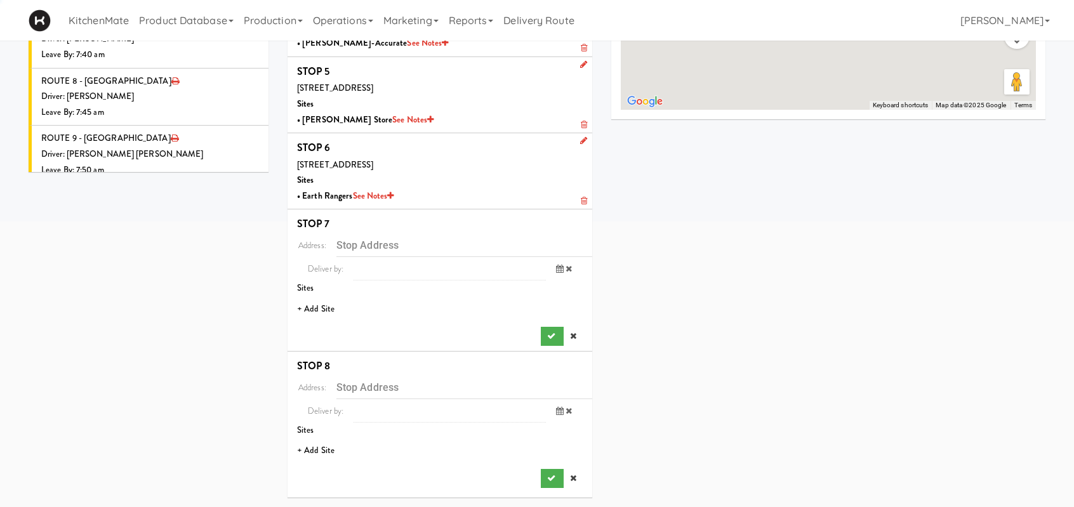
scroll to position [324, 0]
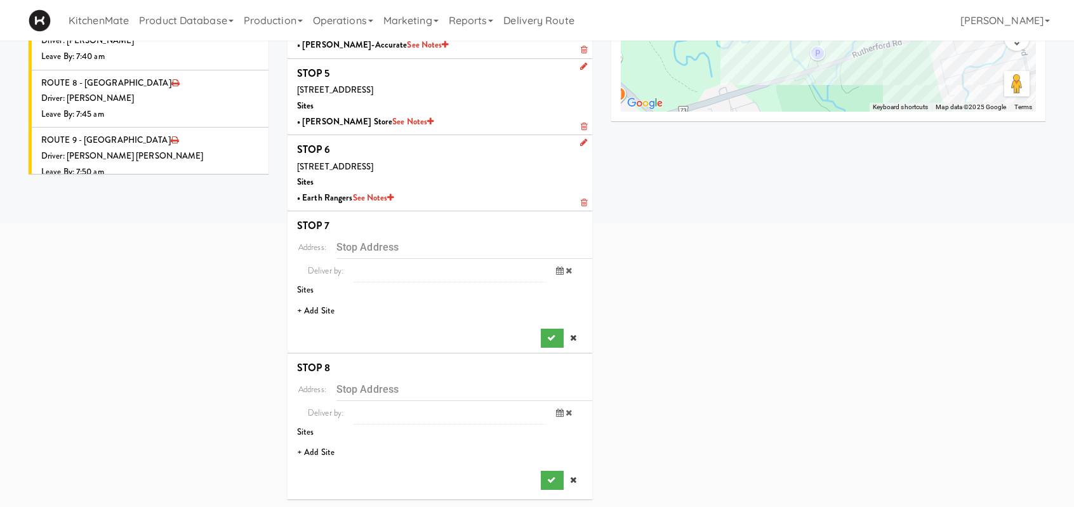
click at [324, 306] on li "+ Add Site" at bounding box center [440, 311] width 305 height 26
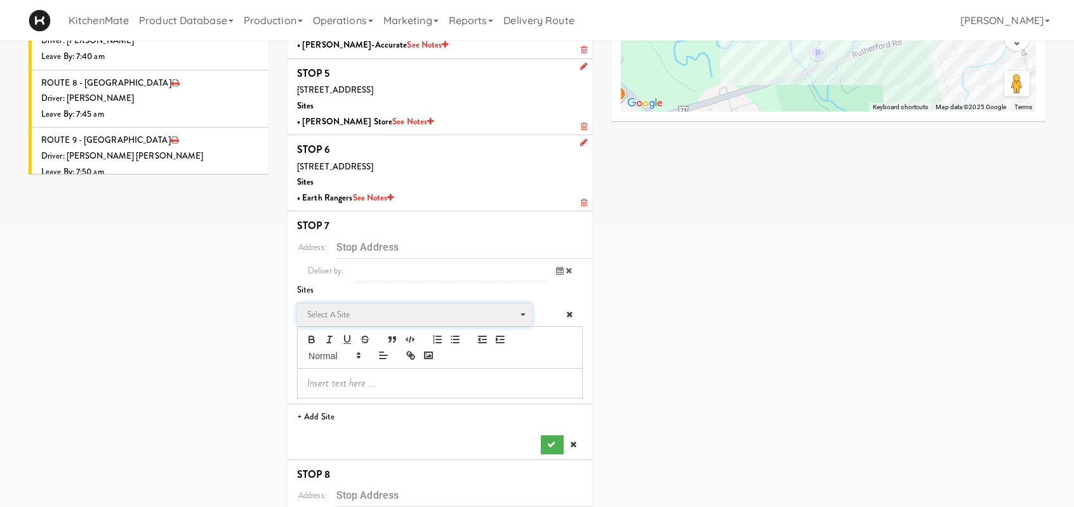
click at [389, 312] on span "Select a site" at bounding box center [410, 314] width 206 height 15
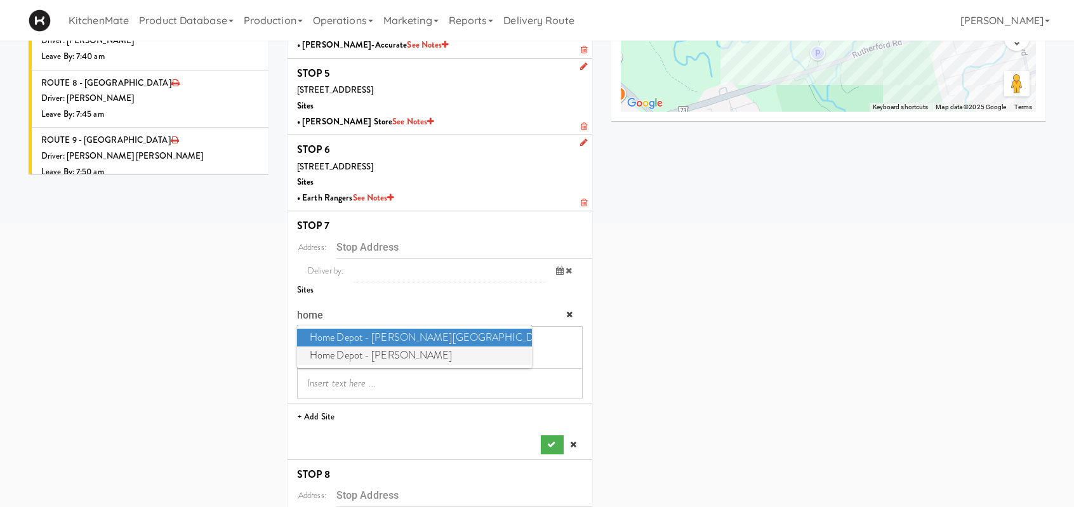
type input "home"
click at [396, 355] on span "Home Depot - Vaughn DC" at bounding box center [414, 356] width 235 height 18
type input "8966 Huntington Rd, Vaughan, ON, CA"
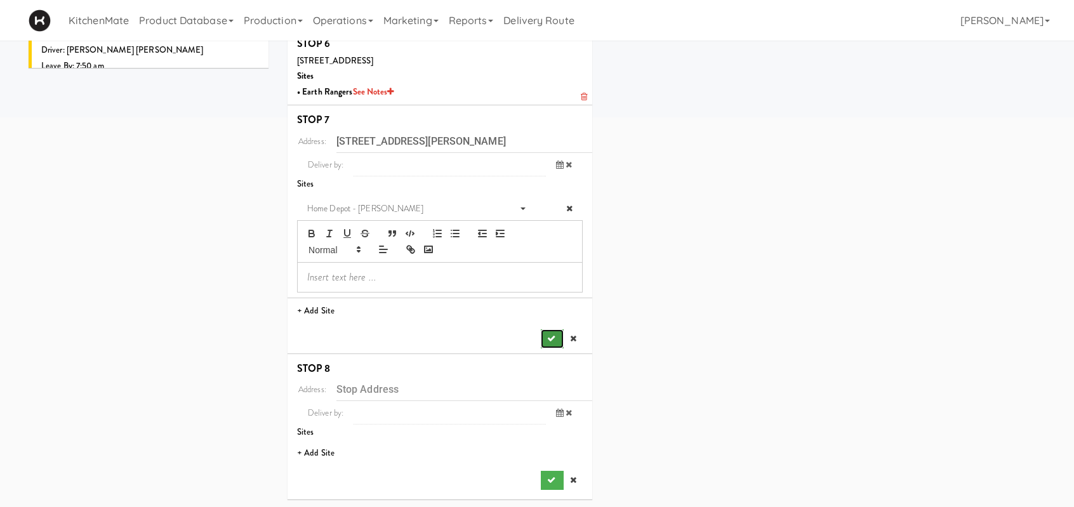
click at [557, 333] on button "submit" at bounding box center [552, 339] width 23 height 19
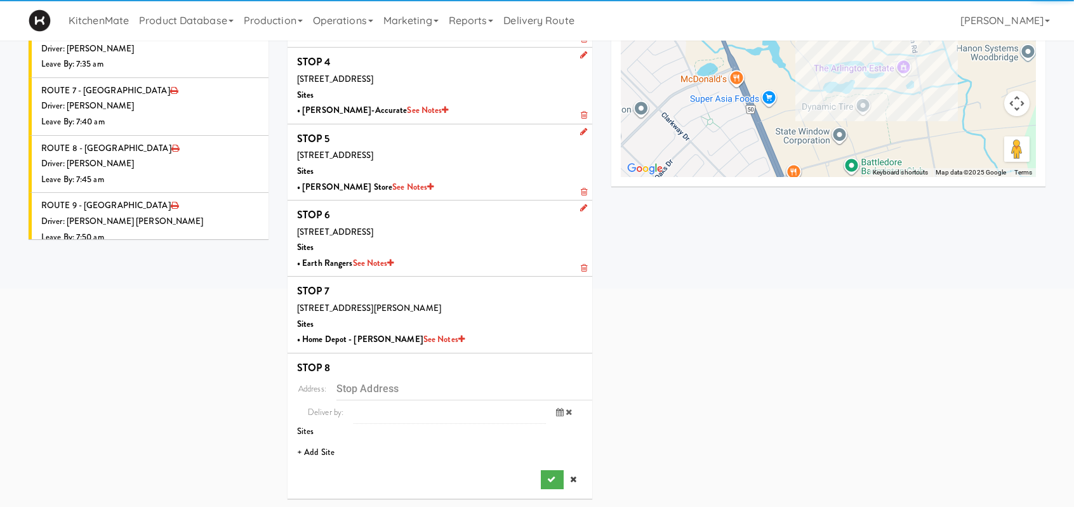
click at [324, 448] on li "+ Add Site" at bounding box center [440, 453] width 305 height 26
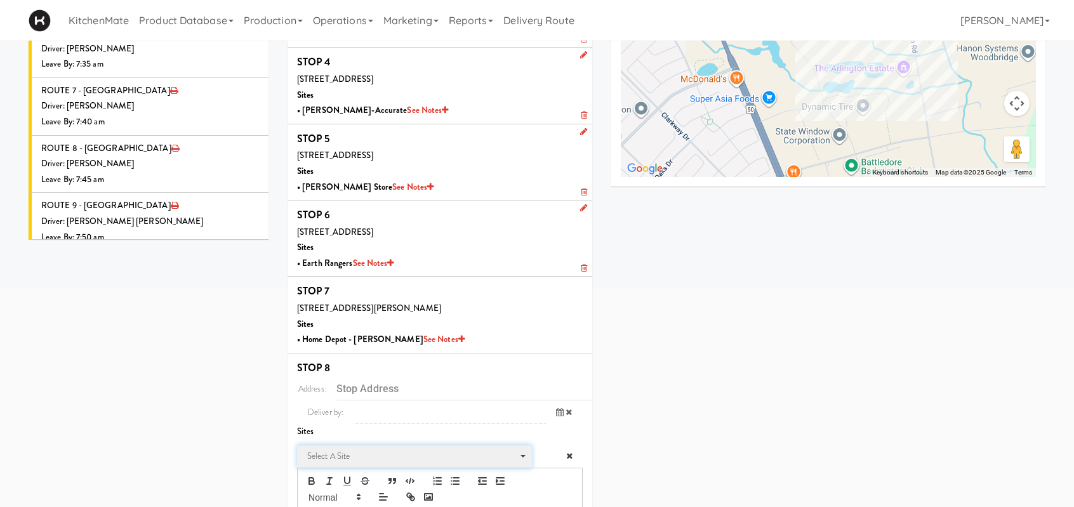
click at [352, 450] on span "Select a site" at bounding box center [410, 456] width 206 height 15
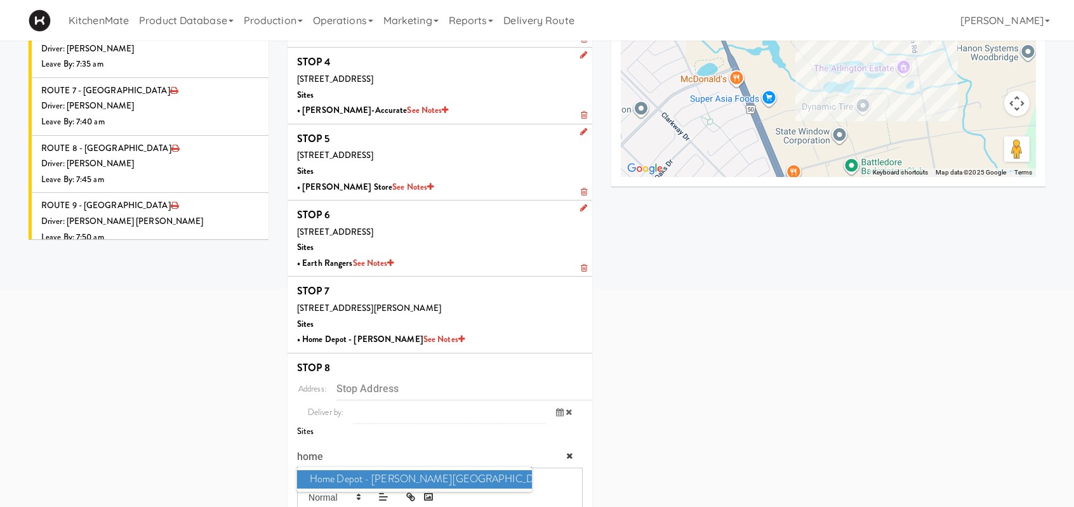
type input "home"
click at [415, 477] on span "Home Depot - Bolton IC" at bounding box center [414, 479] width 235 height 18
type input "8746 Mayfield Rd, Brampton, ON, CA"
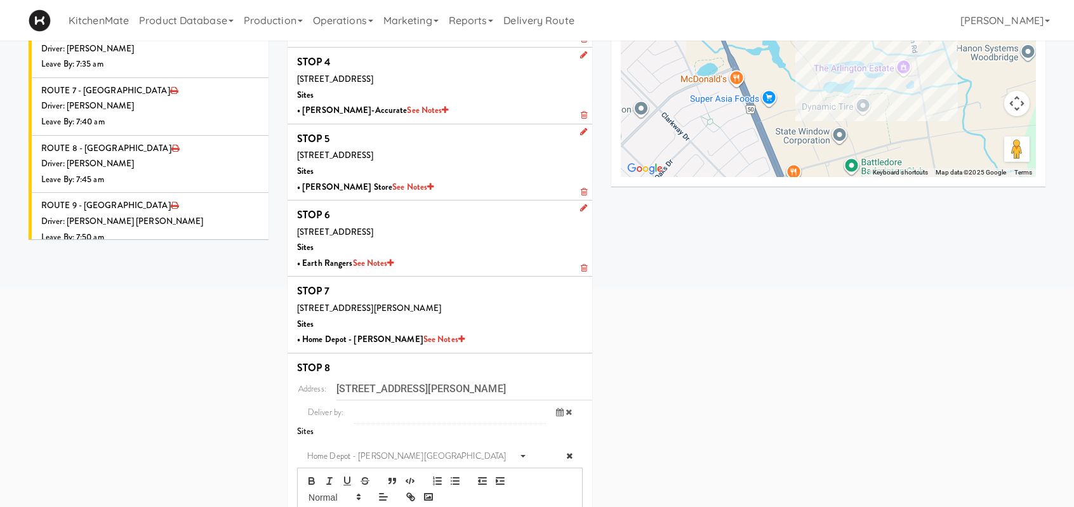
click at [415, 477] on button "button" at bounding box center [410, 481] width 18 height 15
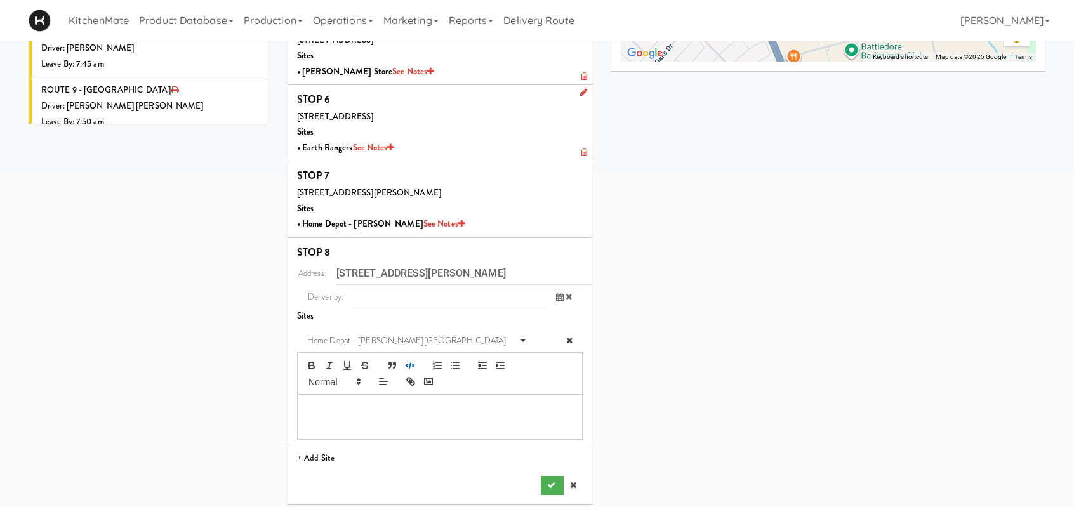
scroll to position [380, 0]
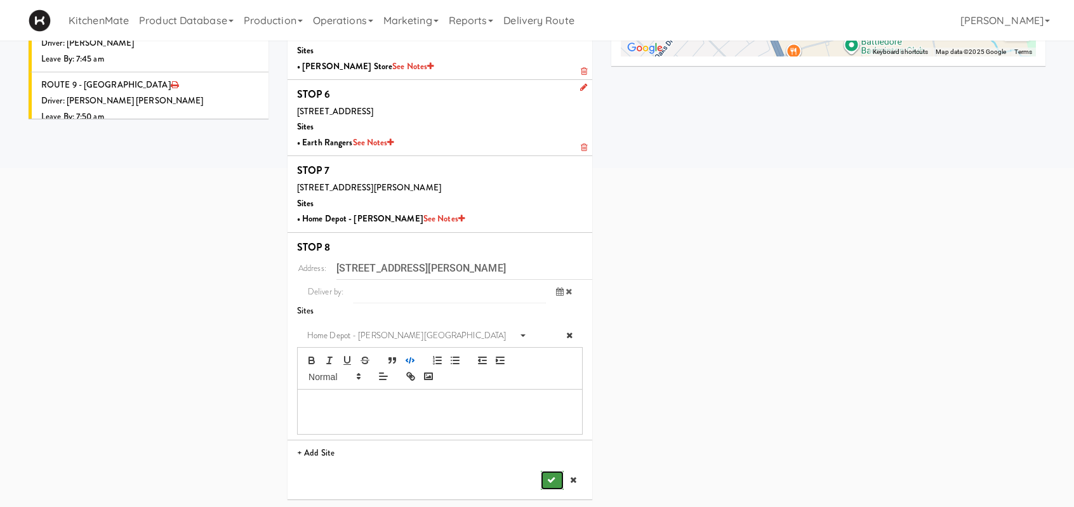
click at [541, 472] on button "submit" at bounding box center [552, 480] width 23 height 19
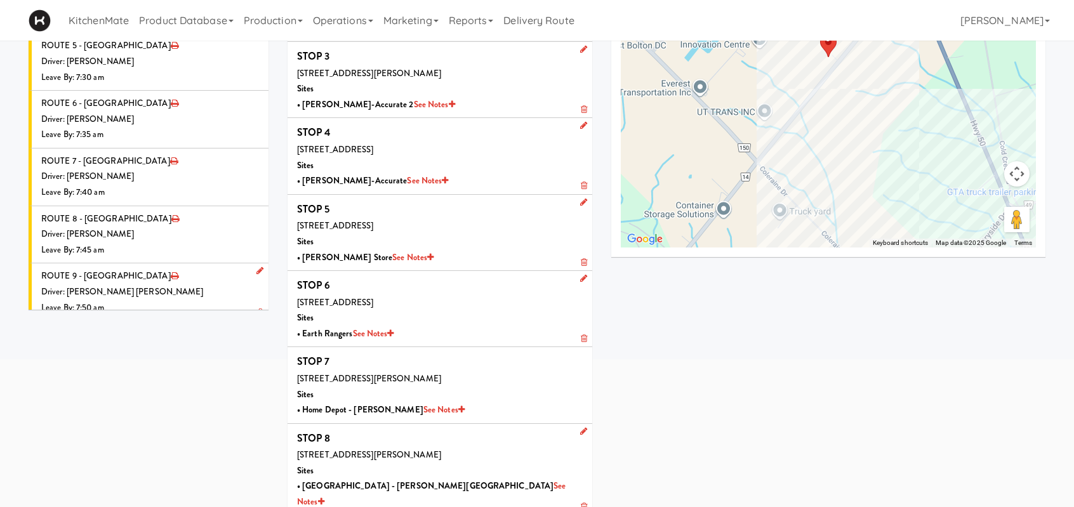
click at [167, 379] on li "ROUTE 11 - Idle Driver: No driver assigned Leave By: 12:00 am" at bounding box center [149, 407] width 240 height 57
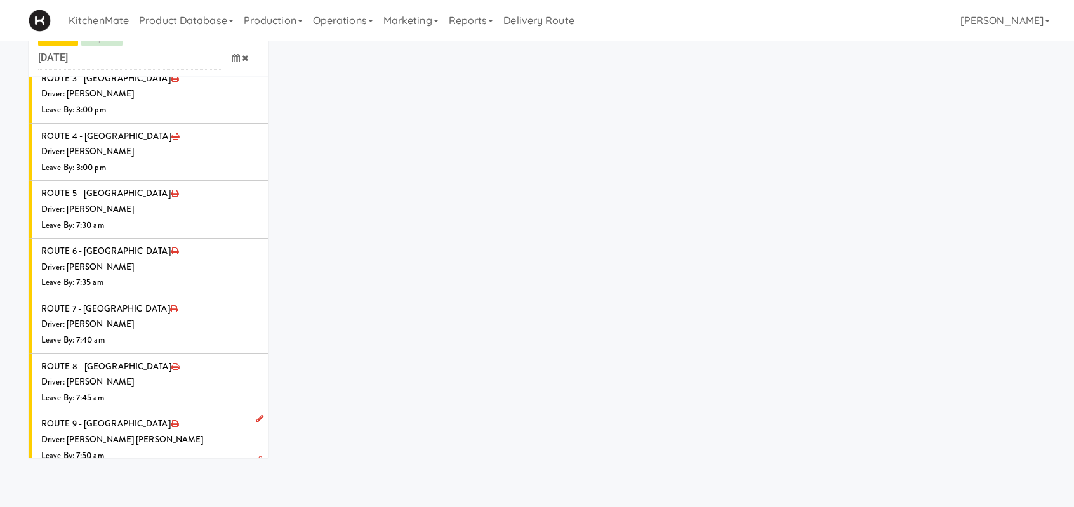
scroll to position [41, 0]
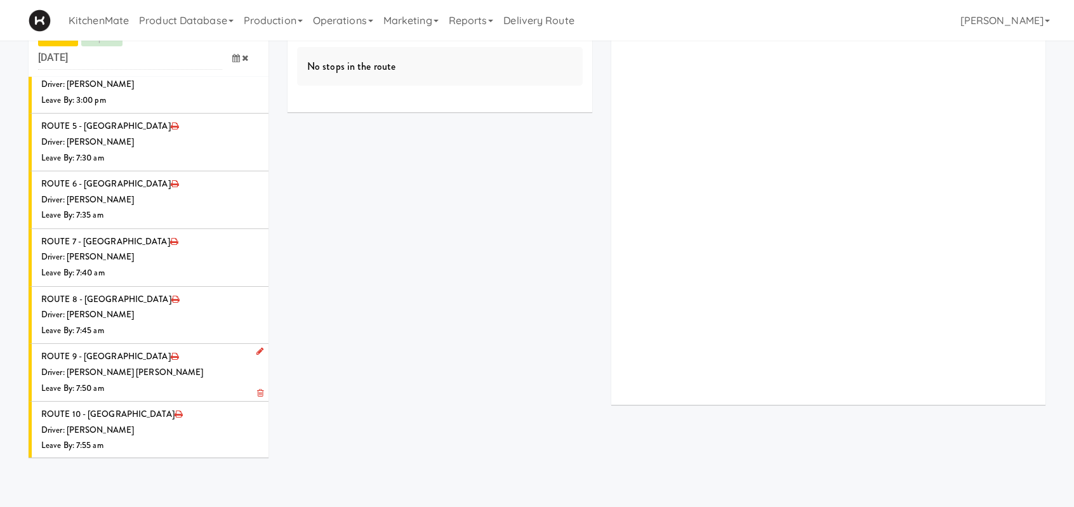
type input "ross"
click at [170, 506] on span "Ross Daly" at bounding box center [181, 515] width 156 height 18
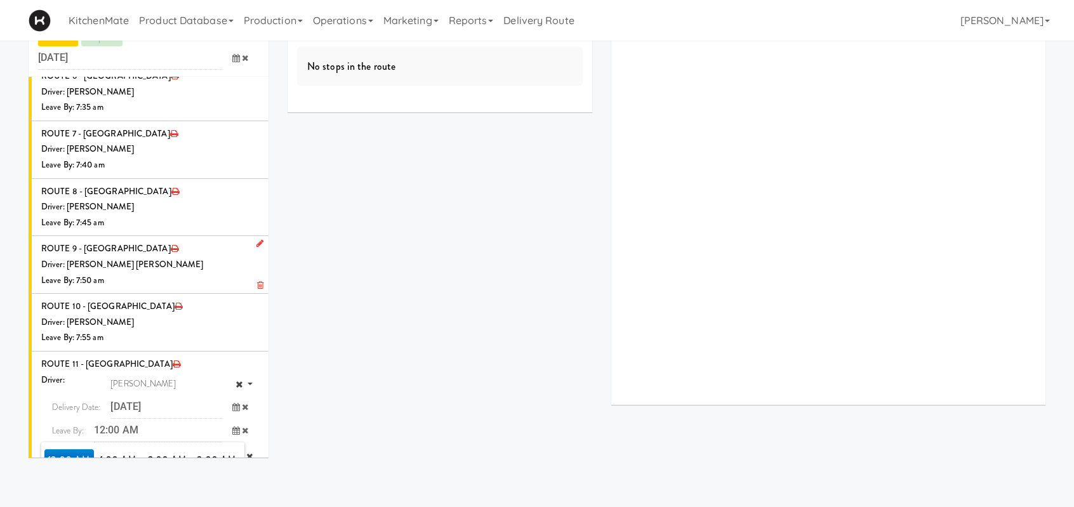
scroll to position [1666, 0]
click at [77, 491] on span "8:00 AM" at bounding box center [69, 502] width 50 height 22
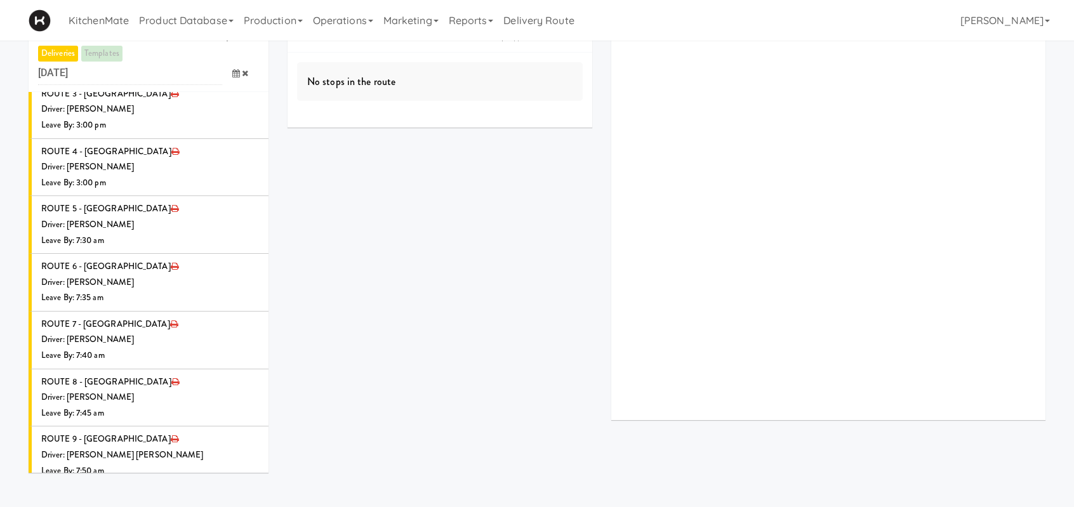
scroll to position [0, 0]
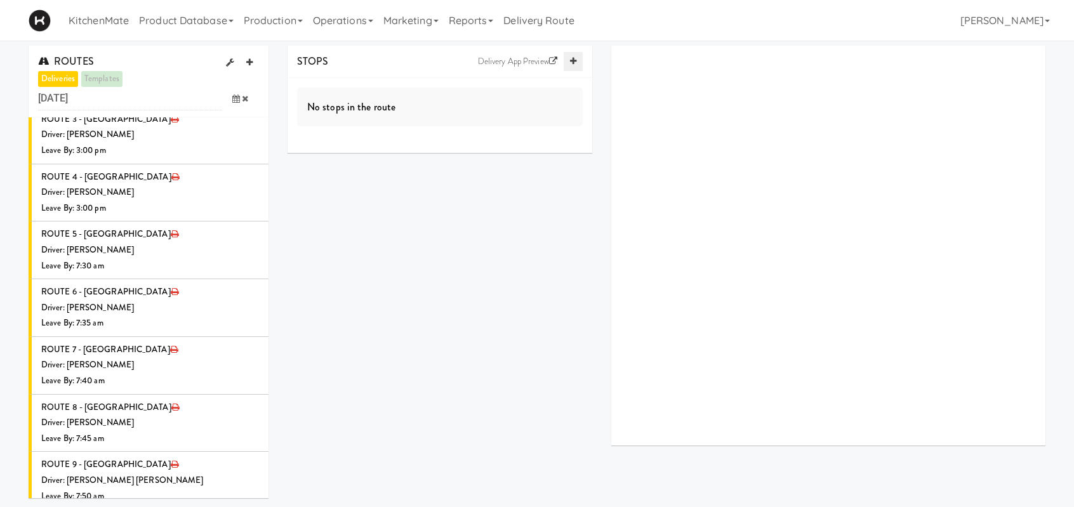
click at [571, 62] on icon at bounding box center [573, 61] width 6 height 8
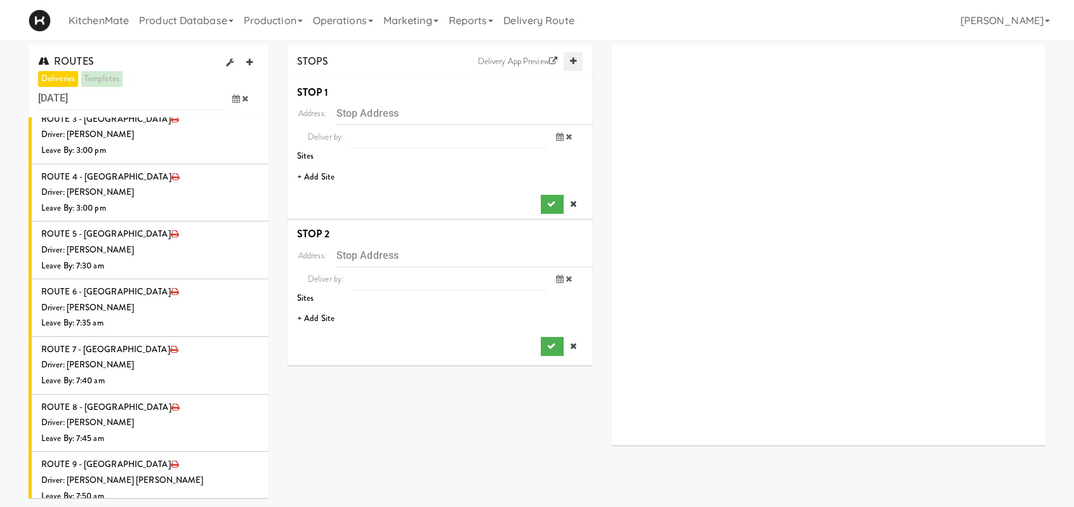
click at [571, 62] on icon at bounding box center [573, 61] width 6 height 8
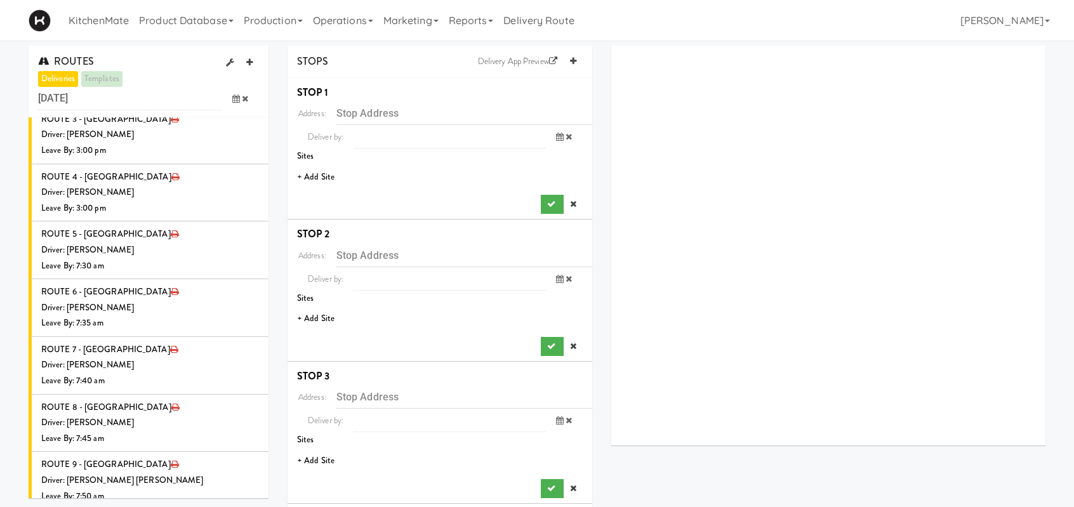
click at [317, 179] on li "+ Add Site" at bounding box center [440, 177] width 305 height 26
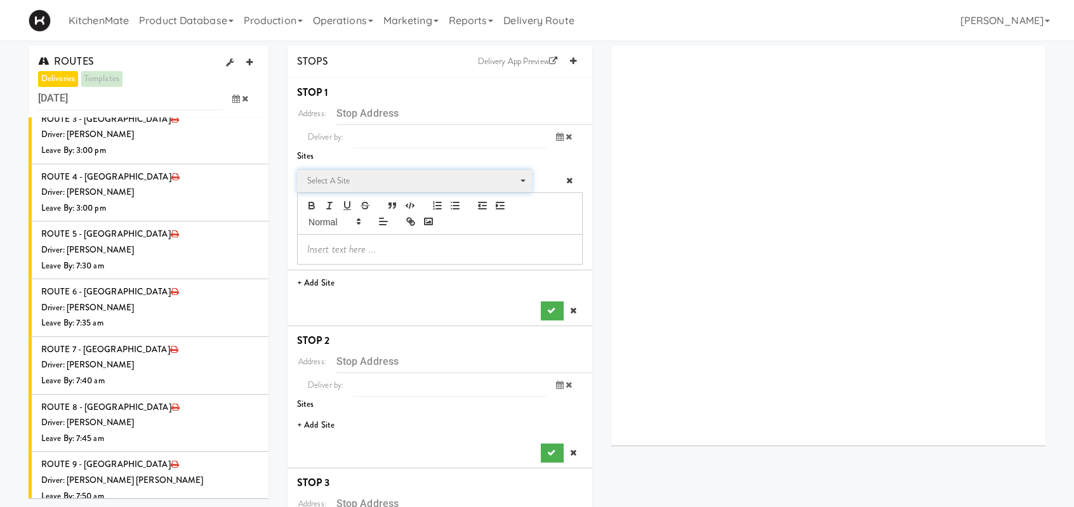
click at [355, 177] on span "Select a site" at bounding box center [410, 180] width 206 height 15
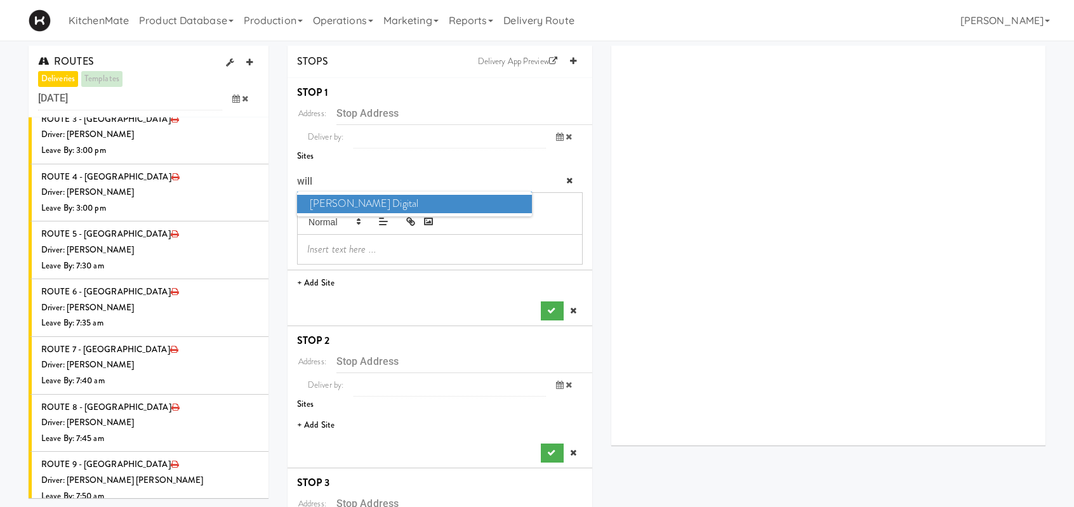
type input "will"
click at [348, 204] on span "William Thomas Digital" at bounding box center [414, 204] width 235 height 18
type input "219 Dufferin St, Toronto, ON, CA"
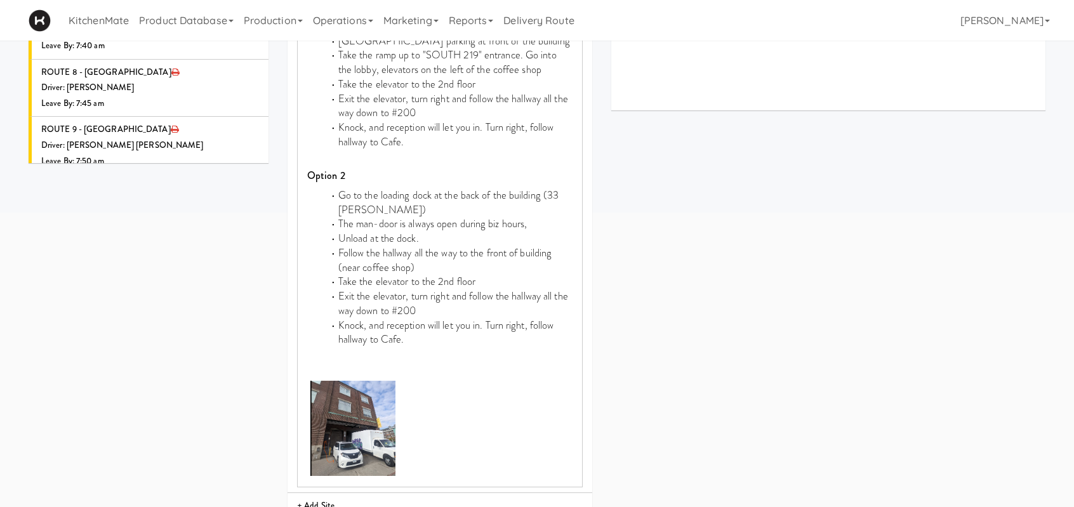
scroll to position [444, 0]
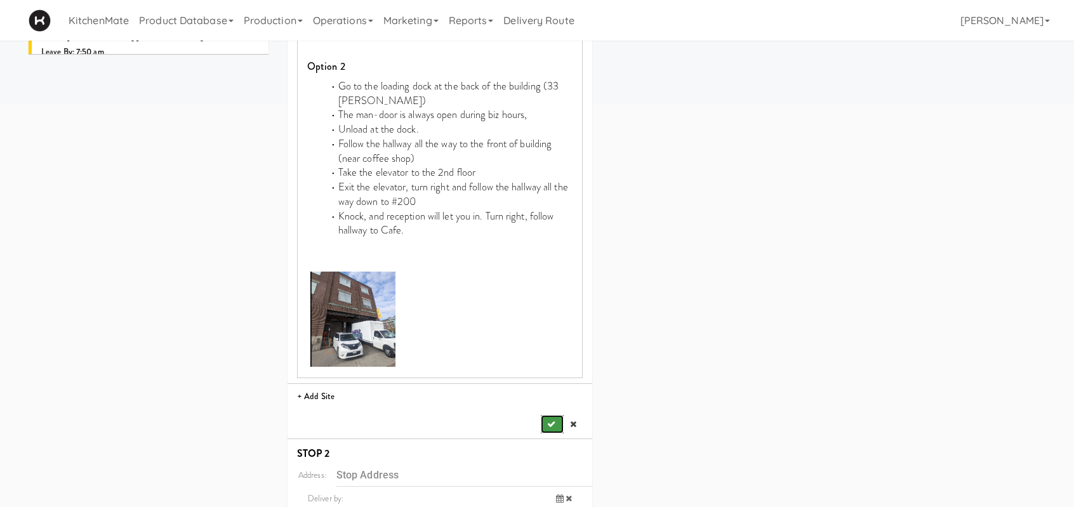
click at [547, 420] on icon "submit" at bounding box center [551, 424] width 8 height 8
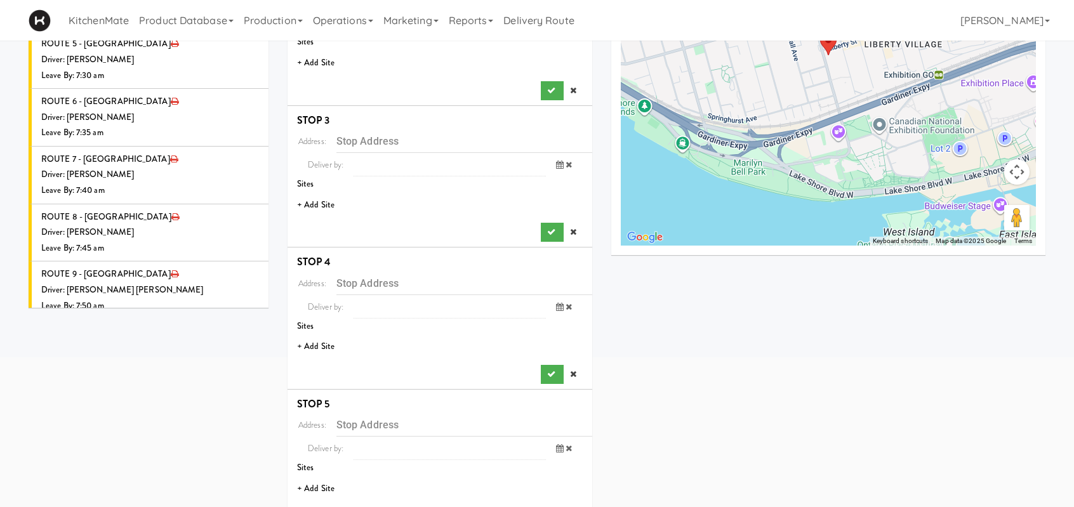
scroll to position [63, 0]
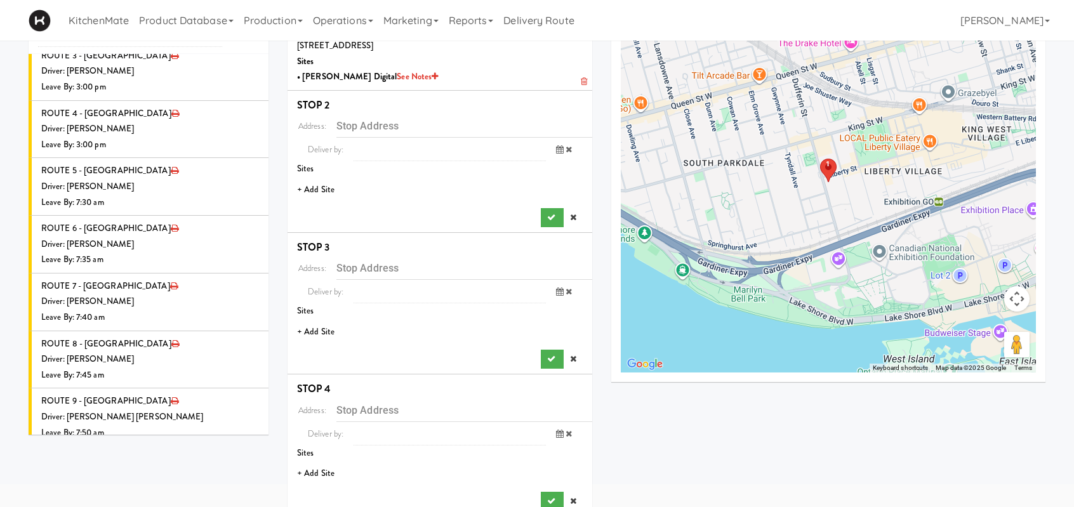
click at [328, 187] on li "+ Add Site" at bounding box center [440, 190] width 305 height 26
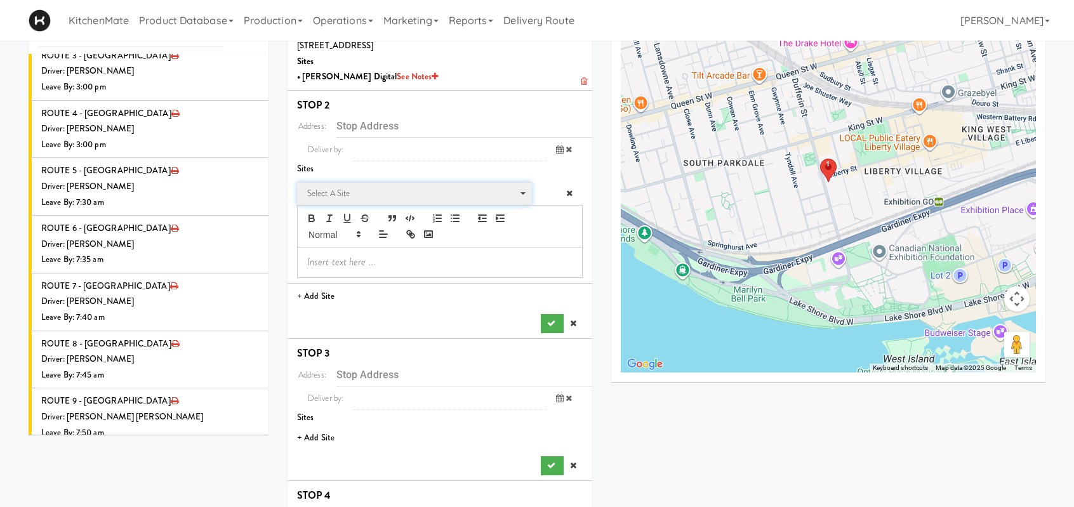
click at [370, 197] on span "Select a site" at bounding box center [410, 193] width 206 height 15
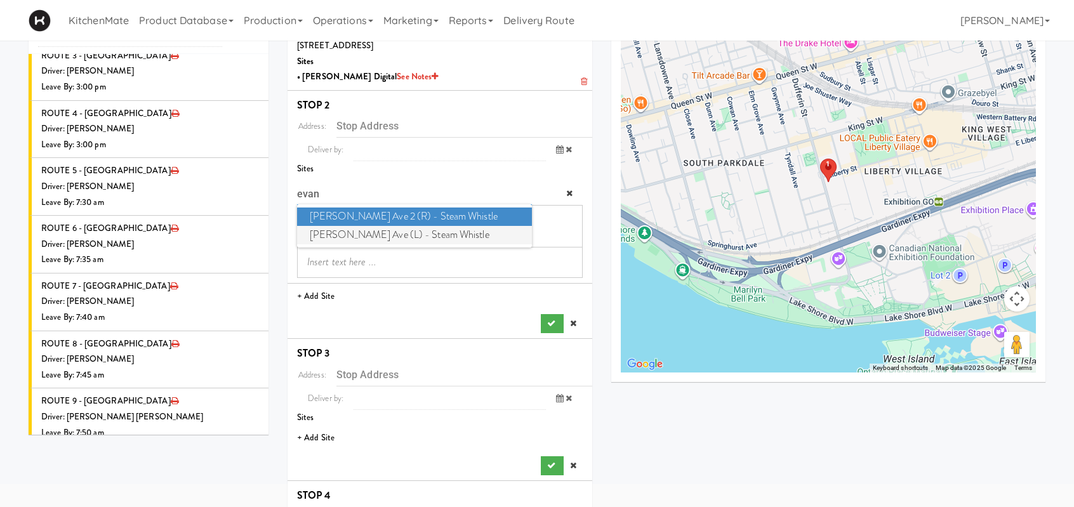
type input "evan"
click at [370, 233] on span "Evans Ave (L) - Steam Whistle" at bounding box center [414, 235] width 235 height 18
type input "249 Evans Ave, Toronto, ON, CA"
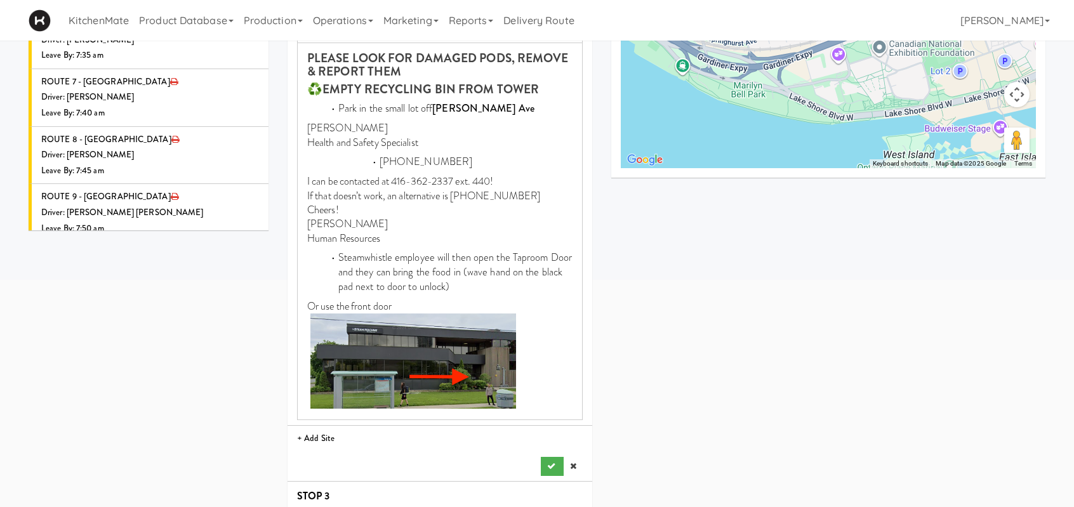
scroll to position [381, 0]
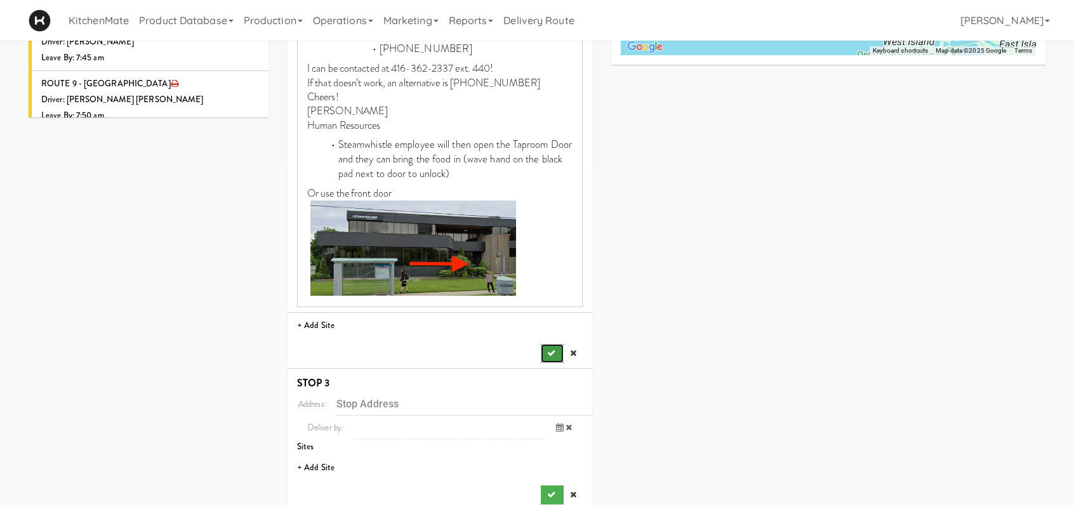
click at [550, 357] on button "submit" at bounding box center [552, 353] width 23 height 19
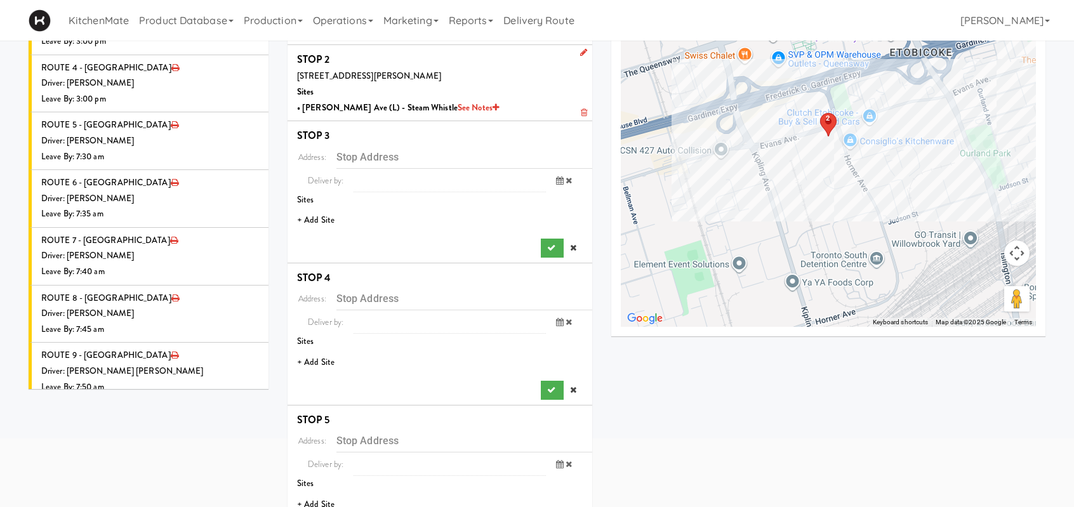
scroll to position [0, 0]
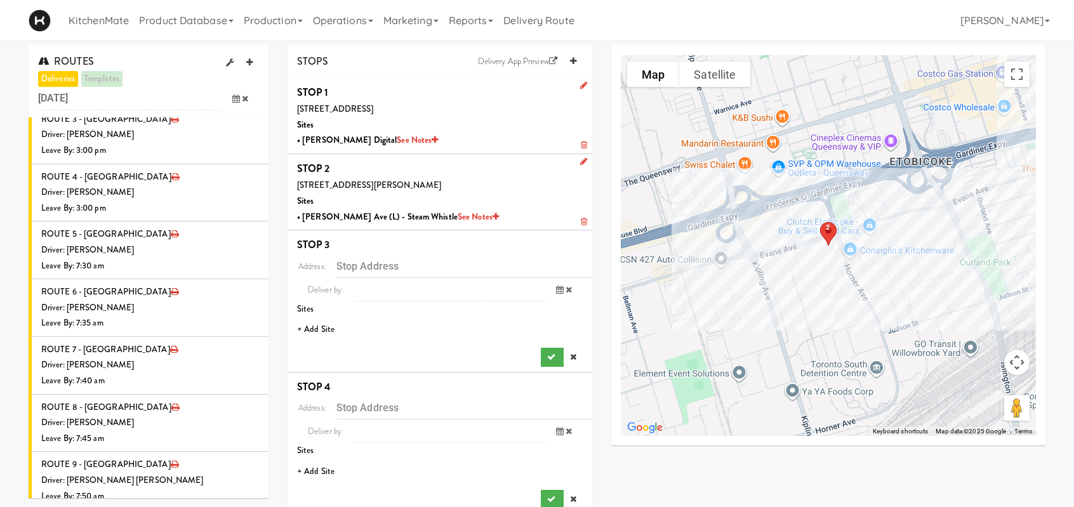
click at [324, 331] on li "+ Add Site" at bounding box center [440, 330] width 305 height 26
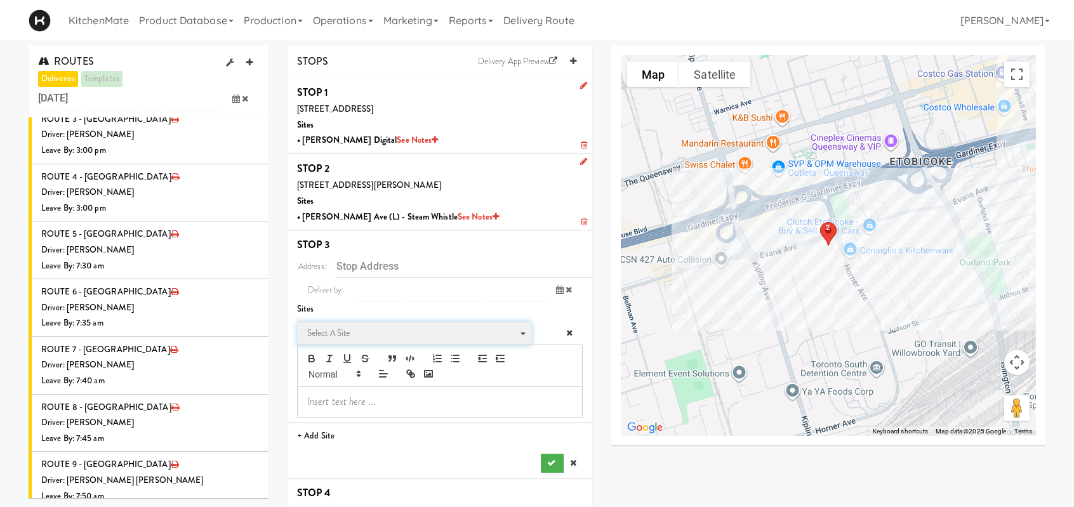
click at [347, 335] on span "Select a site" at bounding box center [410, 333] width 206 height 15
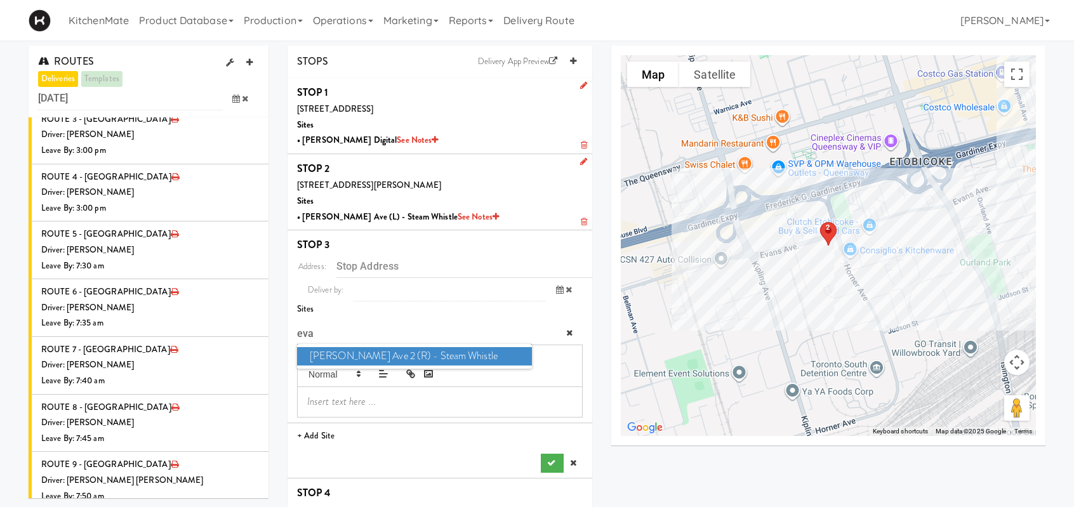
type input "eva"
click at [397, 351] on span "Evans Ave 2 (R) - Steam Whistle" at bounding box center [414, 356] width 235 height 18
type input "249 Evans Ave., Toronto, ON, CA"
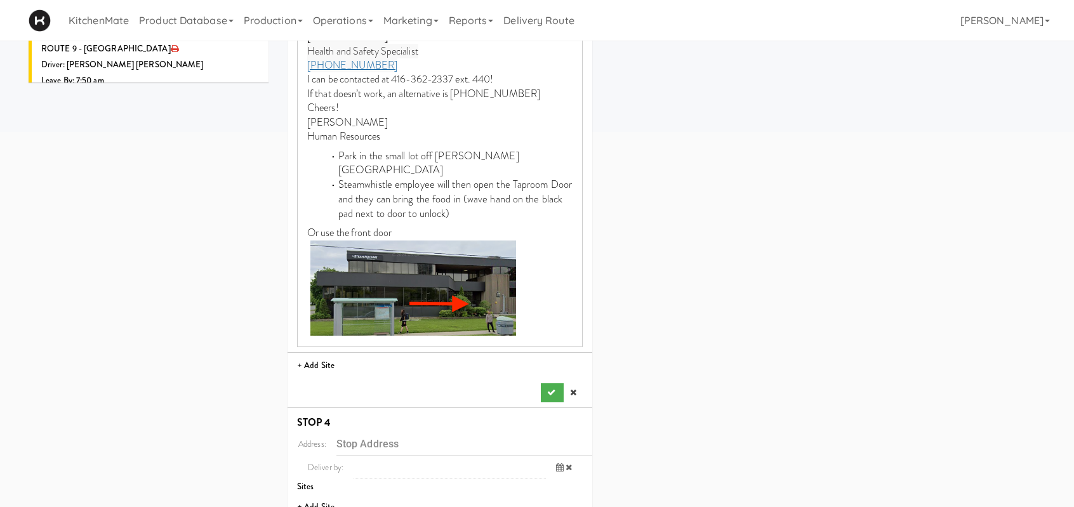
scroll to position [444, 0]
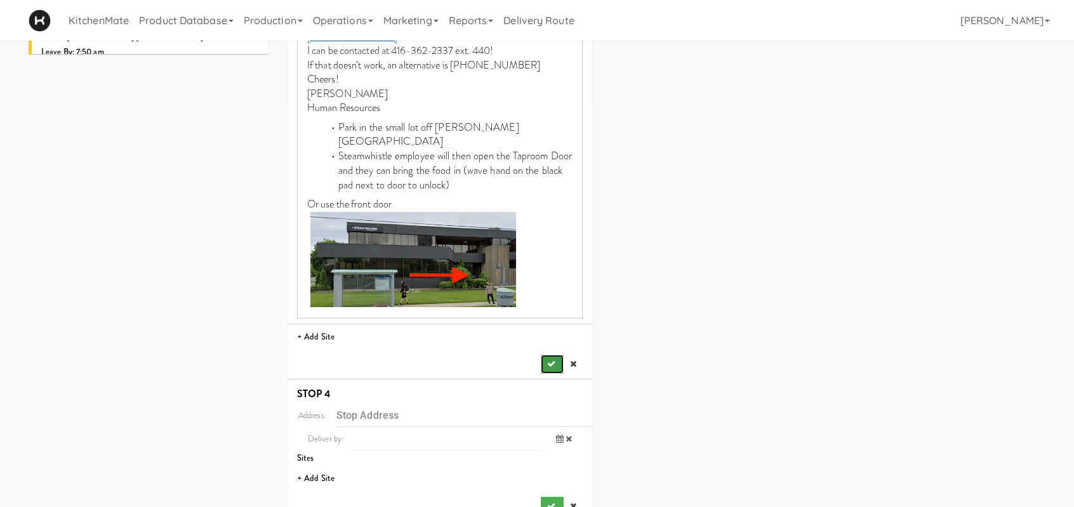
click at [550, 355] on button "submit" at bounding box center [552, 364] width 23 height 19
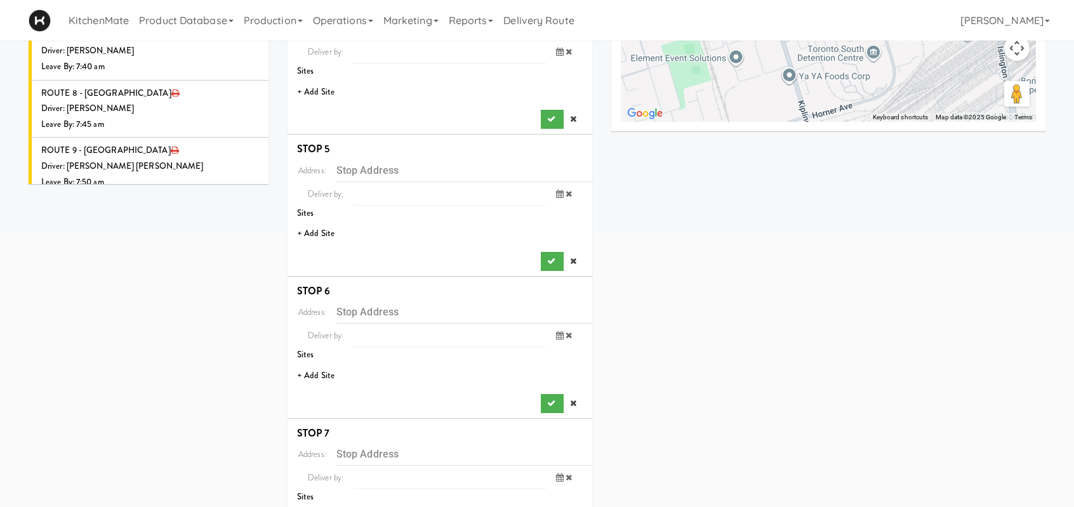
scroll to position [253, 0]
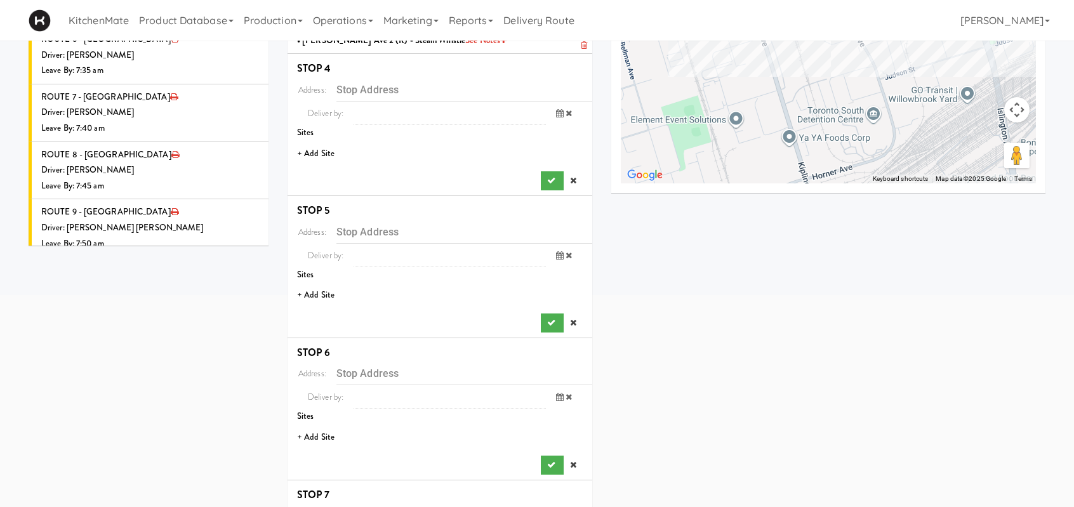
click at [325, 158] on li "+ Add Site" at bounding box center [440, 154] width 305 height 26
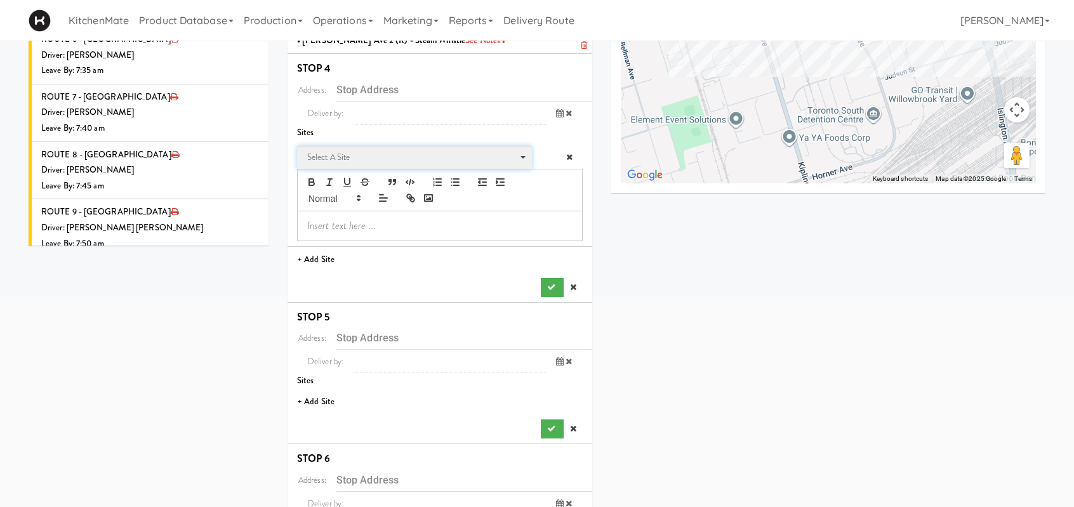
click at [383, 163] on span "Select a site" at bounding box center [410, 157] width 206 height 15
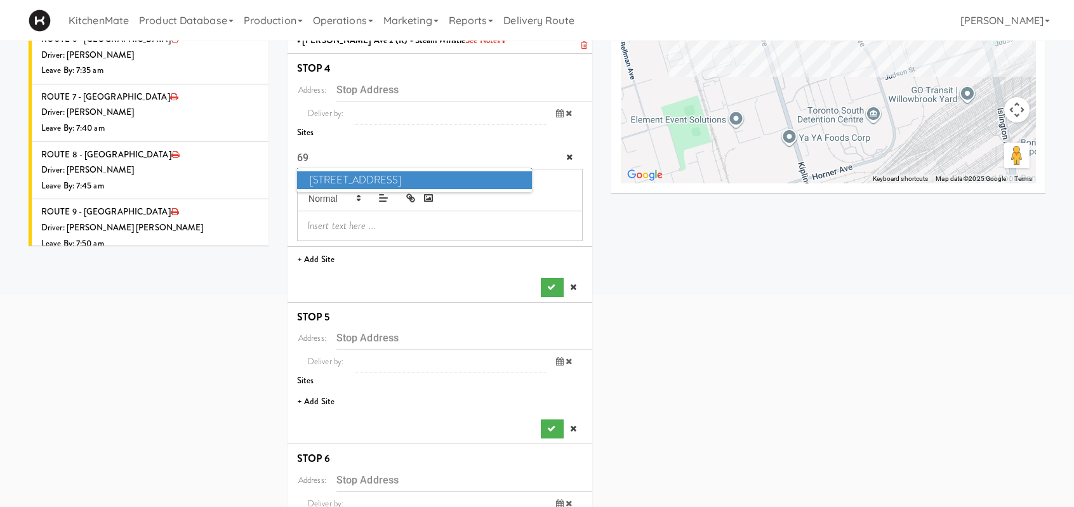
type input "69"
click at [402, 177] on span "6925 Century Avenue" at bounding box center [414, 180] width 235 height 18
type input "6925 Century Ave, Mississauga, ON, CA"
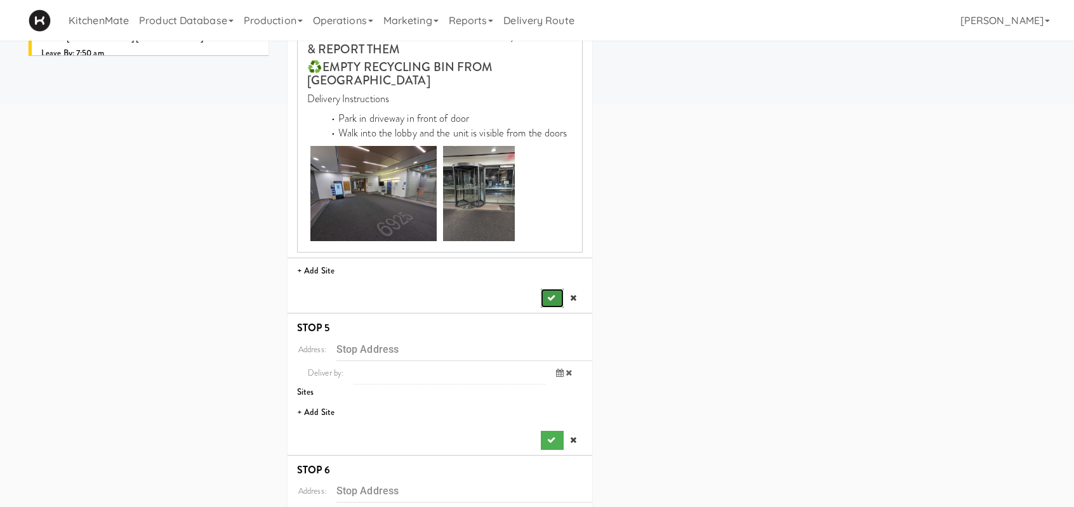
click at [550, 297] on icon "submit" at bounding box center [551, 298] width 8 height 8
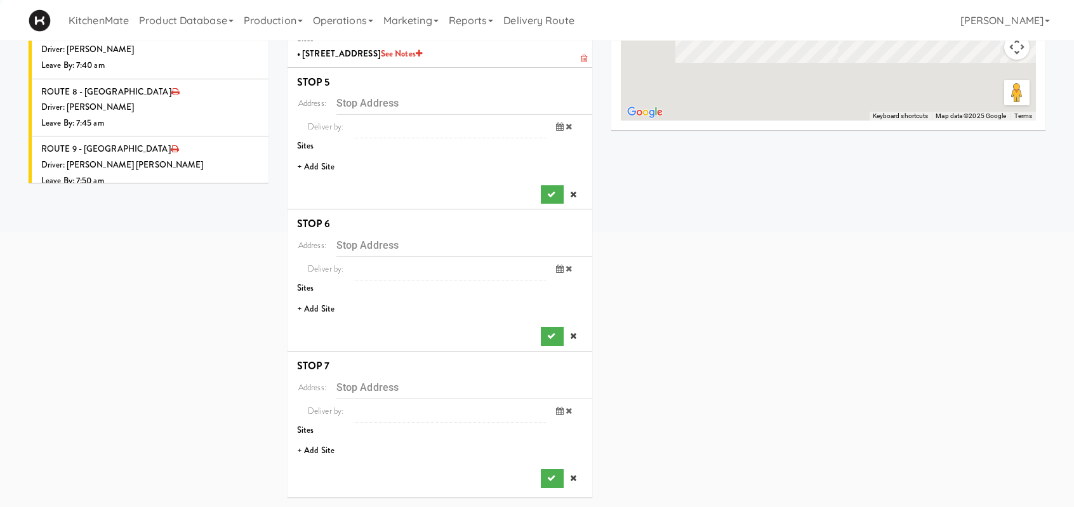
scroll to position [314, 0]
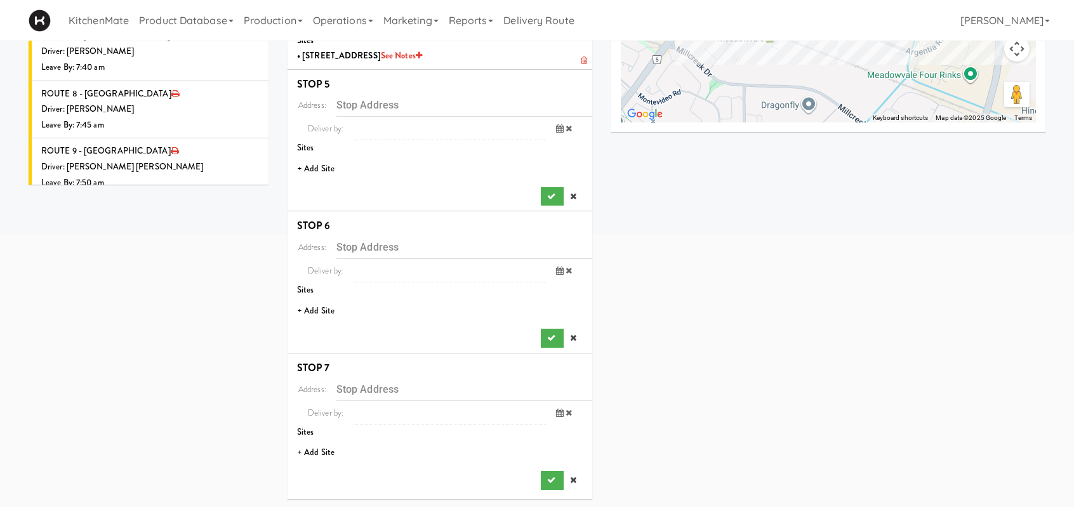
click at [315, 156] on li "+ Add Site" at bounding box center [440, 169] width 305 height 26
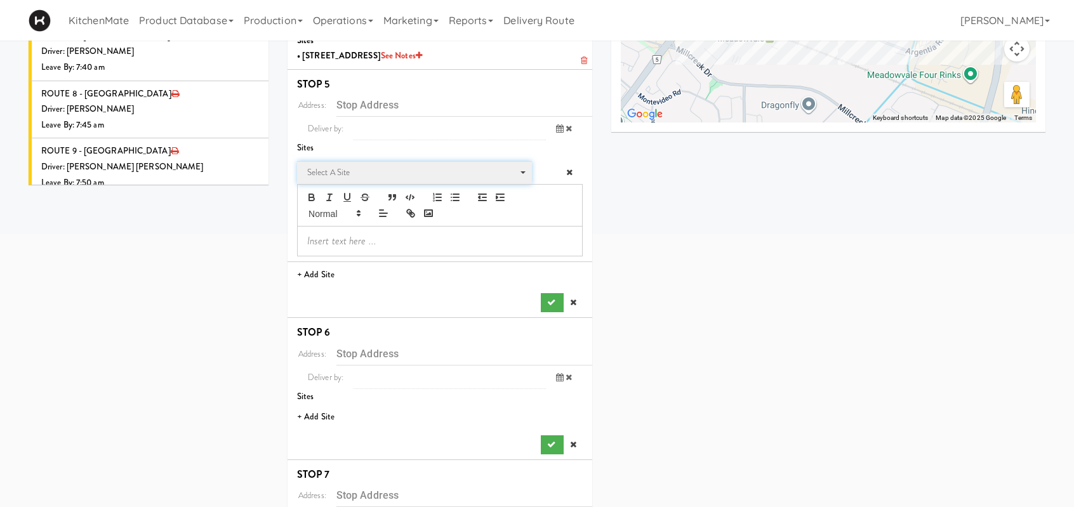
click at [326, 171] on span "Select a site" at bounding box center [410, 172] width 206 height 15
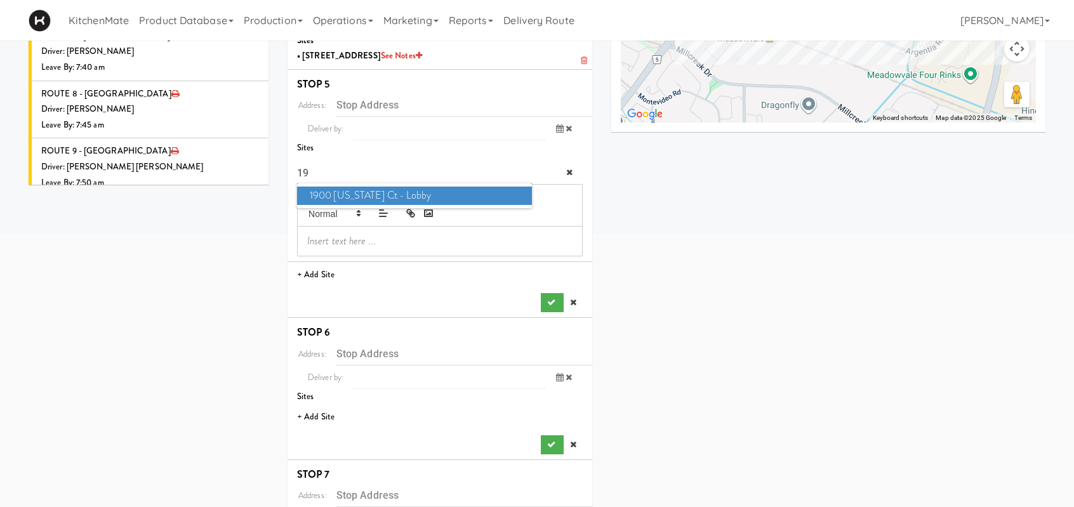
type input "19"
click at [349, 194] on span "1900 Minnesota Ct - Lobby" at bounding box center [414, 196] width 235 height 18
type input "1900 Minnesota Ct, Mississauga, ON, CA"
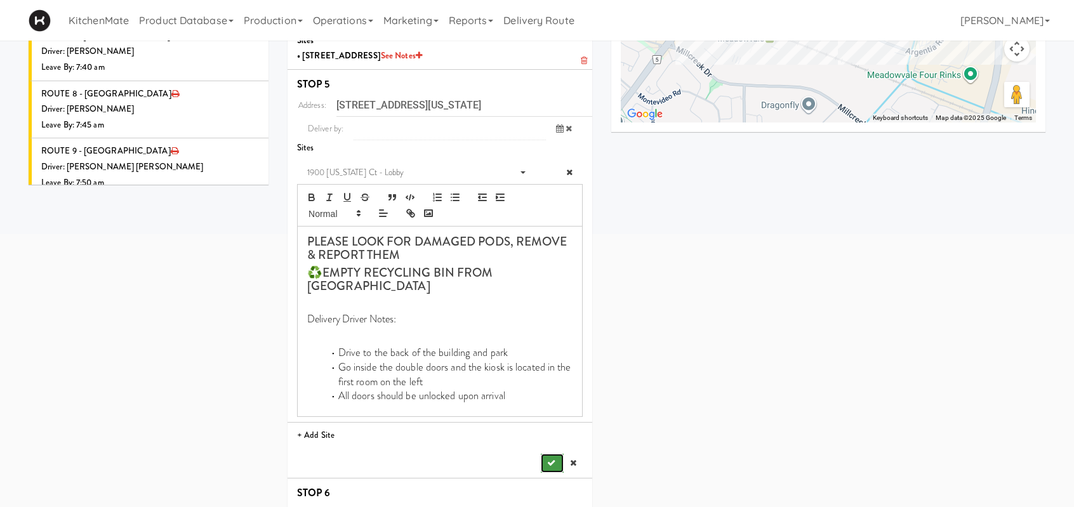
click at [554, 461] on icon "submit" at bounding box center [551, 463] width 8 height 8
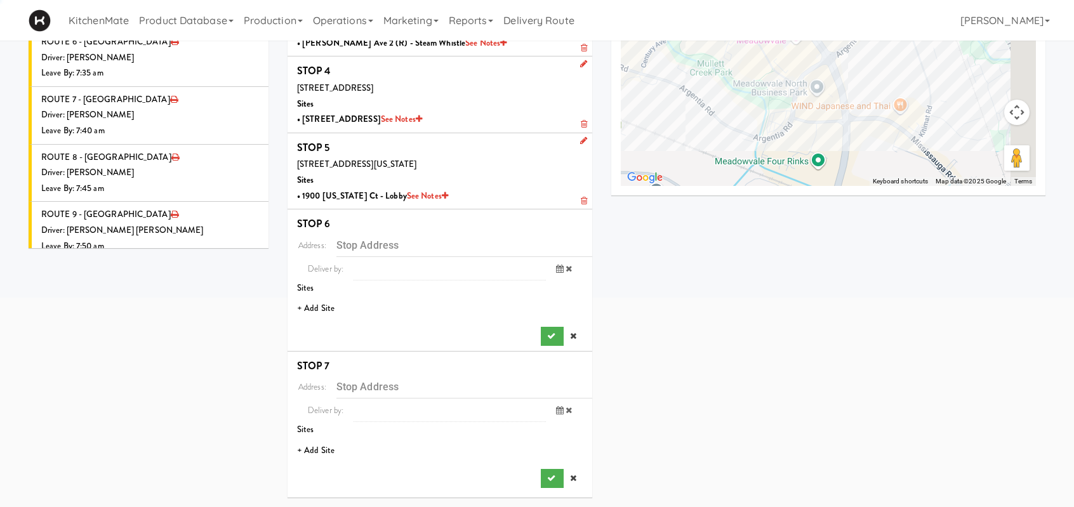
scroll to position [248, 0]
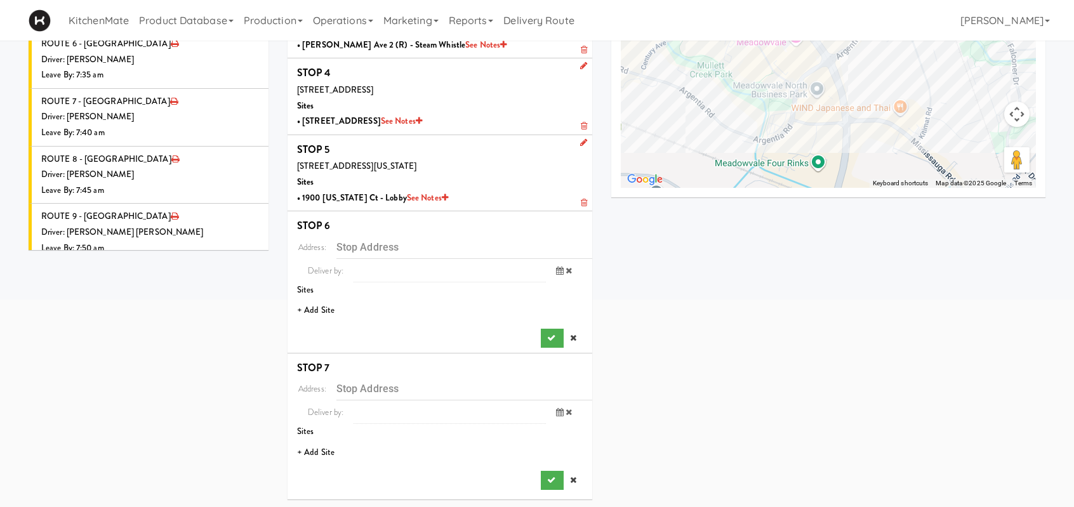
click at [324, 309] on li "+ Add Site" at bounding box center [440, 311] width 305 height 26
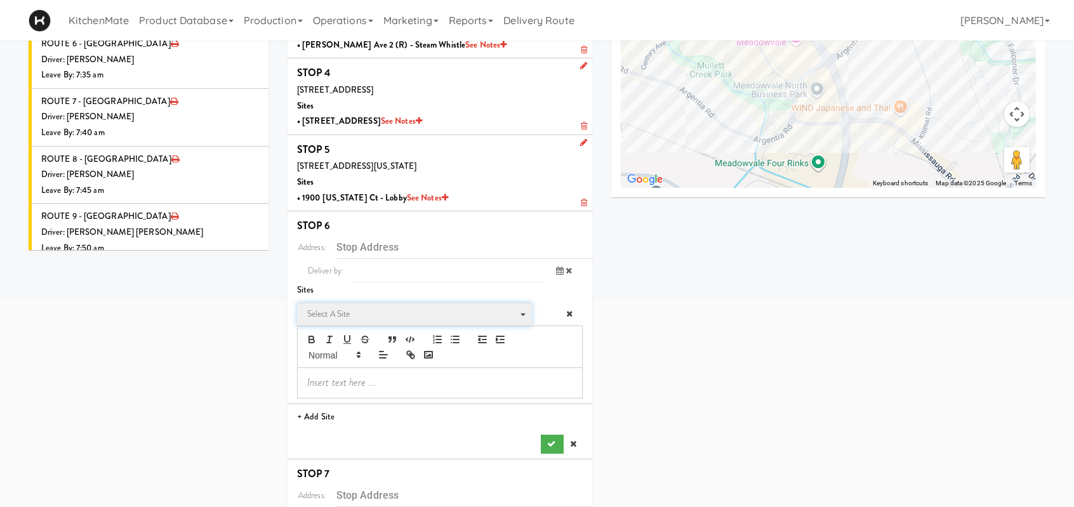
click at [403, 312] on span "Select a site" at bounding box center [410, 314] width 206 height 15
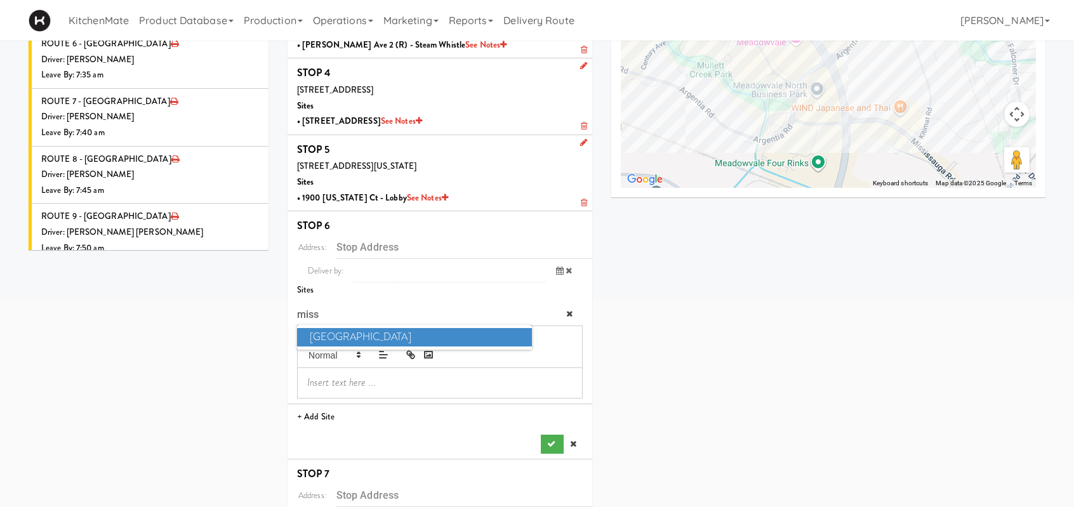
type input "miss"
click at [445, 335] on span "Mississauga Executive Centre" at bounding box center [414, 337] width 235 height 18
type input "4 Robert Speck Pkwy, Mississauga, ON, CA"
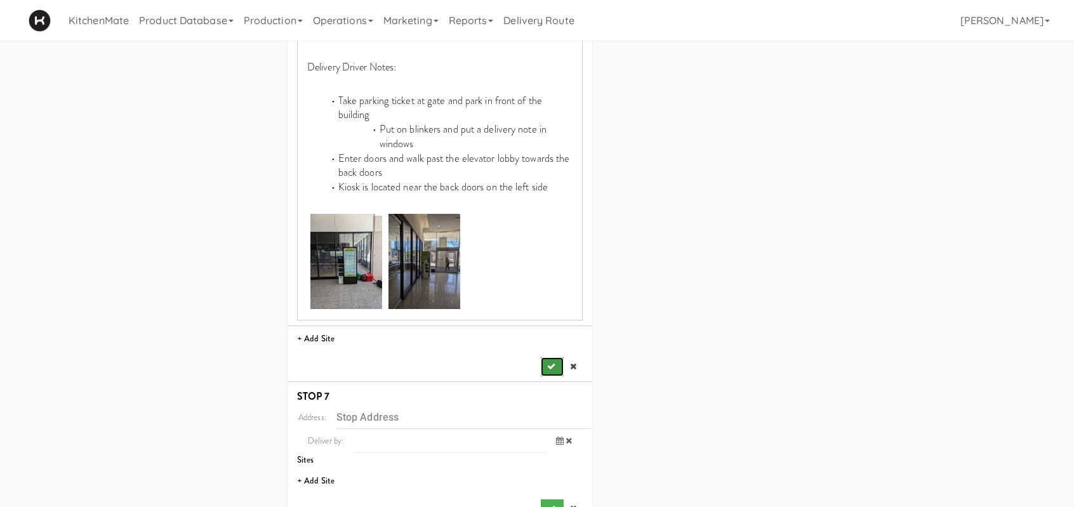
click at [547, 363] on icon "submit" at bounding box center [551, 367] width 8 height 8
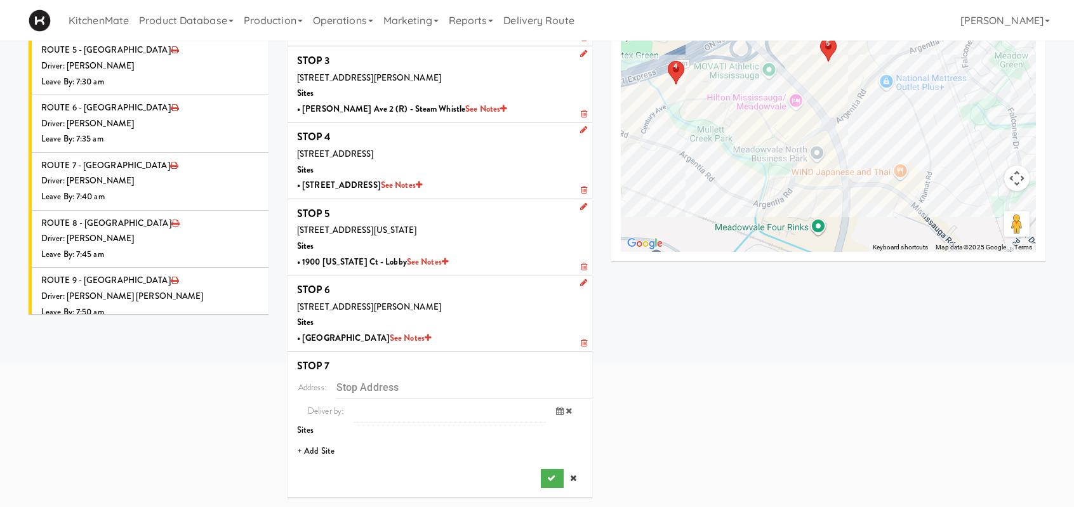
scroll to position [183, 0]
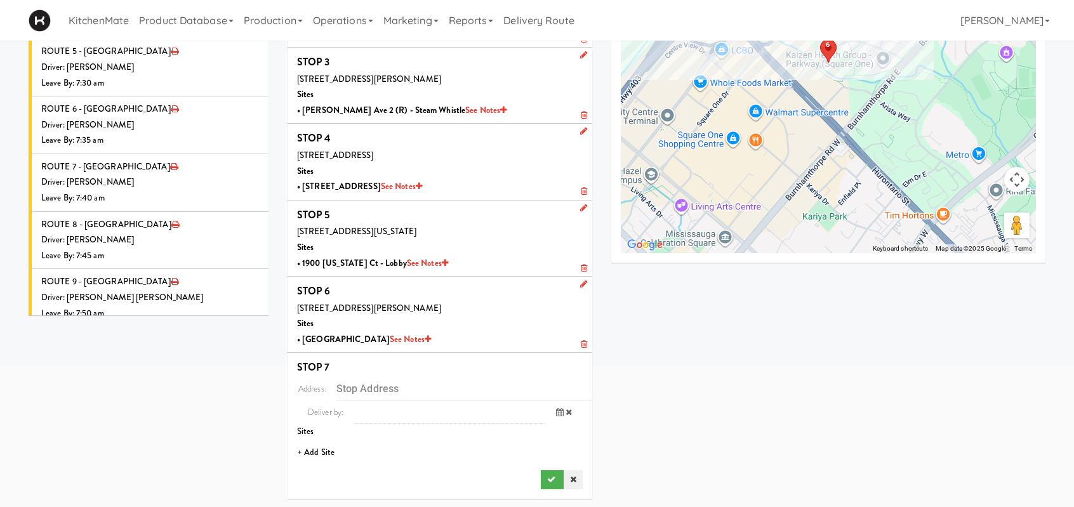
click at [575, 476] on icon at bounding box center [573, 480] width 6 height 8
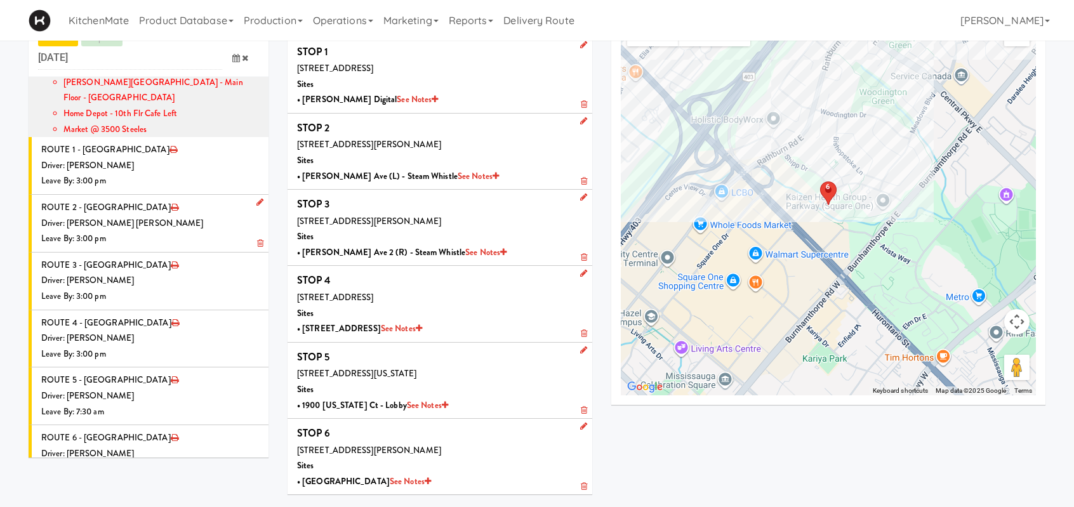
scroll to position [1299, 0]
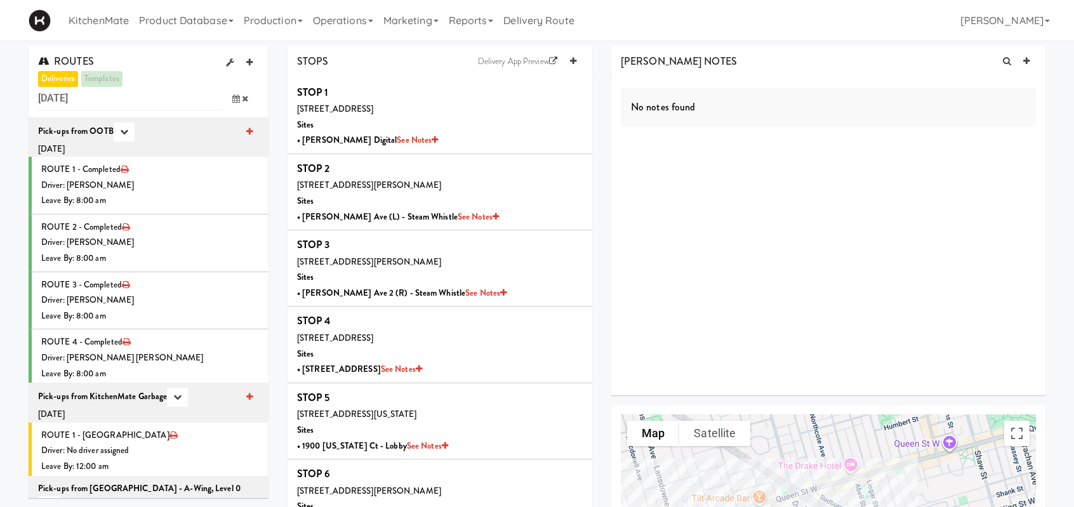
click at [236, 92] on span at bounding box center [240, 98] width 37 height 23
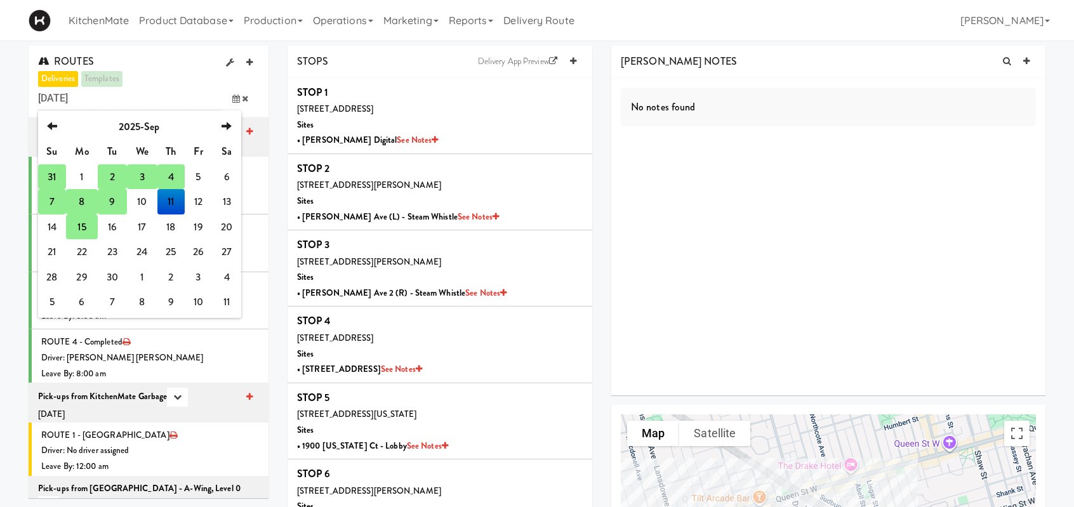
click at [86, 226] on td "15" at bounding box center [82, 227] width 32 height 25
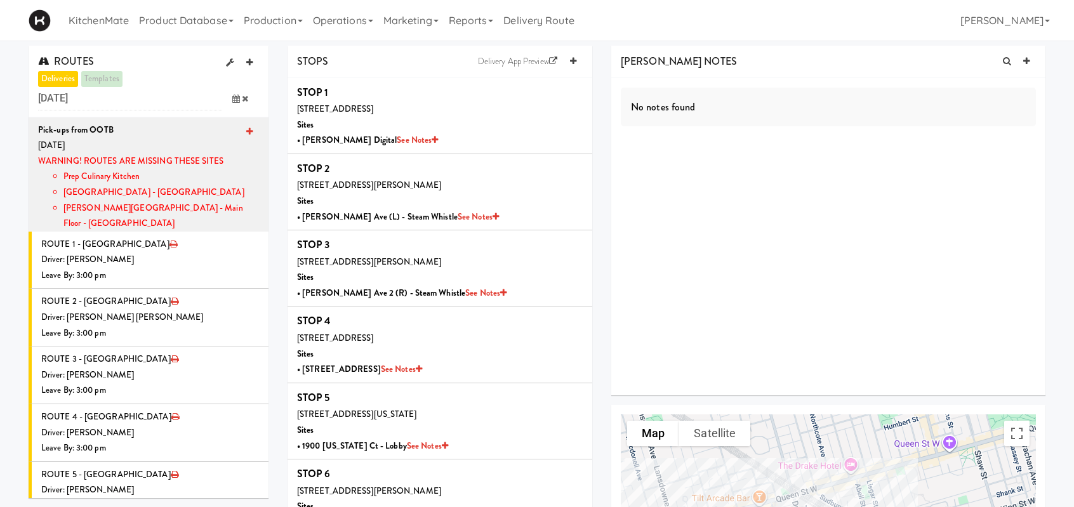
click at [140, 205] on li "[PERSON_NAME][GEOGRAPHIC_DATA] - Main Floor - [GEOGRAPHIC_DATA]" at bounding box center [161, 216] width 196 height 31
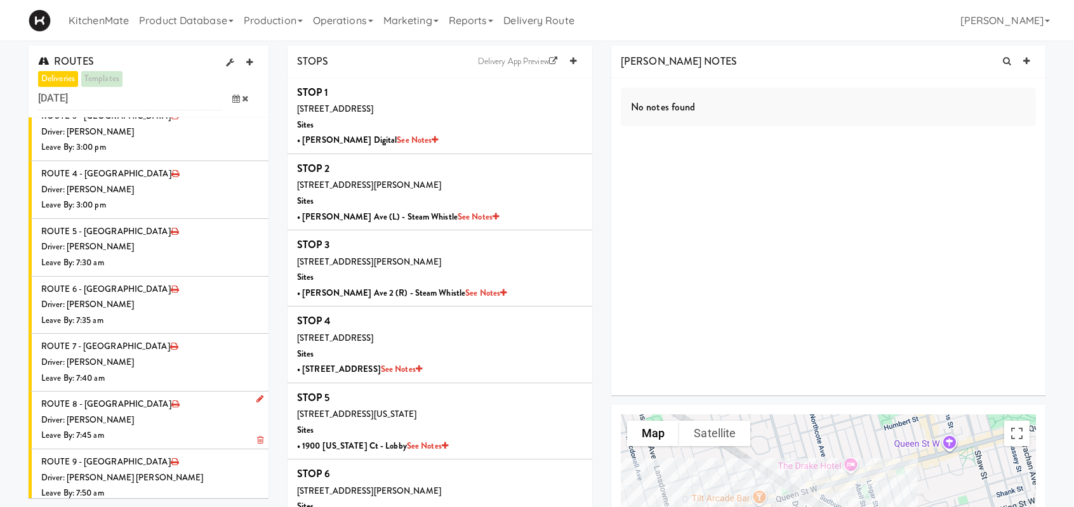
scroll to position [254, 0]
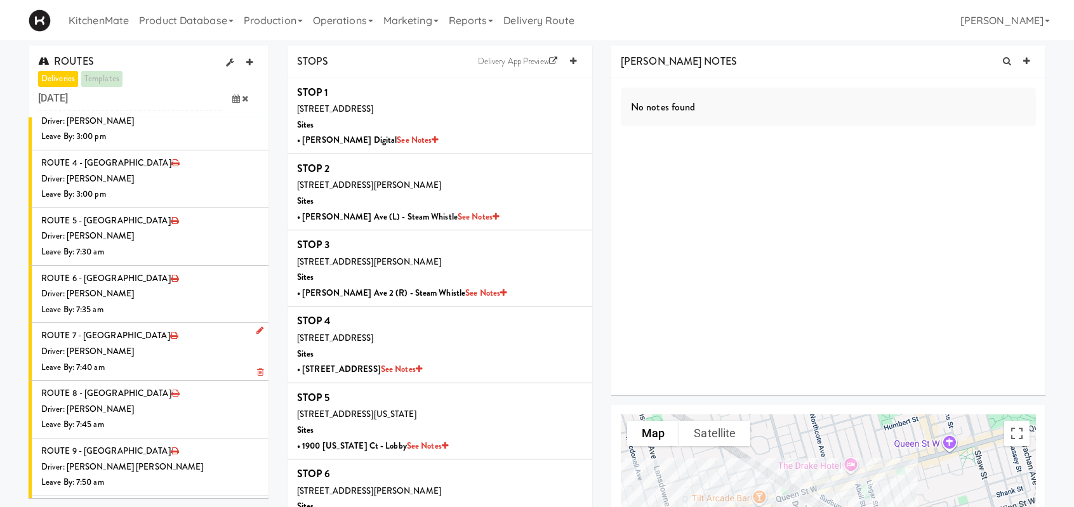
click at [112, 346] on div "Driver: [PERSON_NAME]" at bounding box center [150, 352] width 218 height 16
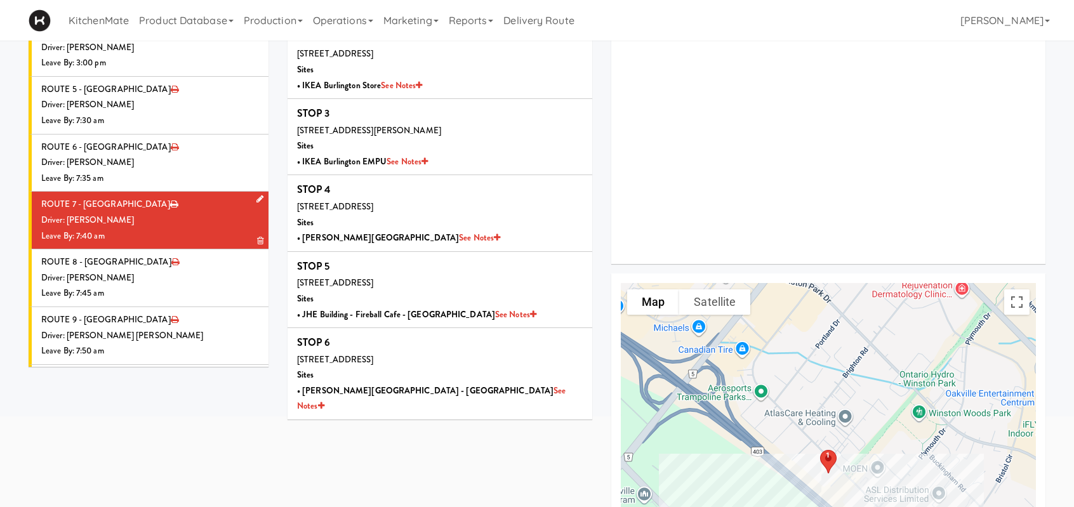
scroll to position [116, 0]
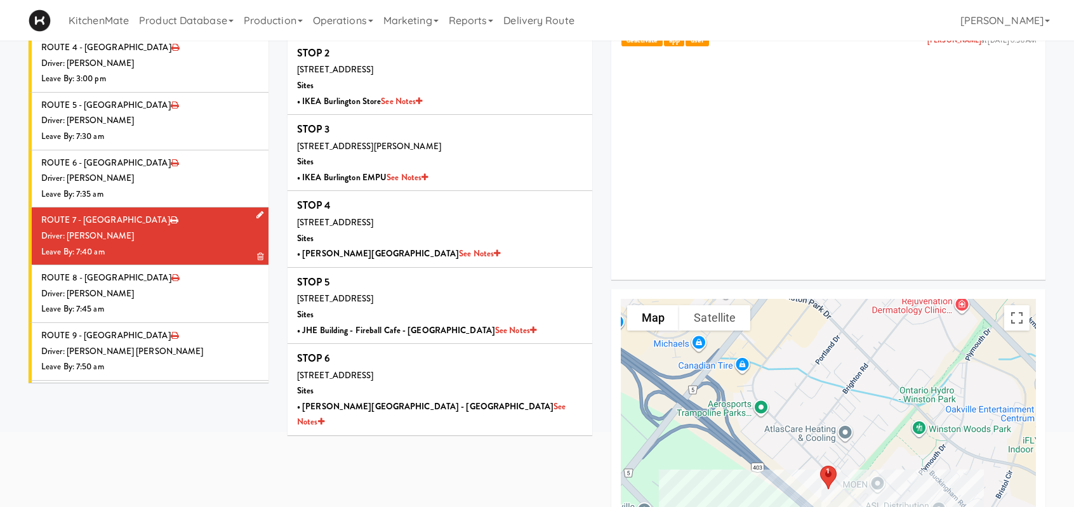
click at [137, 239] on div "Driver: [PERSON_NAME]" at bounding box center [150, 237] width 218 height 16
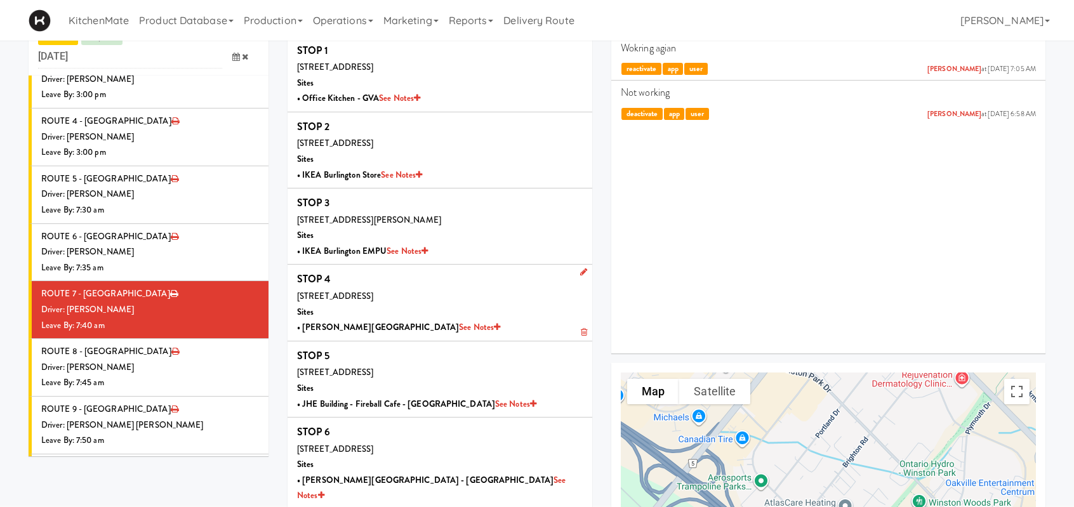
scroll to position [0, 0]
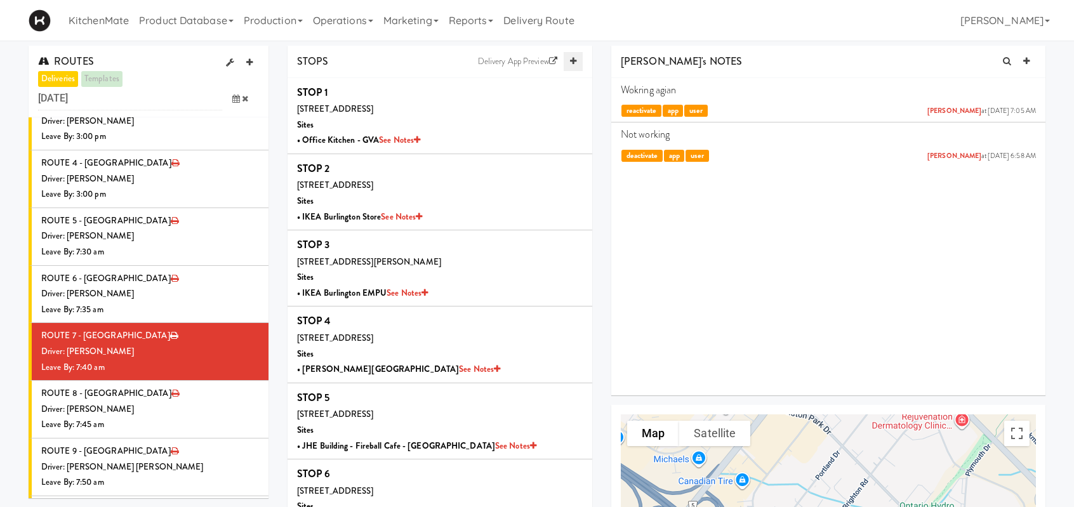
click at [573, 63] on icon at bounding box center [573, 61] width 6 height 8
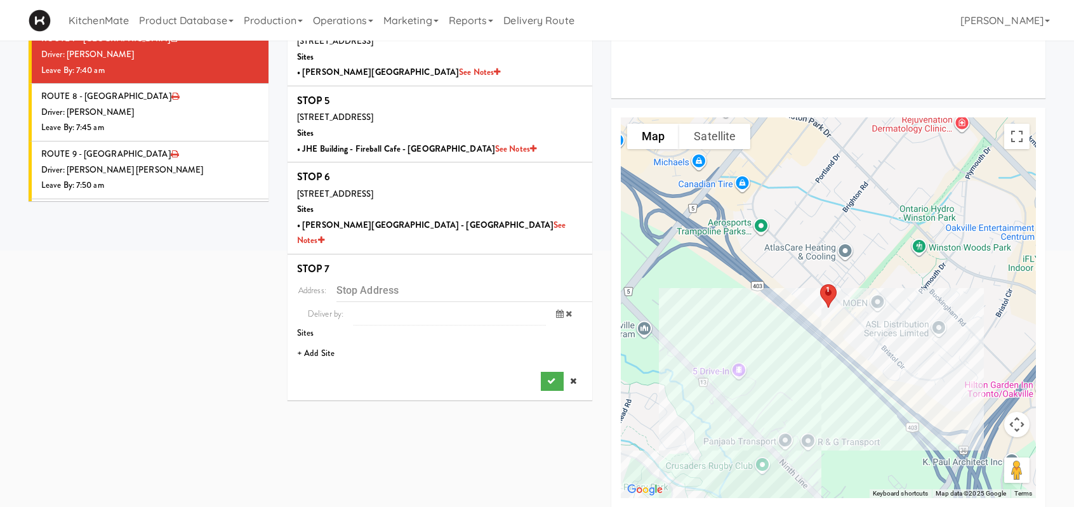
scroll to position [306, 0]
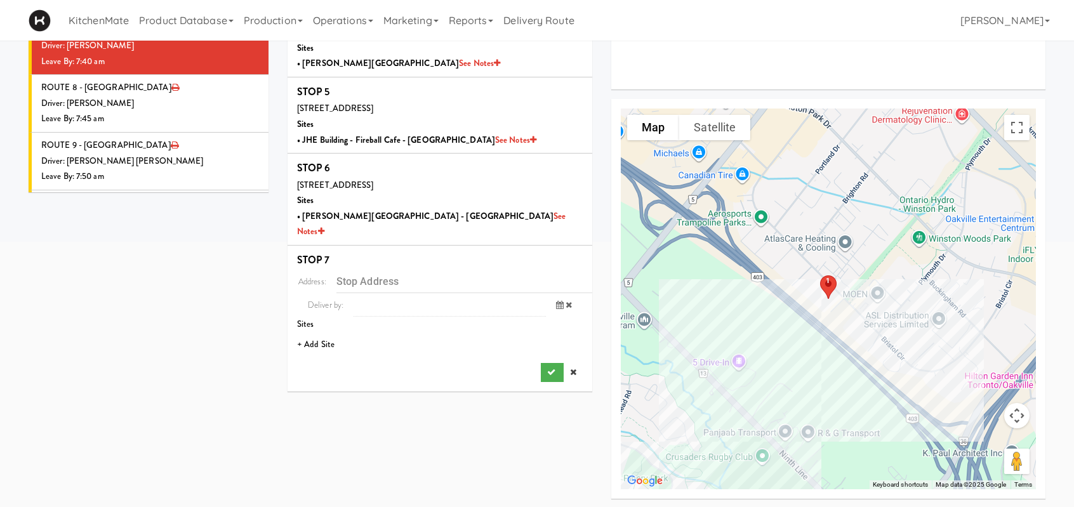
click at [330, 332] on li "+ Add Site" at bounding box center [440, 345] width 305 height 26
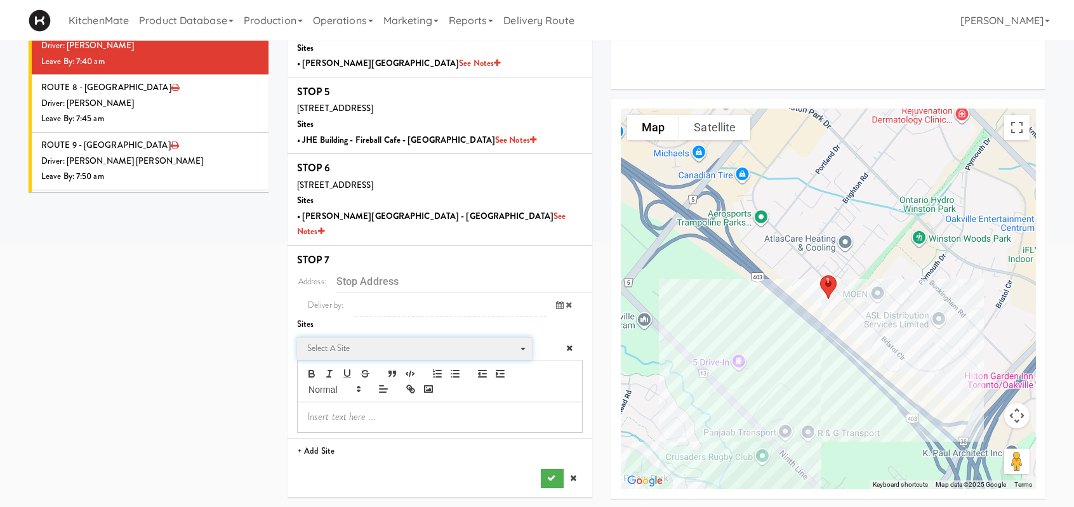
click at [342, 341] on span "Select a site" at bounding box center [410, 348] width 206 height 15
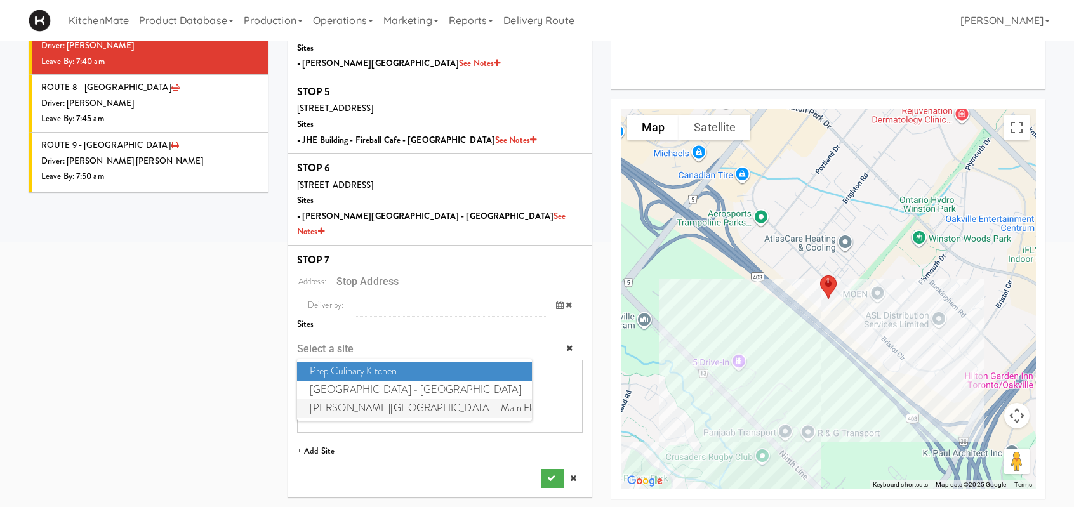
click at [360, 399] on span "[PERSON_NAME][GEOGRAPHIC_DATA] - Main Floor - [GEOGRAPHIC_DATA]" at bounding box center [414, 408] width 235 height 18
type input "[STREET_ADDRESS]"
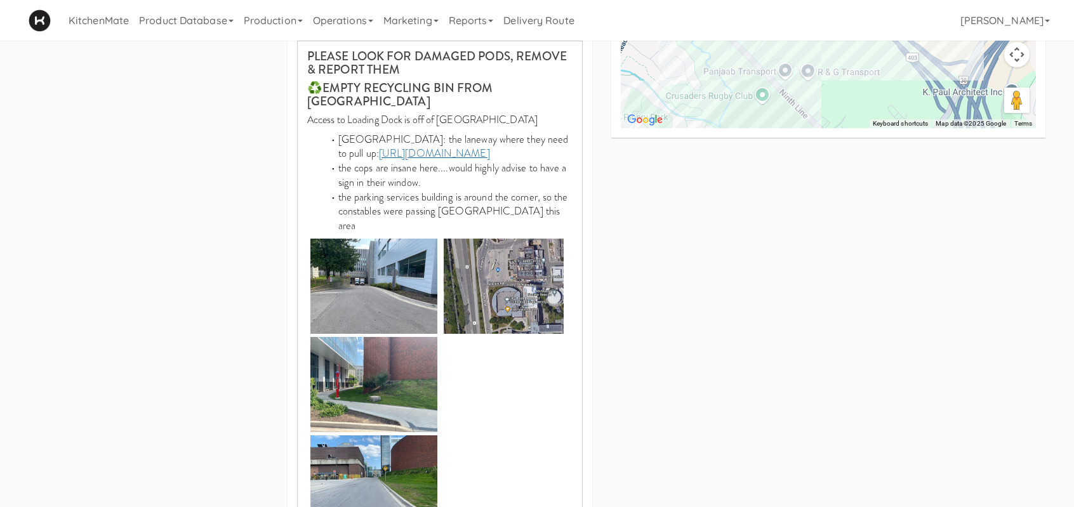
scroll to position [745, 0]
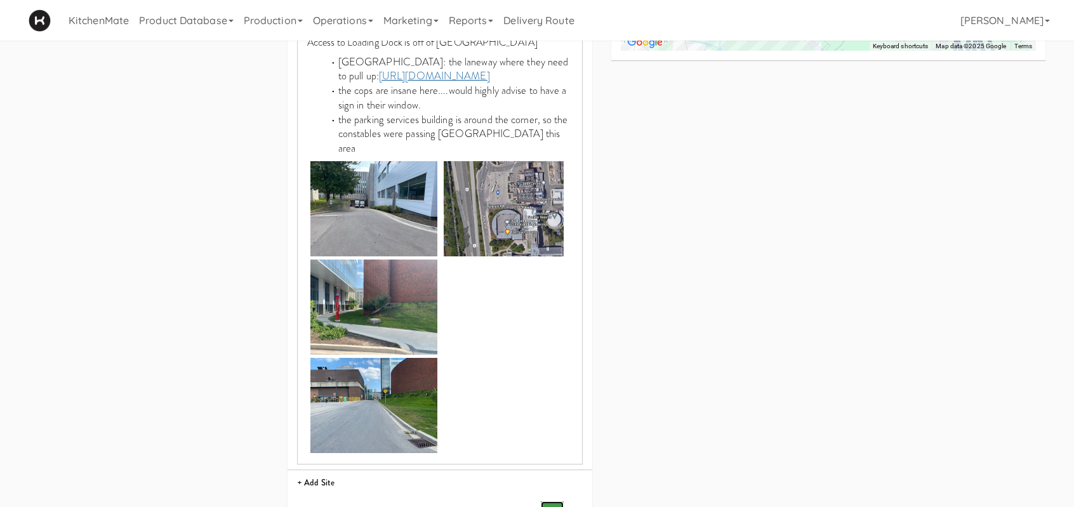
click at [551, 507] on icon "submit" at bounding box center [551, 511] width 8 height 8
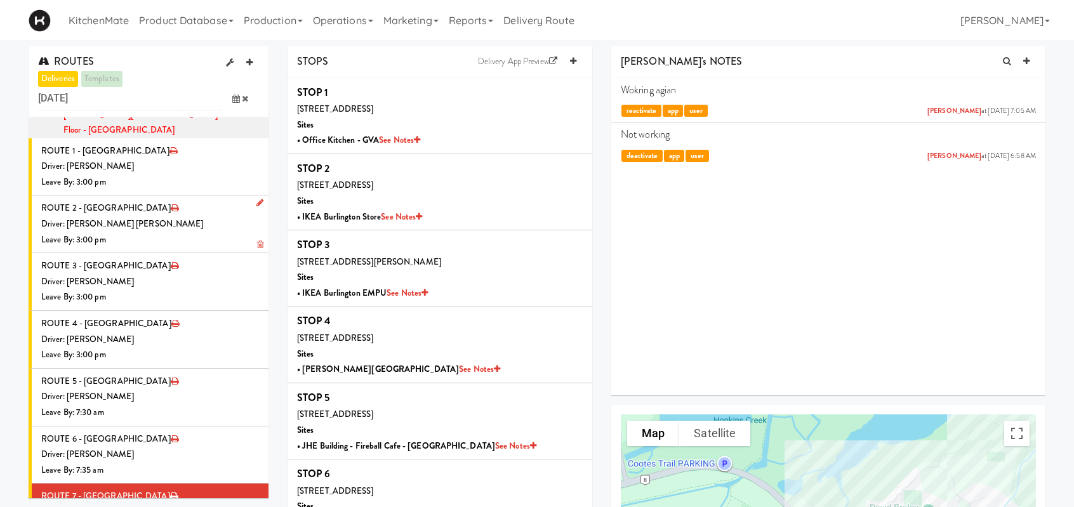
scroll to position [0, 0]
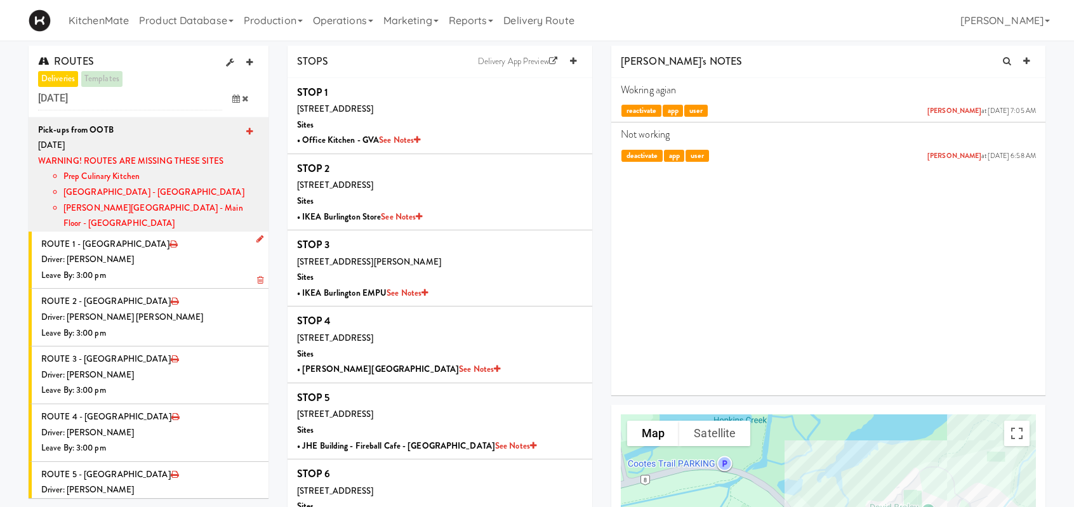
click at [256, 237] on icon at bounding box center [259, 239] width 7 height 8
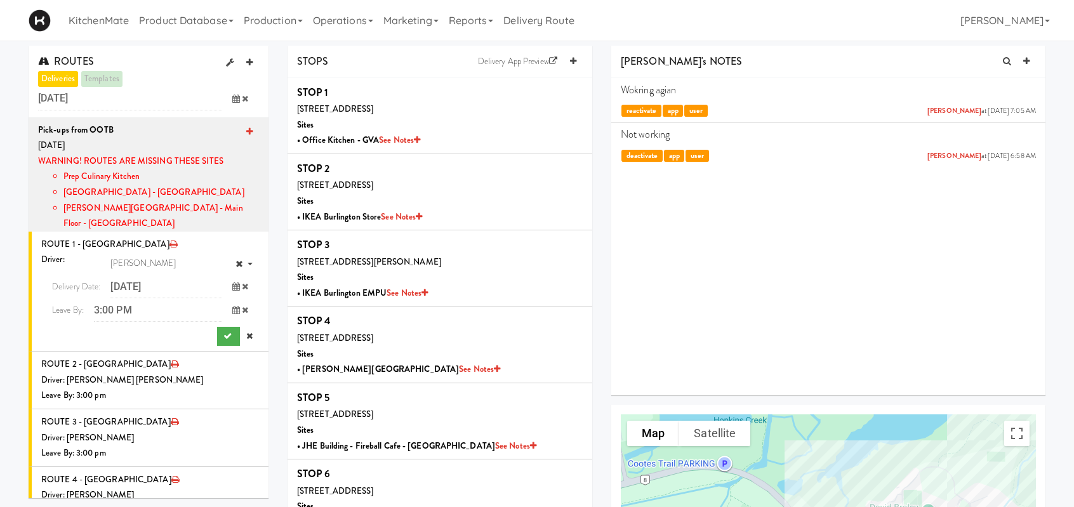
click at [232, 289] on icon at bounding box center [236, 287] width 8 height 8
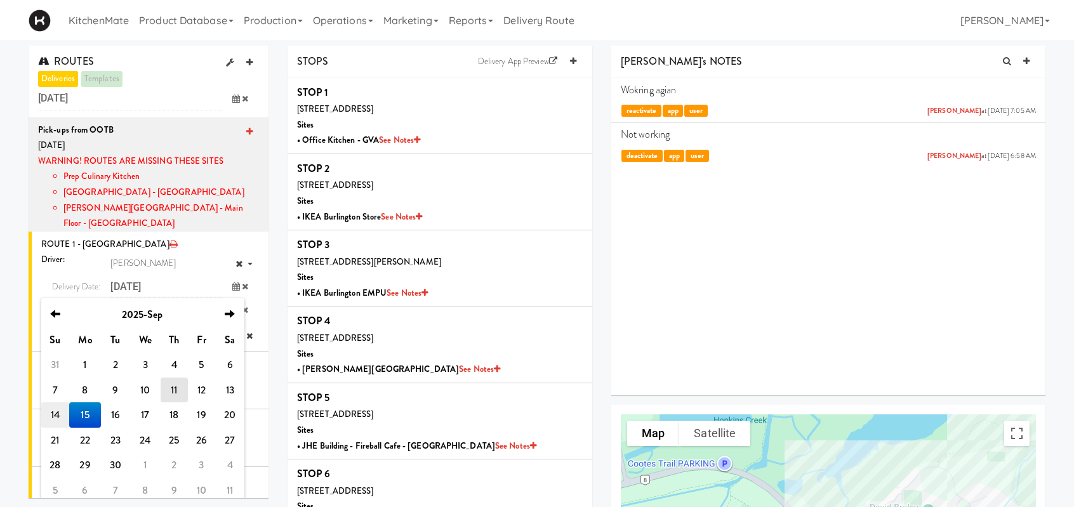
click at [55, 416] on td "14" at bounding box center [55, 415] width 28 height 25
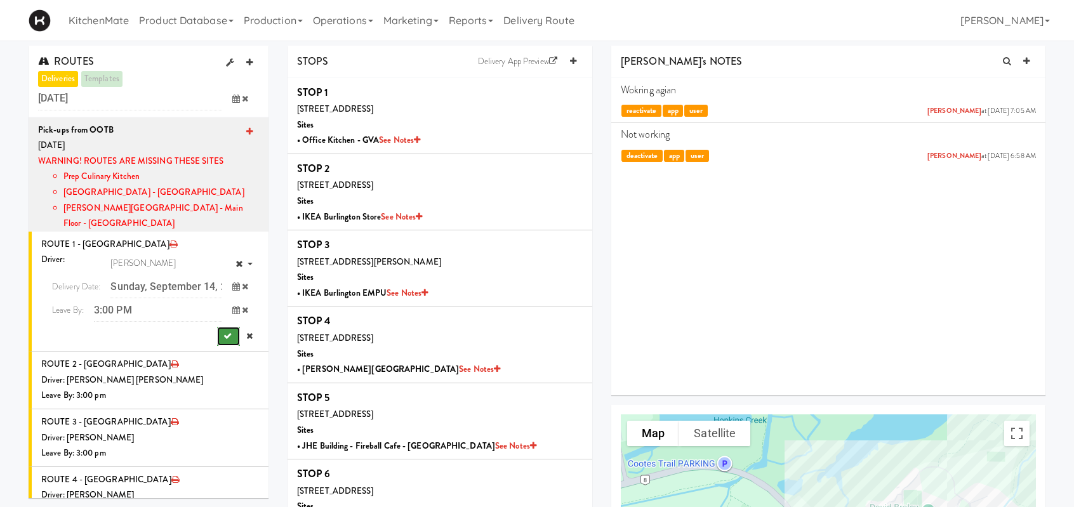
click at [223, 333] on icon "submit" at bounding box center [227, 336] width 8 height 8
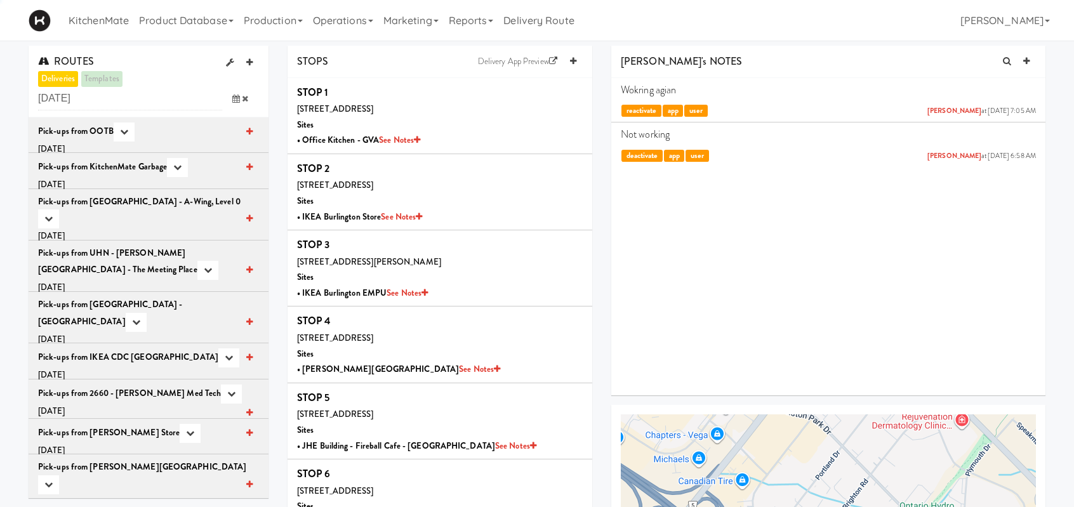
click at [234, 98] on icon at bounding box center [236, 99] width 8 height 8
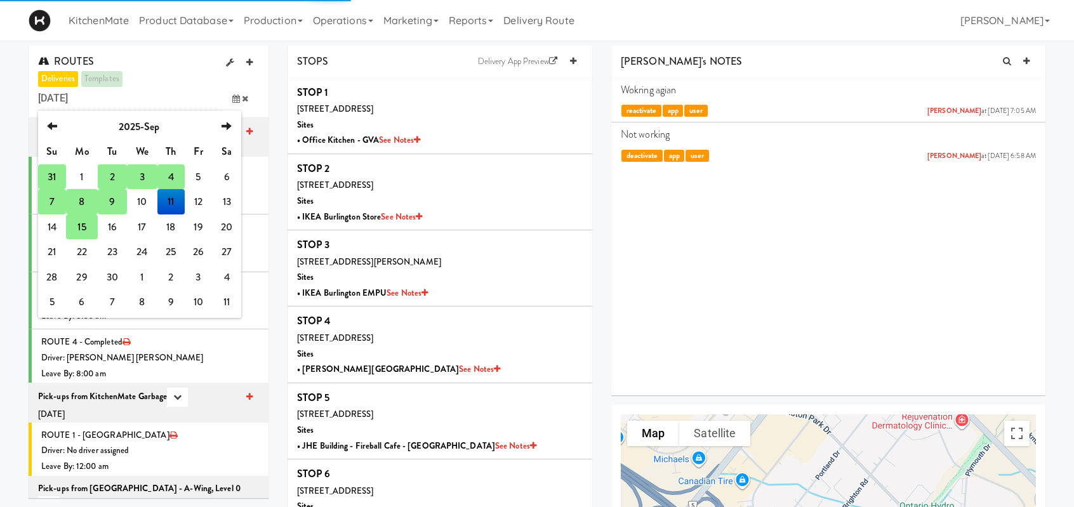
click at [81, 222] on td "15" at bounding box center [82, 227] width 32 height 25
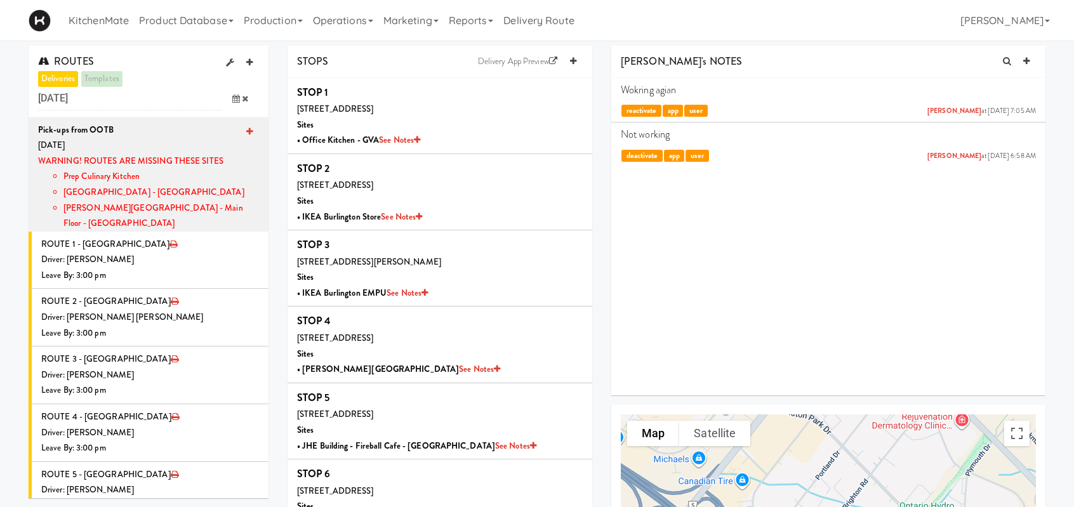
click at [236, 93] on span at bounding box center [240, 98] width 37 height 23
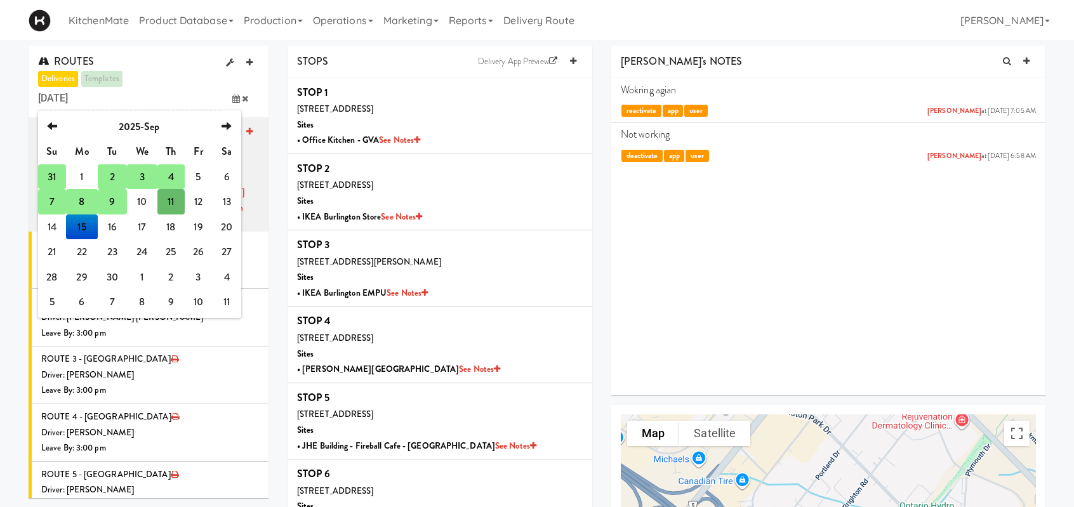
click at [83, 199] on td "8" at bounding box center [82, 201] width 32 height 25
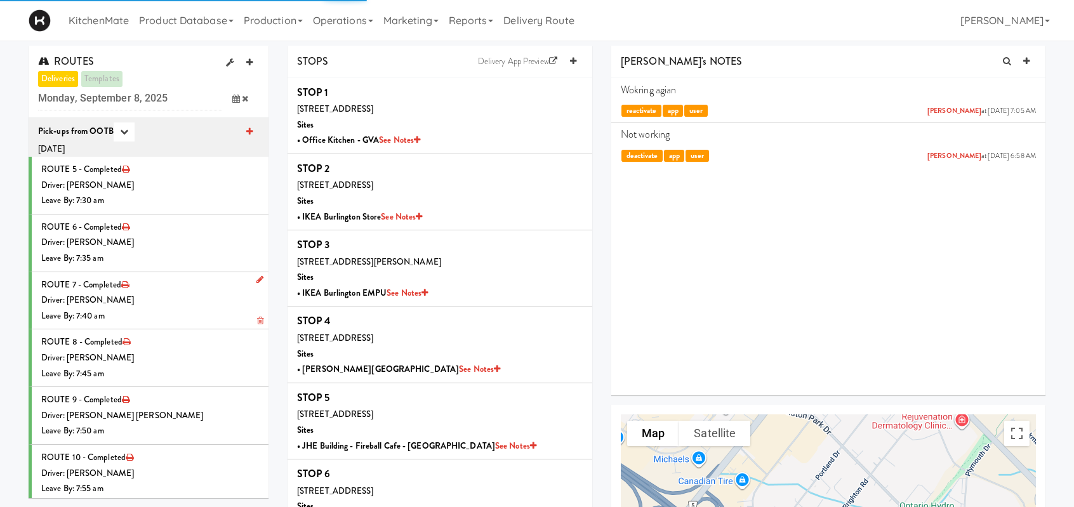
click at [163, 304] on div "Driver: [PERSON_NAME]" at bounding box center [150, 301] width 218 height 16
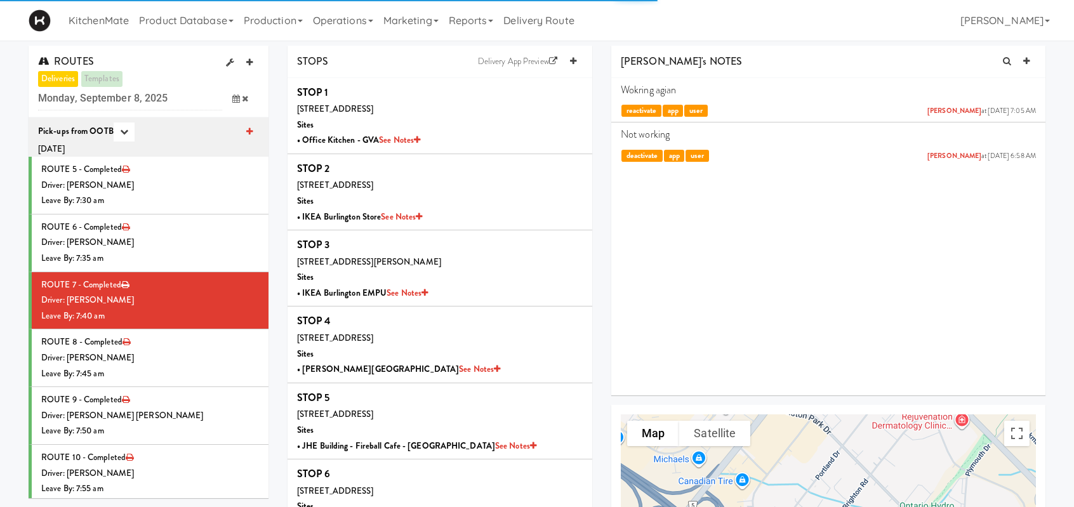
click at [239, 97] on span at bounding box center [240, 98] width 37 height 23
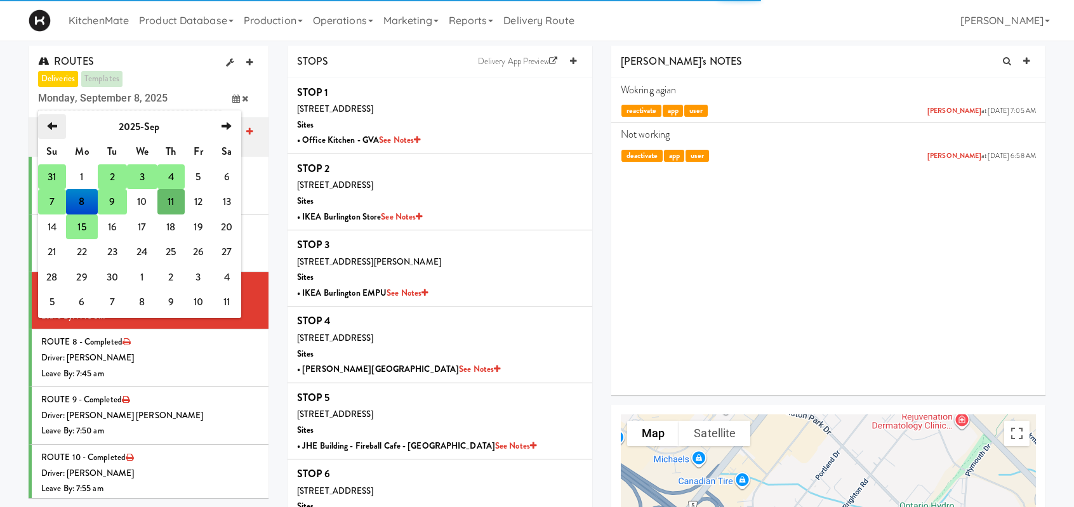
click at [56, 123] on icon "previous" at bounding box center [52, 126] width 10 height 10
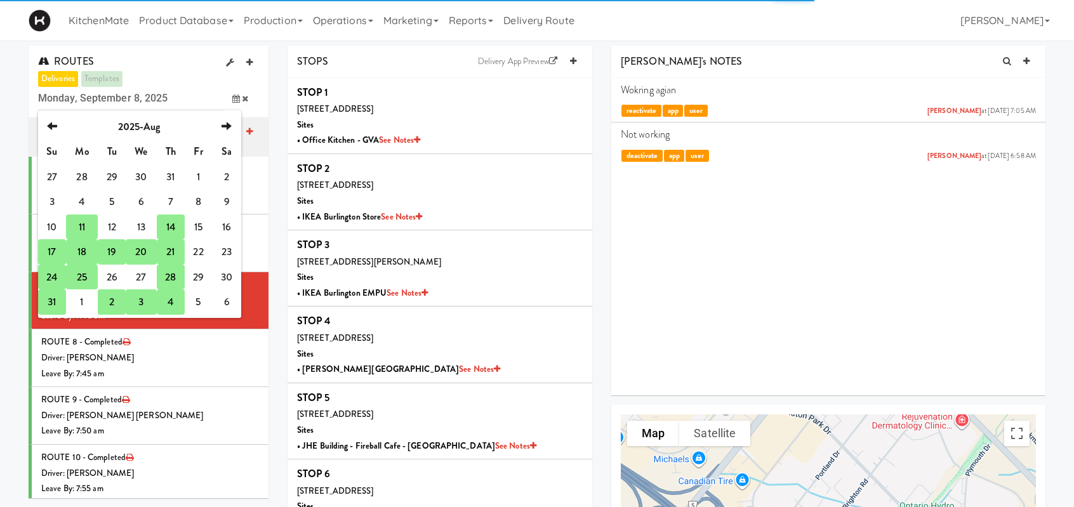
click at [79, 229] on td "11" at bounding box center [82, 227] width 32 height 25
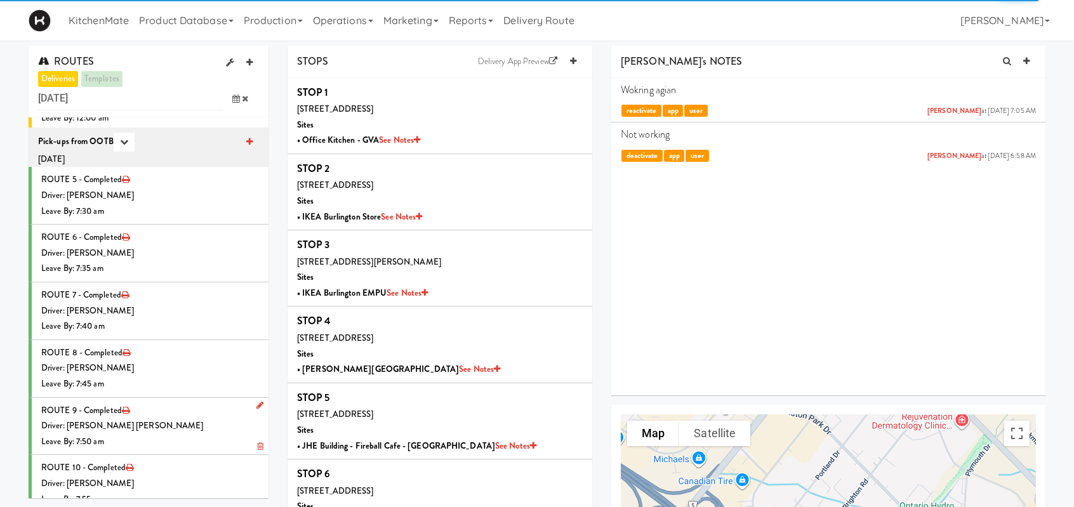
scroll to position [254, 0]
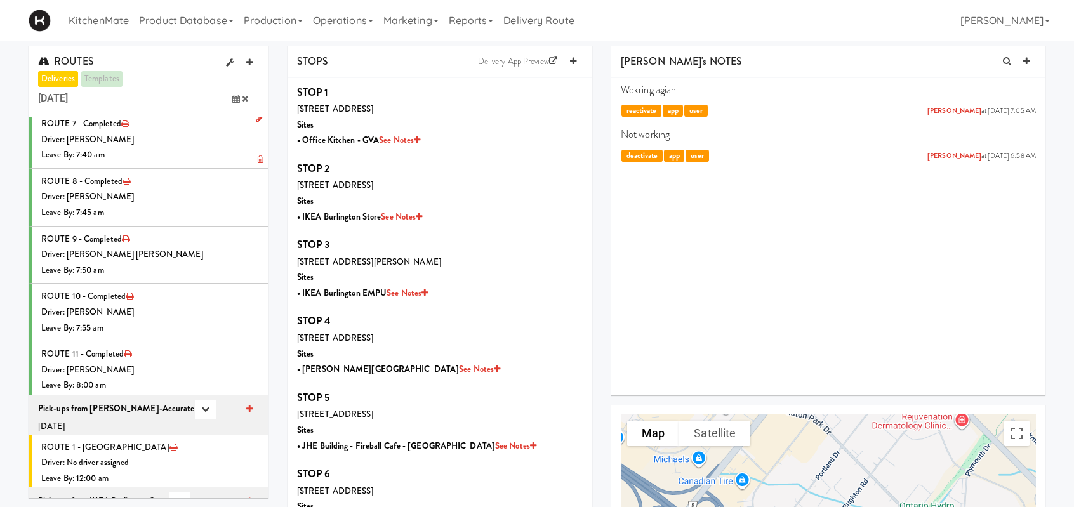
click at [135, 140] on div "Driver: [PERSON_NAME]" at bounding box center [150, 140] width 218 height 16
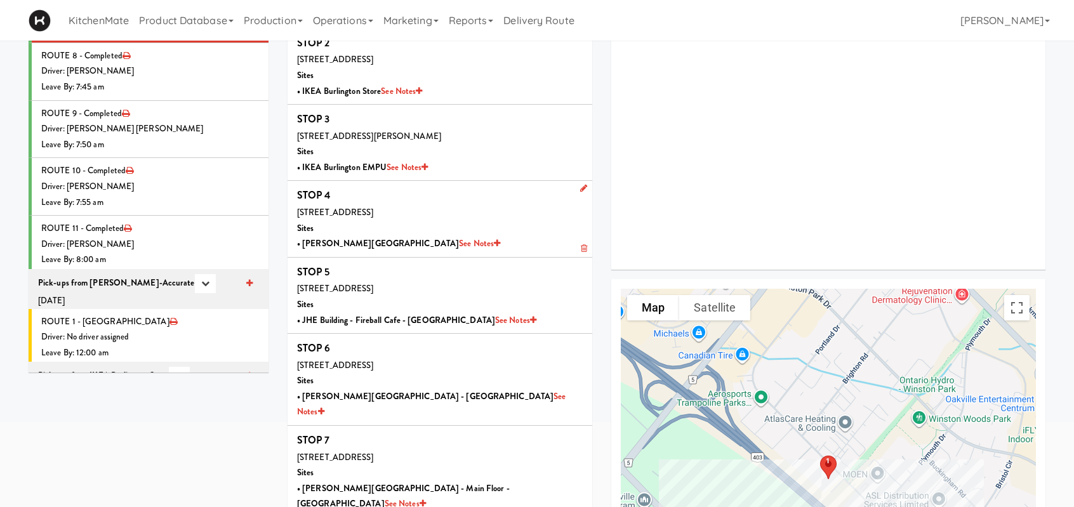
scroll to position [127, 0]
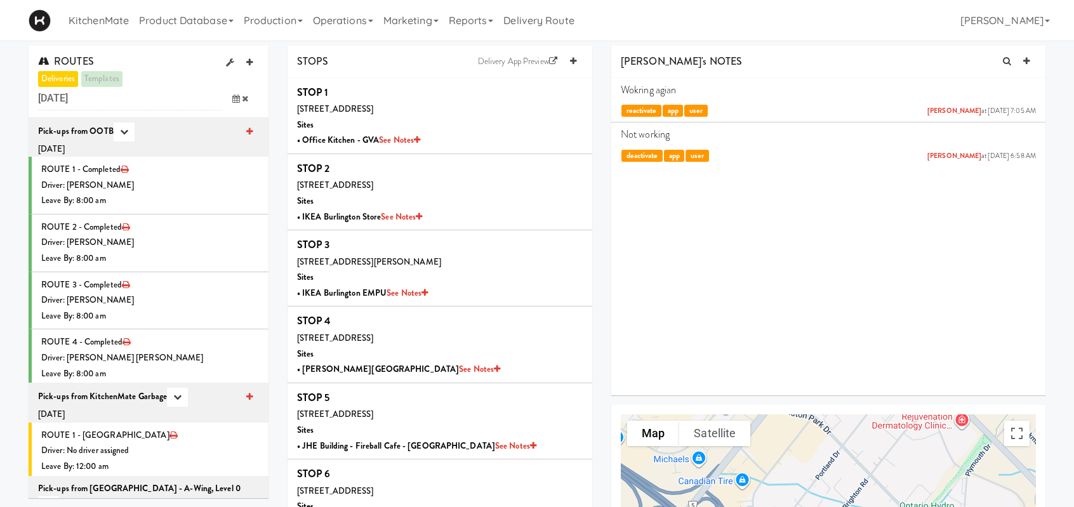
click at [239, 93] on span at bounding box center [240, 98] width 37 height 23
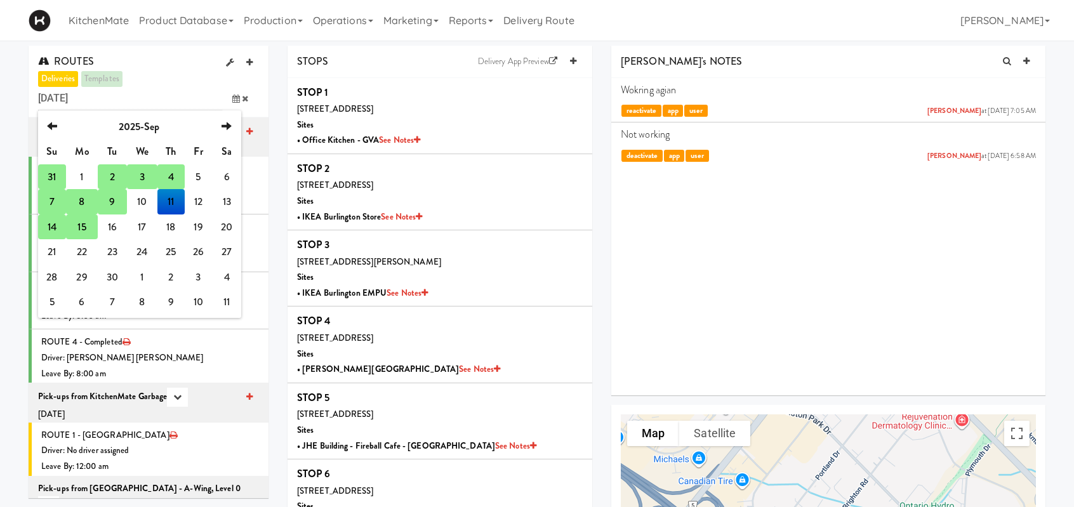
click at [86, 229] on td "15" at bounding box center [82, 227] width 32 height 25
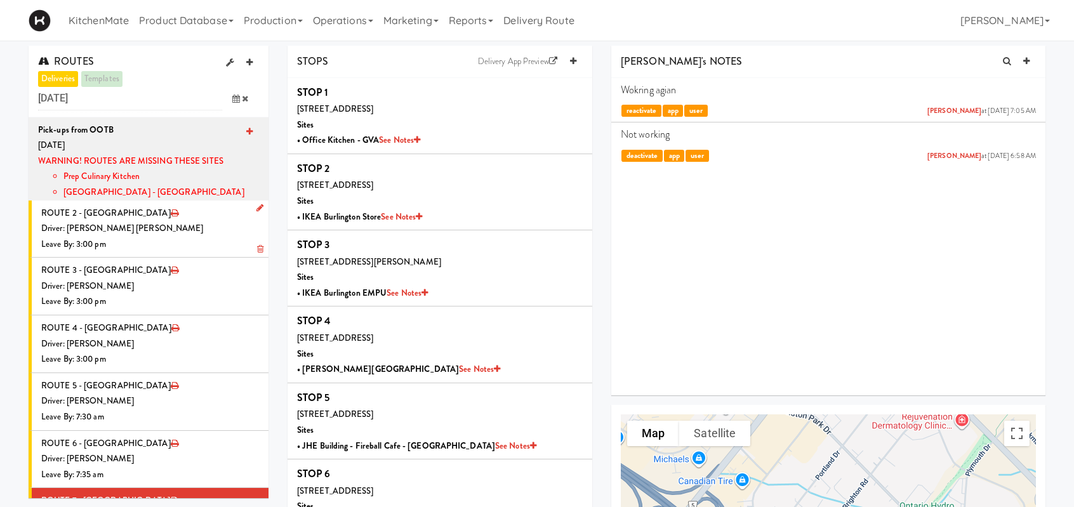
click at [256, 208] on icon at bounding box center [259, 208] width 7 height 8
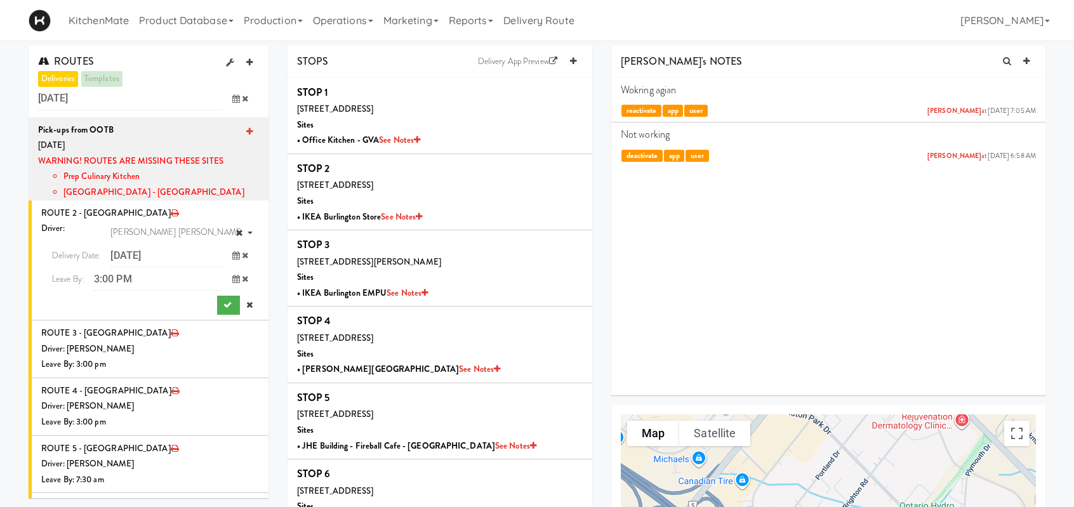
click at [232, 279] on icon at bounding box center [236, 279] width 8 height 8
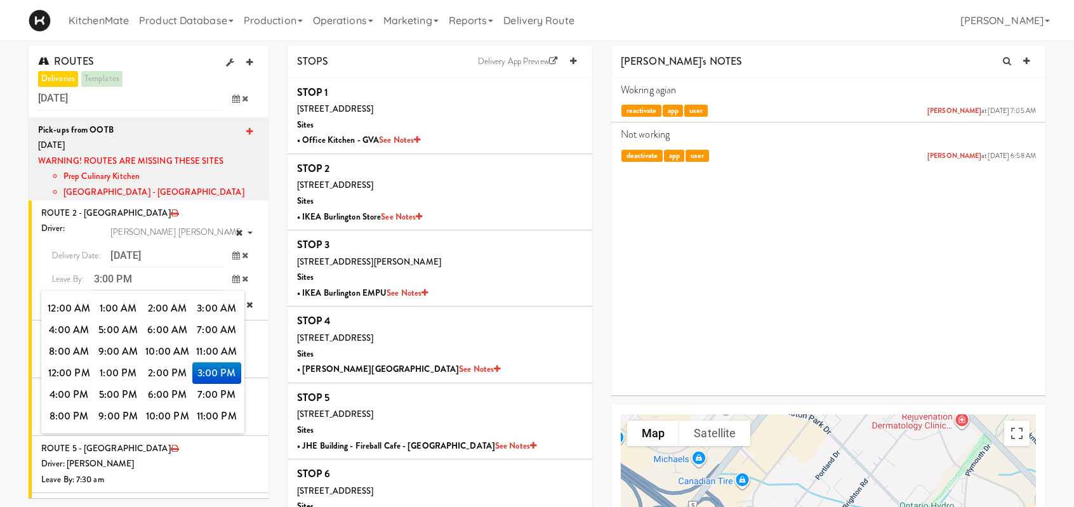
click at [232, 255] on icon at bounding box center [236, 255] width 8 height 8
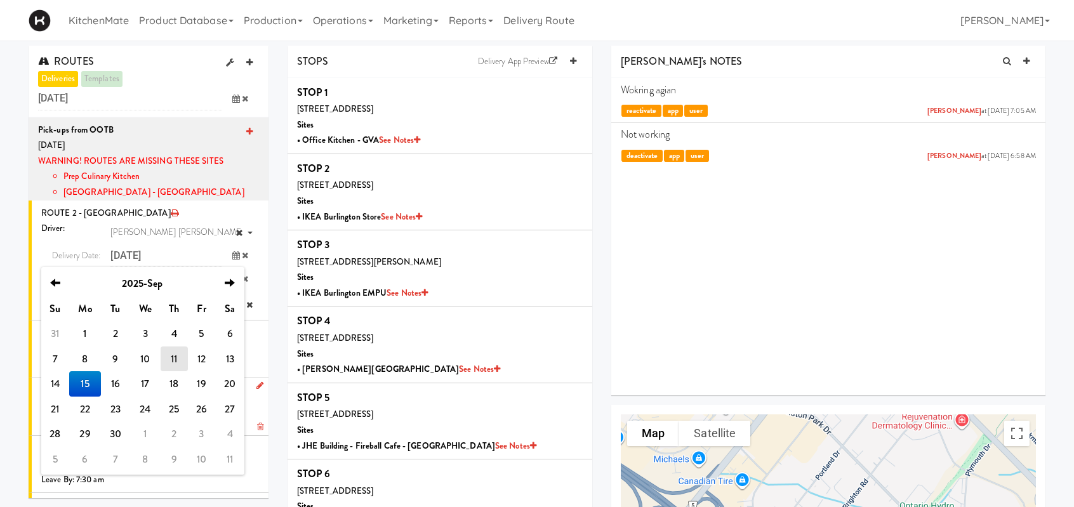
click at [57, 383] on td "14" at bounding box center [55, 383] width 28 height 25
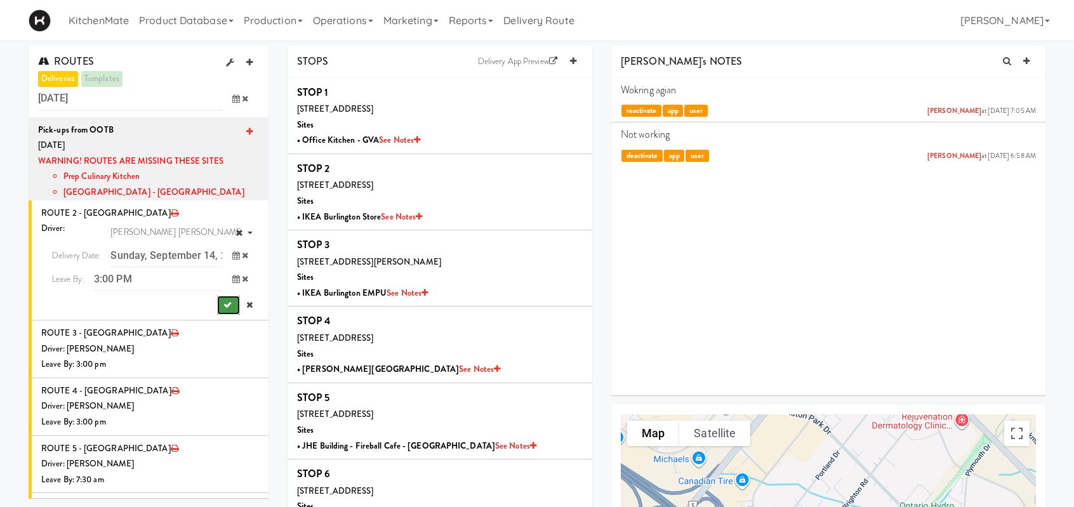
click at [217, 307] on button "submit" at bounding box center [228, 305] width 23 height 19
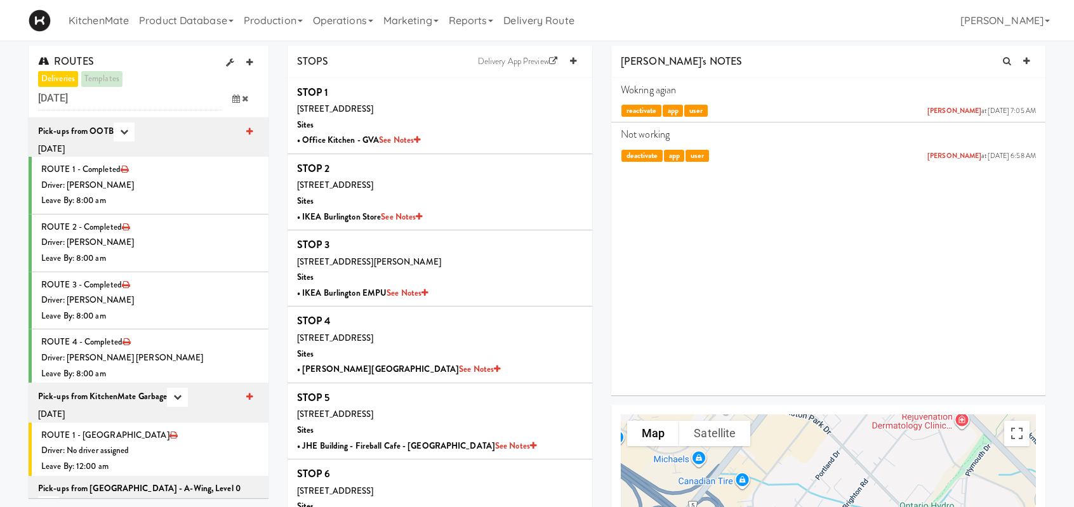
click at [232, 101] on icon at bounding box center [236, 99] width 8 height 8
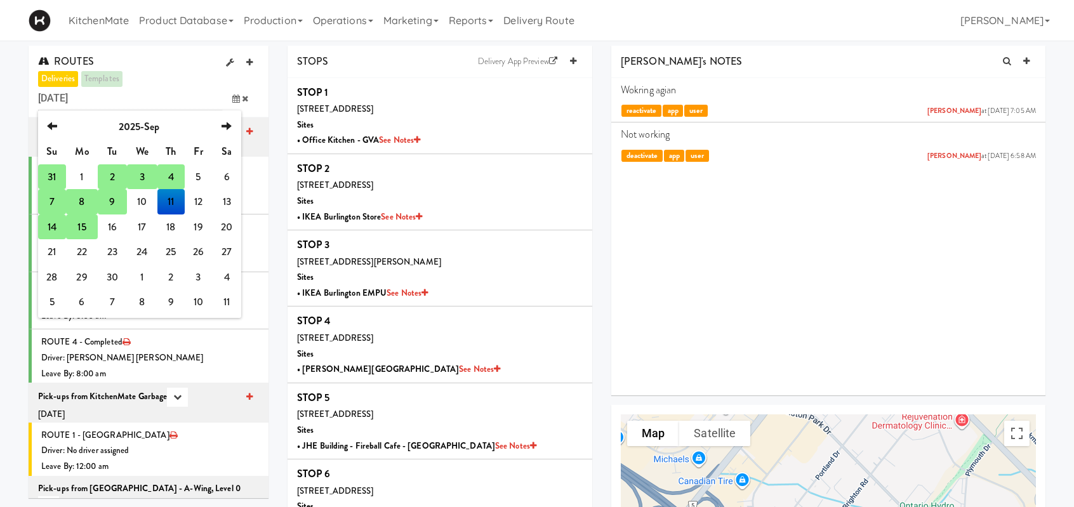
click at [86, 220] on td "15" at bounding box center [82, 227] width 32 height 25
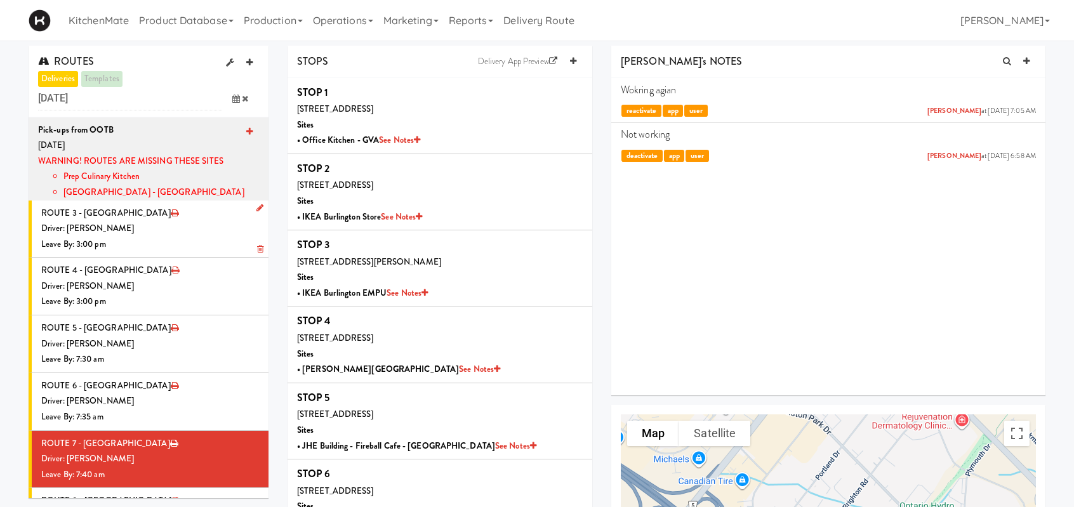
click at [256, 205] on icon at bounding box center [259, 208] width 7 height 8
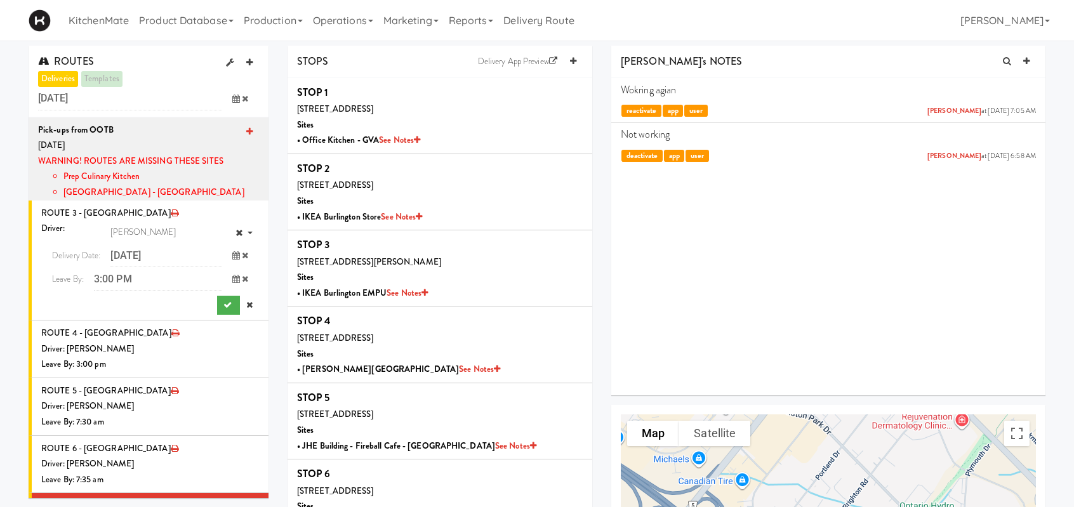
click at [232, 253] on icon at bounding box center [236, 255] width 8 height 8
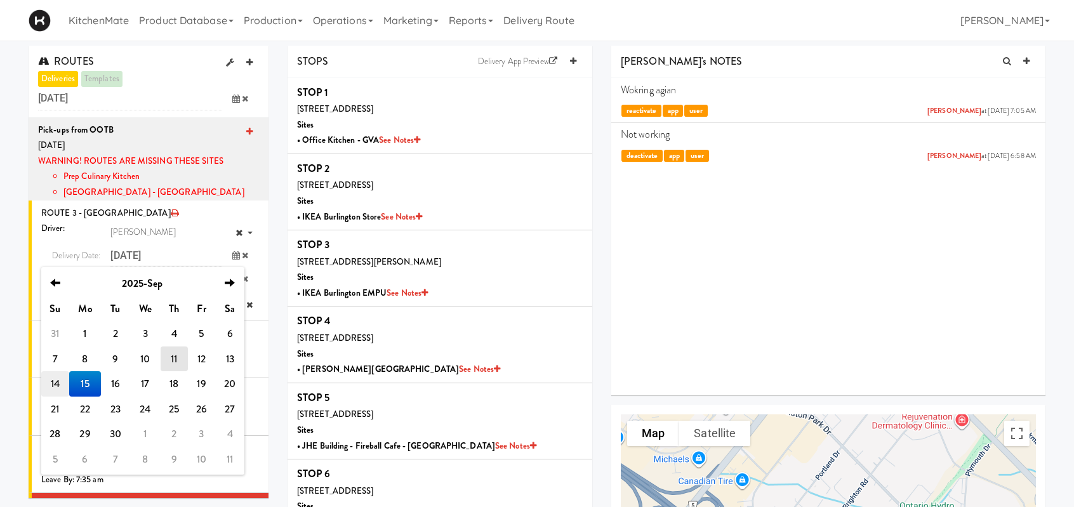
click at [62, 382] on td "14" at bounding box center [55, 383] width 28 height 25
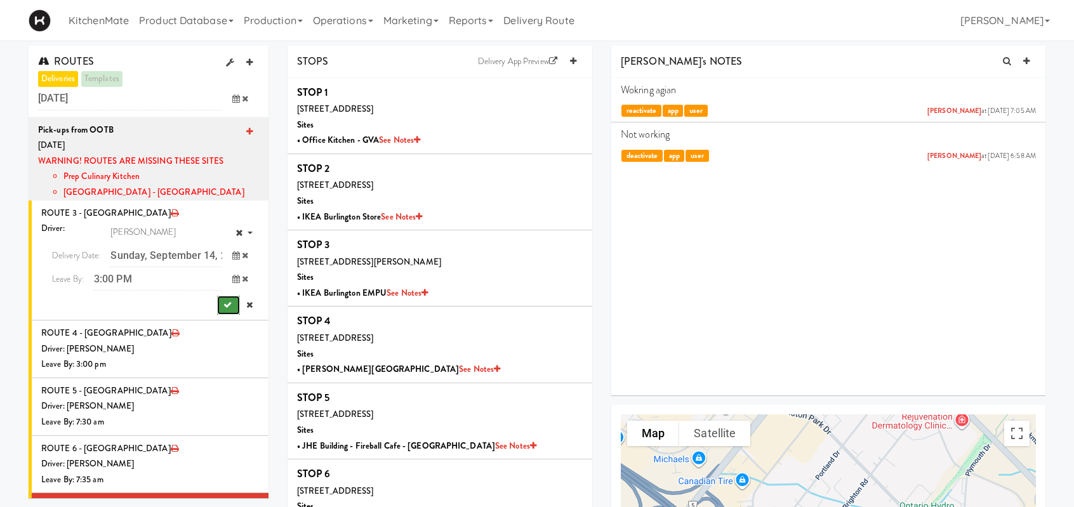
click at [217, 300] on button "submit" at bounding box center [228, 305] width 23 height 19
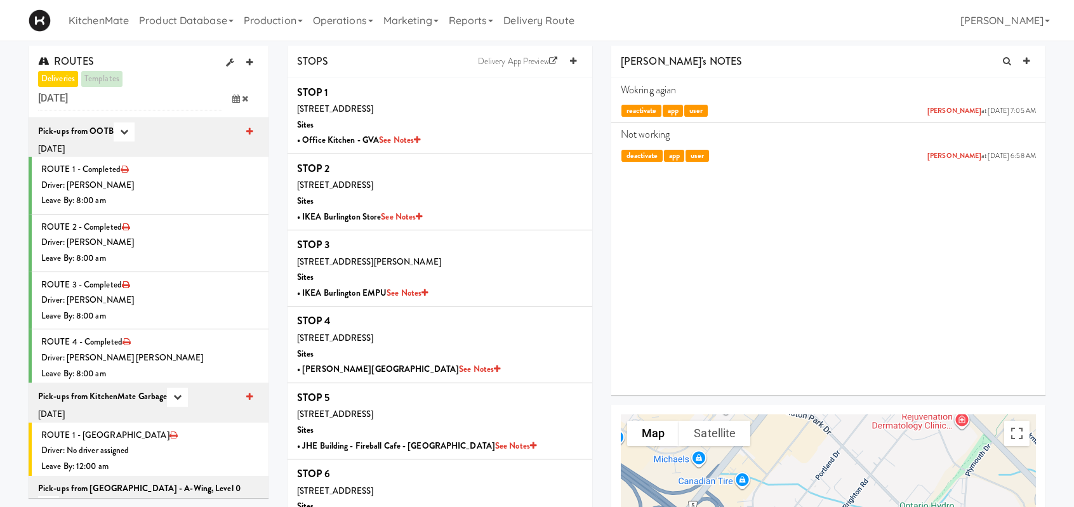
click at [233, 106] on span at bounding box center [240, 98] width 37 height 23
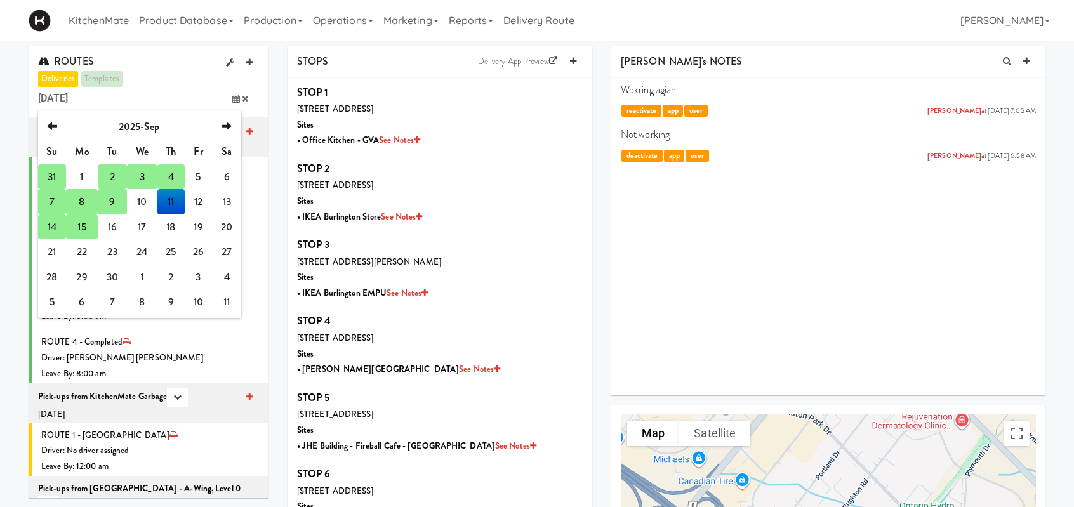
click at [85, 229] on td "15" at bounding box center [82, 227] width 32 height 25
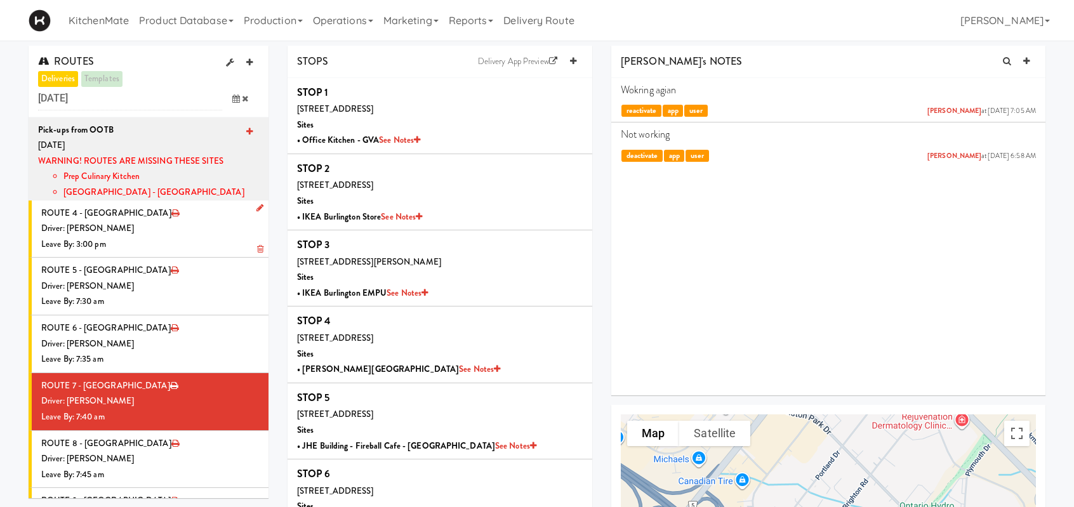
click at [256, 206] on icon at bounding box center [259, 208] width 7 height 8
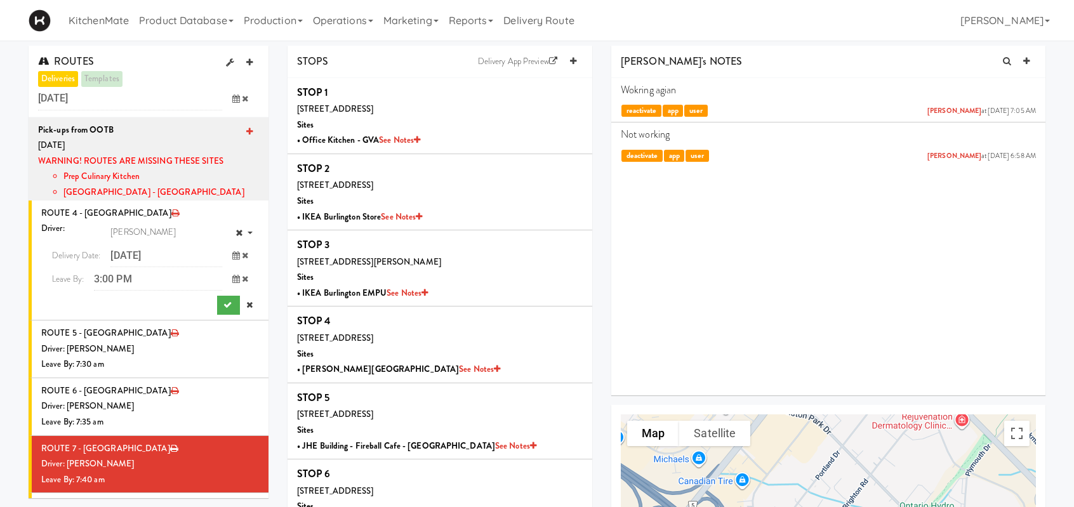
click at [232, 253] on icon at bounding box center [236, 255] width 8 height 8
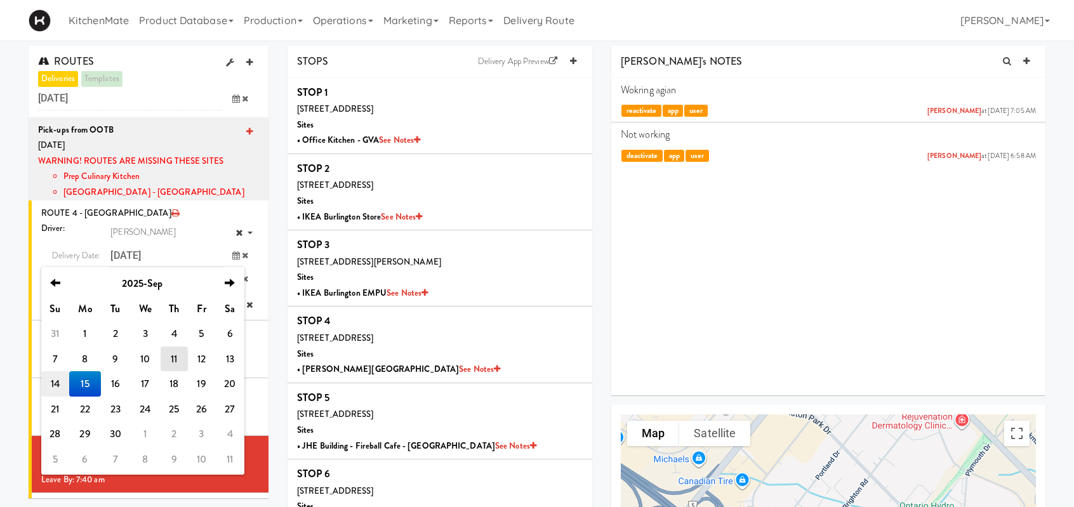
click at [63, 383] on td "14" at bounding box center [55, 383] width 28 height 25
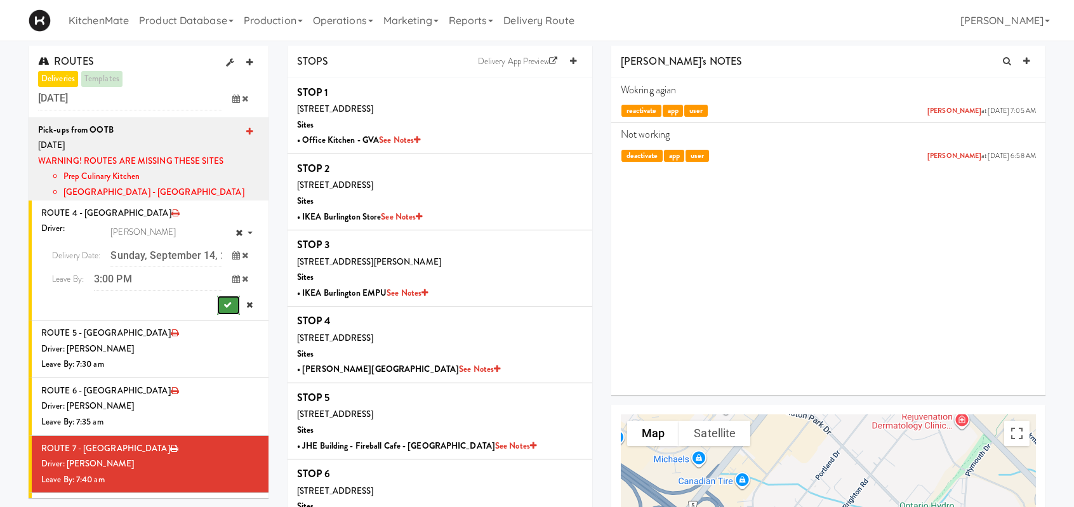
click at [223, 301] on icon "submit" at bounding box center [227, 305] width 8 height 8
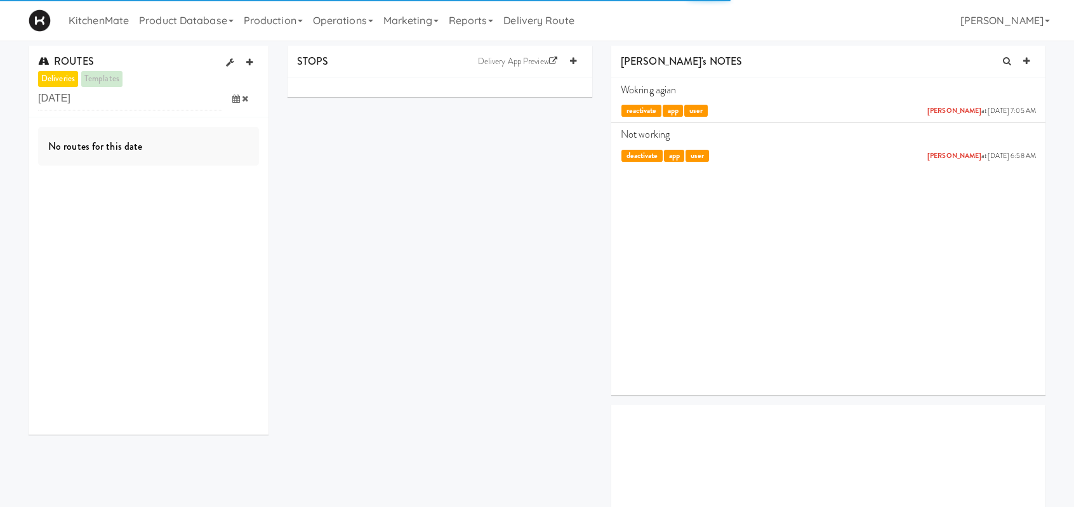
click at [232, 102] on span at bounding box center [240, 98] width 37 height 23
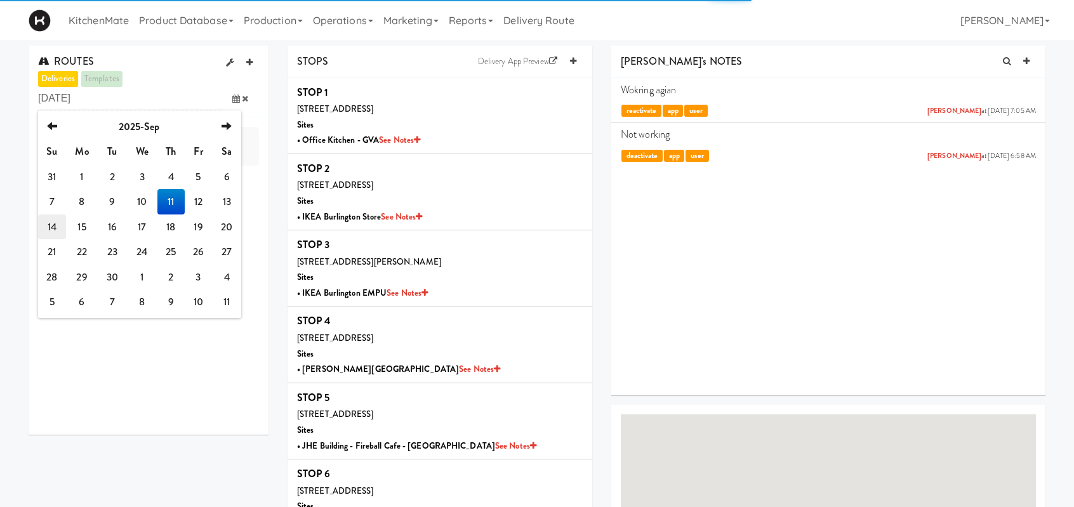
click at [52, 225] on td "14" at bounding box center [52, 227] width 28 height 25
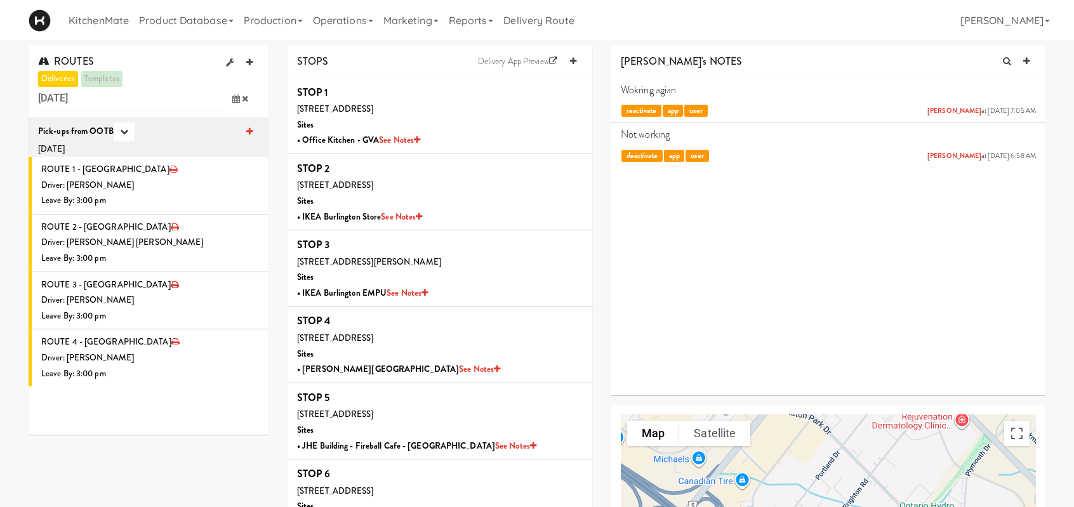
click at [236, 95] on icon at bounding box center [236, 99] width 8 height 8
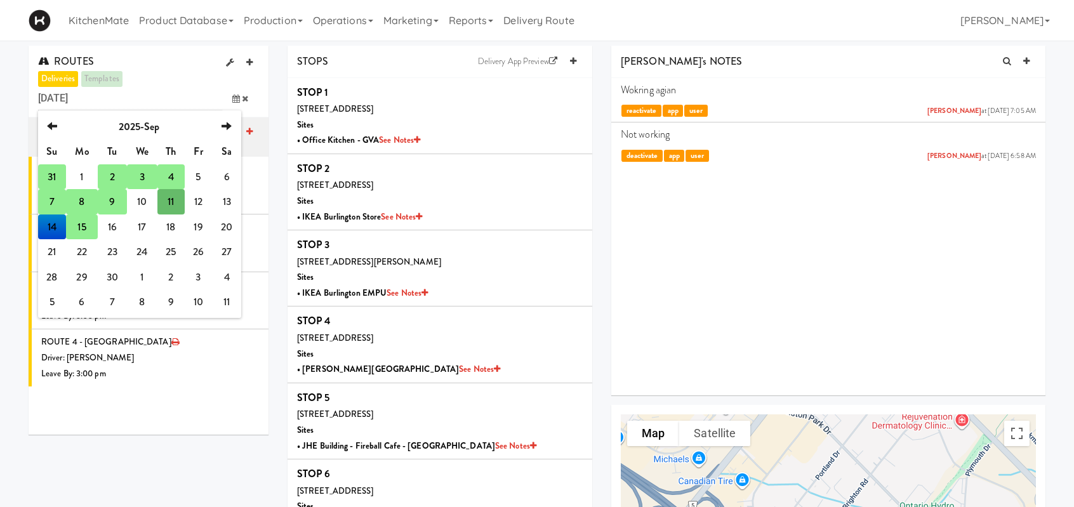
click at [88, 226] on td "15" at bounding box center [82, 227] width 32 height 25
